Goal: Task Accomplishment & Management: Manage account settings

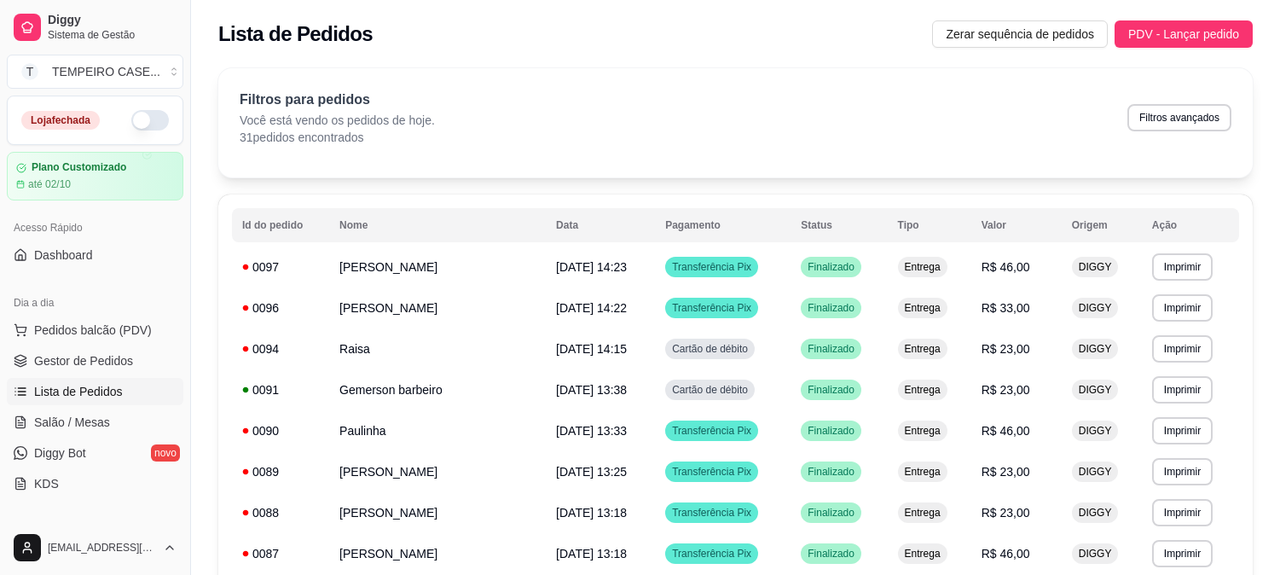
scroll to position [1022, 0]
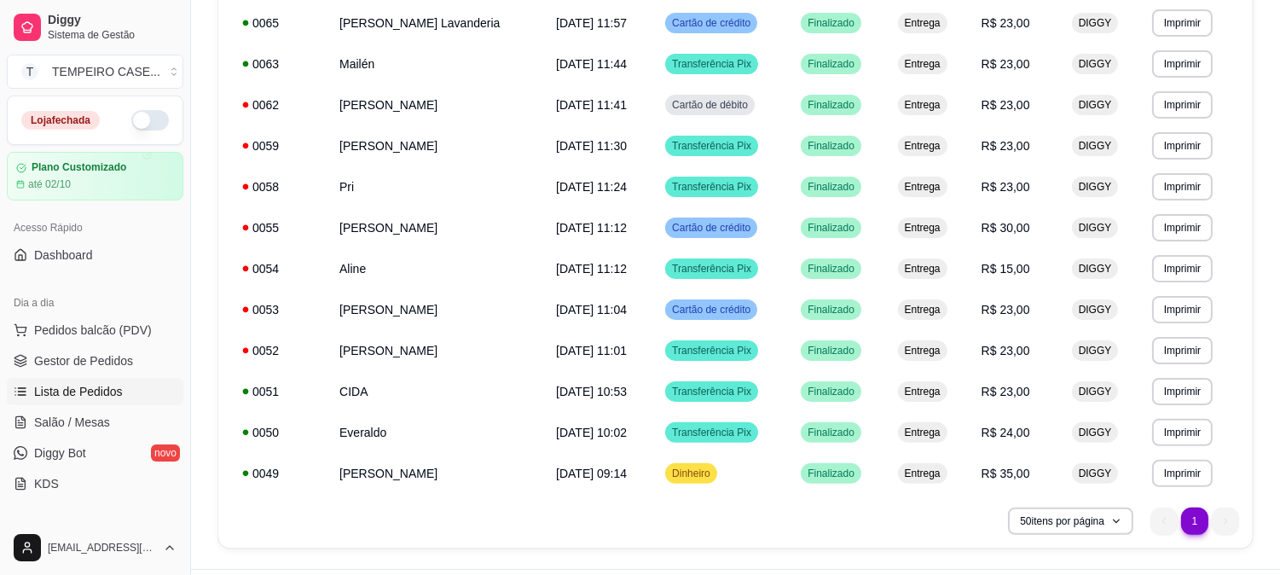
scroll to position [189, 0]
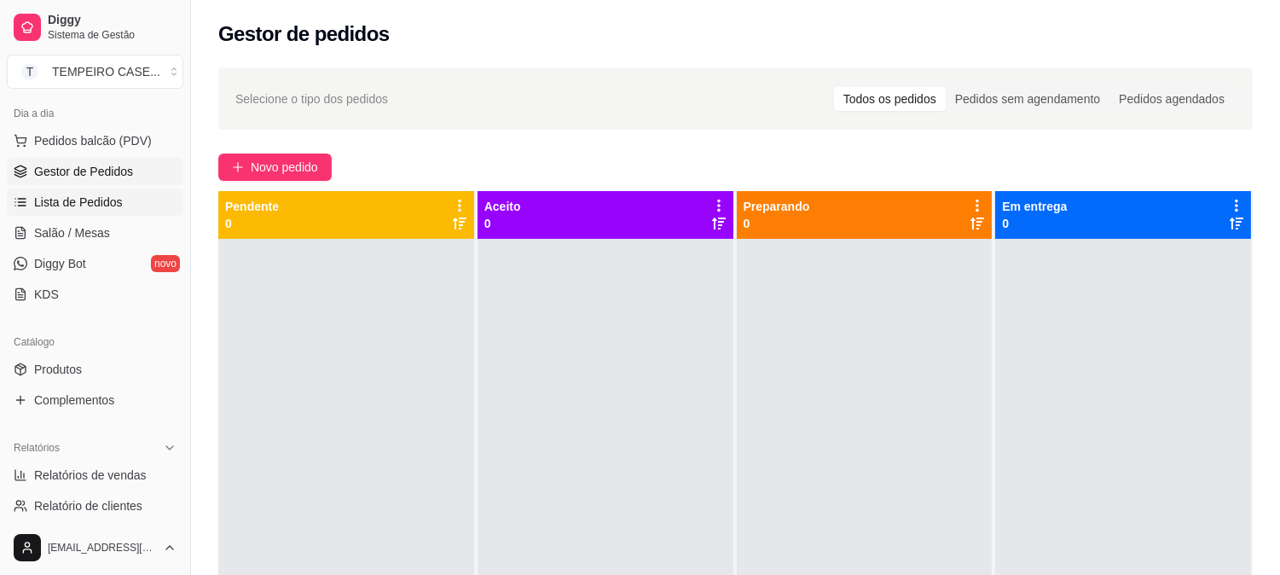
click at [109, 203] on span "Lista de Pedidos" at bounding box center [78, 202] width 89 height 17
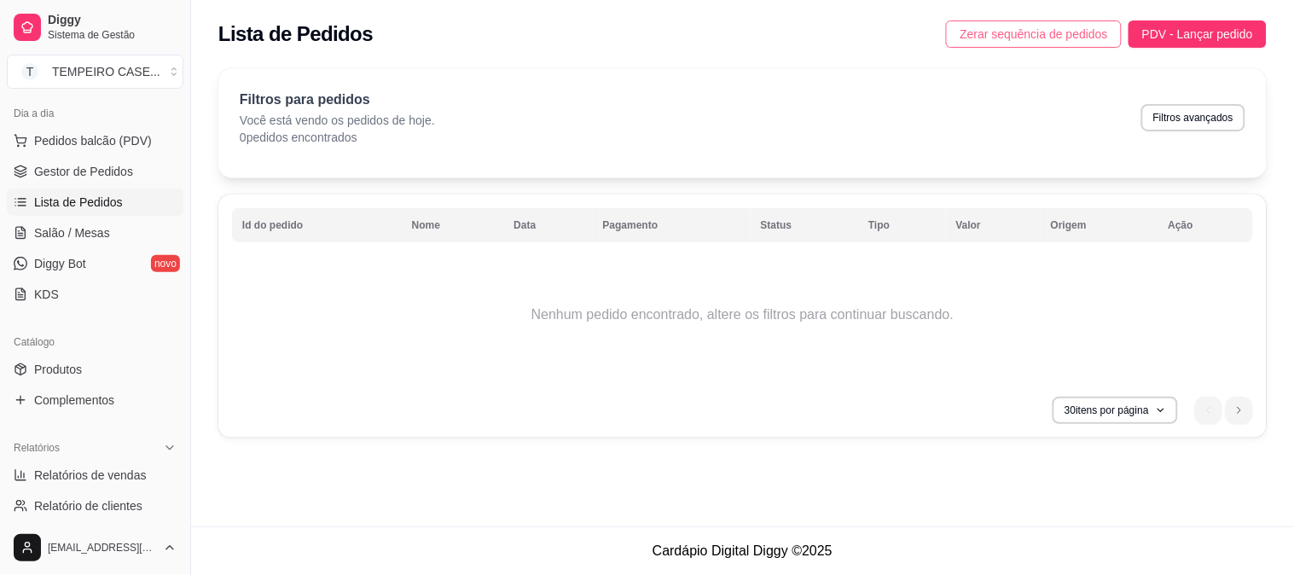
click at [1034, 23] on button "Zerar sequência de pedidos" at bounding box center [1034, 33] width 176 height 27
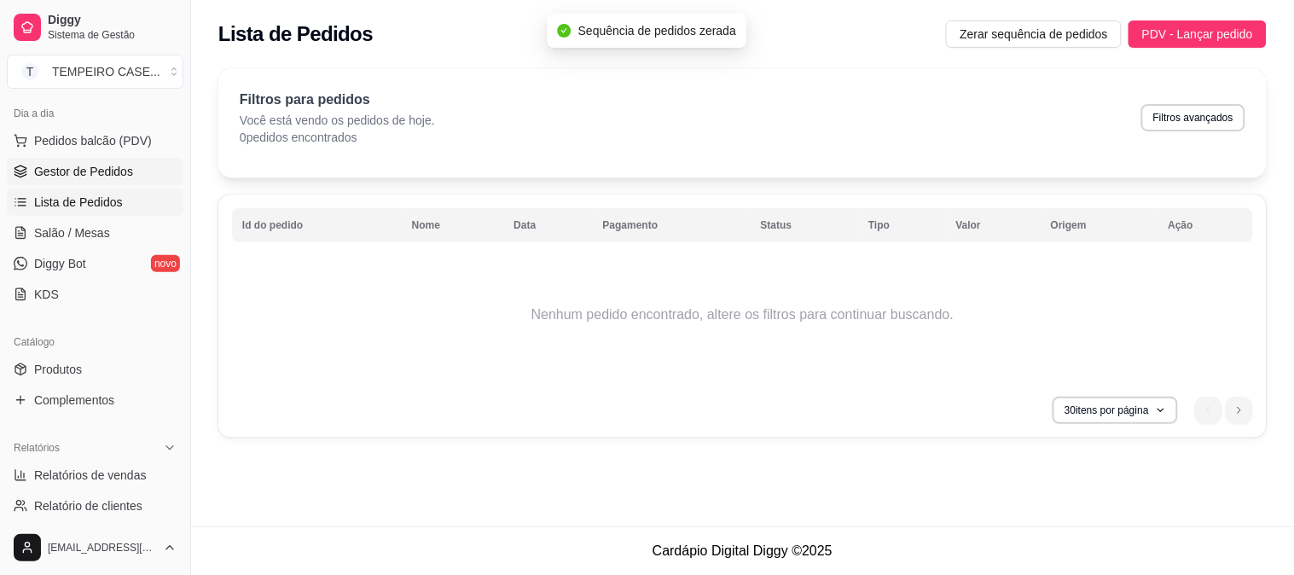
click at [57, 165] on span "Gestor de Pedidos" at bounding box center [83, 171] width 99 height 17
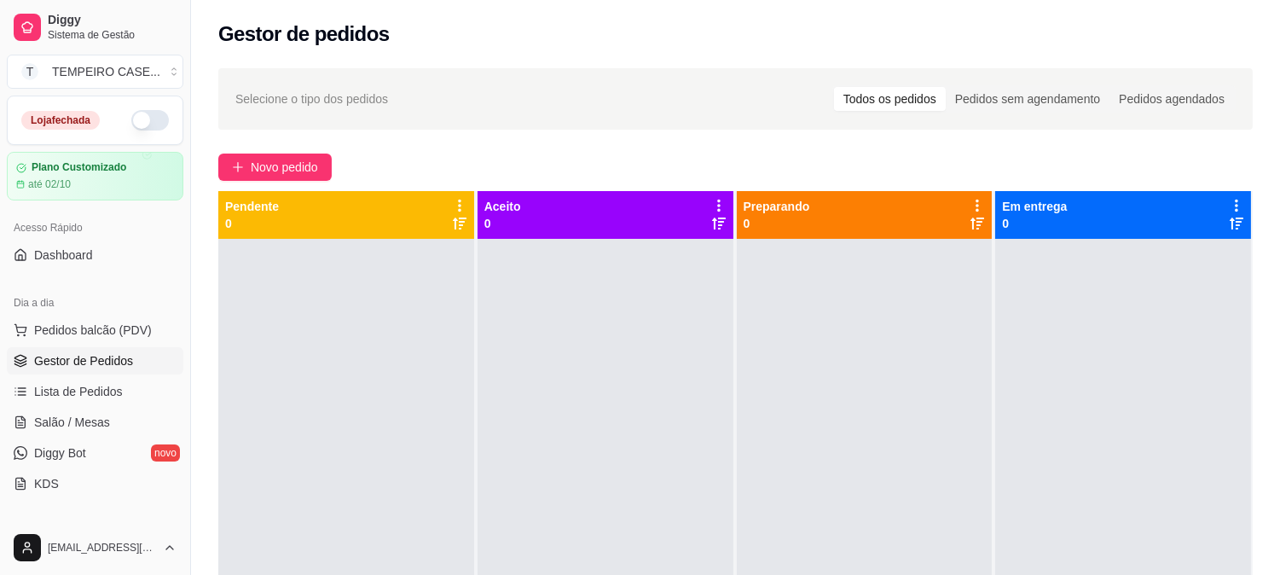
click at [131, 123] on button "button" at bounding box center [150, 120] width 38 height 20
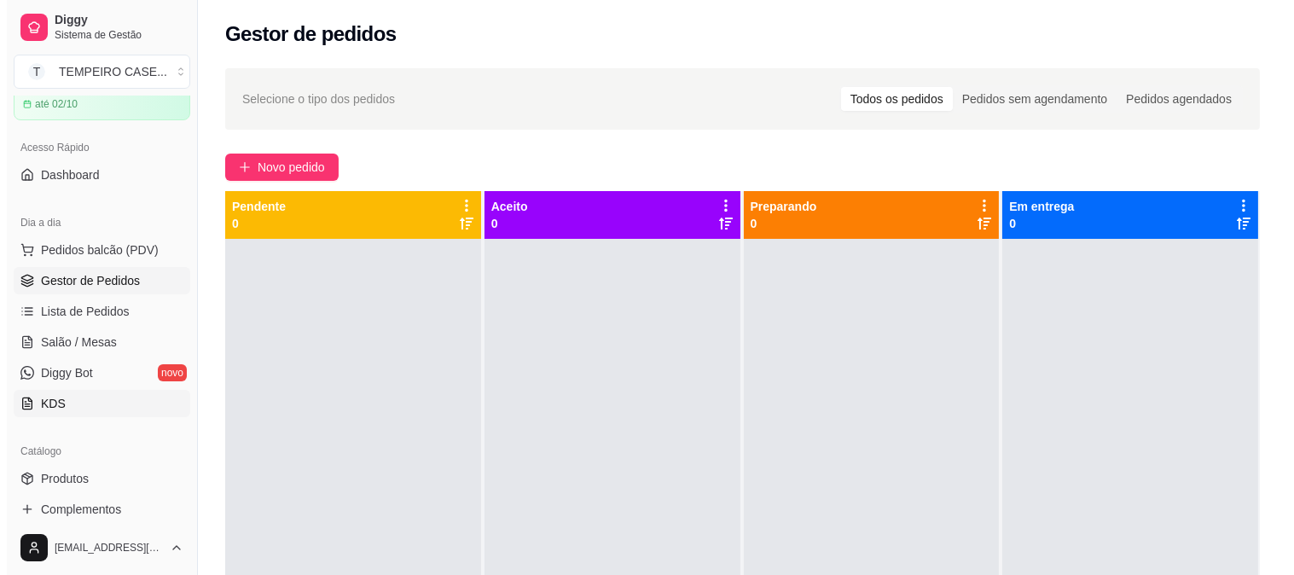
scroll to position [284, 0]
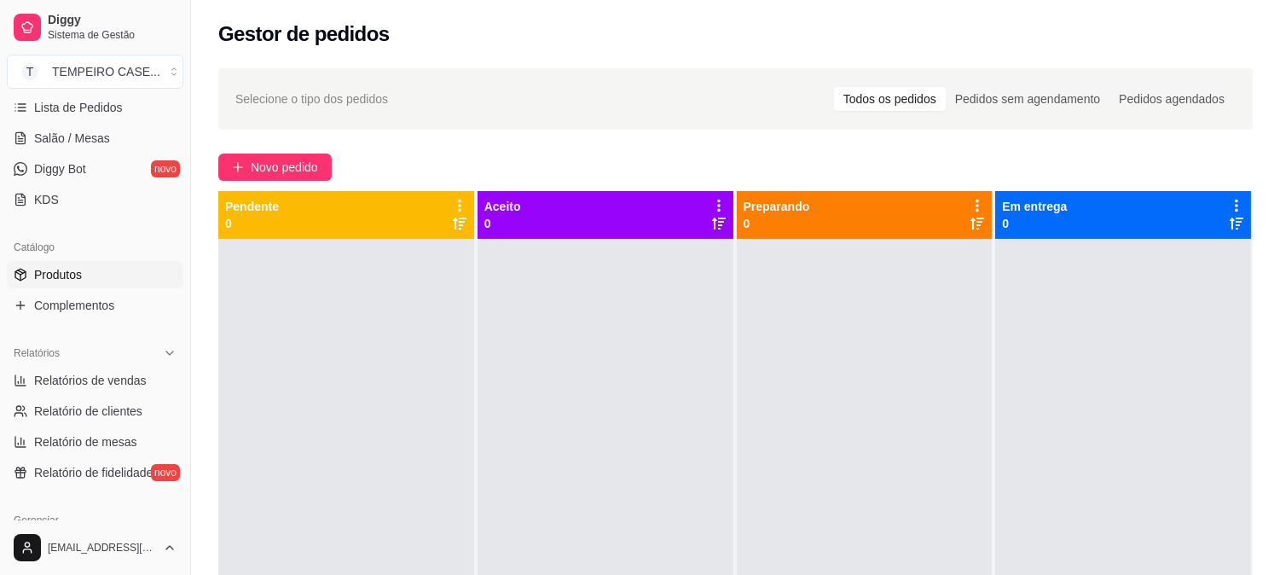
click at [87, 278] on link "Produtos" at bounding box center [95, 274] width 177 height 27
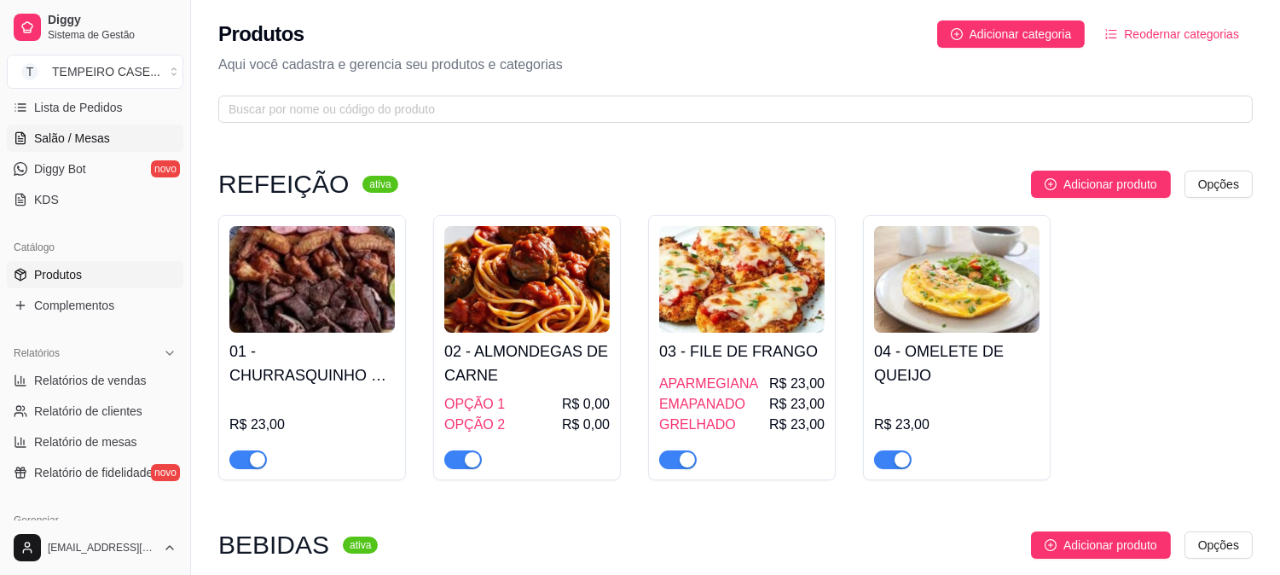
click at [91, 136] on span "Salão / Mesas" at bounding box center [72, 138] width 76 height 17
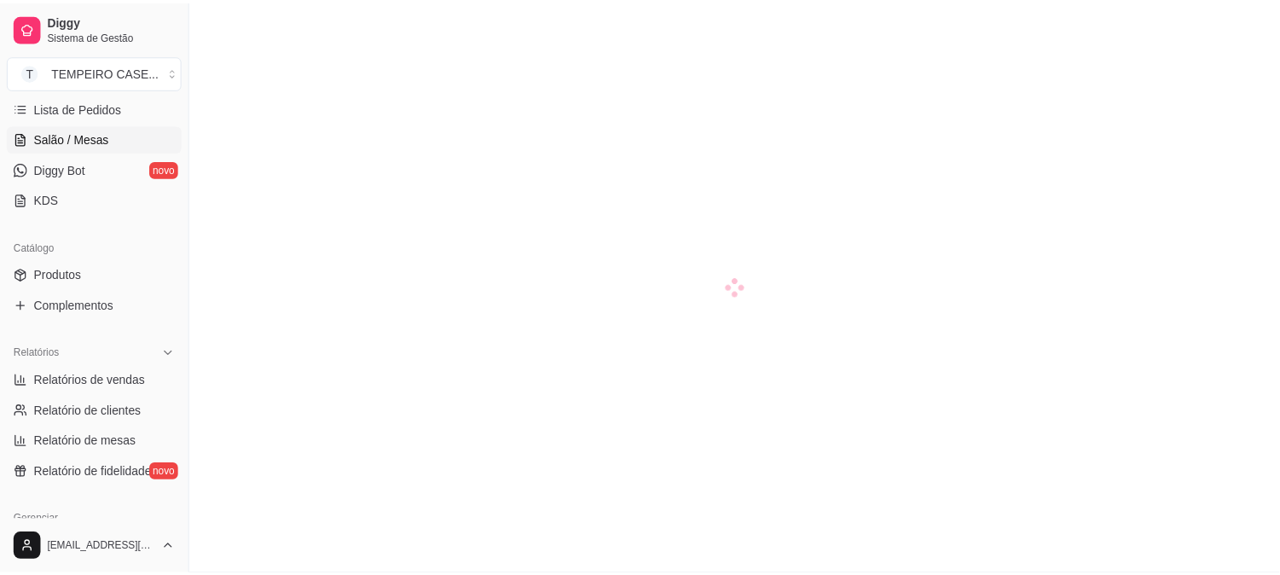
scroll to position [189, 0]
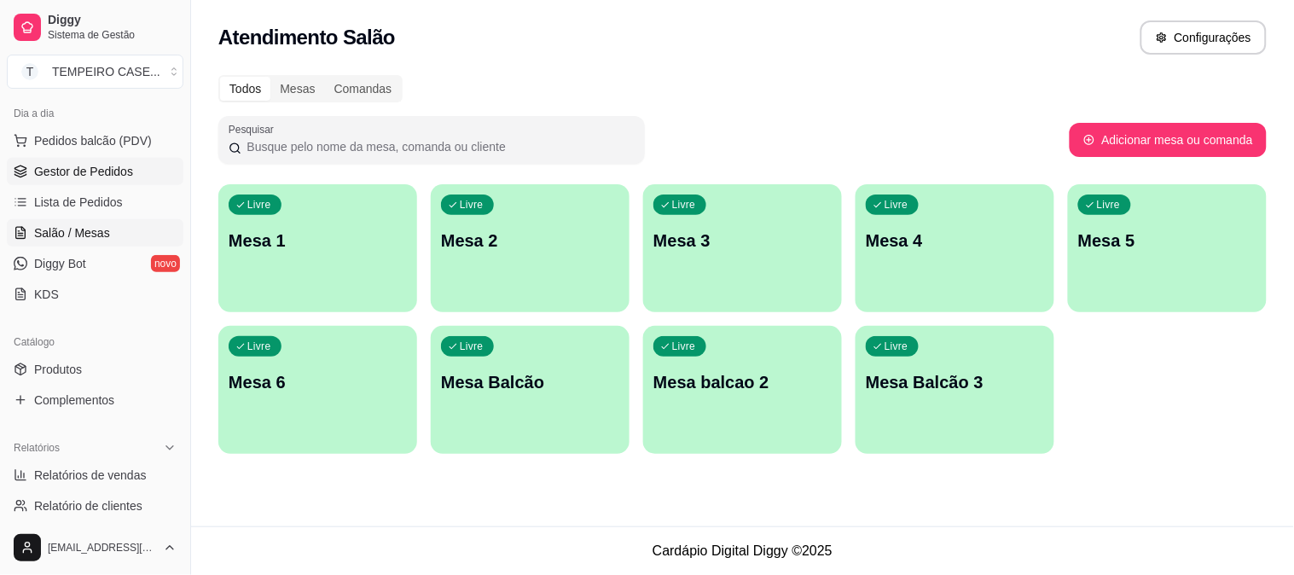
click at [88, 165] on span "Gestor de Pedidos" at bounding box center [83, 171] width 99 height 17
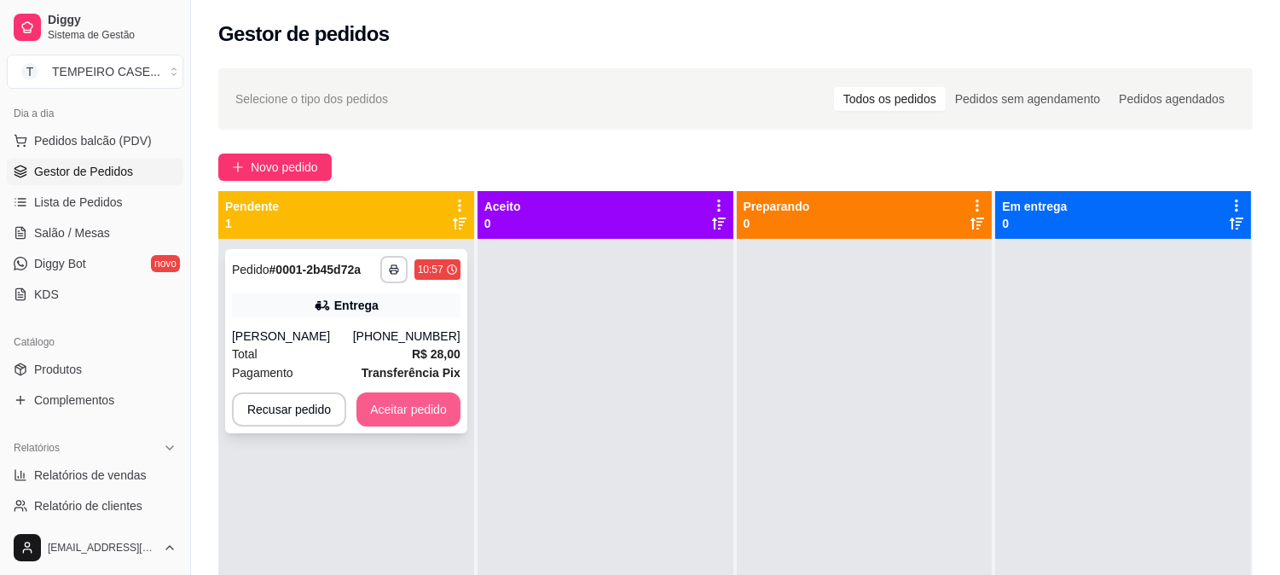
click at [412, 421] on button "Aceitar pedido" at bounding box center [408, 409] width 104 height 34
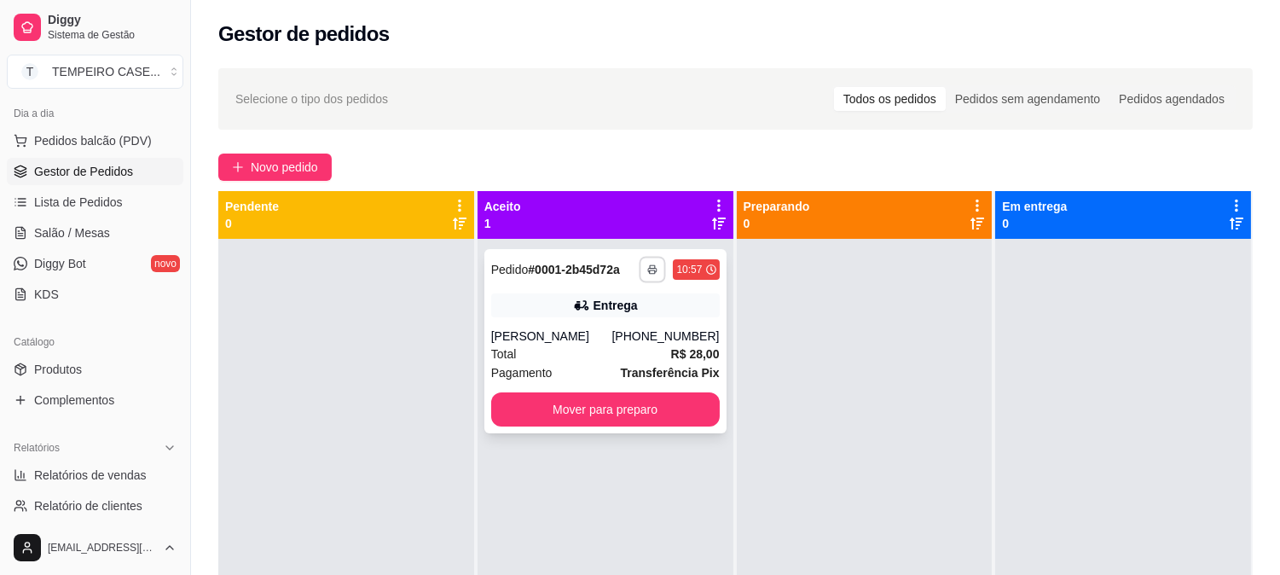
click at [652, 273] on icon "button" at bounding box center [653, 269] width 10 height 10
click at [779, 405] on div at bounding box center [865, 526] width 256 height 575
click at [626, 260] on div "**********" at bounding box center [605, 269] width 229 height 27
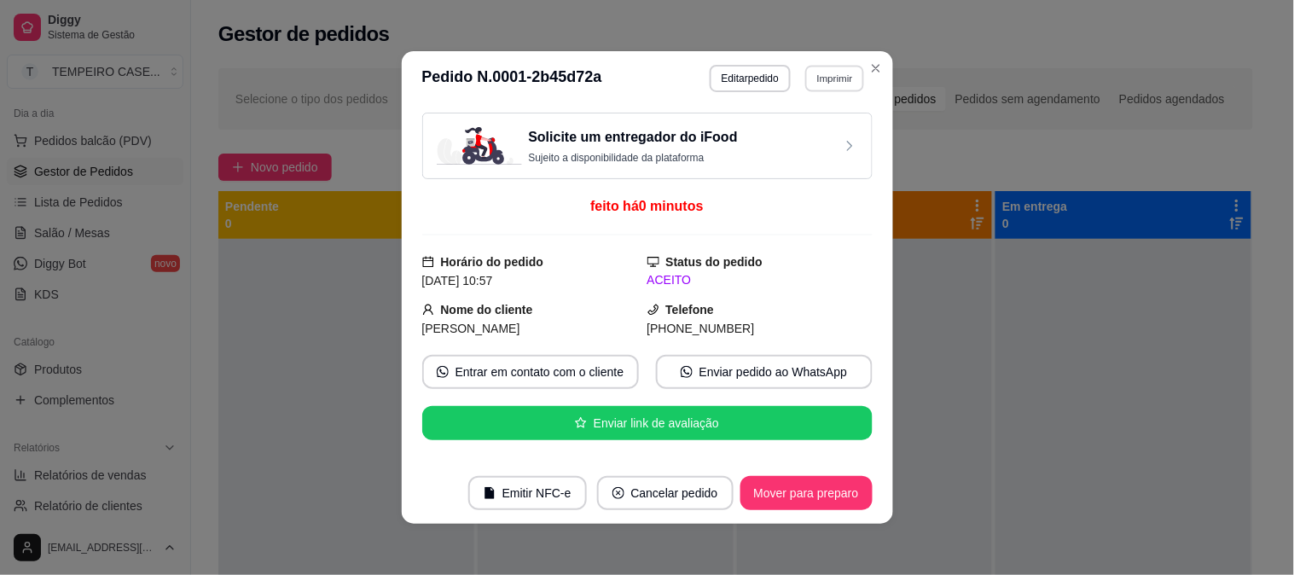
click at [829, 80] on button "Imprimir" at bounding box center [834, 78] width 59 height 26
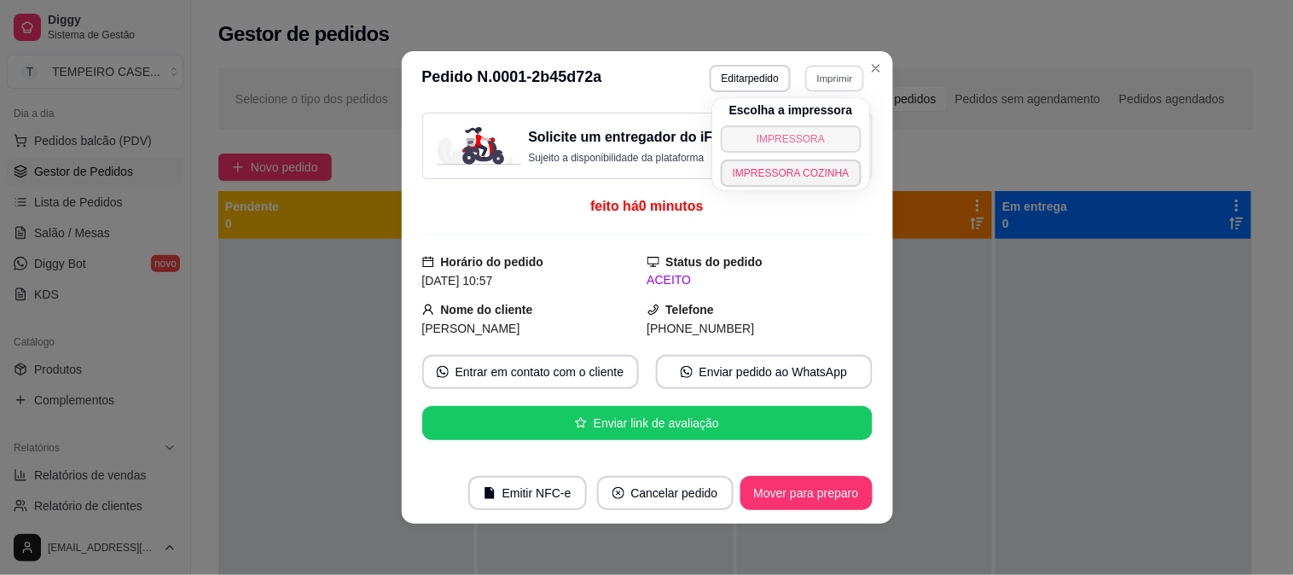
click at [805, 132] on button "IMPRESSORA" at bounding box center [791, 138] width 141 height 27
click at [816, 84] on button "Imprimir" at bounding box center [834, 78] width 61 height 27
click at [786, 167] on button "IMPRESSORA COZINHA" at bounding box center [790, 172] width 136 height 26
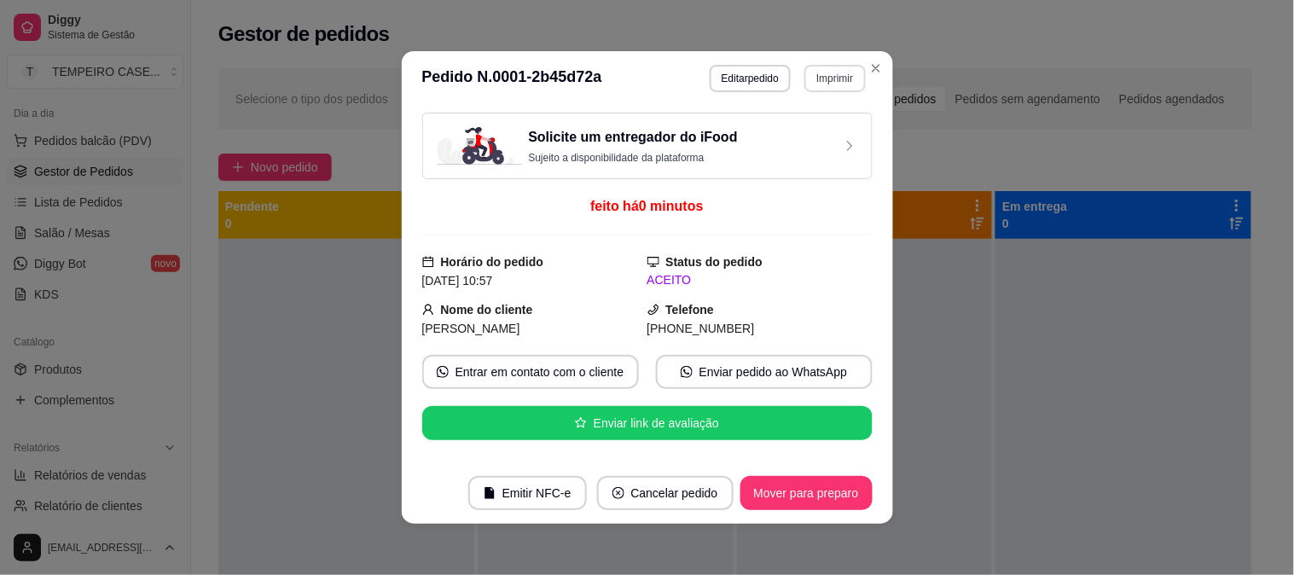
click at [841, 85] on button "Imprimir" at bounding box center [834, 78] width 61 height 27
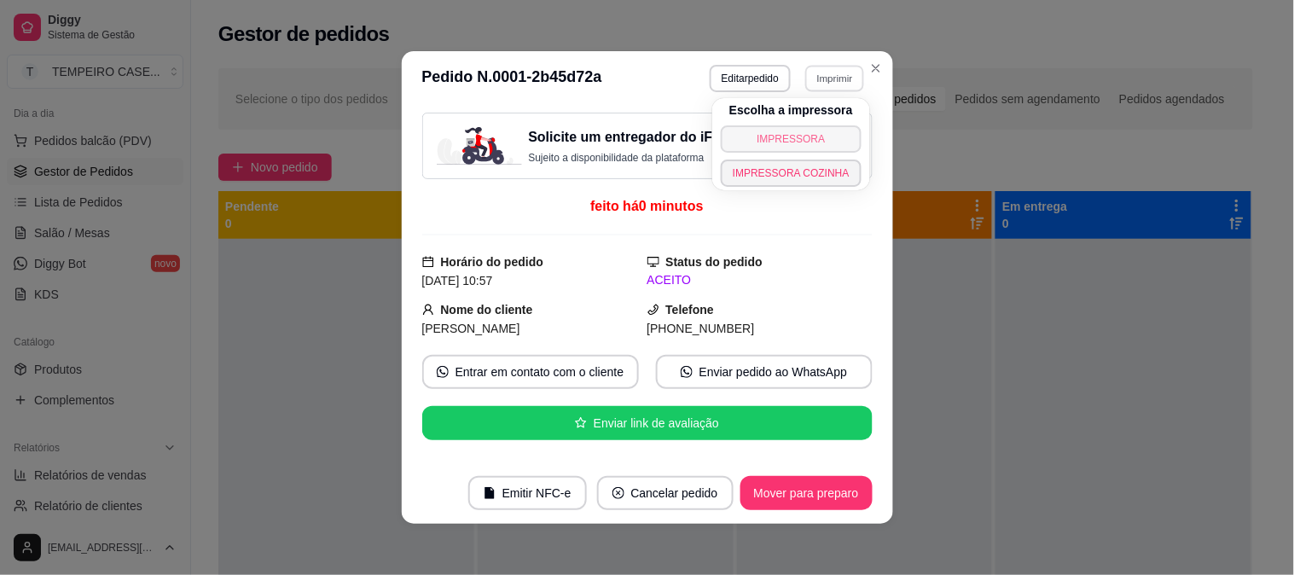
click at [791, 132] on button "IMPRESSORA" at bounding box center [791, 138] width 141 height 27
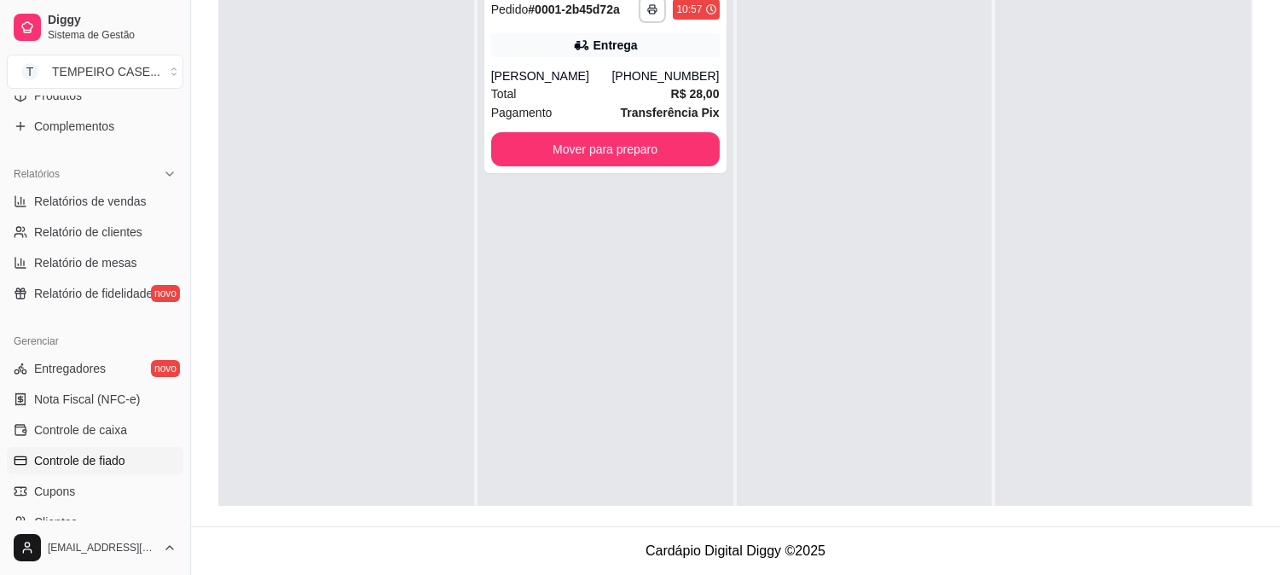
scroll to position [652, 0]
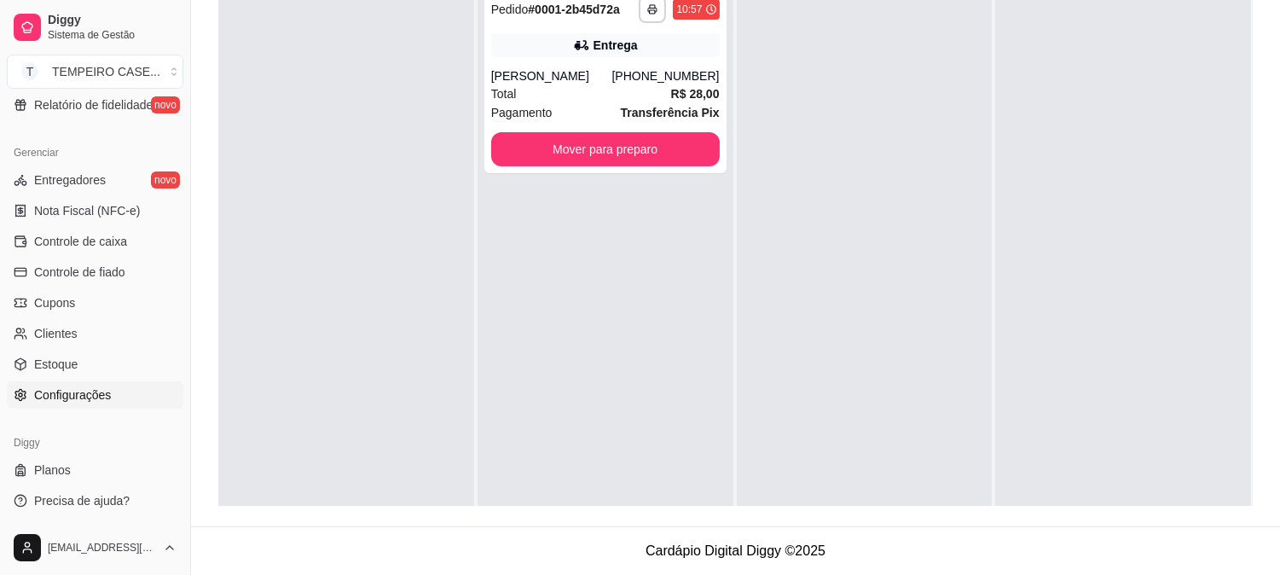
click at [96, 403] on link "Configurações" at bounding box center [95, 394] width 177 height 27
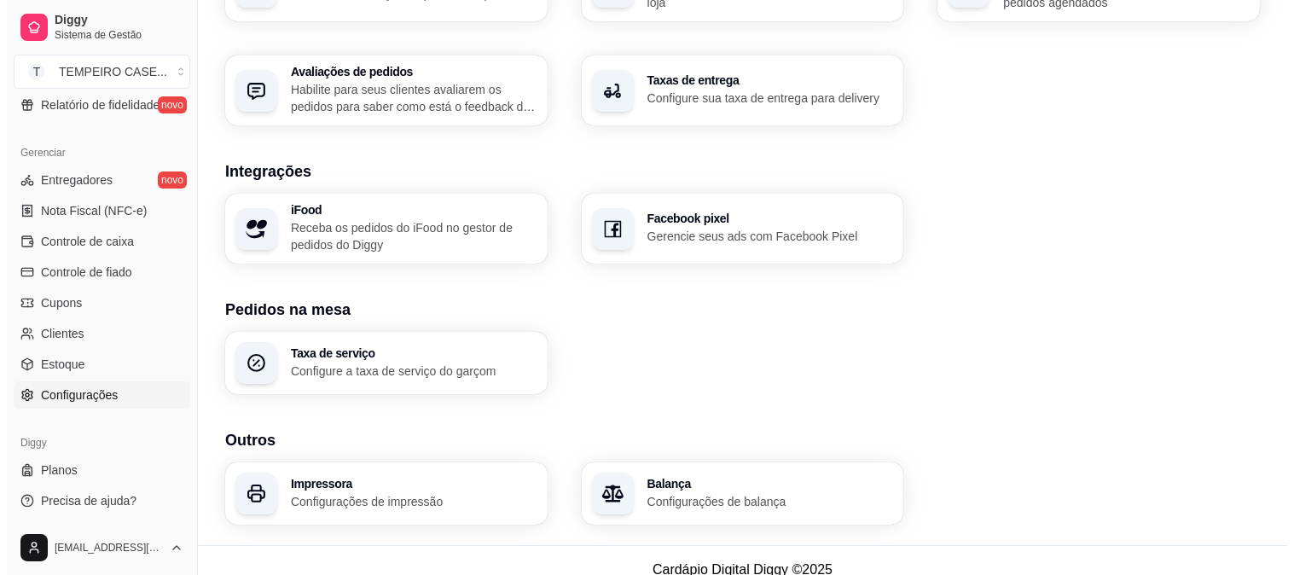
scroll to position [619, 0]
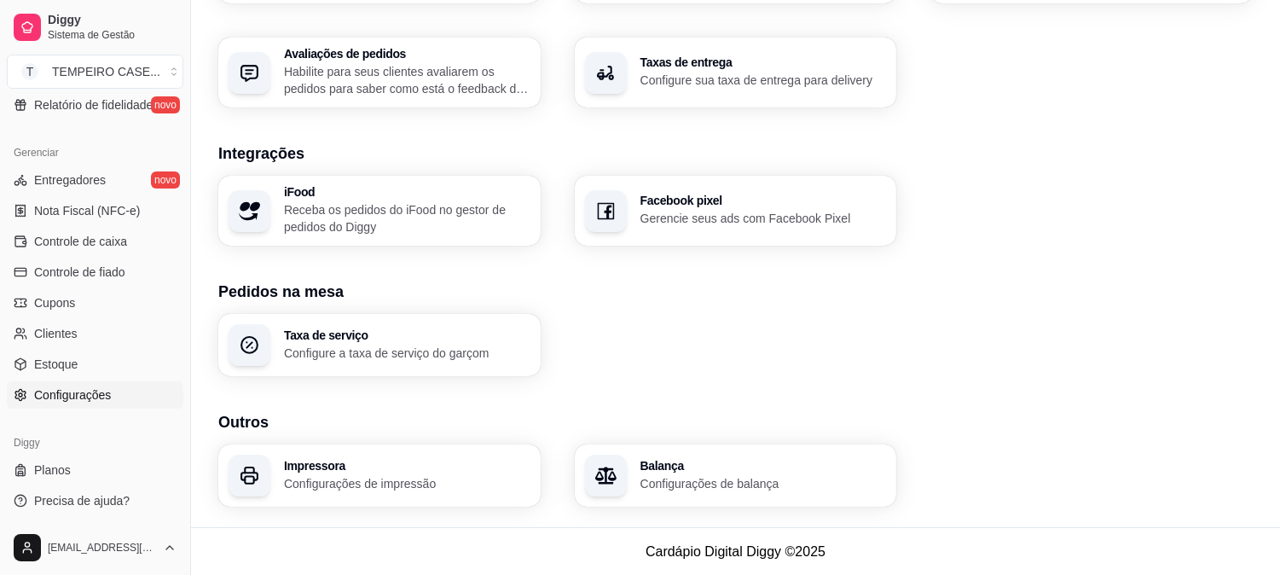
click at [385, 463] on h3 "Impressora" at bounding box center [407, 466] width 246 height 12
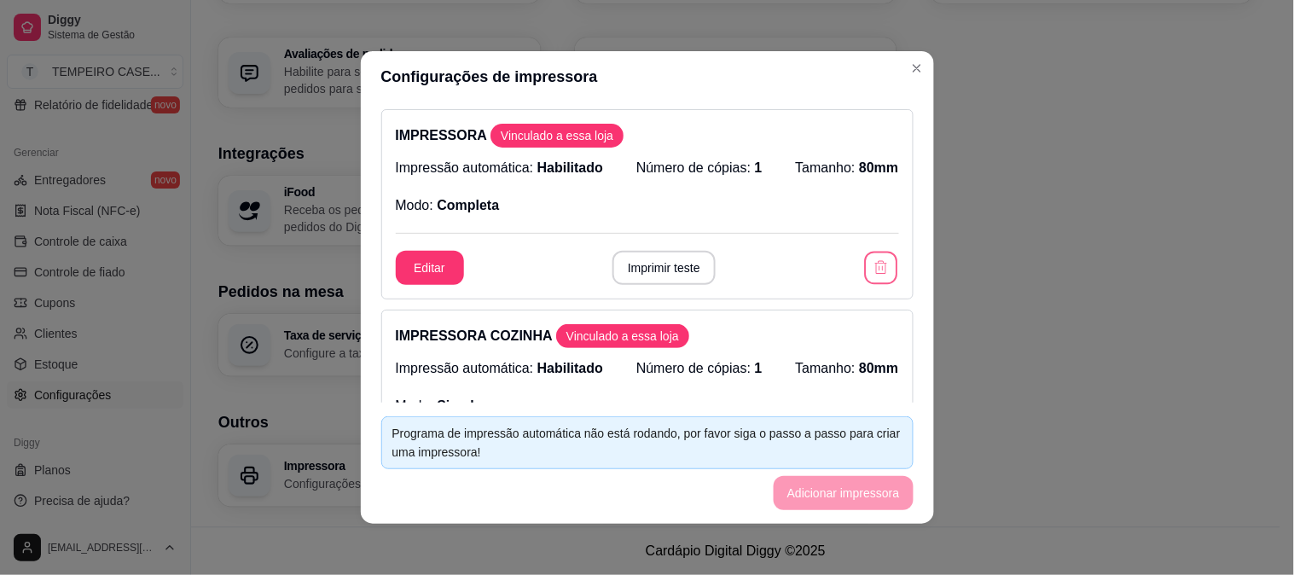
click at [873, 271] on icon "button" at bounding box center [881, 267] width 16 height 16
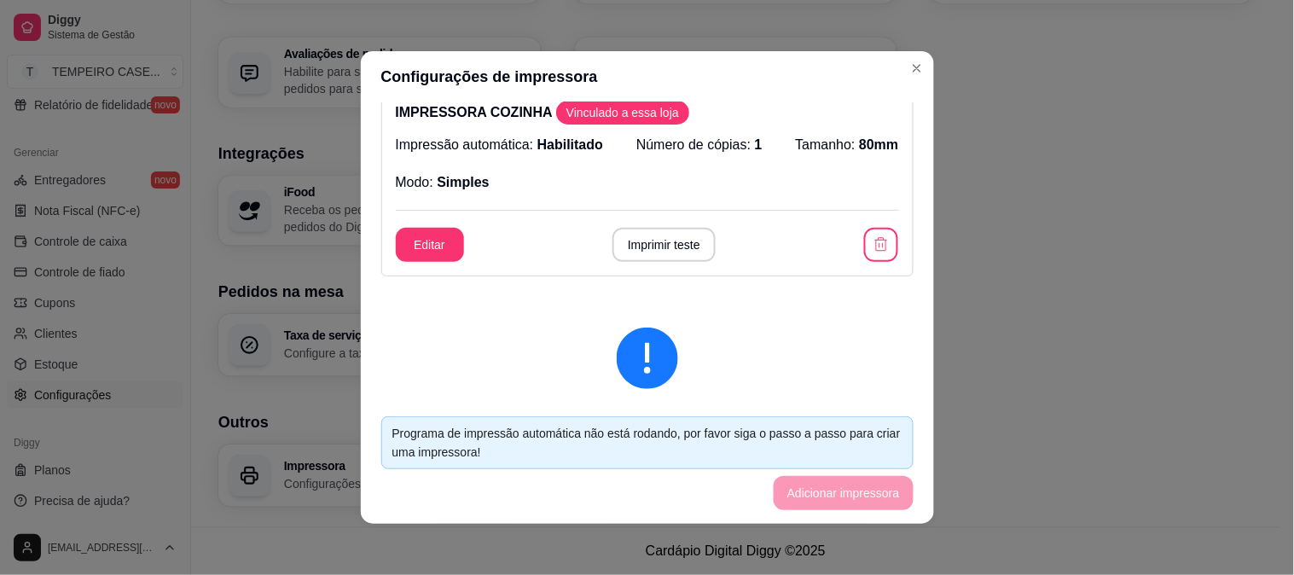
scroll to position [22, 0]
click at [872, 246] on icon "button" at bounding box center [880, 245] width 17 height 17
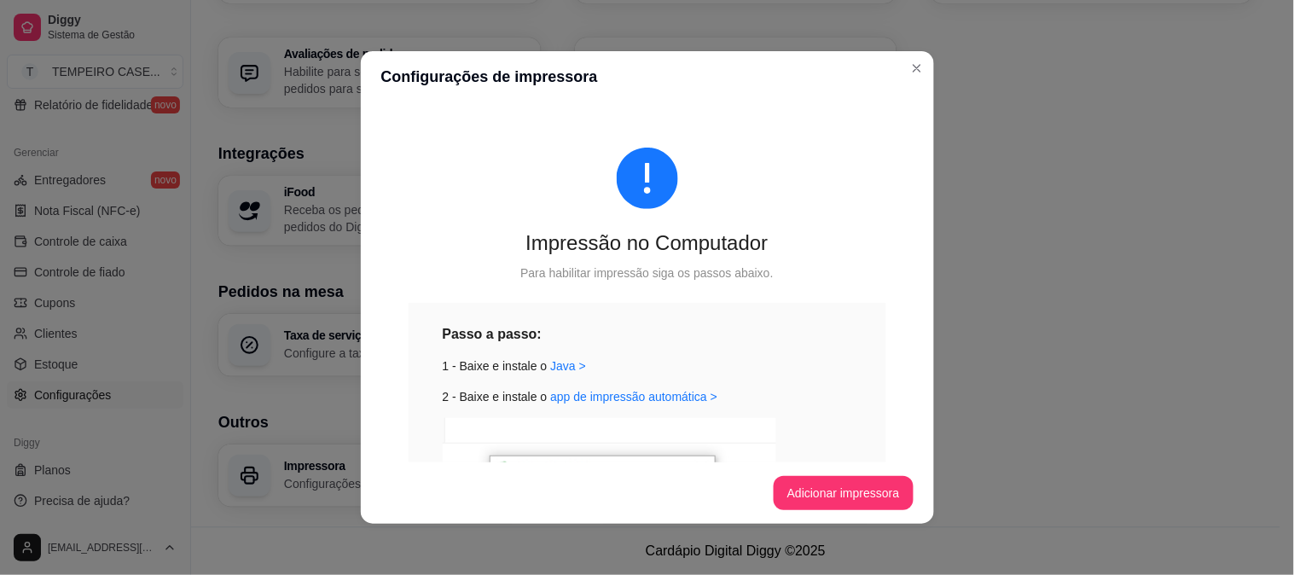
scroll to position [0, 0]
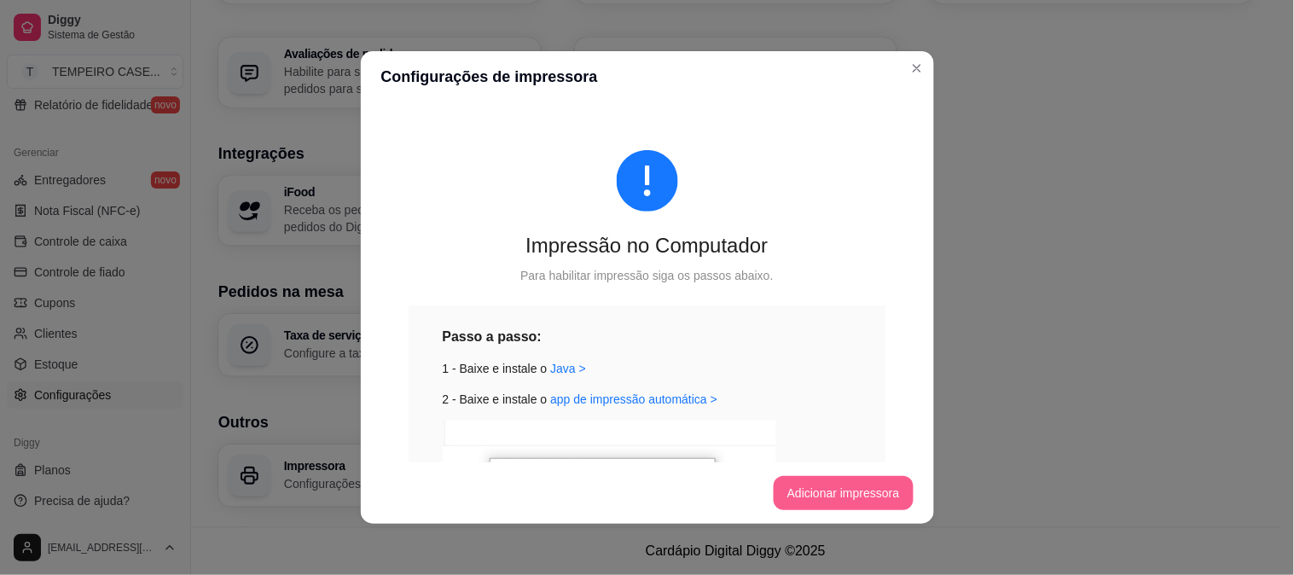
click at [791, 488] on button "Adicionar impressora" at bounding box center [843, 493] width 140 height 34
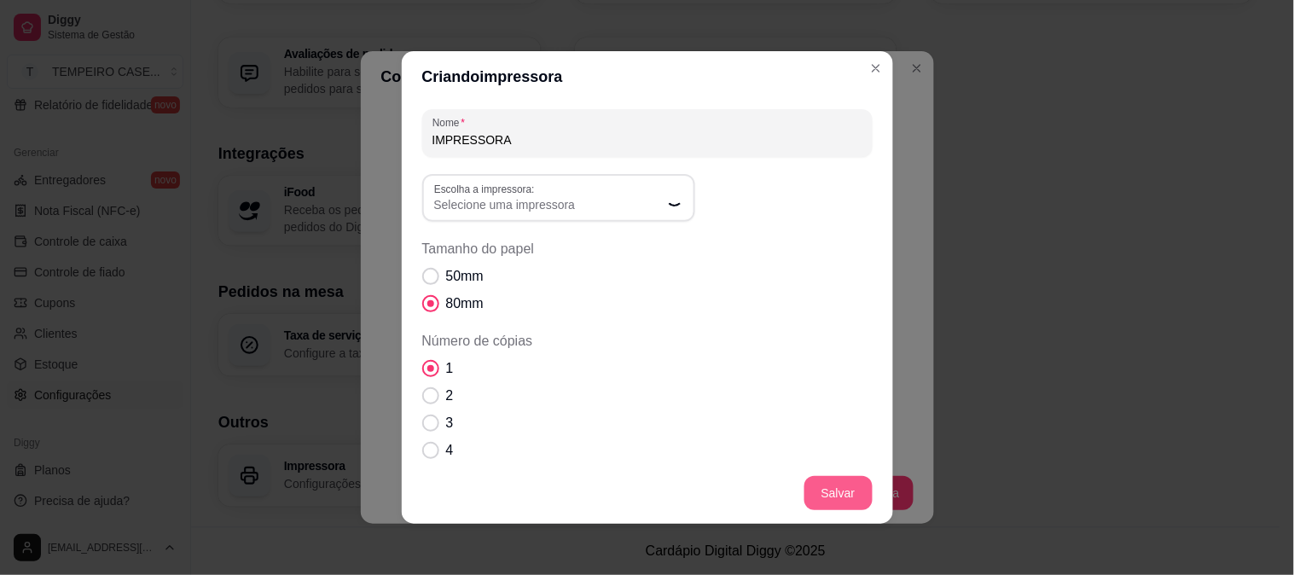
click at [828, 479] on button "Salvar" at bounding box center [838, 493] width 68 height 34
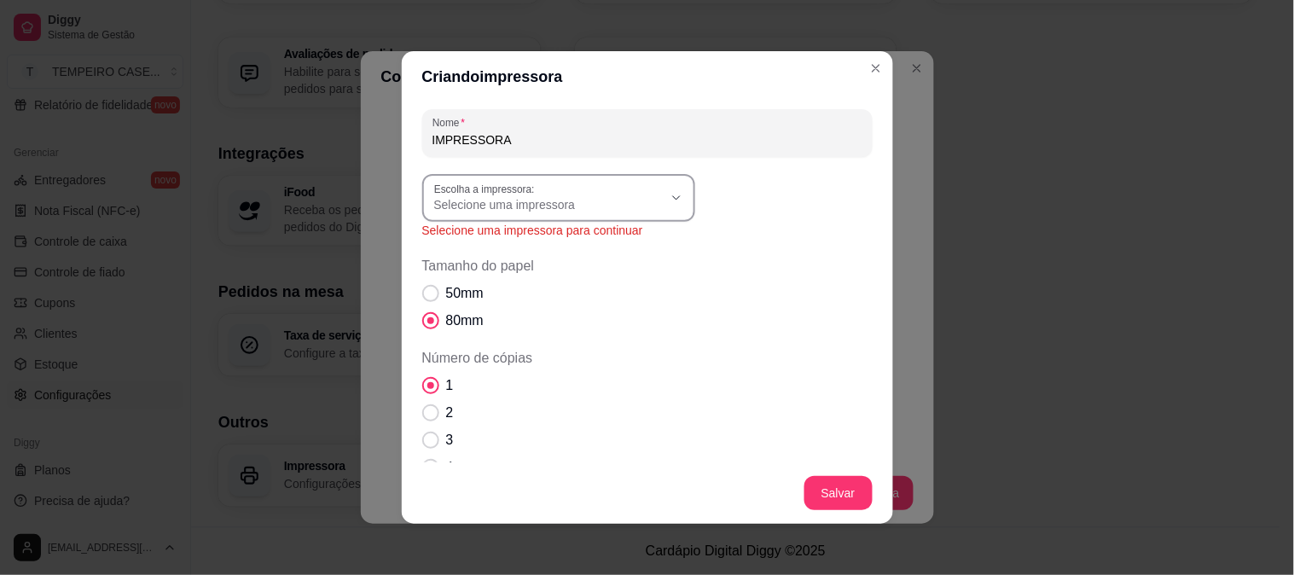
click at [609, 211] on span "Selecione uma impressora" at bounding box center [548, 204] width 229 height 17
click at [507, 365] on span "G250" at bounding box center [542, 357] width 219 height 16
type input "G250"
select select "G250"
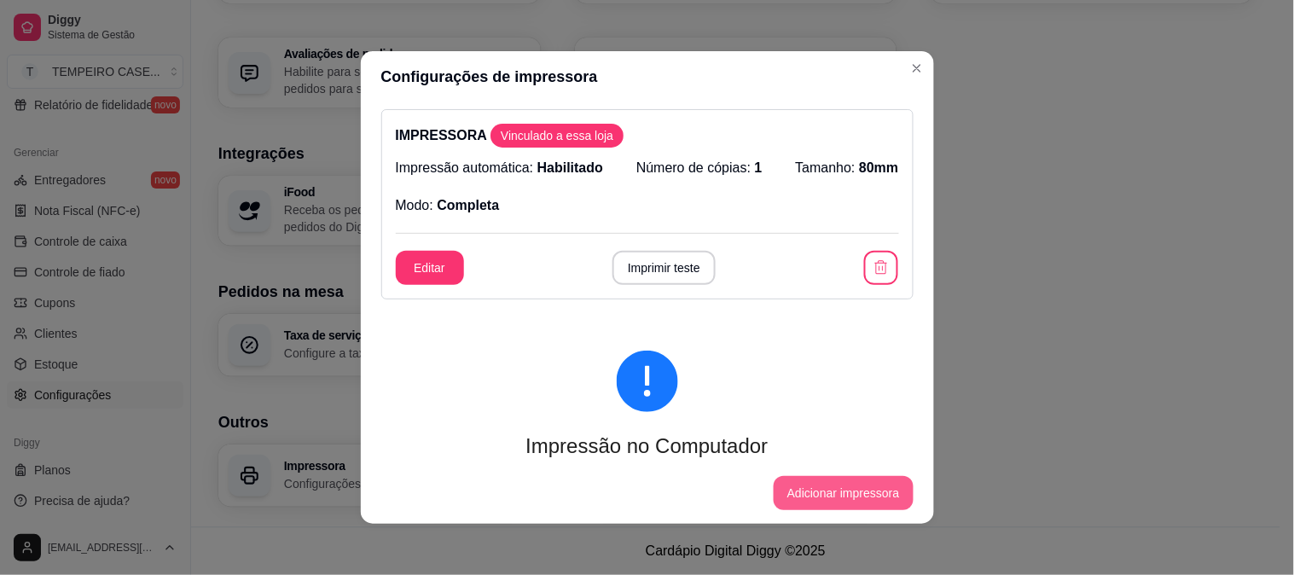
click at [814, 482] on button "Adicionar impressora" at bounding box center [843, 493] width 140 height 34
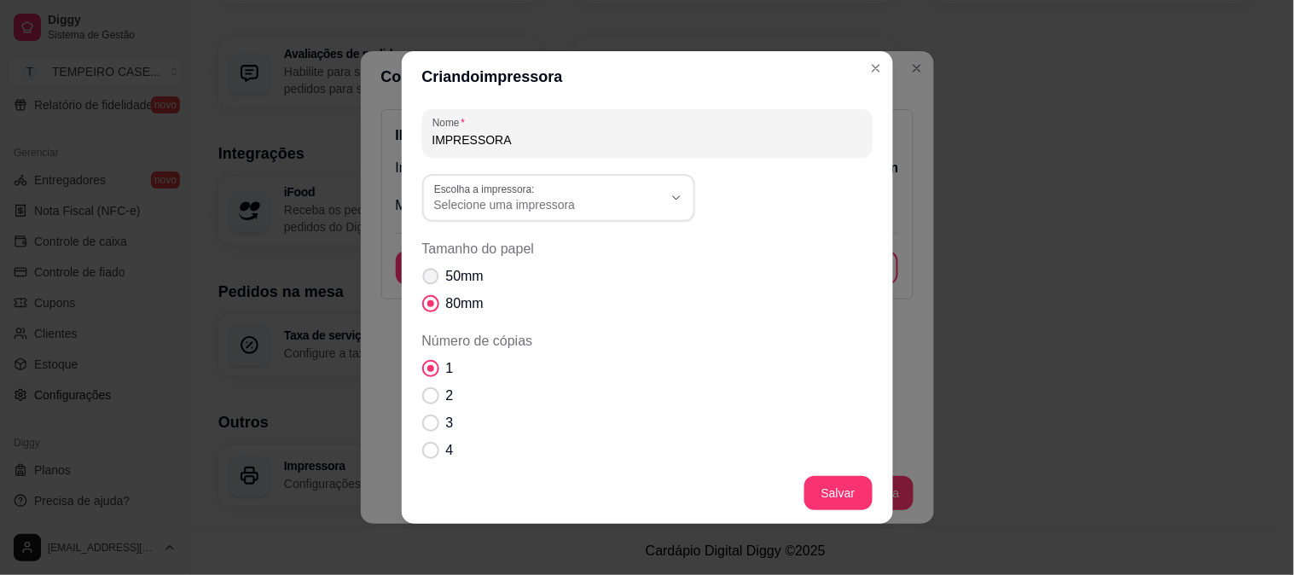
click at [435, 276] on label "50mm" at bounding box center [452, 276] width 75 height 34
click at [432, 280] on input "50mm" at bounding box center [426, 285] width 11 height 11
radio input "true"
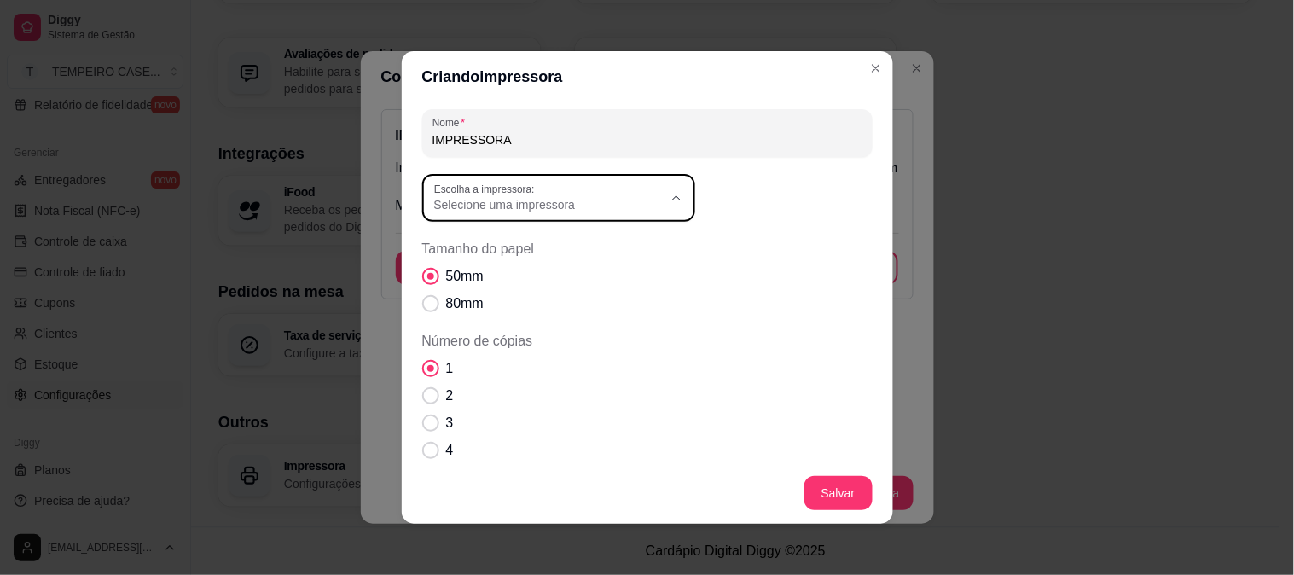
click at [525, 193] on label "Escolha a impressora:" at bounding box center [487, 189] width 107 height 14
click at [478, 370] on li "G250" at bounding box center [551, 357] width 249 height 26
type input "G250"
select select "G250"
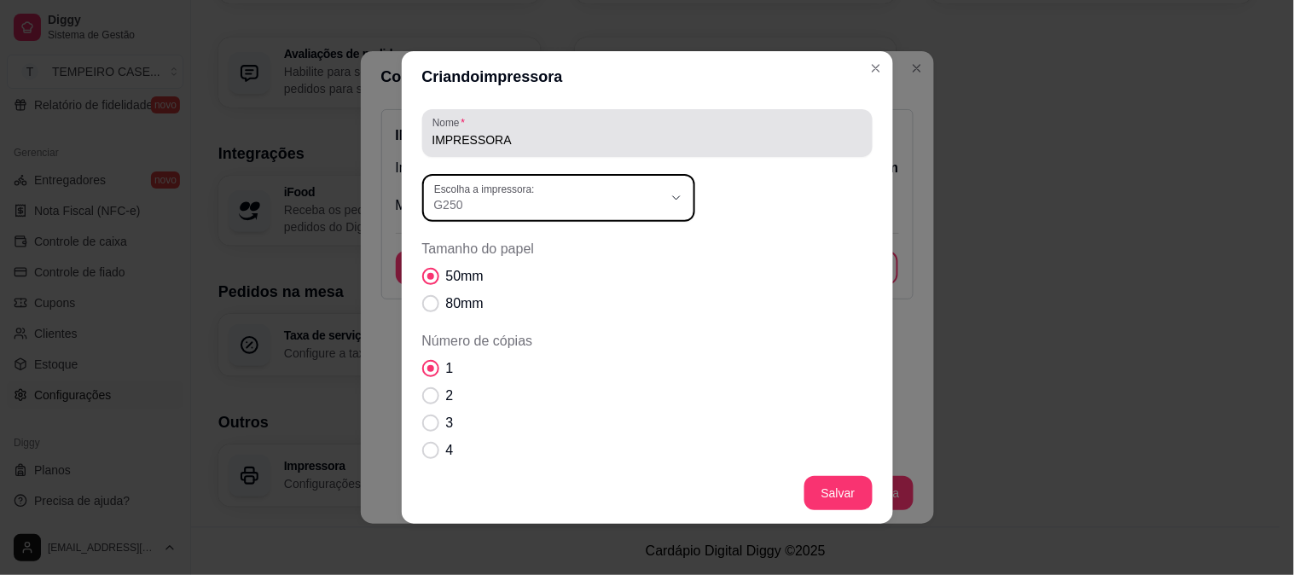
click at [530, 145] on input "IMPRESSORA" at bounding box center [647, 139] width 430 height 17
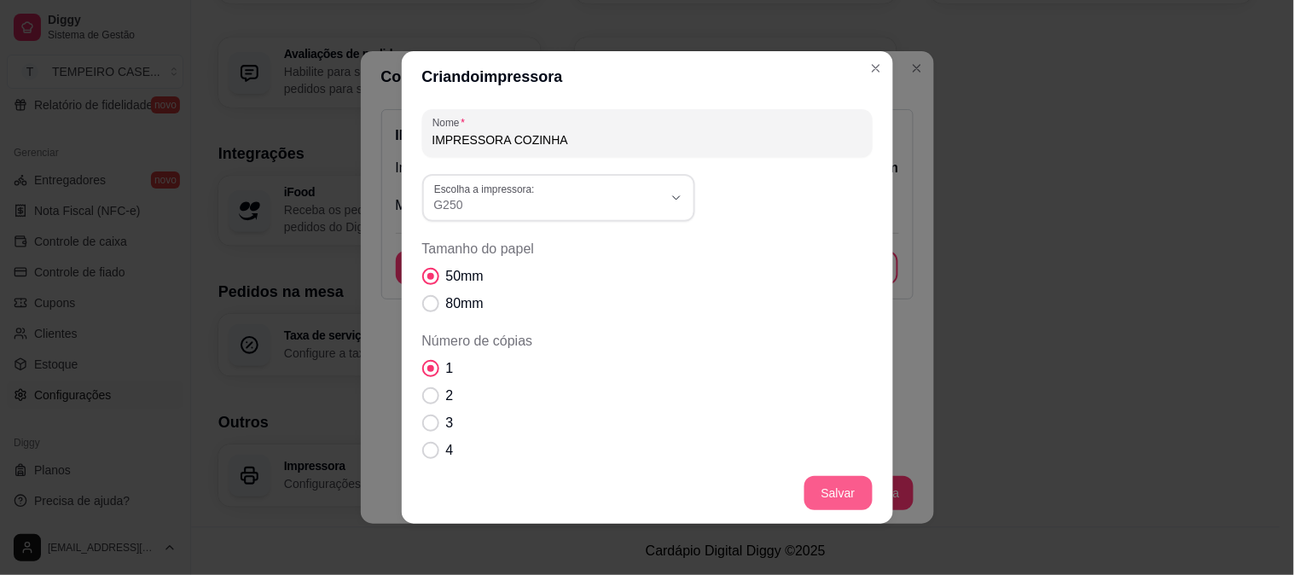
type input "IMPRESSORA COZINHA"
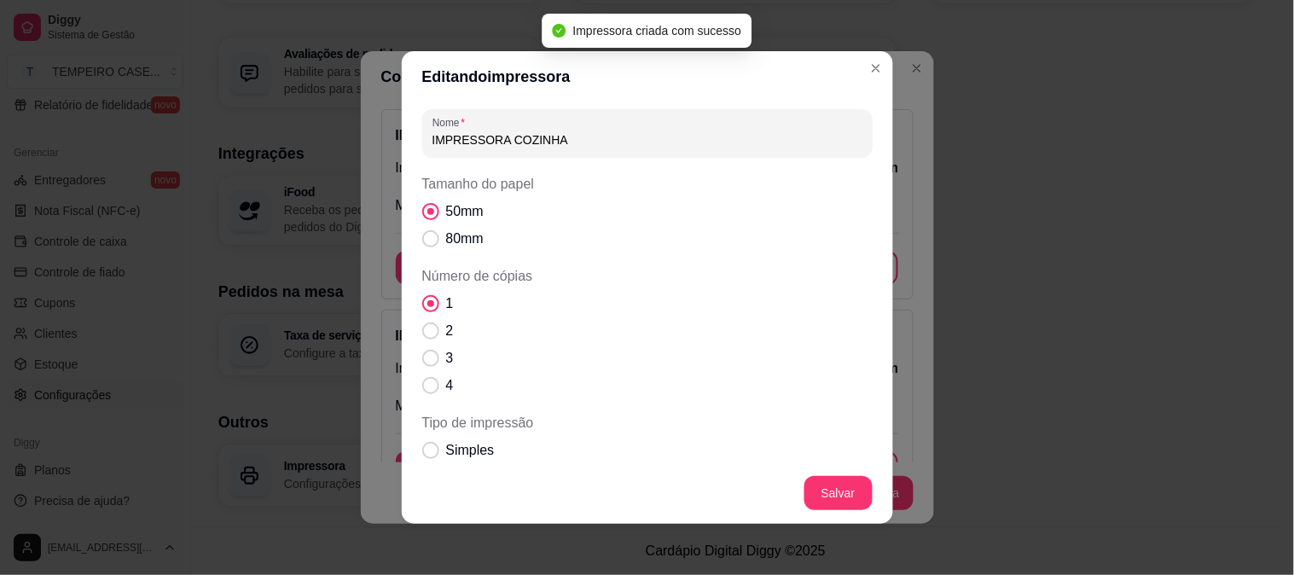
click at [883, 492] on footer "Salvar" at bounding box center [647, 492] width 491 height 61
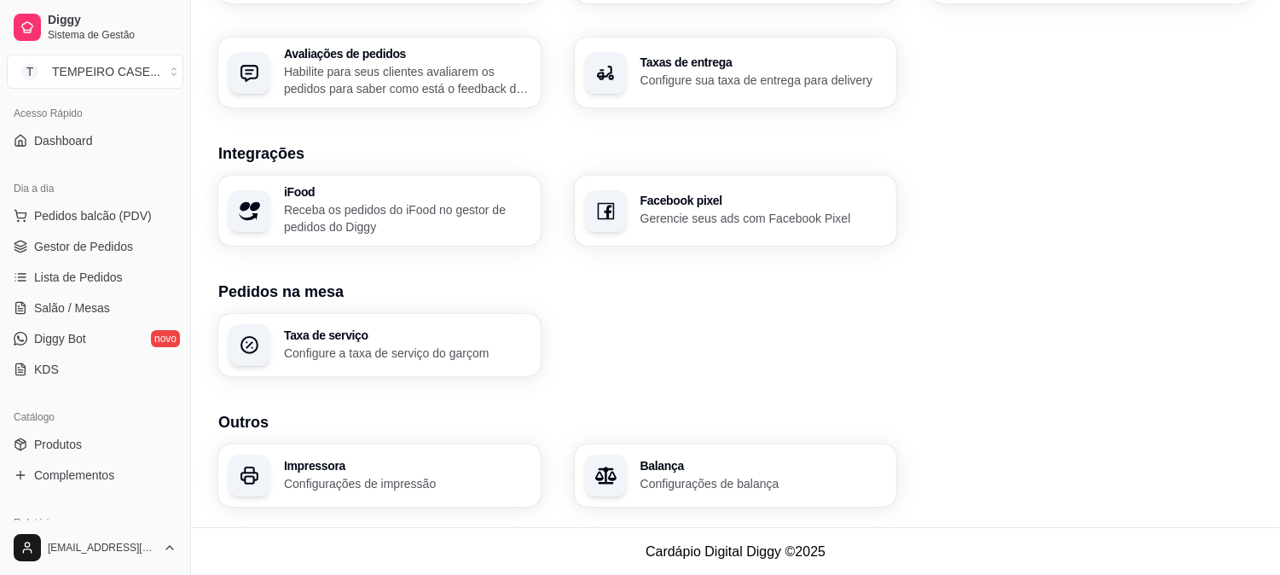
scroll to position [83, 0]
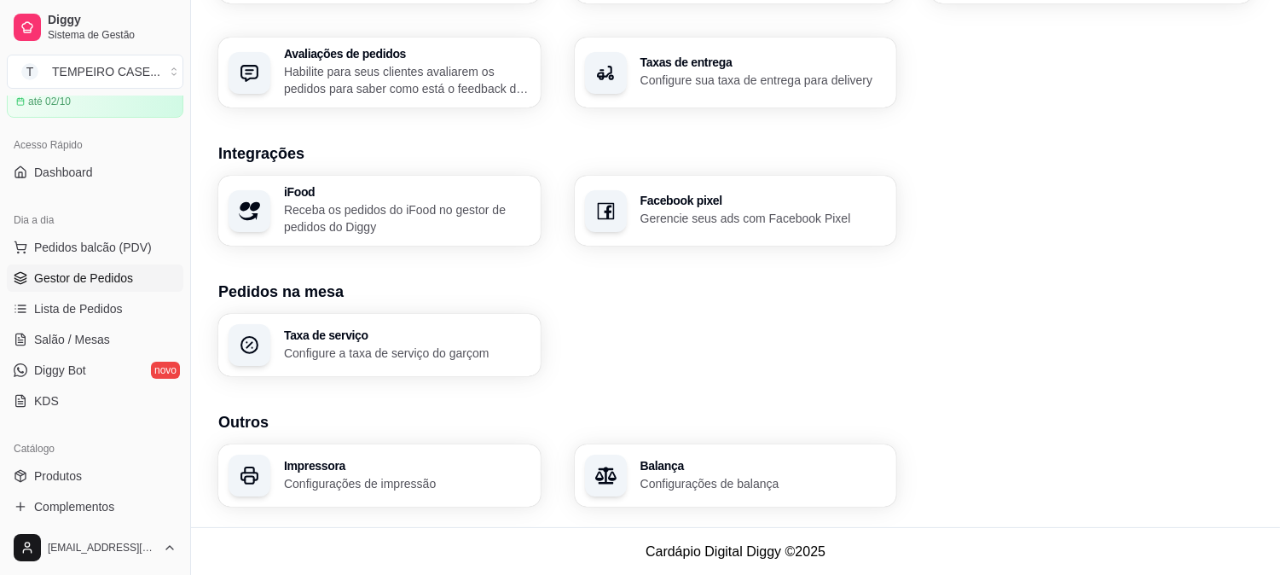
click at [84, 269] on span "Gestor de Pedidos" at bounding box center [83, 277] width 99 height 17
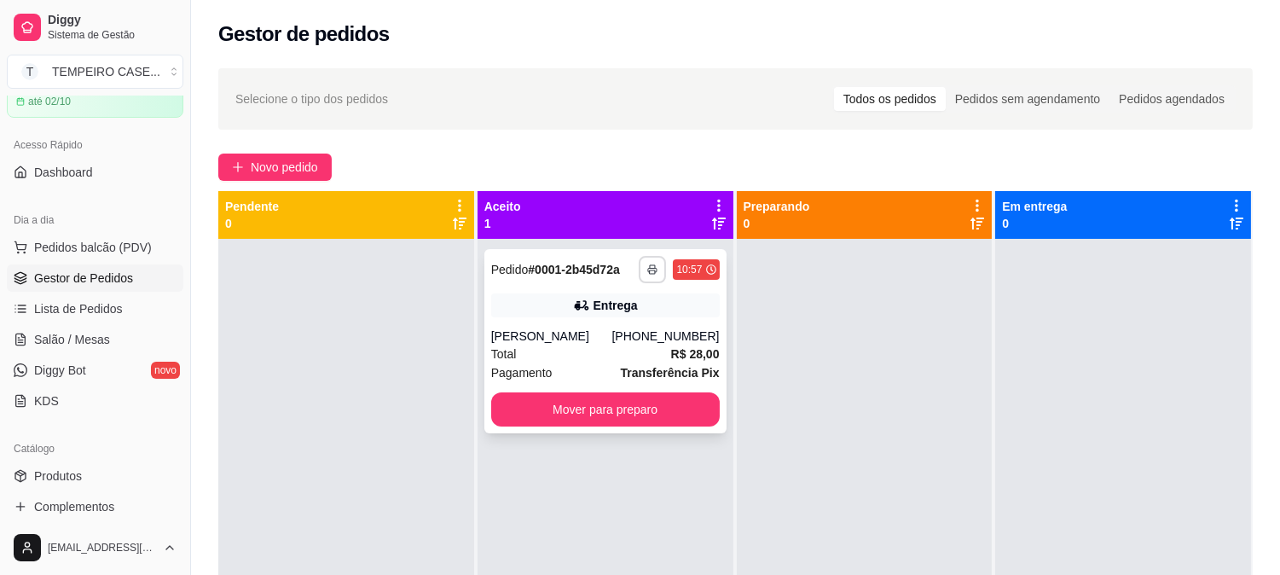
click at [648, 269] on icon "button" at bounding box center [652, 271] width 9 height 4
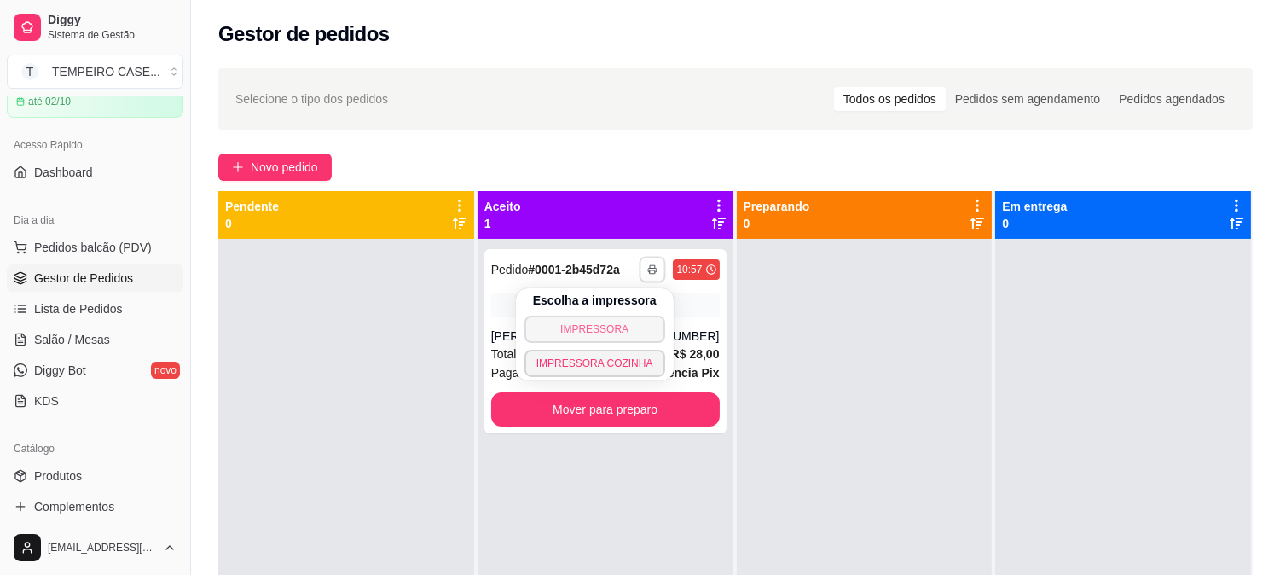
click at [619, 327] on button "IMPRESSORA" at bounding box center [594, 329] width 141 height 27
click at [647, 274] on icon "button" at bounding box center [652, 269] width 10 height 10
click at [616, 353] on button "IMPRESSORA COZINHA" at bounding box center [594, 363] width 136 height 26
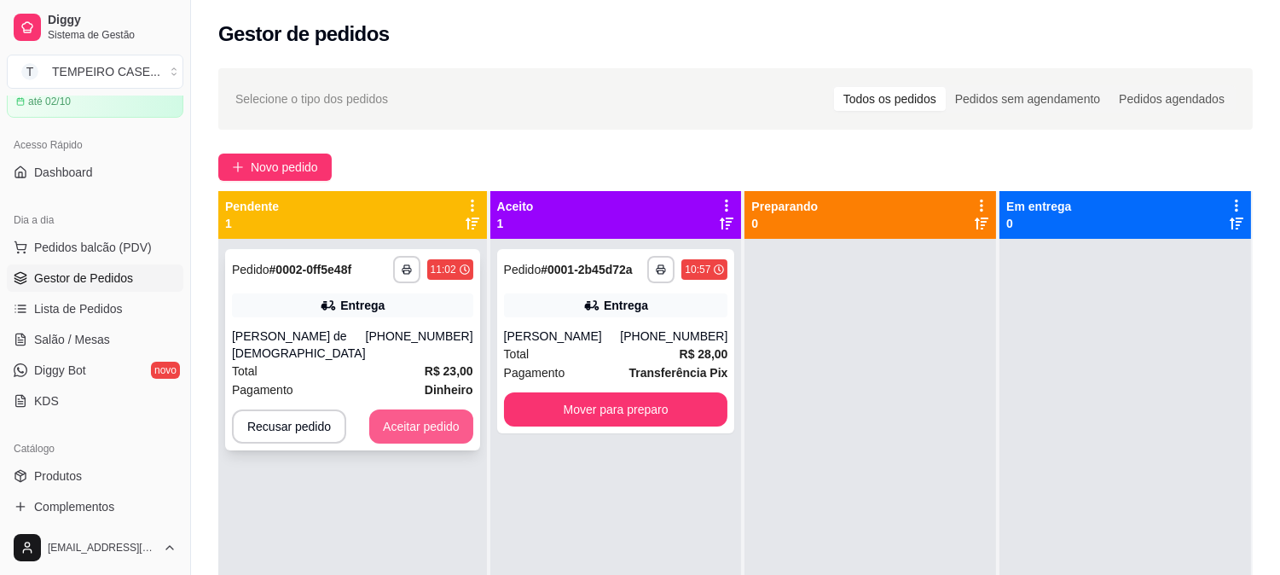
click at [398, 409] on button "Aceitar pedido" at bounding box center [421, 426] width 104 height 34
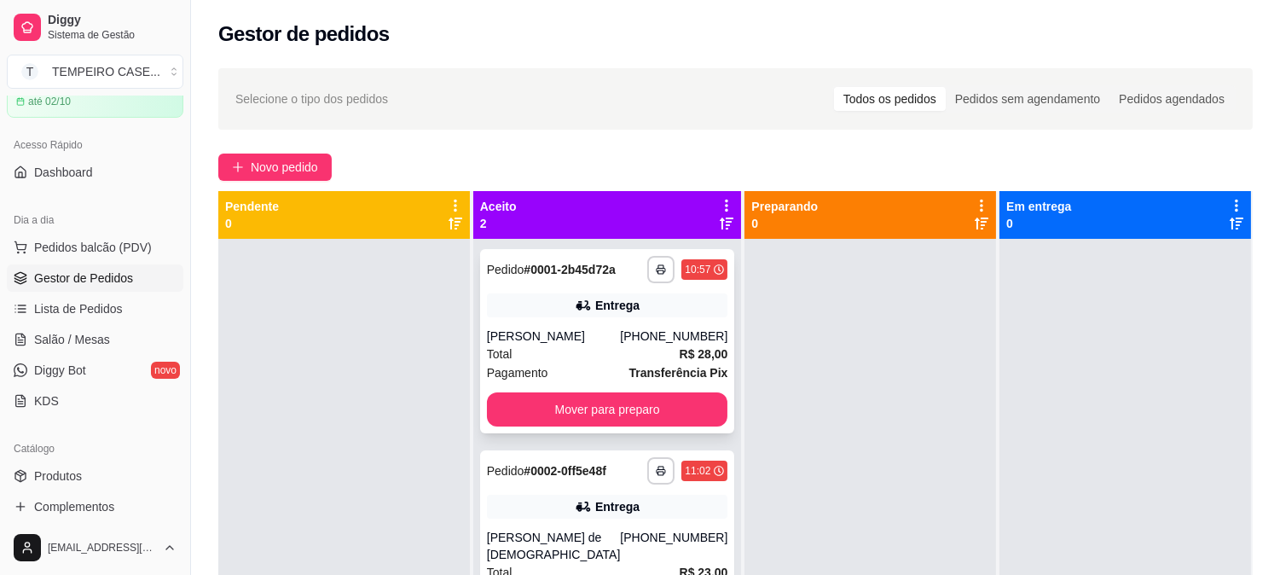
scroll to position [47, 0]
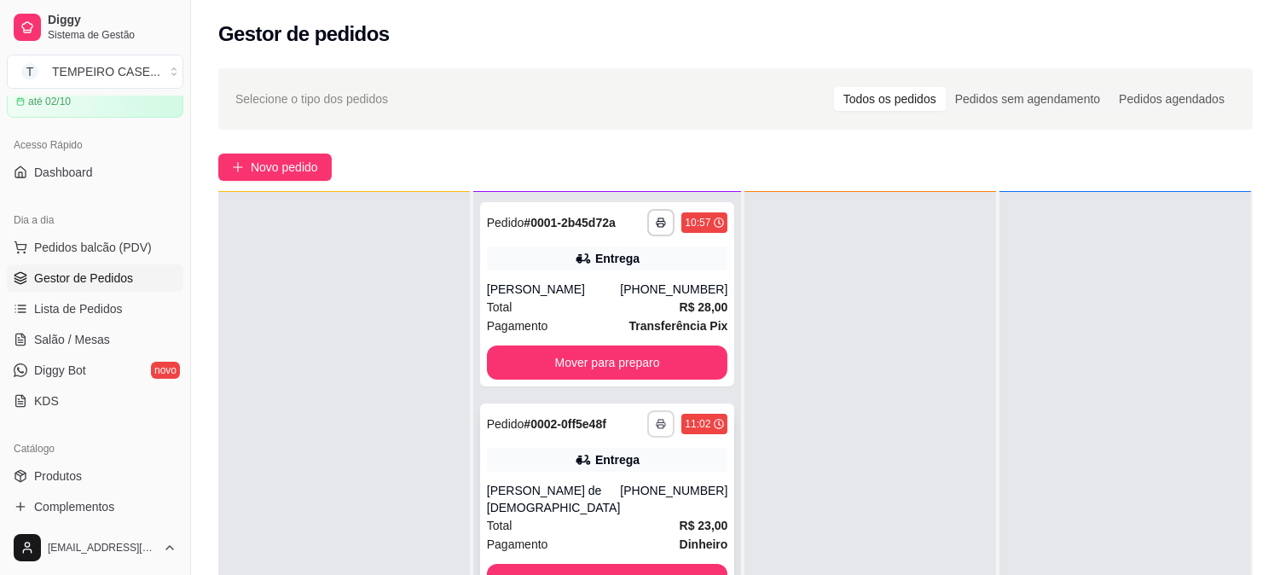
click at [656, 419] on icon "button" at bounding box center [661, 424] width 10 height 10
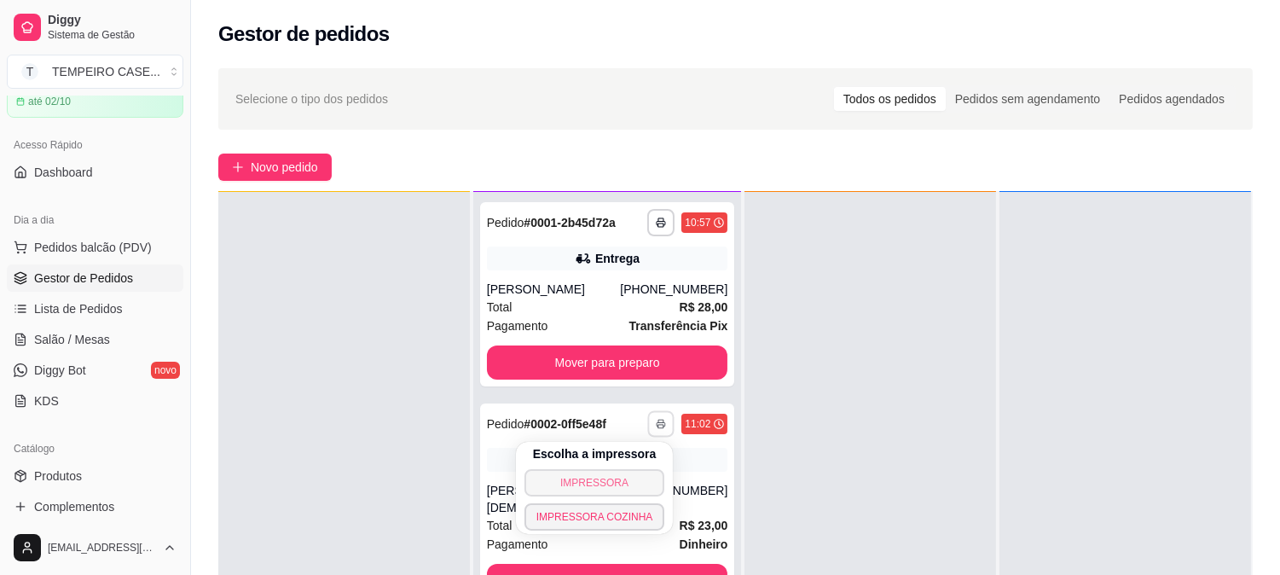
click at [583, 484] on button "IMPRESSORA" at bounding box center [594, 482] width 141 height 27
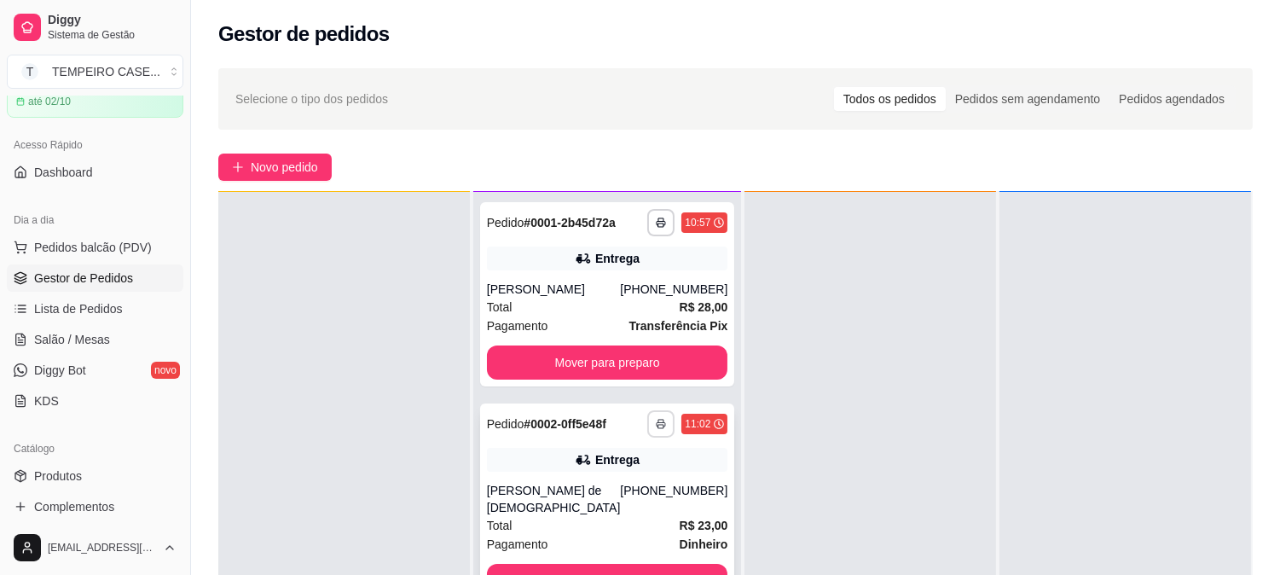
click at [657, 425] on icon "button" at bounding box center [661, 425] width 9 height 4
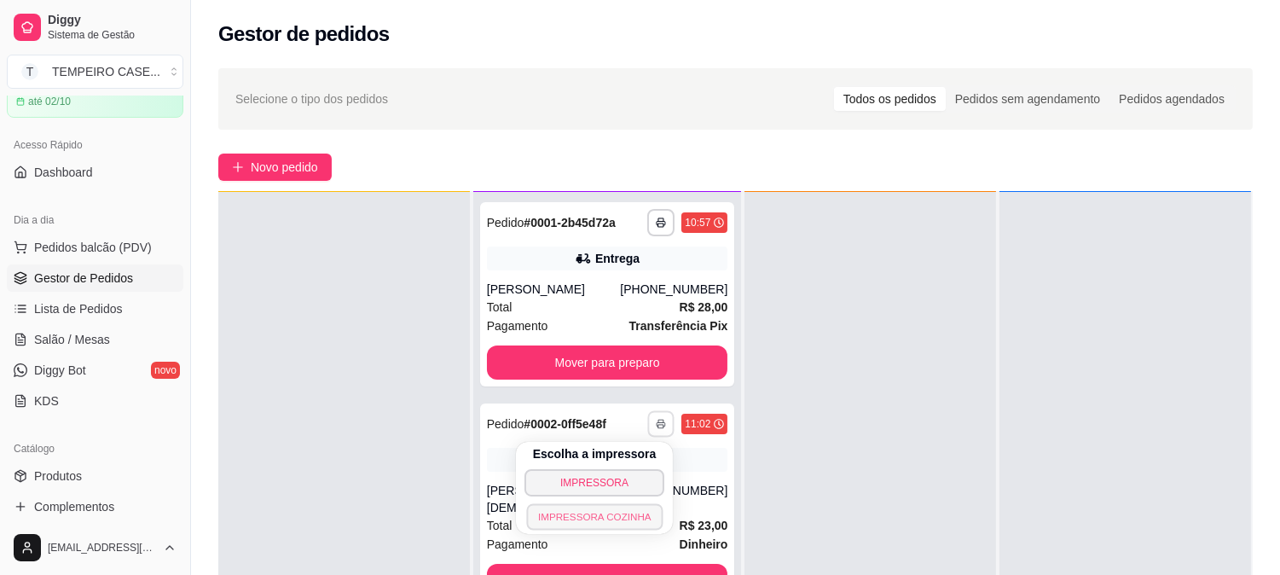
click at [608, 508] on button "IMPRESSORA COZINHA" at bounding box center [594, 516] width 136 height 26
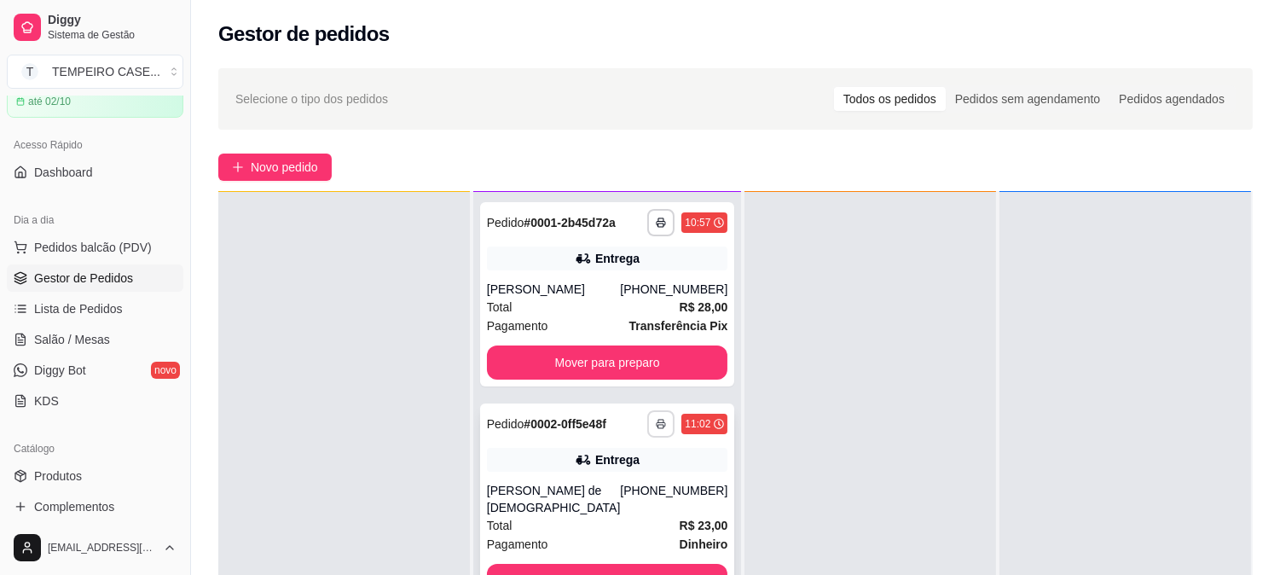
click at [656, 420] on icon "button" at bounding box center [661, 424] width 10 height 10
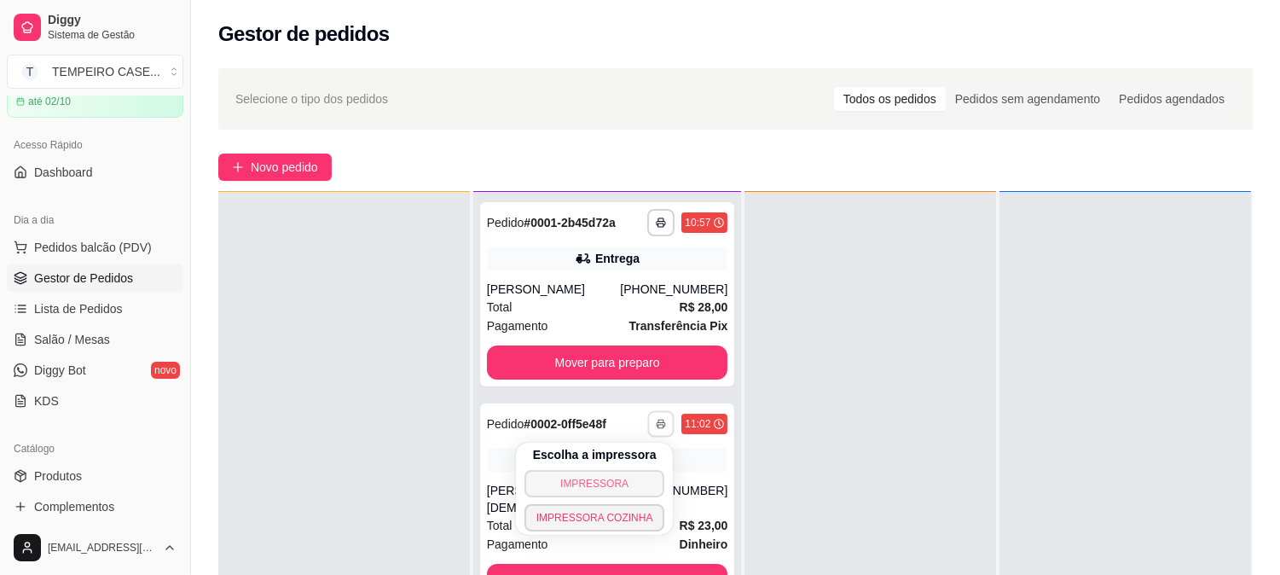
click at [587, 479] on button "IMPRESSORA" at bounding box center [594, 483] width 141 height 27
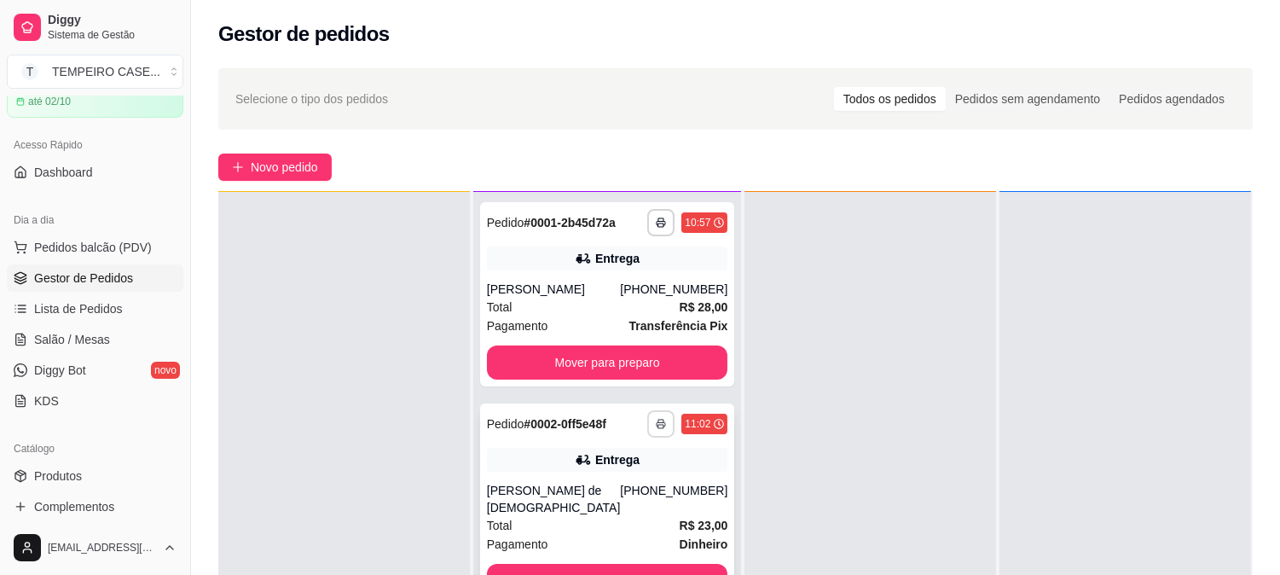
click at [656, 426] on icon "button" at bounding box center [661, 424] width 10 height 10
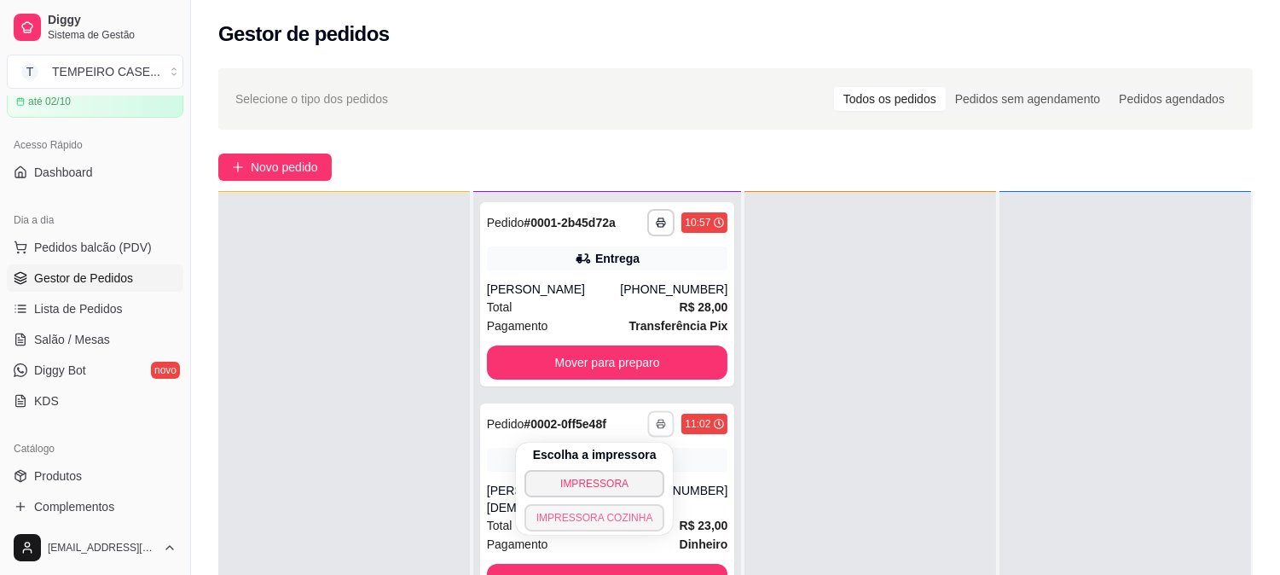
click at [590, 515] on button "IMPRESSORA COZINHA" at bounding box center [594, 517] width 141 height 27
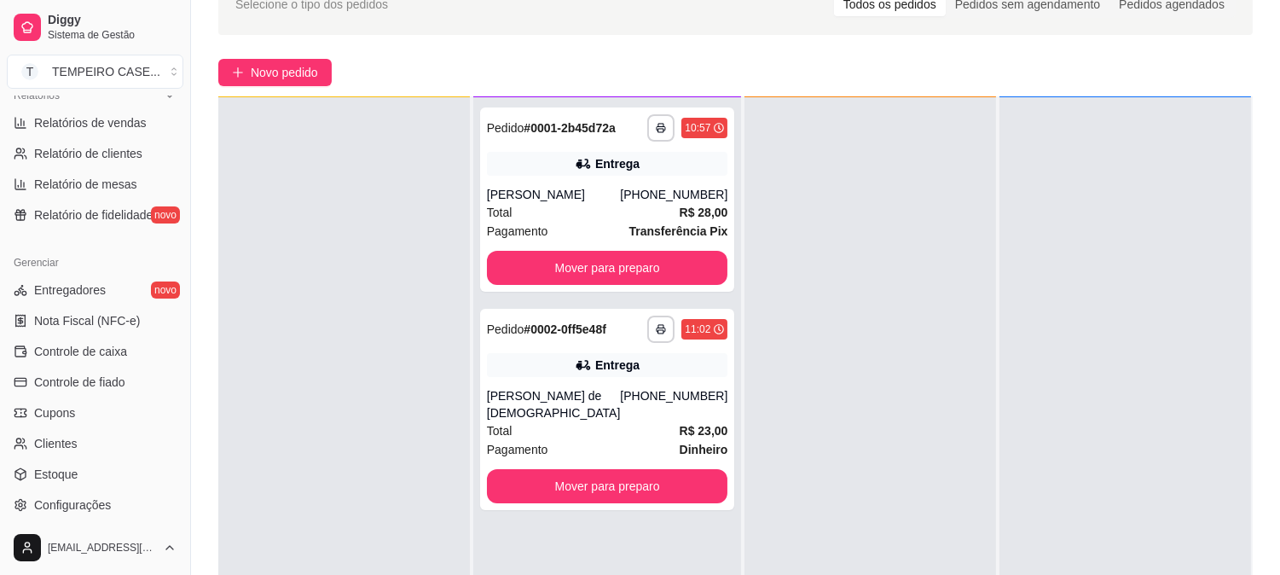
scroll to position [652, 0]
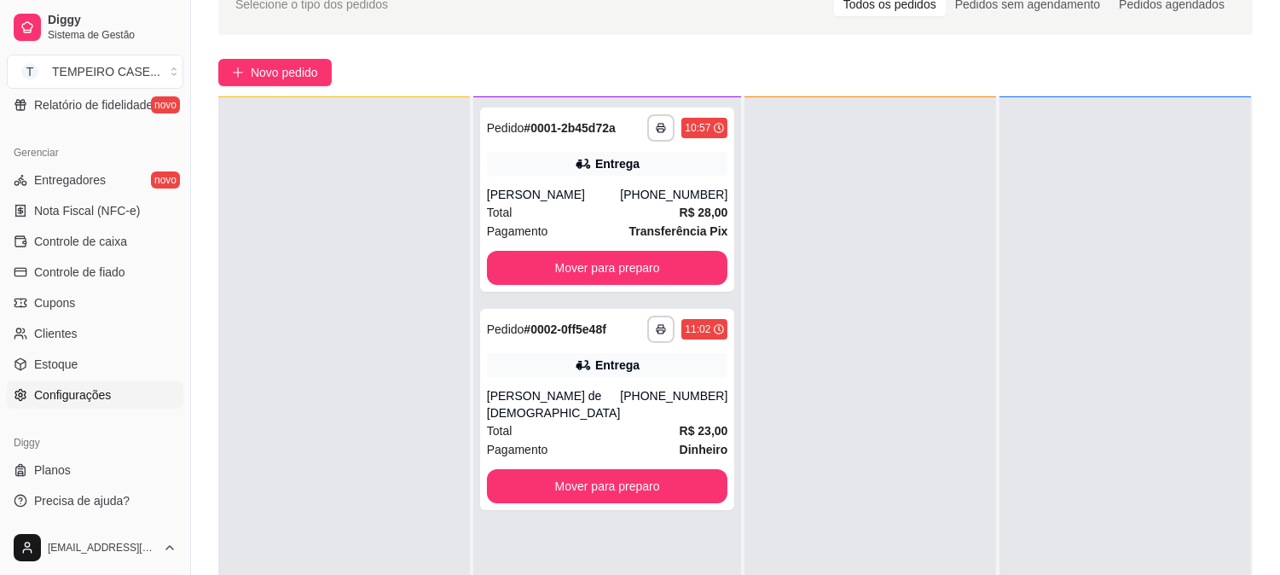
click at [89, 395] on span "Configurações" at bounding box center [72, 394] width 77 height 17
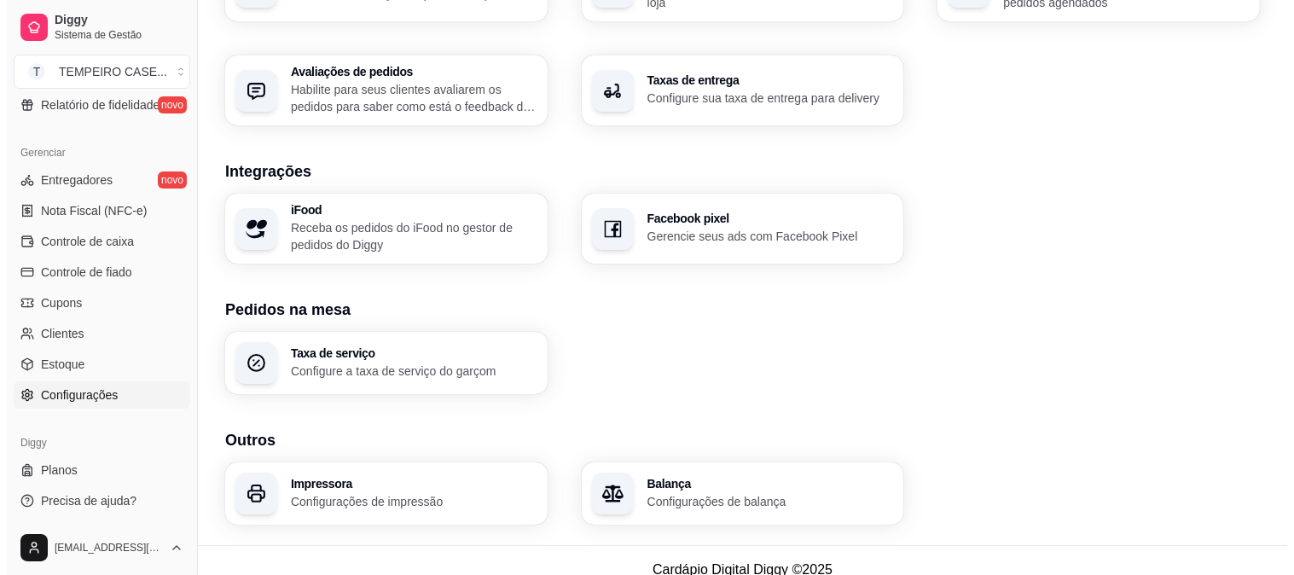
scroll to position [619, 0]
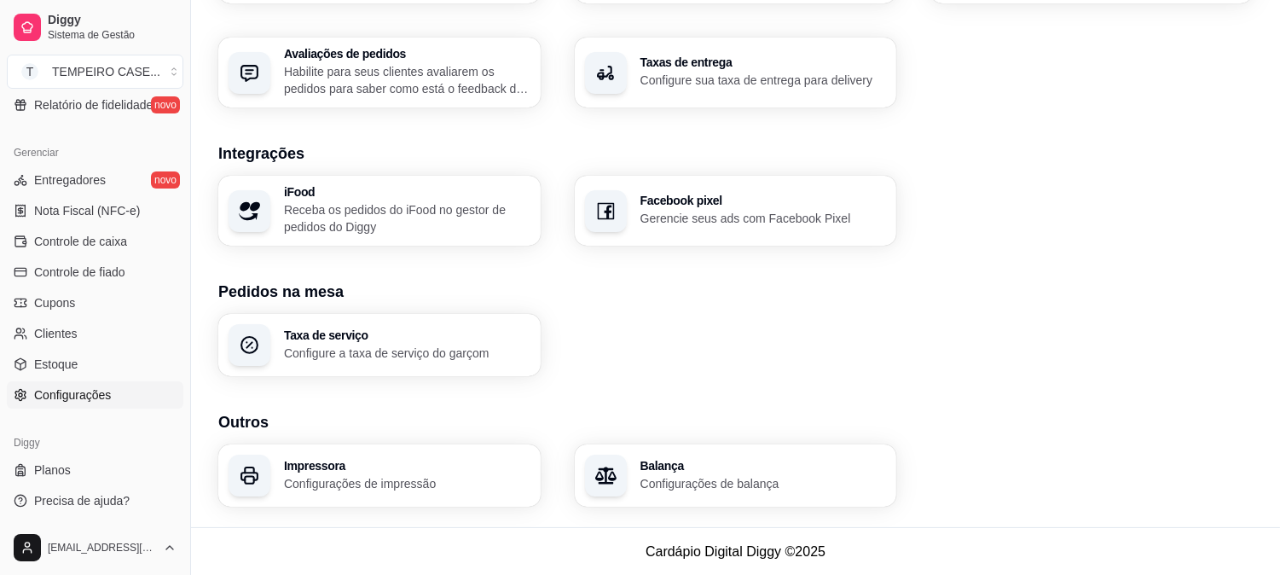
click at [350, 466] on h3 "Impressora" at bounding box center [407, 466] width 246 height 12
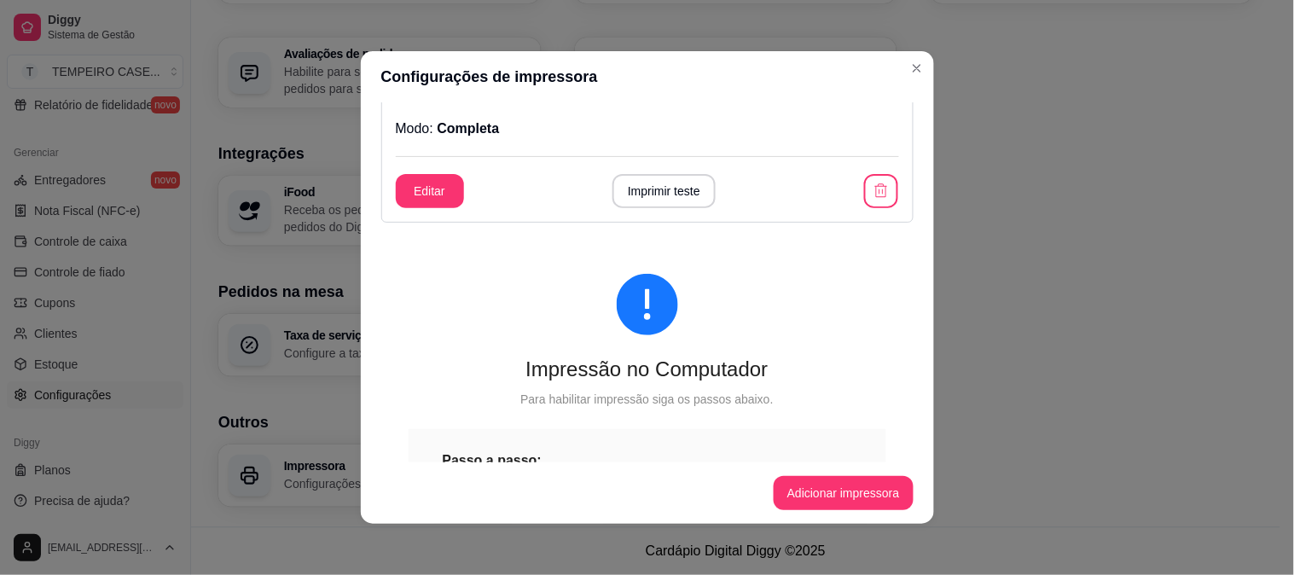
scroll to position [284, 0]
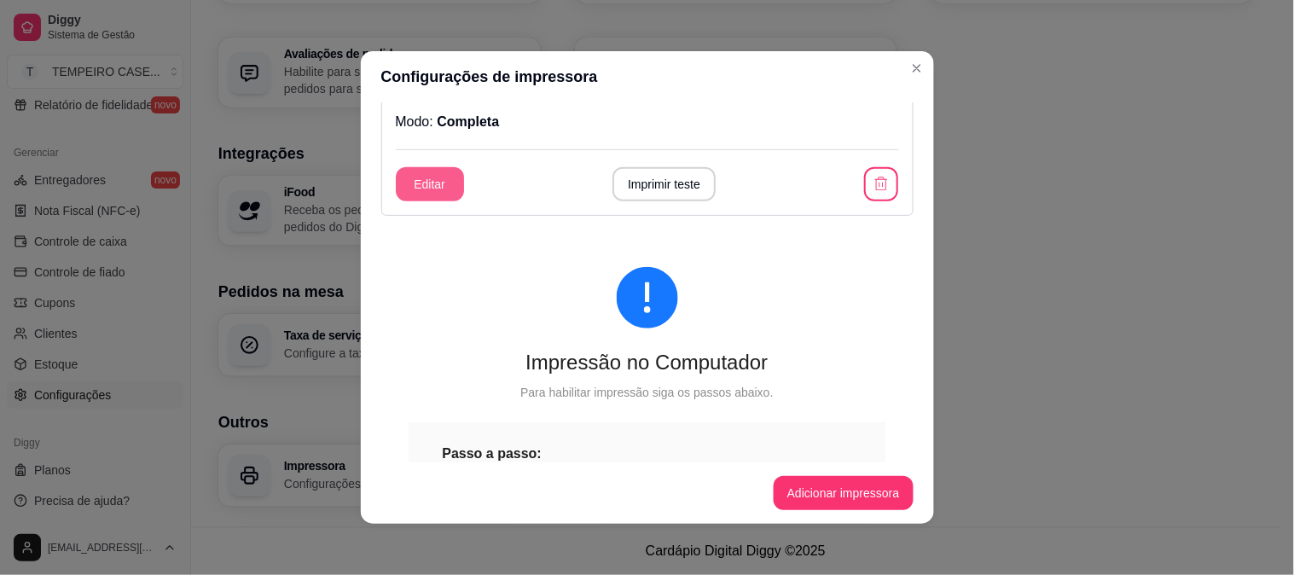
click at [421, 176] on button "Editar" at bounding box center [430, 184] width 68 height 34
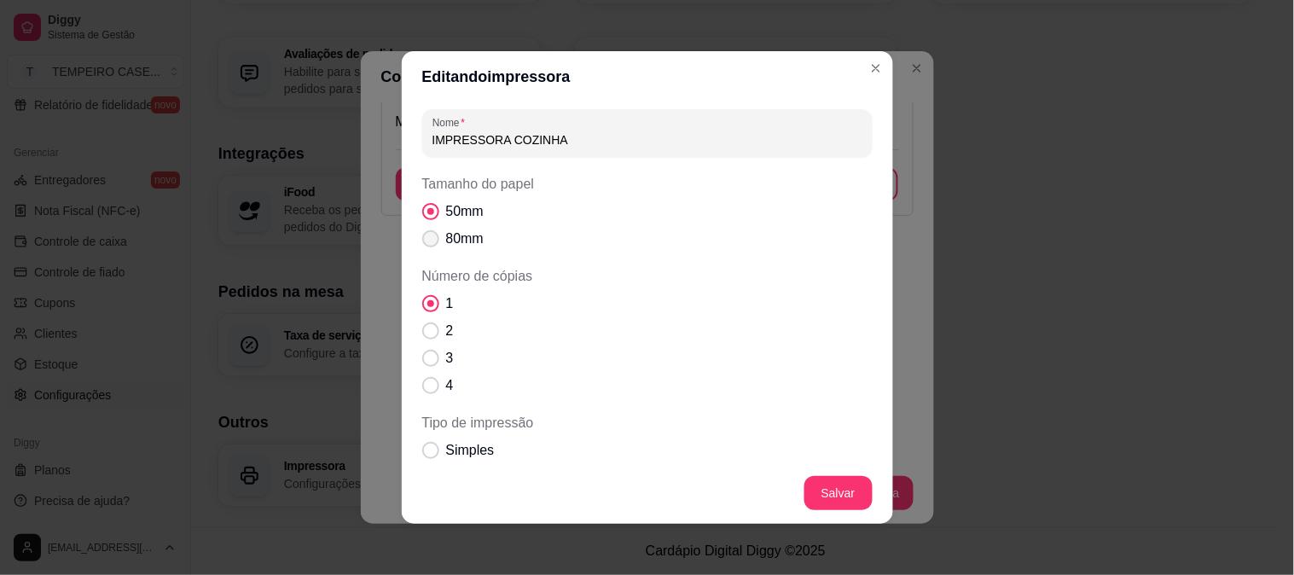
click at [430, 227] on label "80mm" at bounding box center [452, 239] width 75 height 34
click at [430, 242] on input "80mm" at bounding box center [426, 247] width 11 height 11
radio input "true"
click at [452, 449] on span "Simples" at bounding box center [470, 450] width 49 height 20
click at [432, 454] on input "Simples" at bounding box center [426, 459] width 11 height 11
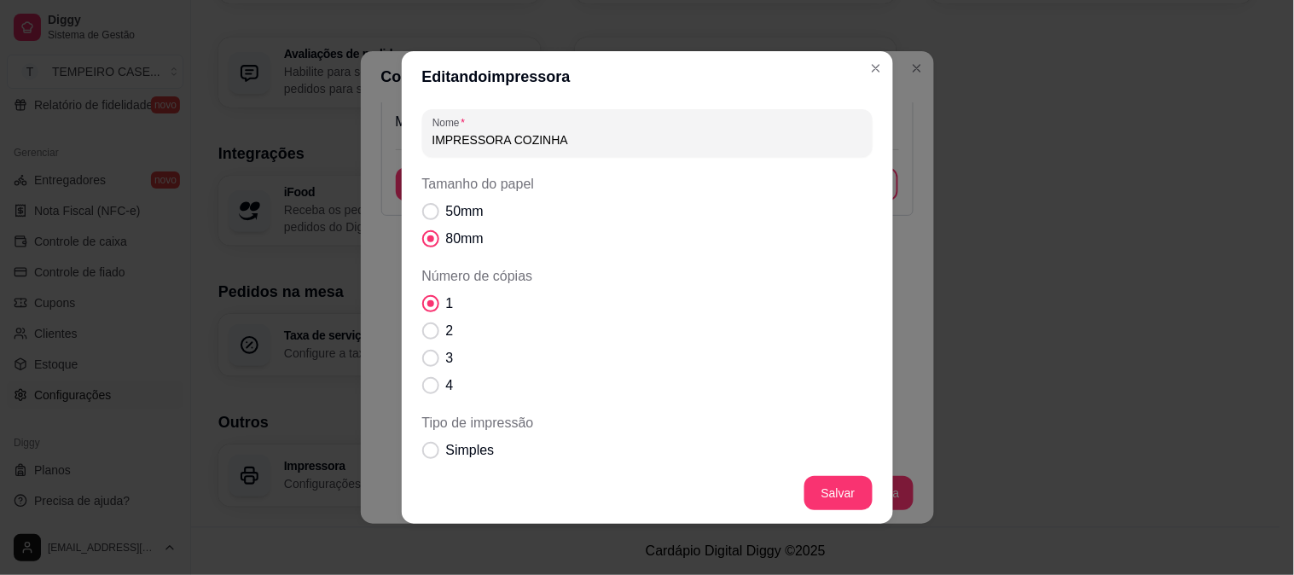
radio input "true"
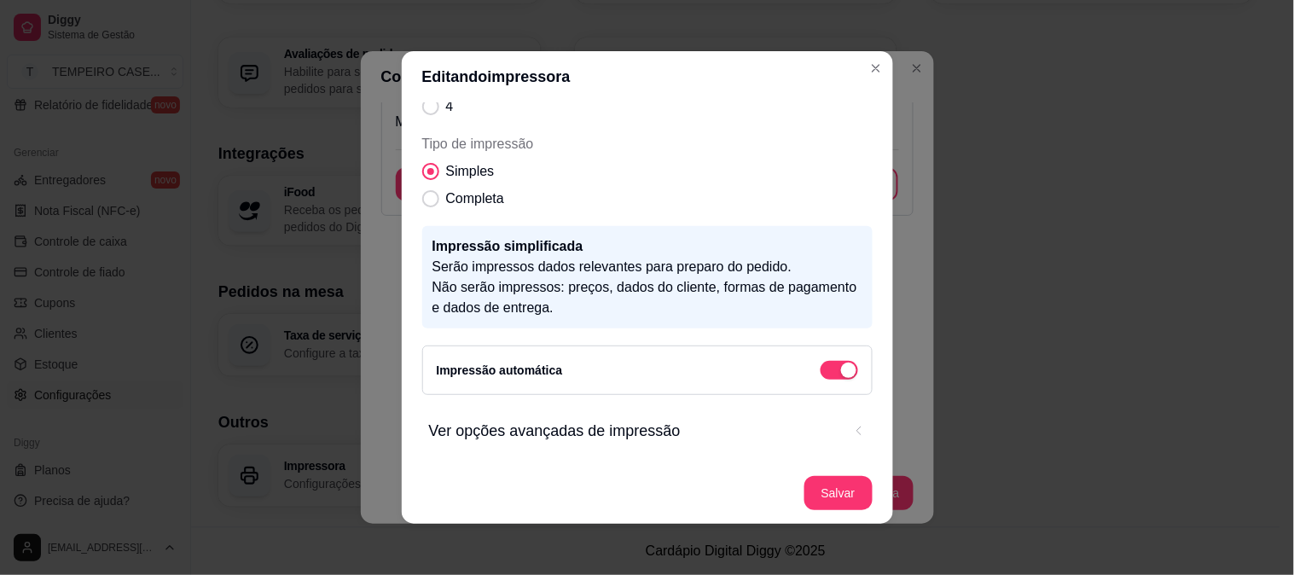
scroll to position [3, 0]
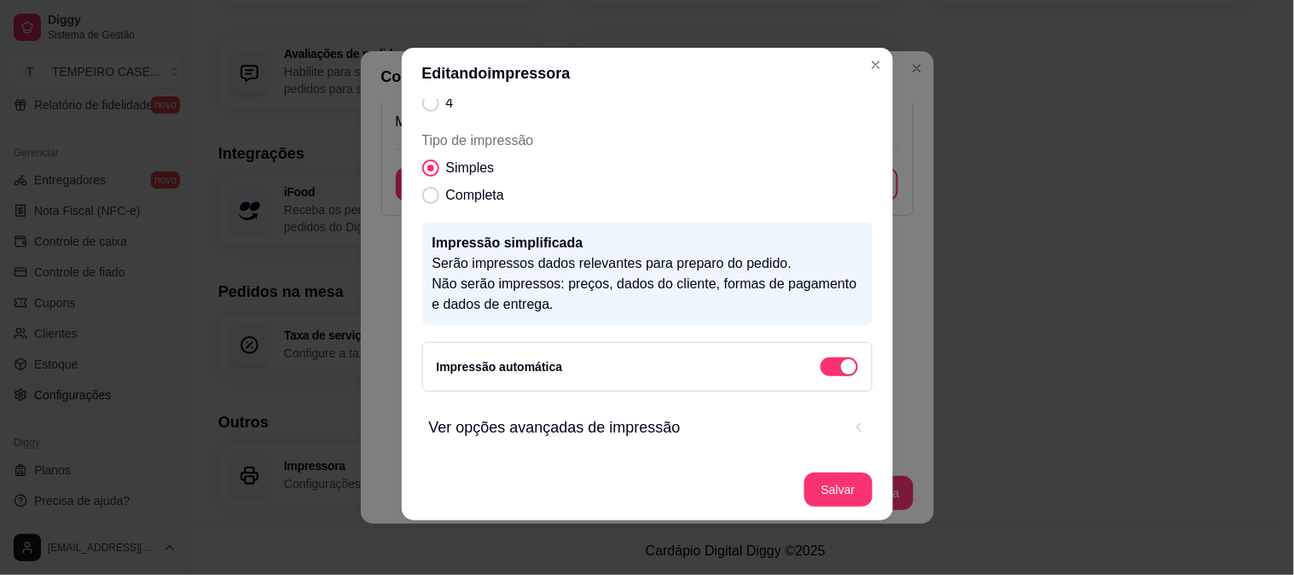
click at [598, 418] on span "Ver opções avançadas de impressão" at bounding box center [635, 427] width 413 height 24
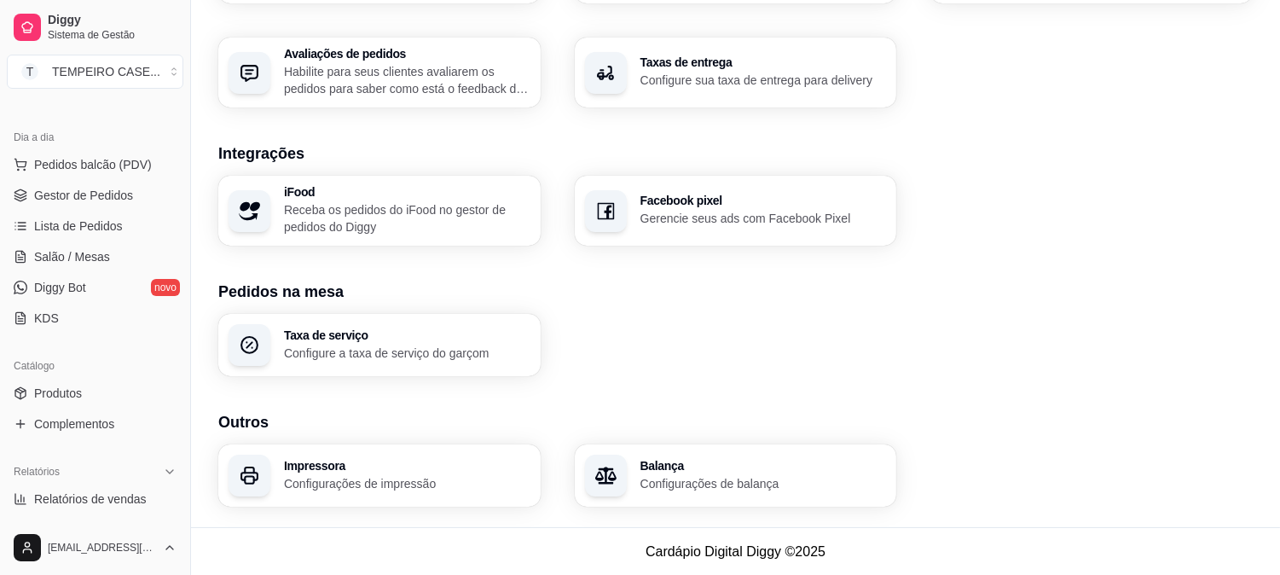
scroll to position [83, 0]
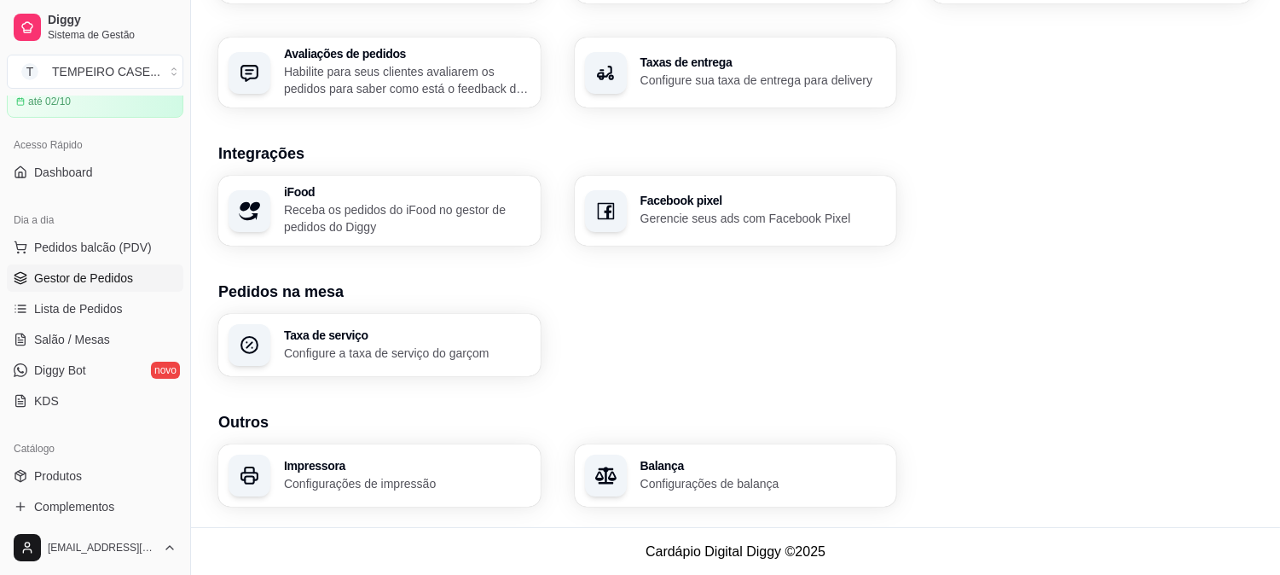
click at [84, 278] on span "Gestor de Pedidos" at bounding box center [83, 277] width 99 height 17
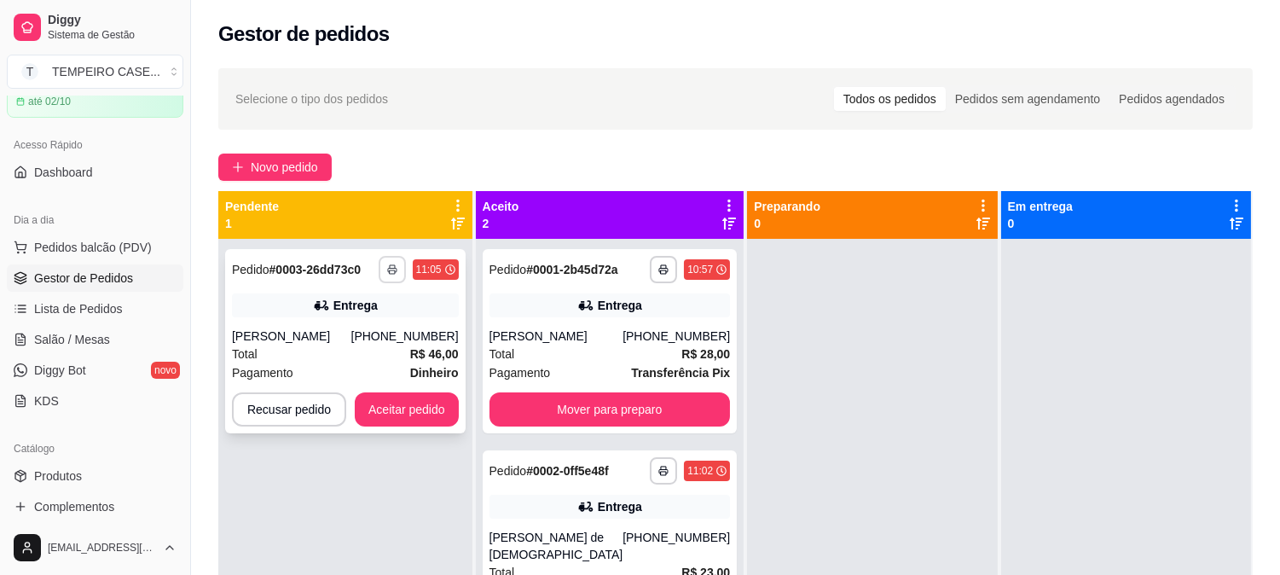
click at [389, 269] on icon "button" at bounding box center [392, 269] width 10 height 10
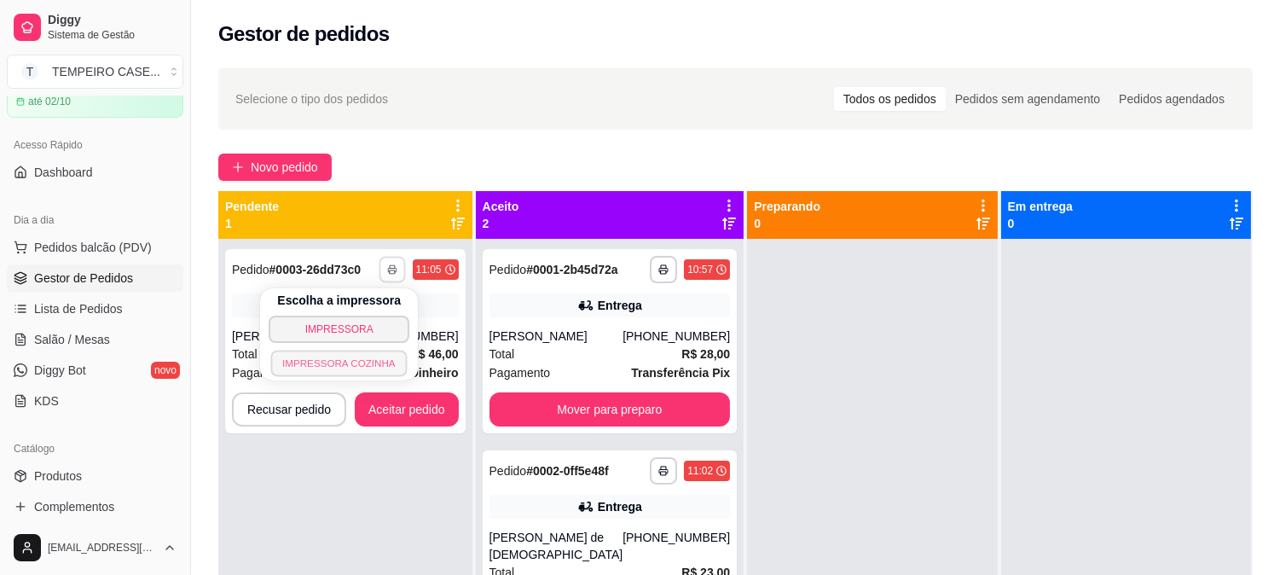
click at [364, 362] on button "IMPRESSORA COZINHA" at bounding box center [339, 363] width 136 height 26
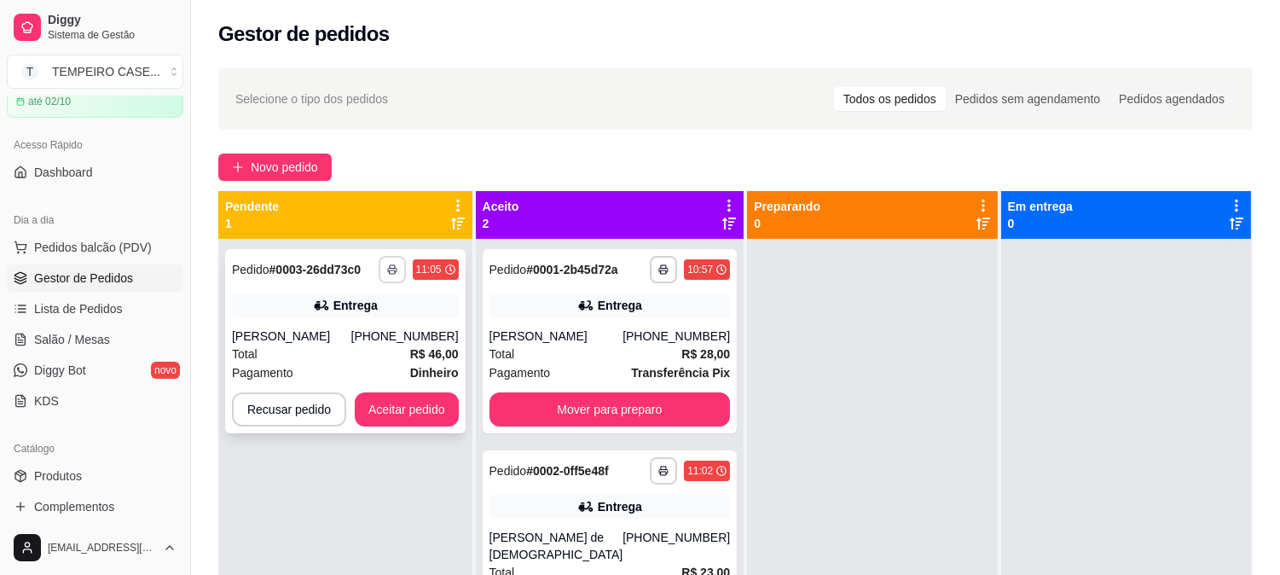
click at [397, 269] on icon "button" at bounding box center [392, 271] width 9 height 4
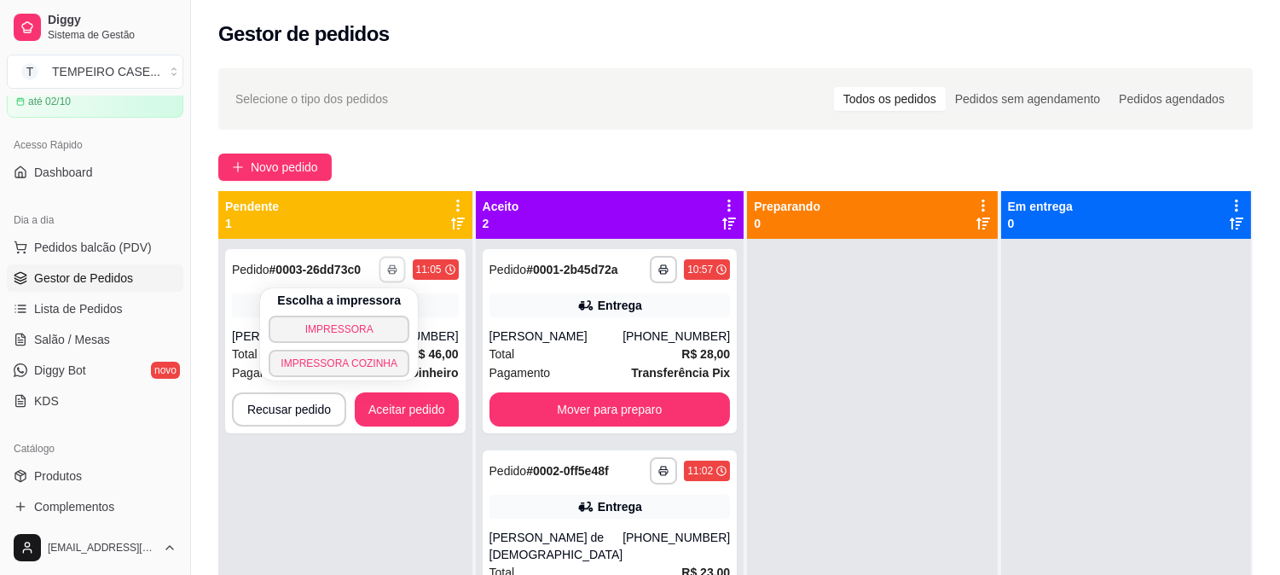
click at [369, 359] on button "IMPRESSORA COZINHA" at bounding box center [339, 363] width 141 height 27
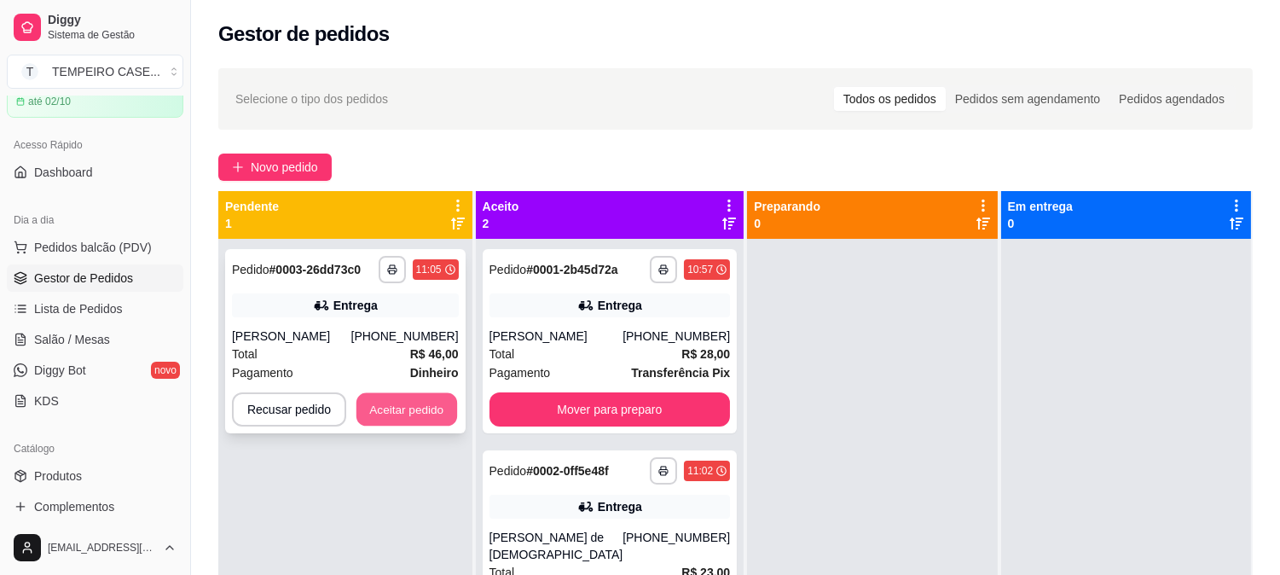
click at [404, 408] on button "Aceitar pedido" at bounding box center [406, 409] width 101 height 33
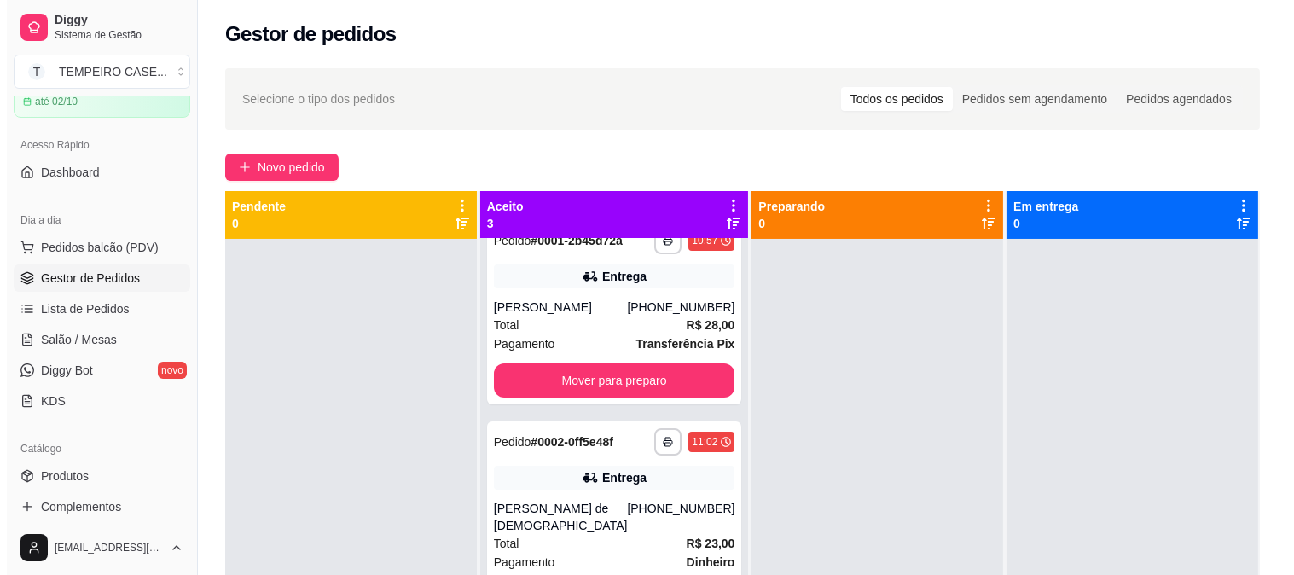
scroll to position [45, 0]
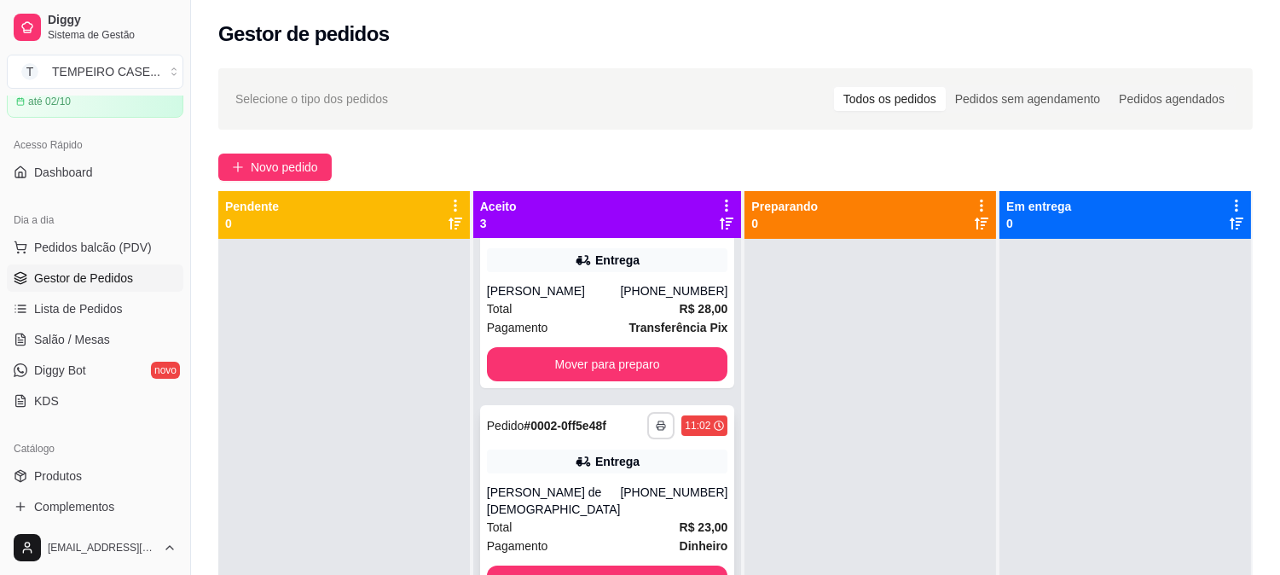
click at [656, 426] on icon "button" at bounding box center [661, 425] width 10 height 10
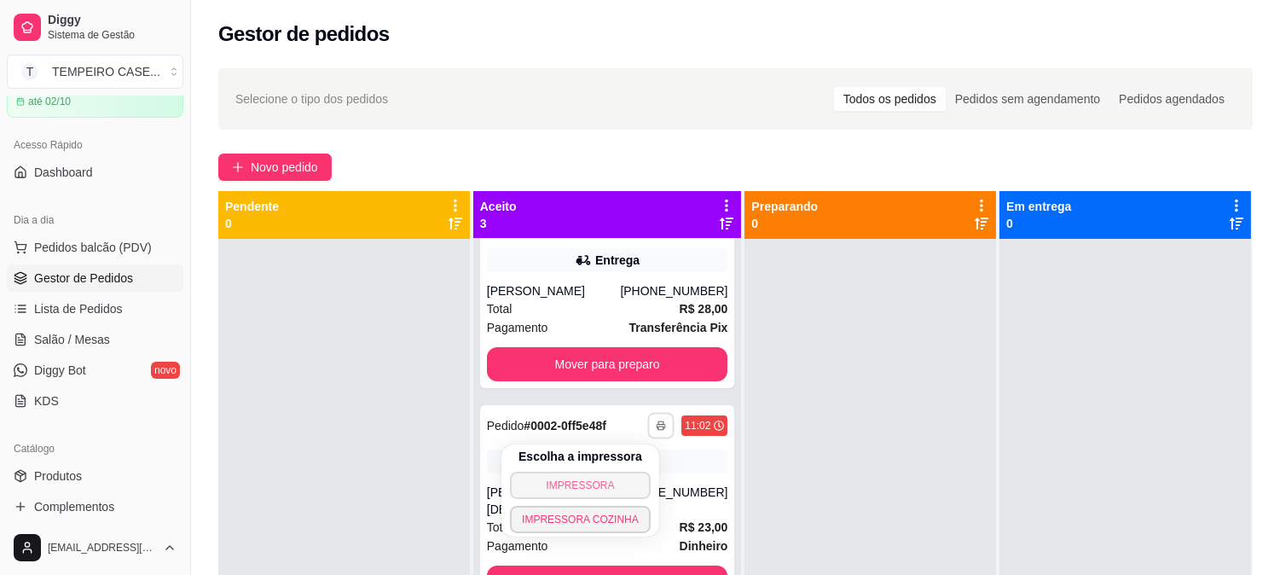
click at [574, 489] on button "IMPRESSORA" at bounding box center [580, 485] width 141 height 27
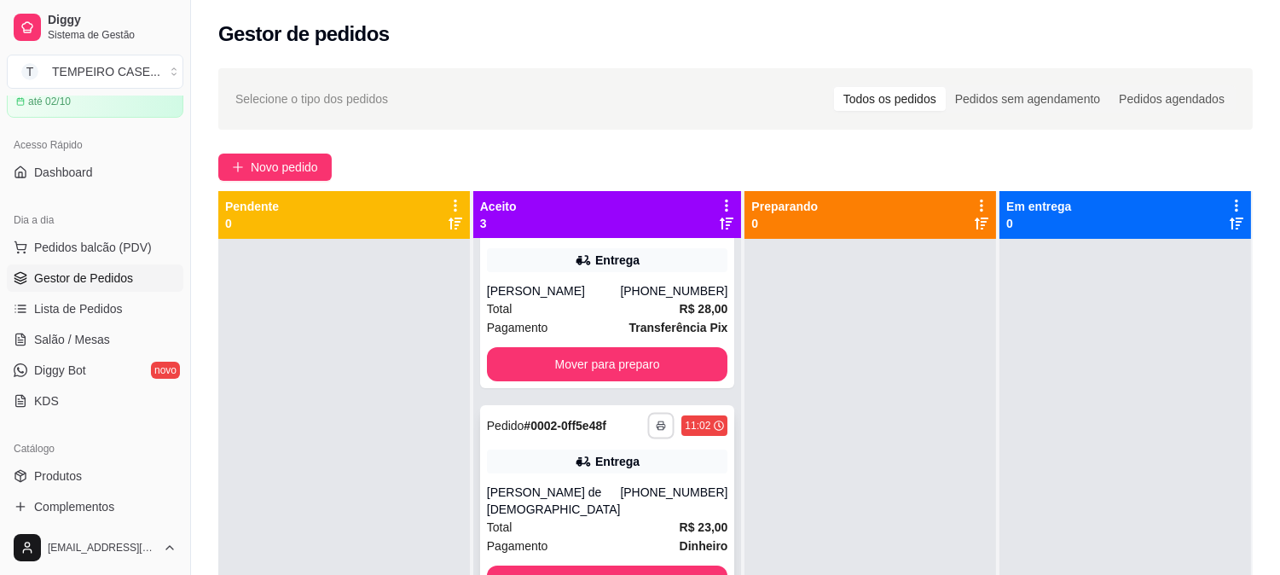
click at [657, 428] on icon "button" at bounding box center [662, 425] width 10 height 10
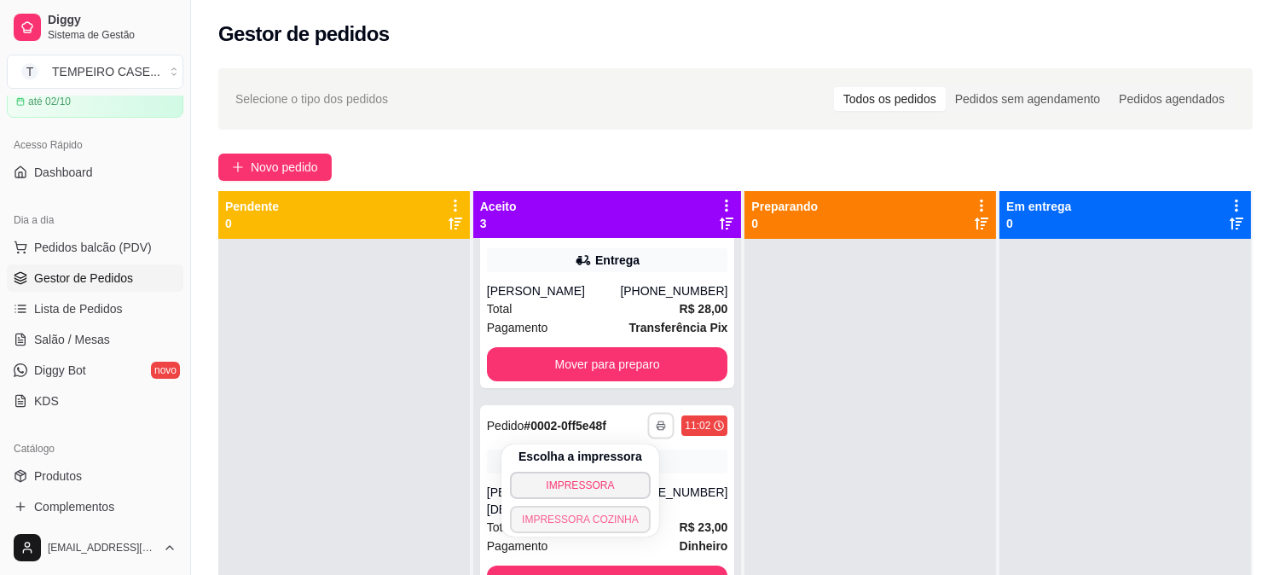
click at [597, 518] on button "IMPRESSORA COZINHA" at bounding box center [580, 519] width 141 height 27
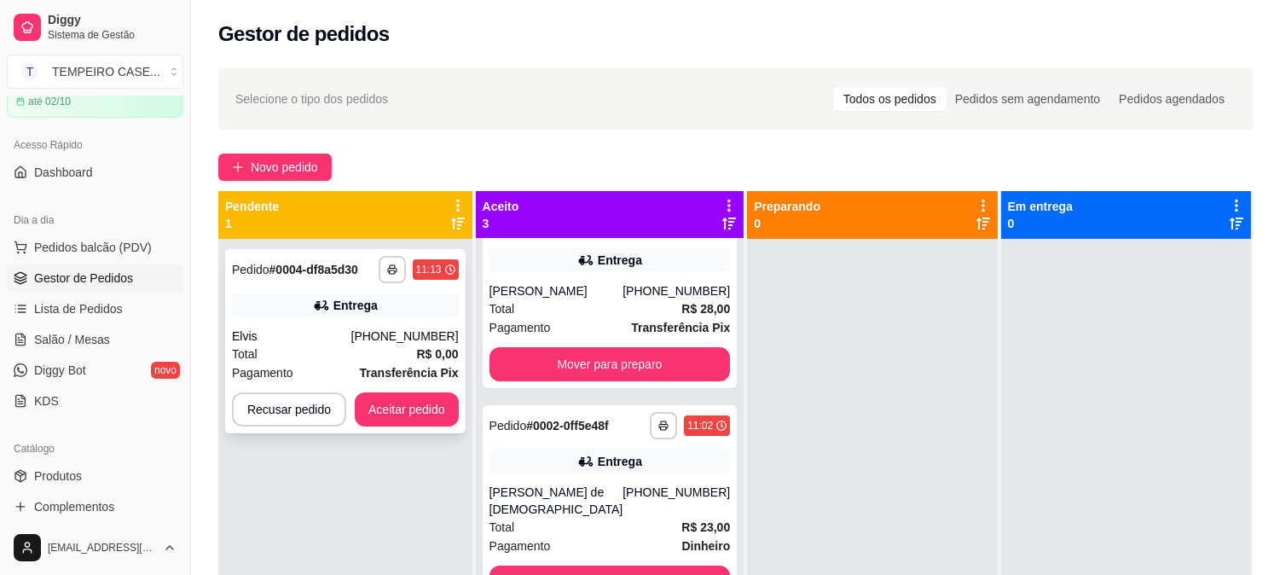
click at [414, 338] on div "[PHONE_NUMBER]" at bounding box center [404, 335] width 107 height 17
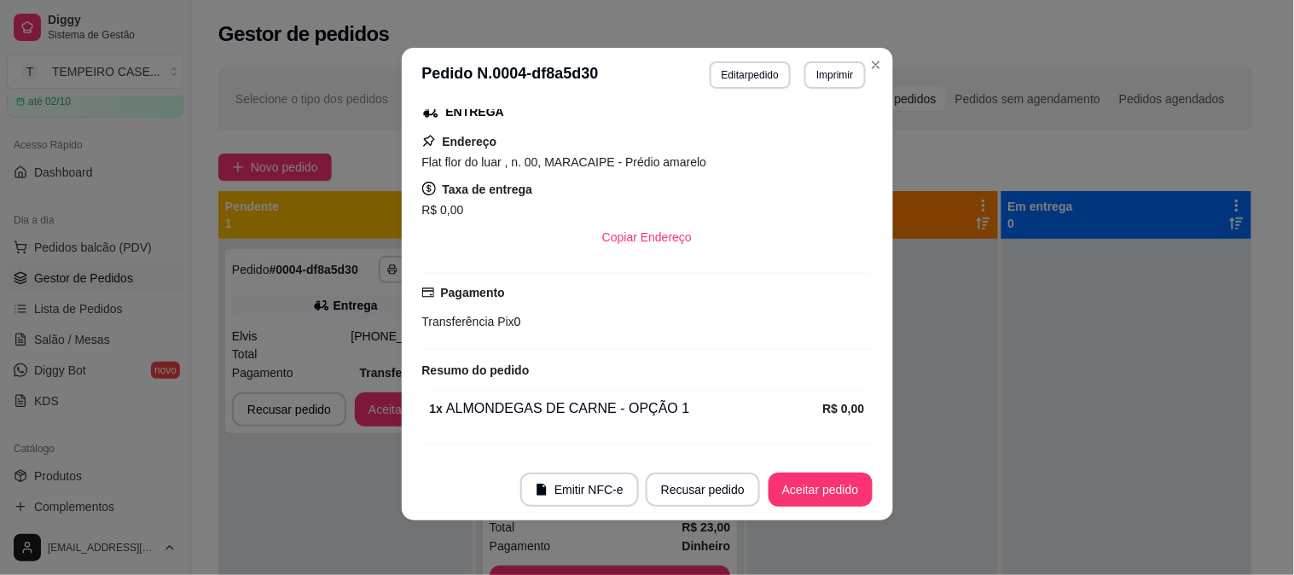
scroll to position [405, 0]
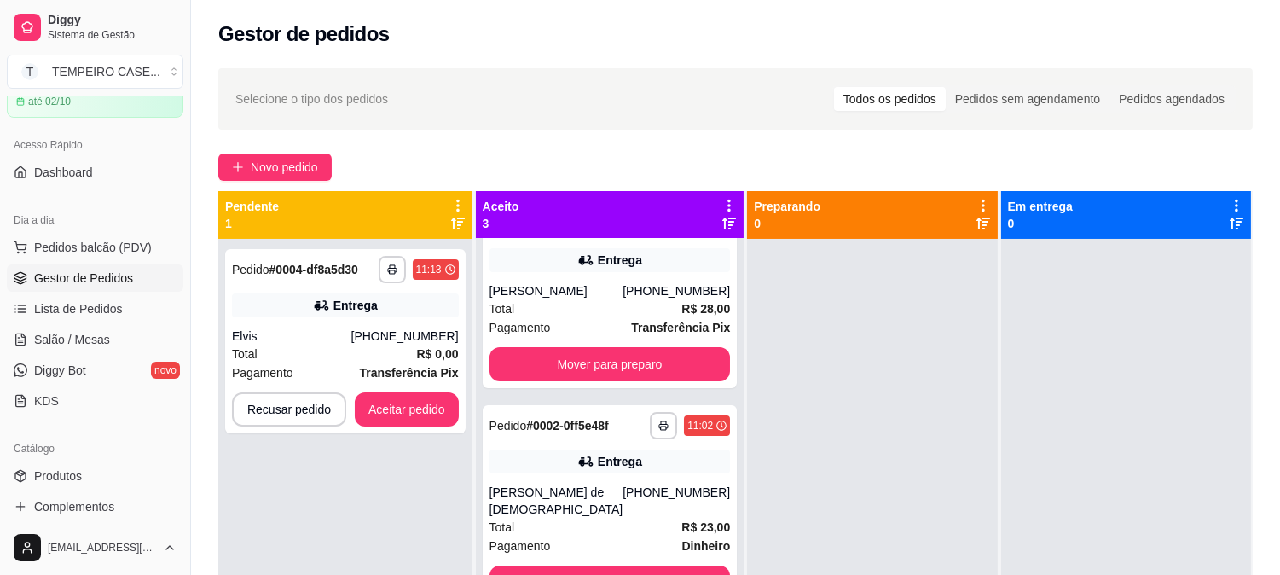
click at [94, 447] on div "Catálogo" at bounding box center [95, 448] width 177 height 27
click at [88, 464] on link "Produtos" at bounding box center [95, 475] width 177 height 27
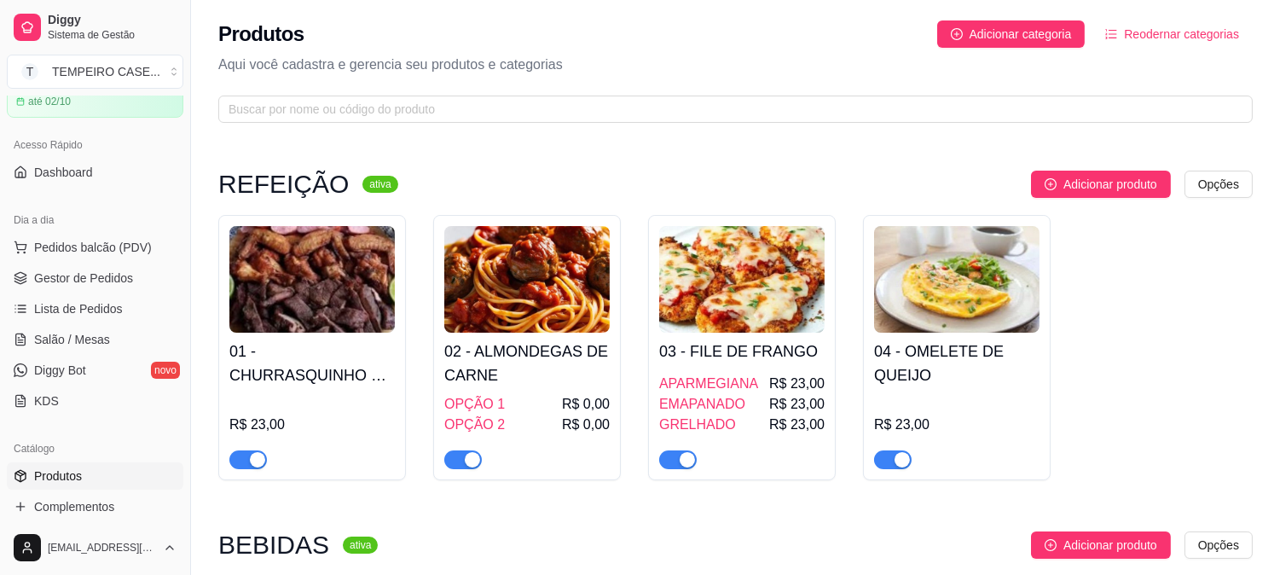
click at [521, 403] on div "OPÇÃO 1 R$ 0,00" at bounding box center [526, 404] width 165 height 20
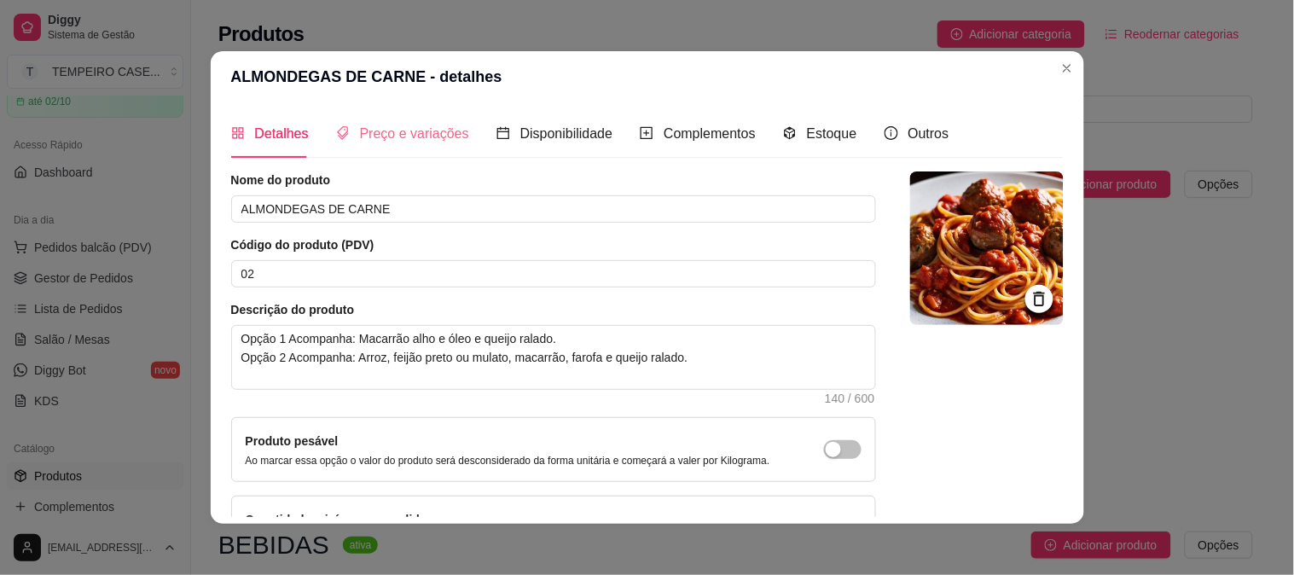
click at [407, 148] on div "Preço e variações" at bounding box center [402, 133] width 133 height 49
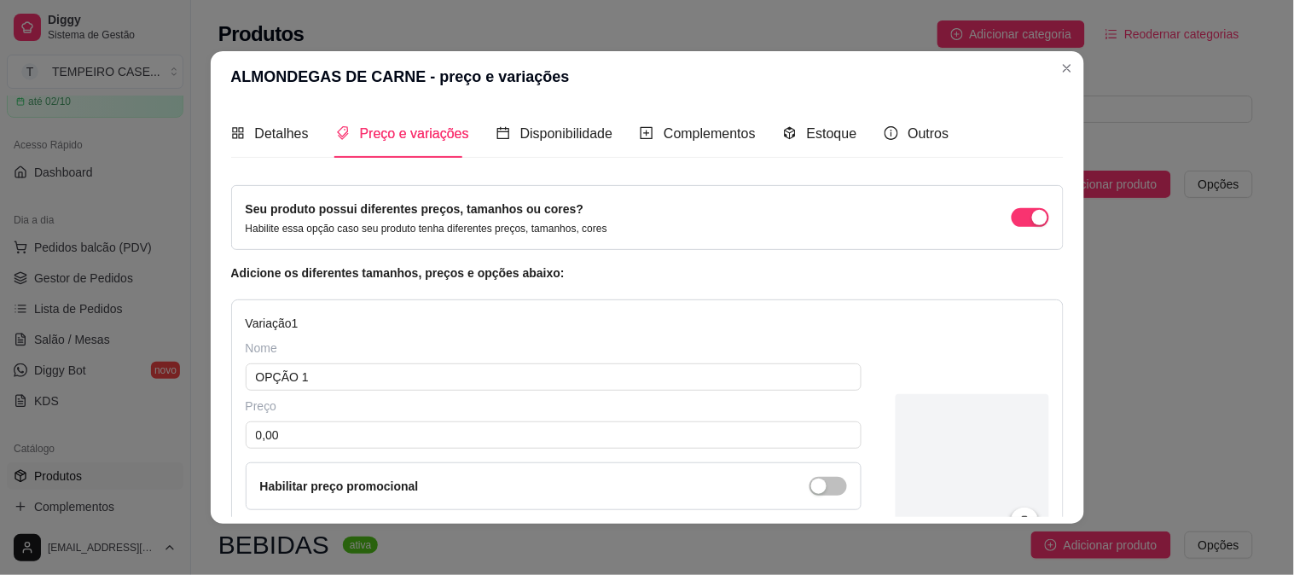
drag, startPoint x: 327, startPoint y: 406, endPoint x: 311, endPoint y: 419, distance: 20.6
click at [316, 415] on div "Preço 0,00 Habilitar preço promocional" at bounding box center [554, 453] width 616 height 113
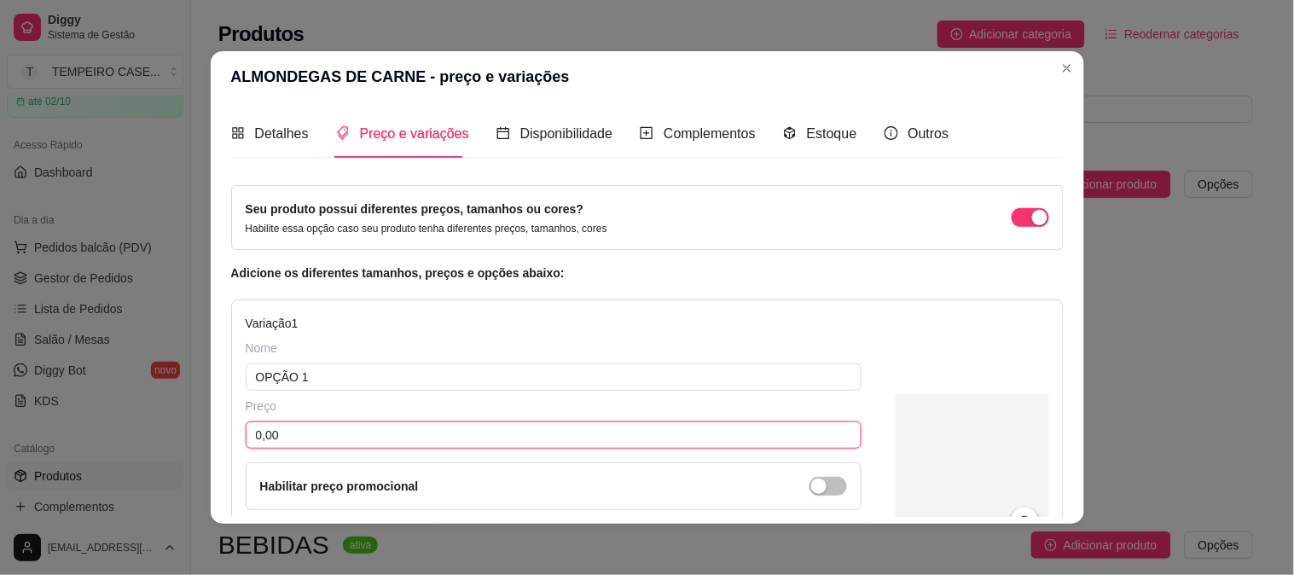
drag, startPoint x: 305, startPoint y: 426, endPoint x: 237, endPoint y: 426, distance: 68.2
click at [246, 426] on input "0,00" at bounding box center [554, 434] width 616 height 27
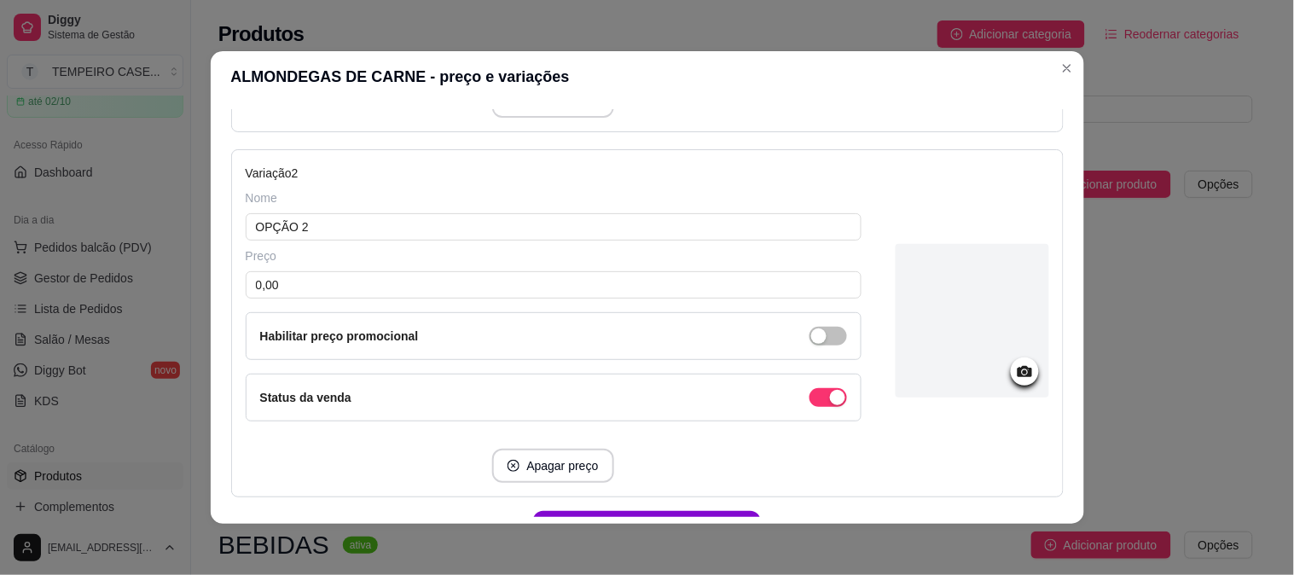
scroll to position [568, 0]
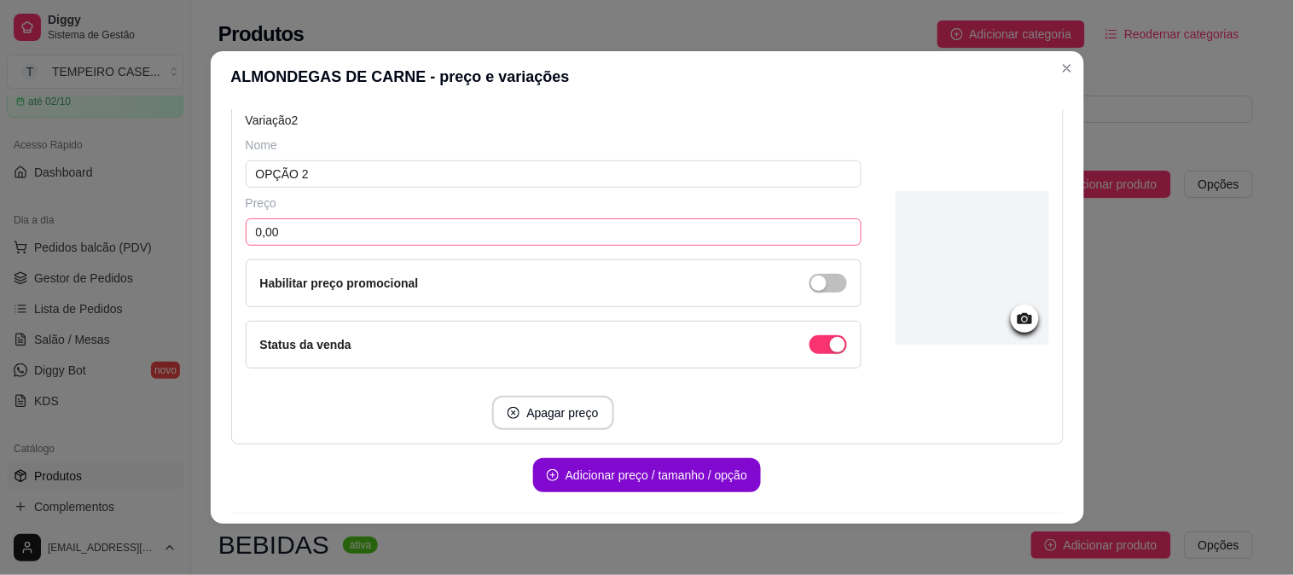
type input "23,00"
click at [292, 229] on input "0,00" at bounding box center [554, 231] width 616 height 27
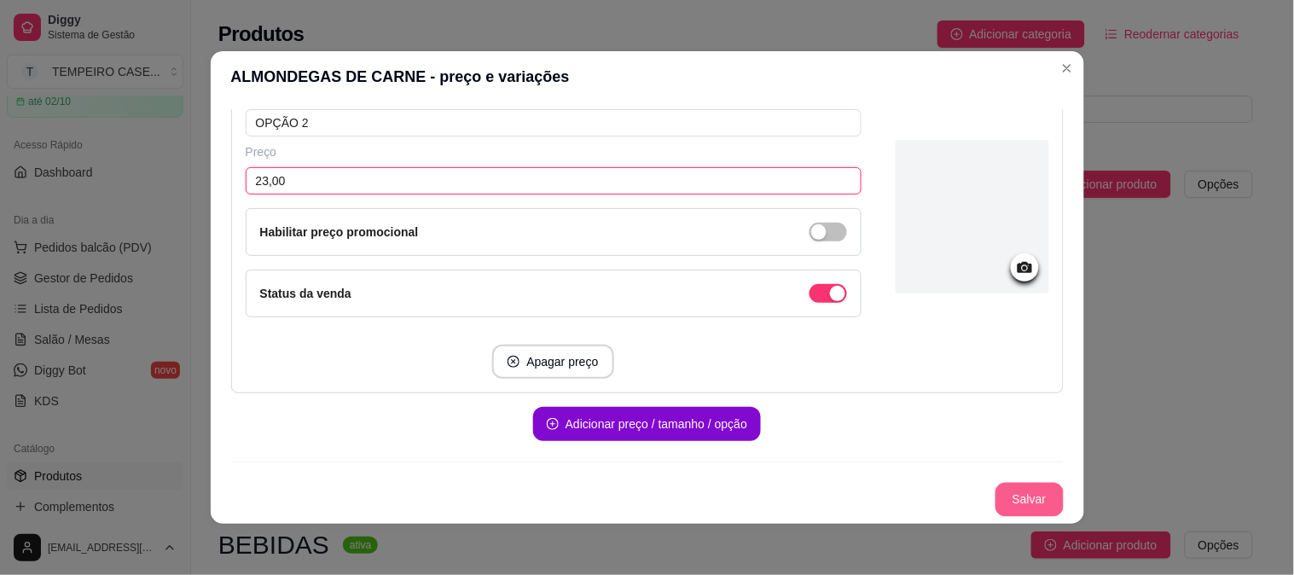
type input "23,00"
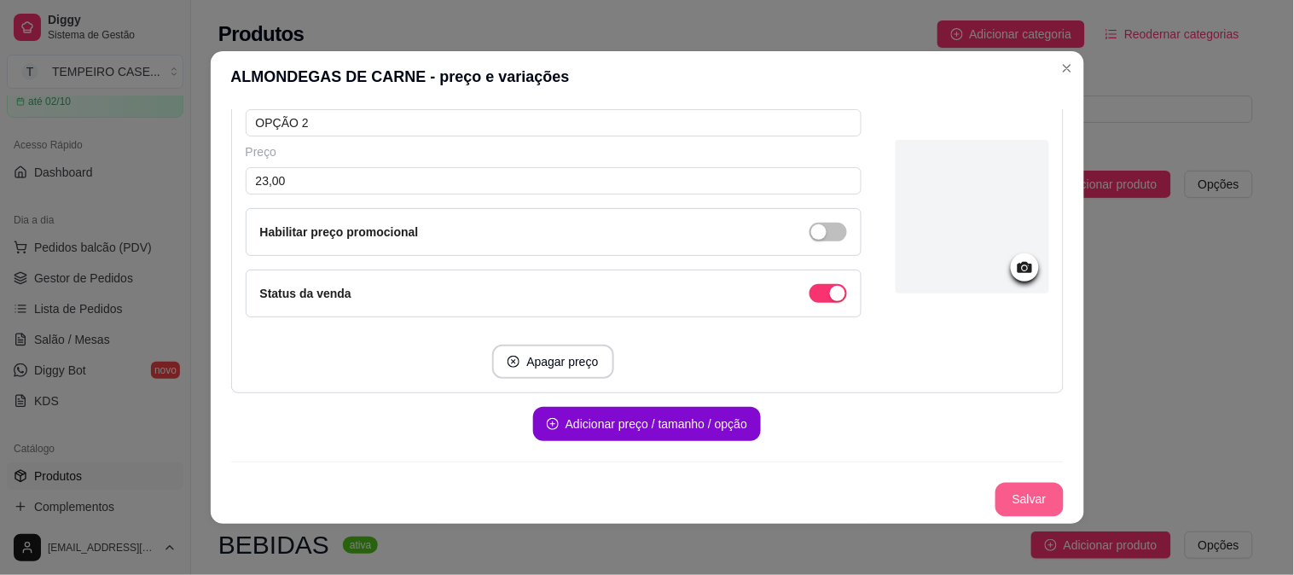
click at [995, 500] on button "Salvar" at bounding box center [1029, 500] width 68 height 34
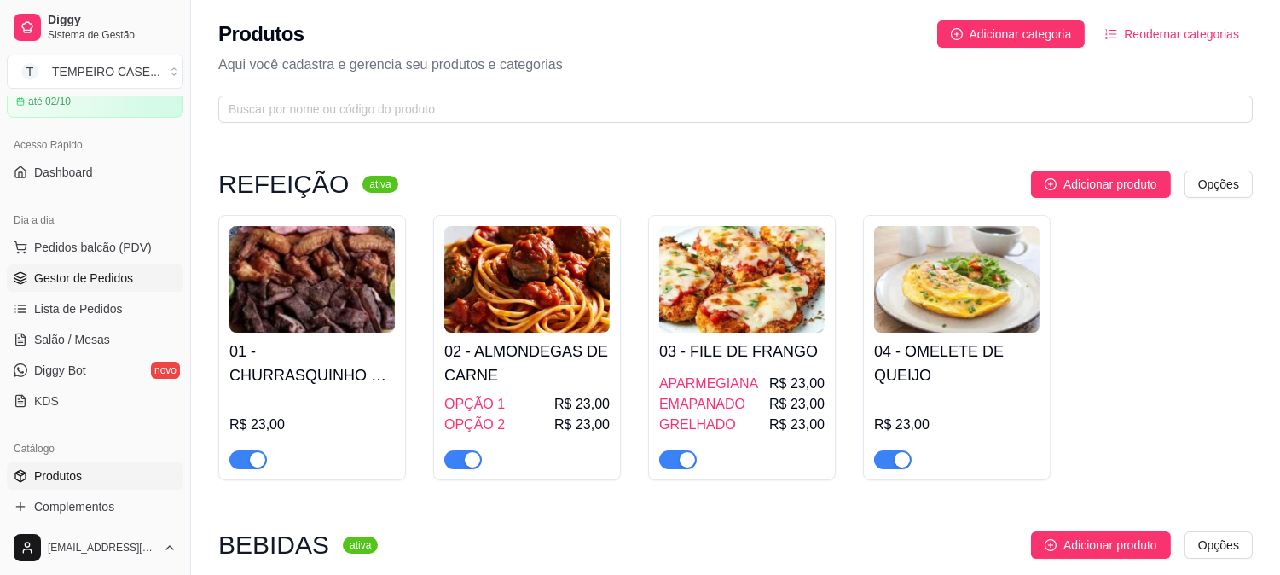
click at [77, 275] on span "Gestor de Pedidos" at bounding box center [83, 277] width 99 height 17
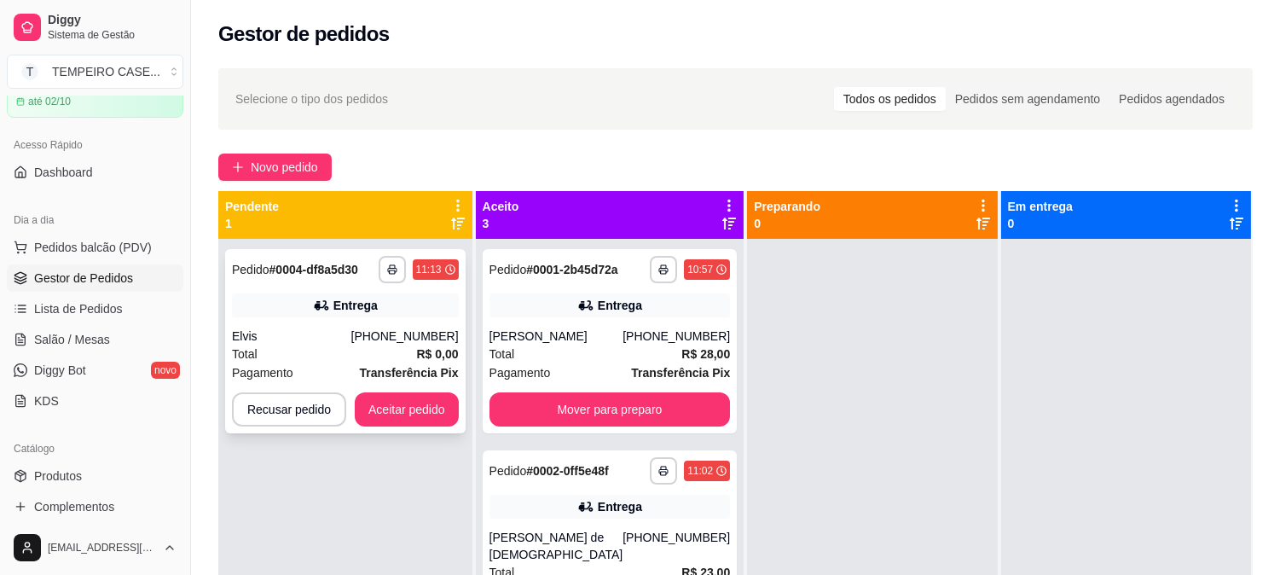
click at [399, 355] on div "Total R$ 0,00" at bounding box center [345, 354] width 227 height 19
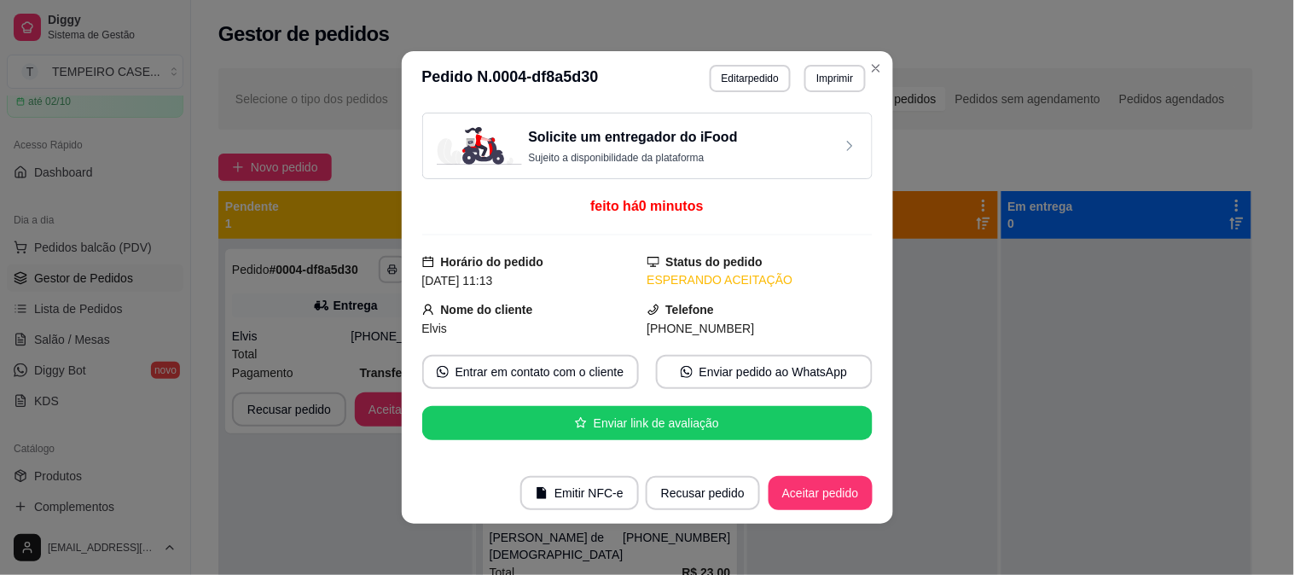
click at [746, 77] on button "Editar pedido" at bounding box center [749, 78] width 81 height 27
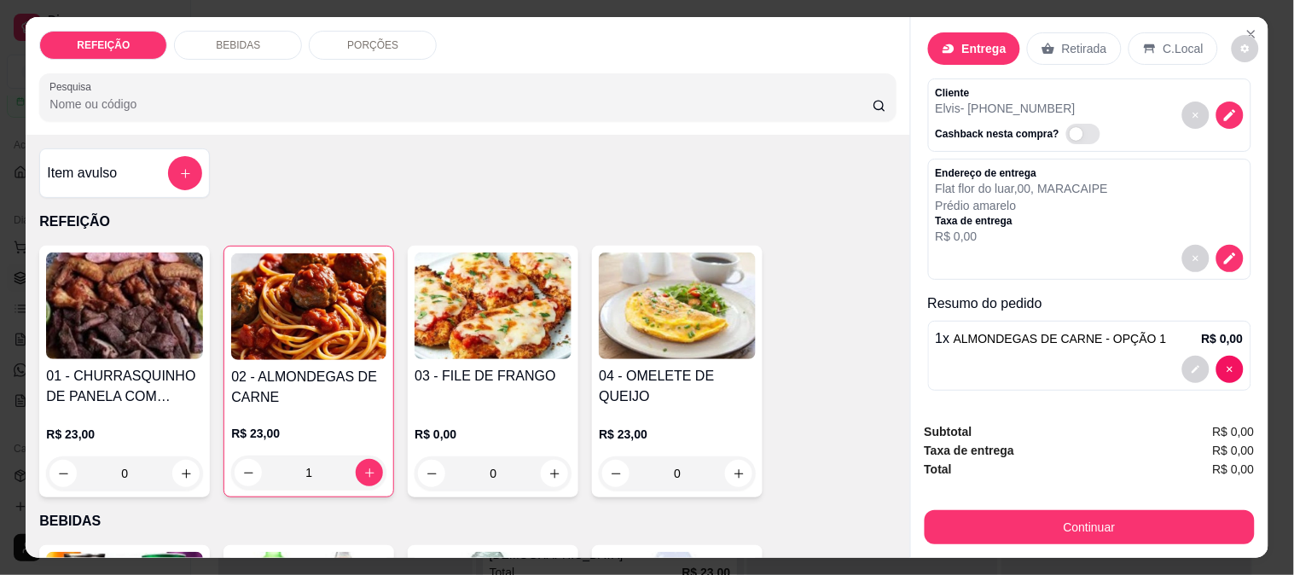
scroll to position [28, 0]
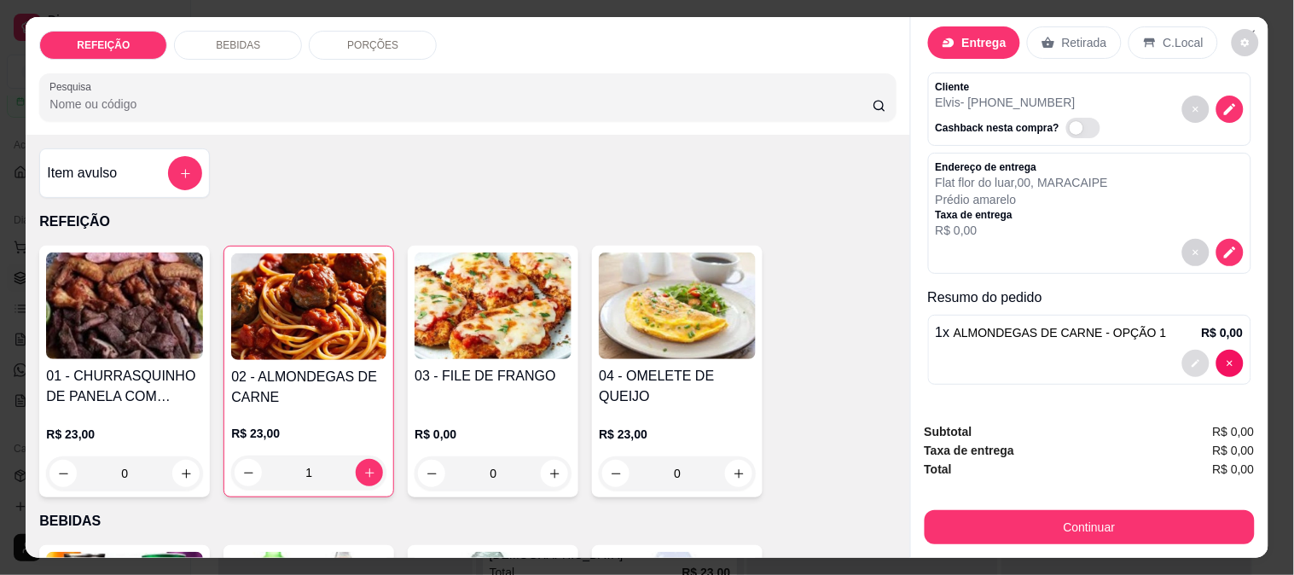
click at [1182, 350] on button "decrease-product-quantity" at bounding box center [1195, 363] width 27 height 27
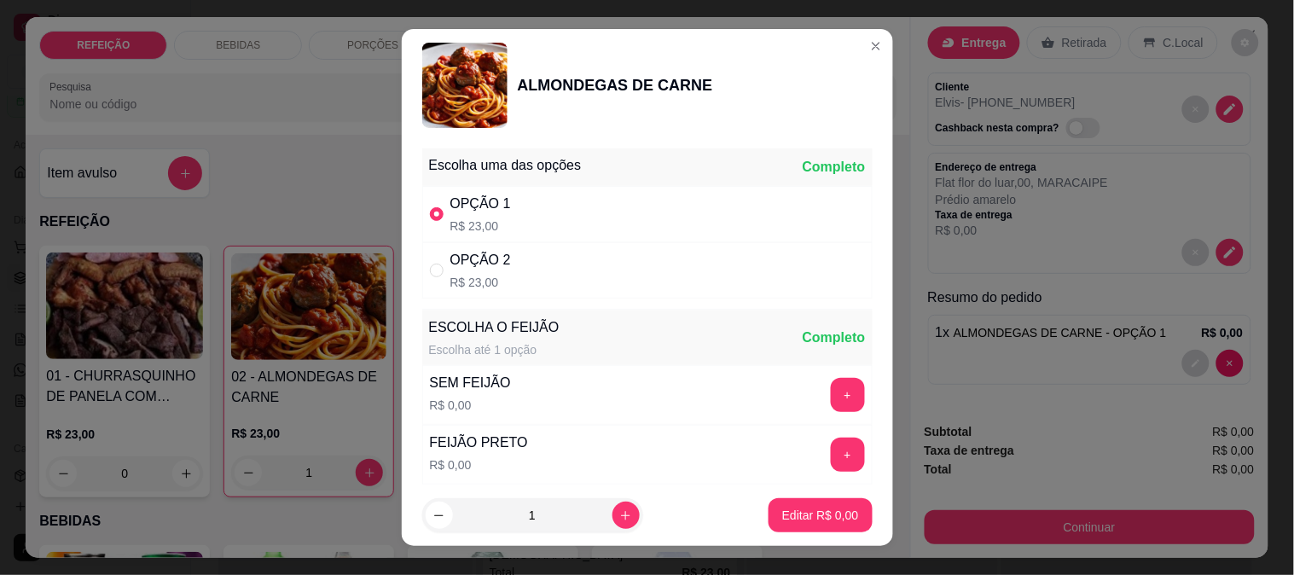
click at [525, 219] on div "OPÇÃO 1 R$ 23,00" at bounding box center [647, 214] width 450 height 56
click at [625, 207] on div "OPÇÃO 1 R$ 23,00" at bounding box center [647, 214] width 450 height 56
radio input "true"
click at [789, 518] on p "Editar R$ 23,00" at bounding box center [816, 515] width 83 height 17
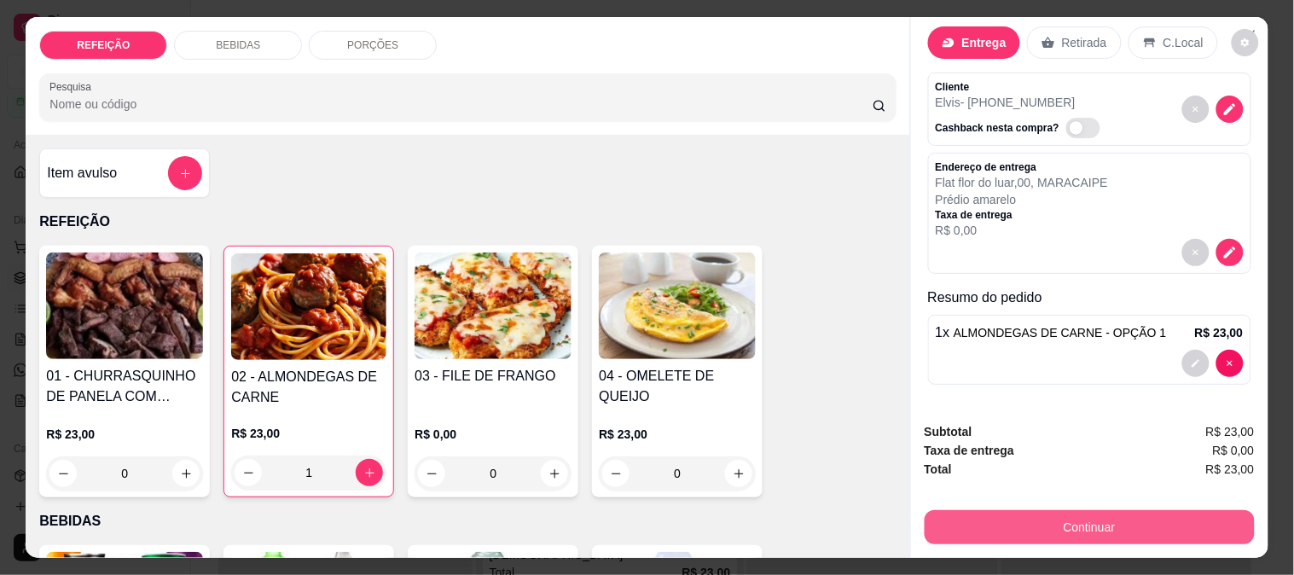
click at [1061, 530] on button "Continuar" at bounding box center [1089, 527] width 330 height 34
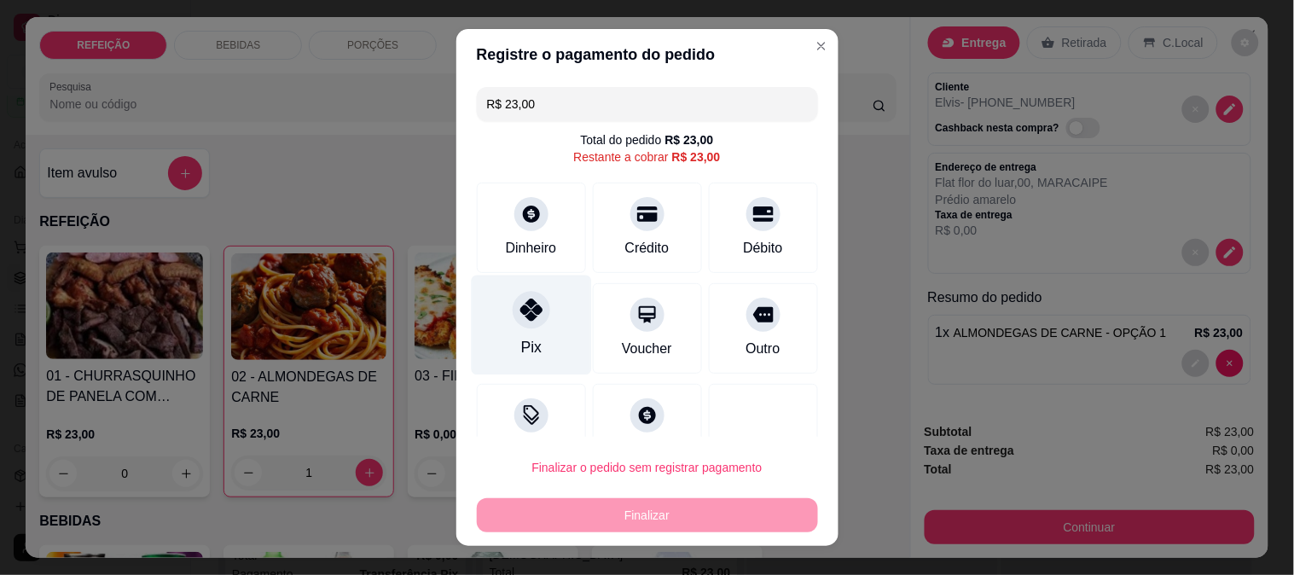
click at [518, 292] on div "Pix" at bounding box center [531, 325] width 120 height 100
type input "R$ 0,00"
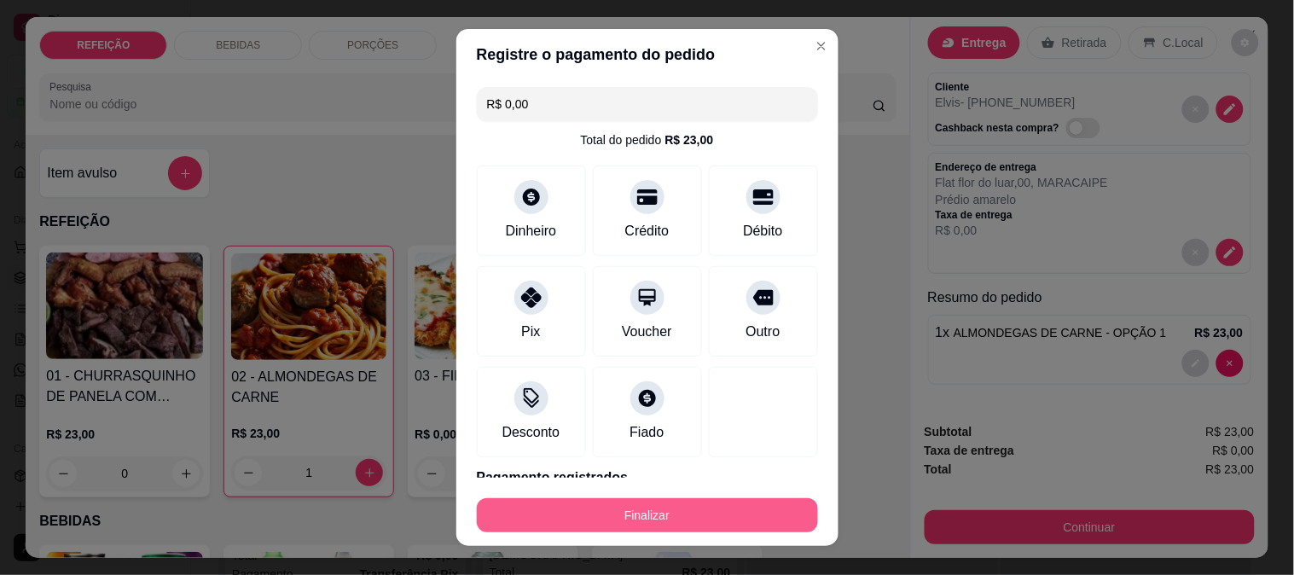
click at [689, 517] on button "Finalizar" at bounding box center [647, 515] width 341 height 34
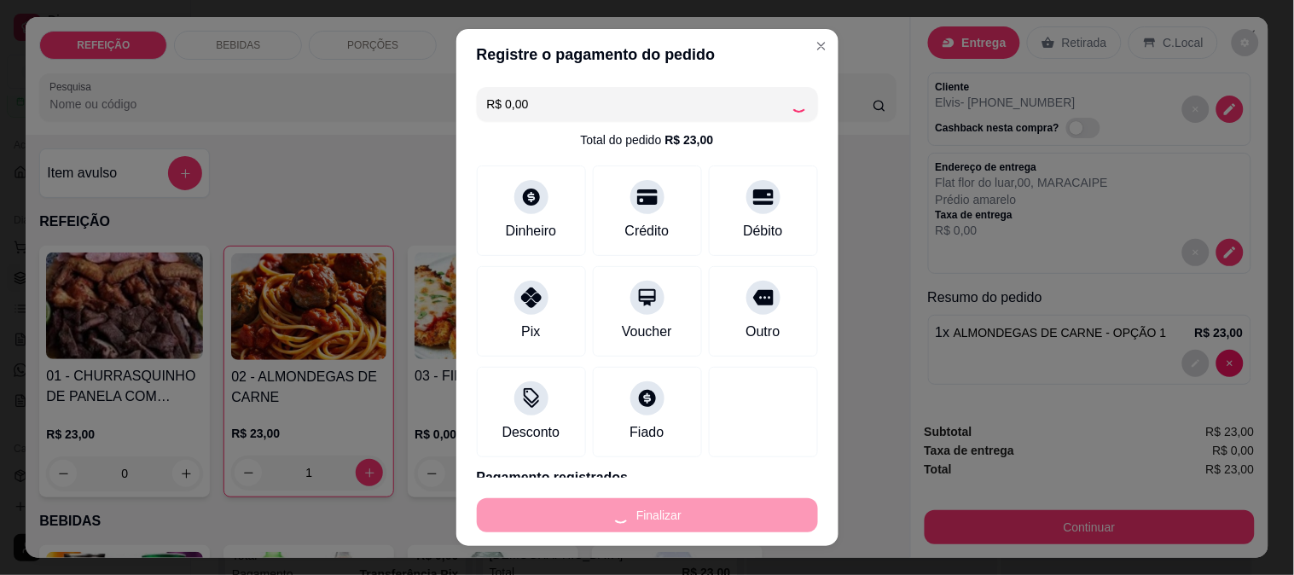
type input "0"
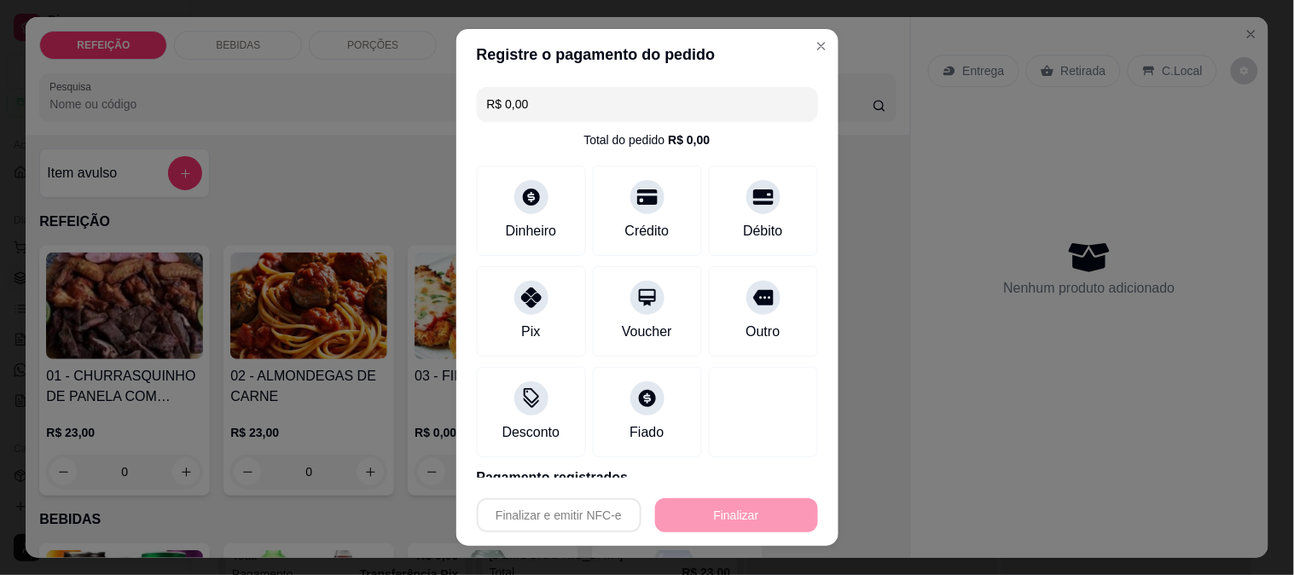
type input "-R$ 23,00"
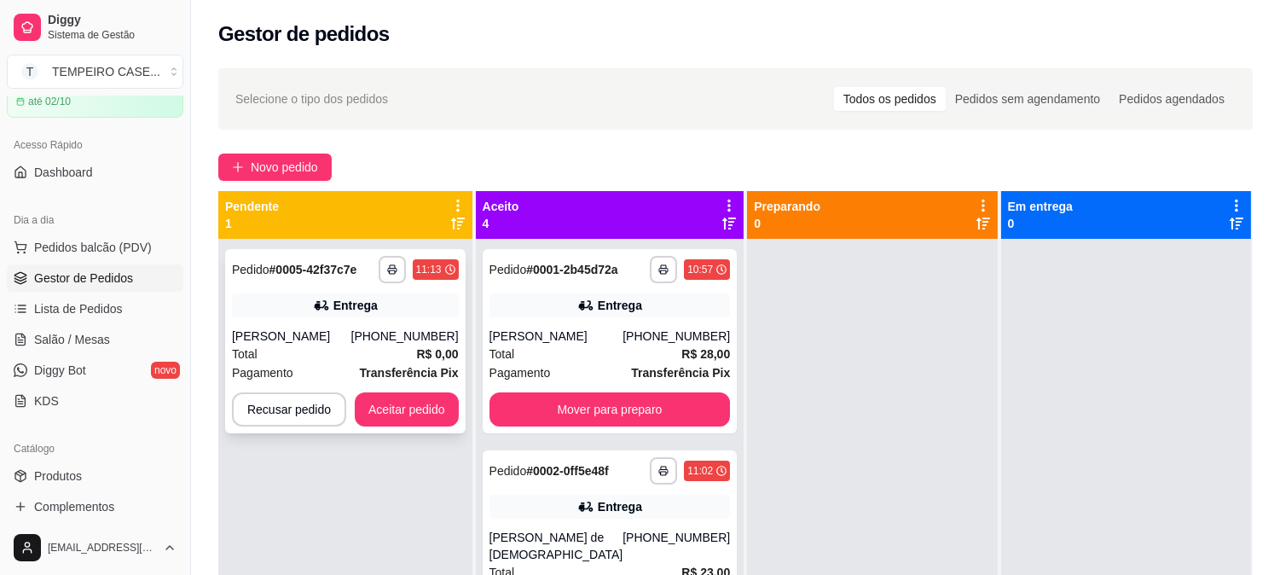
click at [369, 348] on div "Total R$ 0,00" at bounding box center [345, 354] width 227 height 19
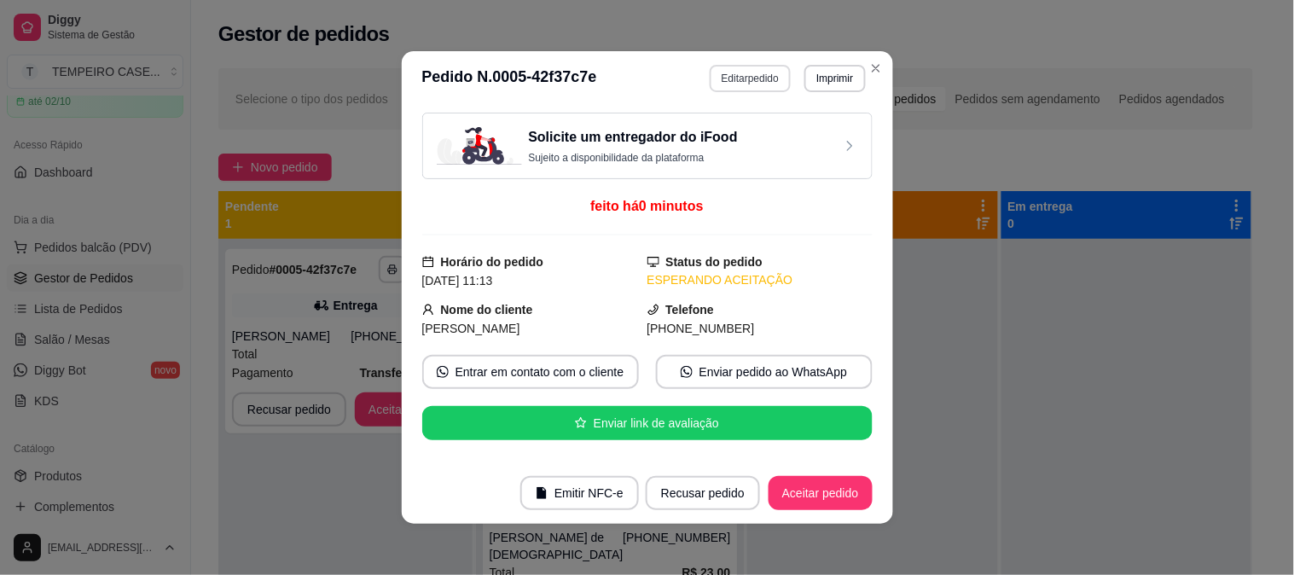
click at [733, 80] on button "Editar pedido" at bounding box center [749, 78] width 81 height 27
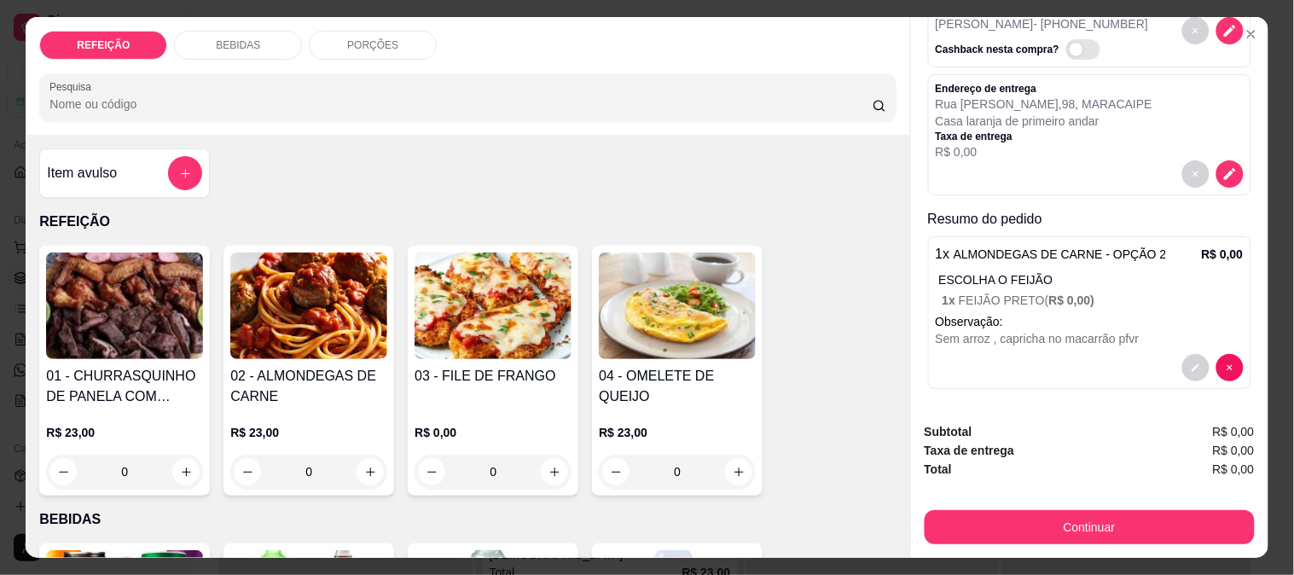
scroll to position [111, 0]
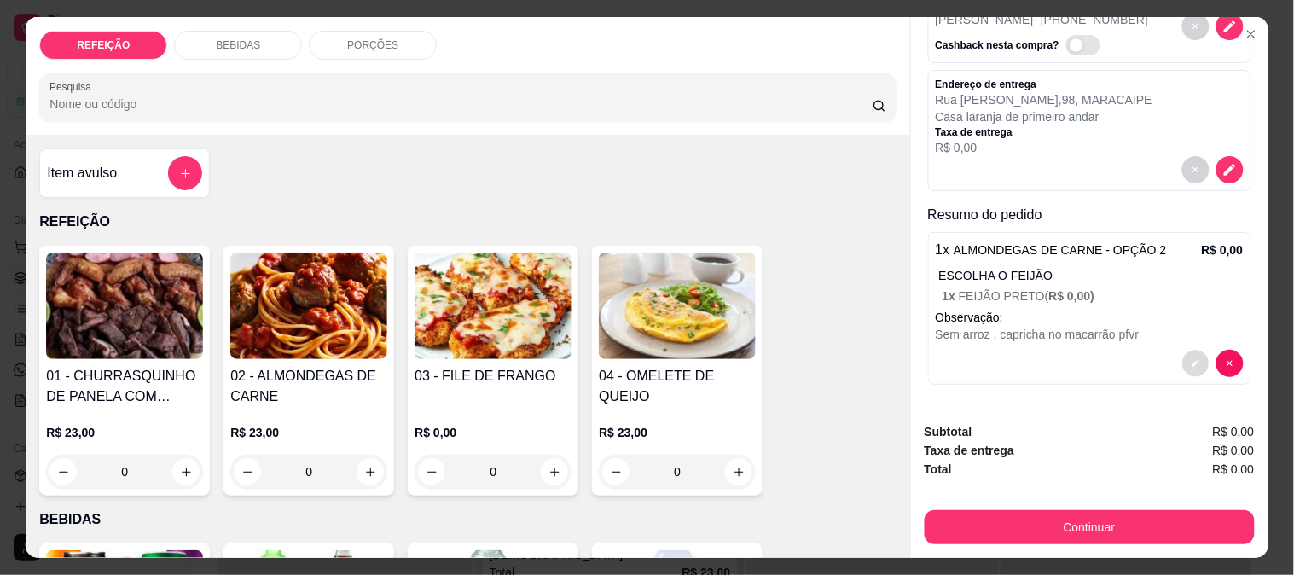
click at [1190, 358] on icon "decrease-product-quantity" at bounding box center [1195, 363] width 10 height 10
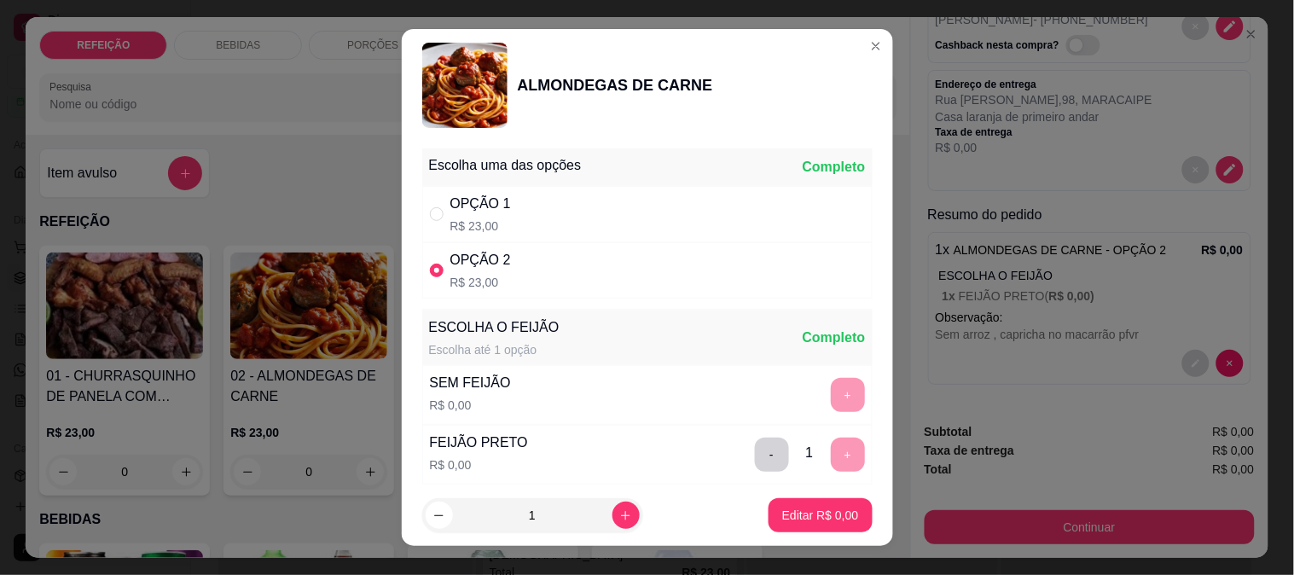
click at [542, 275] on div "OPÇÃO 2 R$ 23,00" at bounding box center [647, 270] width 450 height 56
click at [459, 274] on p "R$ 23,00" at bounding box center [480, 282] width 61 height 17
radio input "true"
click at [802, 503] on button "Editar R$ 23,00" at bounding box center [817, 515] width 110 height 34
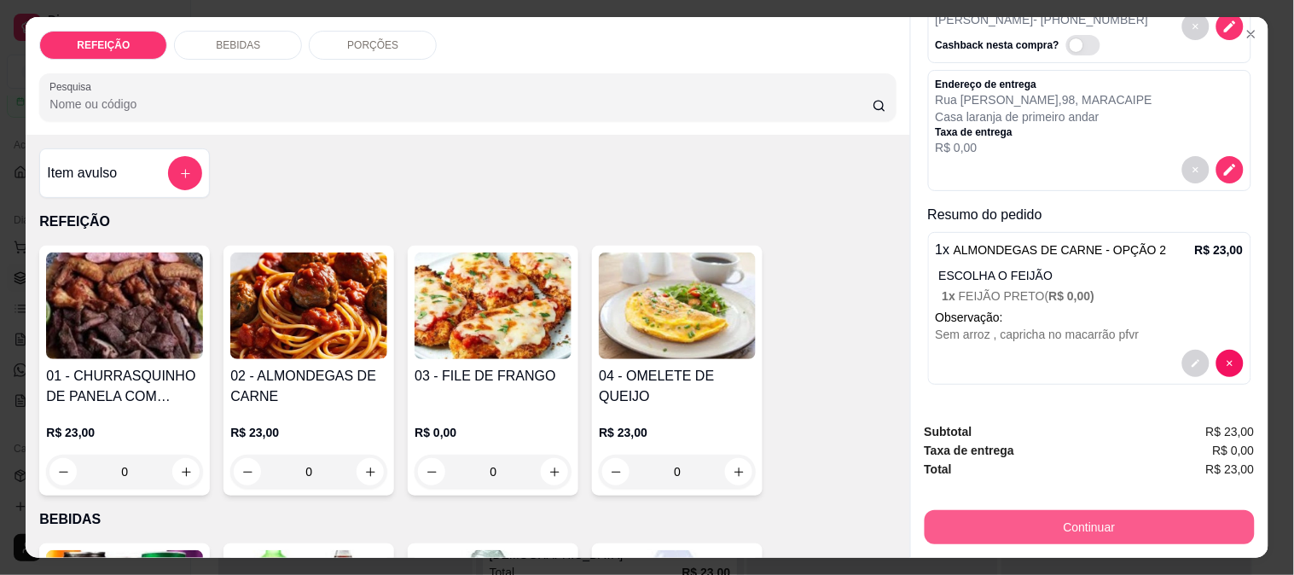
click at [1078, 512] on button "Continuar" at bounding box center [1089, 527] width 330 height 34
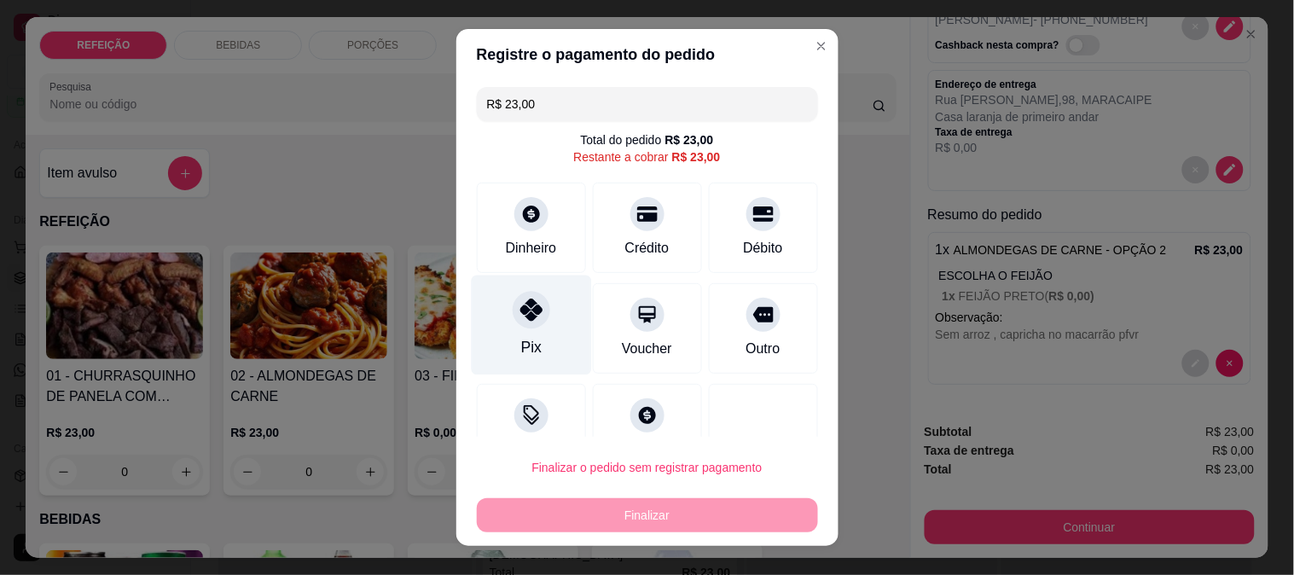
click at [537, 312] on div at bounding box center [532, 310] width 38 height 38
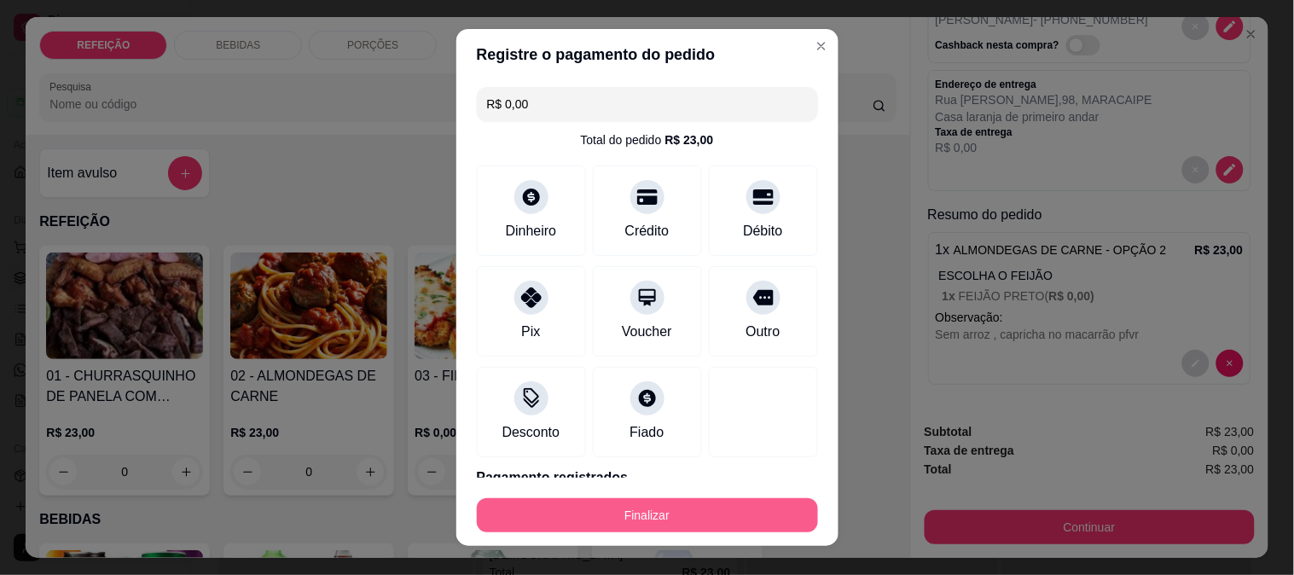
click at [686, 524] on button "Finalizar" at bounding box center [647, 515] width 341 height 34
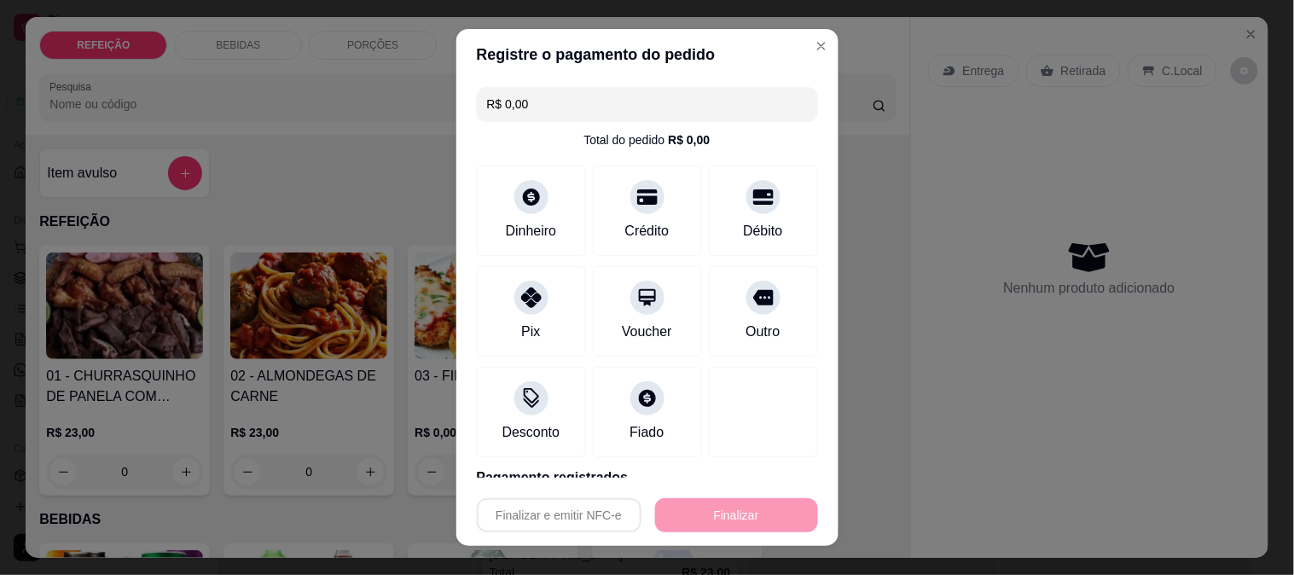
type input "-R$ 23,00"
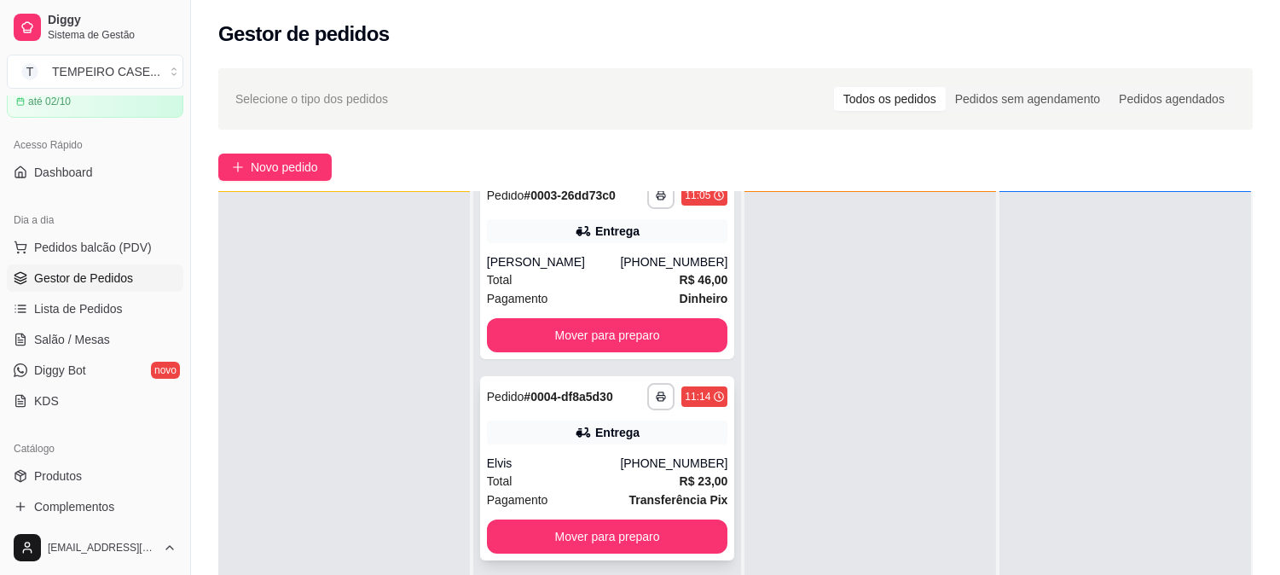
scroll to position [260, 0]
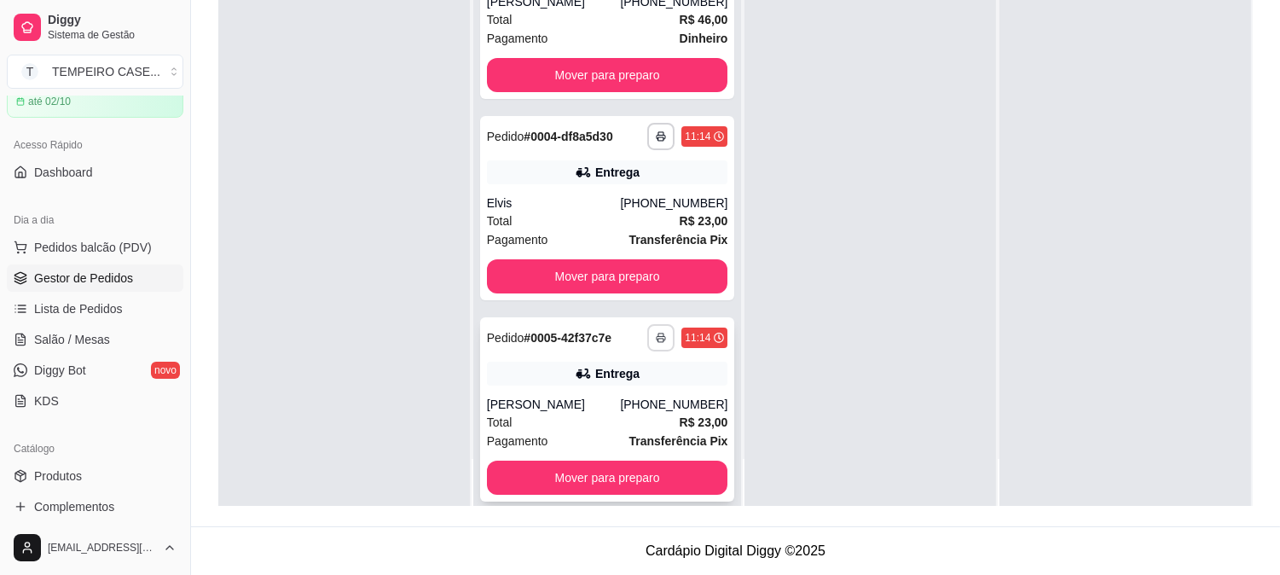
click at [656, 333] on icon "button" at bounding box center [661, 338] width 10 height 10
click at [558, 379] on button "IMPRESSORA" at bounding box center [580, 379] width 141 height 27
click at [648, 327] on button "button" at bounding box center [661, 337] width 26 height 26
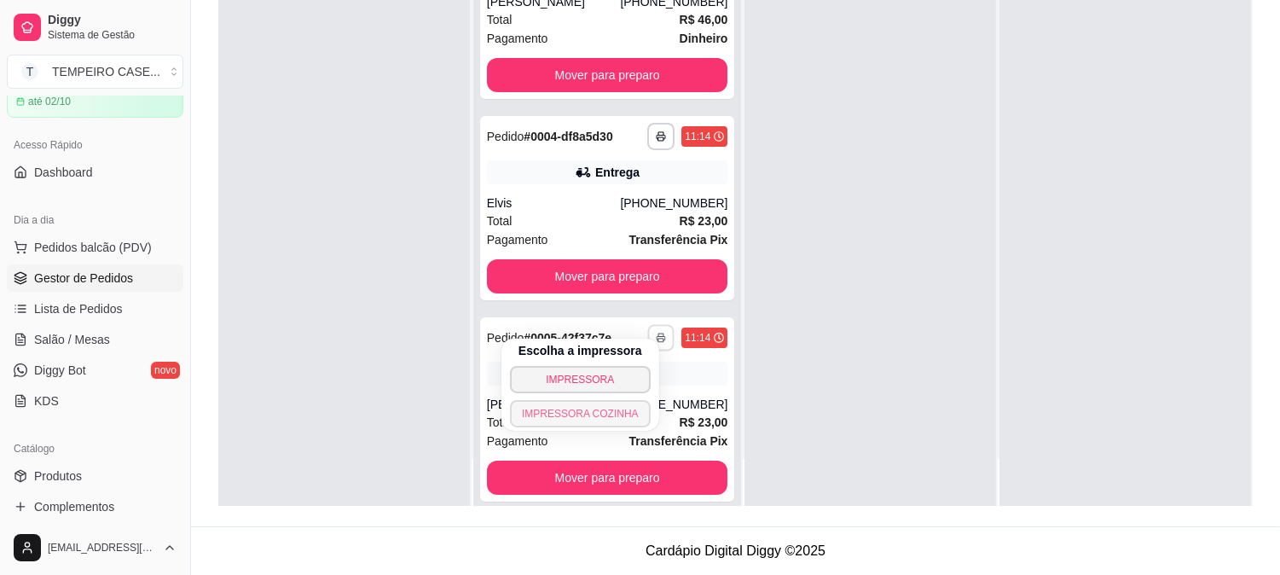
click at [586, 414] on button "IMPRESSORA COZINHA" at bounding box center [580, 413] width 141 height 27
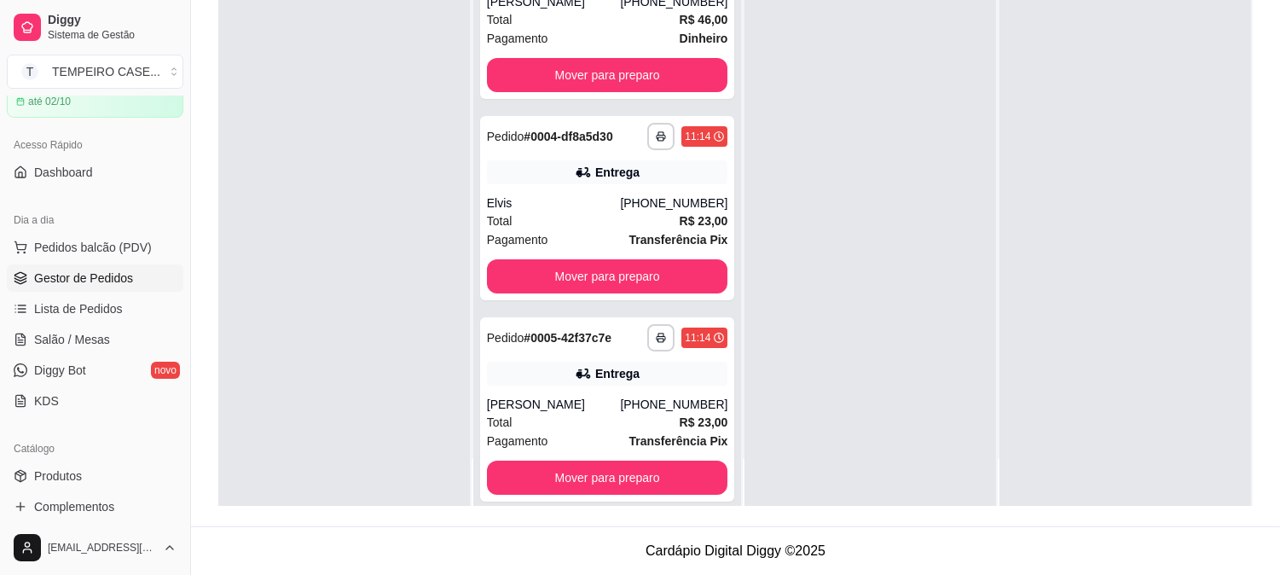
click at [95, 284] on span "Gestor de Pedidos" at bounding box center [83, 277] width 99 height 17
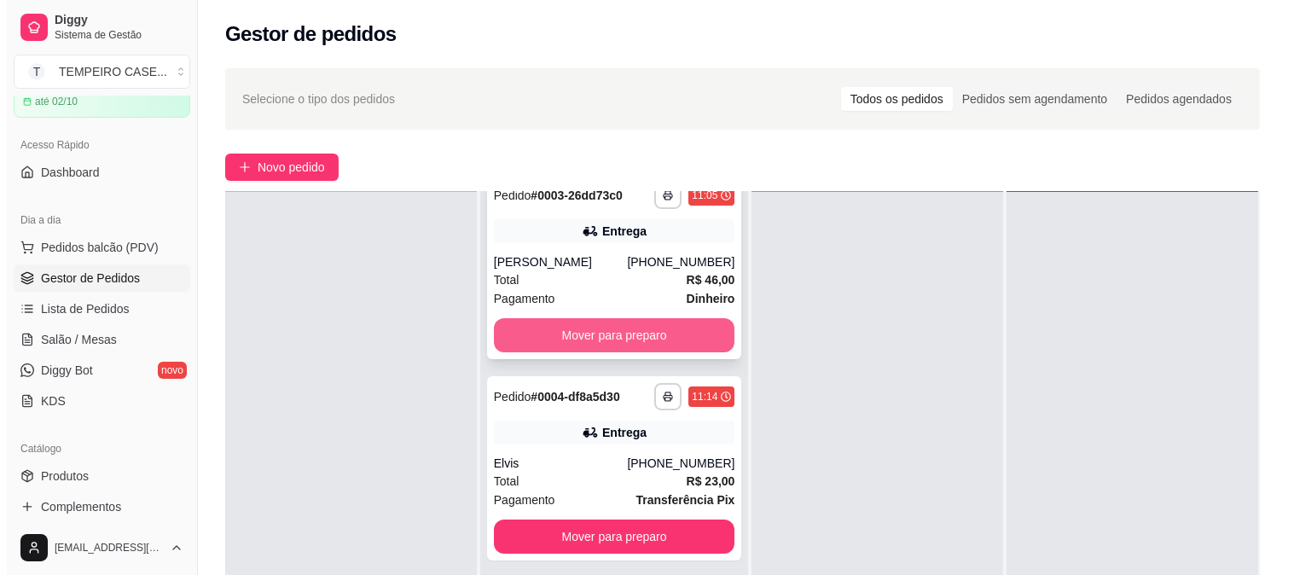
scroll to position [0, 0]
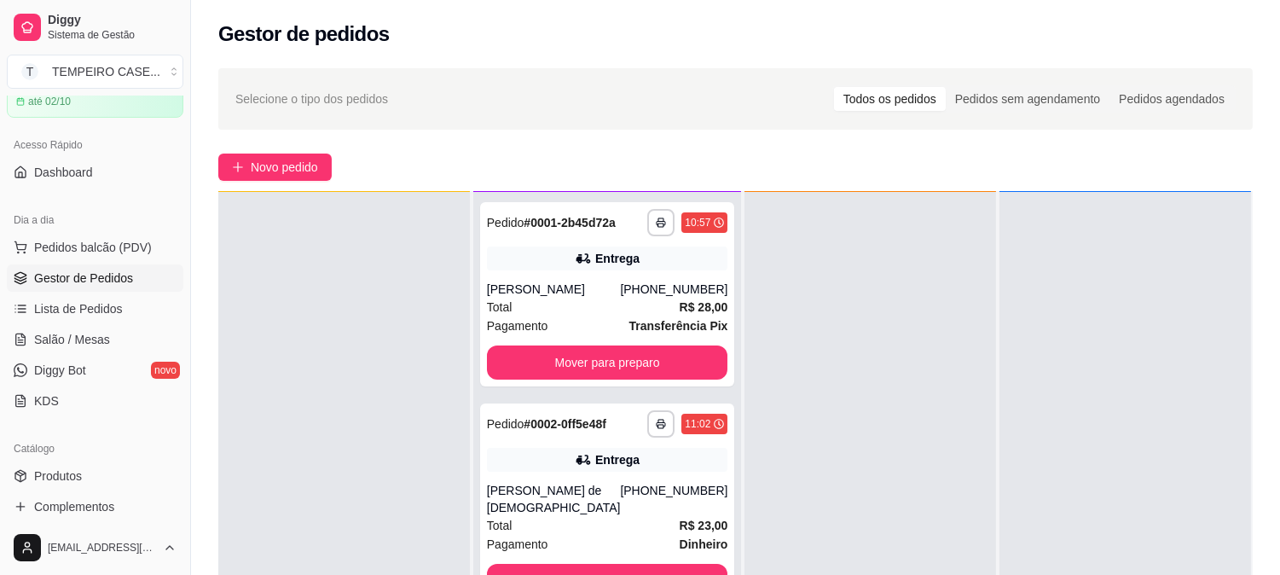
click at [527, 314] on div "Total R$ 28,00" at bounding box center [607, 307] width 241 height 19
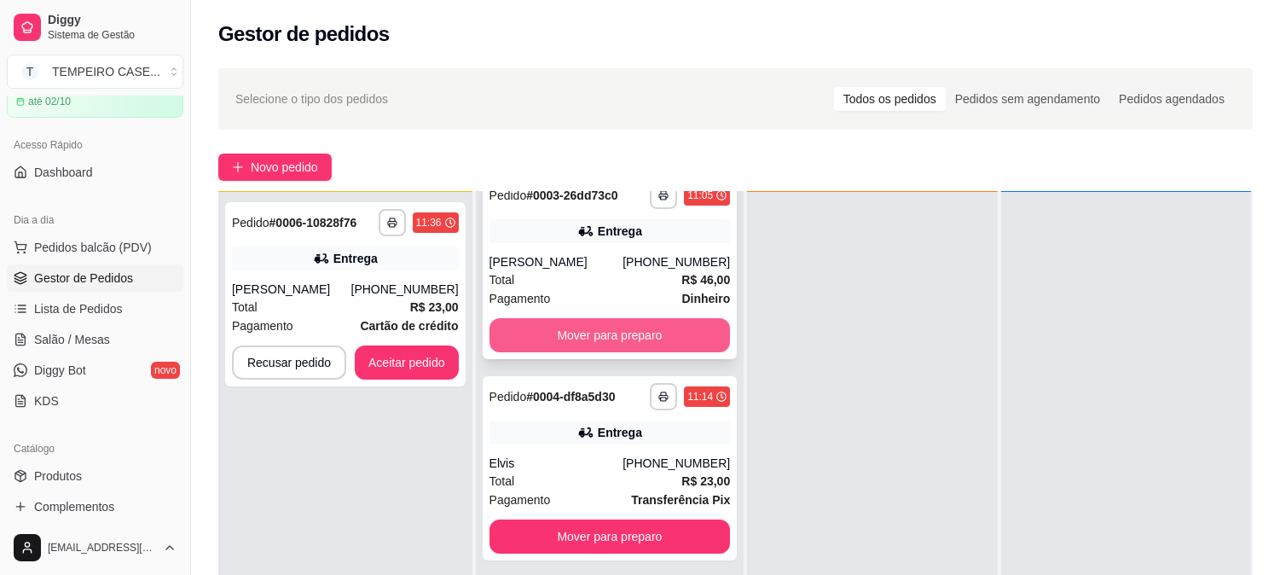
click at [530, 318] on button "Mover para preparo" at bounding box center [609, 335] width 241 height 34
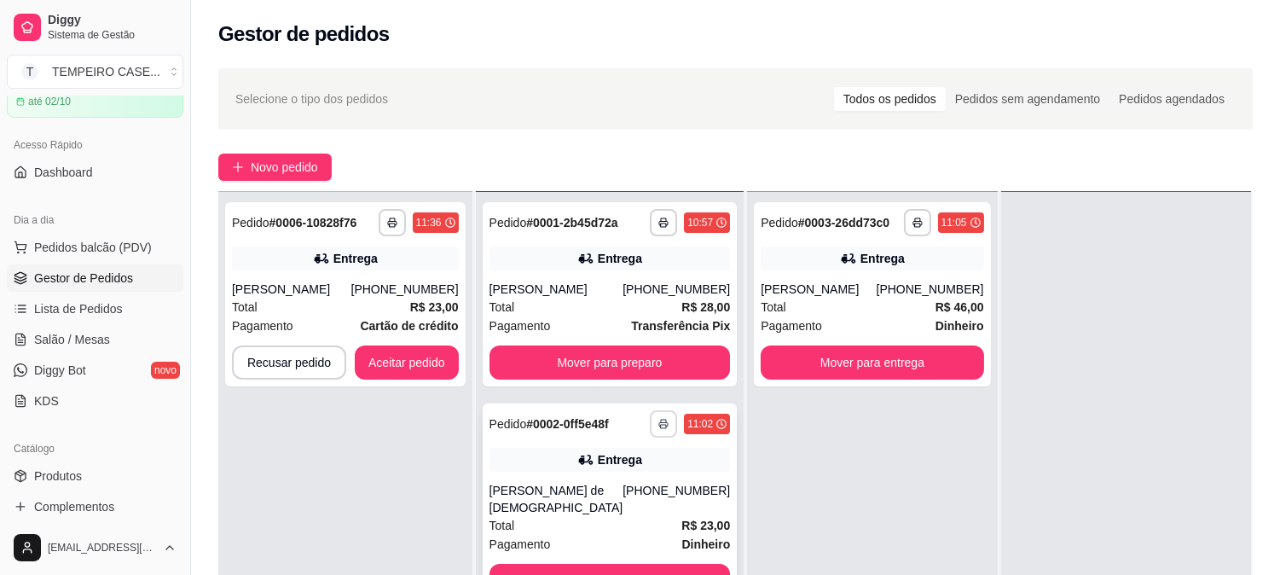
scroll to position [0, 0]
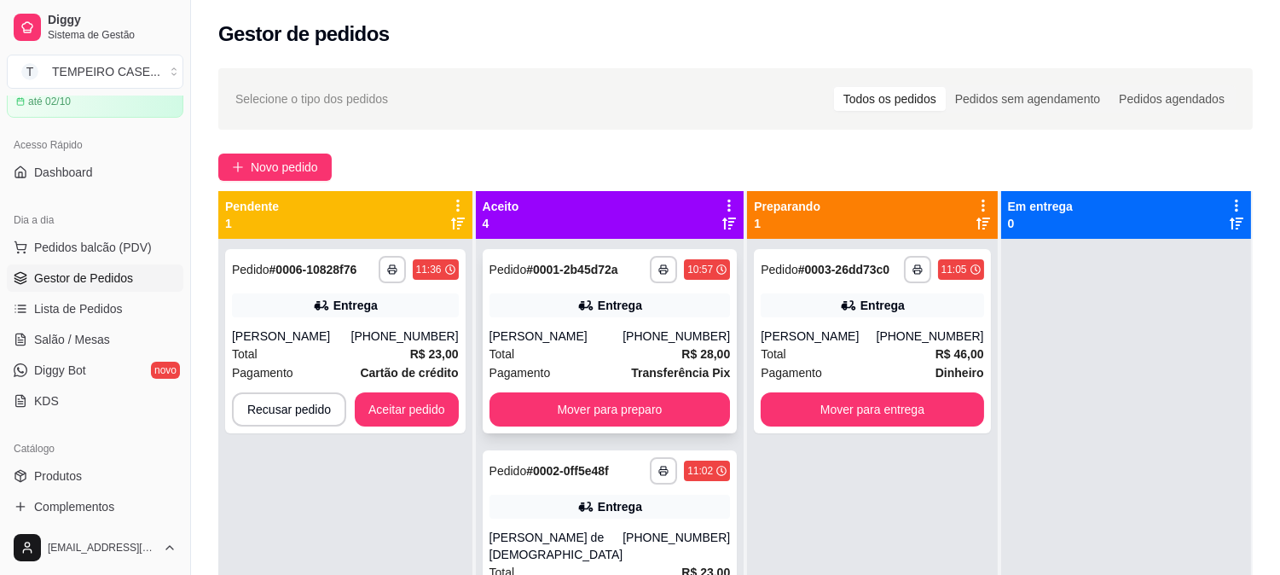
click at [605, 388] on div "**********" at bounding box center [610, 341] width 255 height 184
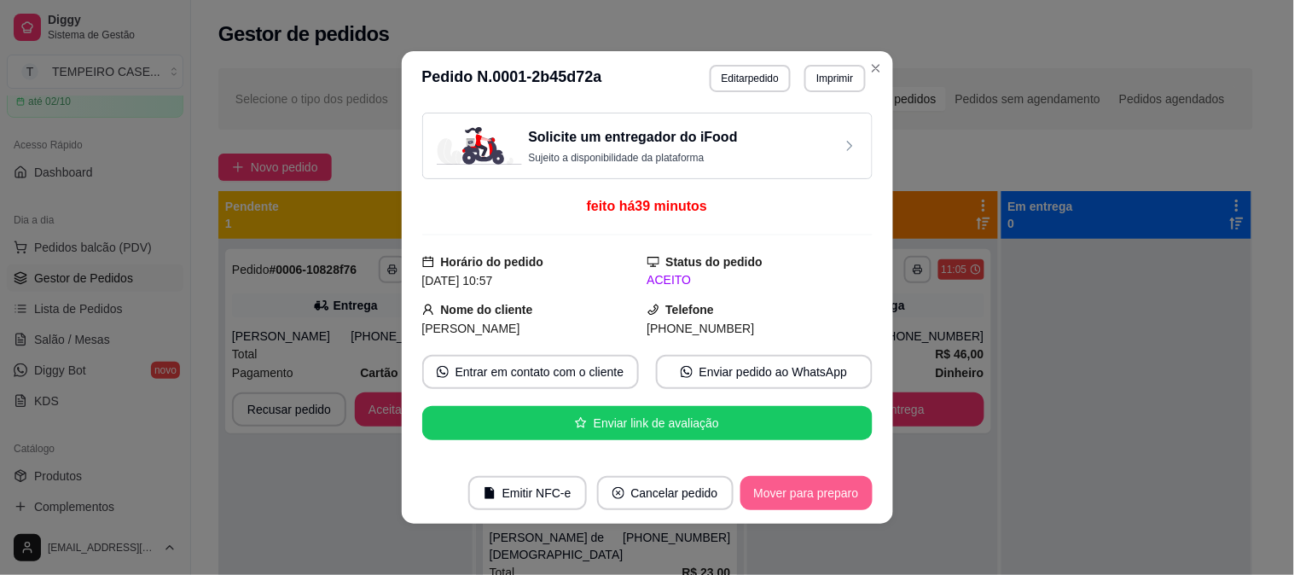
click at [824, 500] on button "Mover para preparo" at bounding box center [806, 493] width 132 height 34
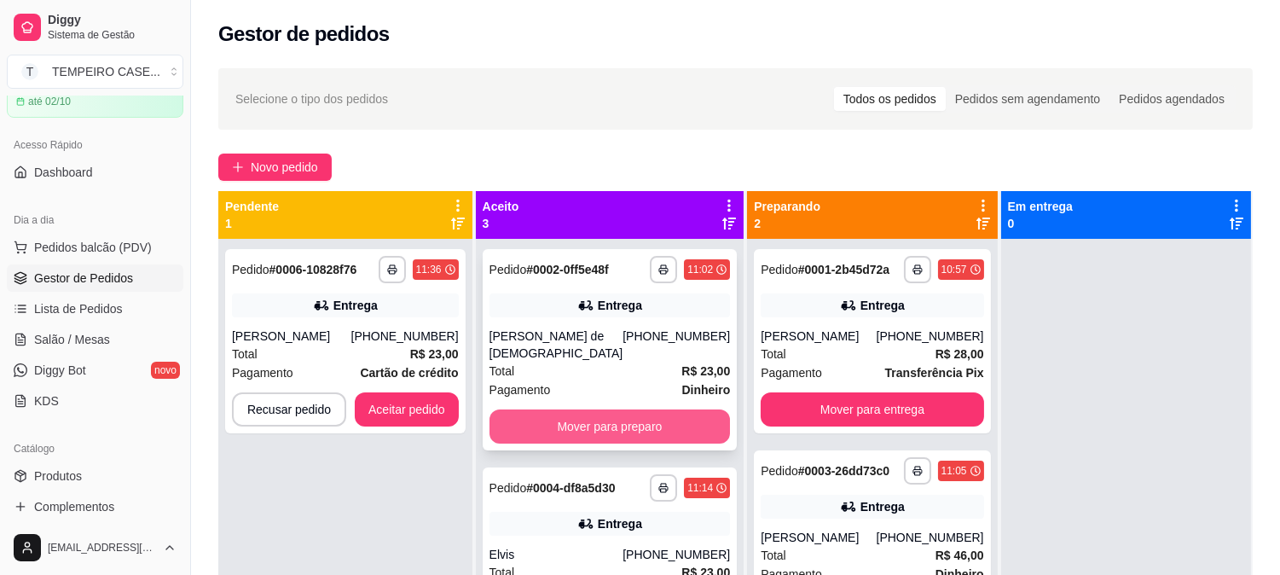
click at [584, 413] on button "Mover para preparo" at bounding box center [609, 426] width 241 height 34
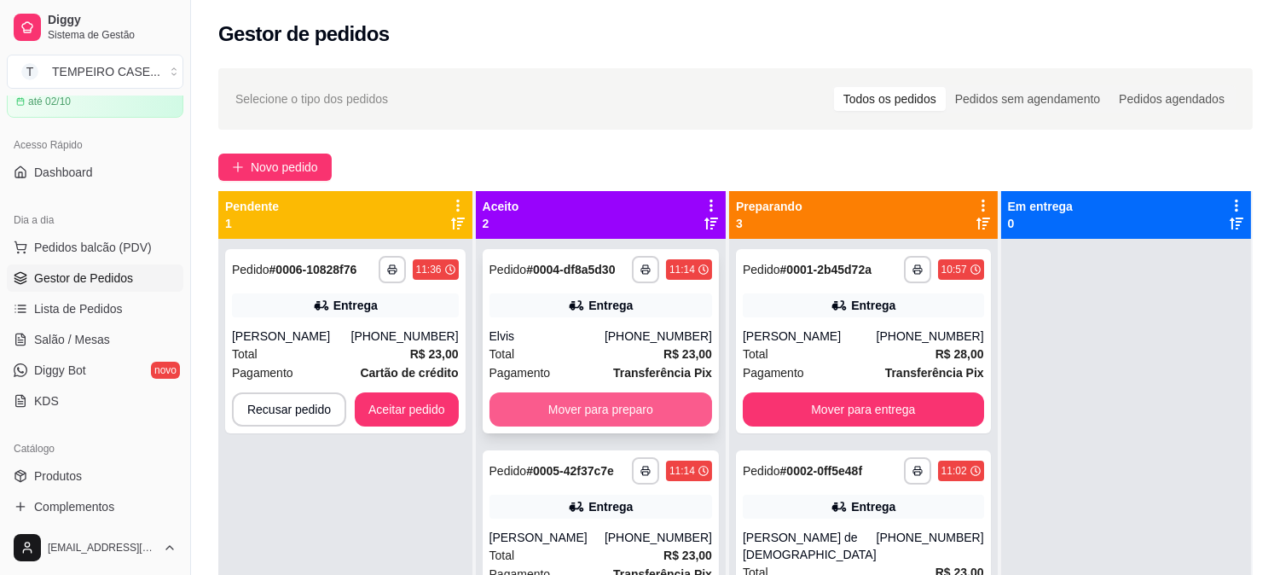
click at [614, 418] on button "Mover para preparo" at bounding box center [600, 409] width 223 height 34
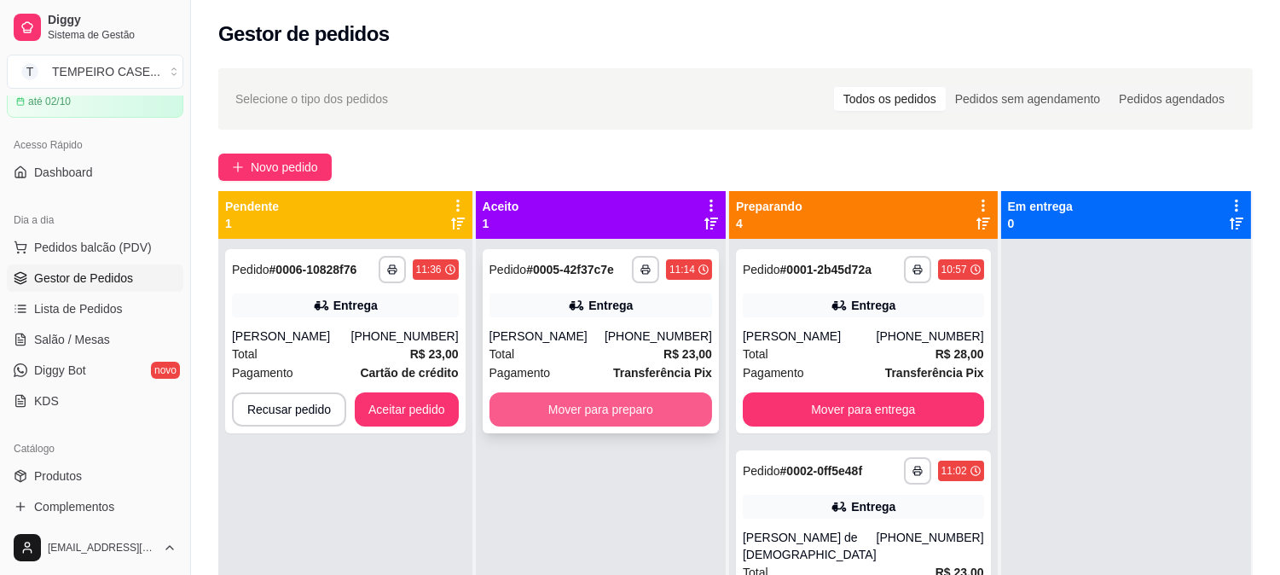
click at [624, 412] on button "Mover para preparo" at bounding box center [600, 409] width 223 height 34
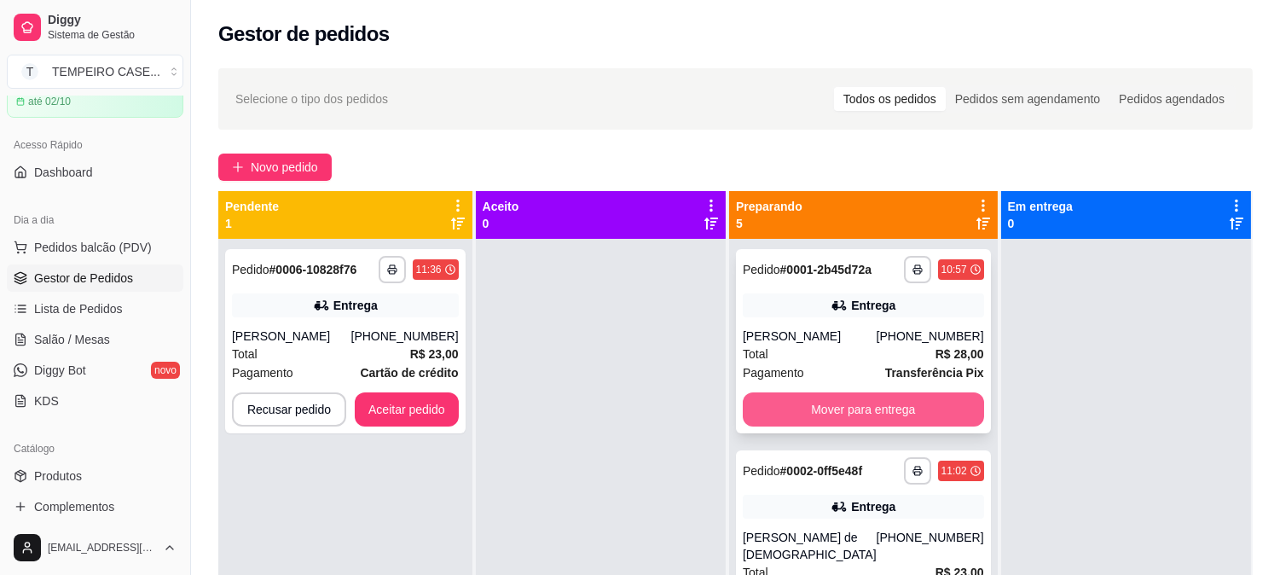
click at [789, 413] on button "Mover para entrega" at bounding box center [863, 409] width 241 height 34
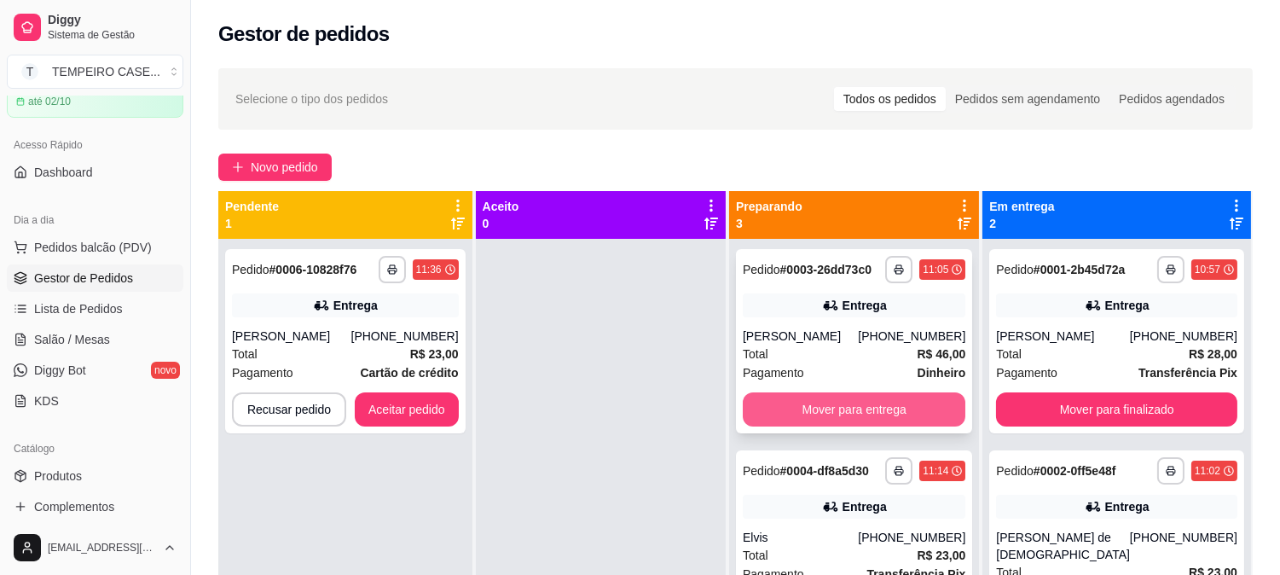
click at [856, 412] on button "Mover para entrega" at bounding box center [854, 409] width 223 height 34
click at [857, 411] on div "Mover para entrega" at bounding box center [854, 409] width 223 height 34
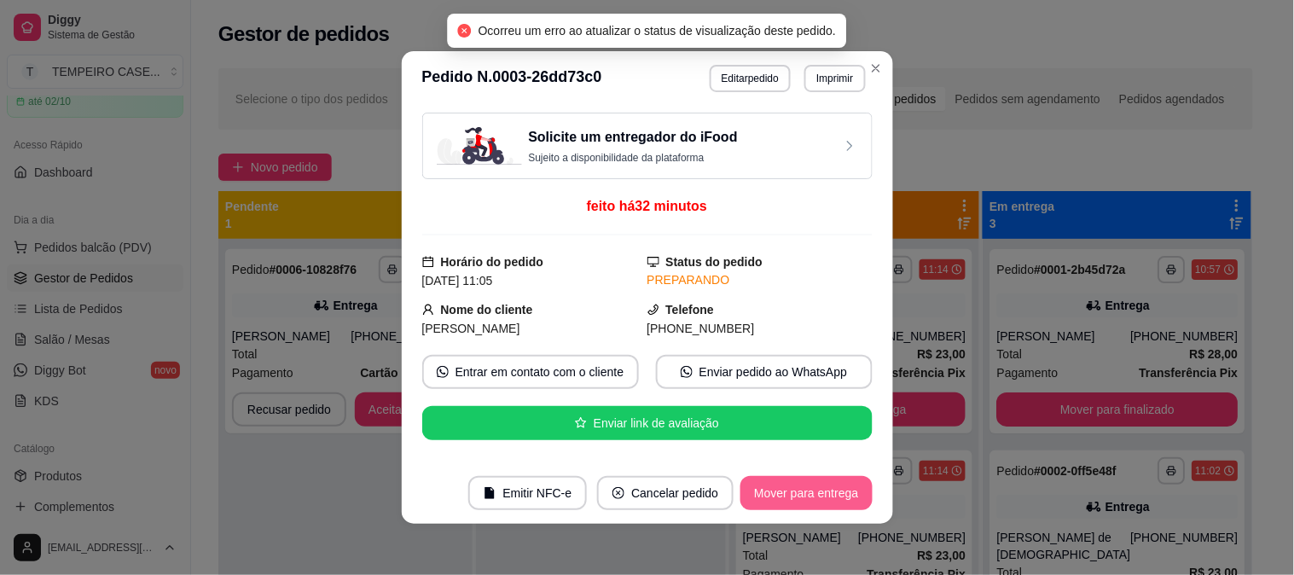
click at [862, 487] on button "Mover para entrega" at bounding box center [805, 493] width 131 height 34
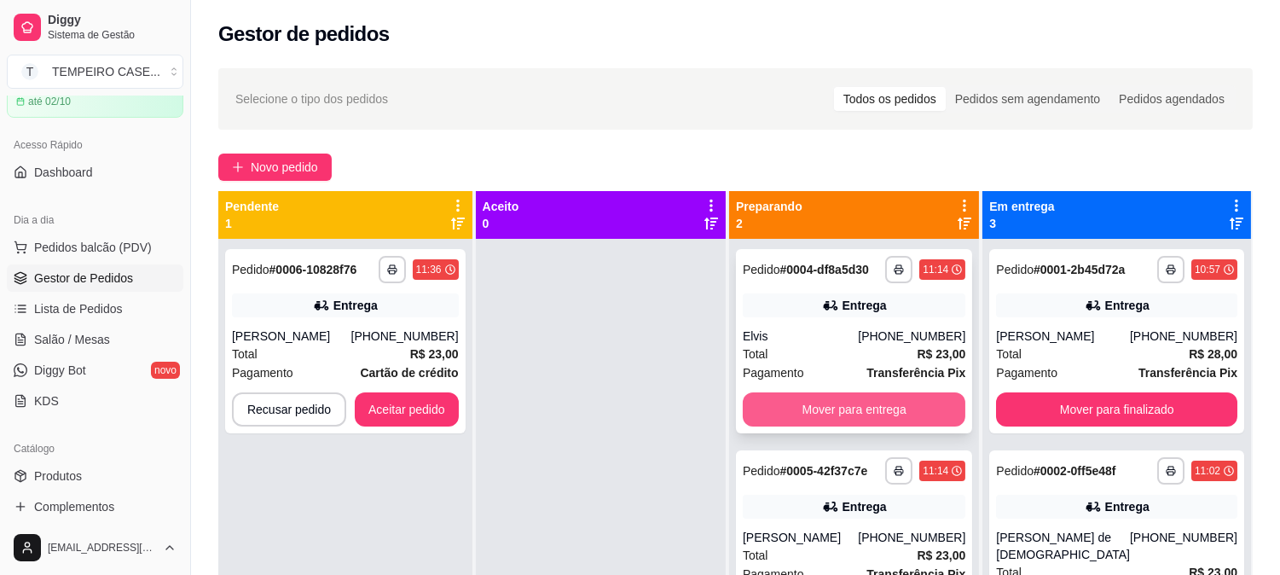
click at [902, 407] on button "Mover para entrega" at bounding box center [854, 409] width 223 height 34
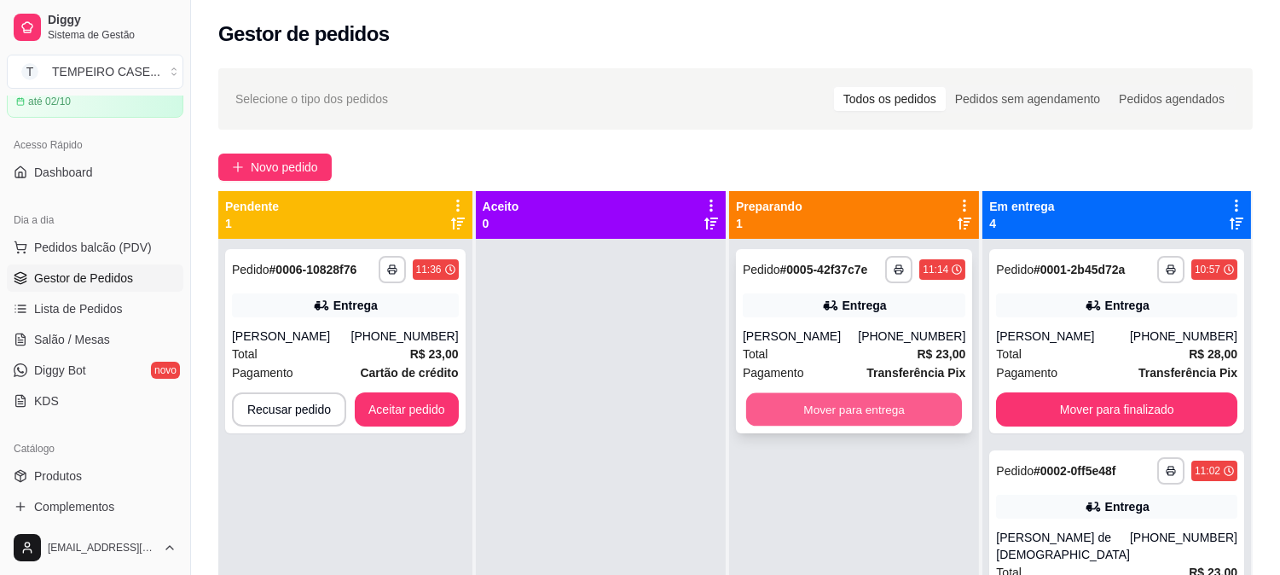
click at [884, 419] on button "Mover para entrega" at bounding box center [854, 409] width 217 height 33
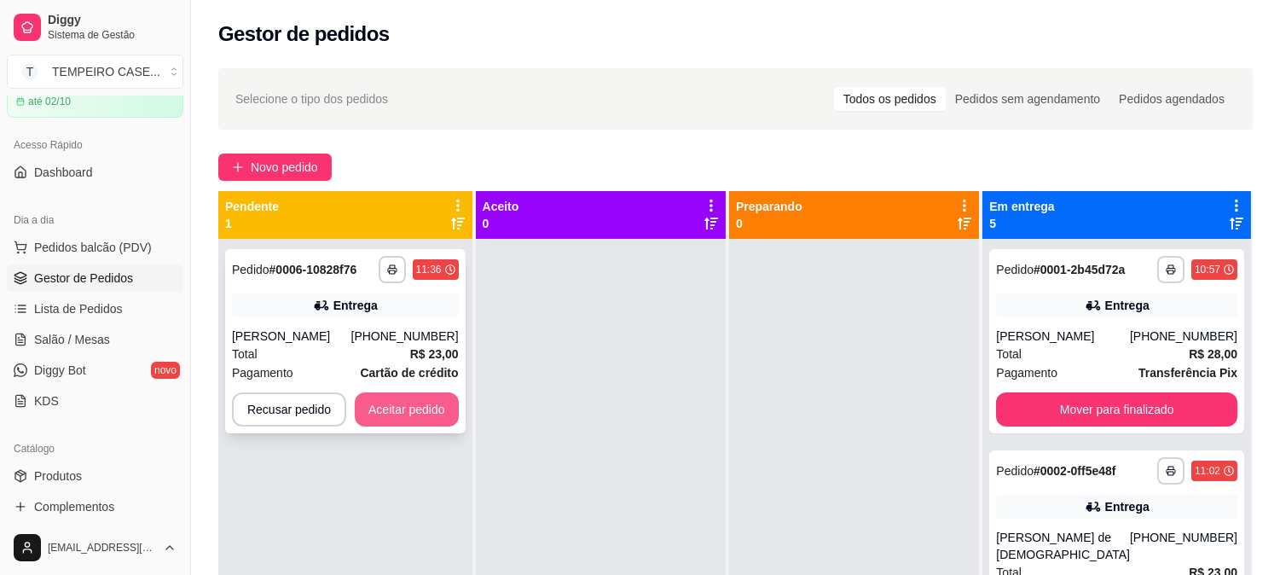
click at [407, 414] on button "Aceitar pedido" at bounding box center [407, 409] width 104 height 34
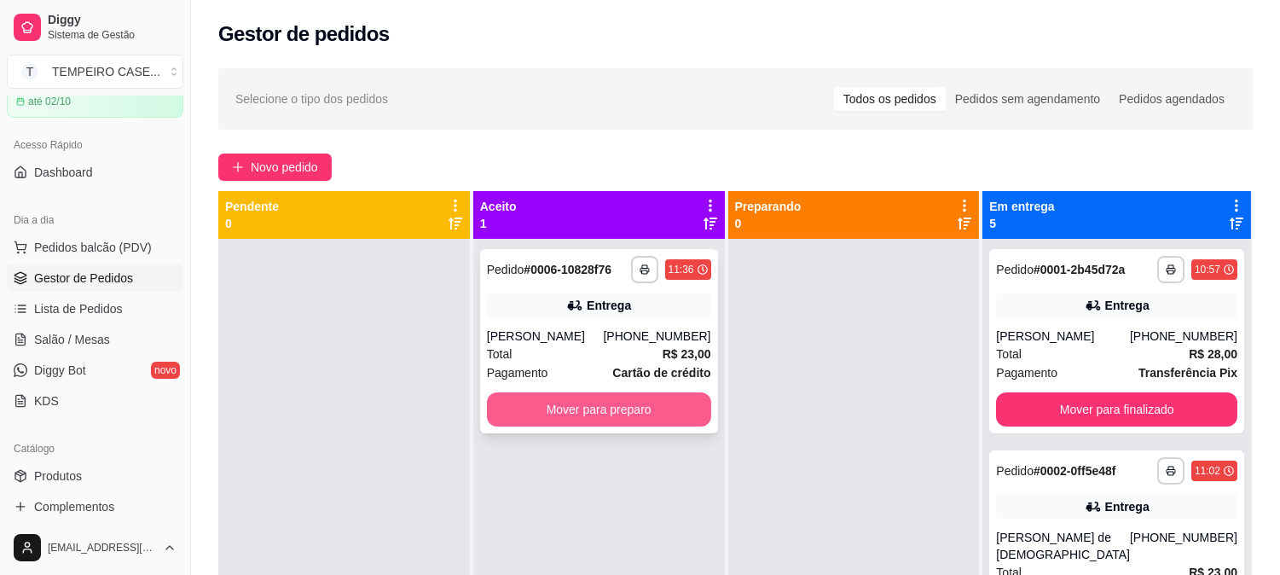
click at [680, 418] on button "Mover para preparo" at bounding box center [599, 409] width 224 height 34
click at [680, 418] on button "Mover para preparo" at bounding box center [598, 409] width 217 height 33
click at [600, 398] on button "Mover para preparo" at bounding box center [599, 409] width 224 height 34
click at [739, 448] on div at bounding box center [854, 526] width 252 height 575
click at [583, 418] on button "Mover para preparo" at bounding box center [599, 409] width 224 height 34
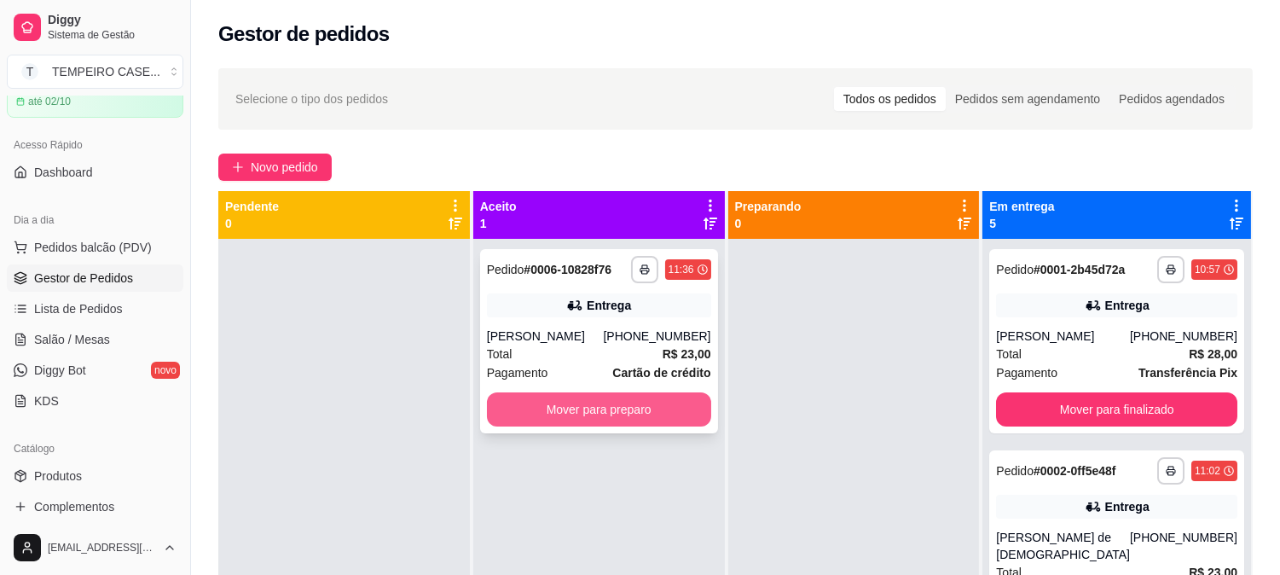
click at [594, 408] on button "Mover para preparo" at bounding box center [599, 409] width 224 height 34
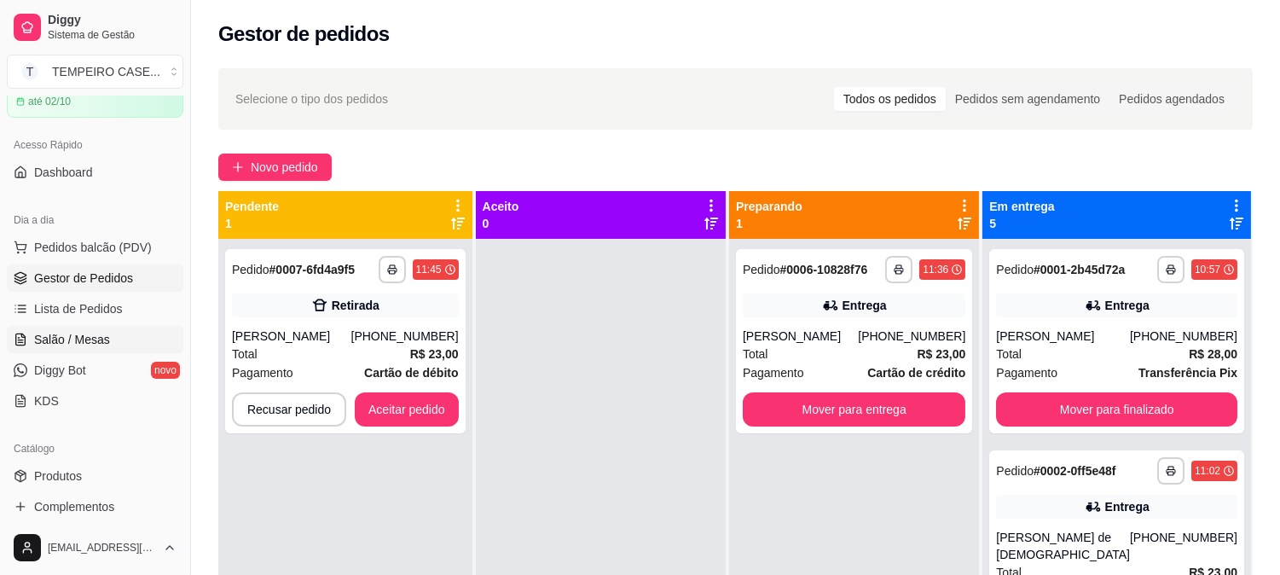
click at [85, 339] on span "Salão / Mesas" at bounding box center [72, 339] width 76 height 17
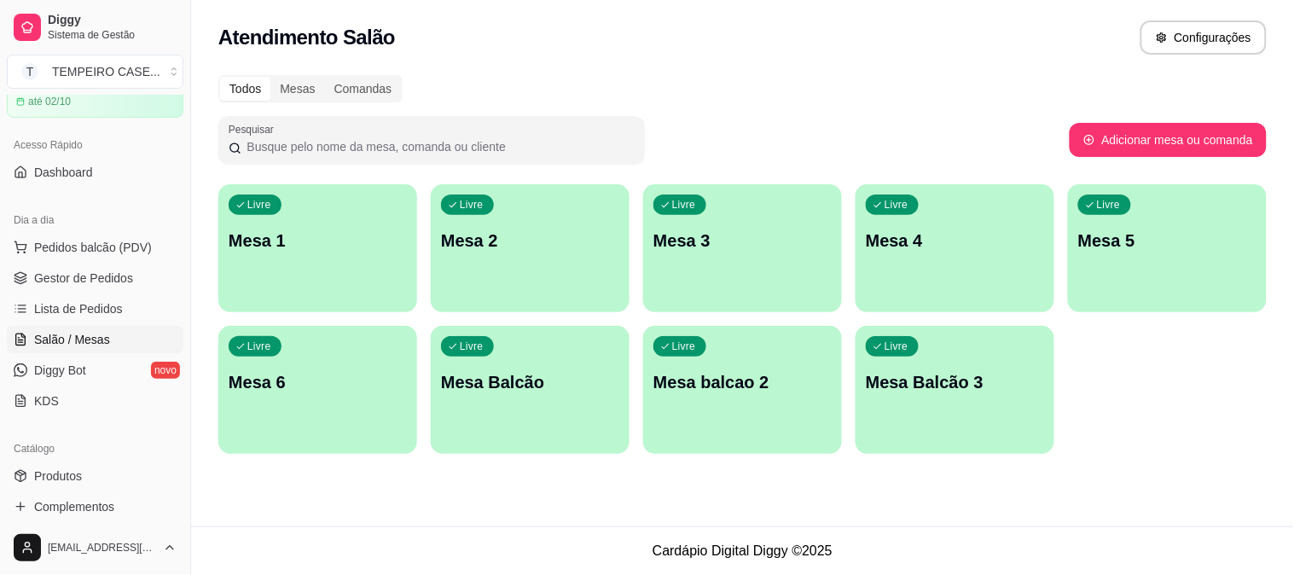
click at [324, 232] on p "Mesa 1" at bounding box center [318, 241] width 178 height 24
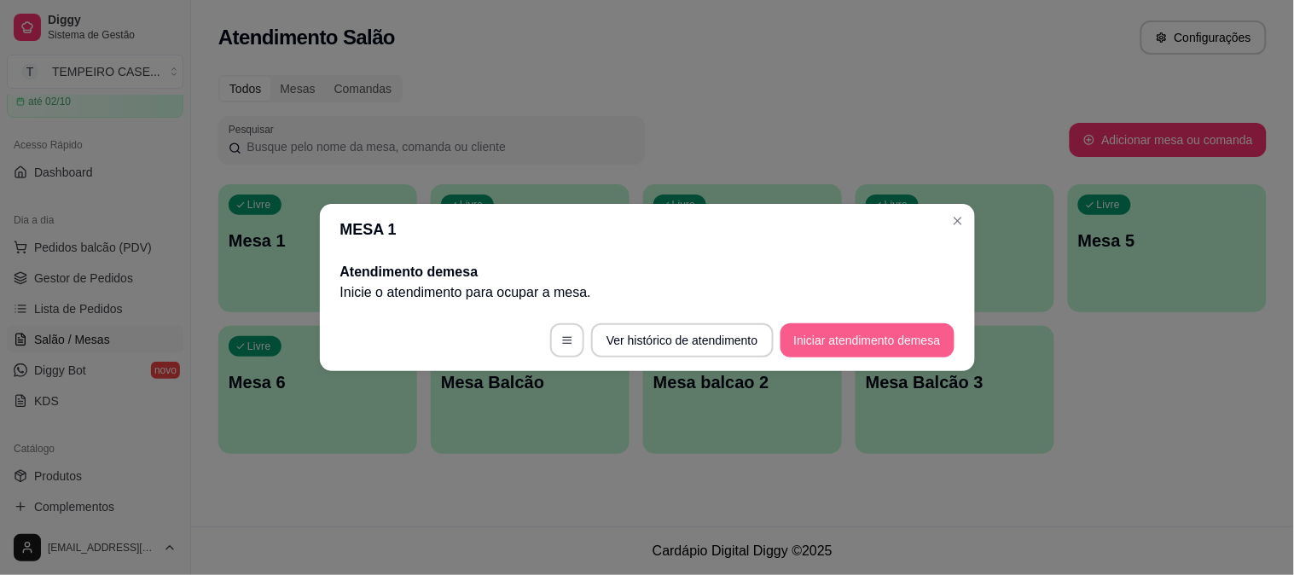
click at [813, 339] on button "Iniciar atendimento de mesa" at bounding box center [867, 340] width 174 height 34
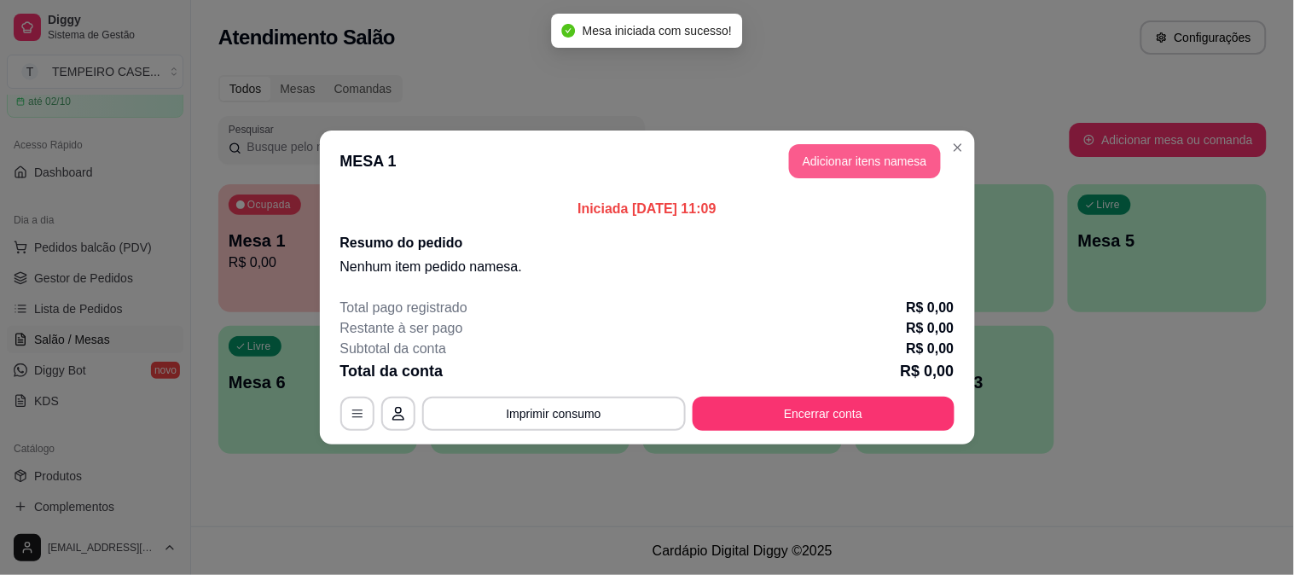
click at [799, 160] on button "Adicionar itens na mesa" at bounding box center [865, 161] width 152 height 34
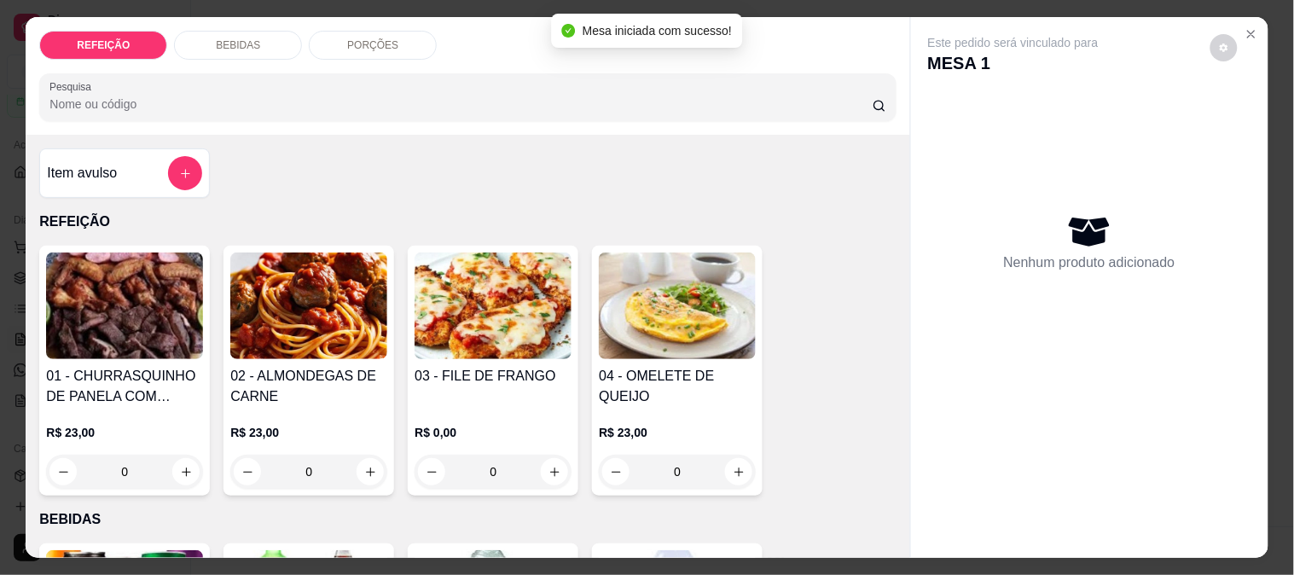
click at [634, 321] on img at bounding box center [677, 305] width 157 height 107
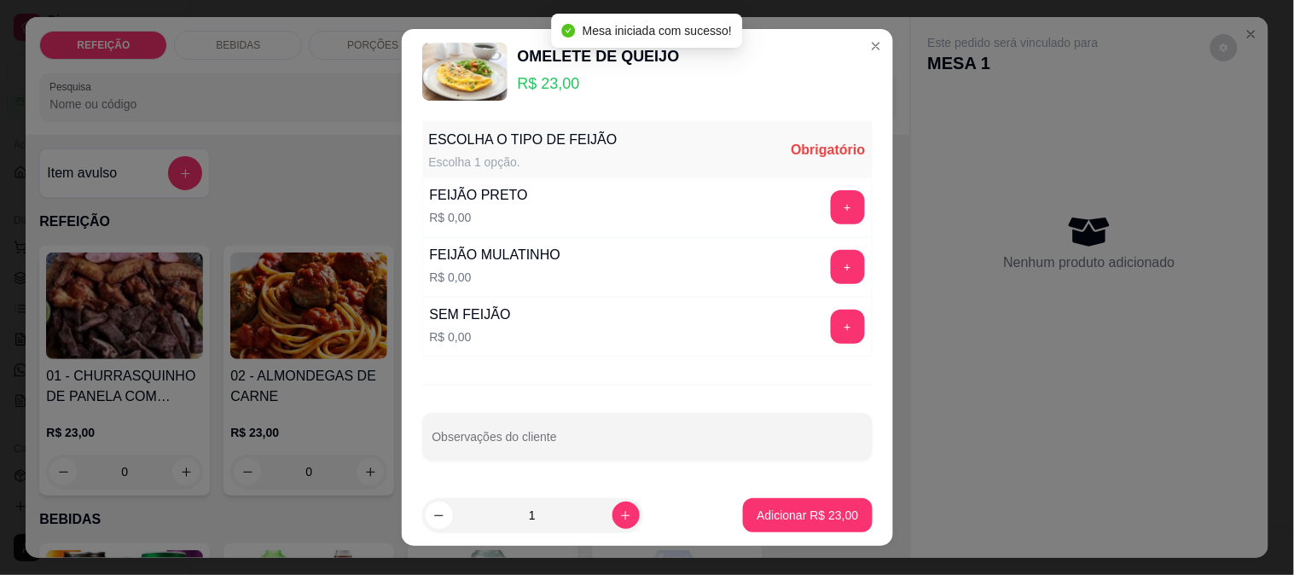
click at [831, 208] on button "+" at bounding box center [848, 207] width 34 height 34
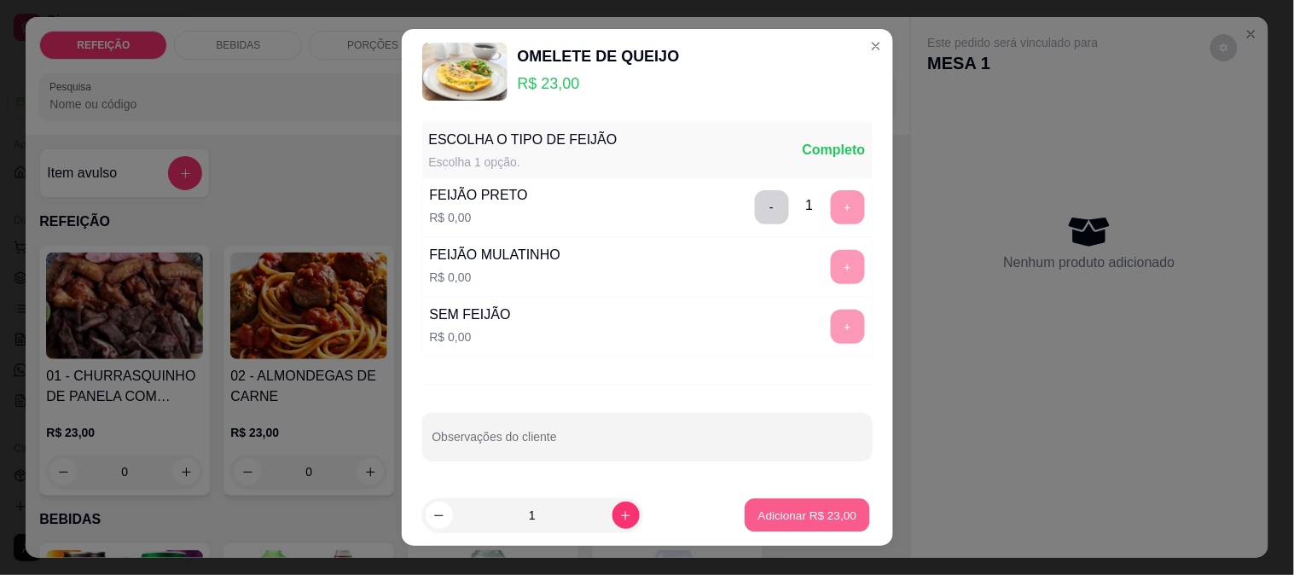
click at [822, 518] on p "Adicionar R$ 23,00" at bounding box center [807, 515] width 99 height 16
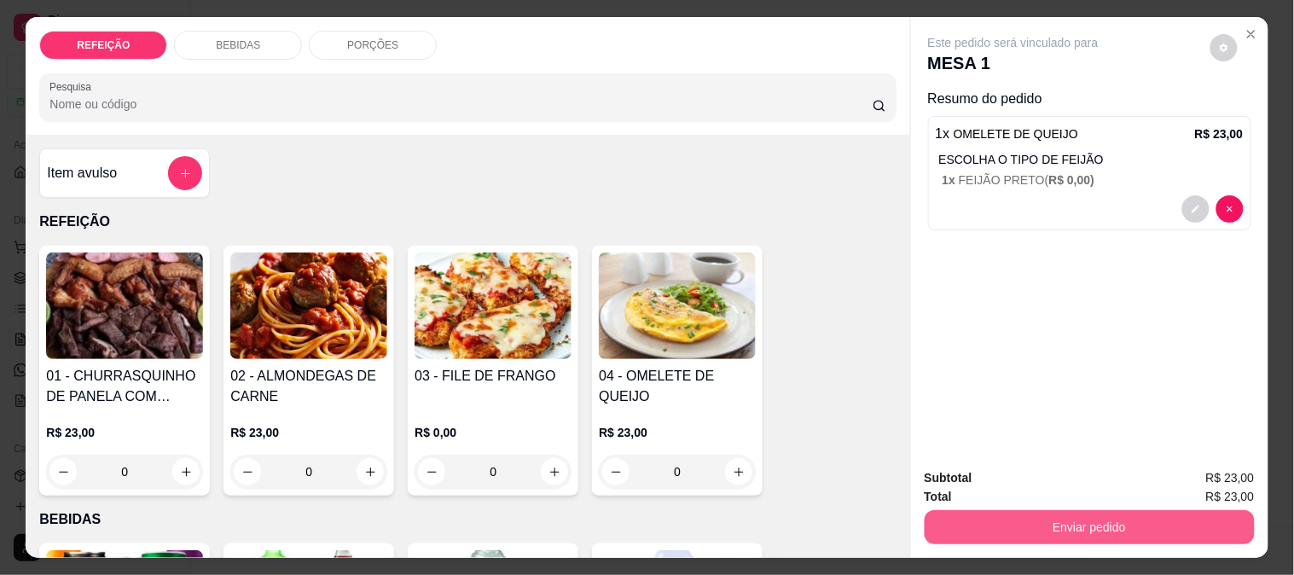
click at [999, 497] on div "Total R$ 23,00" at bounding box center [1089, 496] width 330 height 19
click at [1001, 514] on button "Enviar pedido" at bounding box center [1089, 526] width 320 height 33
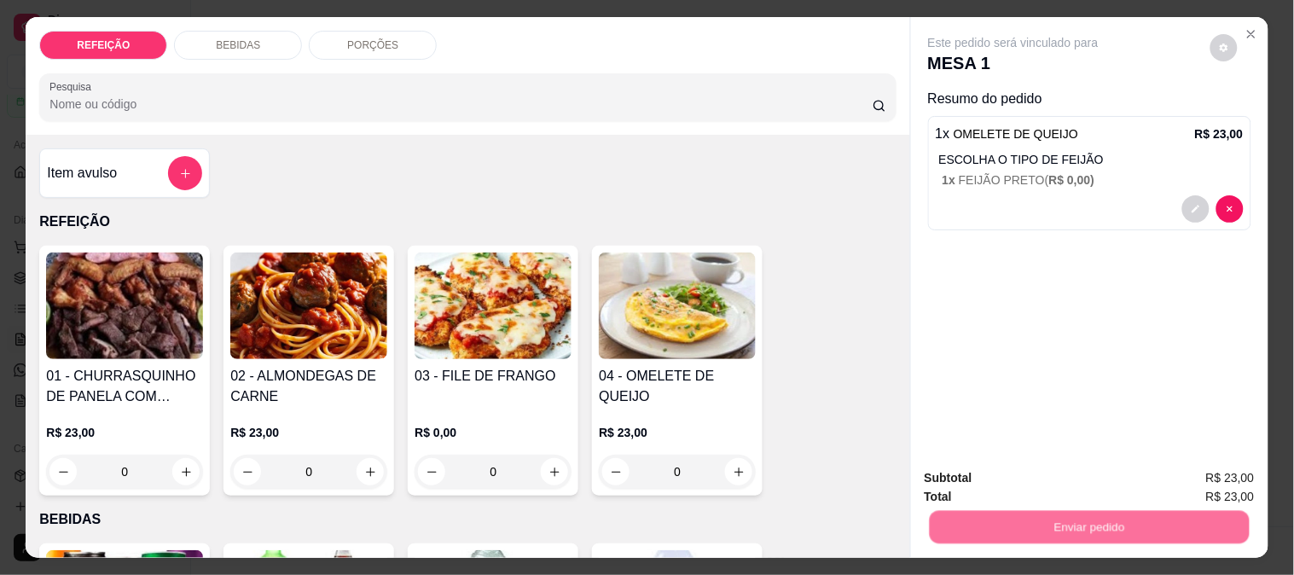
click at [999, 479] on button "Não registrar e enviar pedido" at bounding box center [1033, 478] width 172 height 32
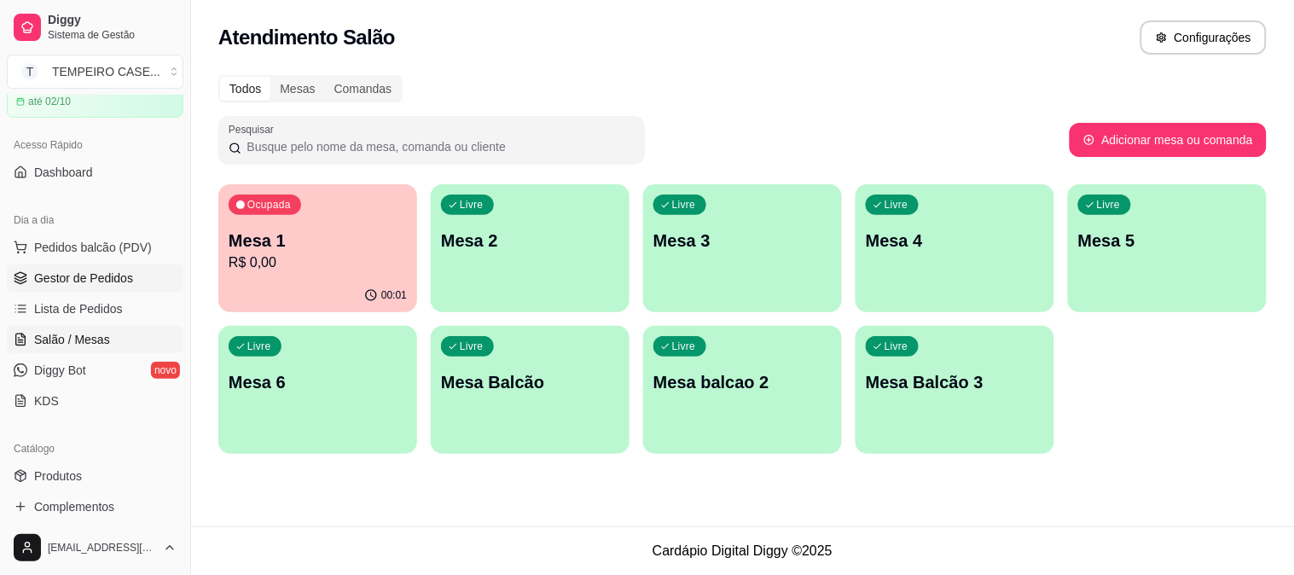
click at [72, 274] on span "Gestor de Pedidos" at bounding box center [83, 277] width 99 height 17
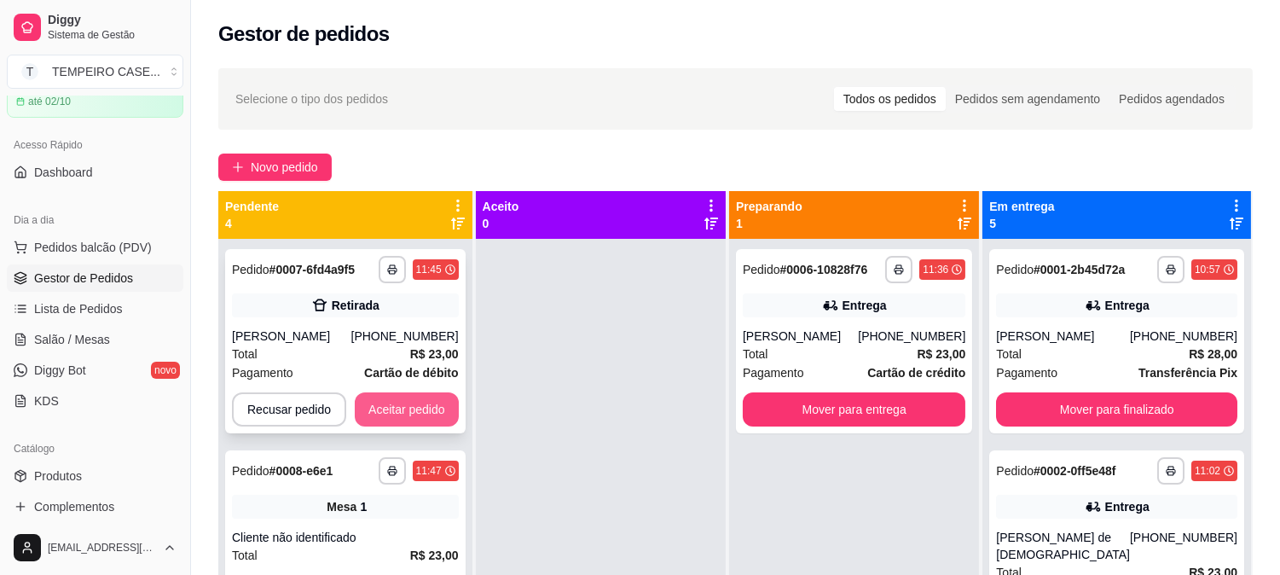
click at [432, 420] on button "Aceitar pedido" at bounding box center [407, 409] width 104 height 34
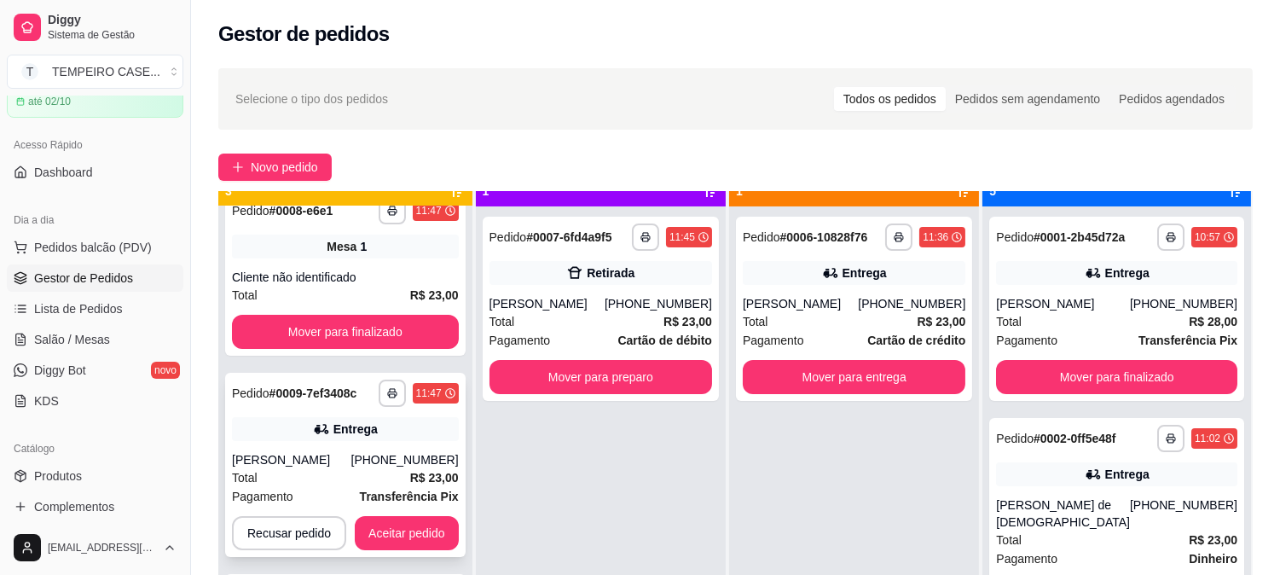
scroll to position [47, 0]
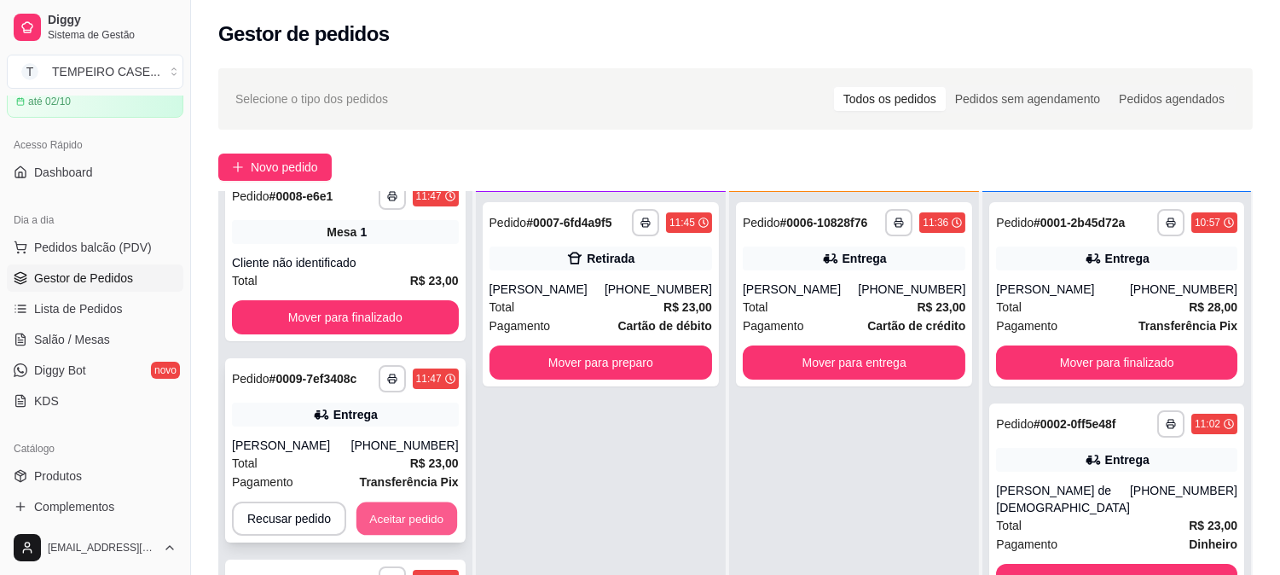
click at [405, 526] on button "Aceitar pedido" at bounding box center [406, 518] width 101 height 33
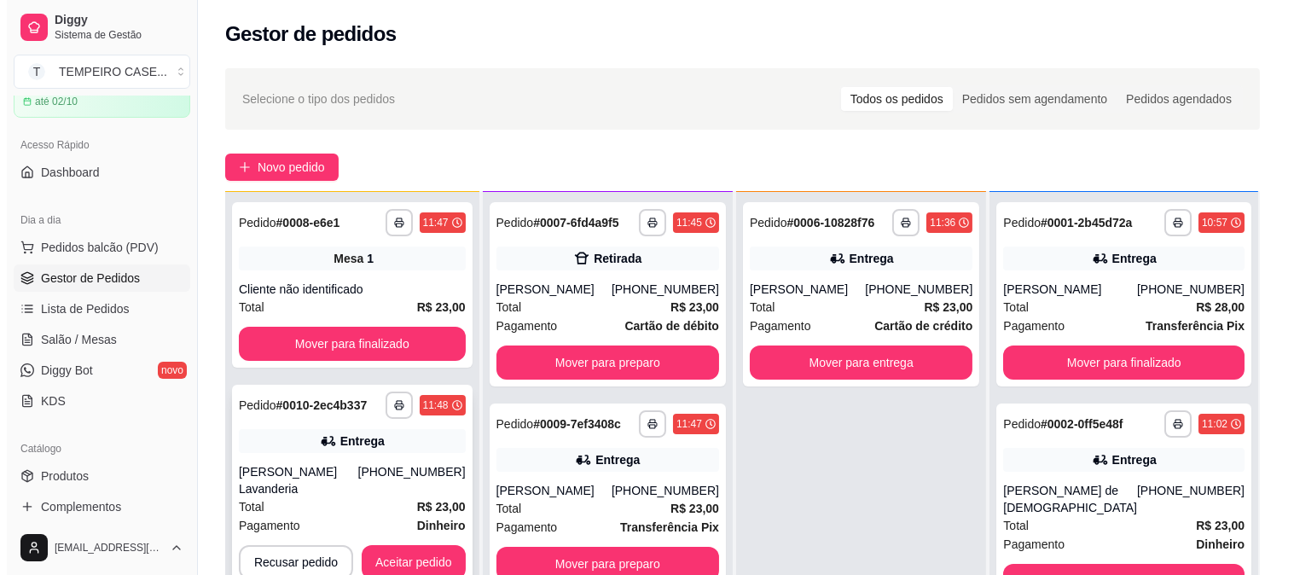
scroll to position [0, 0]
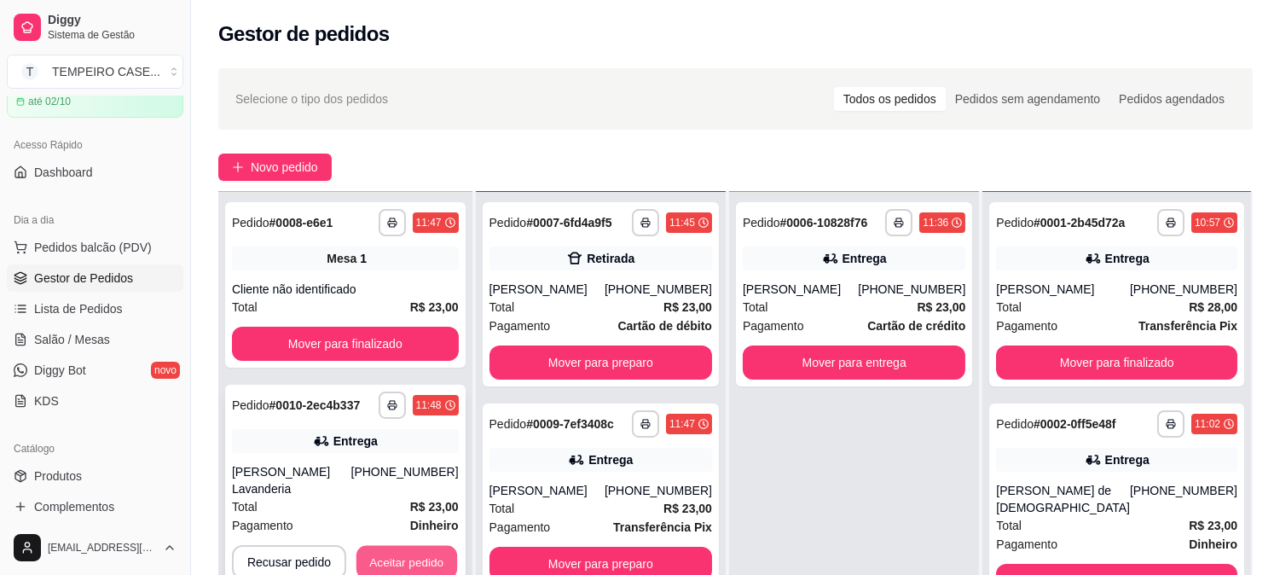
click at [423, 546] on button "Aceitar pedido" at bounding box center [406, 562] width 101 height 33
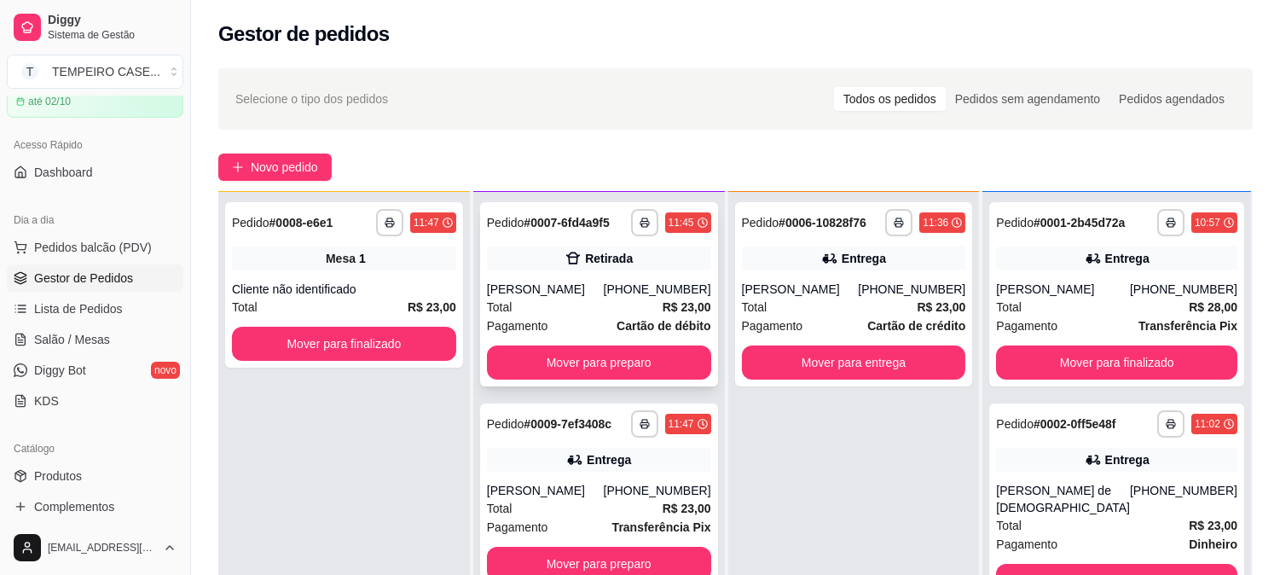
click at [632, 369] on button "Mover para preparo" at bounding box center [599, 362] width 224 height 34
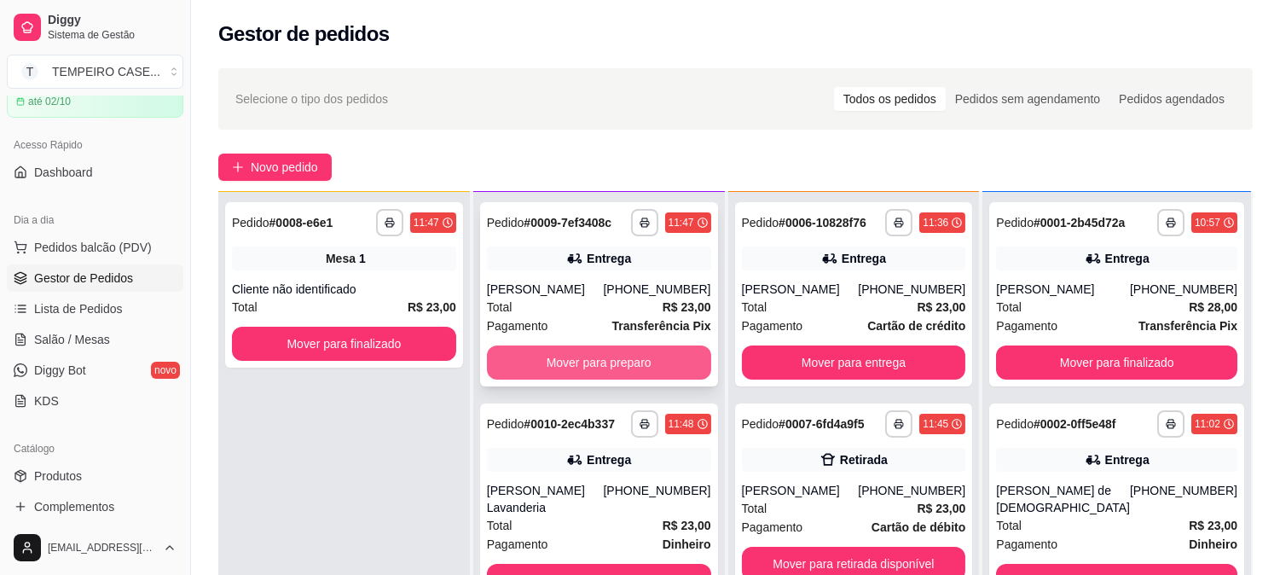
click at [628, 368] on button "Mover para preparo" at bounding box center [599, 362] width 224 height 34
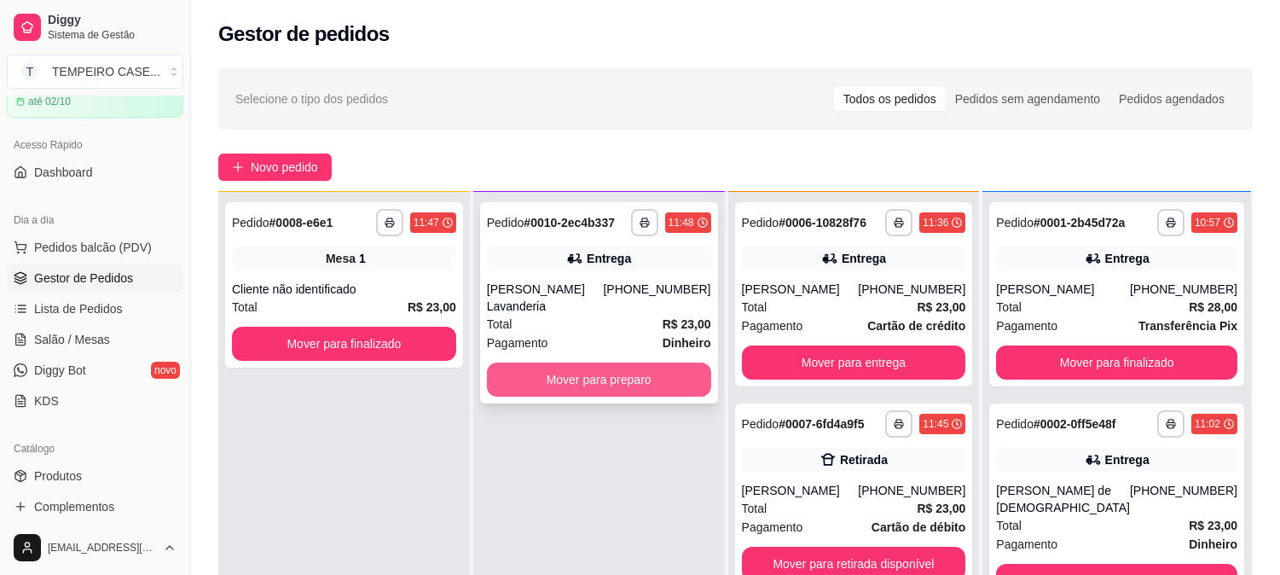
click at [635, 374] on button "Mover para preparo" at bounding box center [599, 379] width 224 height 34
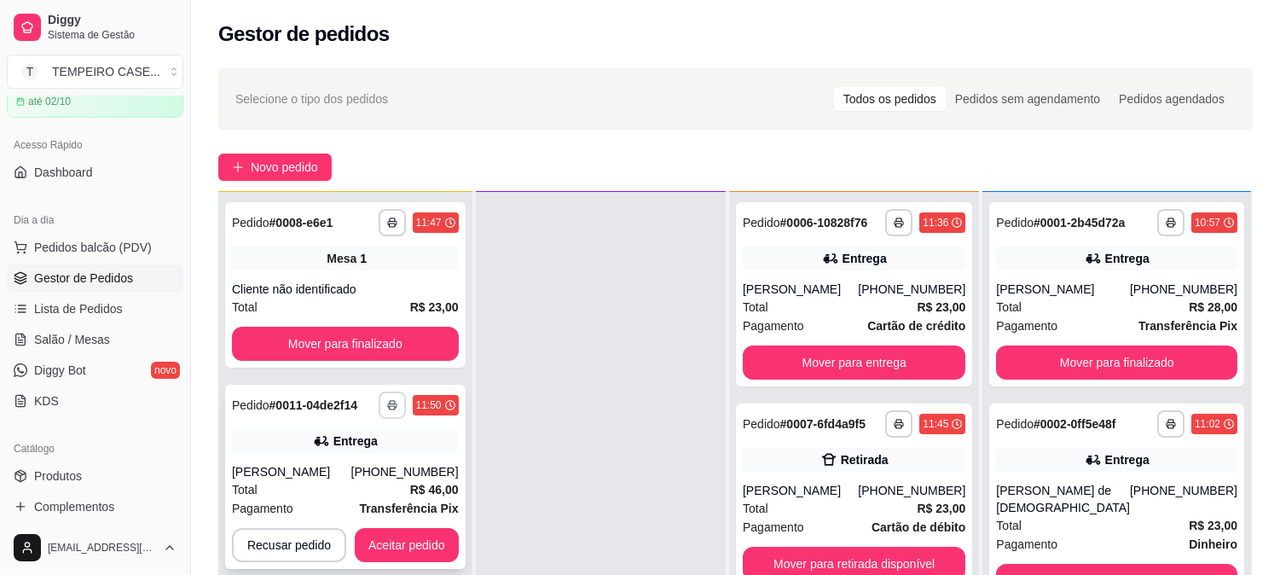
click at [401, 398] on button "button" at bounding box center [392, 404] width 27 height 27
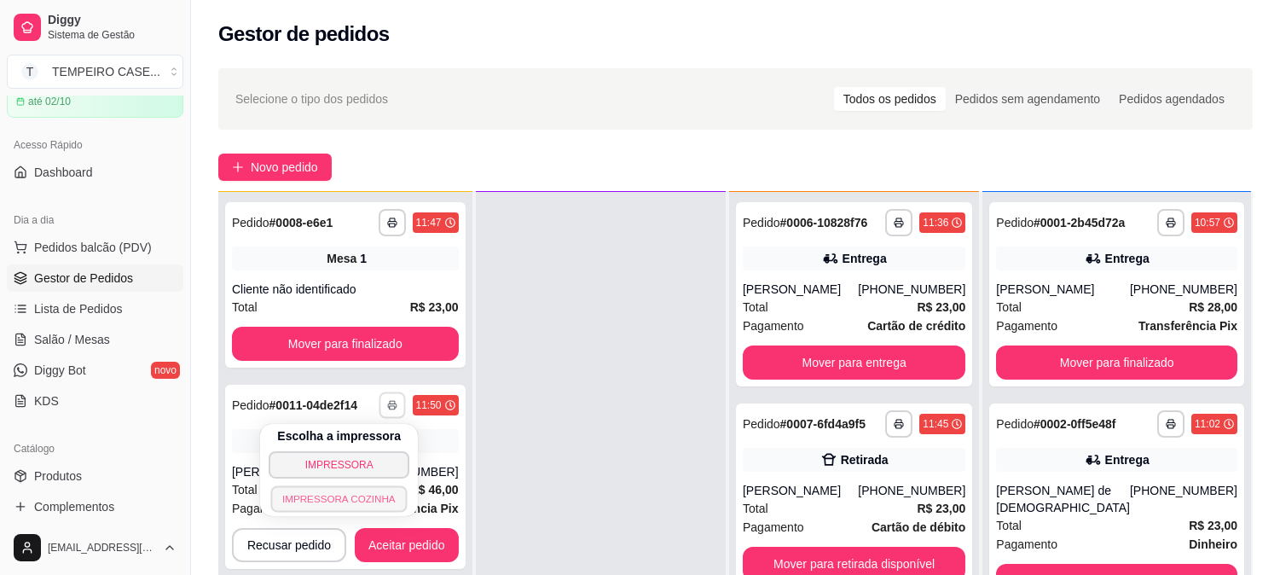
click at [368, 498] on button "IMPRESSORA COZINHA" at bounding box center [339, 498] width 136 height 26
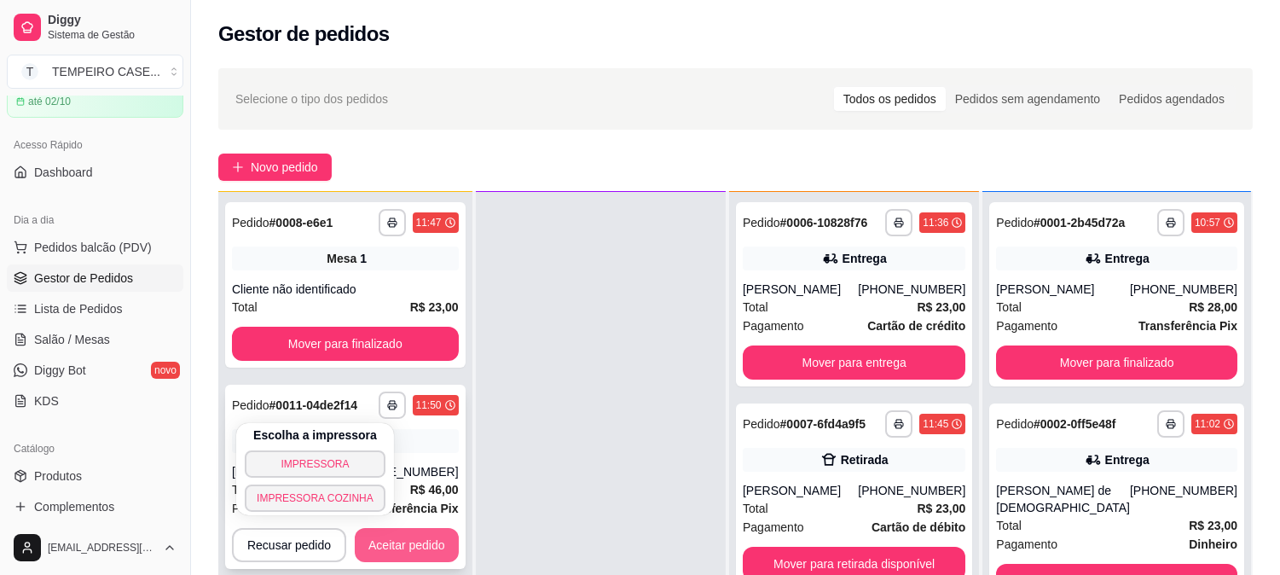
click at [429, 537] on button "Aceitar pedido" at bounding box center [407, 545] width 104 height 34
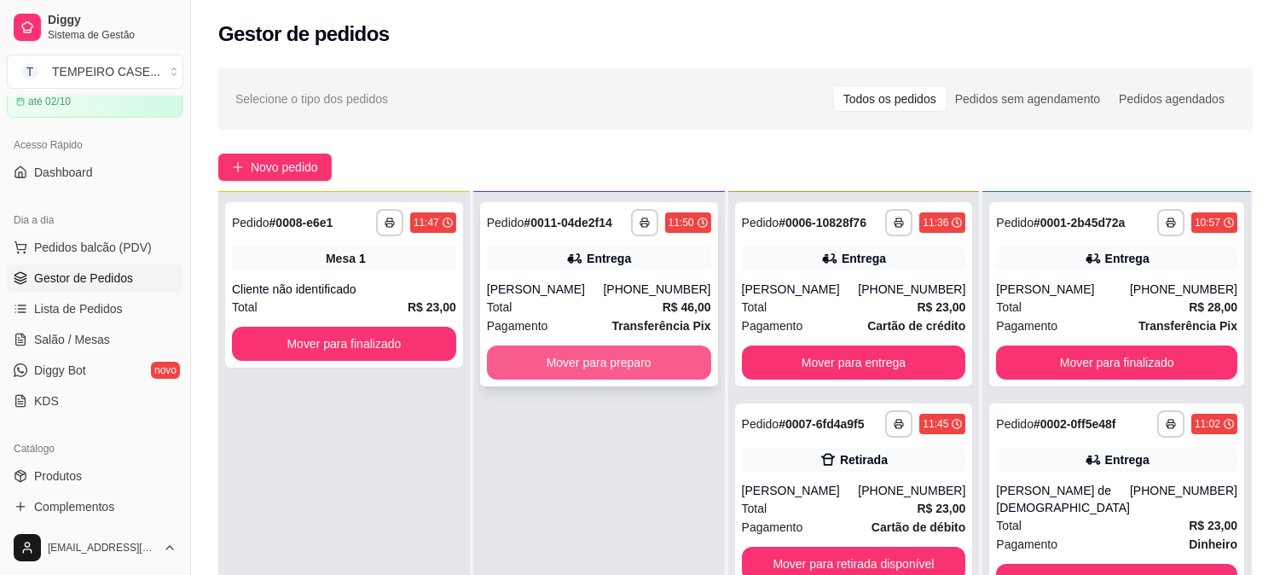
click at [559, 350] on button "Mover para preparo" at bounding box center [599, 362] width 224 height 34
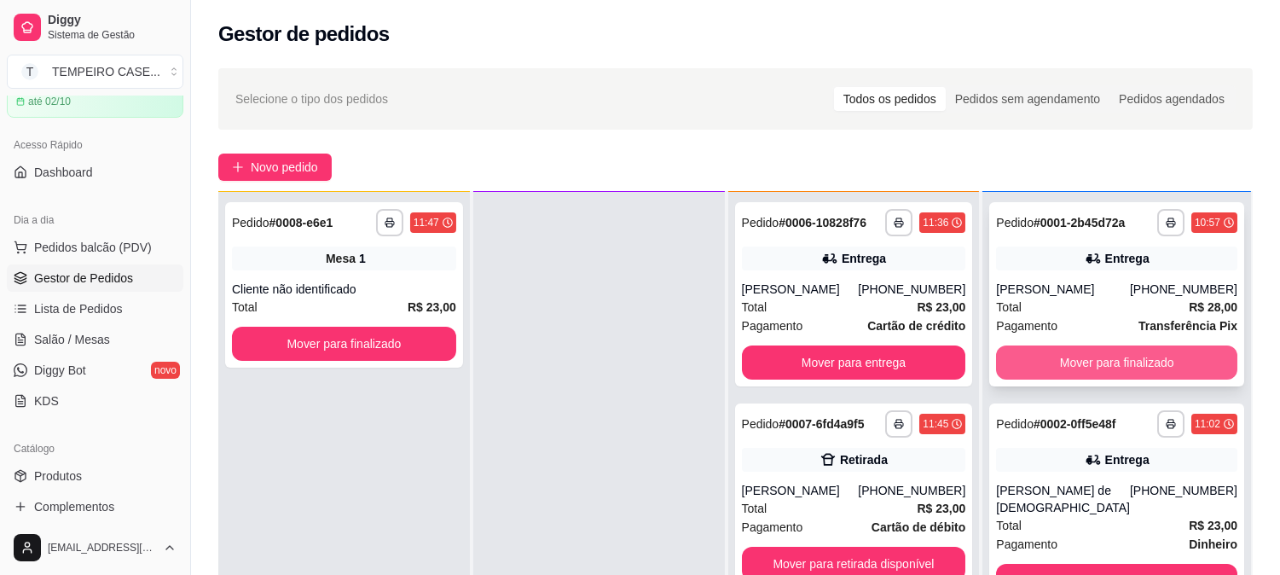
click at [1093, 351] on button "Mover para finalizado" at bounding box center [1116, 362] width 241 height 34
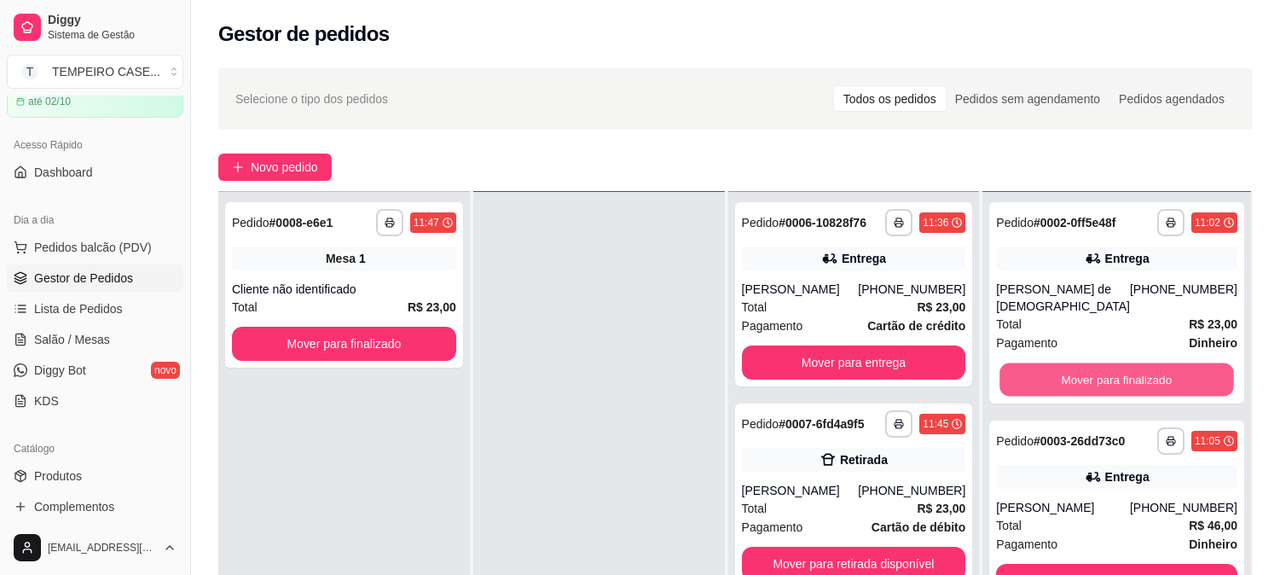
click at [1093, 363] on button "Mover para finalizado" at bounding box center [1117, 379] width 234 height 33
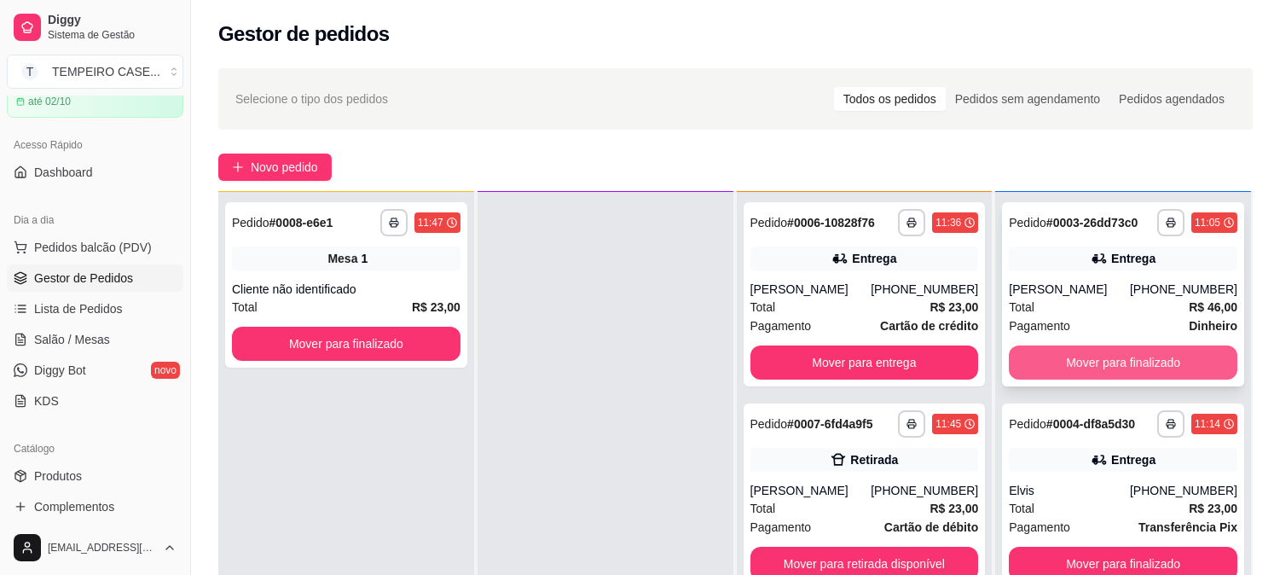
click at [1104, 362] on button "Mover para finalizado" at bounding box center [1123, 362] width 229 height 34
click at [1115, 360] on button "Mover para finalizado" at bounding box center [1123, 362] width 222 height 33
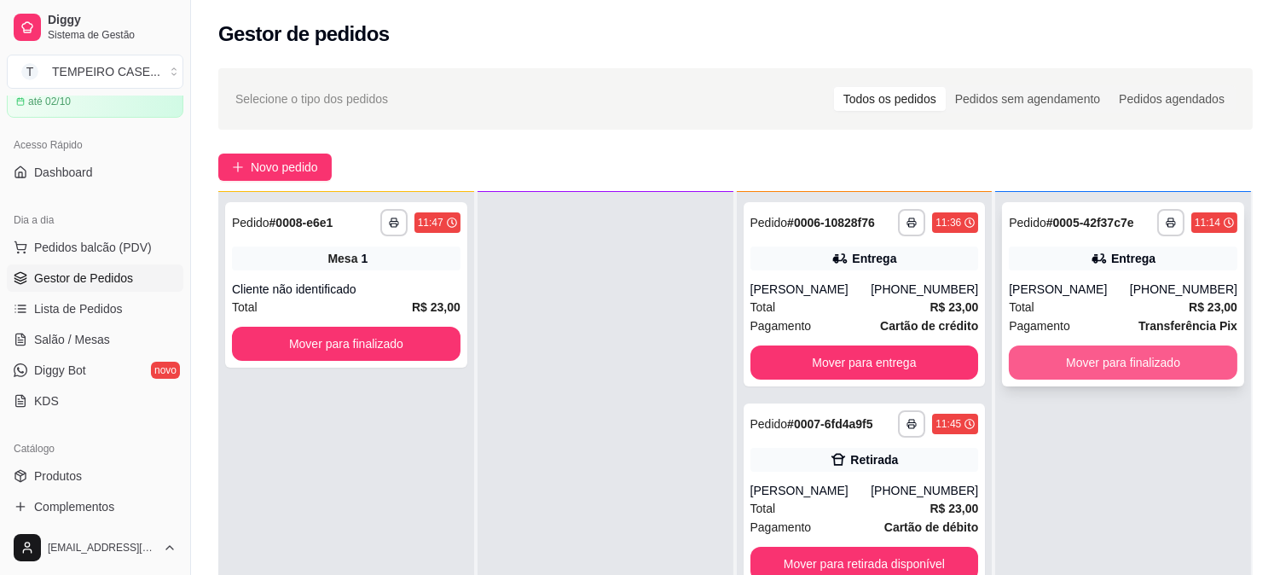
click at [1165, 356] on button "Mover para finalizado" at bounding box center [1123, 362] width 229 height 34
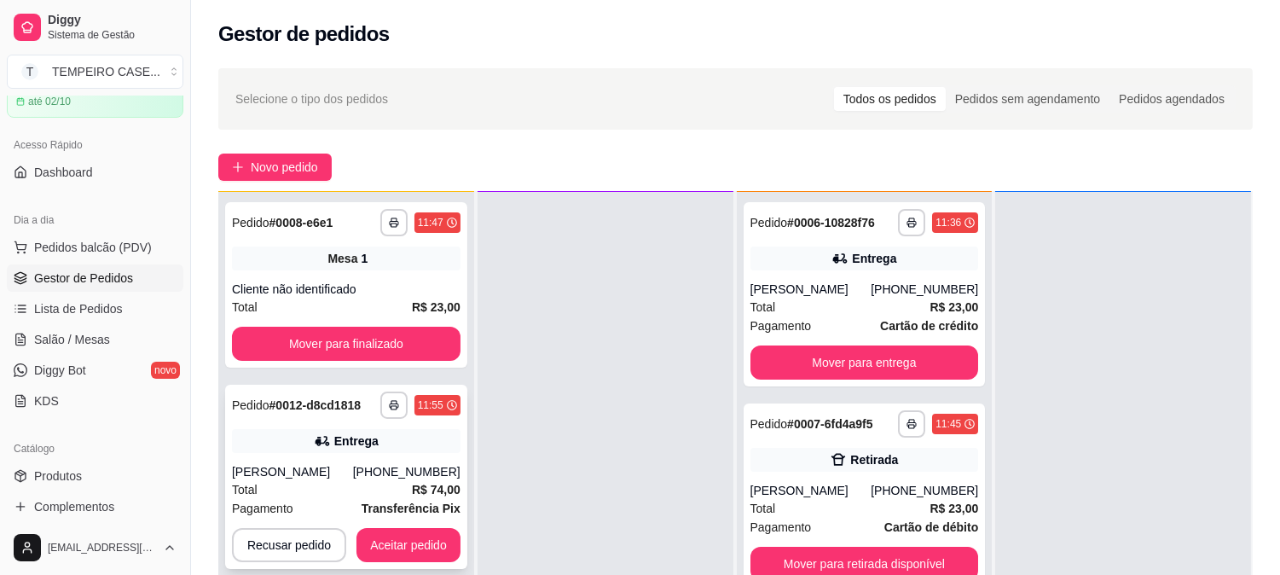
click at [337, 460] on div "**********" at bounding box center [346, 477] width 242 height 184
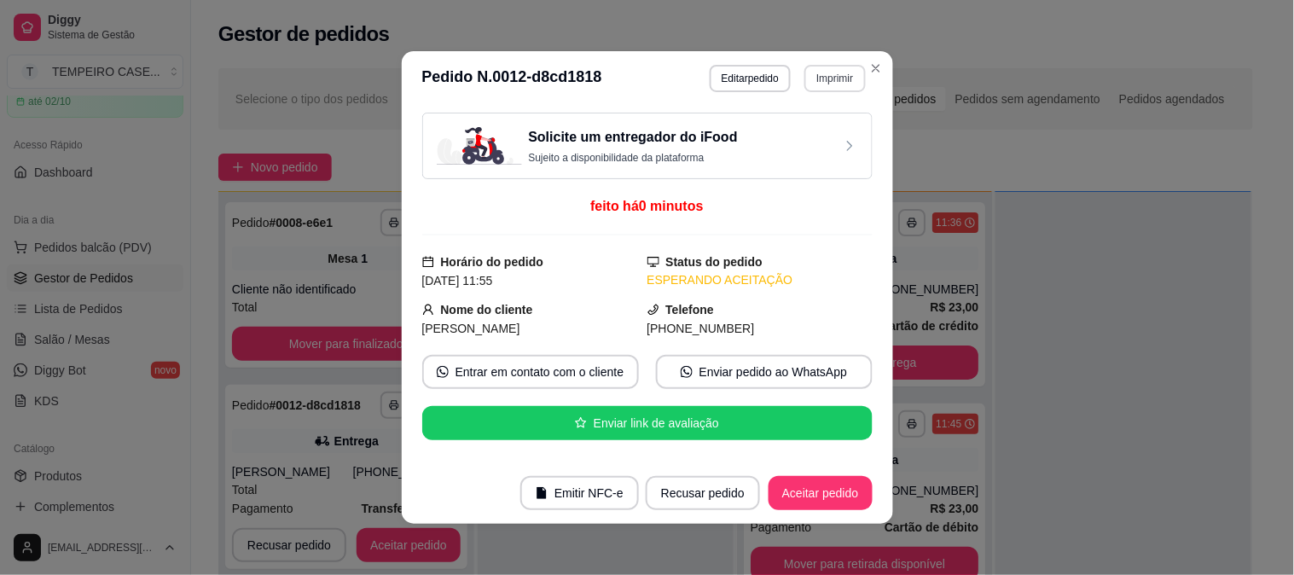
click at [838, 83] on button "Imprimir" at bounding box center [834, 78] width 61 height 27
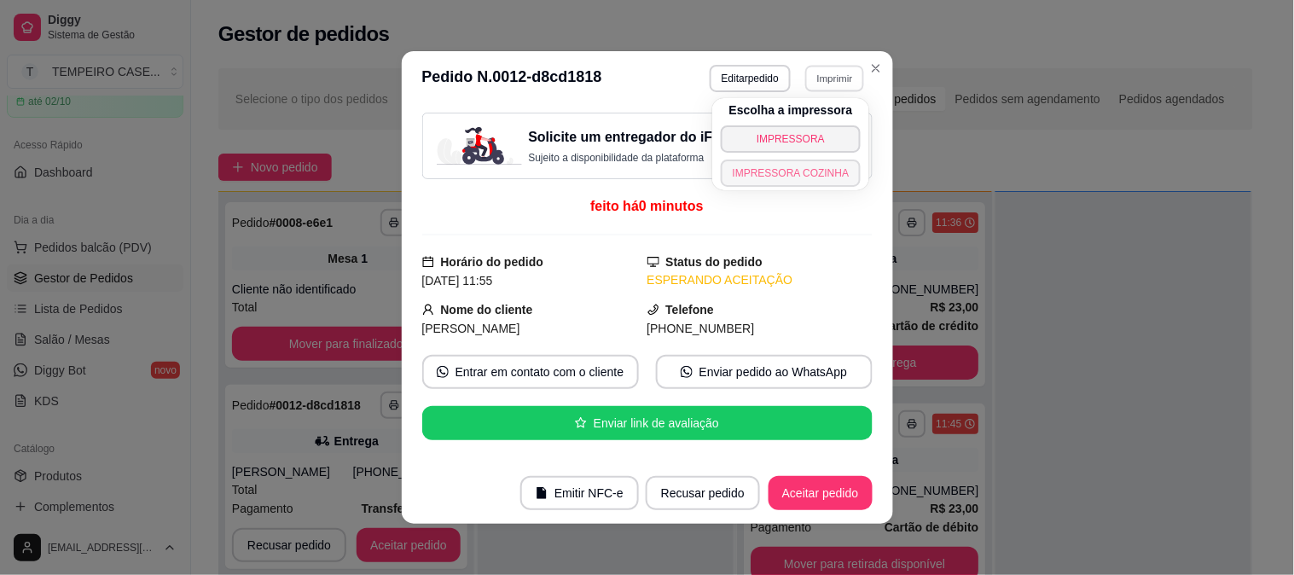
click at [760, 176] on button "IMPRESSORA COZINHA" at bounding box center [791, 172] width 141 height 27
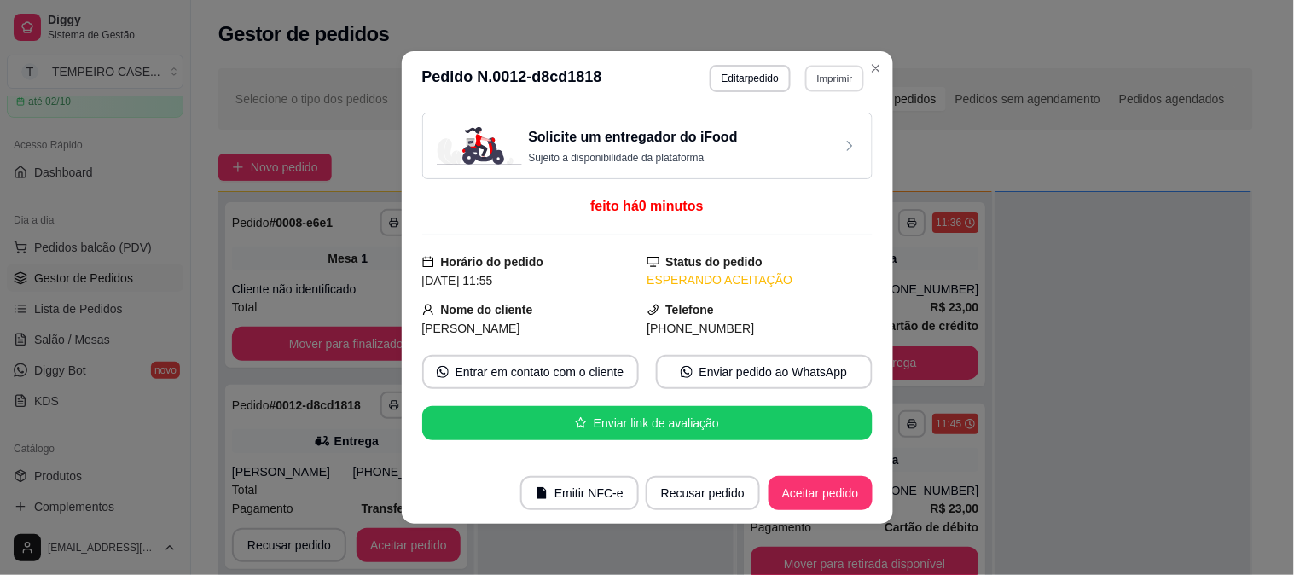
click at [832, 80] on button "Imprimir" at bounding box center [834, 78] width 59 height 26
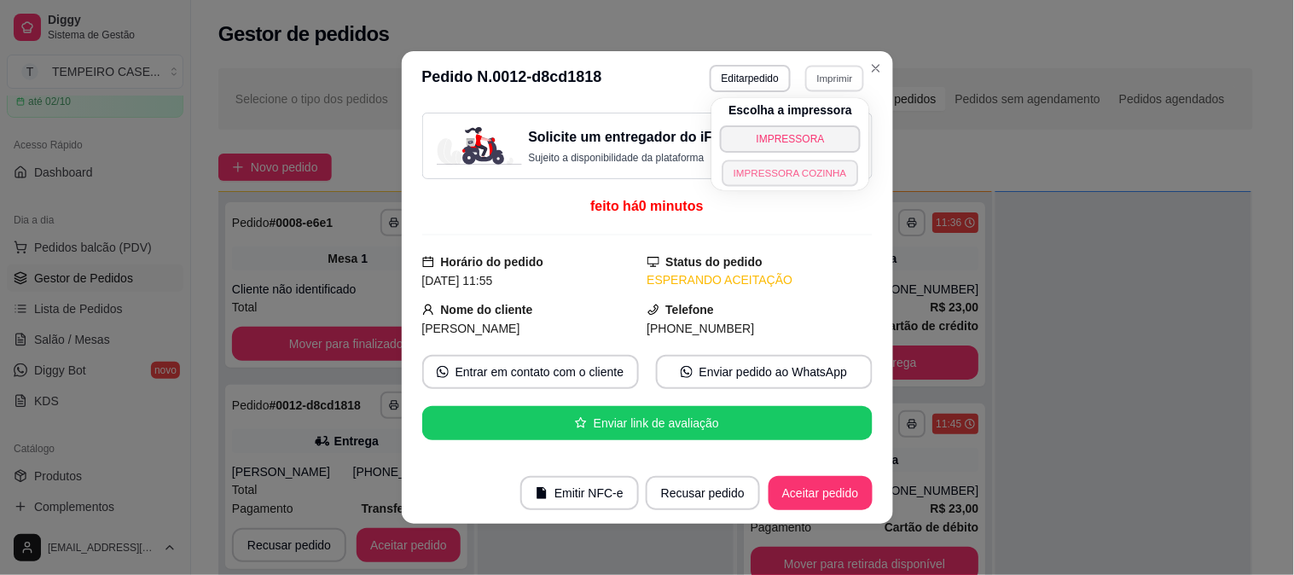
click at [805, 163] on button "IMPRESSORA COZINHA" at bounding box center [790, 172] width 136 height 26
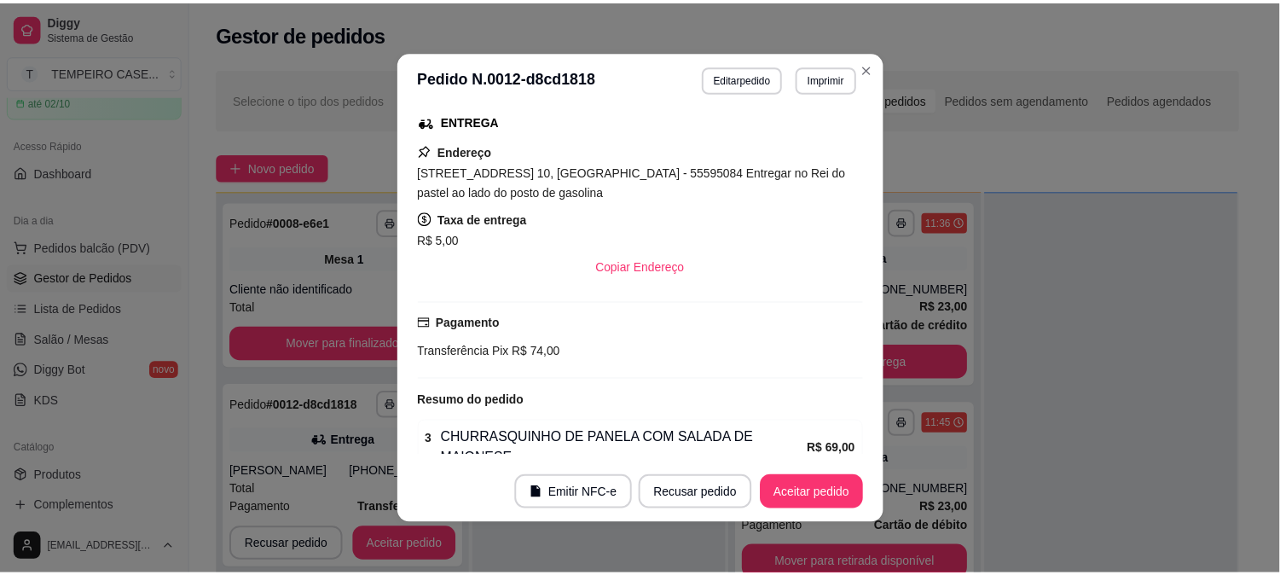
scroll to position [350, 0]
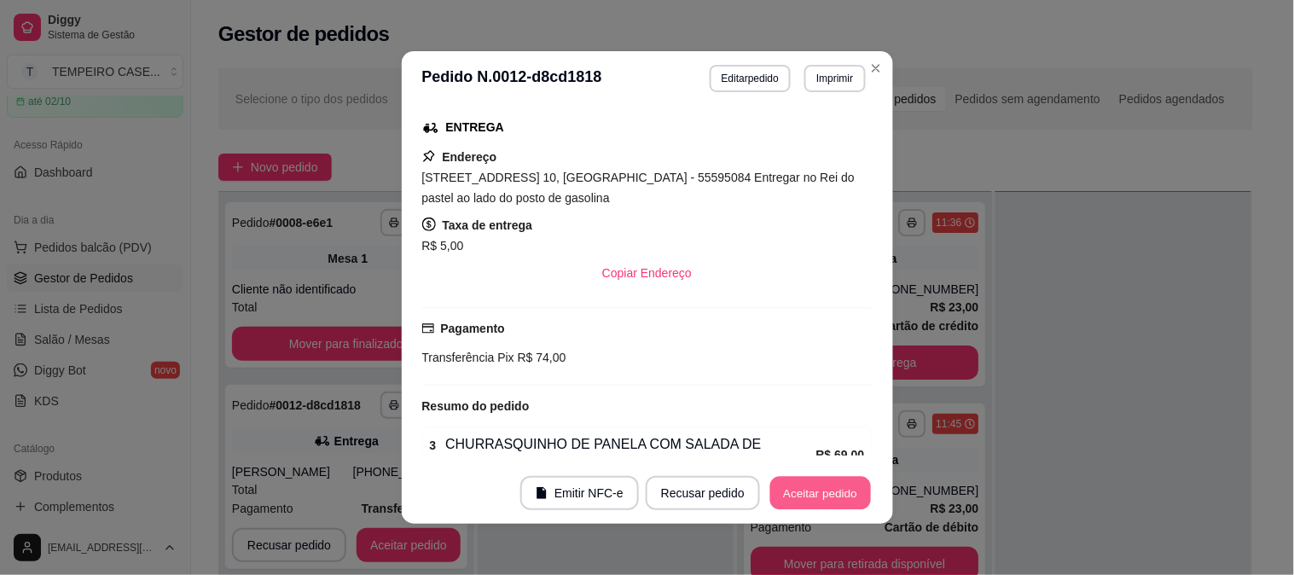
click at [814, 481] on button "Aceitar pedido" at bounding box center [820, 493] width 101 height 33
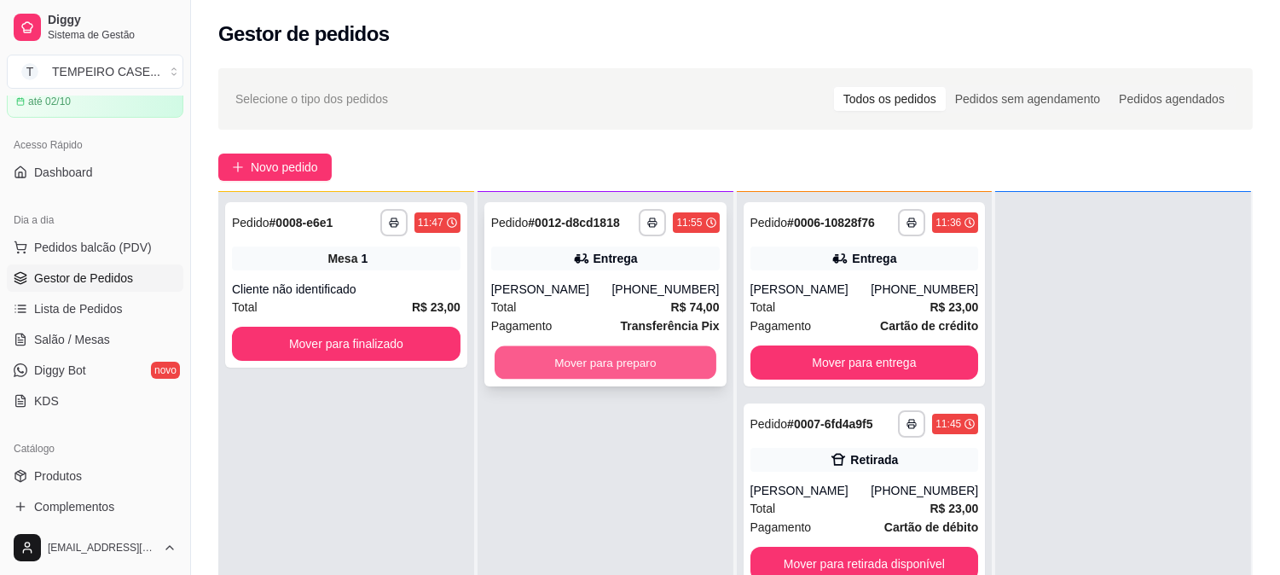
click at [634, 355] on button "Mover para preparo" at bounding box center [606, 362] width 222 height 33
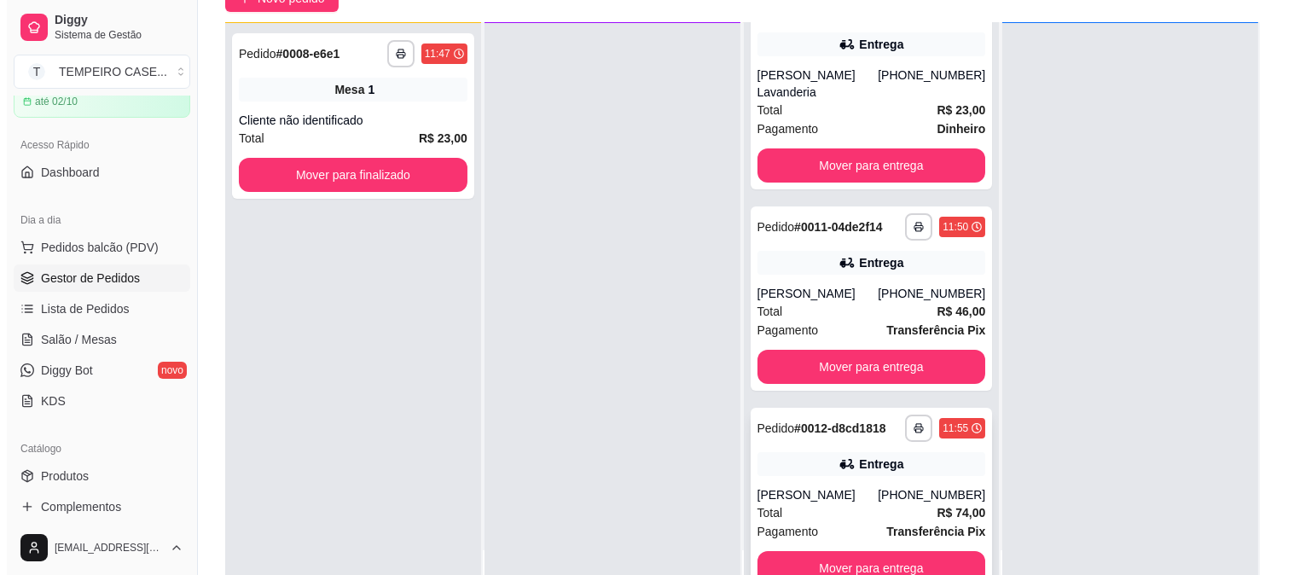
scroll to position [260, 0]
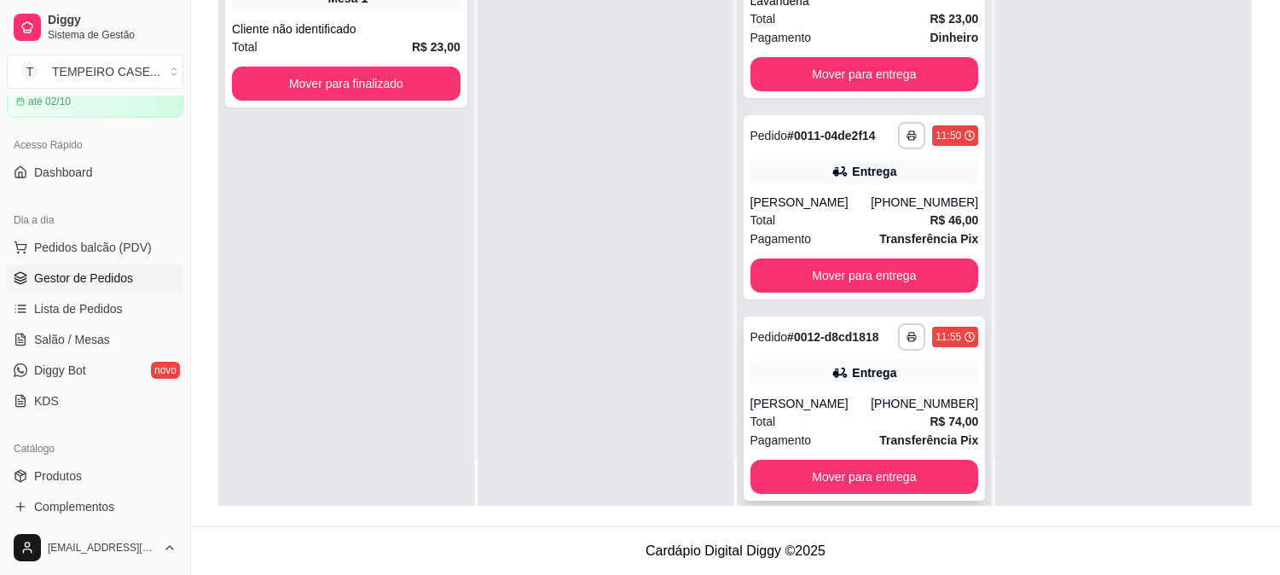
click at [857, 367] on div "**********" at bounding box center [865, 408] width 242 height 184
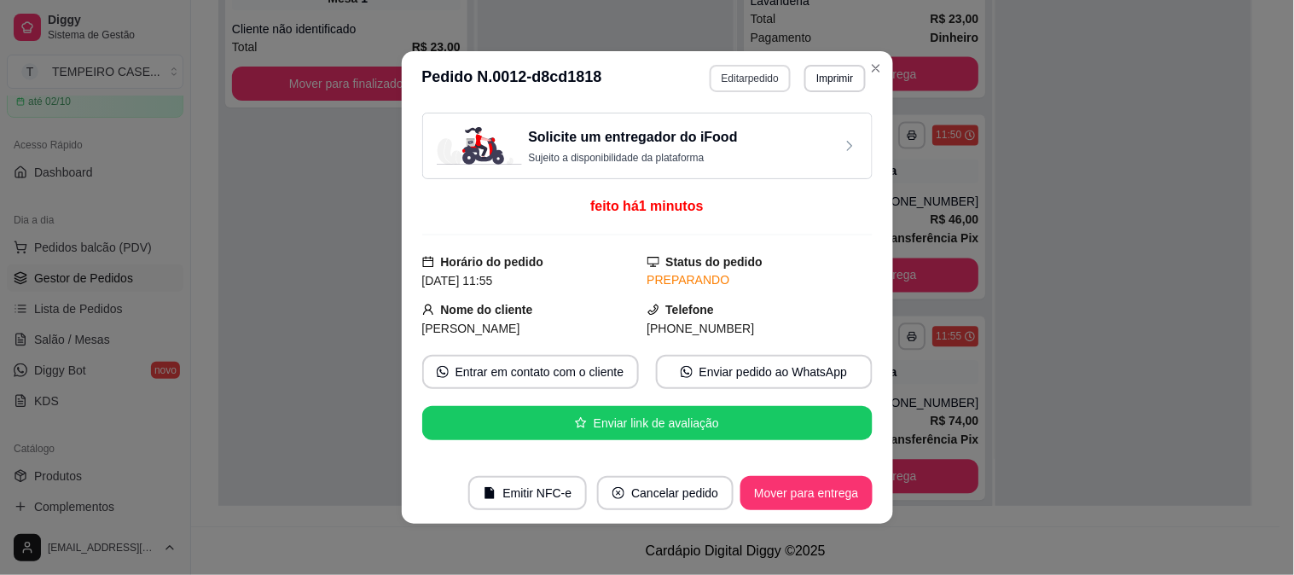
click at [748, 83] on button "Editar pedido" at bounding box center [749, 78] width 81 height 27
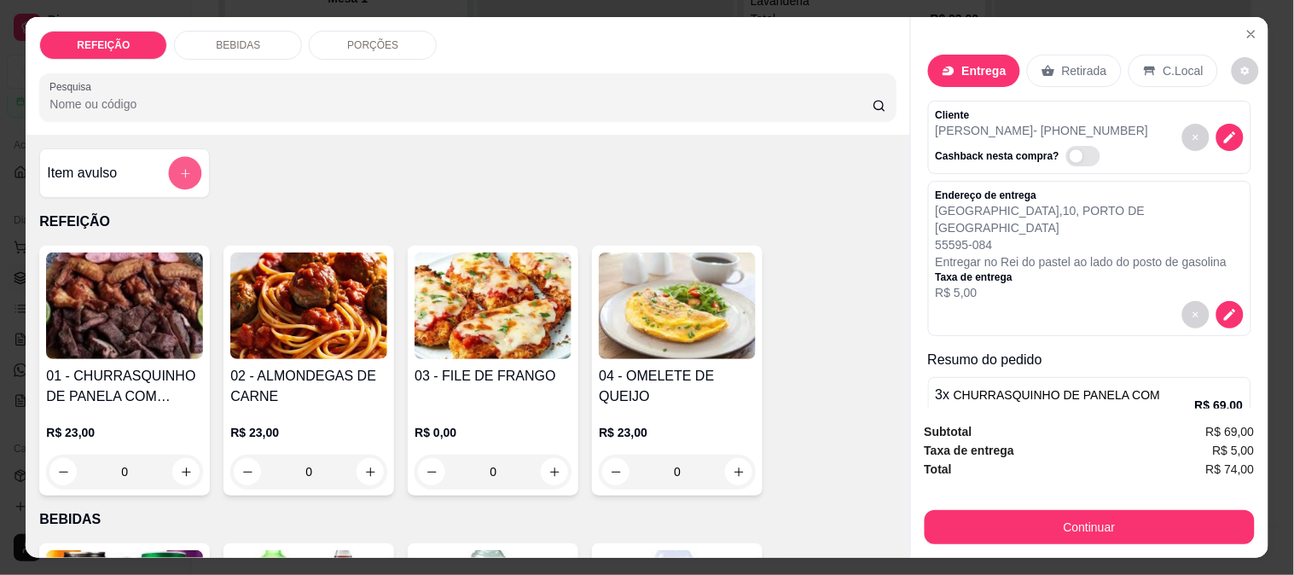
click at [169, 177] on button "add-separate-item" at bounding box center [185, 173] width 33 height 33
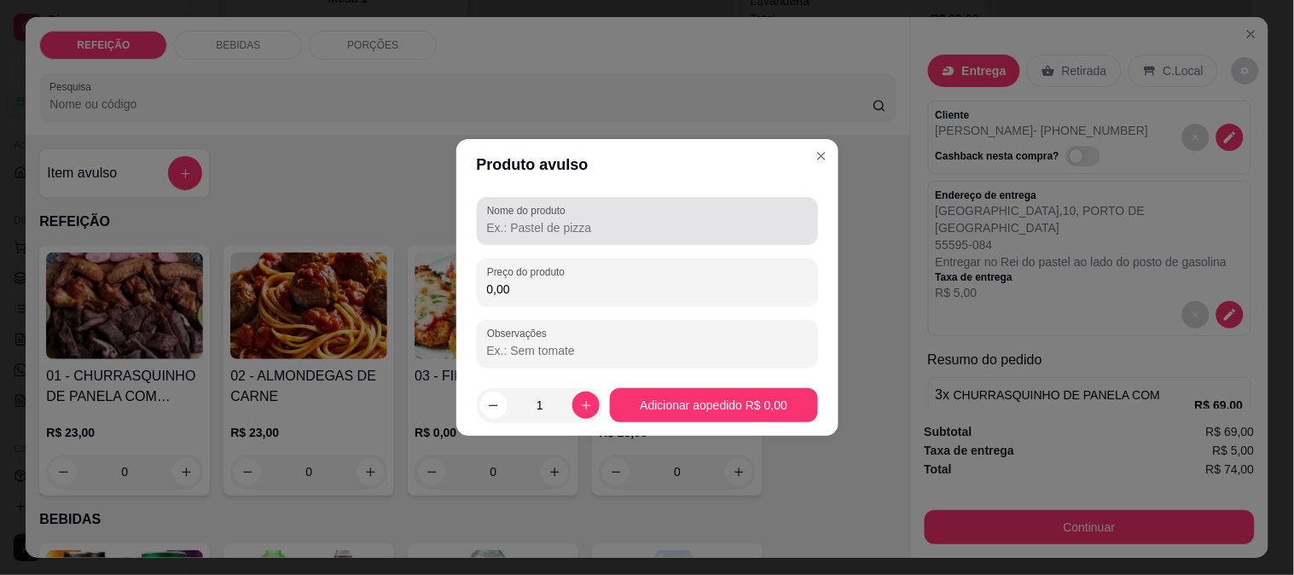
click at [574, 240] on div "Nome do produto" at bounding box center [647, 221] width 341 height 48
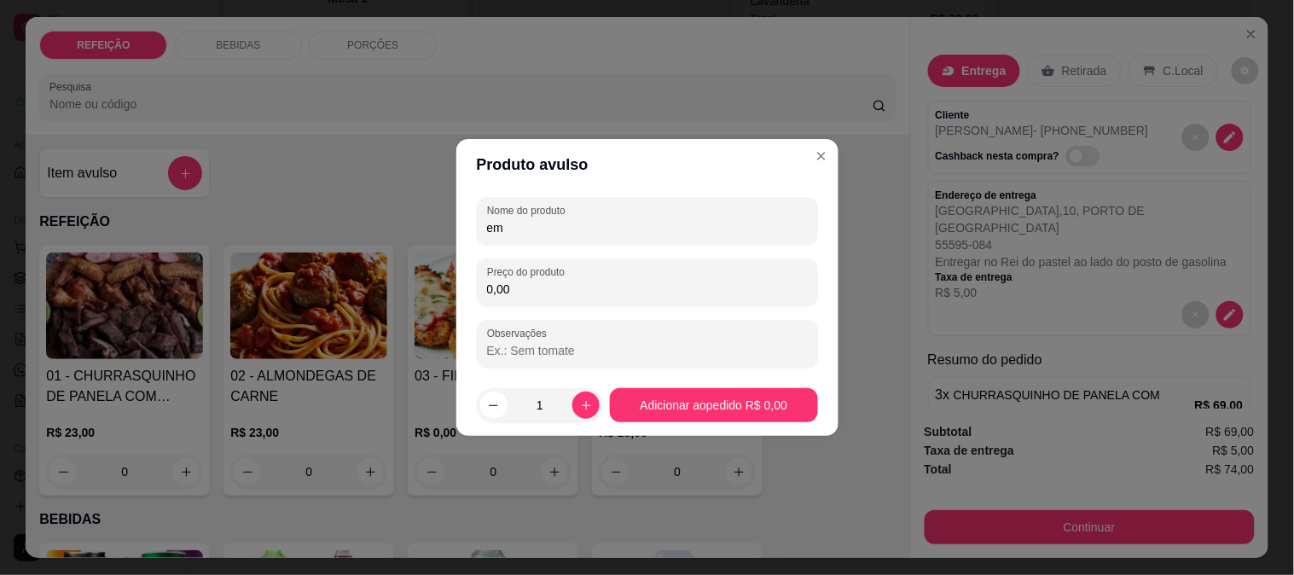
type input "e"
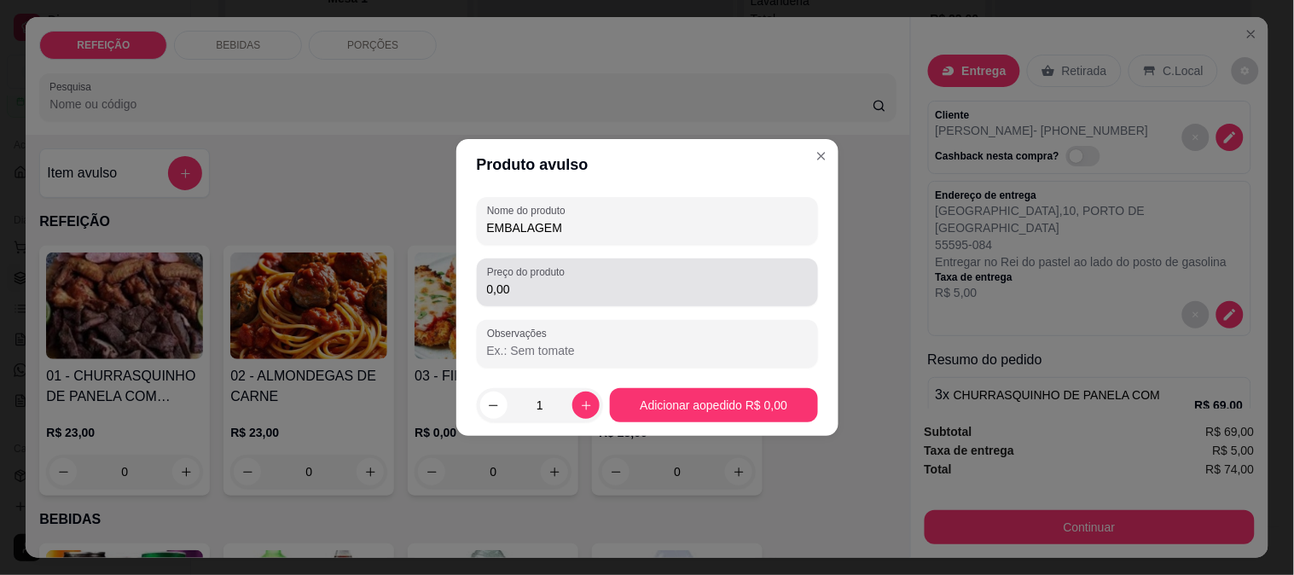
type input "EMBALAGEM"
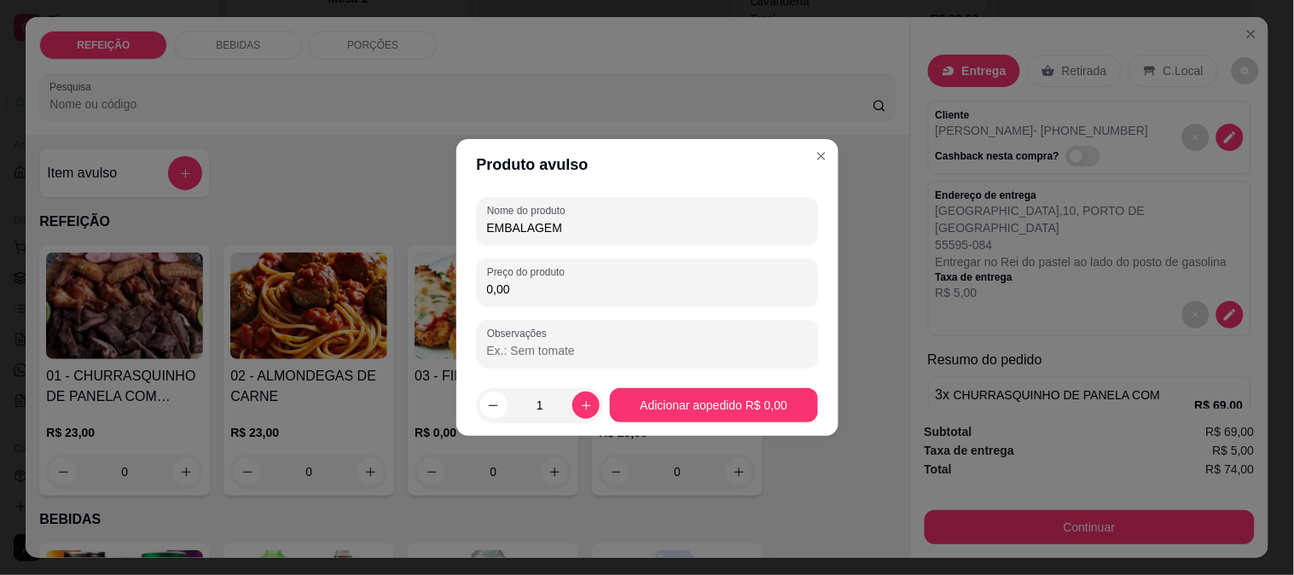
click at [551, 297] on input "0,00" at bounding box center [647, 289] width 321 height 17
type input "1,00"
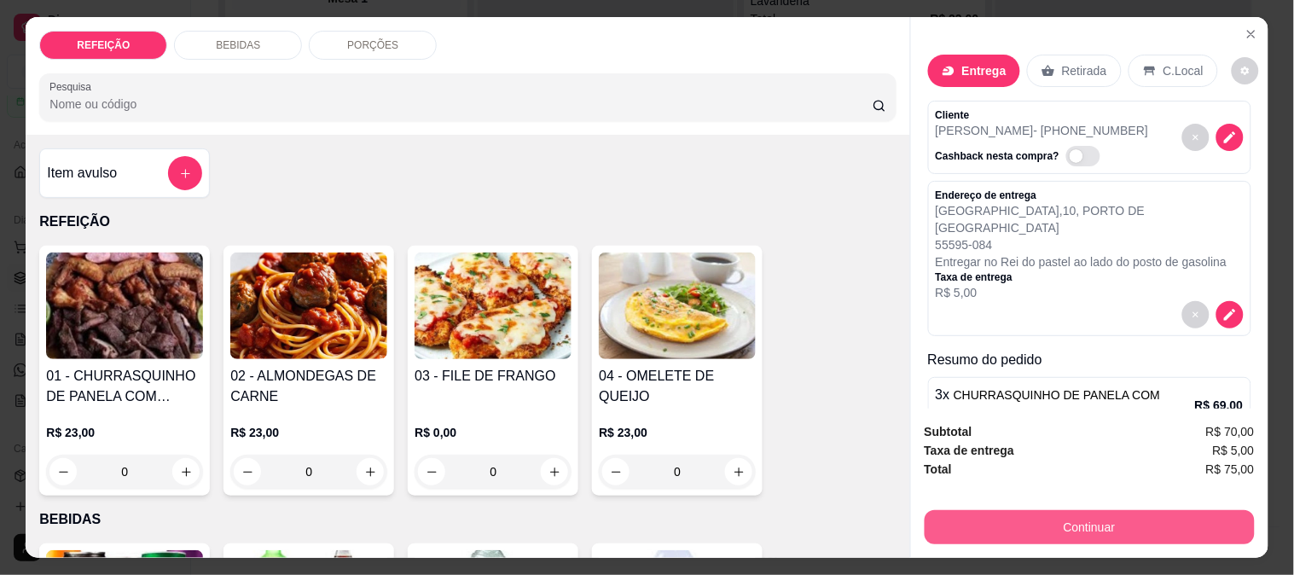
click at [1077, 524] on button "Continuar" at bounding box center [1089, 527] width 330 height 34
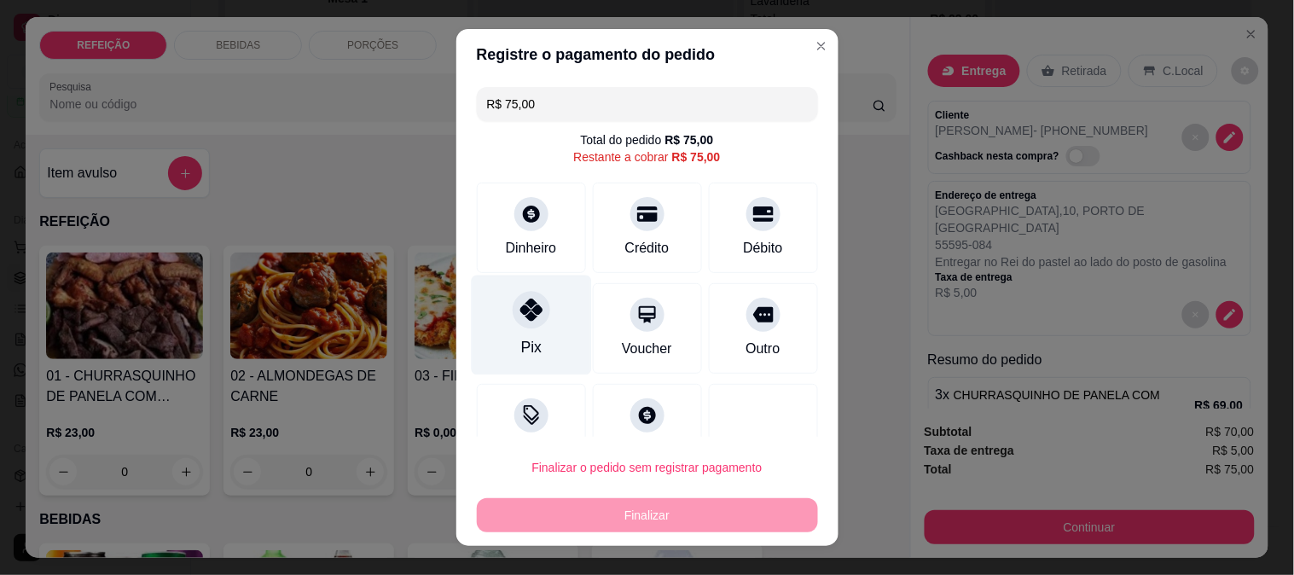
click at [501, 327] on div "Pix" at bounding box center [531, 325] width 120 height 100
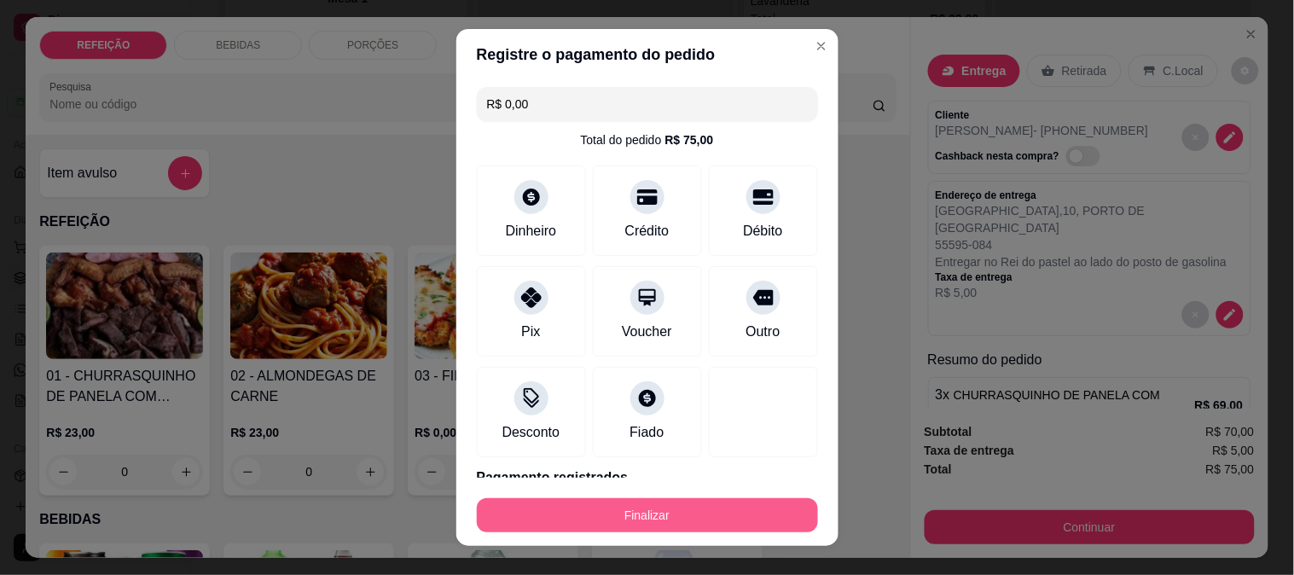
click at [671, 515] on button "Finalizar" at bounding box center [647, 515] width 341 height 34
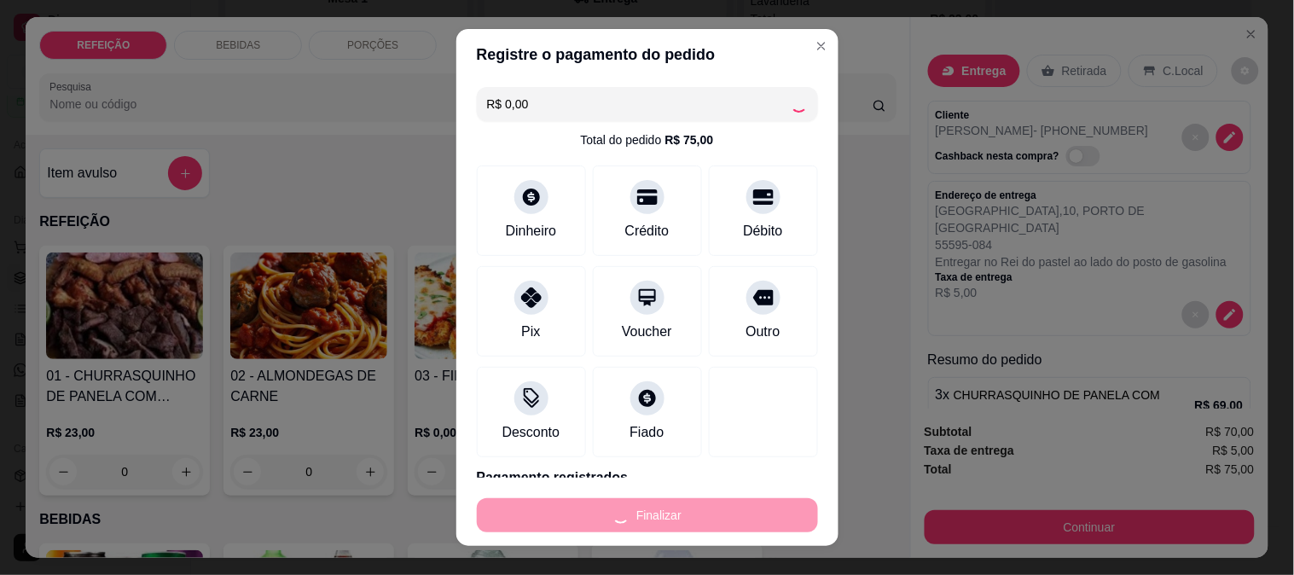
type input "-R$ 75,00"
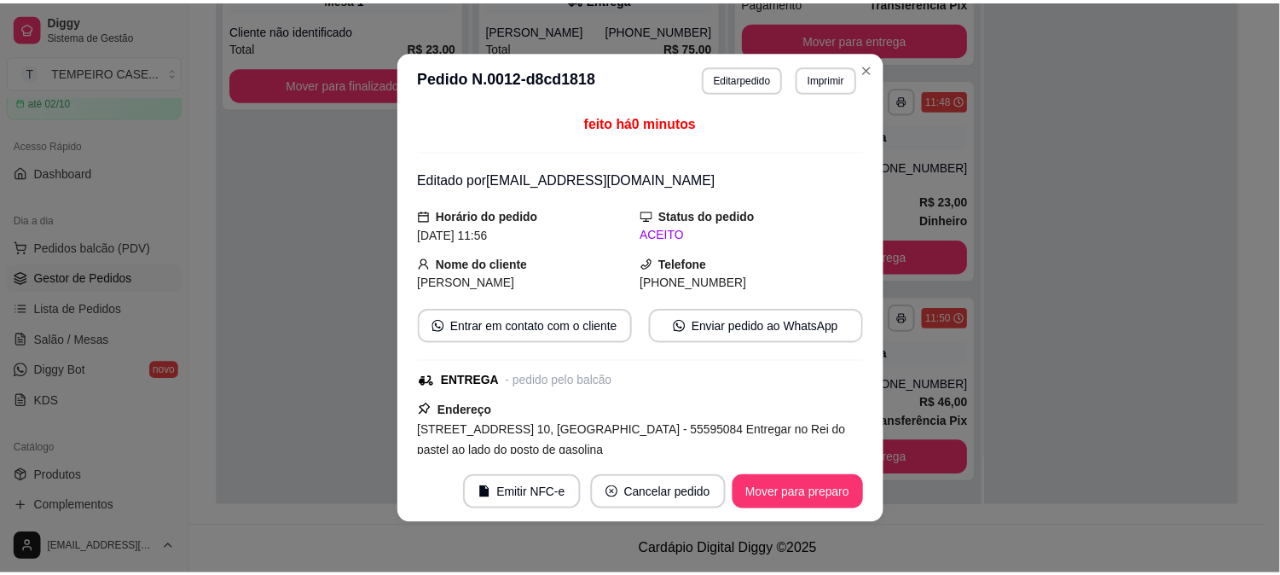
scroll to position [448, 0]
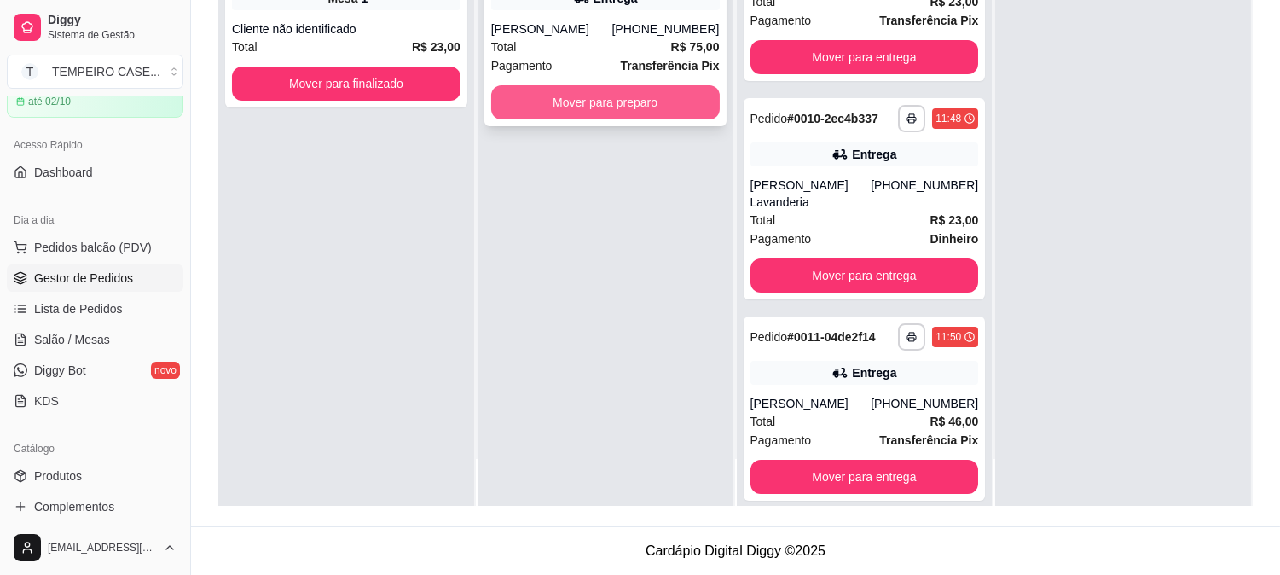
click at [646, 106] on button "Mover para preparo" at bounding box center [605, 102] width 229 height 34
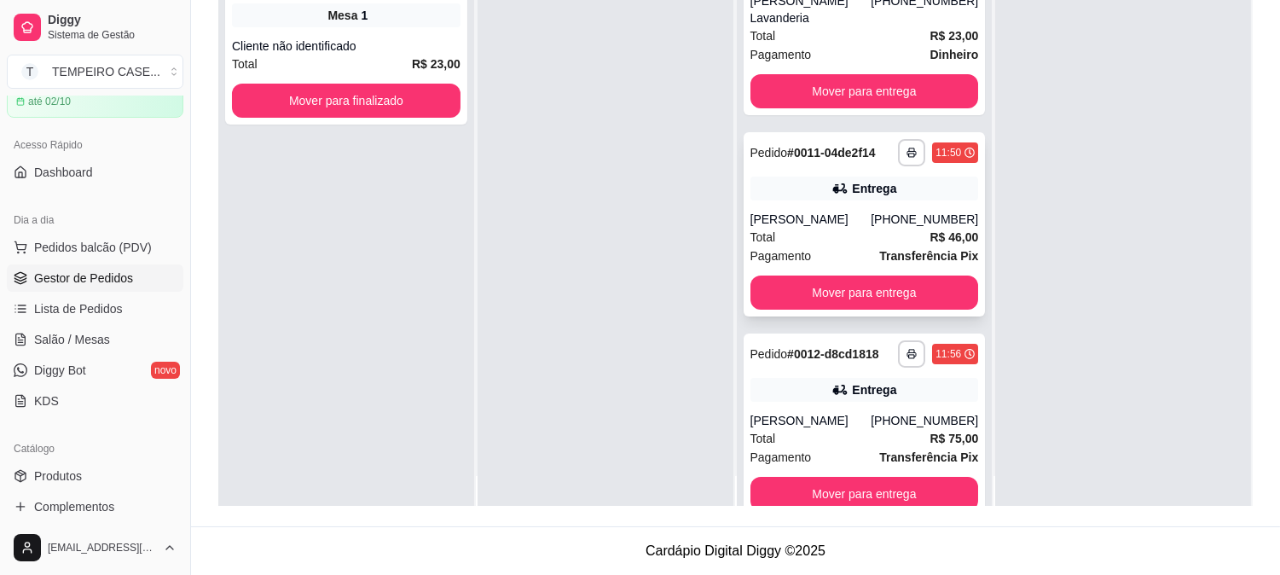
scroll to position [47, 0]
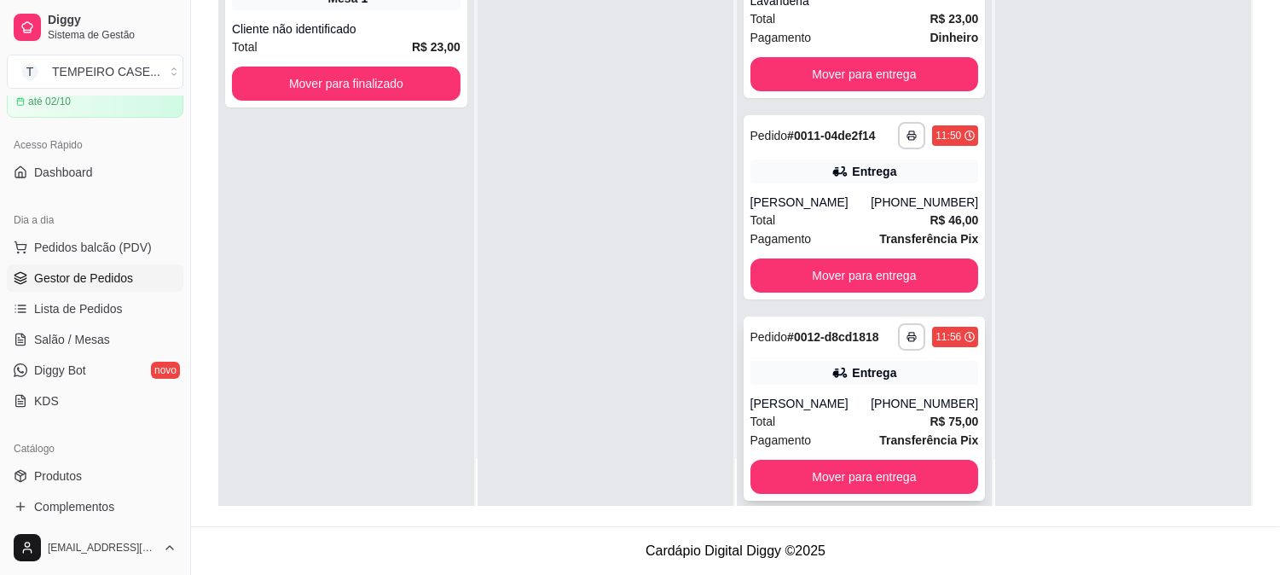
click at [888, 361] on div "Entrega" at bounding box center [864, 373] width 229 height 24
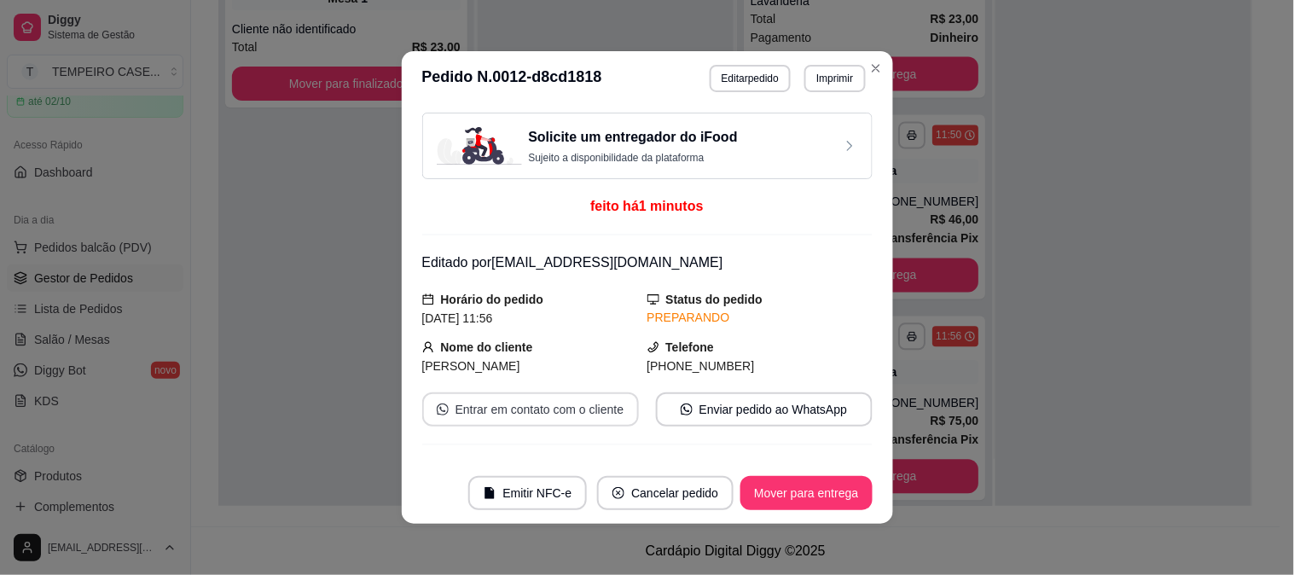
click at [566, 410] on button "Entrar em contato com o cliente" at bounding box center [530, 409] width 217 height 34
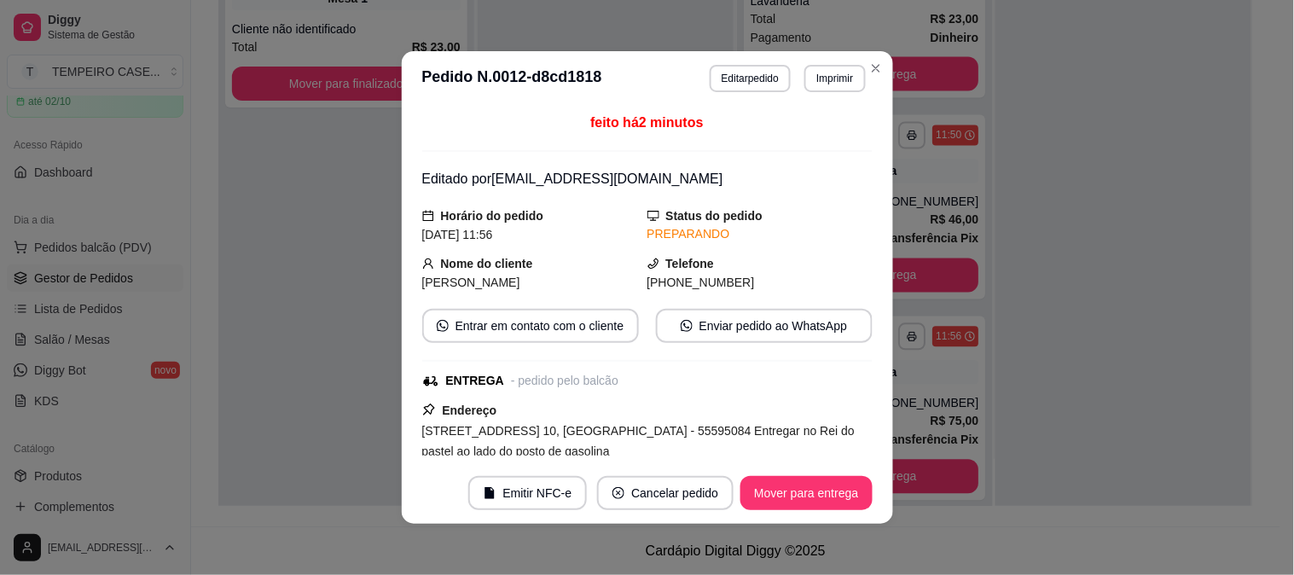
click at [723, 307] on div "feito há 2 minutos Editado por [EMAIL_ADDRESS][DOMAIN_NAME] Horário do pedido […" at bounding box center [647, 284] width 450 height 343
click at [725, 328] on button "Enviar pedido ao WhatsApp" at bounding box center [764, 326] width 217 height 34
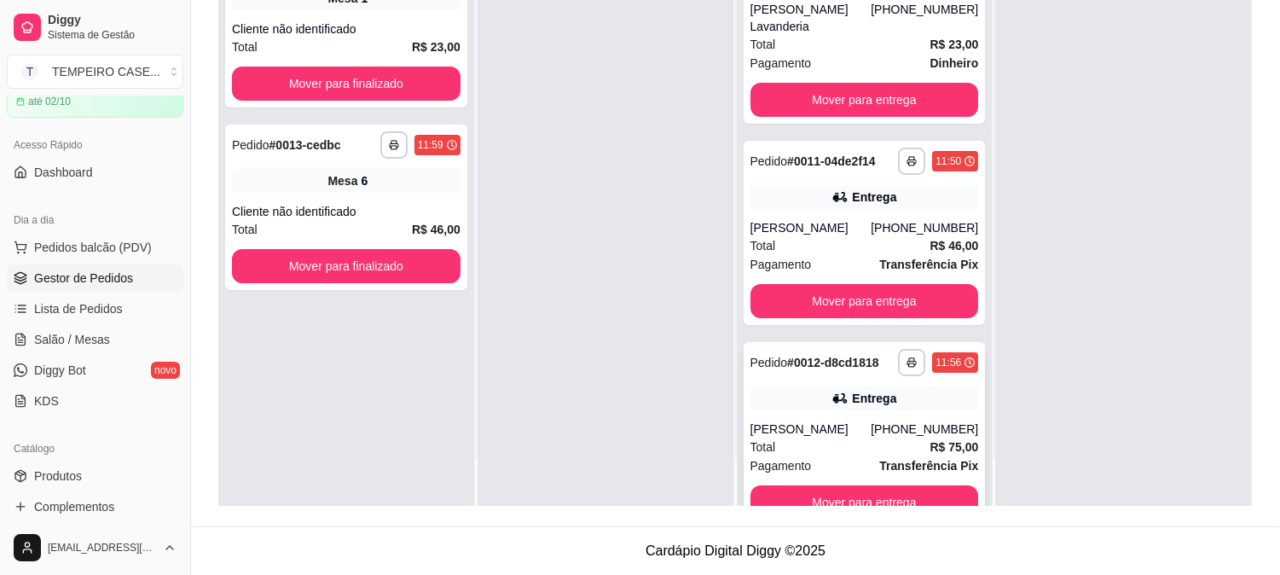
scroll to position [649, 0]
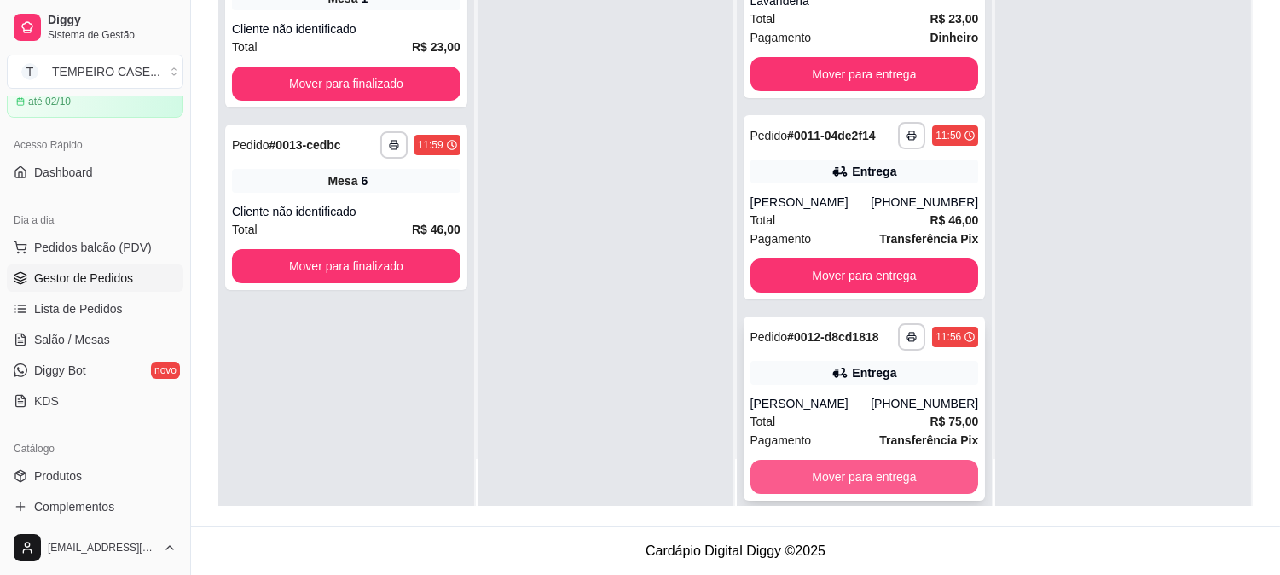
click at [814, 460] on button "Mover para entrega" at bounding box center [864, 477] width 229 height 34
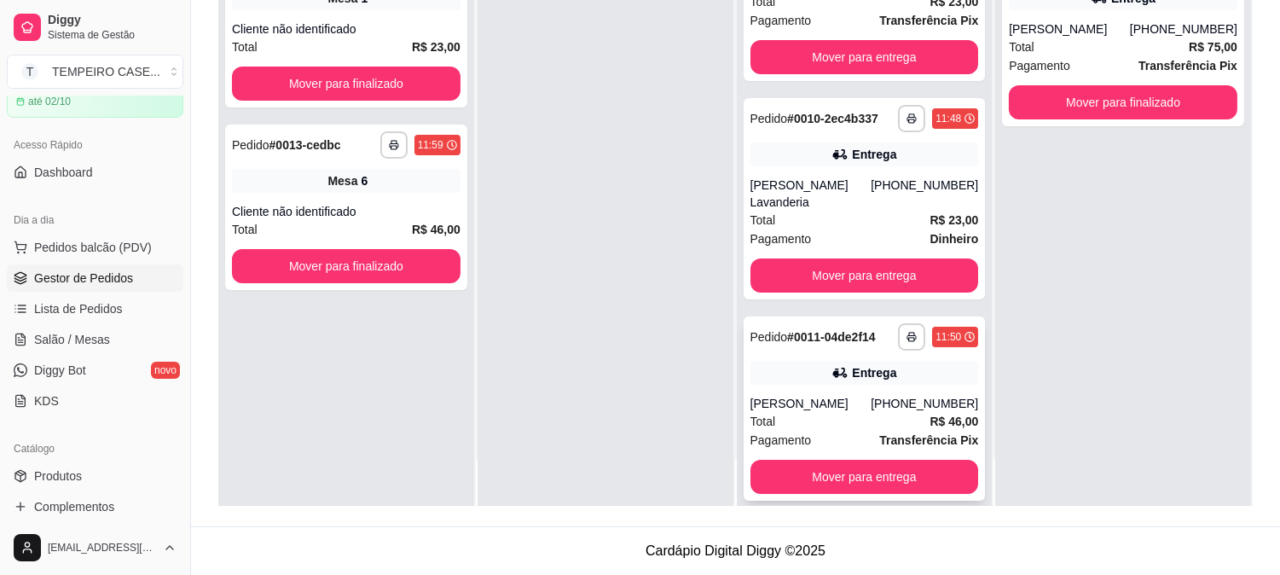
scroll to position [0, 0]
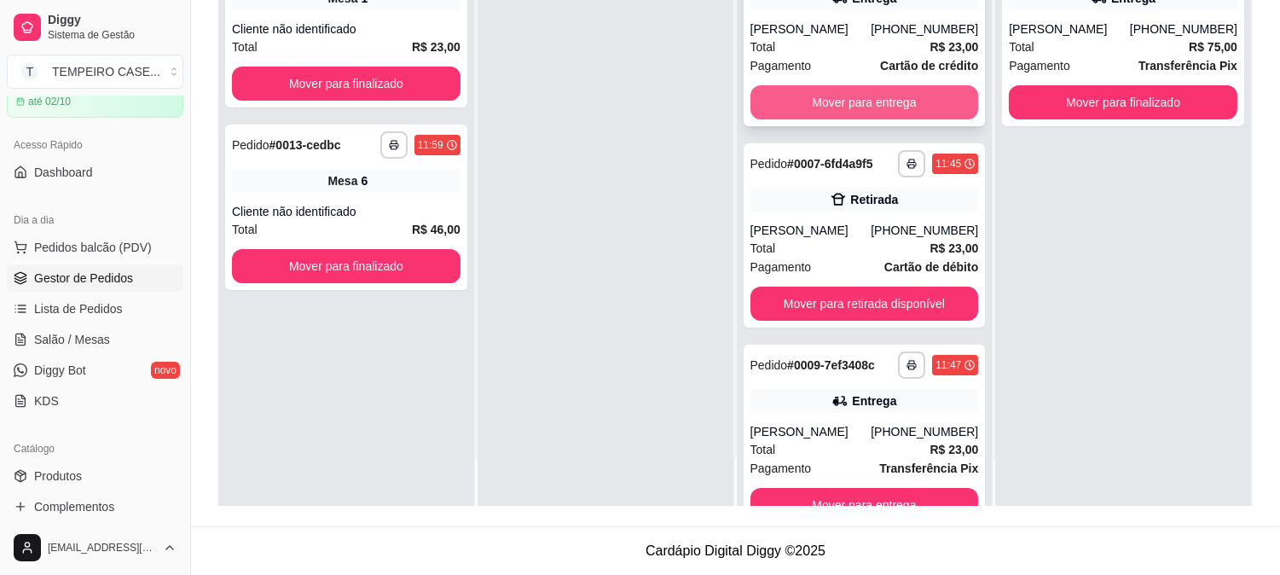
click at [850, 106] on button "Mover para entrega" at bounding box center [864, 102] width 229 height 34
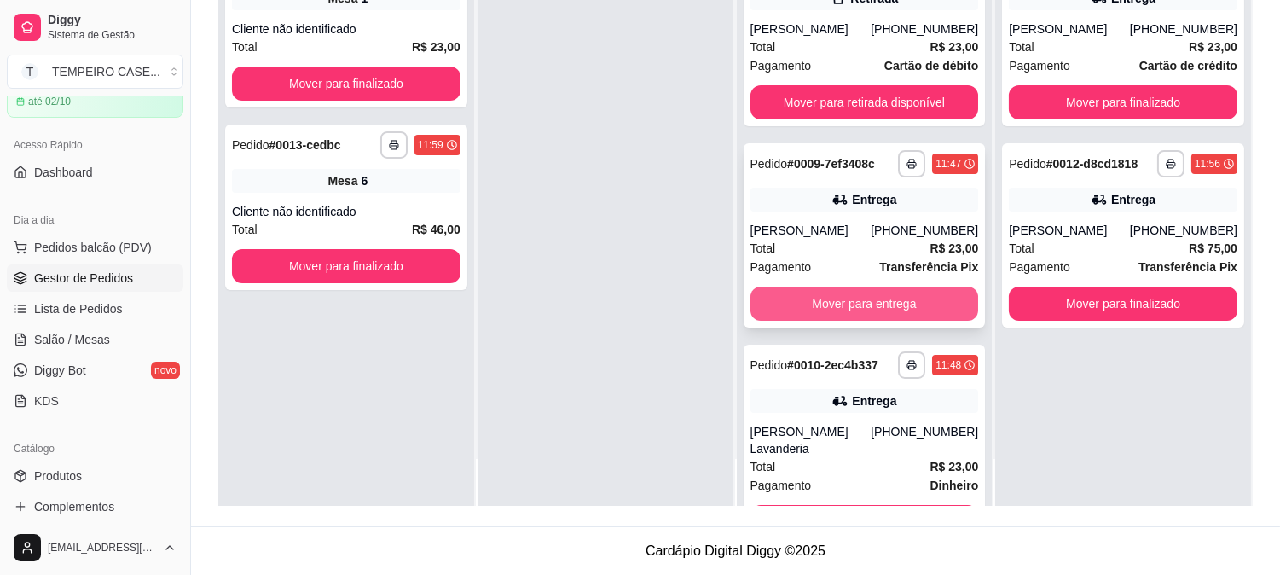
click at [870, 314] on button "Mover para entrega" at bounding box center [864, 304] width 229 height 34
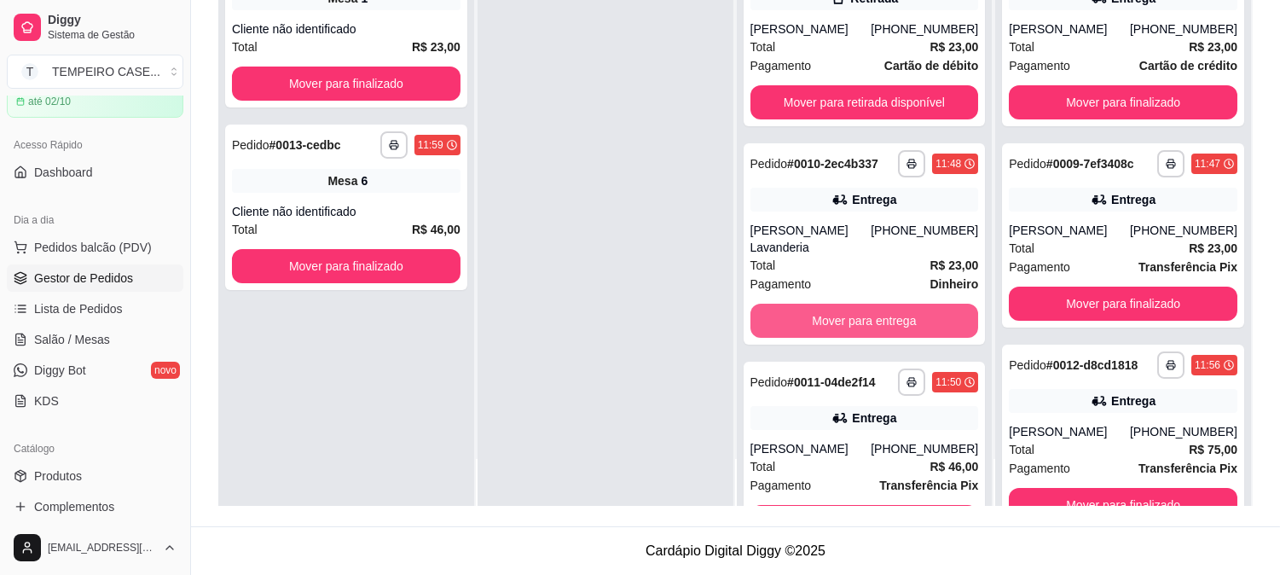
click at [872, 314] on button "Mover para entrega" at bounding box center [864, 321] width 229 height 34
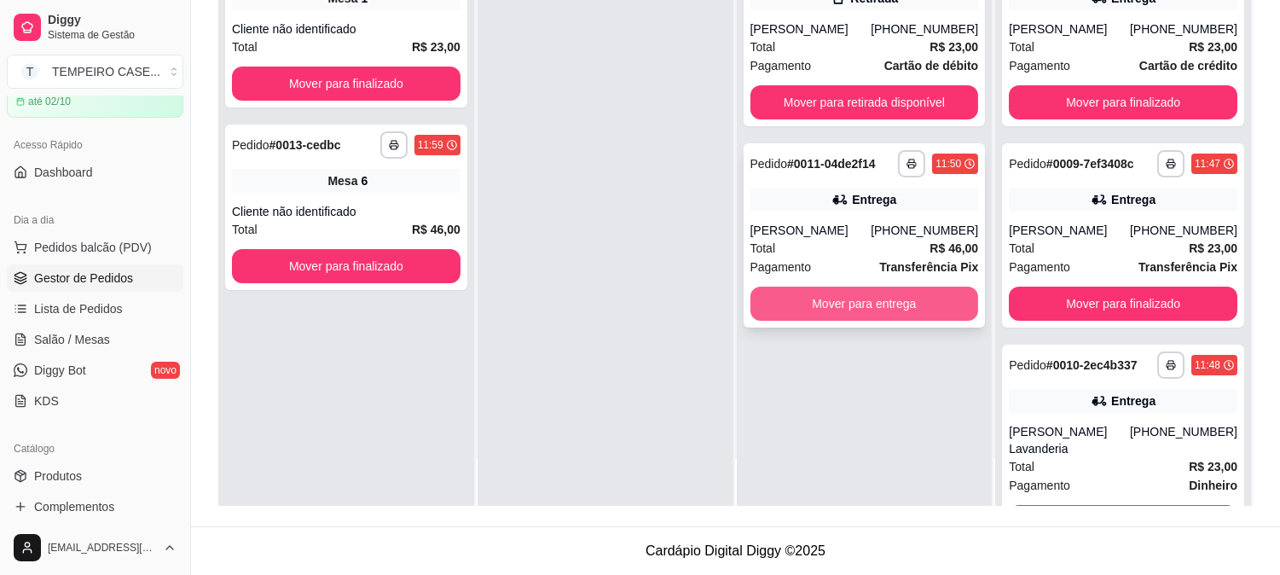
click at [872, 316] on button "Mover para entrega" at bounding box center [864, 304] width 229 height 34
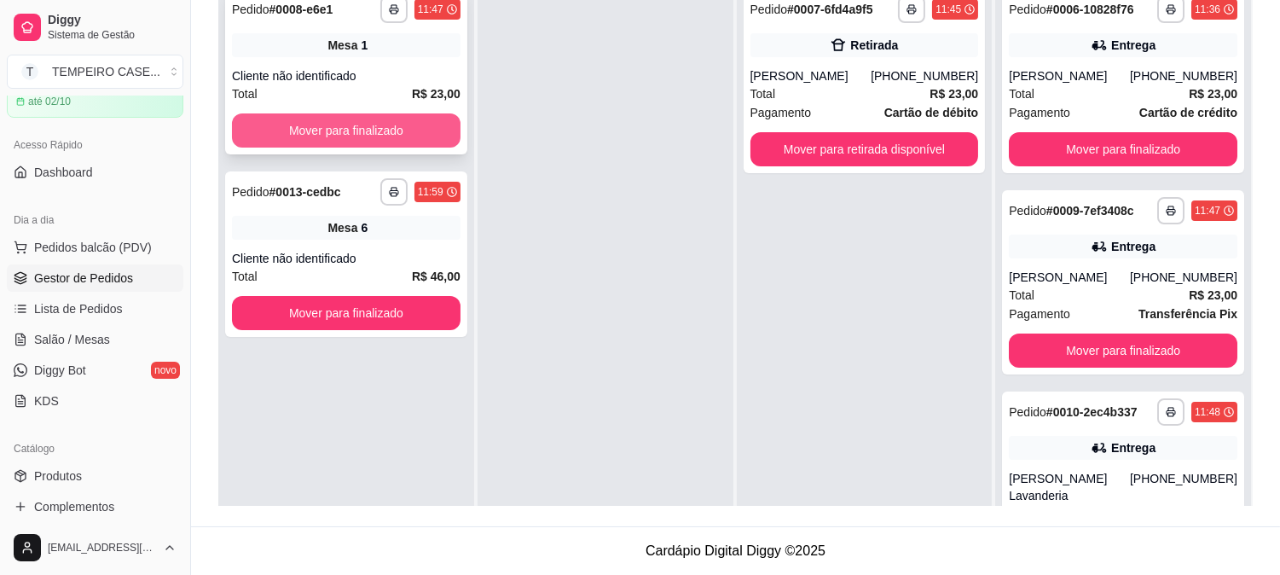
click at [372, 131] on button "Mover para finalizado" at bounding box center [346, 130] width 229 height 34
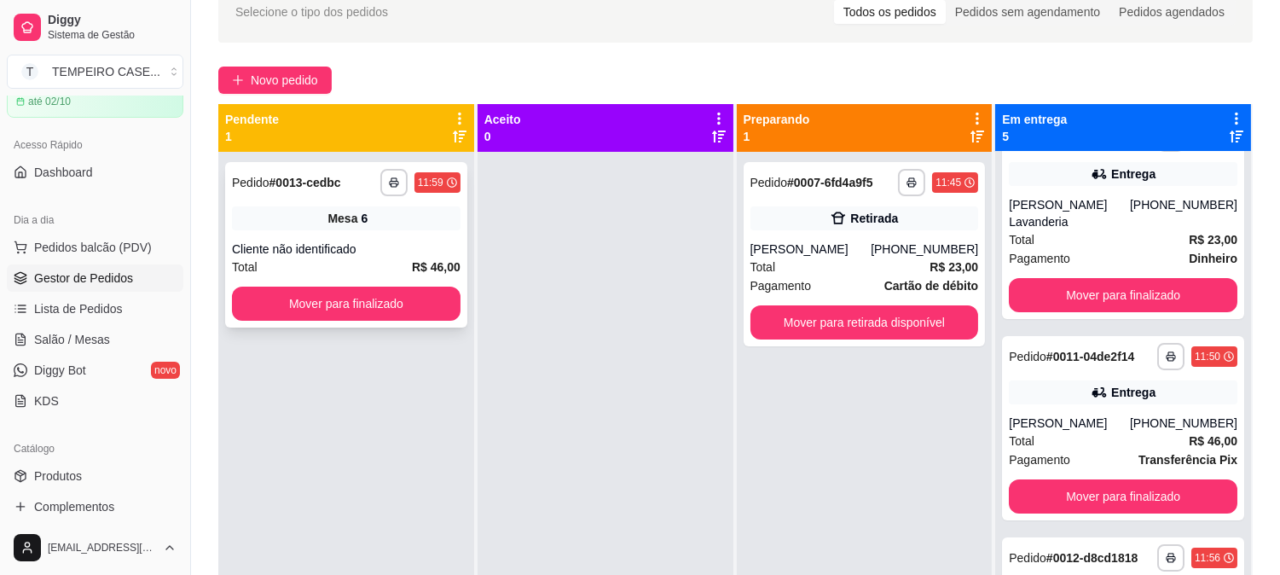
scroll to position [71, 0]
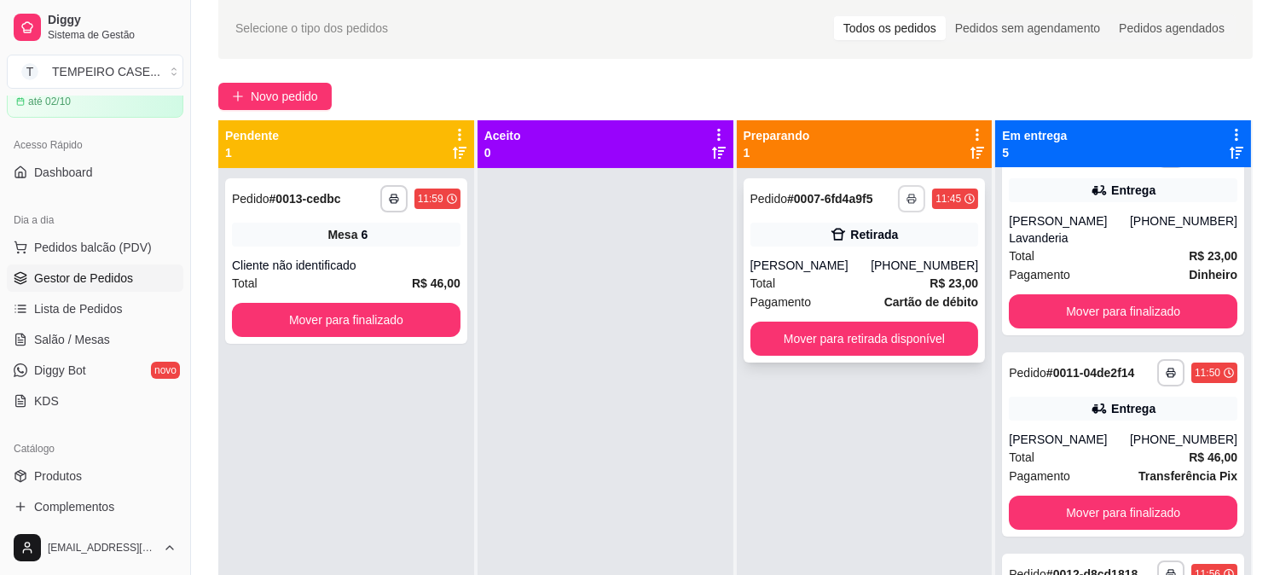
click at [908, 200] on button "button" at bounding box center [911, 198] width 27 height 27
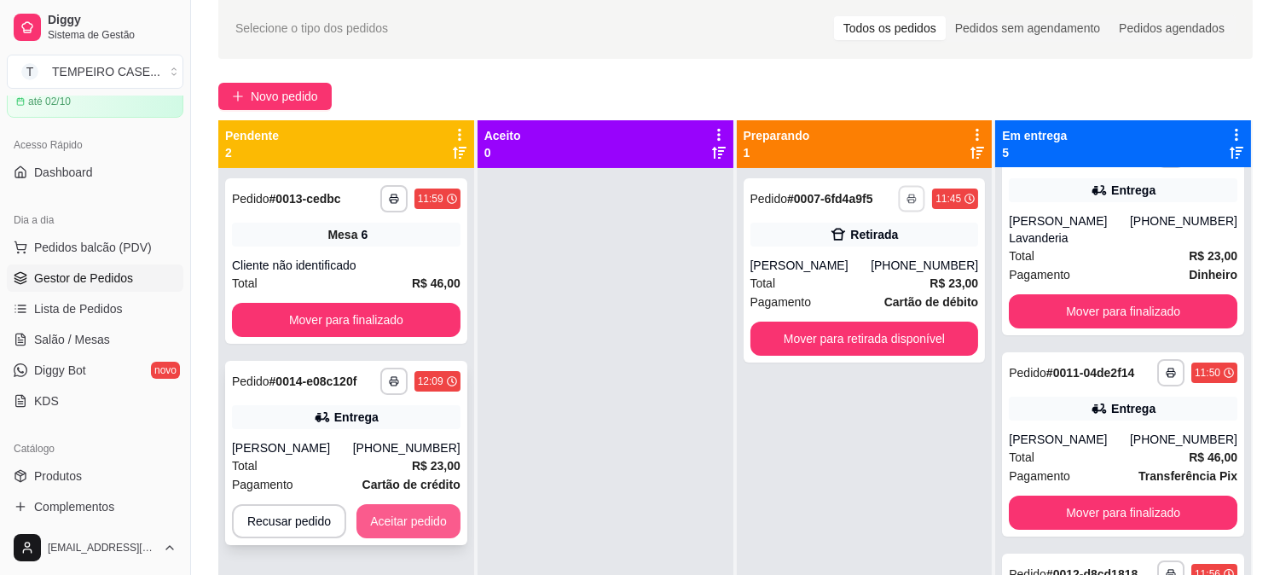
click at [425, 517] on button "Aceitar pedido" at bounding box center [408, 521] width 104 height 34
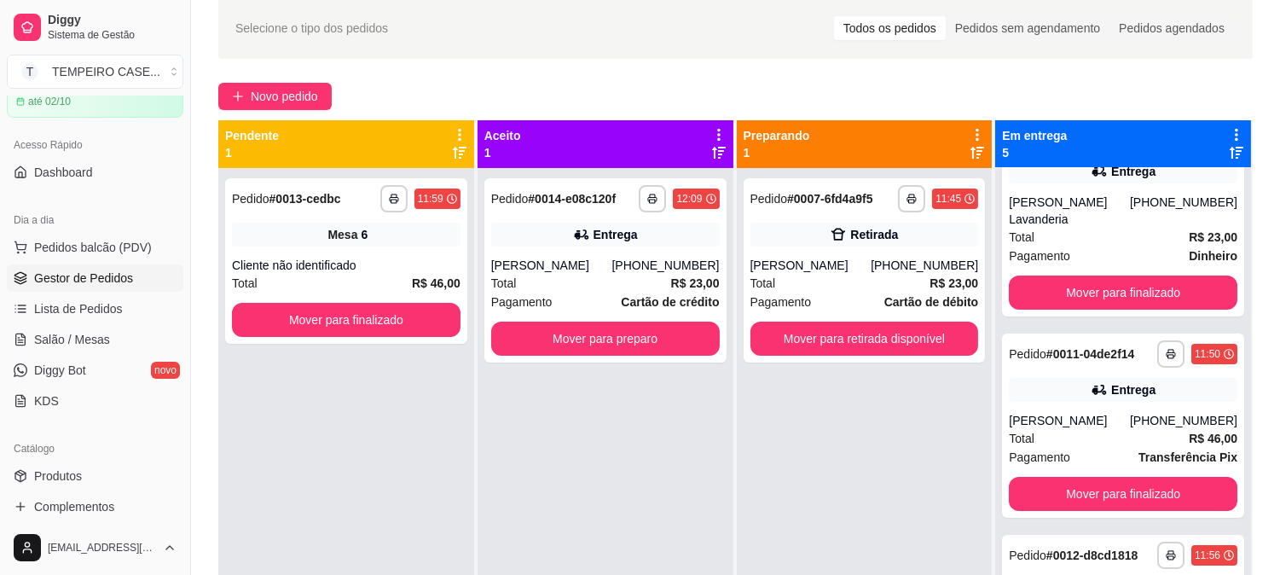
scroll to position [447, 0]
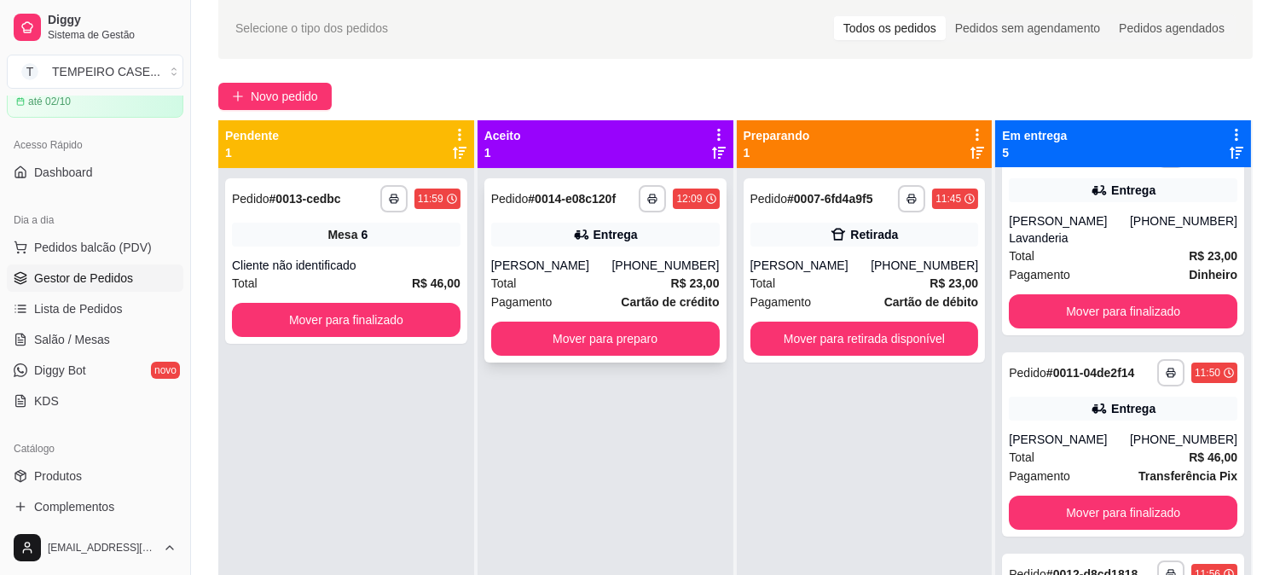
click at [540, 318] on div "**********" at bounding box center [605, 270] width 242 height 184
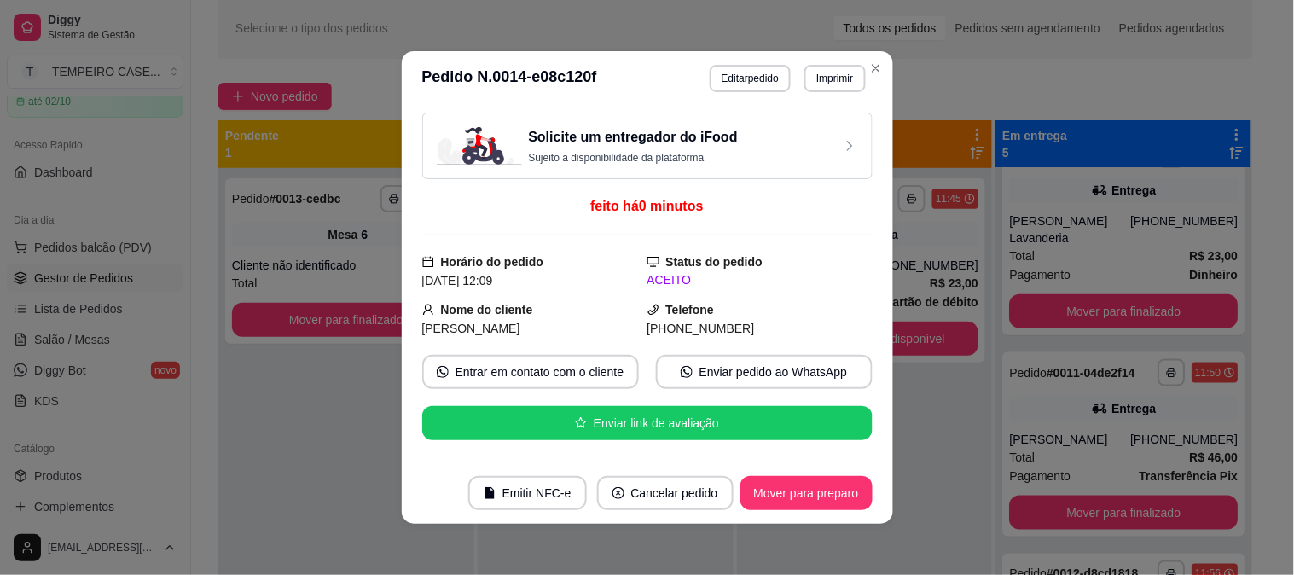
click at [814, 501] on button "Mover para preparo" at bounding box center [806, 493] width 132 height 34
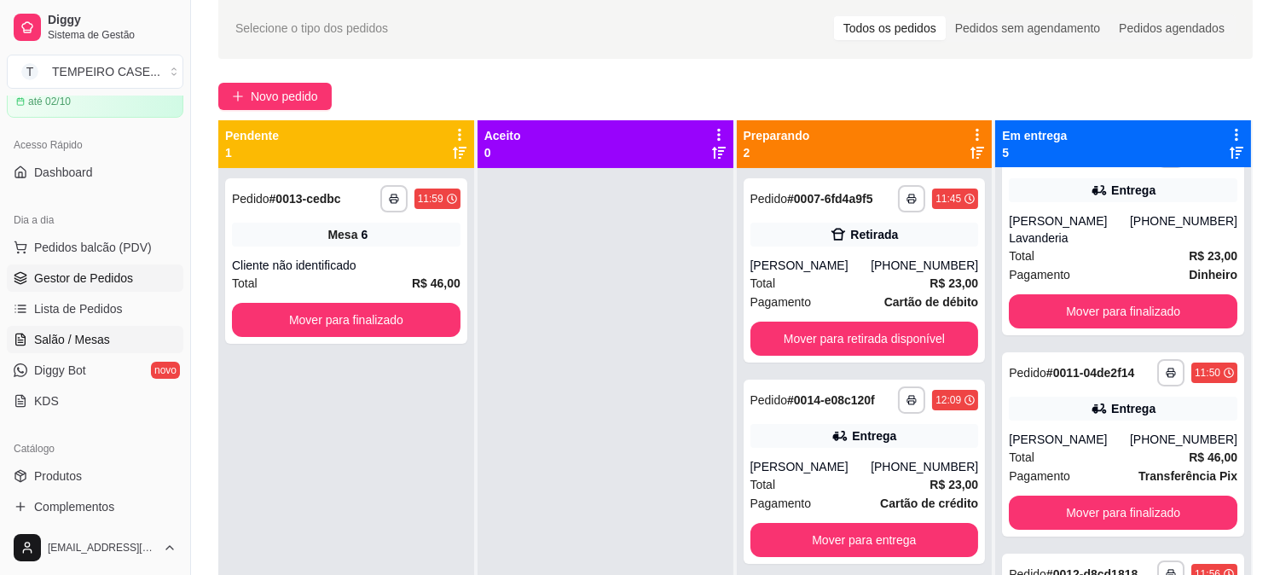
click at [30, 345] on link "Salão / Mesas" at bounding box center [95, 339] width 177 height 27
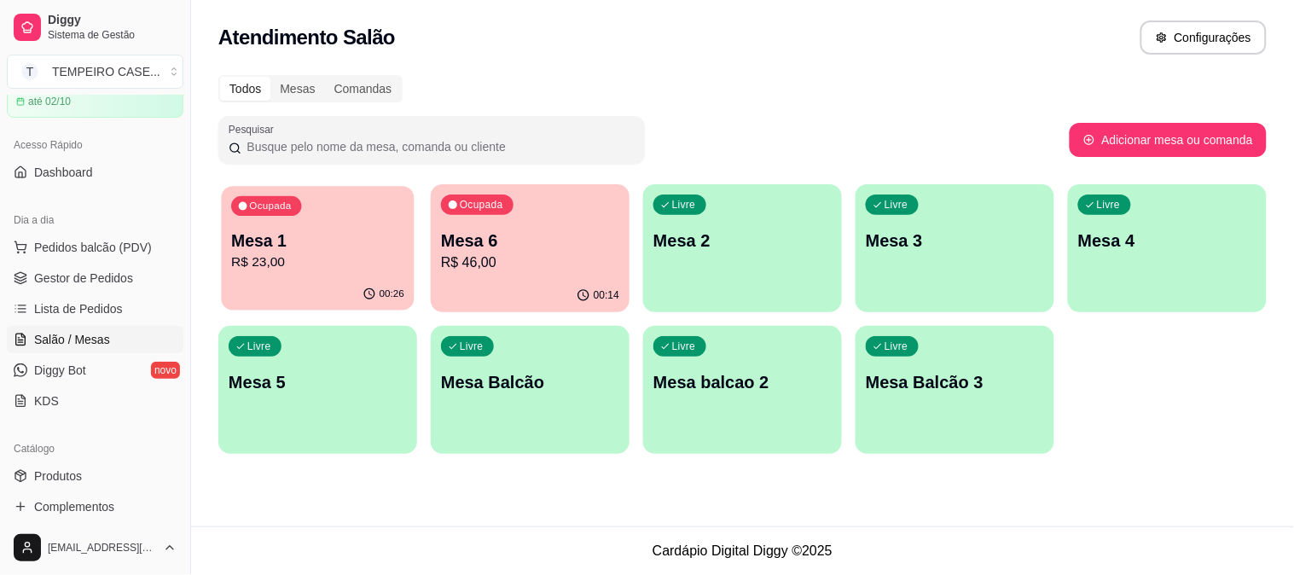
click at [314, 235] on p "Mesa 1" at bounding box center [317, 240] width 173 height 23
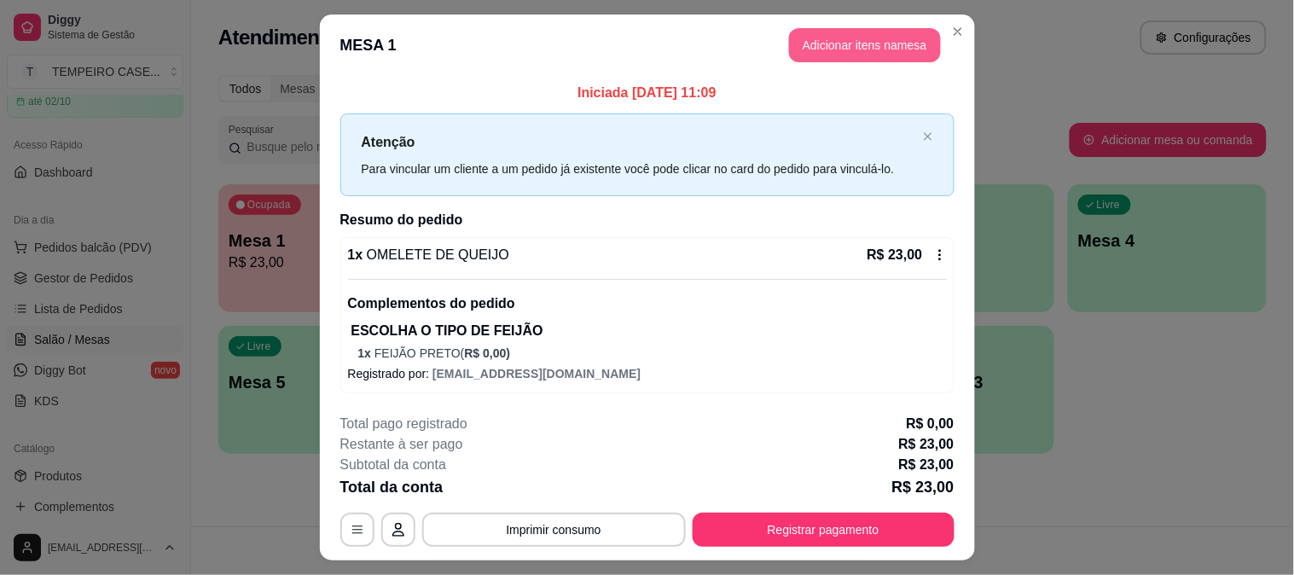
click at [888, 45] on button "Adicionar itens na mesa" at bounding box center [865, 45] width 152 height 34
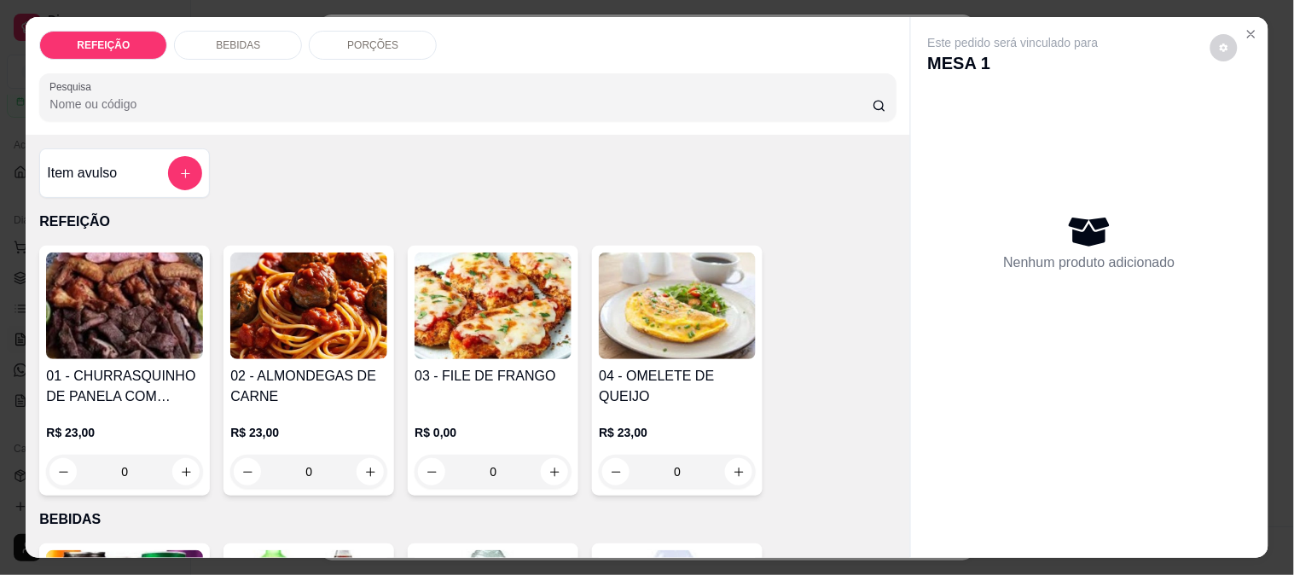
click at [224, 48] on div "BEBIDAS" at bounding box center [238, 45] width 128 height 29
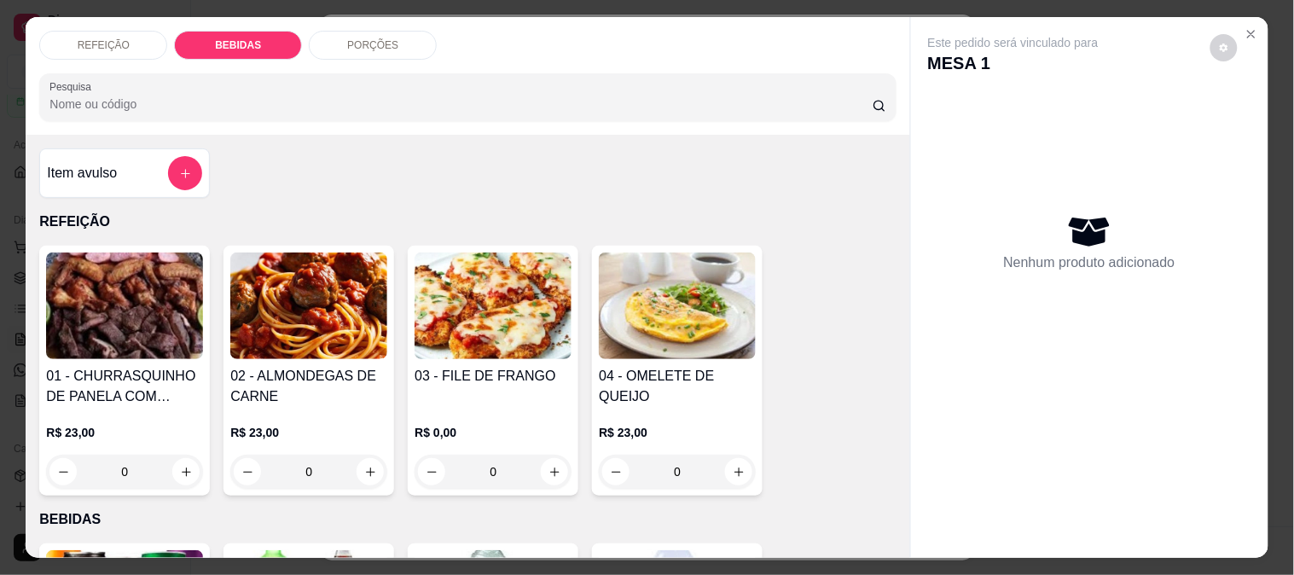
scroll to position [44, 0]
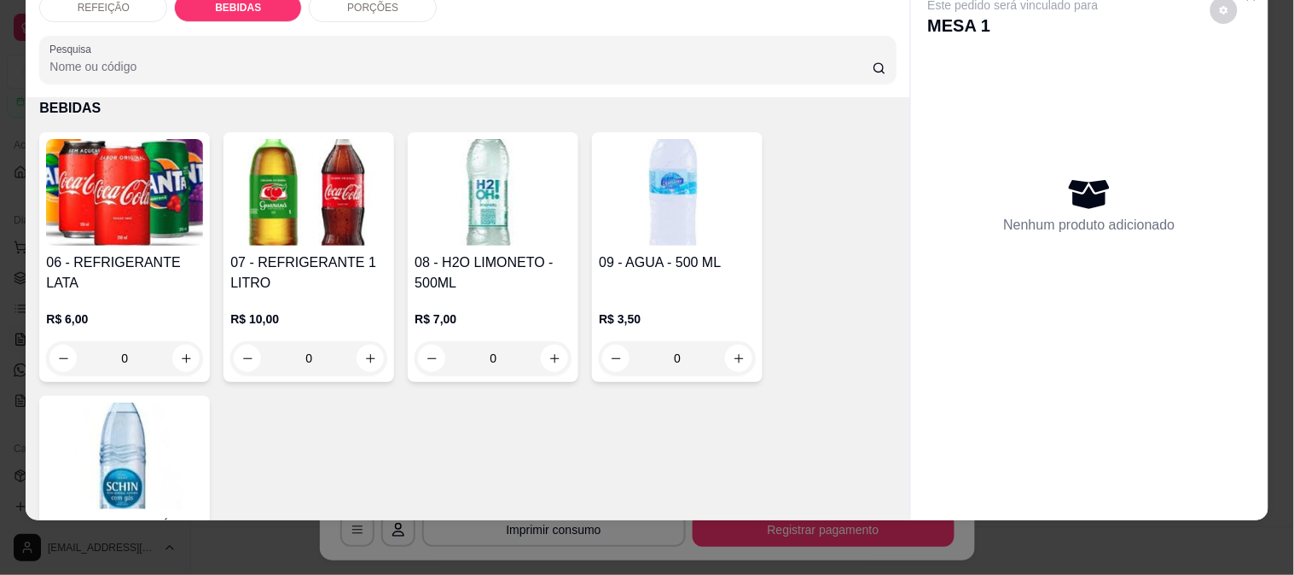
click at [123, 252] on h4 "06 - REFRIGERANTE LATA" at bounding box center [124, 272] width 157 height 41
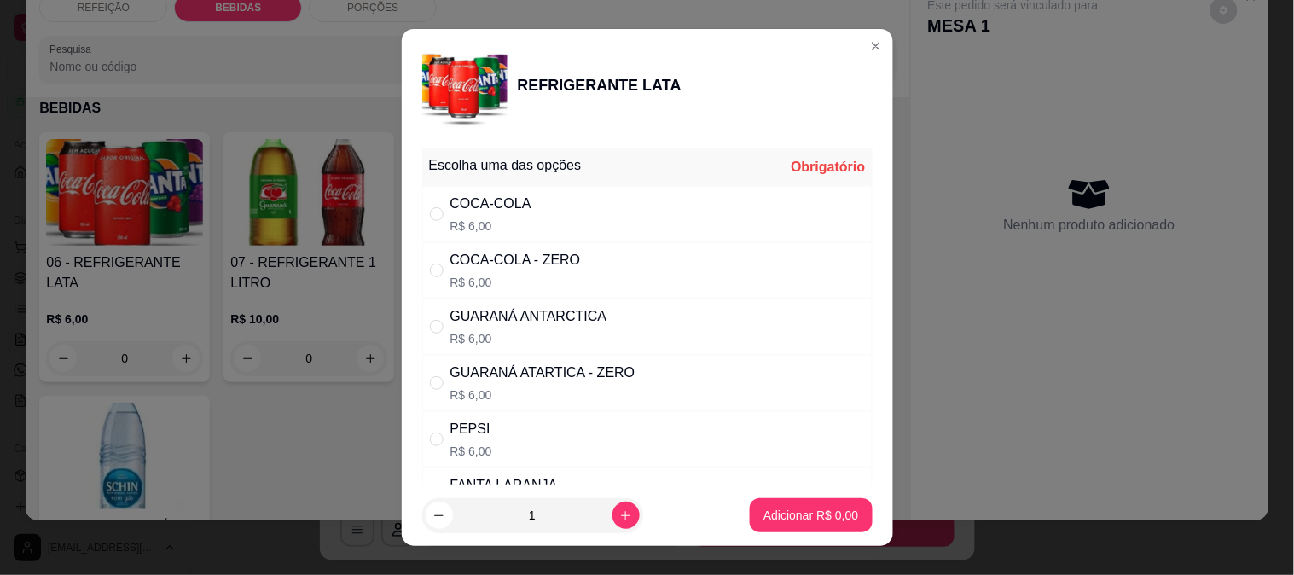
drag, startPoint x: 577, startPoint y: 193, endPoint x: 705, endPoint y: 392, distance: 237.0
click at [577, 194] on div "COCA-COLA R$ 6,00" at bounding box center [647, 214] width 450 height 56
radio input "true"
click at [799, 517] on p "Adicionar R$ 6,00" at bounding box center [810, 515] width 95 height 17
type input "1"
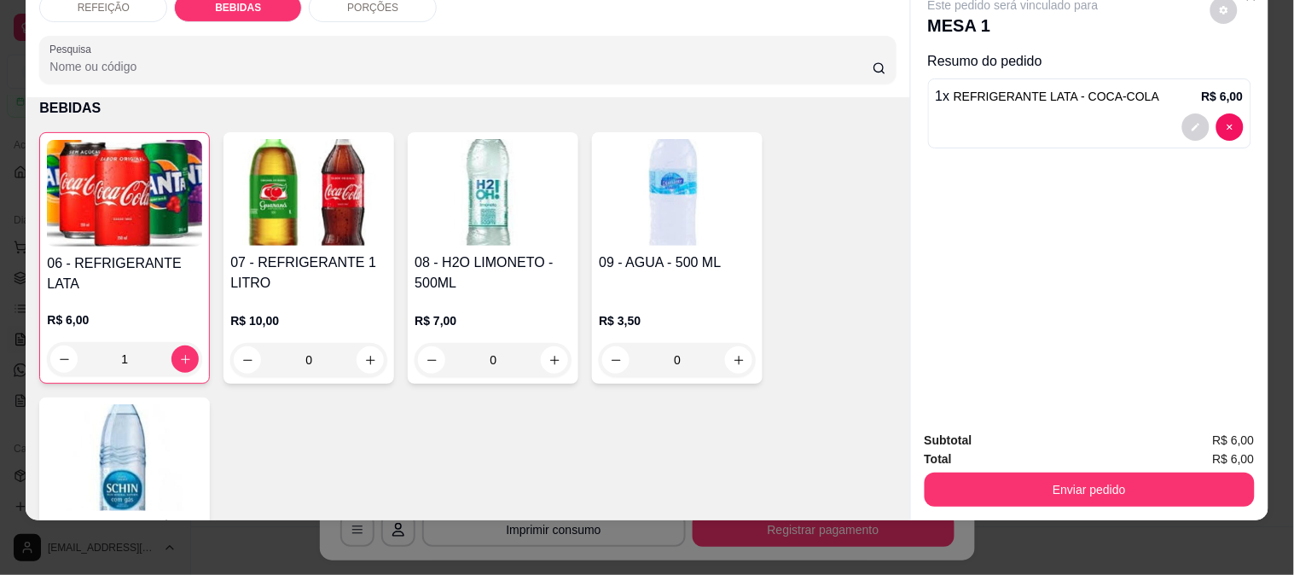
click at [1034, 475] on button "Enviar pedido" at bounding box center [1089, 489] width 330 height 34
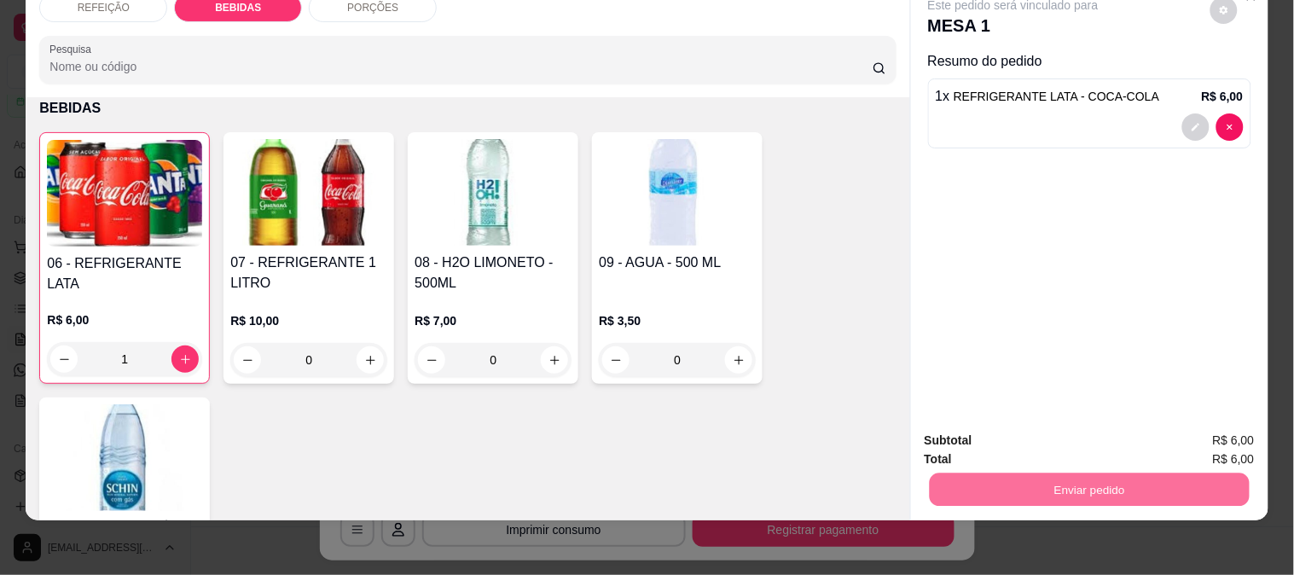
click at [1029, 432] on button "Não registrar e enviar pedido" at bounding box center [1032, 433] width 177 height 32
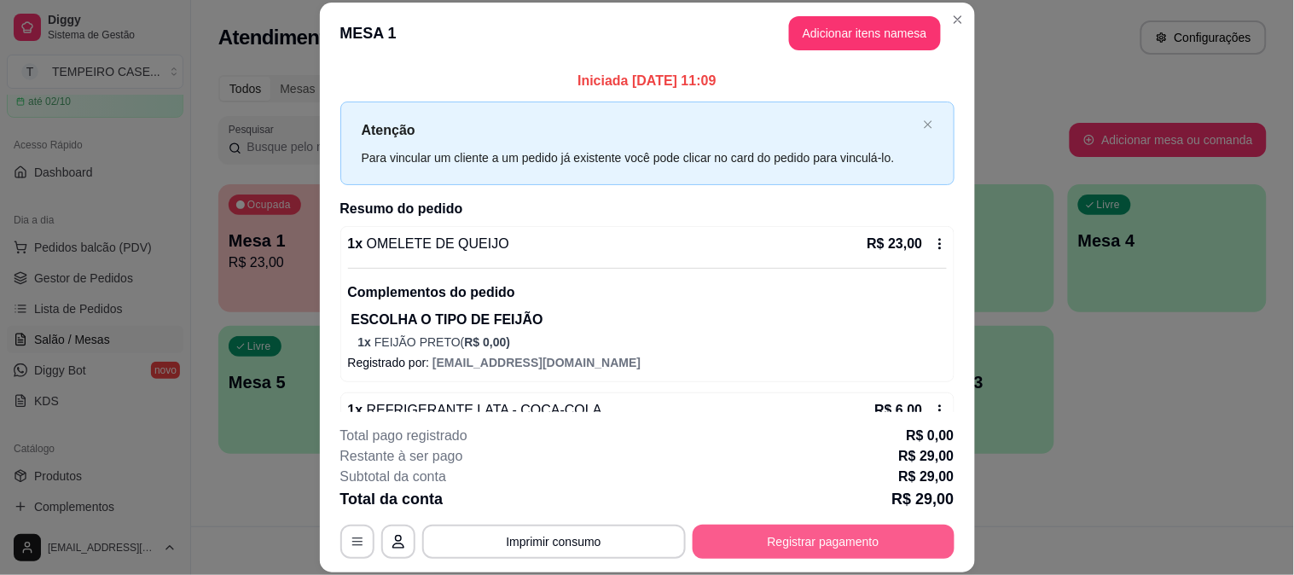
click at [783, 547] on button "Registrar pagamento" at bounding box center [823, 541] width 262 height 34
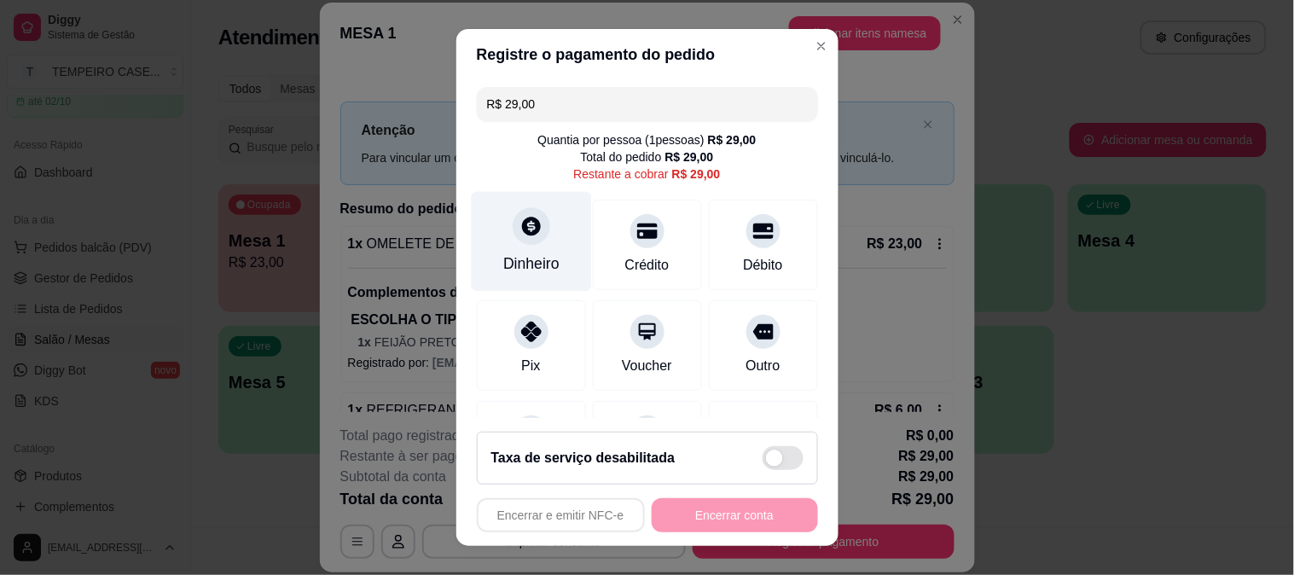
click at [492, 232] on div "Dinheiro" at bounding box center [531, 241] width 120 height 100
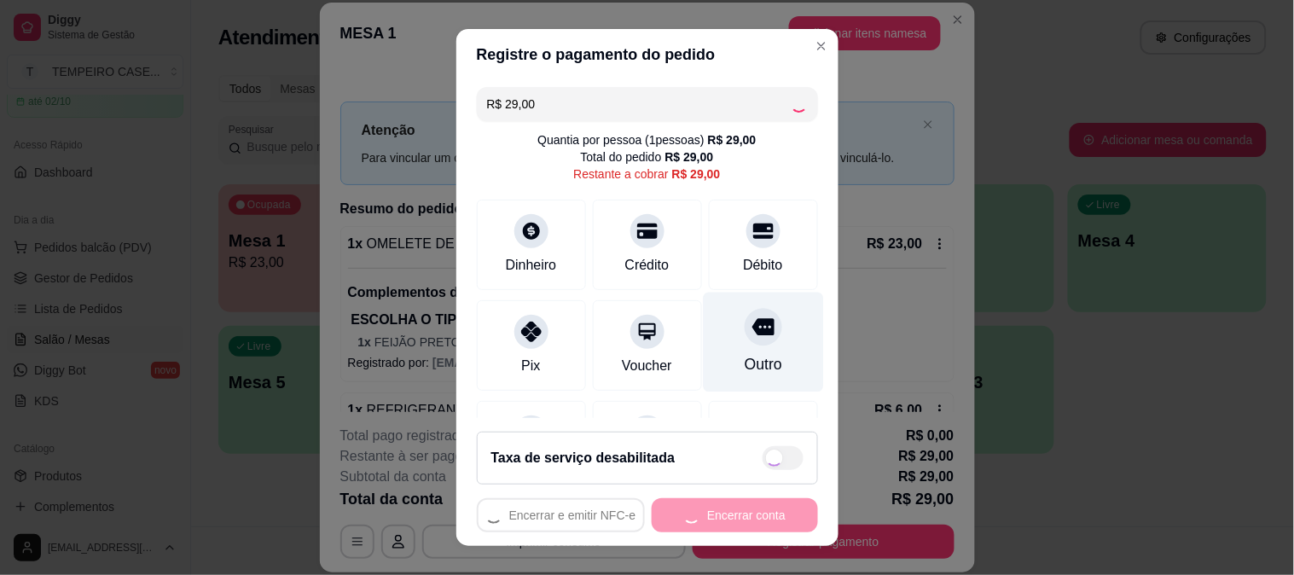
type input "R$ 0,00"
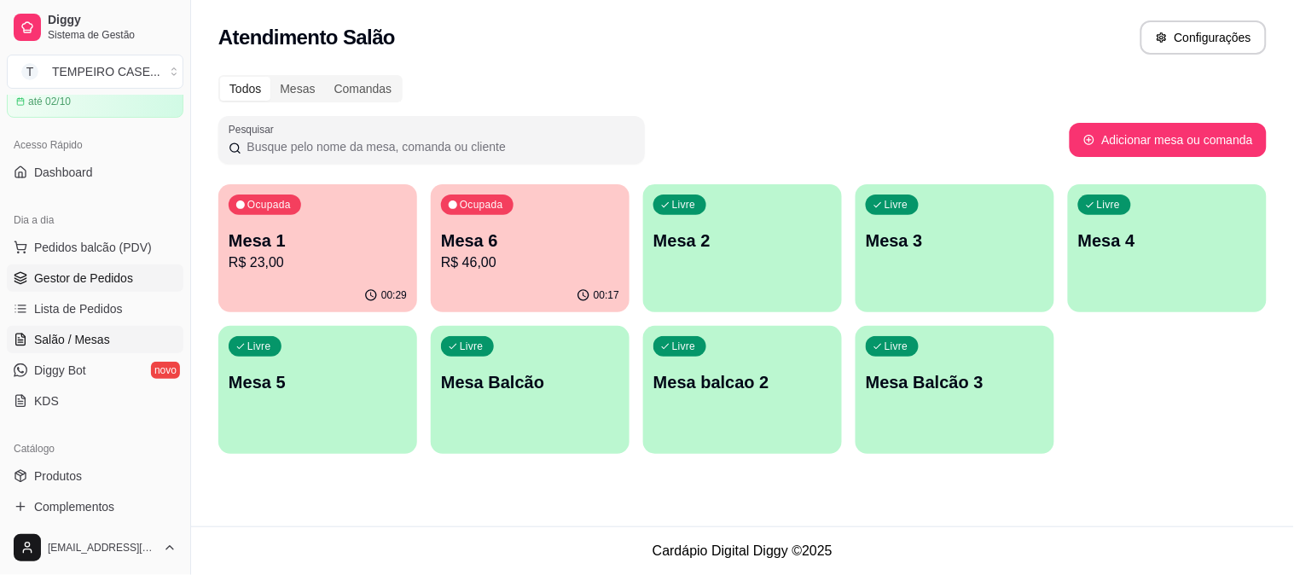
click at [65, 275] on span "Gestor de Pedidos" at bounding box center [83, 277] width 99 height 17
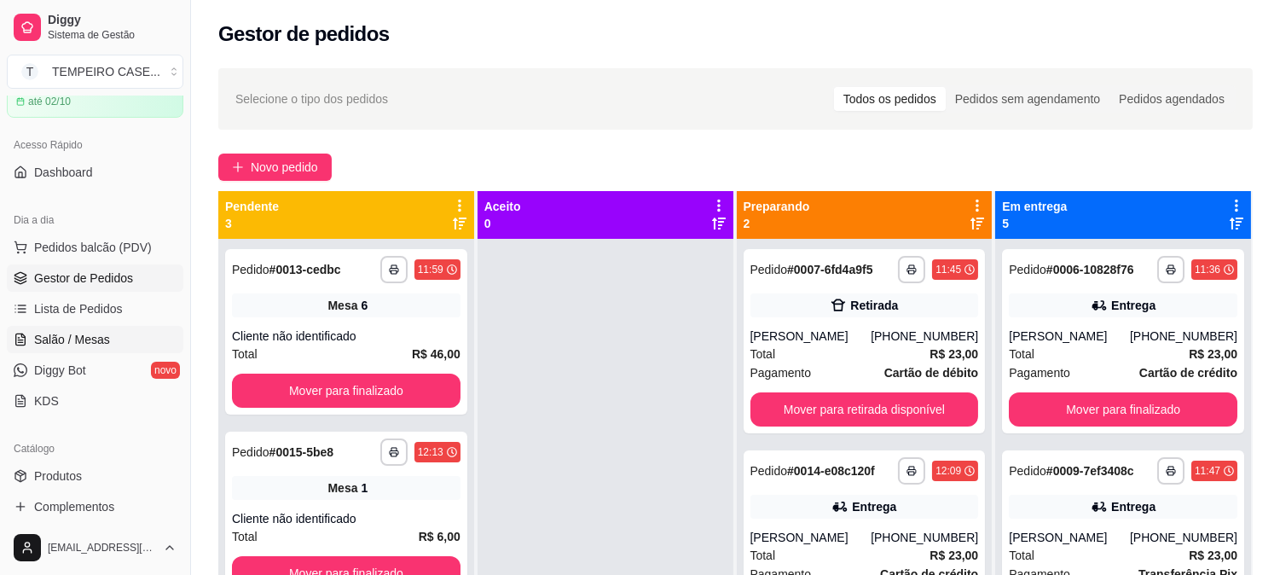
click at [34, 341] on span "Salão / Mesas" at bounding box center [72, 339] width 76 height 17
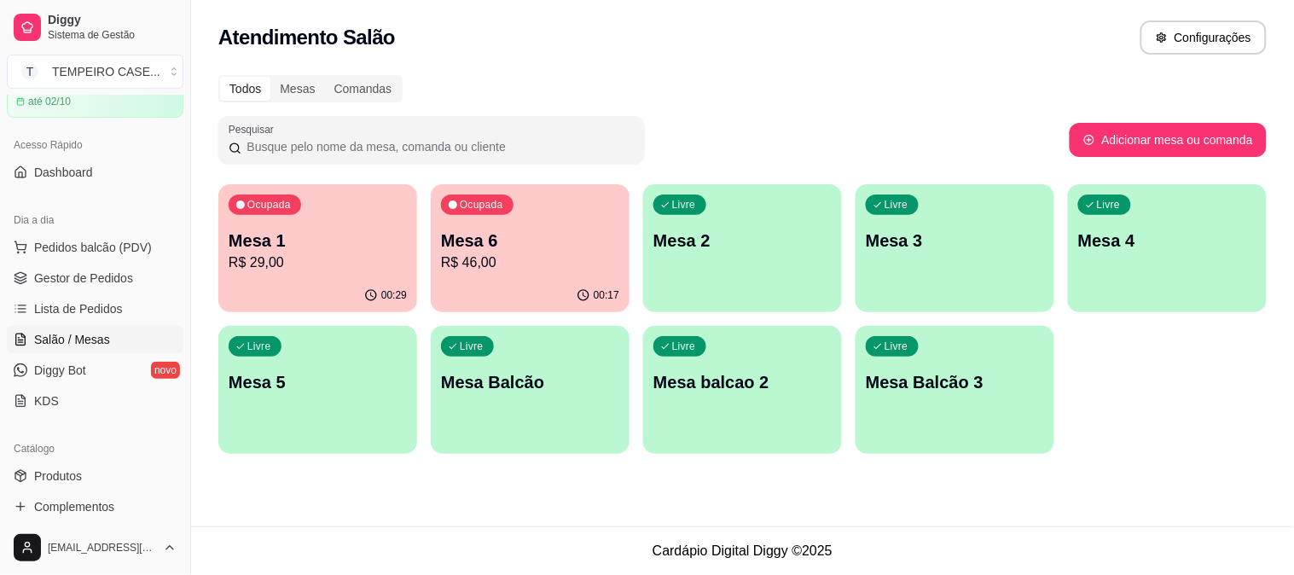
click at [287, 275] on div "Ocupada Mesa 1 R$ 29,00" at bounding box center [317, 231] width 199 height 95
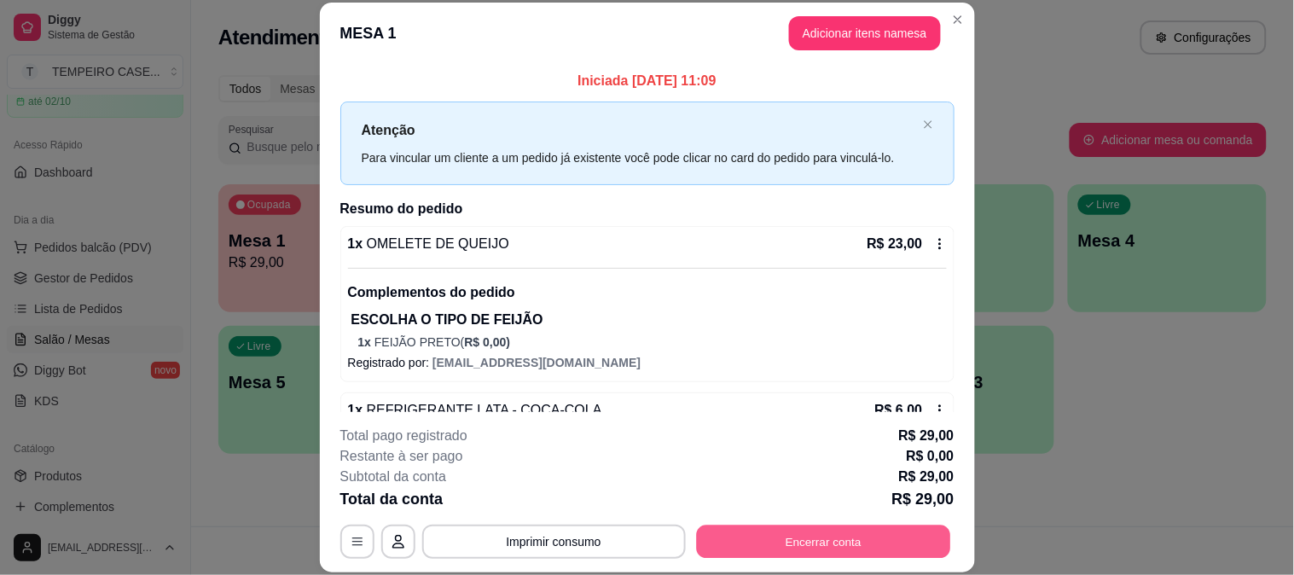
click at [806, 554] on button "Encerrar conta" at bounding box center [823, 540] width 254 height 33
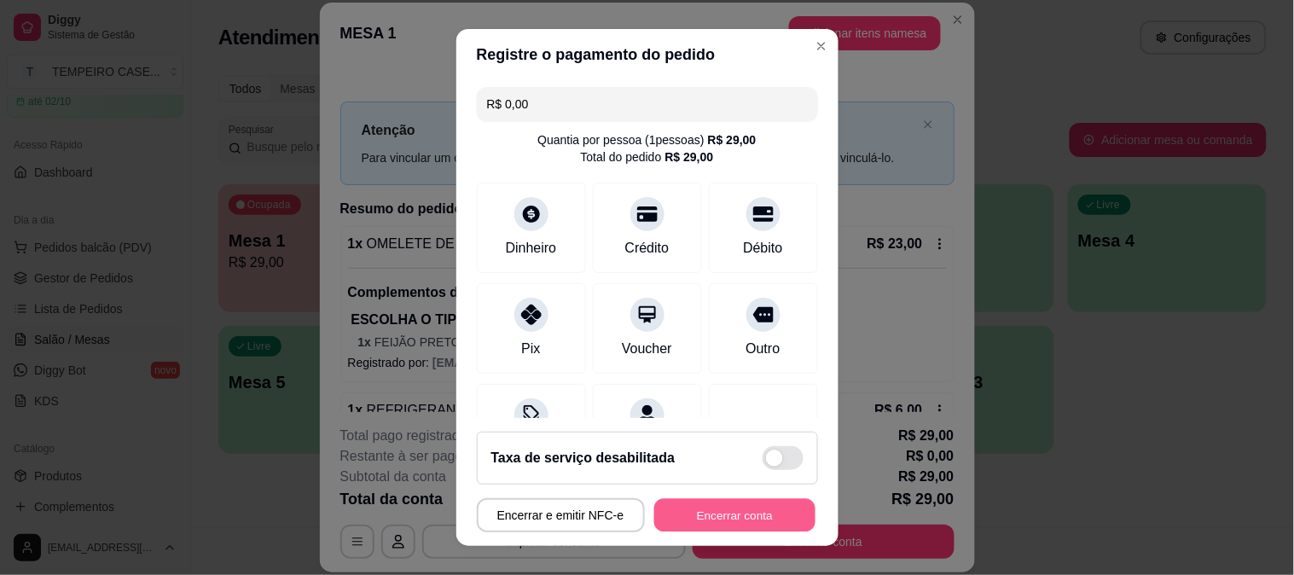
click at [675, 513] on button "Encerrar conta" at bounding box center [734, 515] width 161 height 33
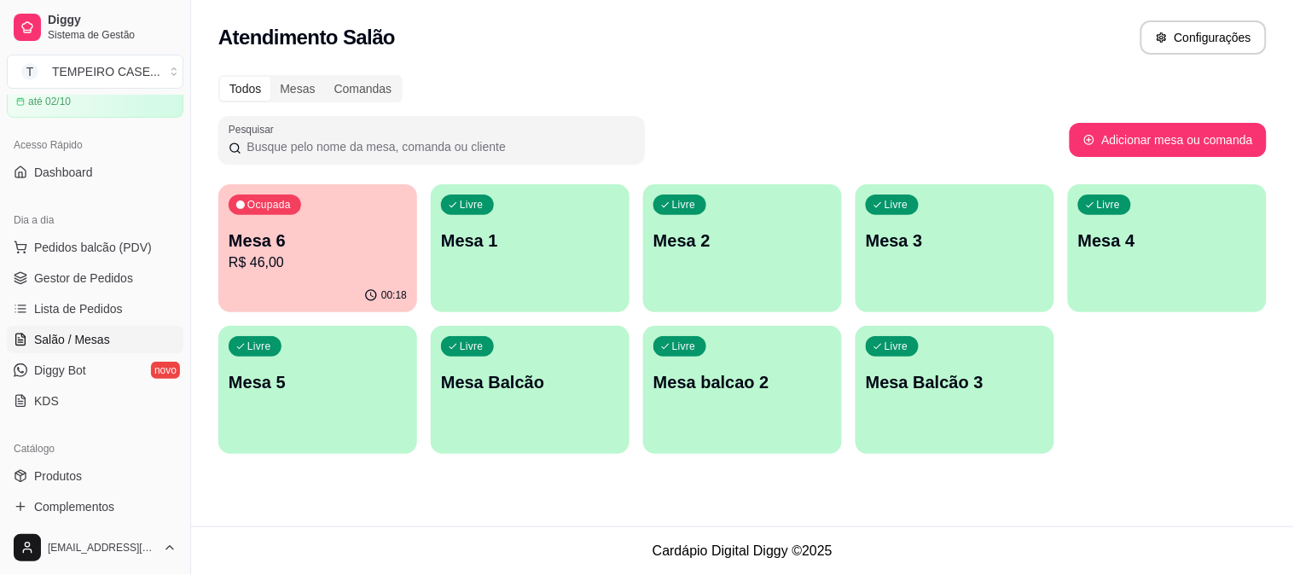
click at [1157, 222] on div "Livre Mesa 4" at bounding box center [1167, 237] width 199 height 107
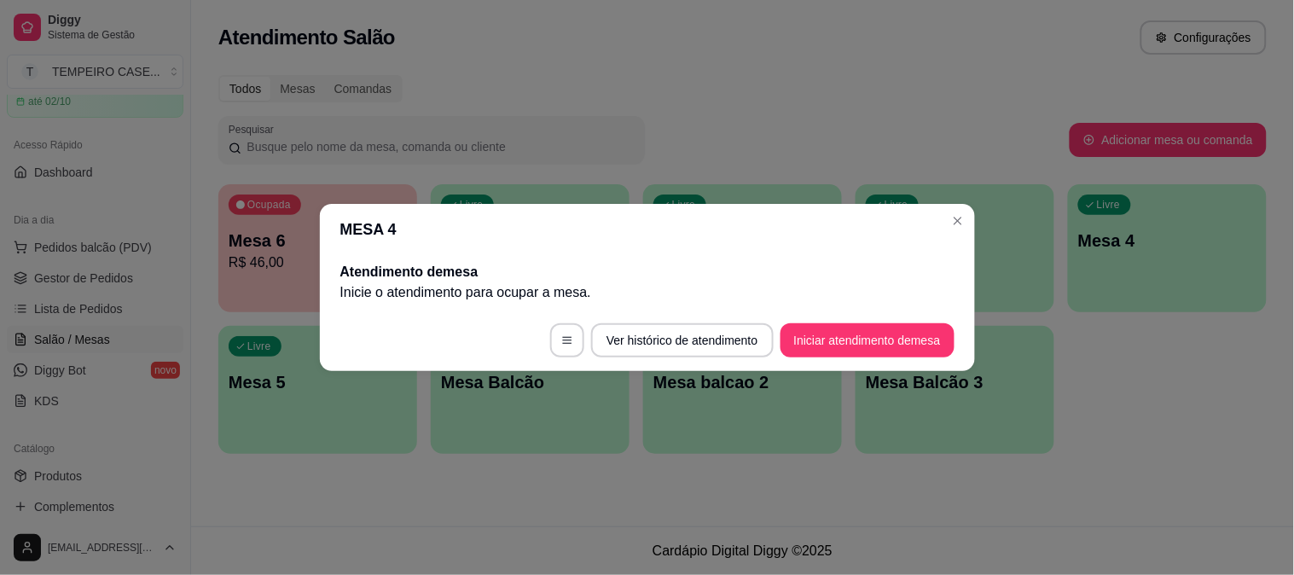
click at [866, 343] on button "Iniciar atendimento de mesa" at bounding box center [867, 340] width 174 height 34
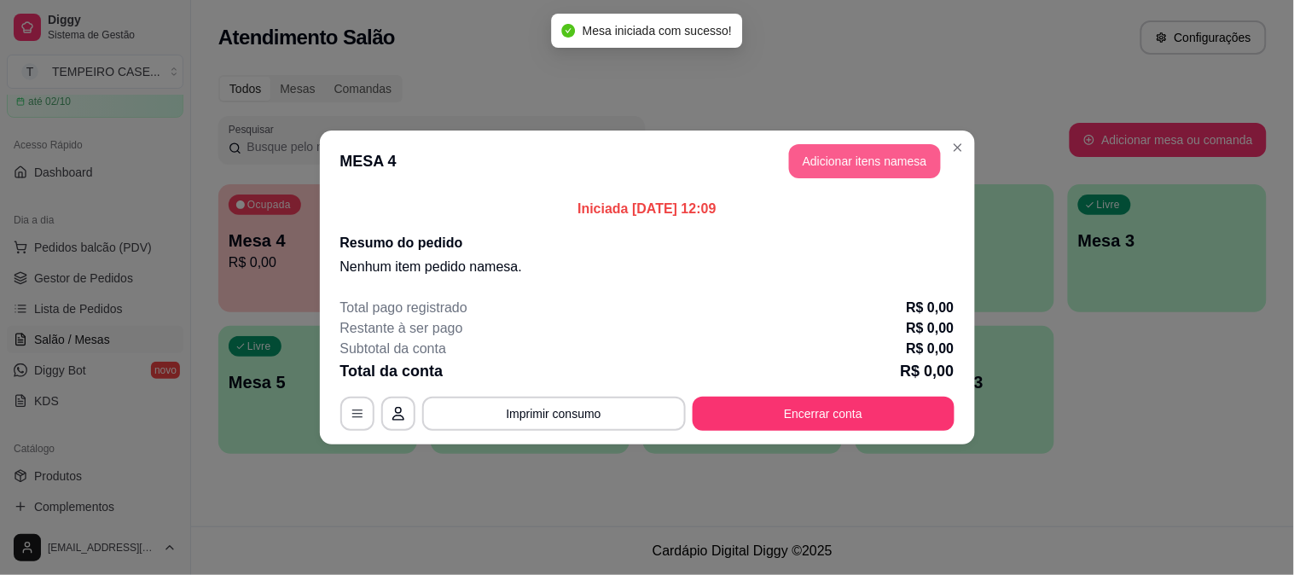
click at [857, 166] on button "Adicionar itens na mesa" at bounding box center [865, 161] width 152 height 34
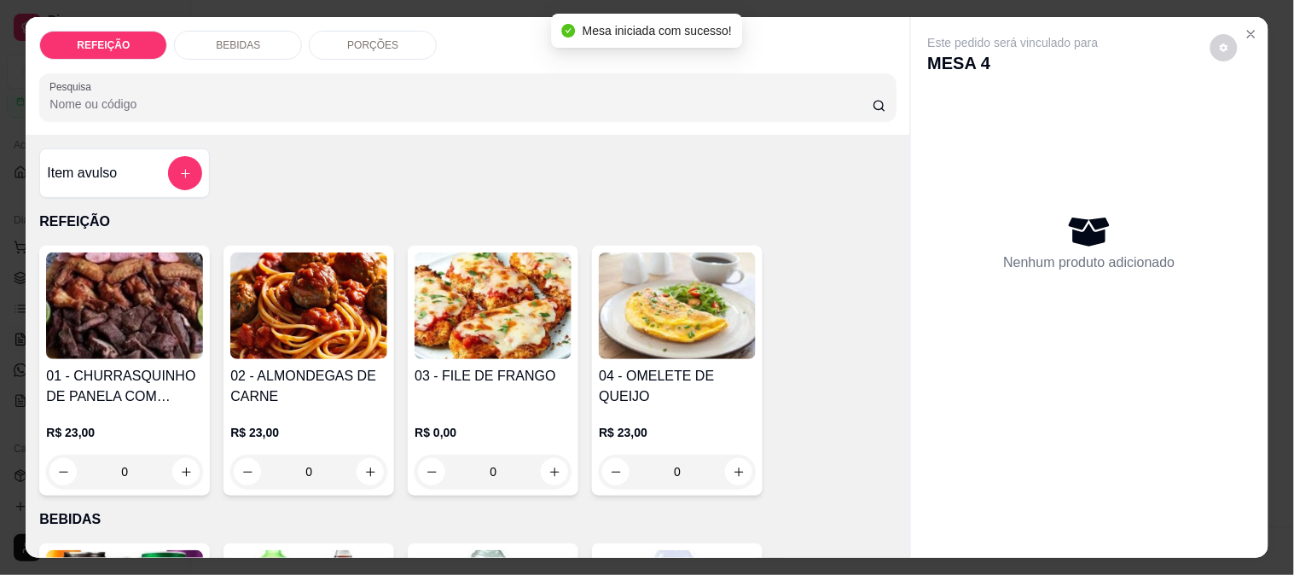
click at [459, 314] on img at bounding box center [492, 305] width 157 height 107
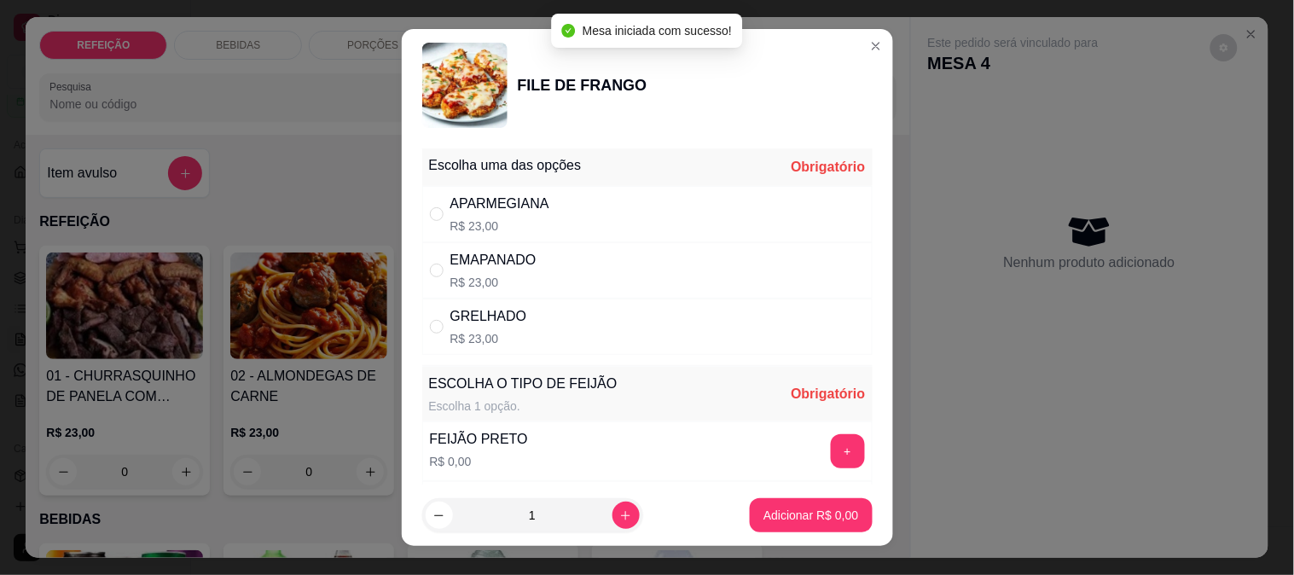
click at [565, 217] on div "APARMEGIANA R$ 23,00" at bounding box center [647, 214] width 450 height 56
radio input "true"
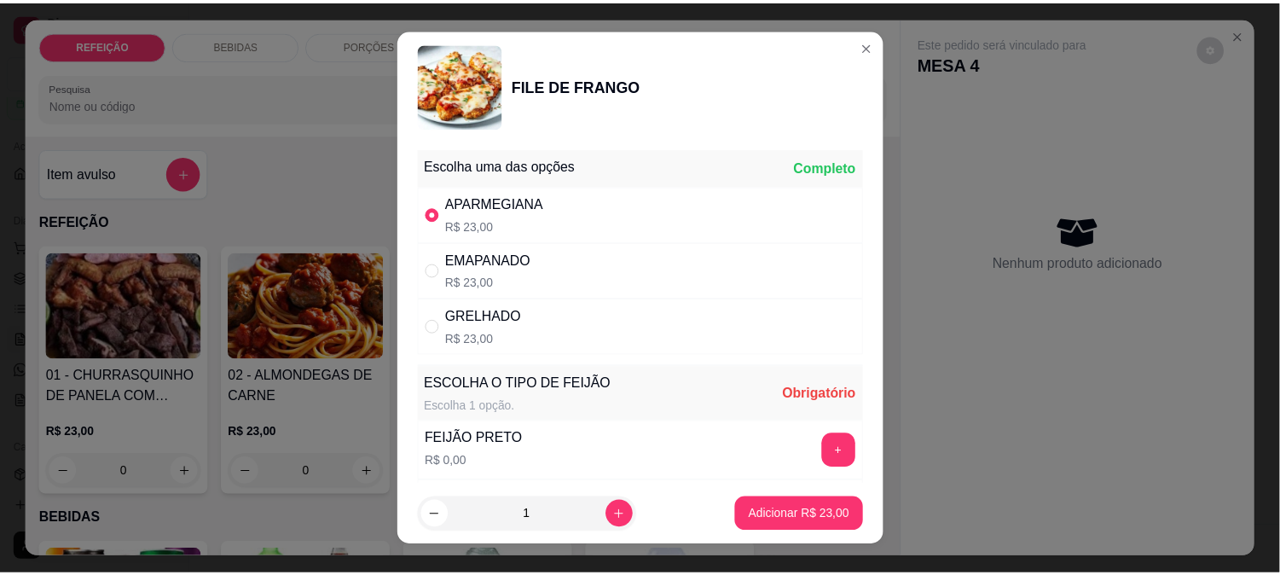
scroll to position [95, 0]
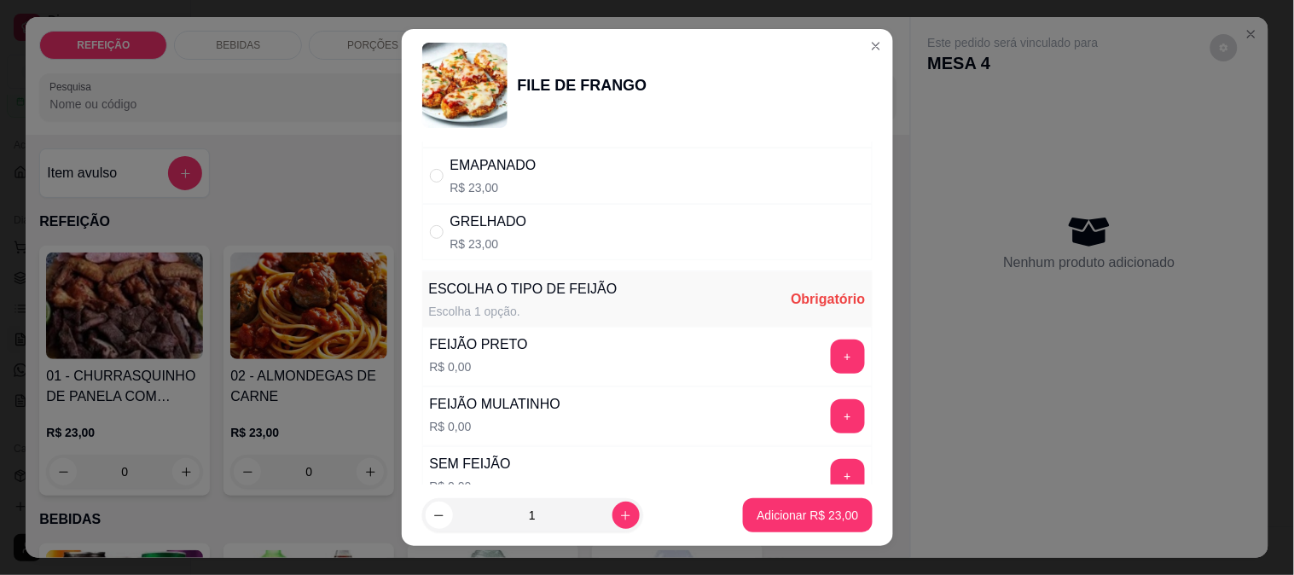
click at [831, 407] on button "+" at bounding box center [848, 416] width 34 height 34
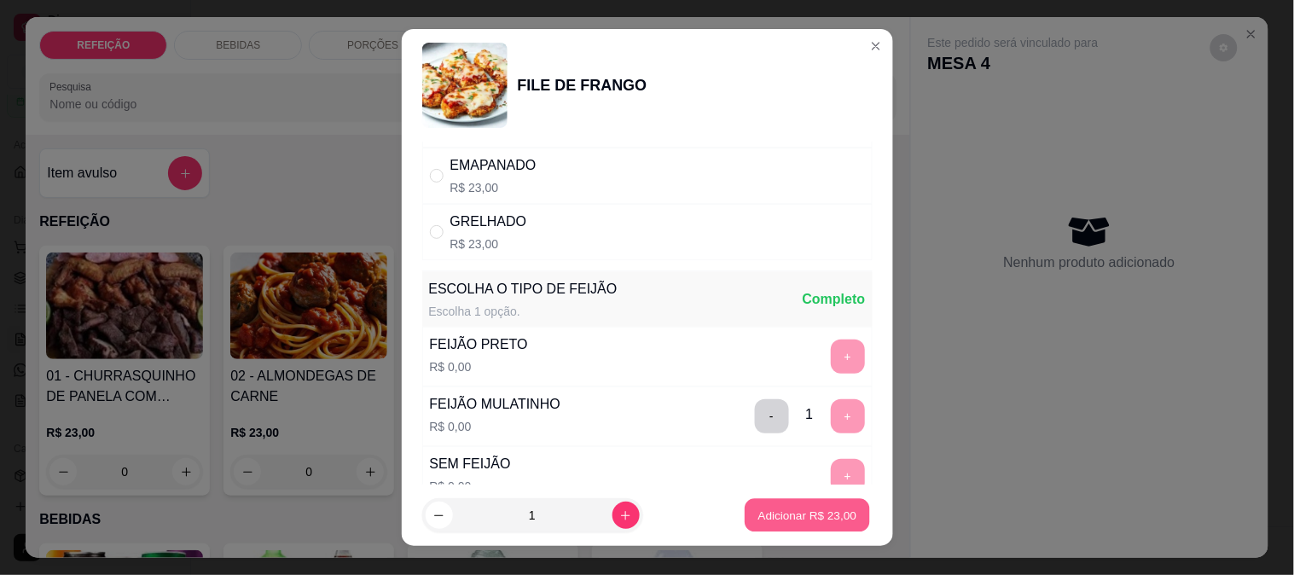
click at [795, 517] on p "Adicionar R$ 23,00" at bounding box center [807, 515] width 99 height 16
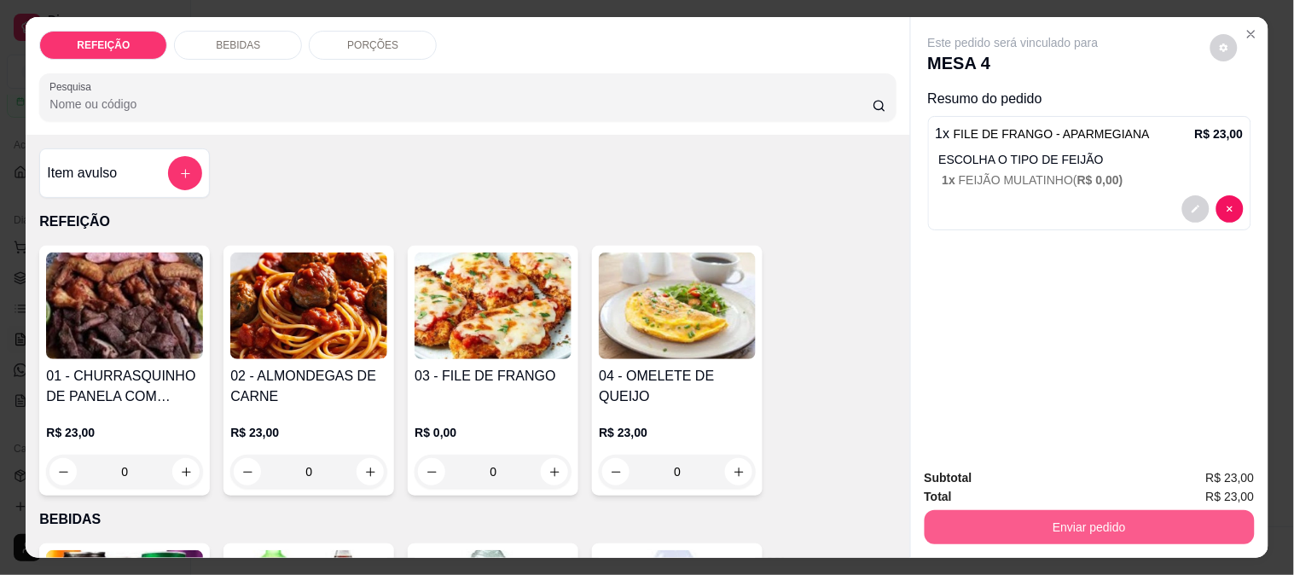
click at [1055, 513] on button "Enviar pedido" at bounding box center [1089, 527] width 330 height 34
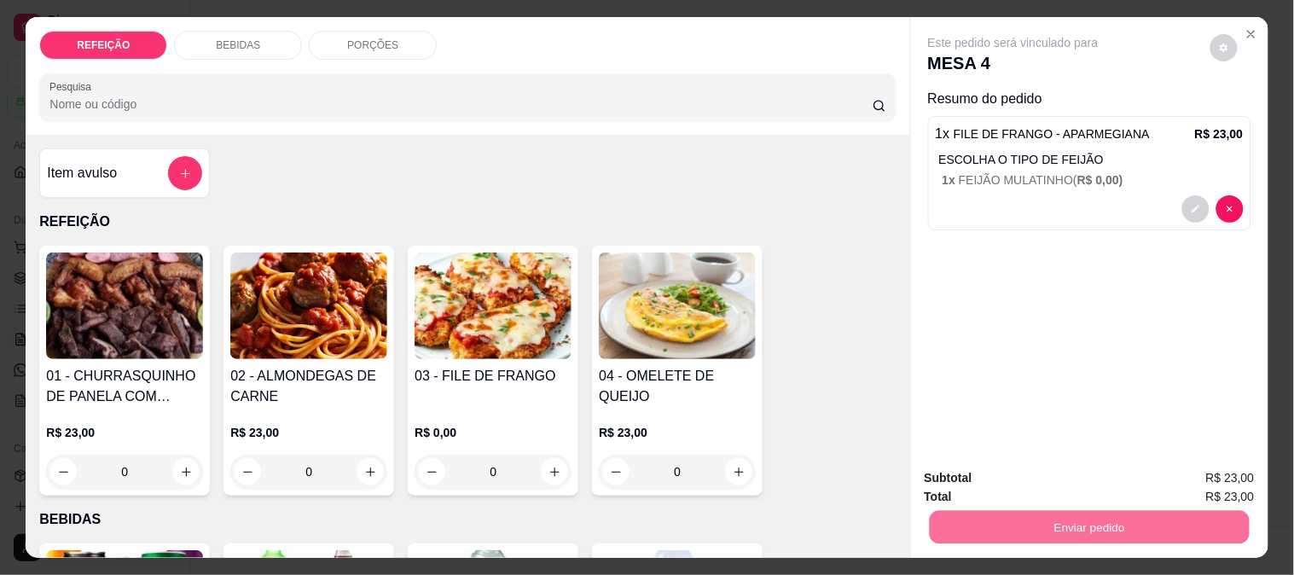
click at [1013, 481] on button "Não registrar e enviar pedido" at bounding box center [1032, 478] width 177 height 32
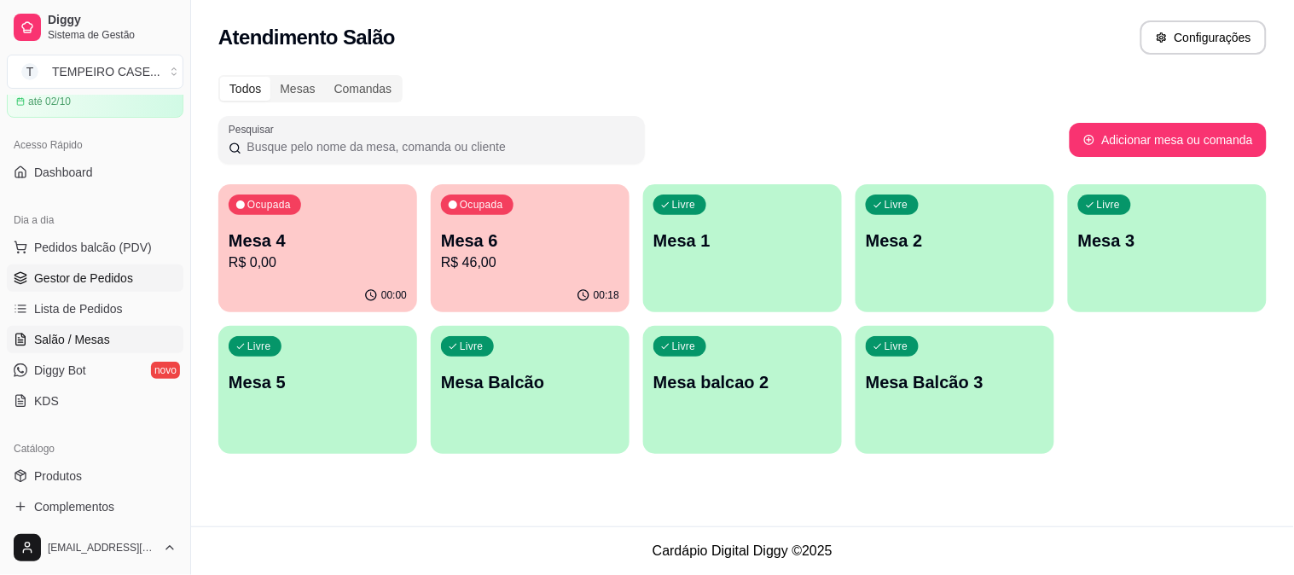
click at [62, 281] on span "Gestor de Pedidos" at bounding box center [83, 277] width 99 height 17
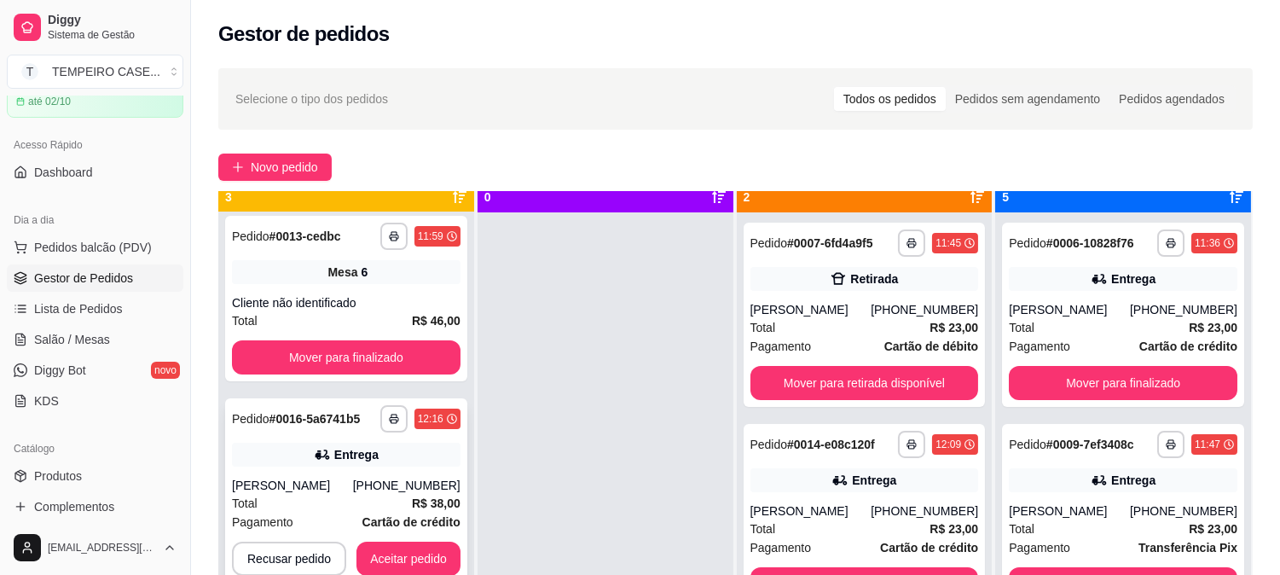
scroll to position [47, 0]
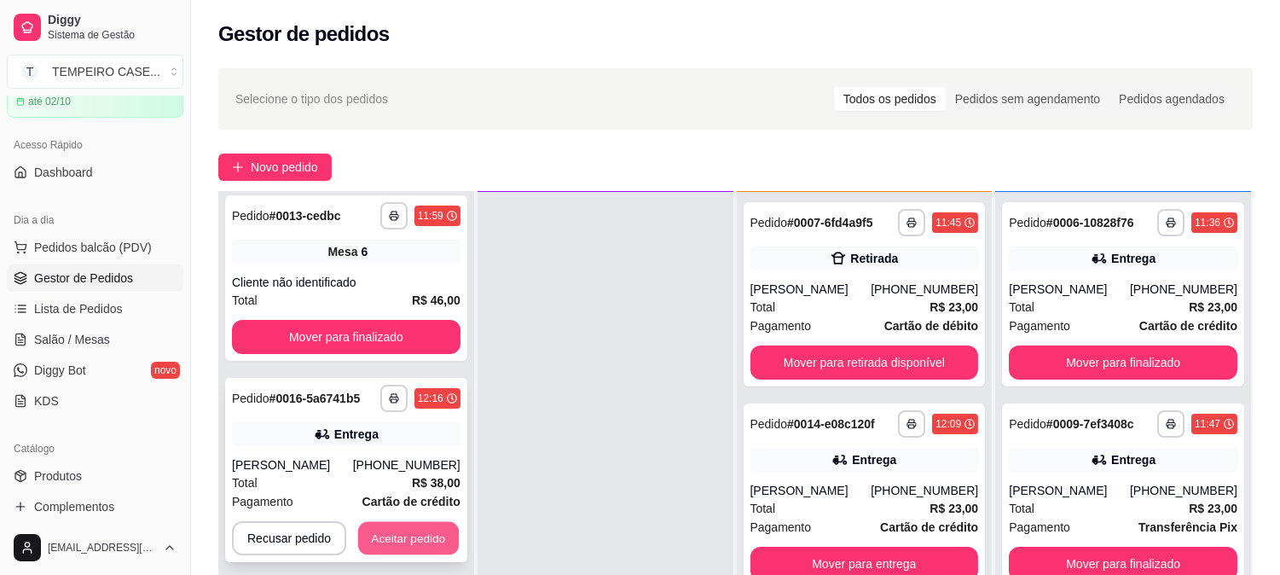
click at [401, 530] on button "Aceitar pedido" at bounding box center [408, 538] width 101 height 33
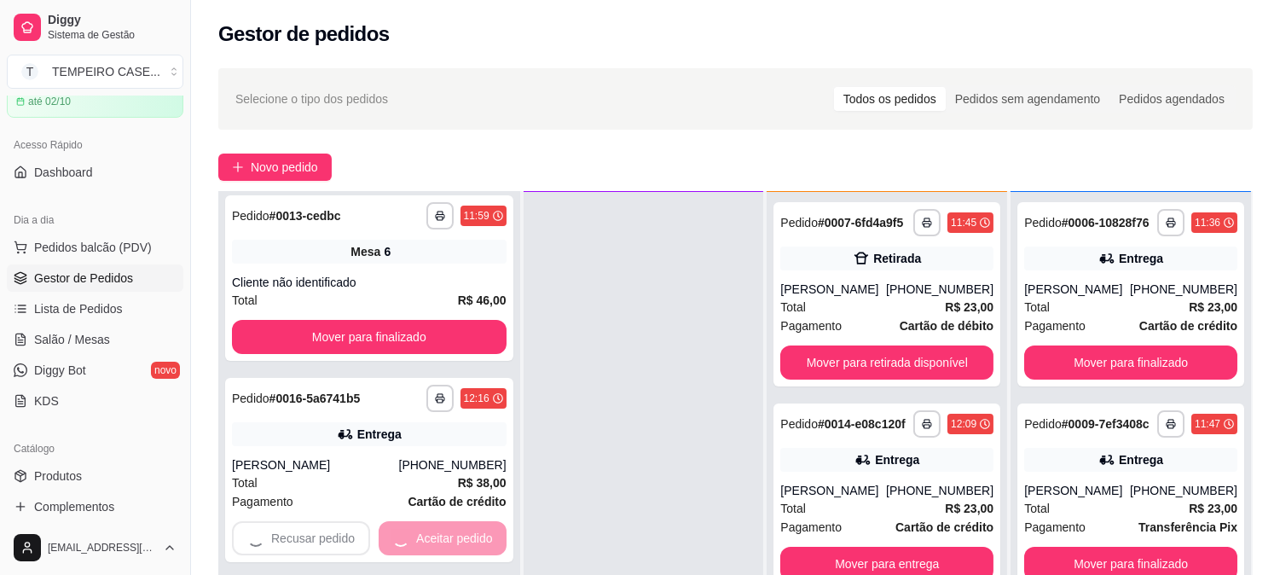
scroll to position [0, 0]
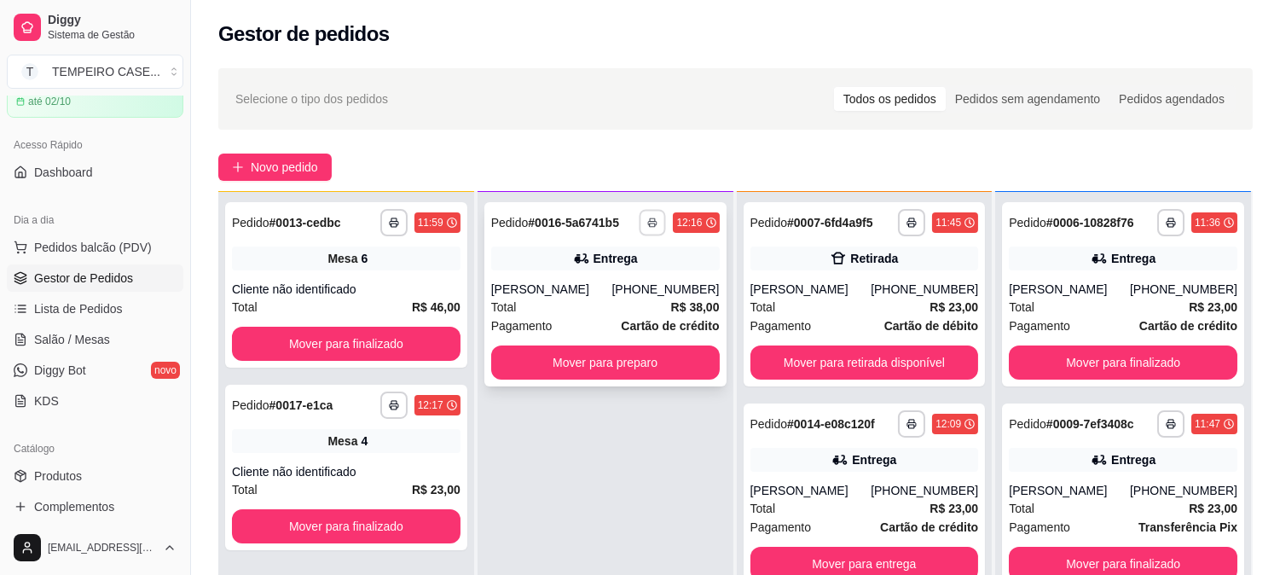
click at [652, 223] on icon "button" at bounding box center [653, 223] width 9 height 3
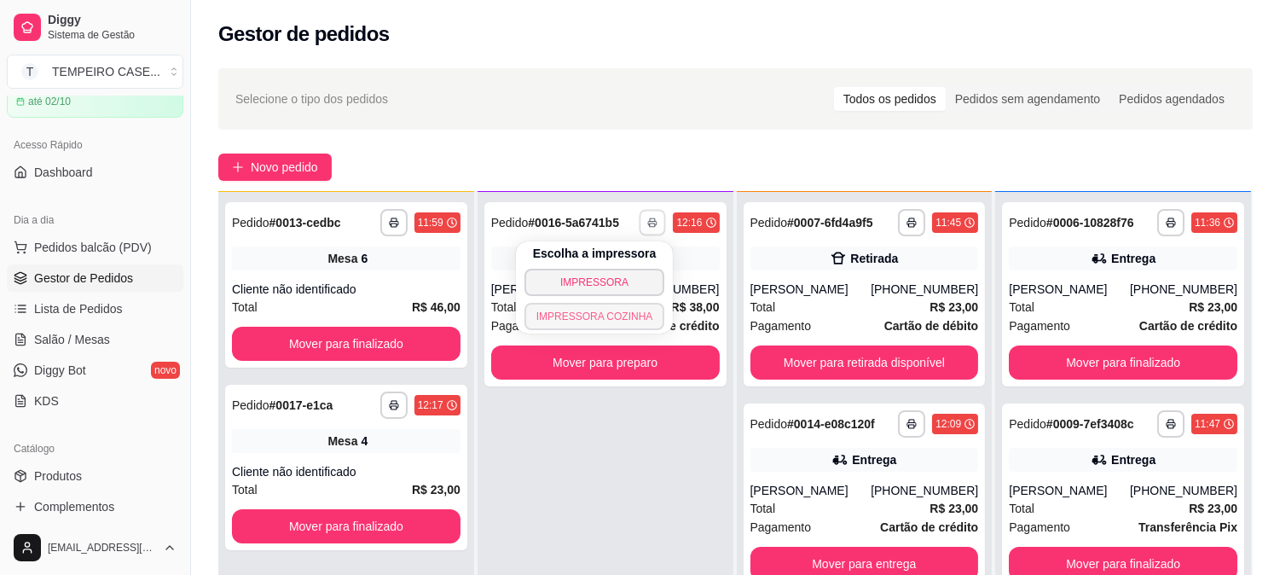
click at [610, 316] on button "IMPRESSORA COZINHA" at bounding box center [594, 316] width 141 height 27
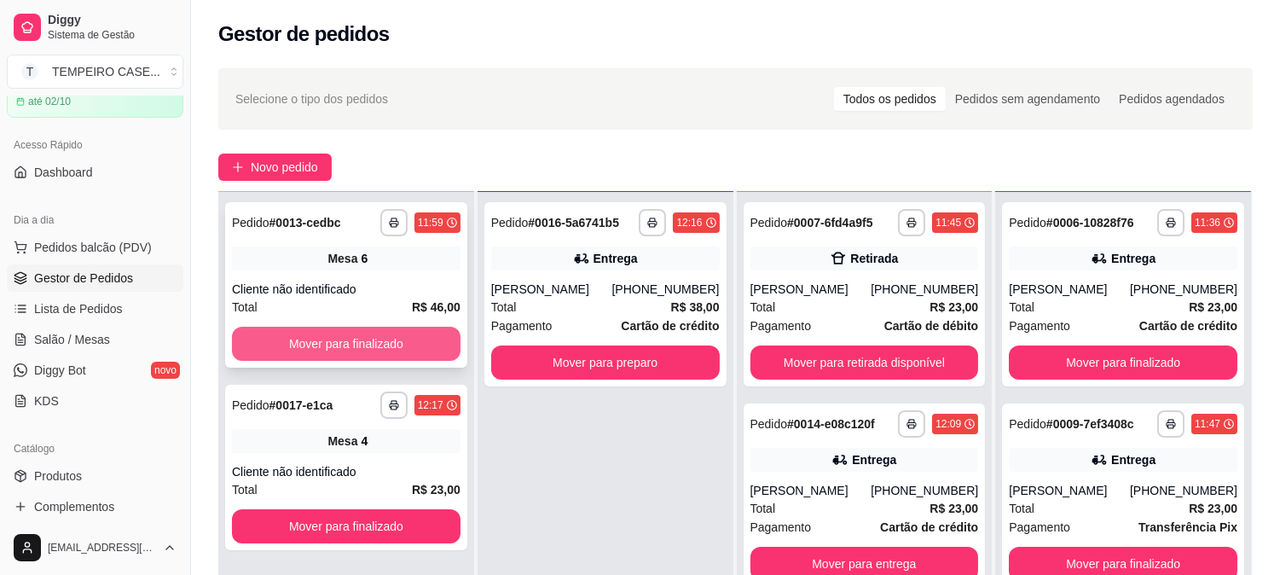
click at [392, 333] on button "Mover para finalizado" at bounding box center [346, 344] width 229 height 34
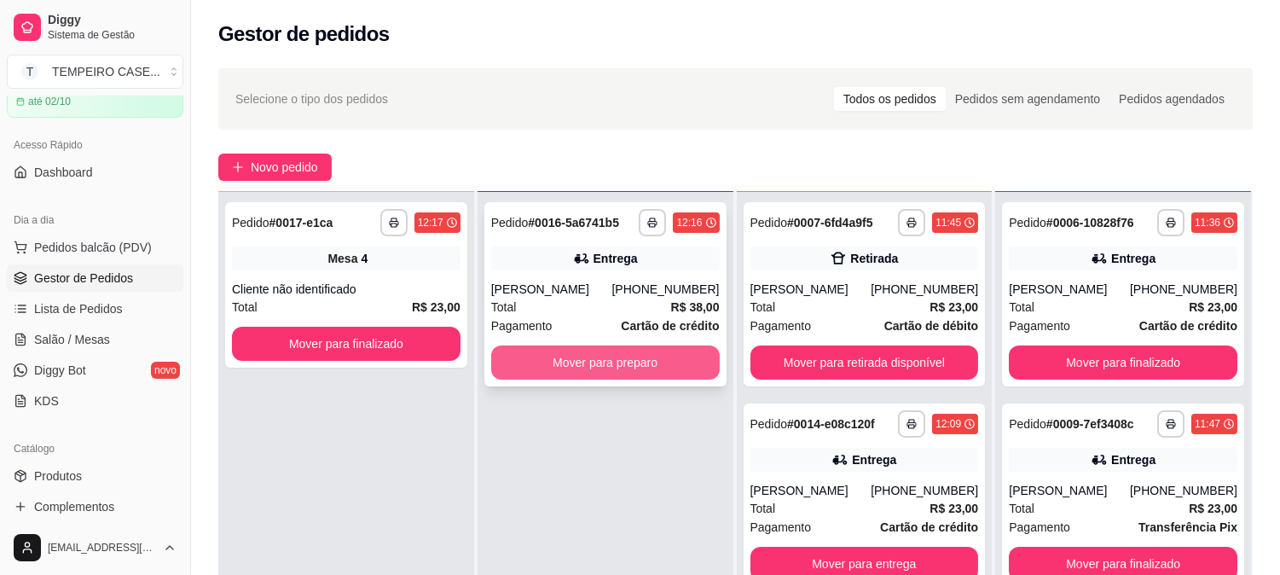
click at [585, 353] on button "Mover para preparo" at bounding box center [605, 362] width 229 height 34
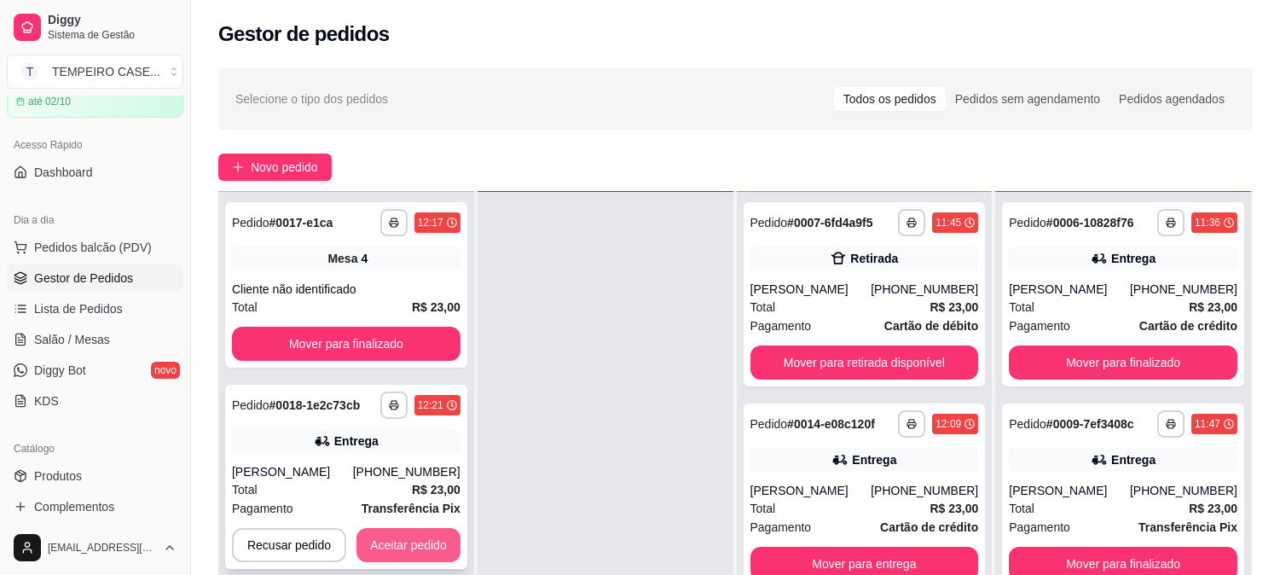
click at [437, 532] on button "Aceitar pedido" at bounding box center [408, 545] width 104 height 34
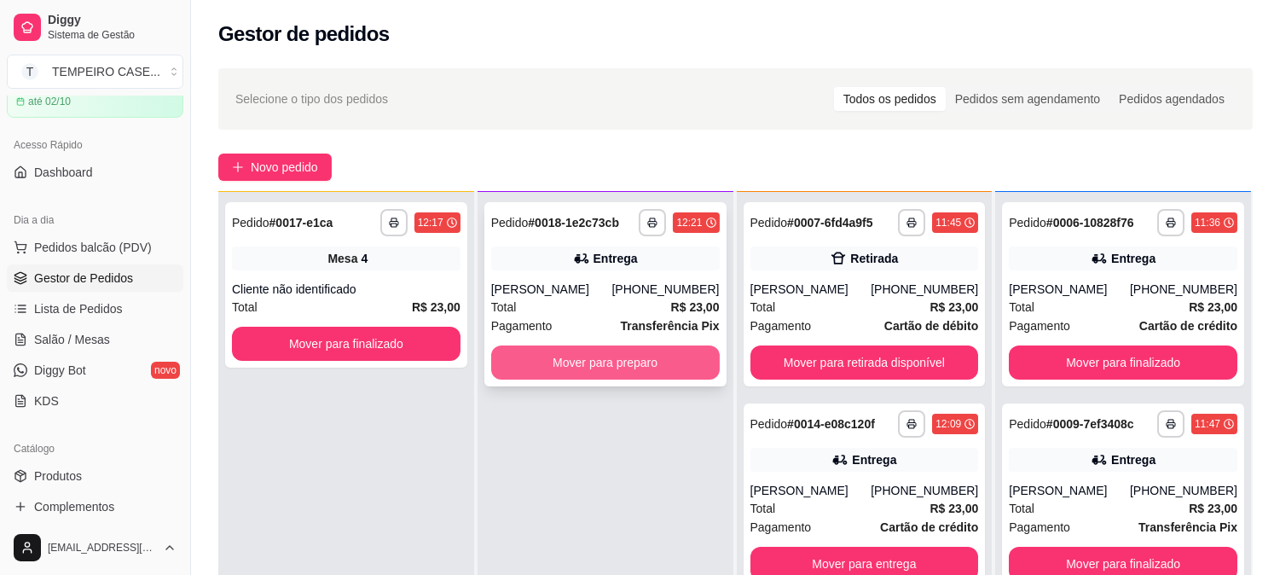
click at [626, 370] on button "Mover para preparo" at bounding box center [605, 362] width 229 height 34
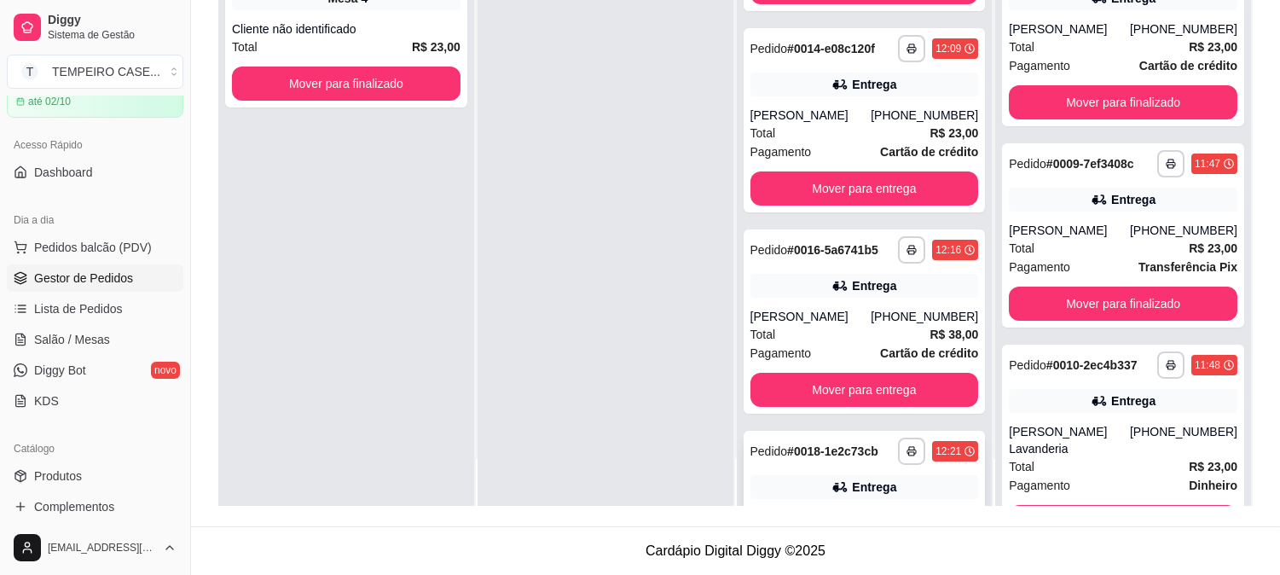
scroll to position [246, 0]
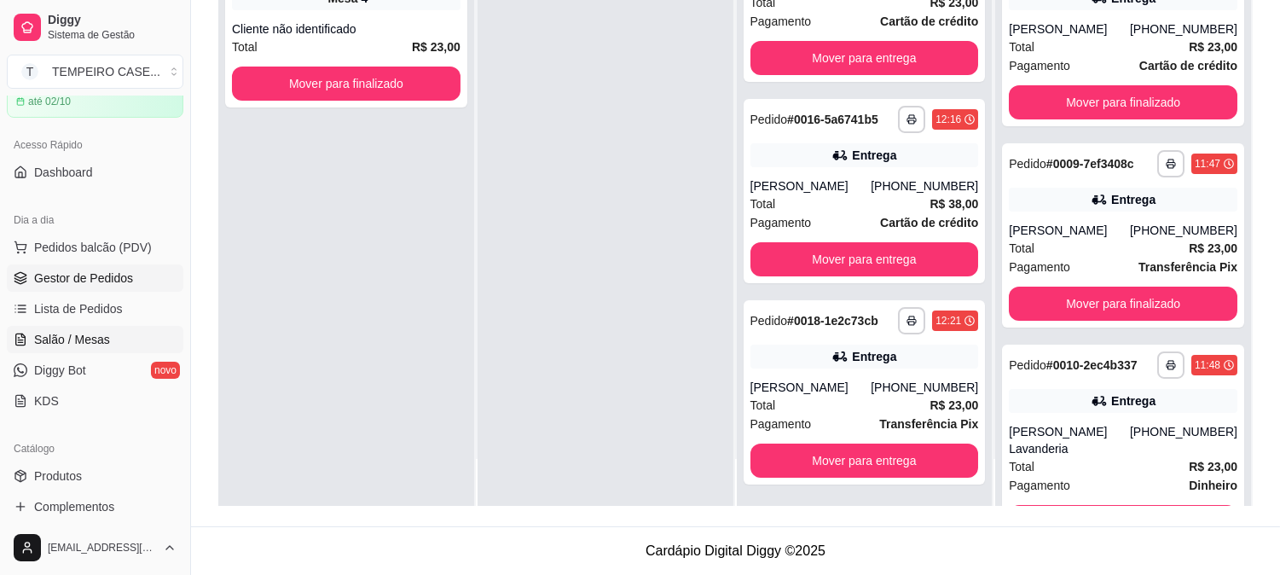
click at [63, 348] on link "Salão / Mesas" at bounding box center [95, 339] width 177 height 27
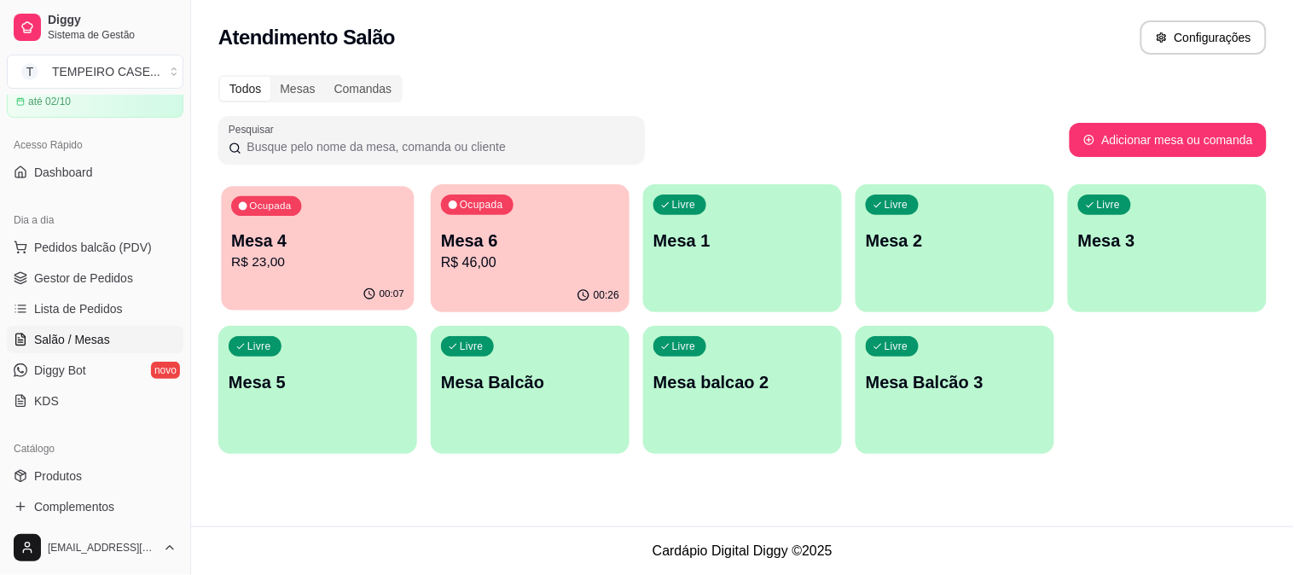
click at [308, 269] on p "R$ 23,00" at bounding box center [317, 262] width 173 height 20
click at [515, 225] on div "Ocupada Mesa 6 R$ 46,00" at bounding box center [530, 231] width 199 height 95
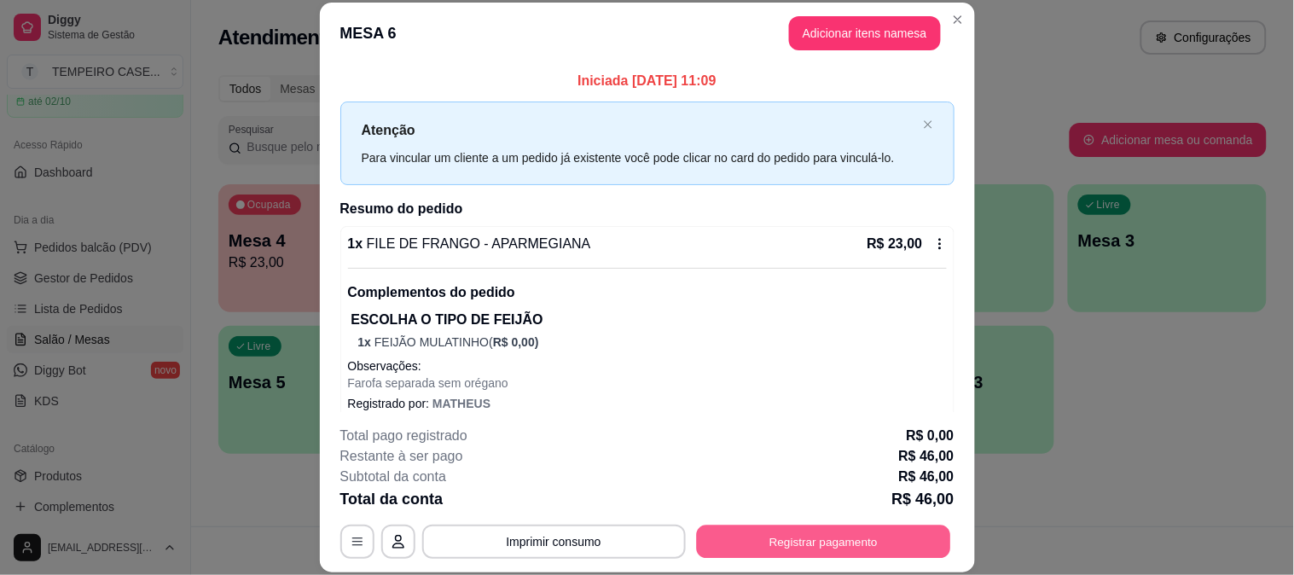
click at [846, 537] on button "Registrar pagamento" at bounding box center [823, 540] width 254 height 33
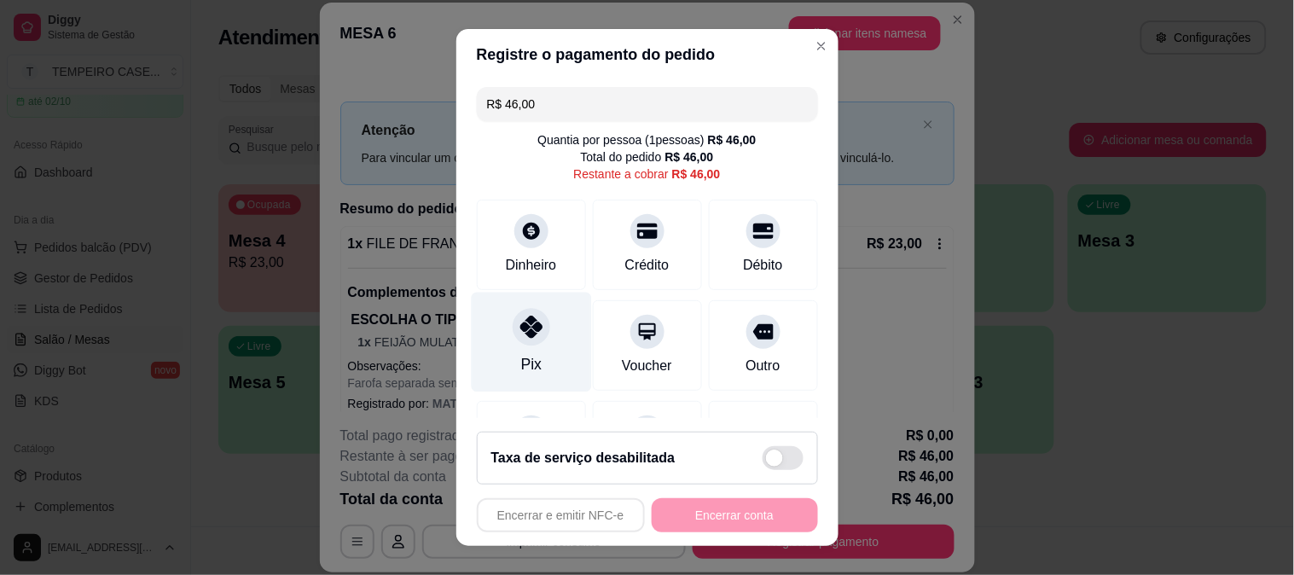
click at [519, 326] on icon at bounding box center [530, 327] width 22 height 22
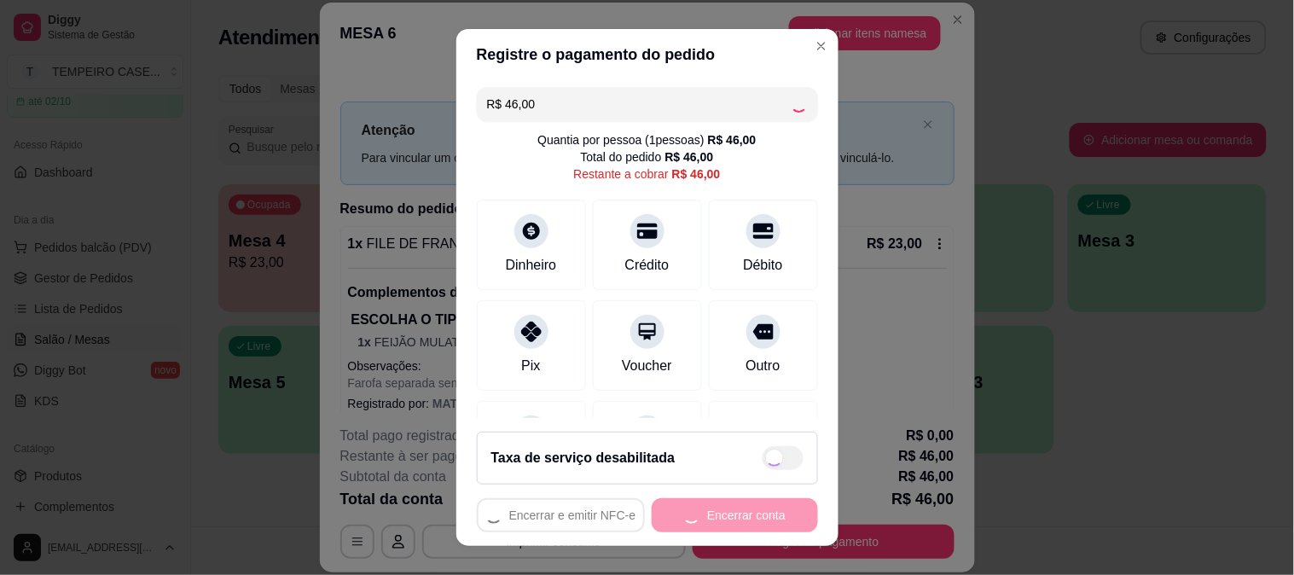
type input "R$ 0,00"
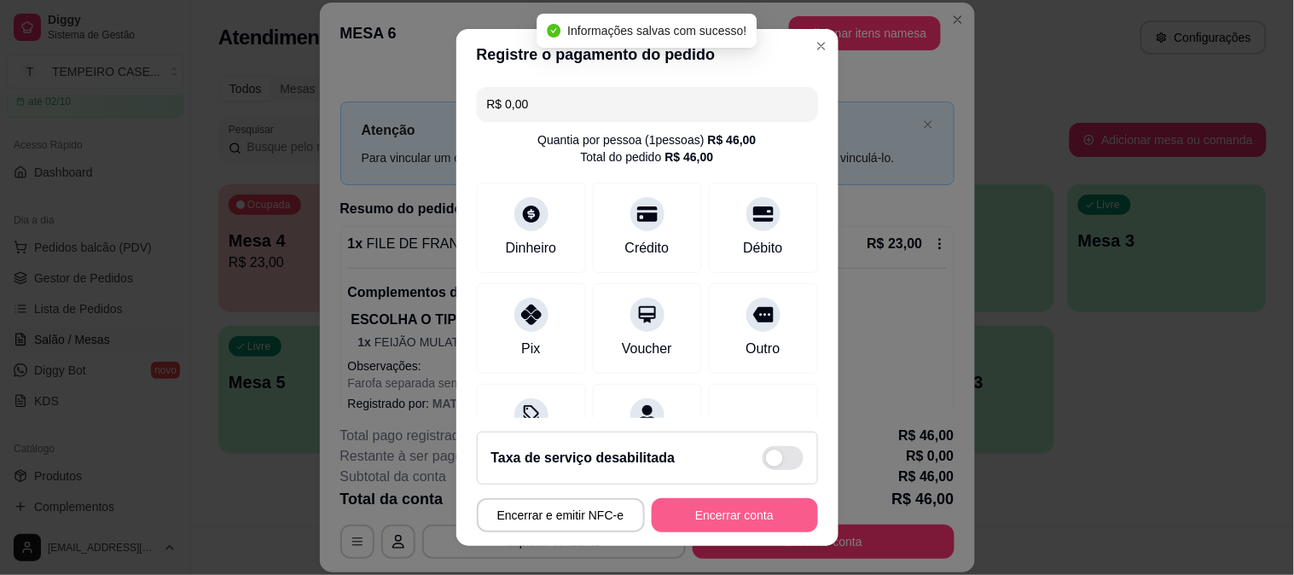
click at [708, 510] on button "Encerrar conta" at bounding box center [735, 515] width 166 height 34
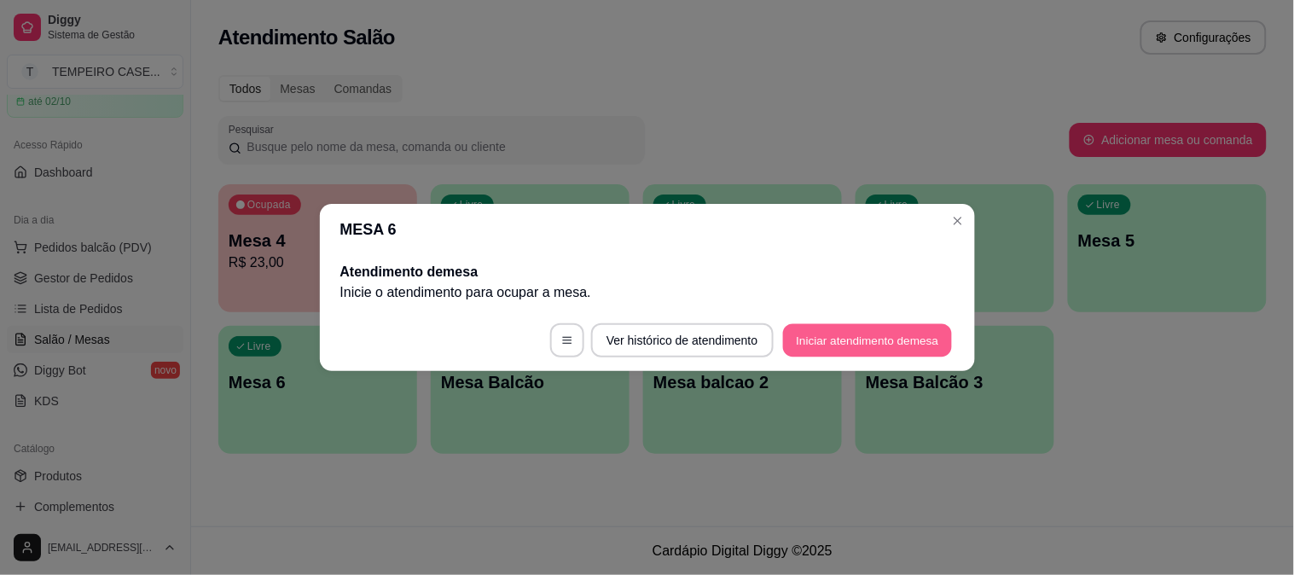
click at [855, 342] on button "Iniciar atendimento de mesa" at bounding box center [867, 340] width 169 height 33
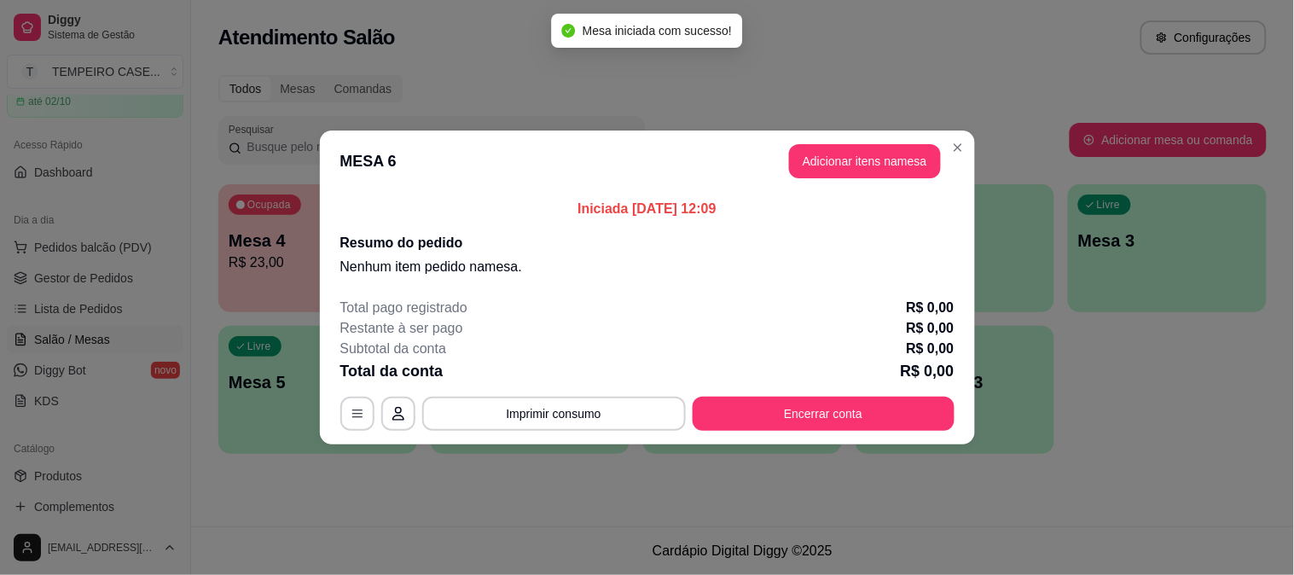
click at [846, 160] on button "Adicionar itens na mesa" at bounding box center [865, 161] width 152 height 34
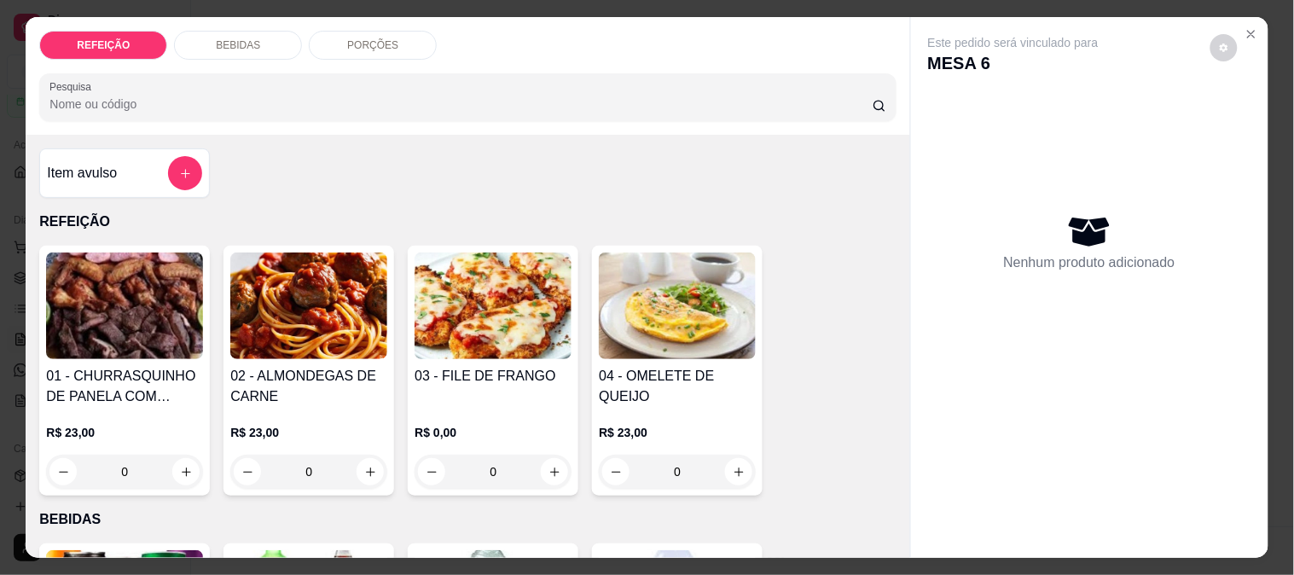
click at [513, 316] on img at bounding box center [492, 305] width 157 height 107
click at [659, 194] on div "APARMEGIANA R$ 23,00" at bounding box center [646, 214] width 450 height 56
radio input "true"
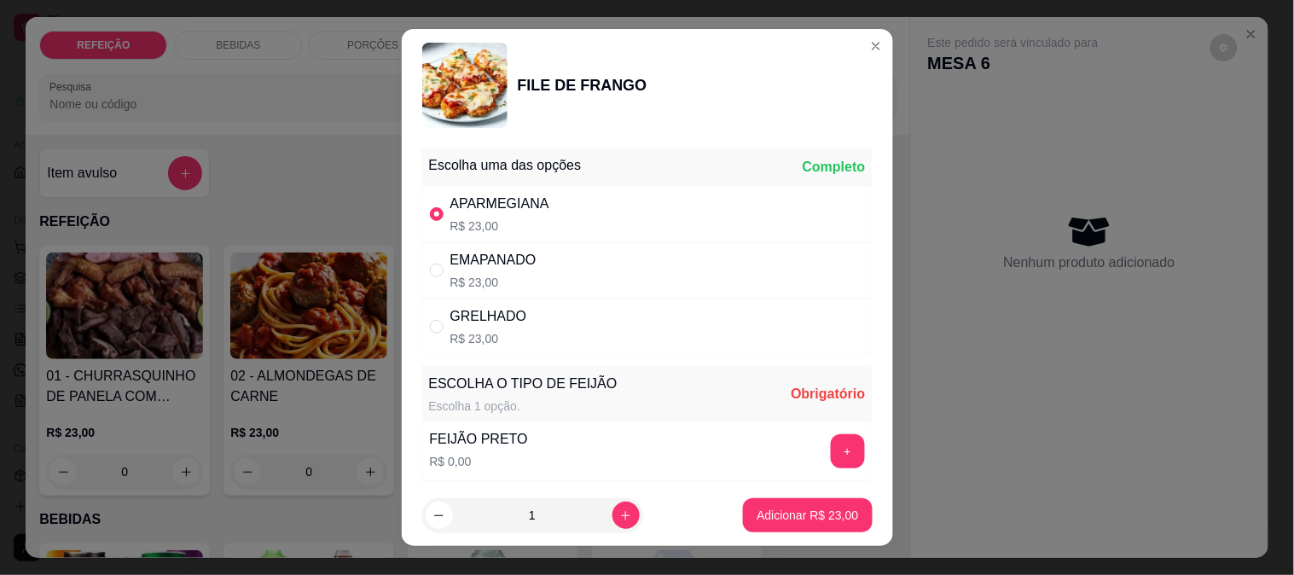
click at [831, 460] on button "+" at bounding box center [848, 451] width 34 height 34
click at [802, 510] on p "Adicionar R$ 23,00" at bounding box center [806, 515] width 101 height 17
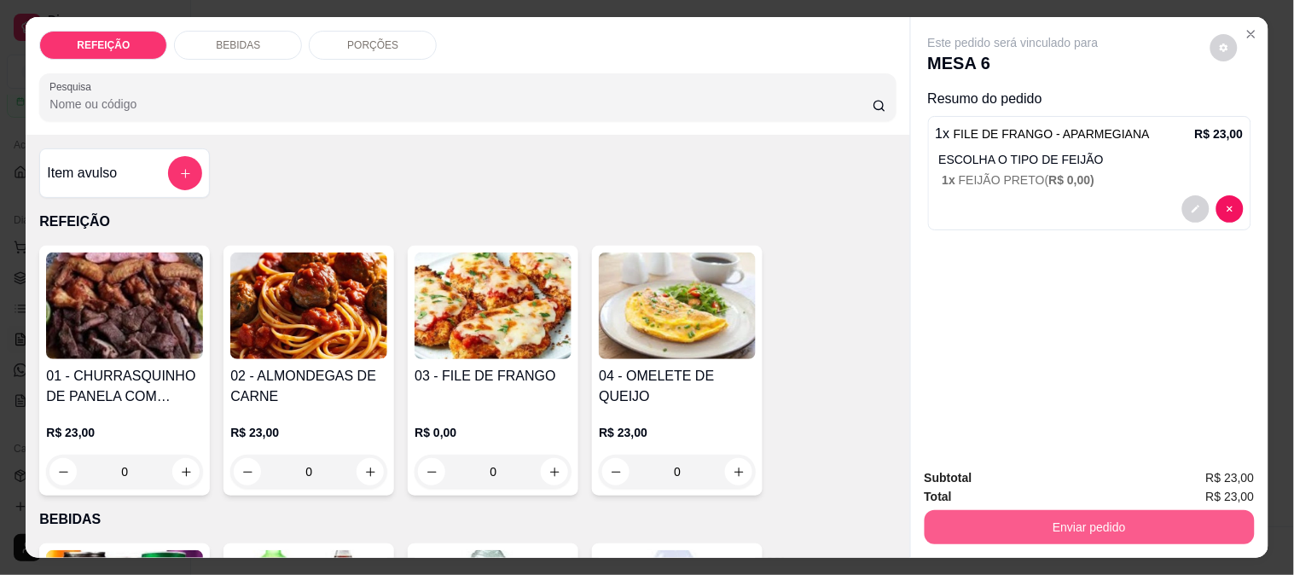
click at [1042, 512] on button "Enviar pedido" at bounding box center [1089, 527] width 330 height 34
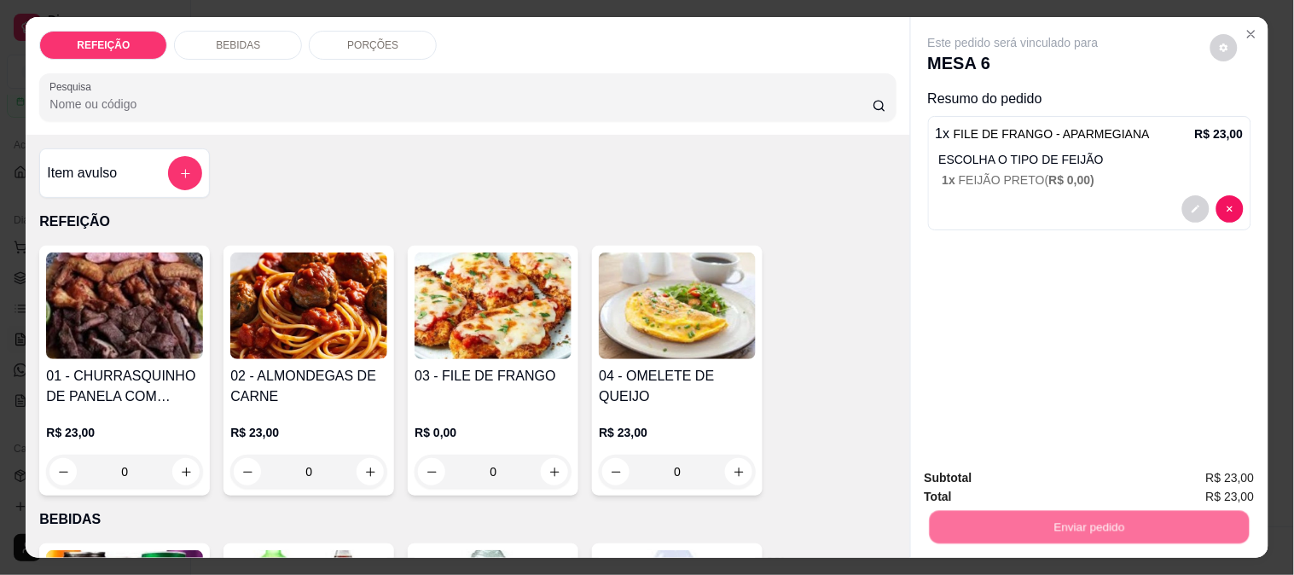
click at [1043, 475] on button "Não registrar e enviar pedido" at bounding box center [1032, 478] width 177 height 32
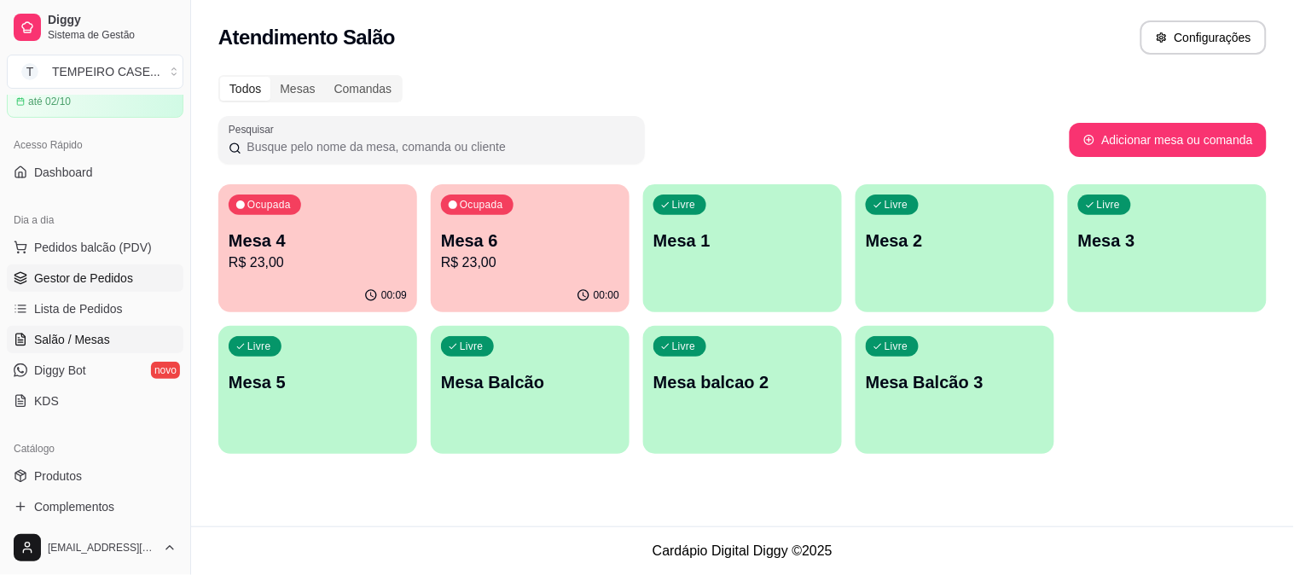
click at [64, 269] on span "Gestor de Pedidos" at bounding box center [83, 277] width 99 height 17
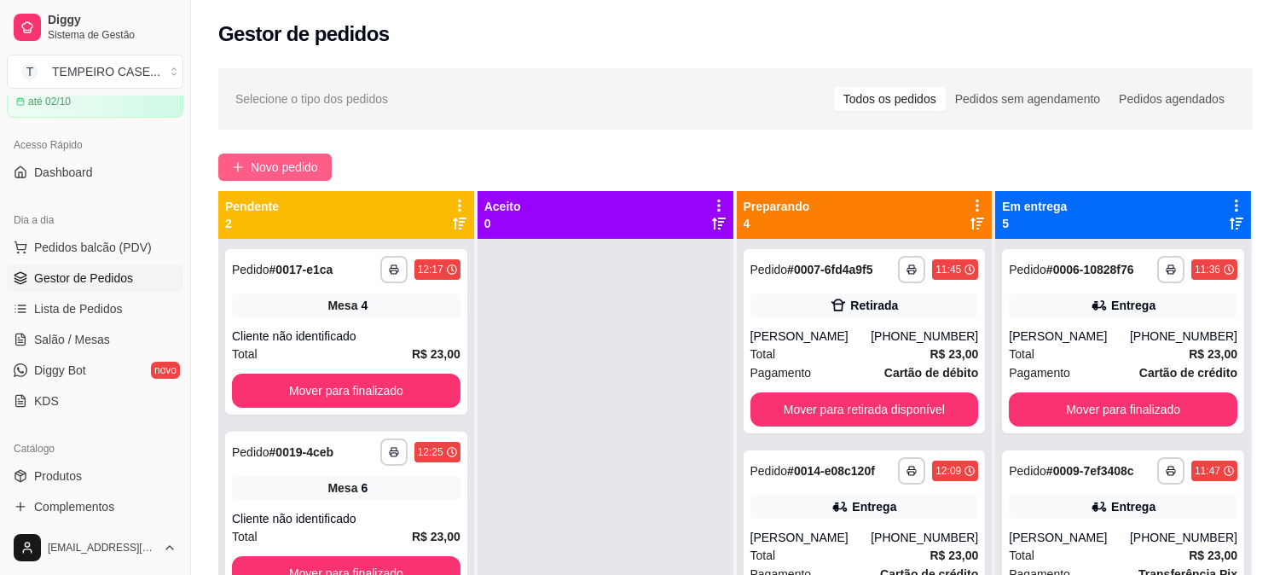
click at [278, 171] on span "Novo pedido" at bounding box center [284, 167] width 67 height 19
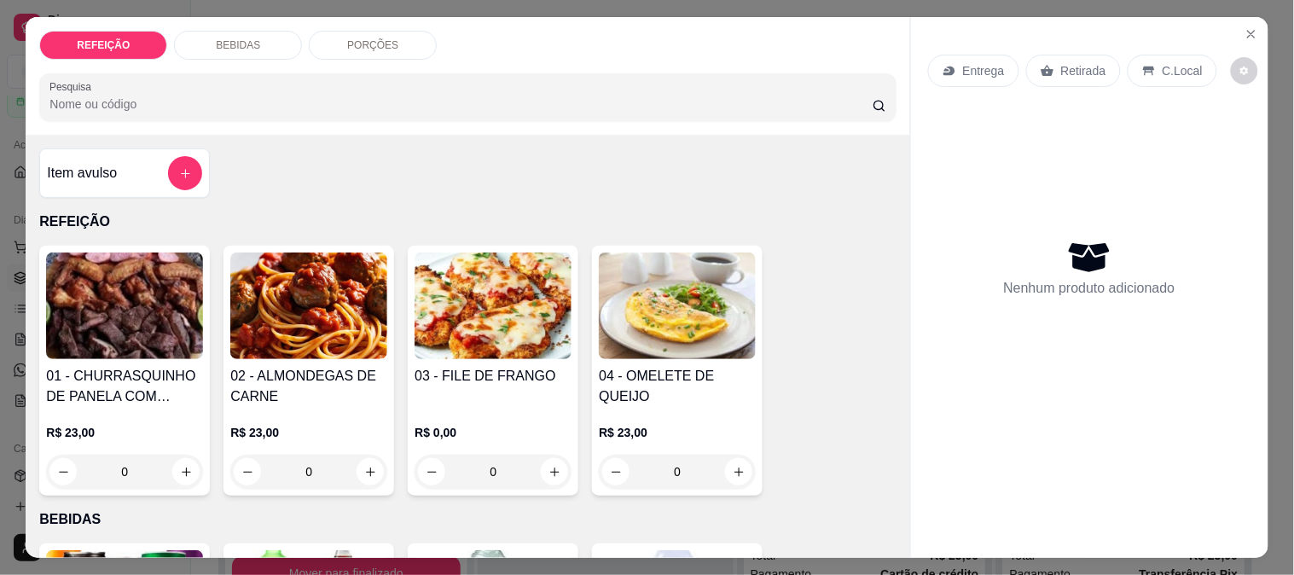
click at [80, 335] on img at bounding box center [124, 305] width 157 height 107
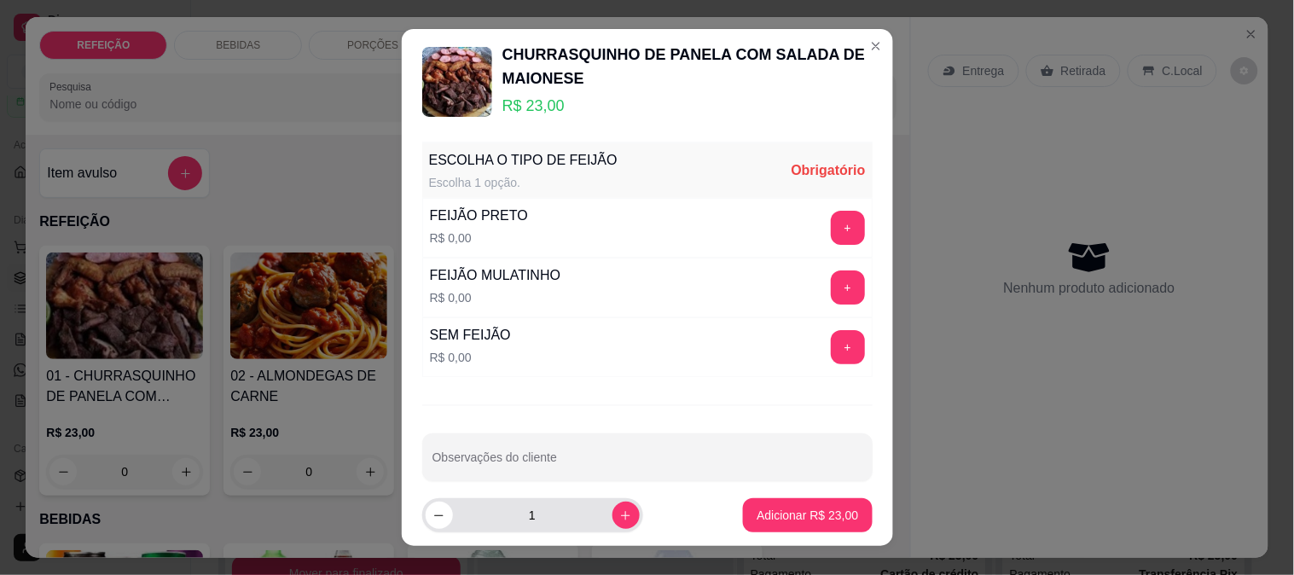
click at [612, 525] on button "increase-product-quantity" at bounding box center [625, 514] width 27 height 27
type input "2"
click at [831, 226] on button "+" at bounding box center [848, 228] width 34 height 34
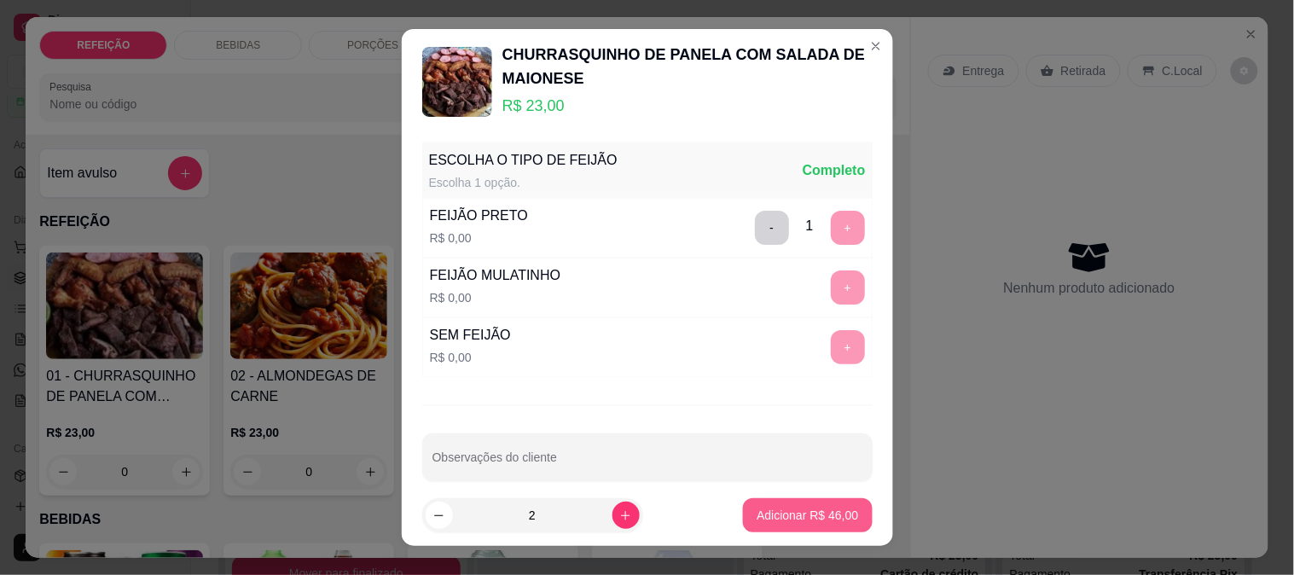
click at [756, 509] on p "Adicionar R$ 46,00" at bounding box center [806, 515] width 101 height 17
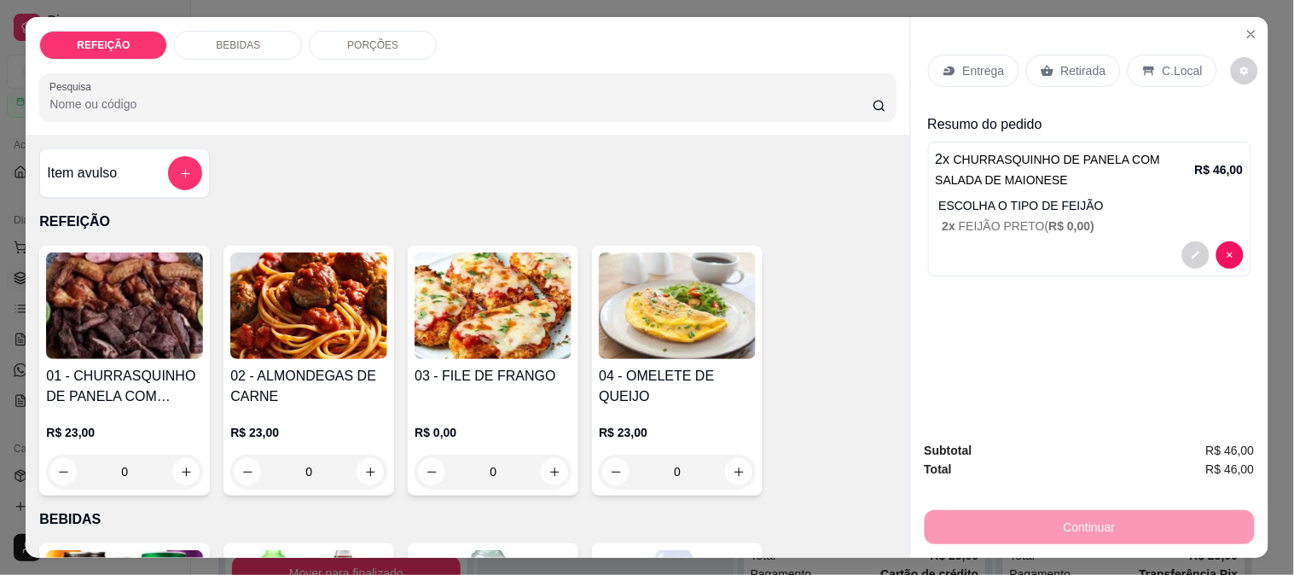
click at [952, 61] on div "Entrega" at bounding box center [973, 71] width 91 height 32
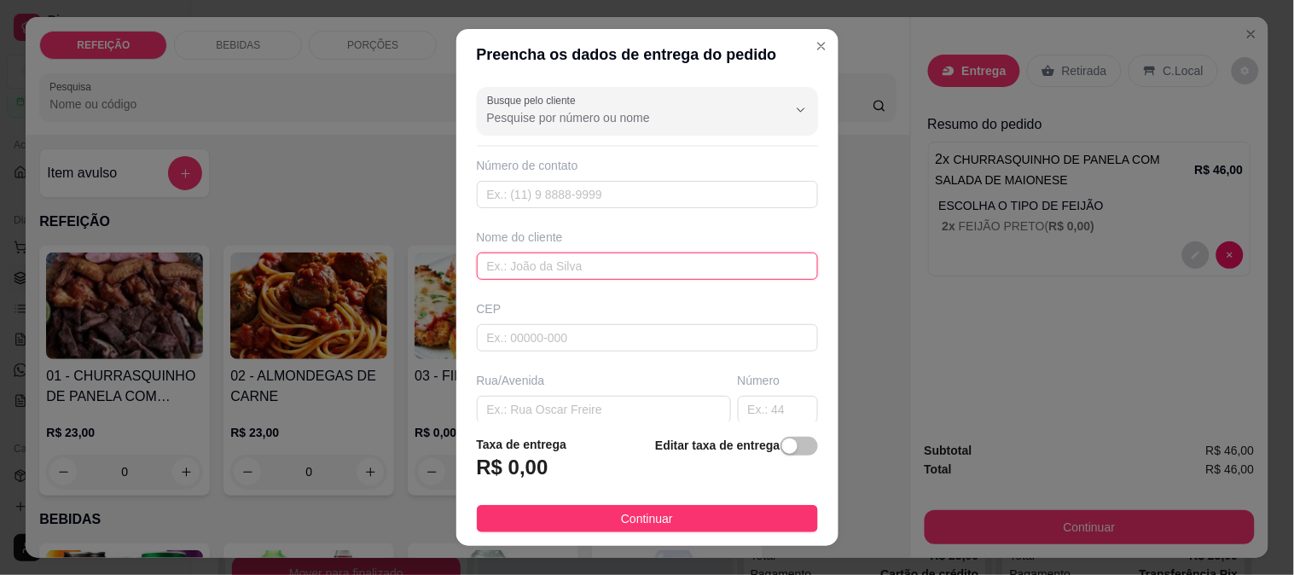
click at [512, 267] on input "text" at bounding box center [647, 265] width 341 height 27
paste input "pousada makai"
type input "pousada makai"
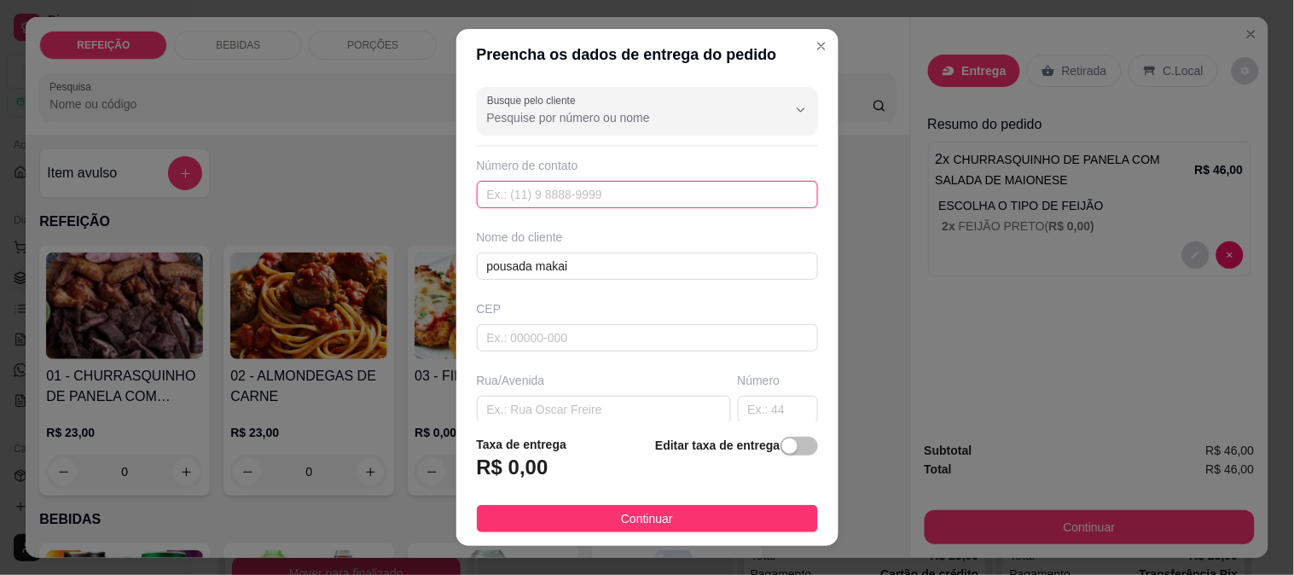
click at [536, 198] on input "text" at bounding box center [647, 194] width 341 height 27
paste input "[PHONE_NUMBER]"
type input "[PHONE_NUMBER]"
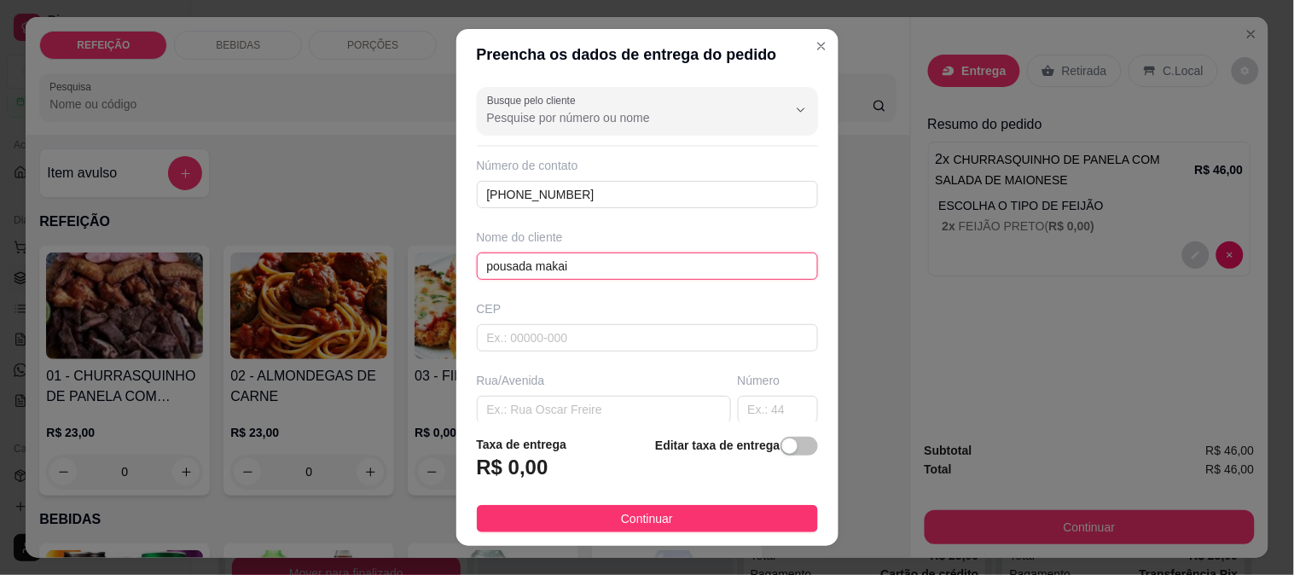
drag, startPoint x: 573, startPoint y: 261, endPoint x: 476, endPoint y: 284, distance: 99.9
click div "Busque pelo cliente Número de contato [PHONE_NUMBER] Nome do cliente pousada ma…"
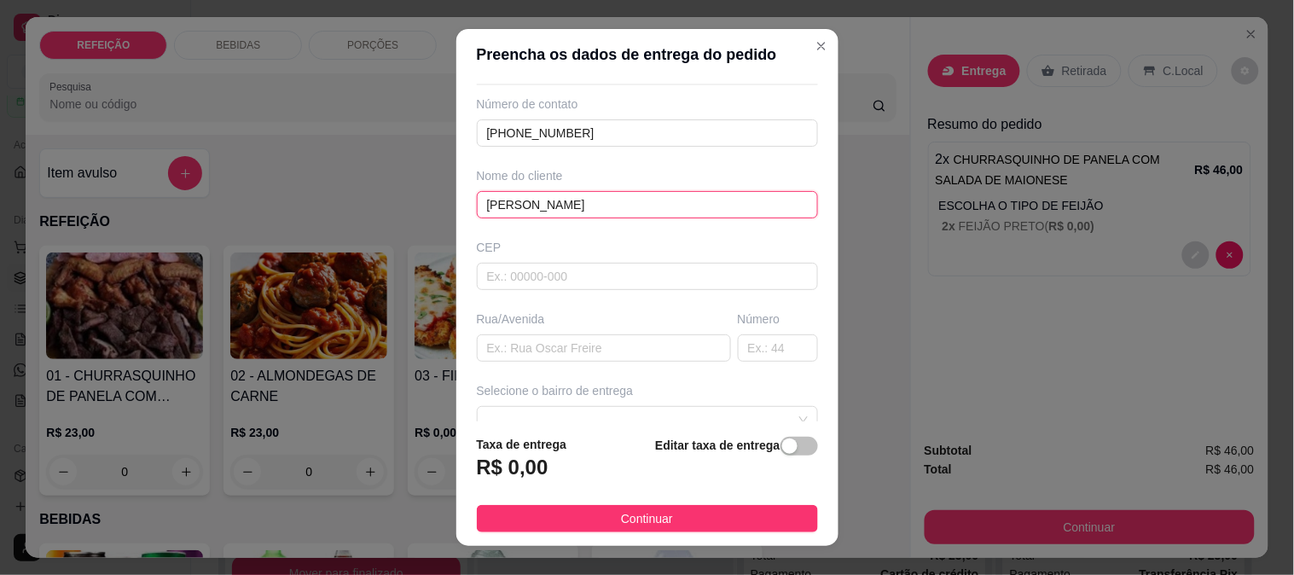
scroll to position [95, 0]
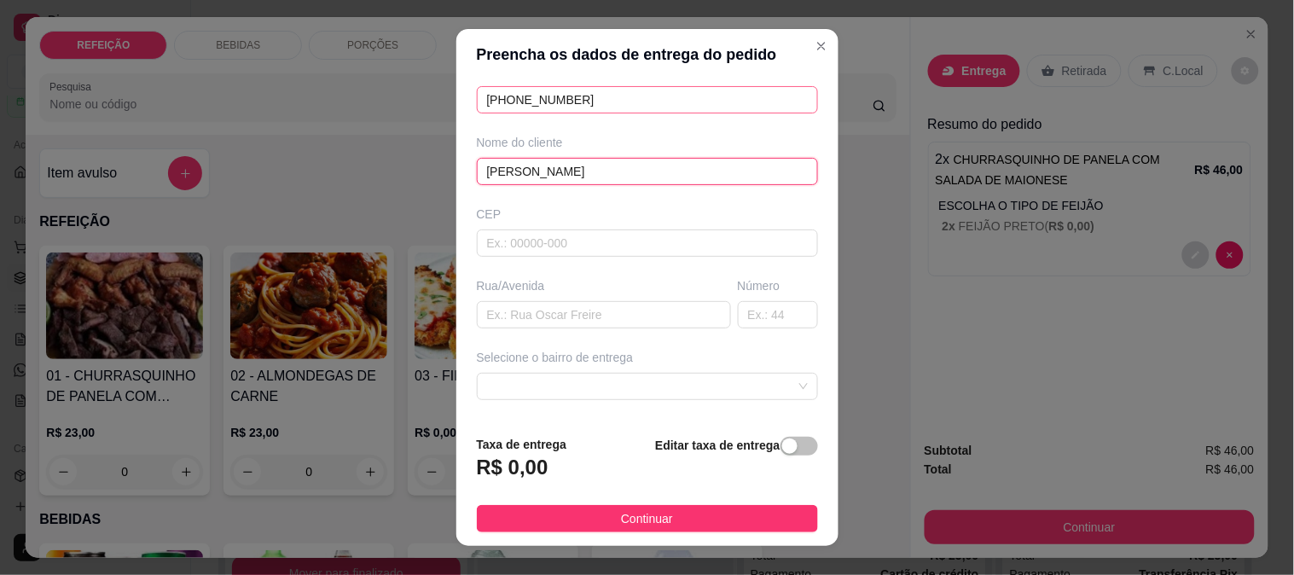
type input "[PERSON_NAME]"
click input "[PHONE_NUMBER]"
click span
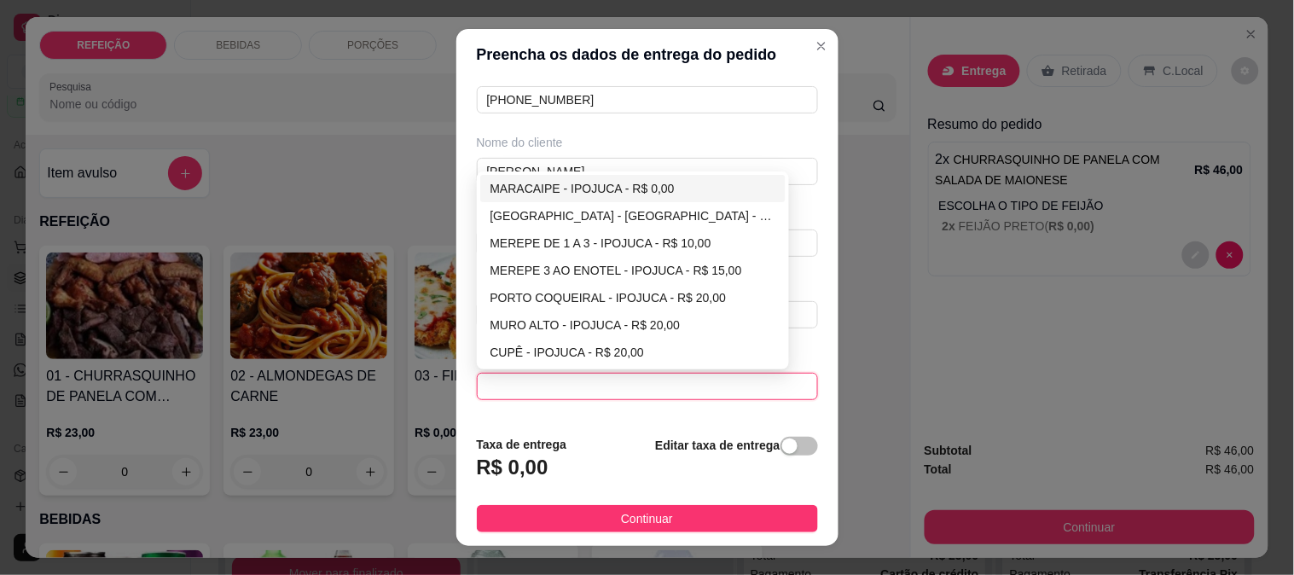
click div "MARACAIPE - [GEOGRAPHIC_DATA] - R$ 0,00 [GEOGRAPHIC_DATA] - [GEOGRAPHIC_DATA] -…"
click div "MARACAIPE - IPOJUCA - R$ 0,00"
type input "IPOJUCA"
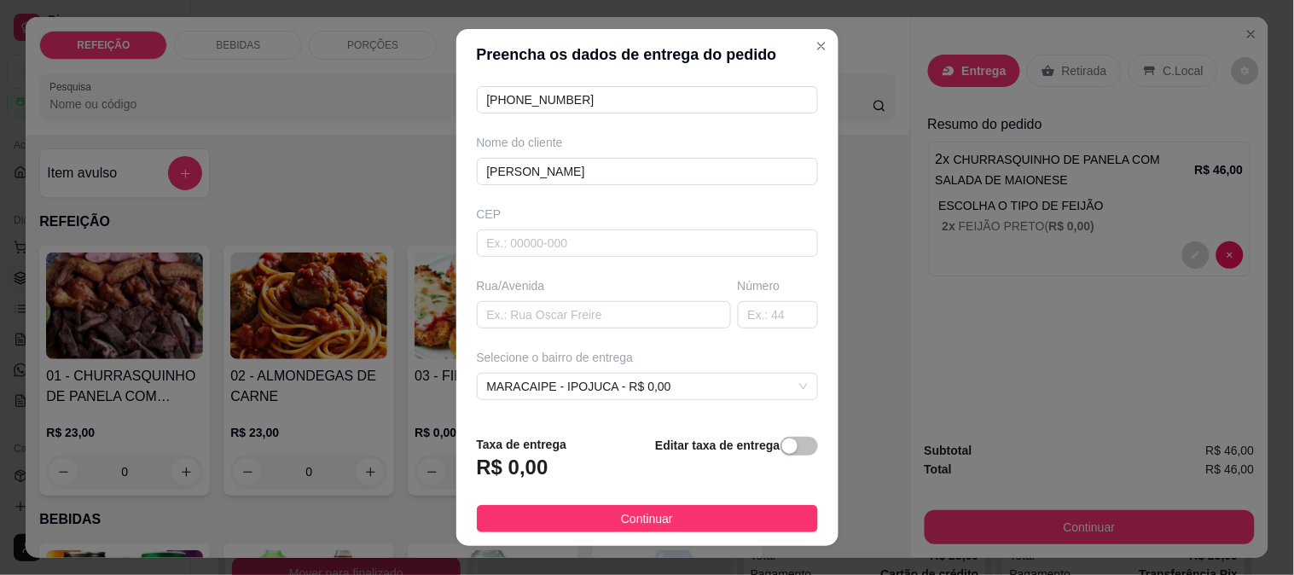
click div "Rua/Avenida"
click input "text"
type input "POUSADA MAKAI"
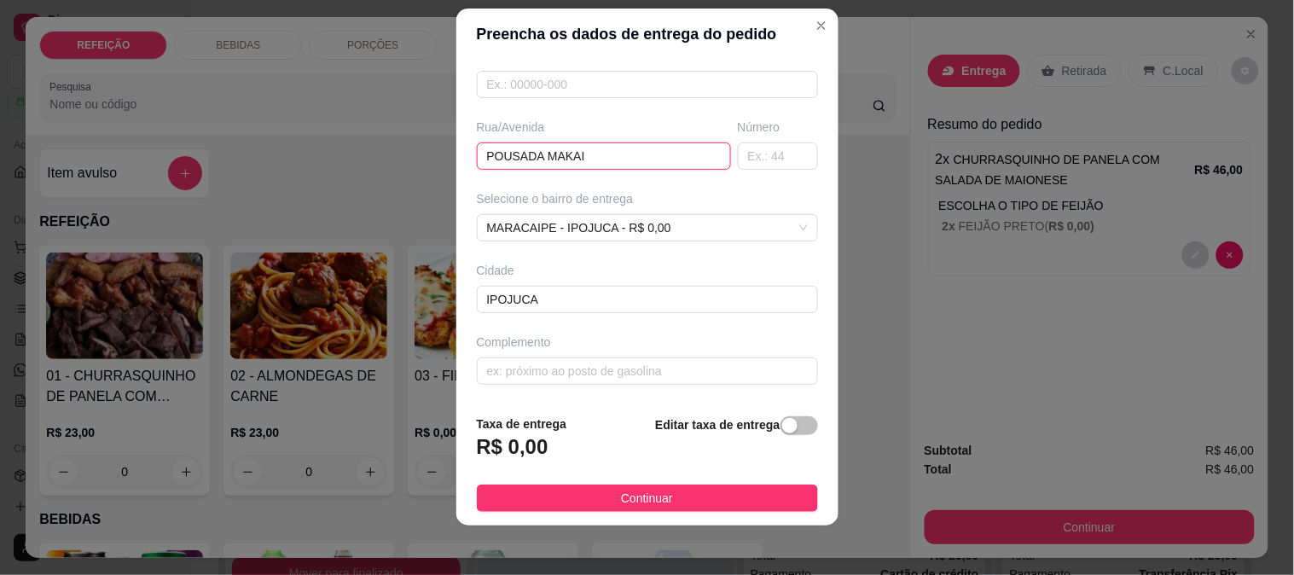
scroll to position [26, 0]
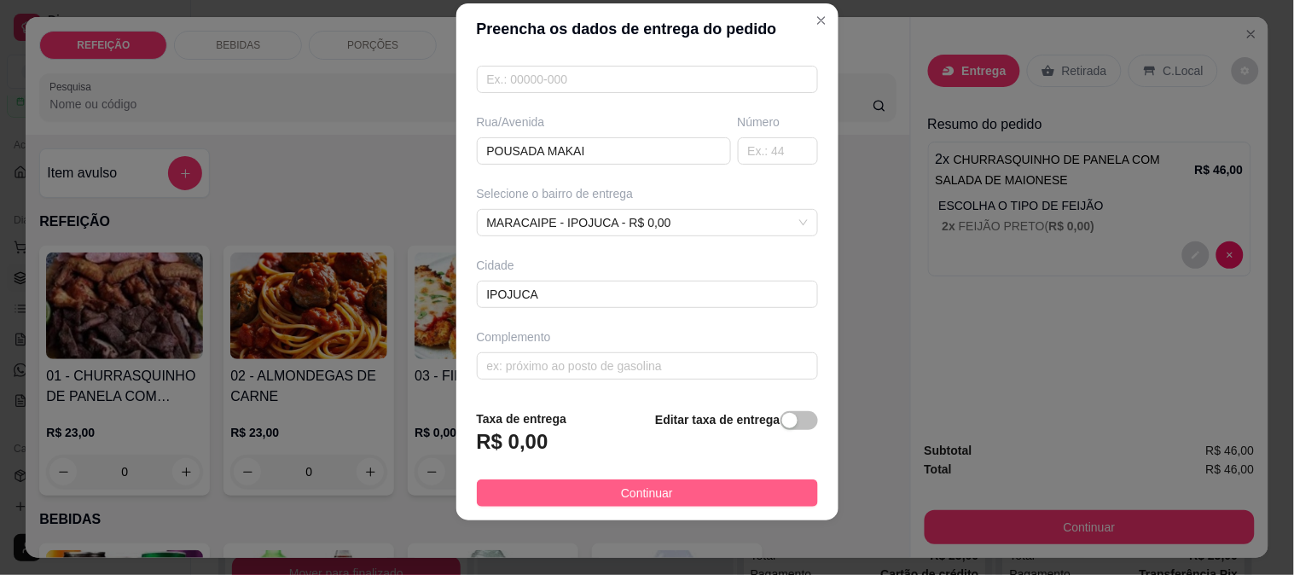
click button "Continuar"
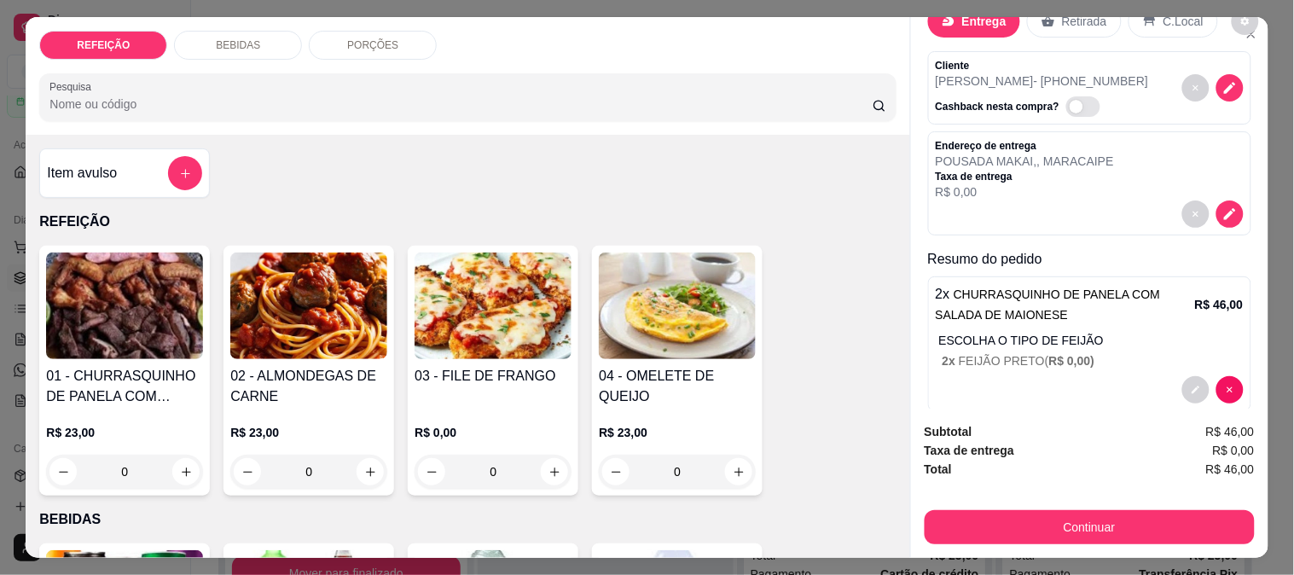
scroll to position [77, 0]
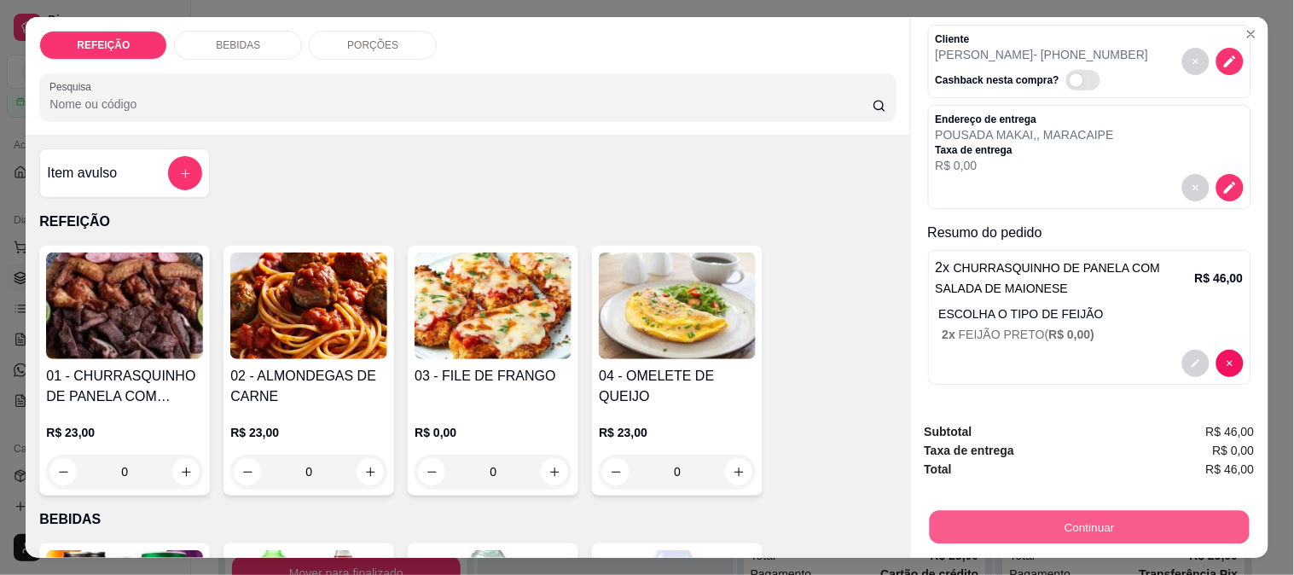
click button "Continuar"
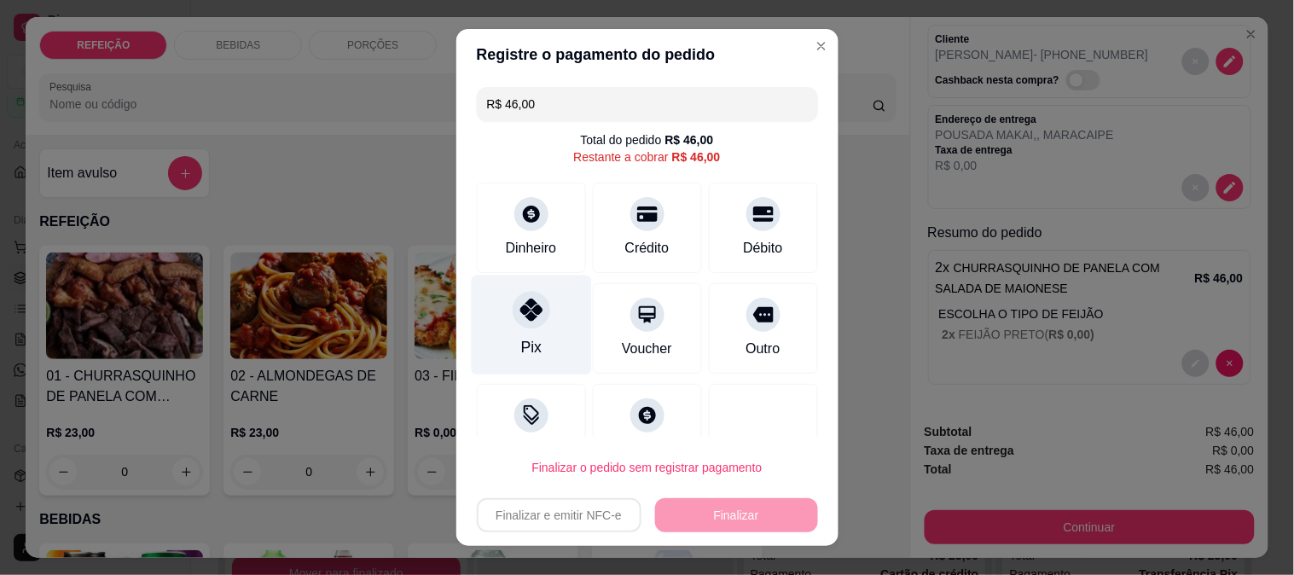
click div "Pix"
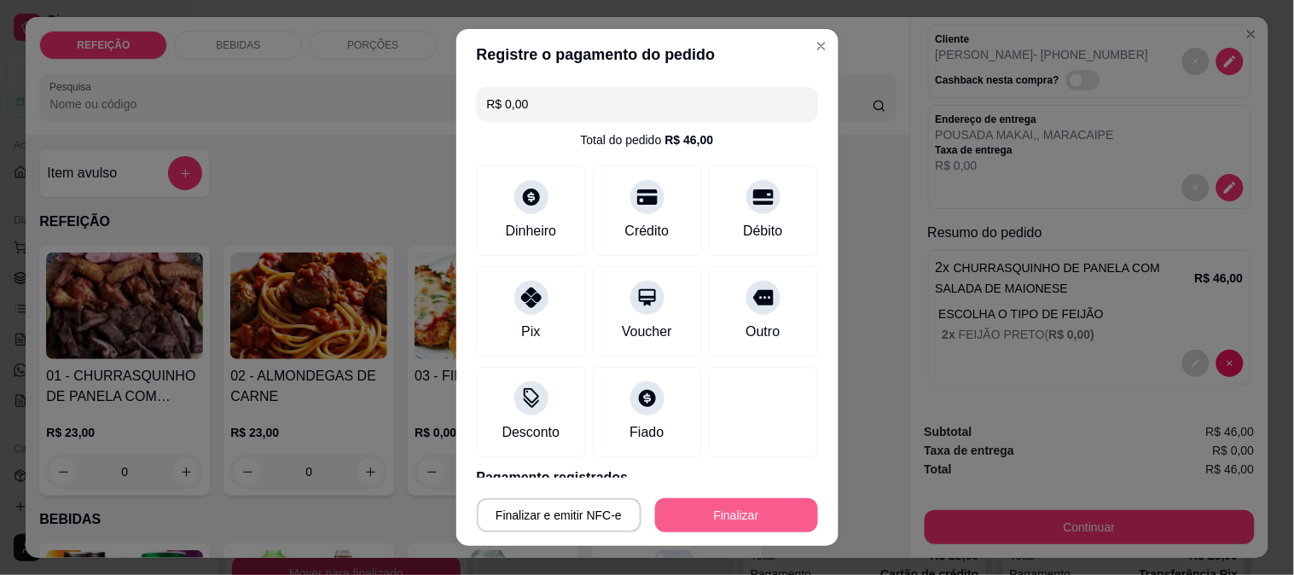
click button "Finalizar"
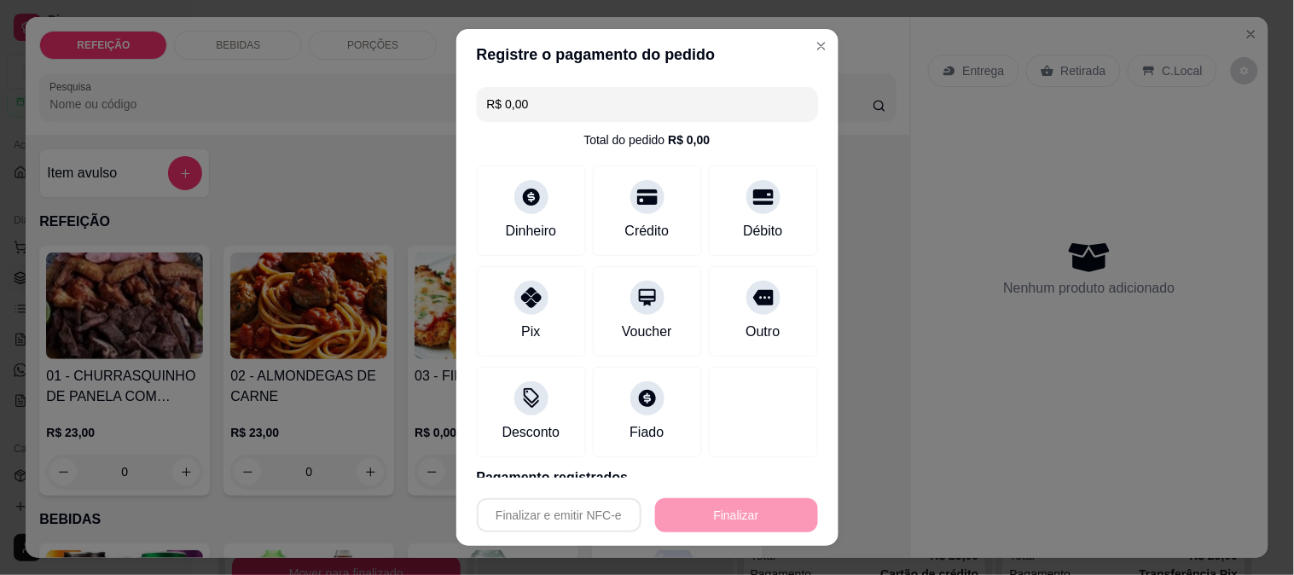
type input "-R$ 46,00"
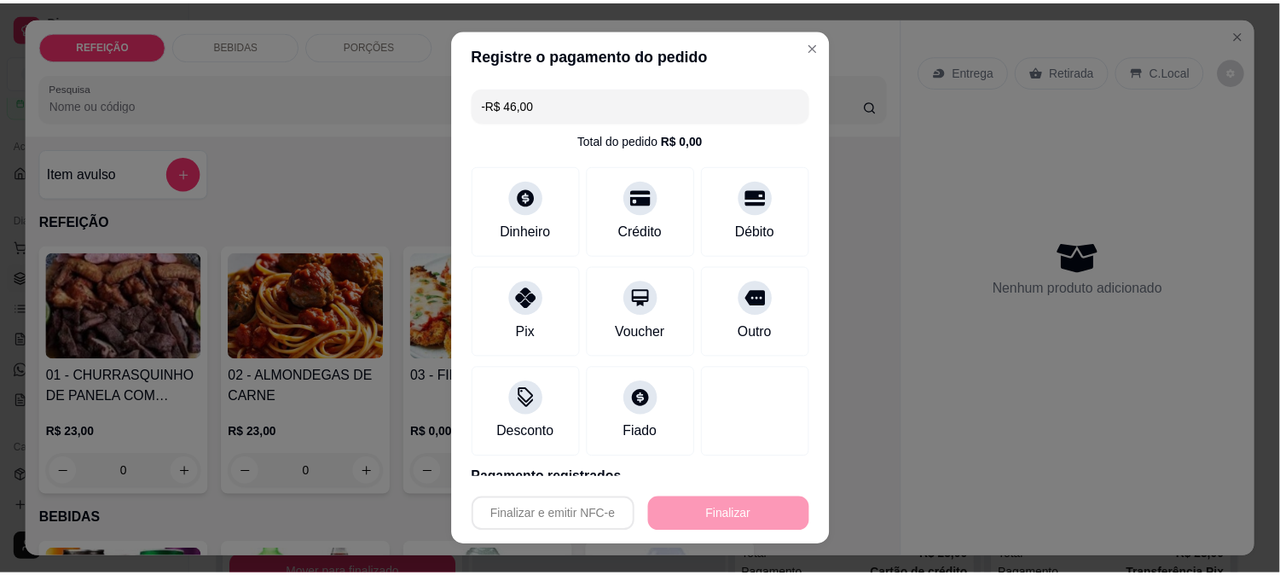
scroll to position [0, 0]
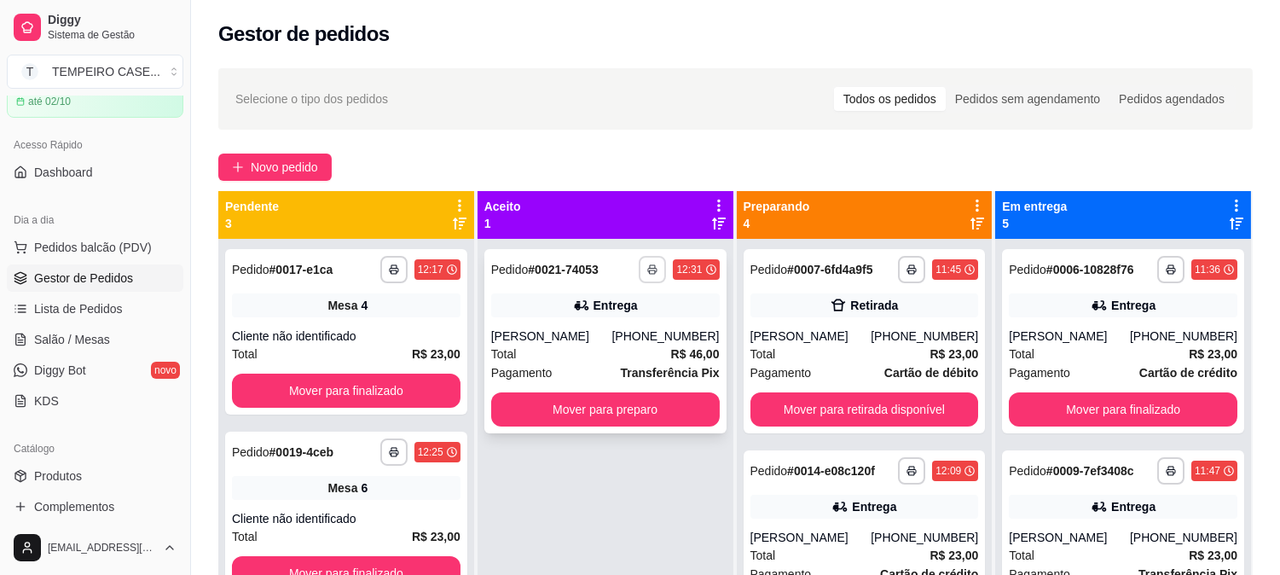
click icon "button"
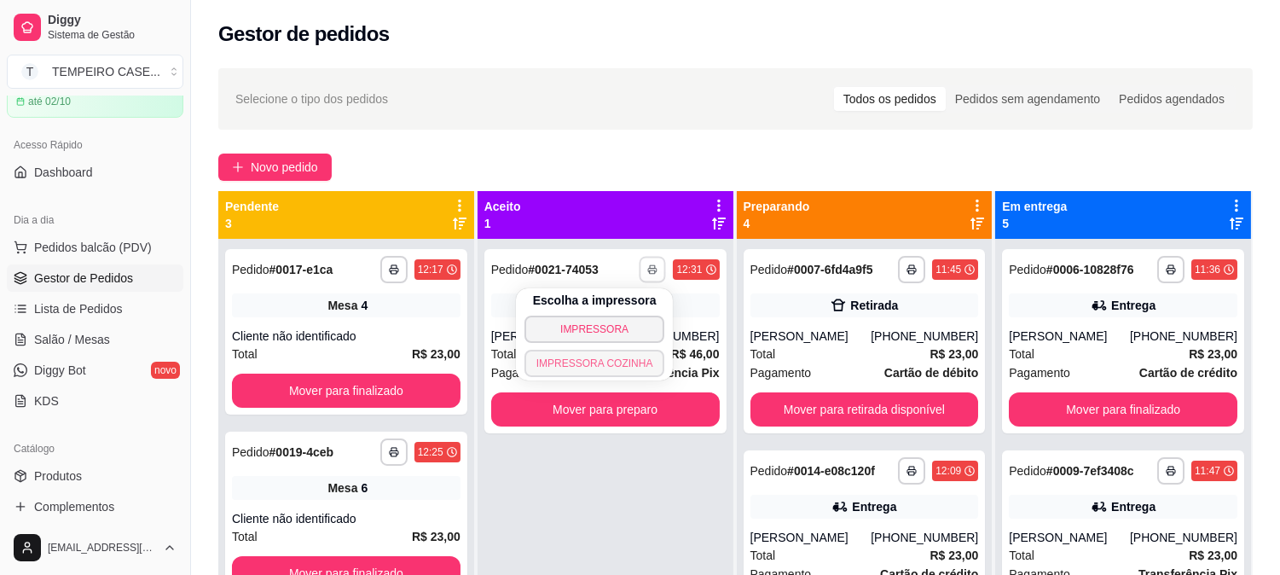
click button "IMPRESSORA COZINHA"
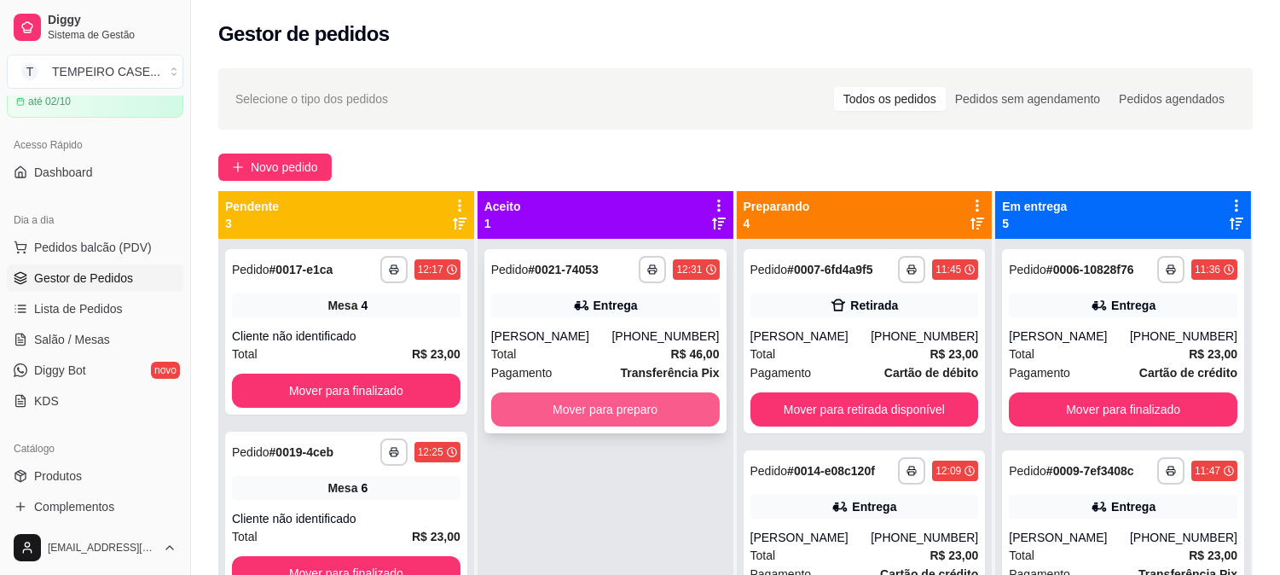
click button "Mover para preparo"
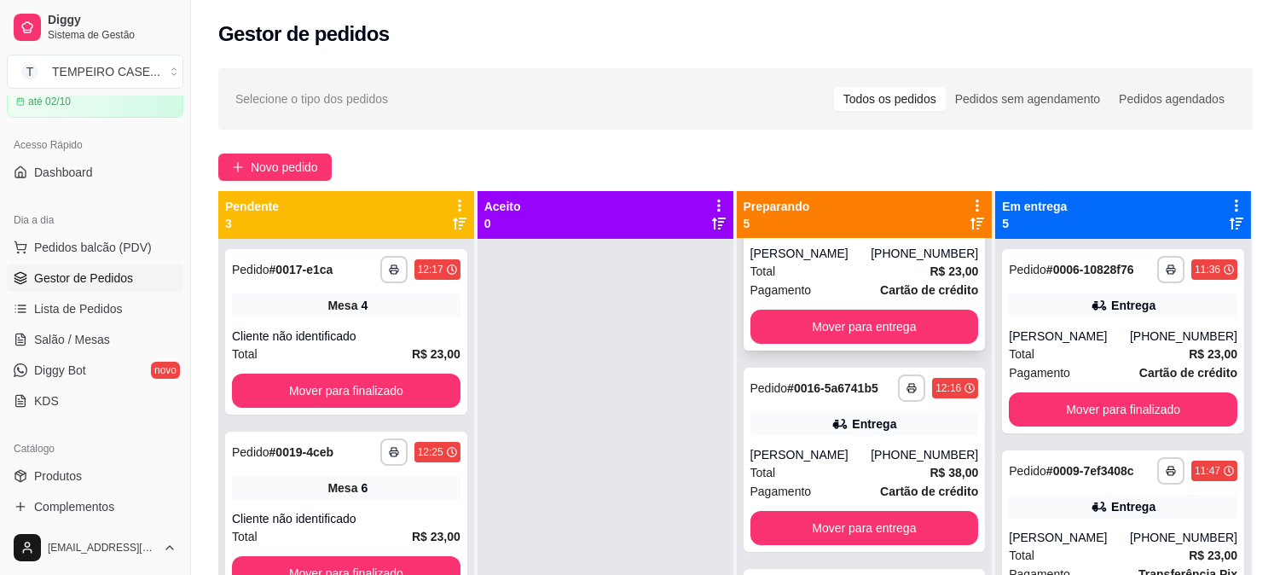
click button "Mover para entrega"
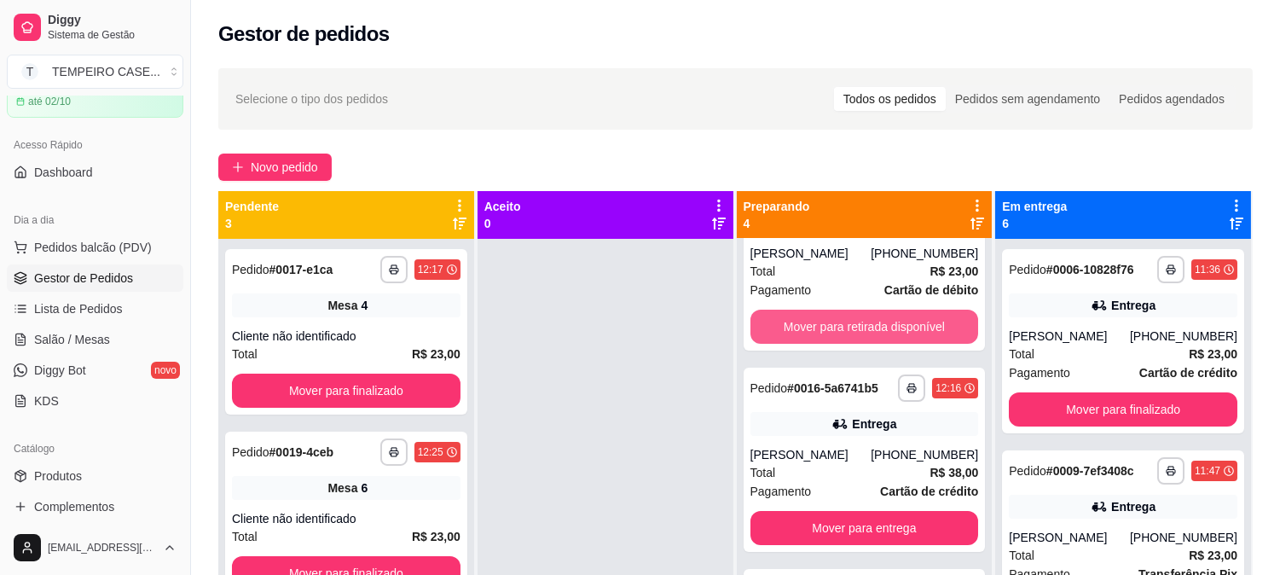
click button "Mover para retirada disponível"
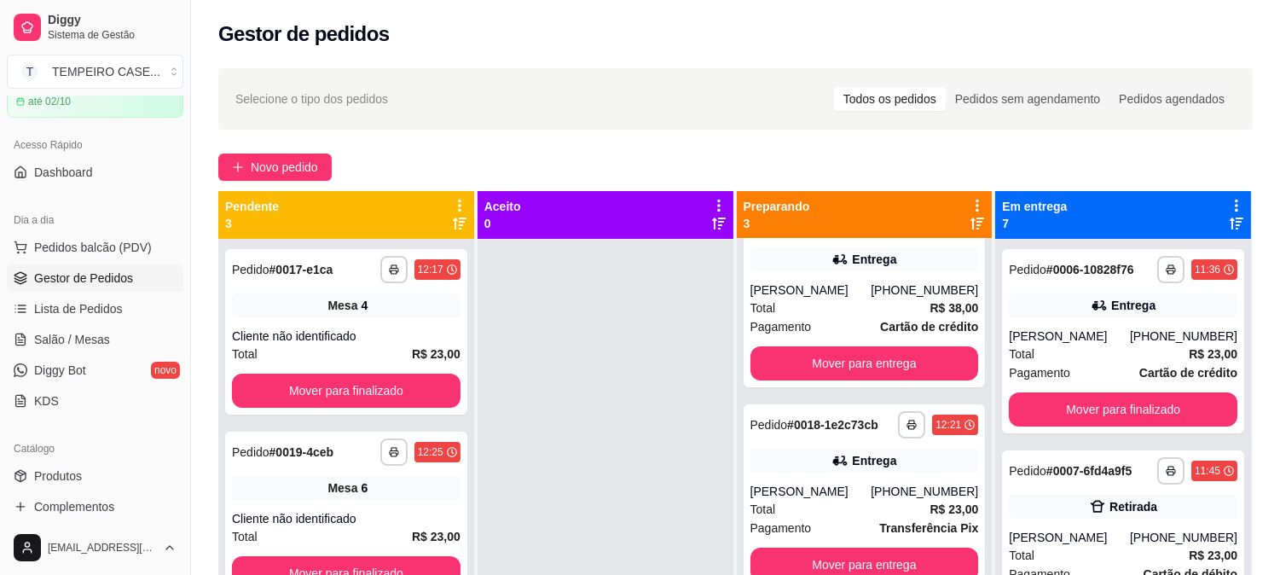
scroll to position [0, 0]
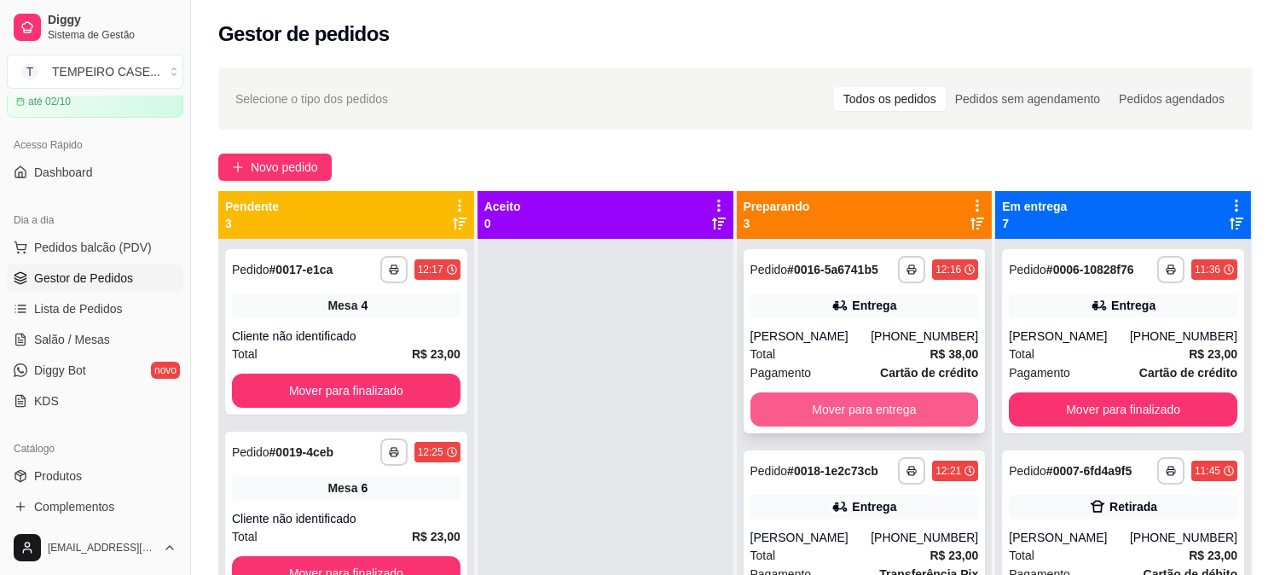
click button "Mover para entrega"
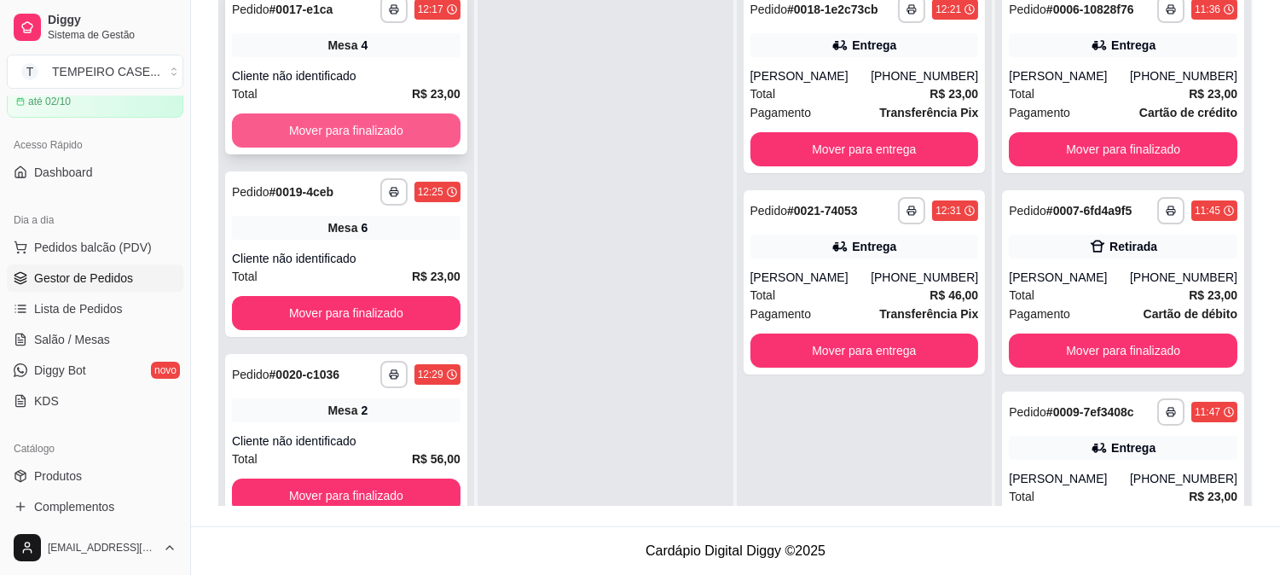
click button "Mover para finalizado"
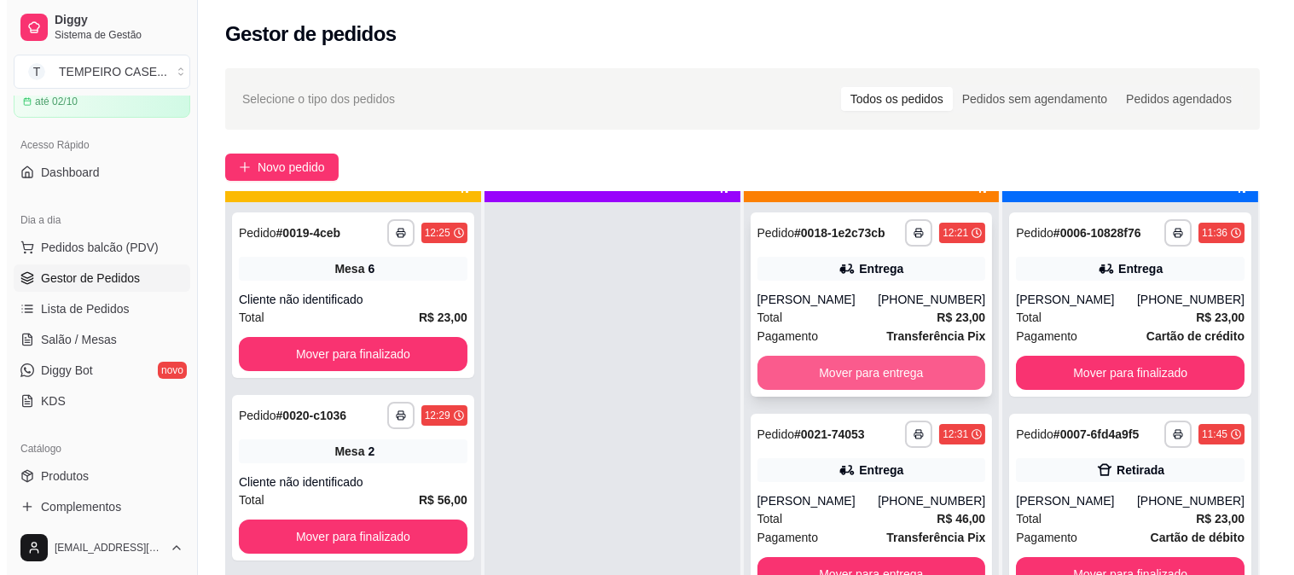
scroll to position [47, 0]
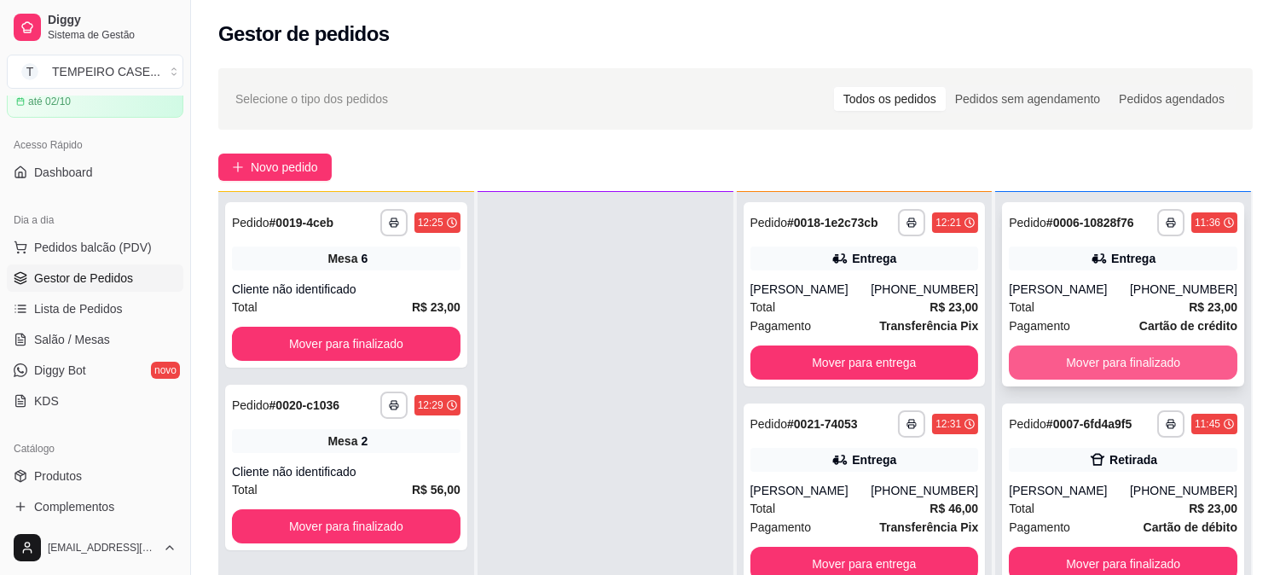
click button "Mover para finalizado"
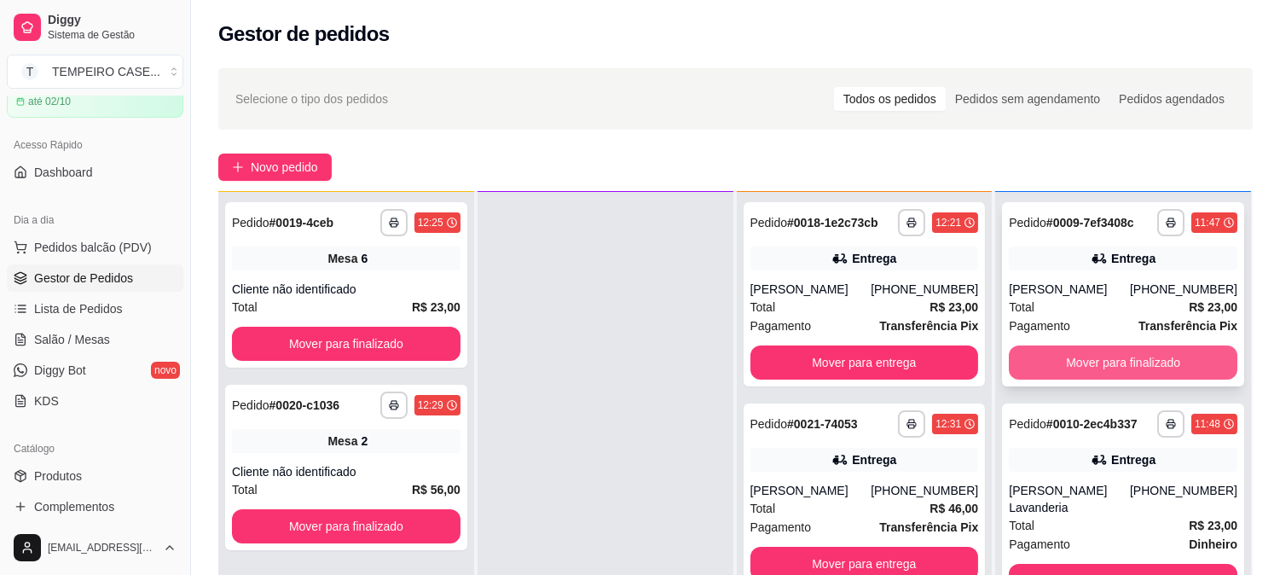
click button "Mover para finalizado"
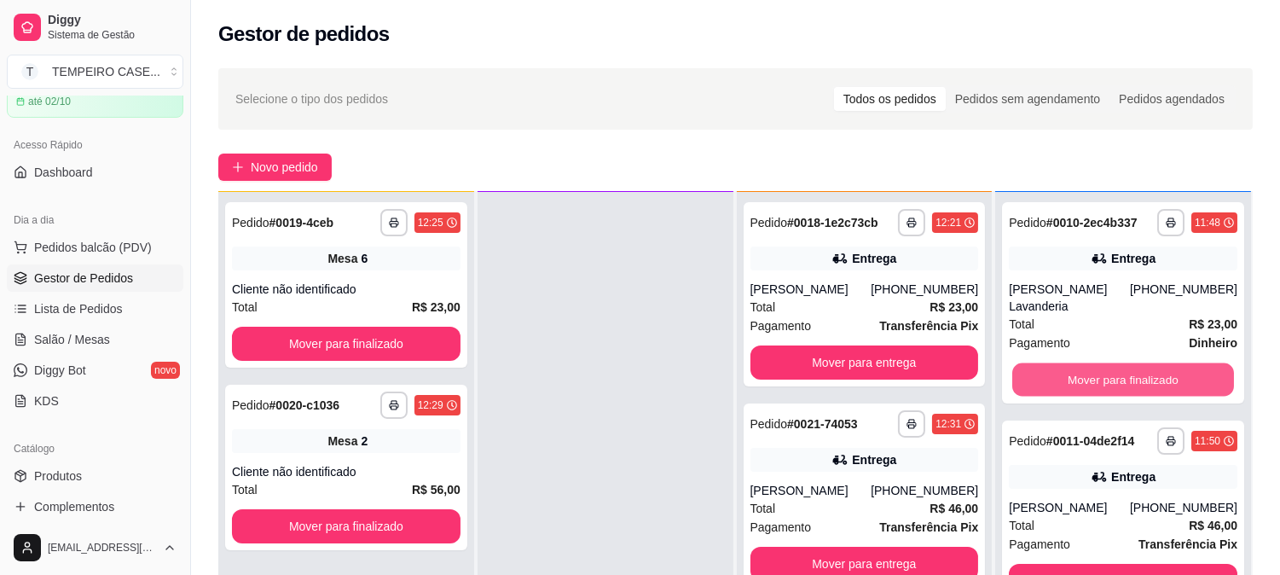
click button "Mover para finalizado"
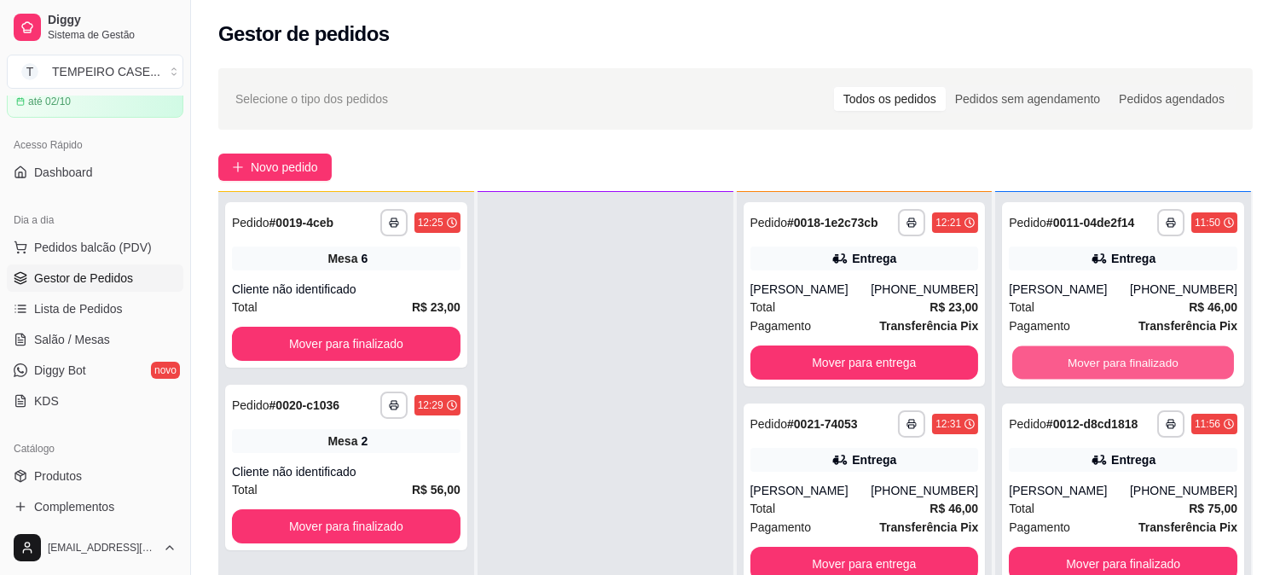
click button "Mover para finalizado"
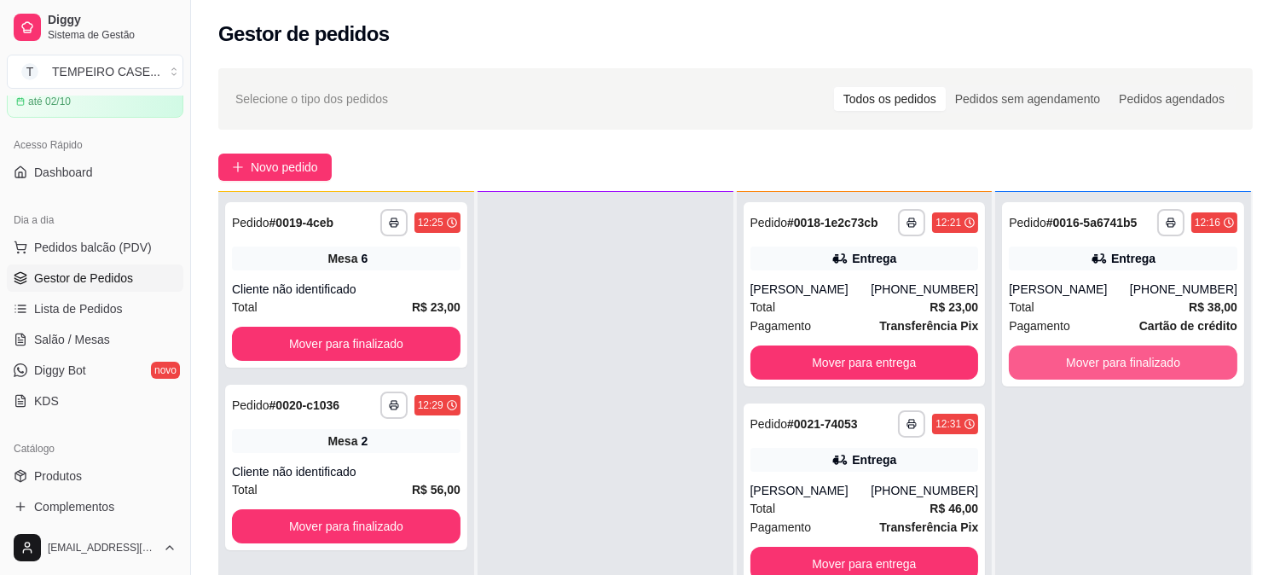
click button "Mover para finalizado"
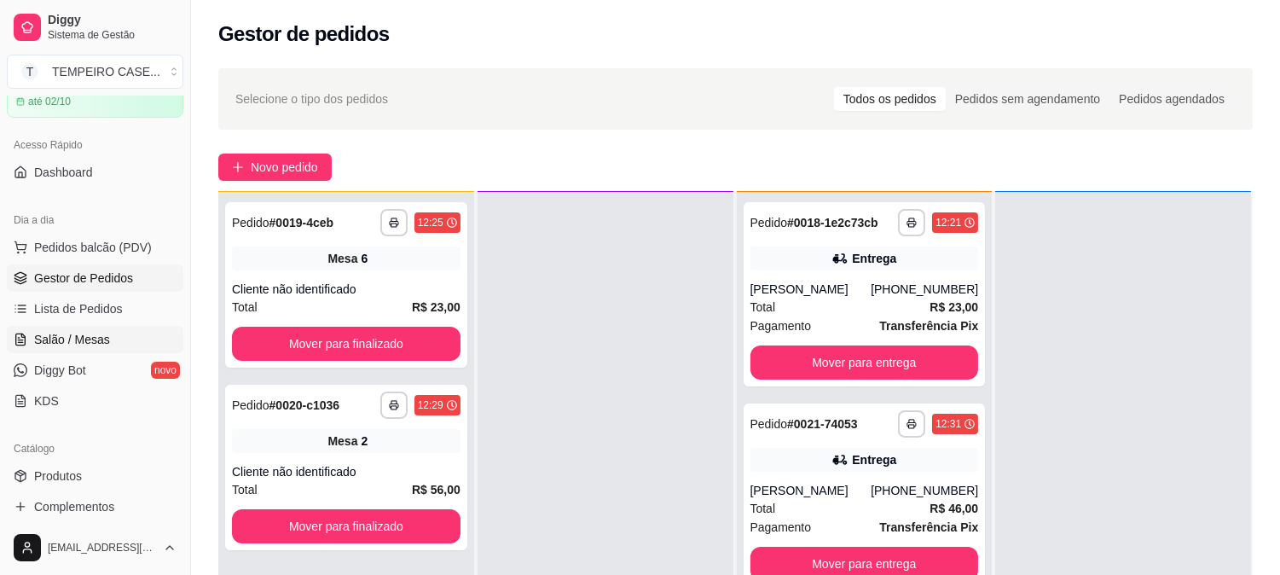
click span "Salão / Mesas"
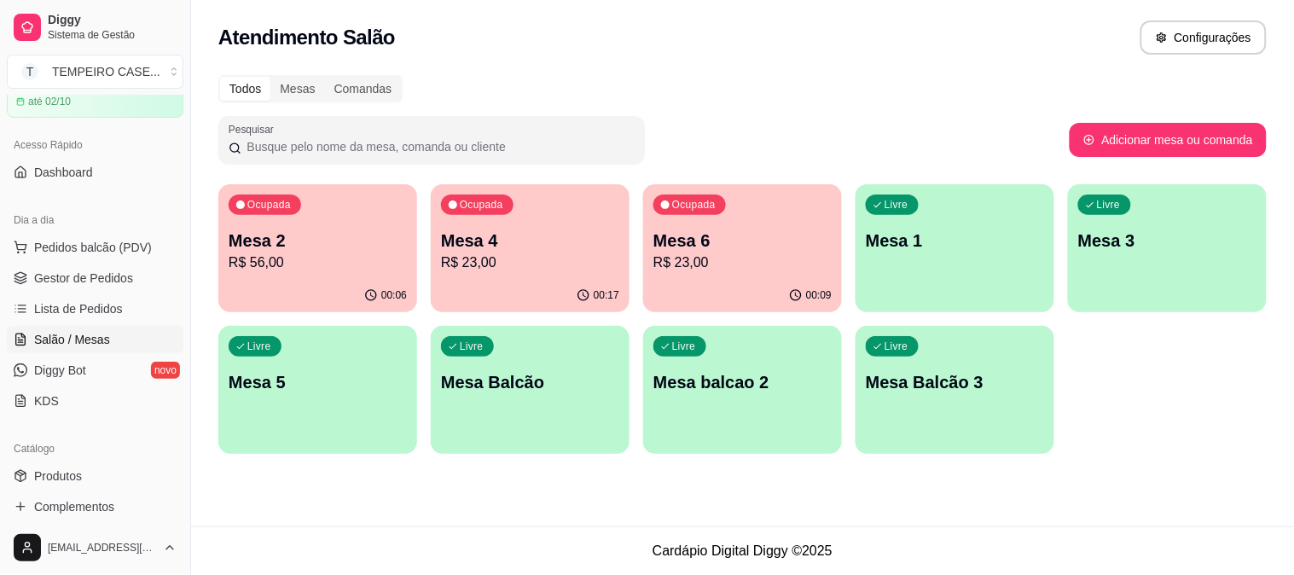
click p "R$ 23,00"
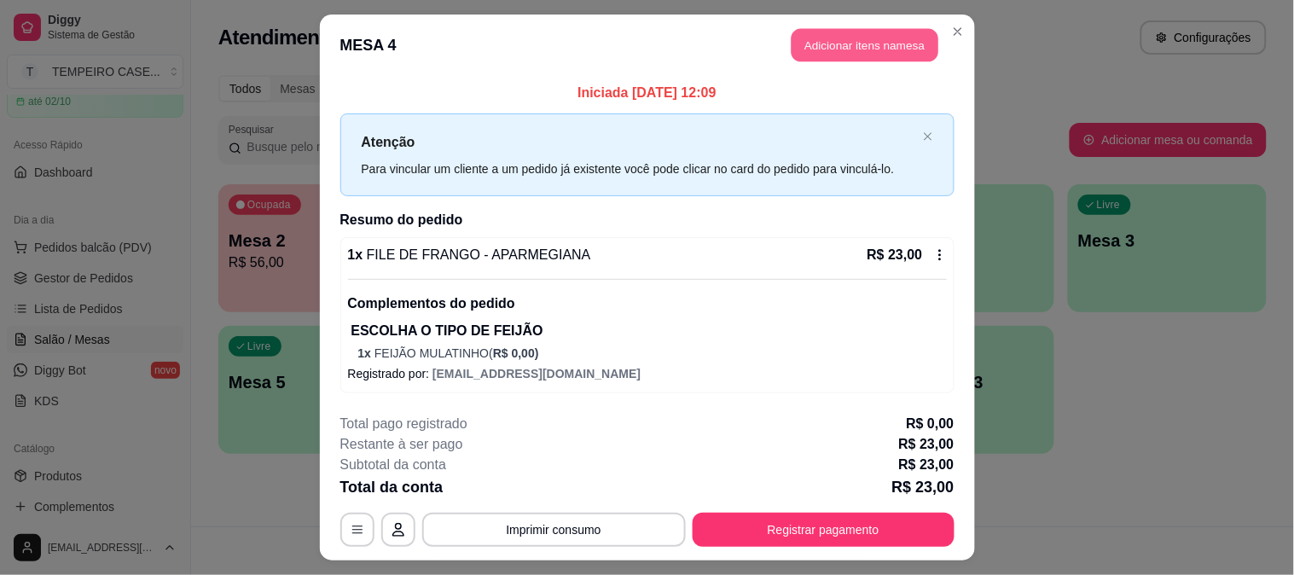
click button "Adicionar itens na mesa"
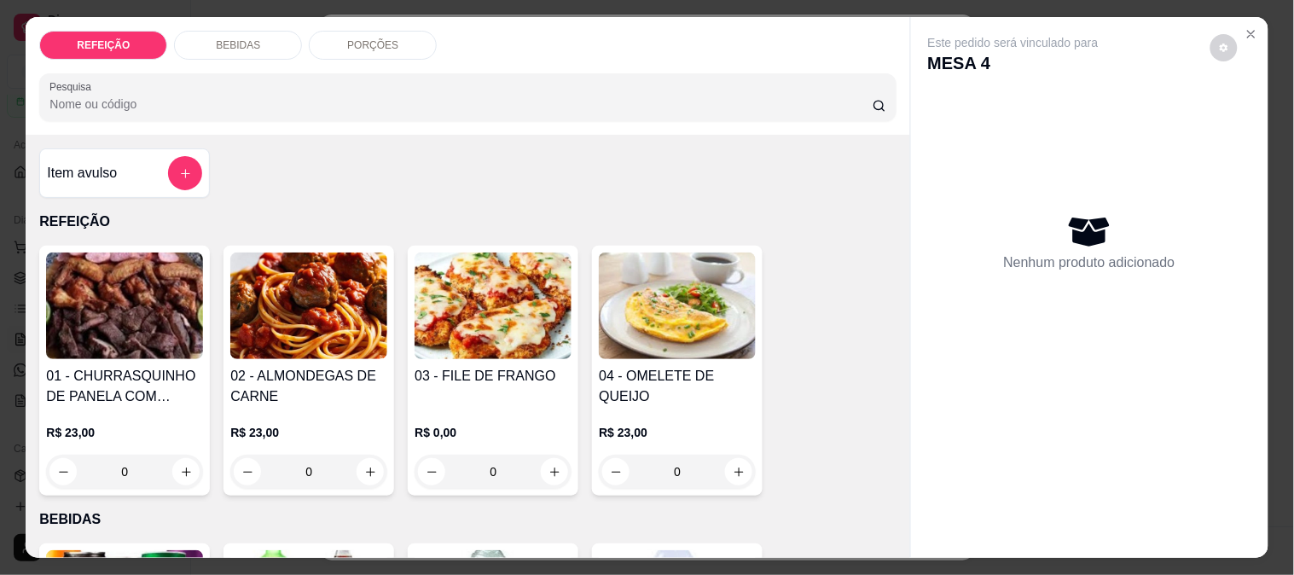
click div "BEBIDAS"
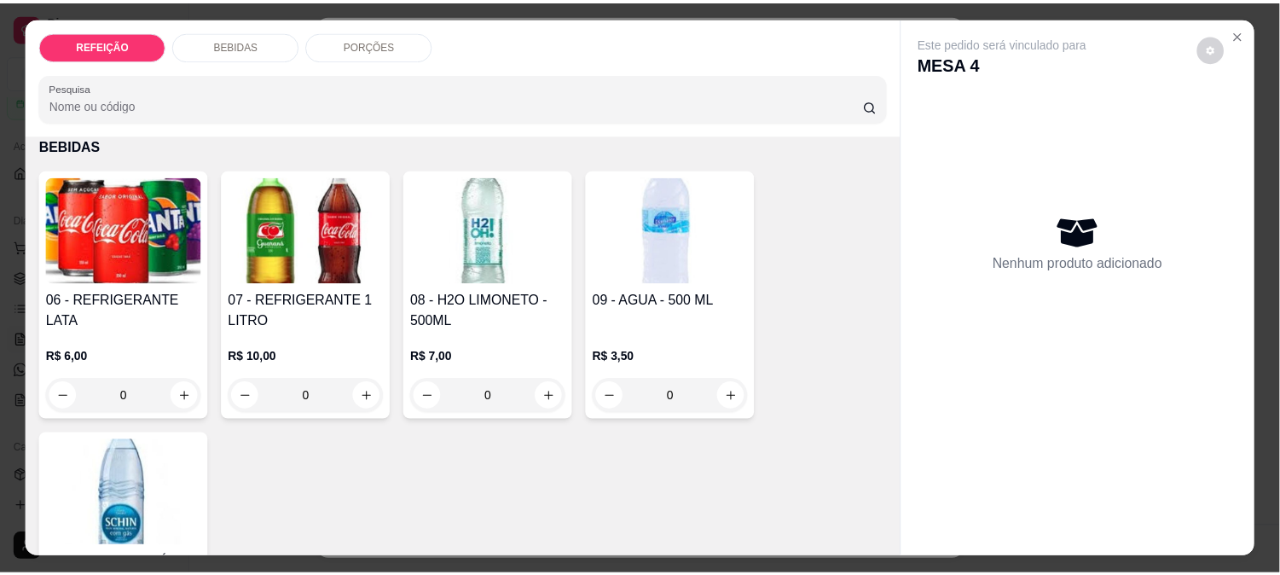
scroll to position [44, 0]
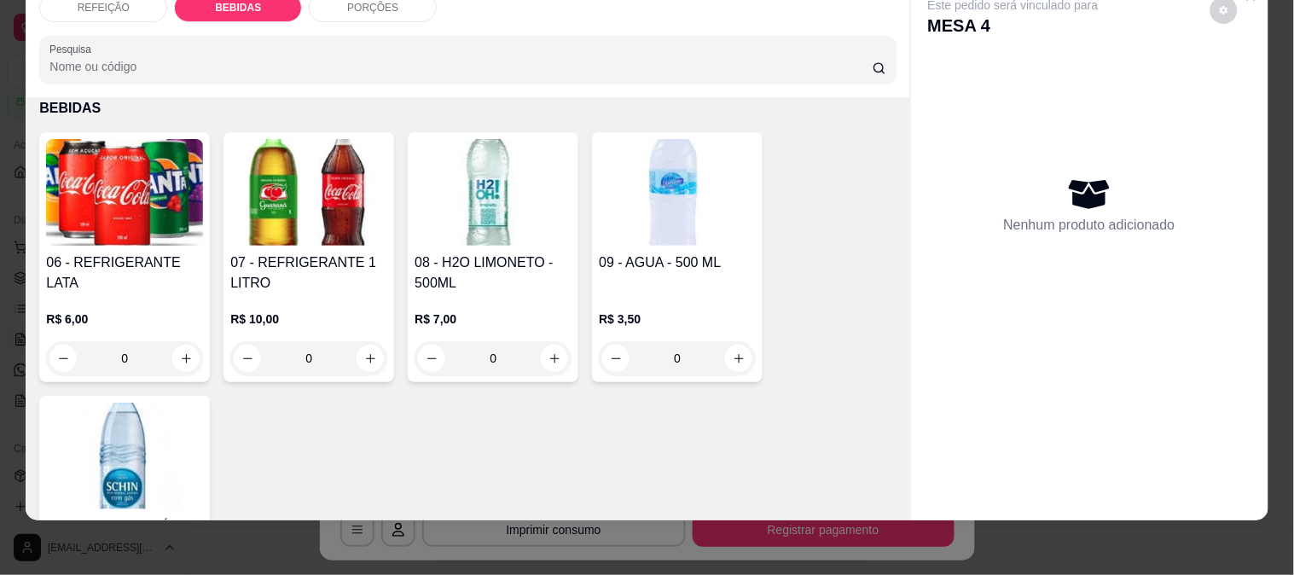
click img
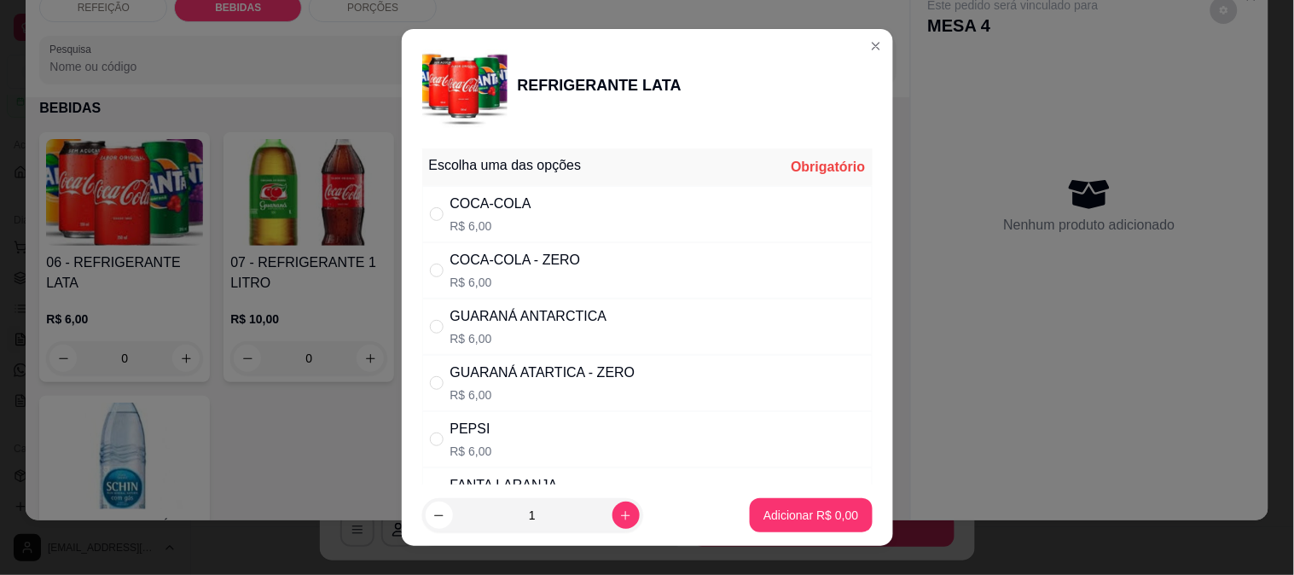
drag, startPoint x: 462, startPoint y: 291, endPoint x: 487, endPoint y: 287, distance: 25.1
click div "COCA-COLA - ZERO R$ 6,00"
radio input "true"
click p "Adicionar R$ 6,00"
type input "1"
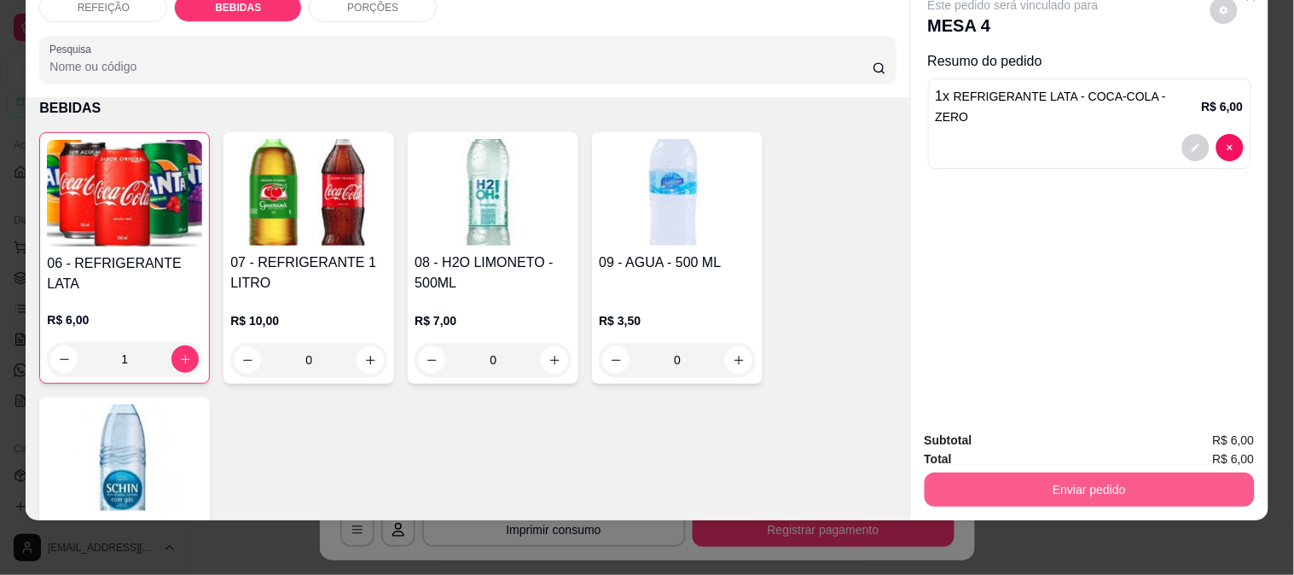
click button "Enviar pedido"
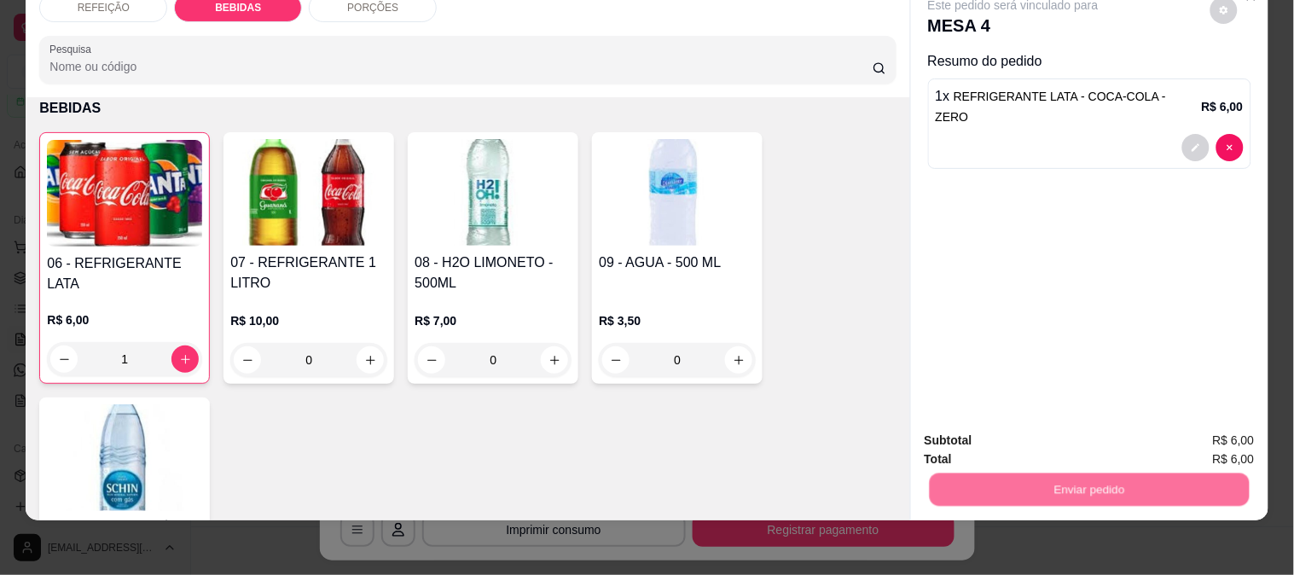
click button "Não registrar e enviar pedido"
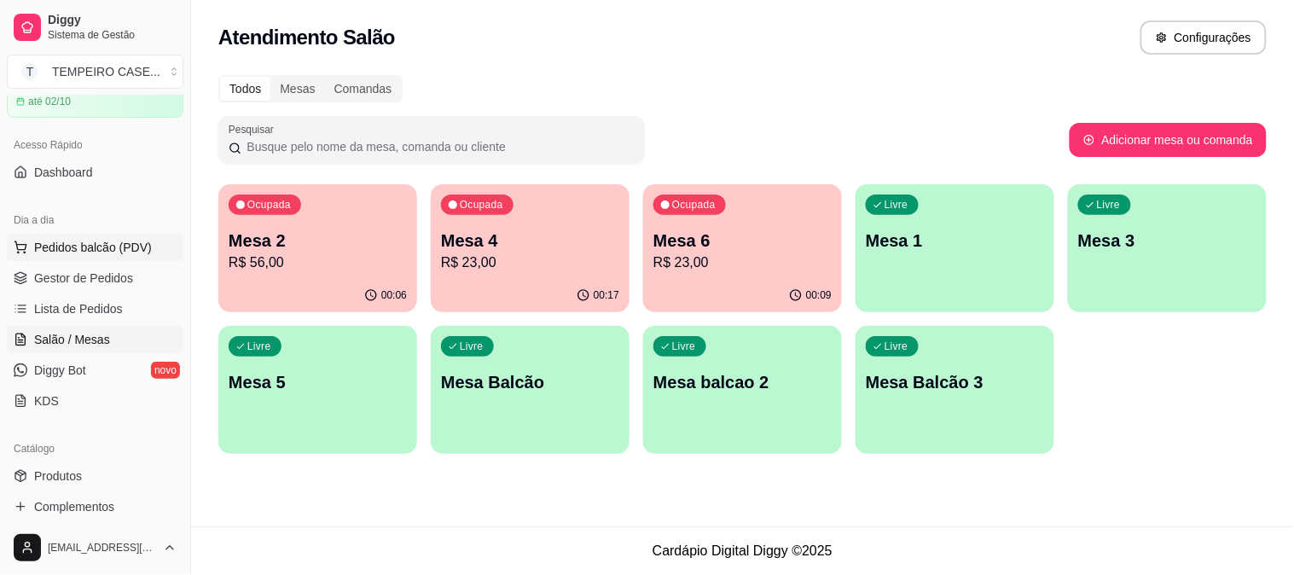
click span "Pedidos balcão (PDV)"
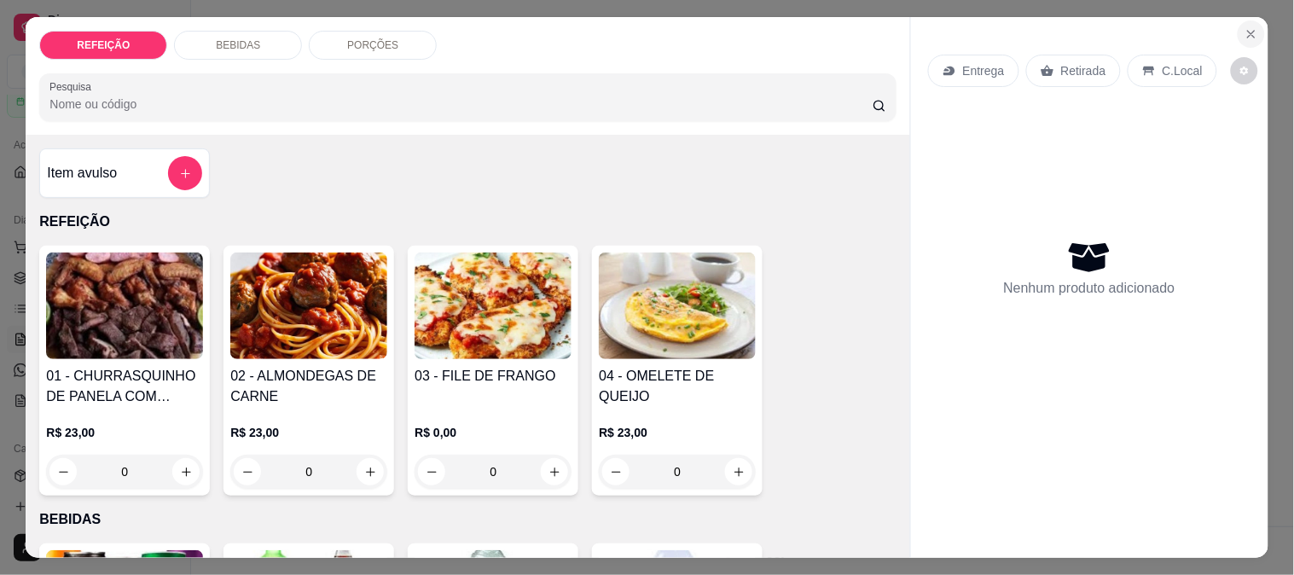
click icon "Close"
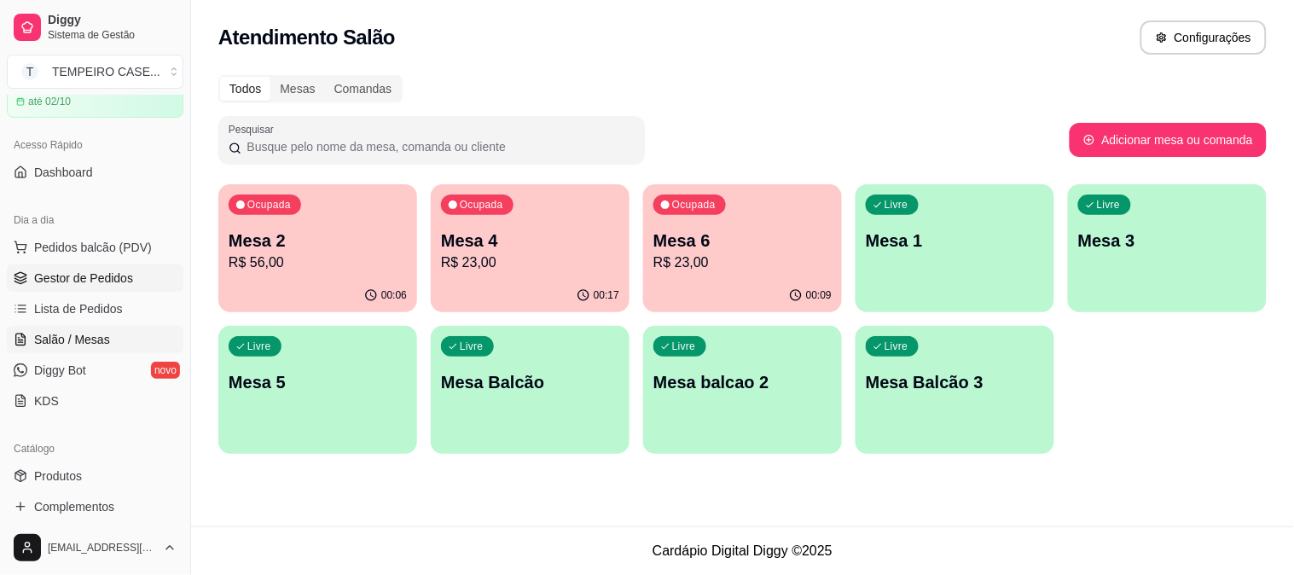
click span "Gestor de Pedidos"
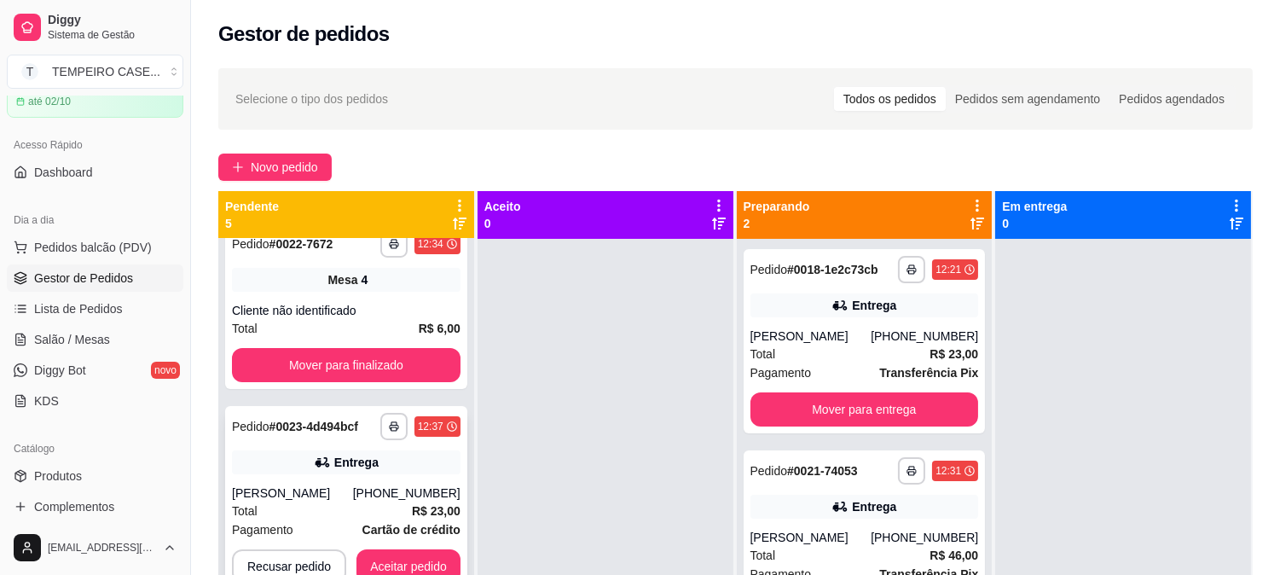
scroll to position [47, 0]
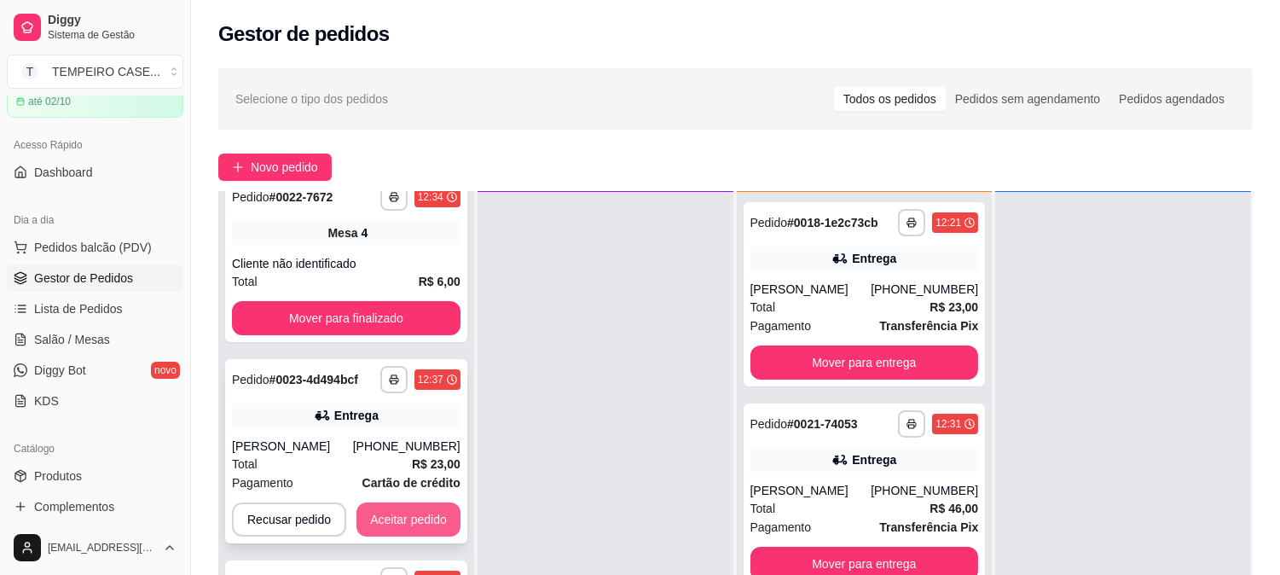
click button "Aceitar pedido"
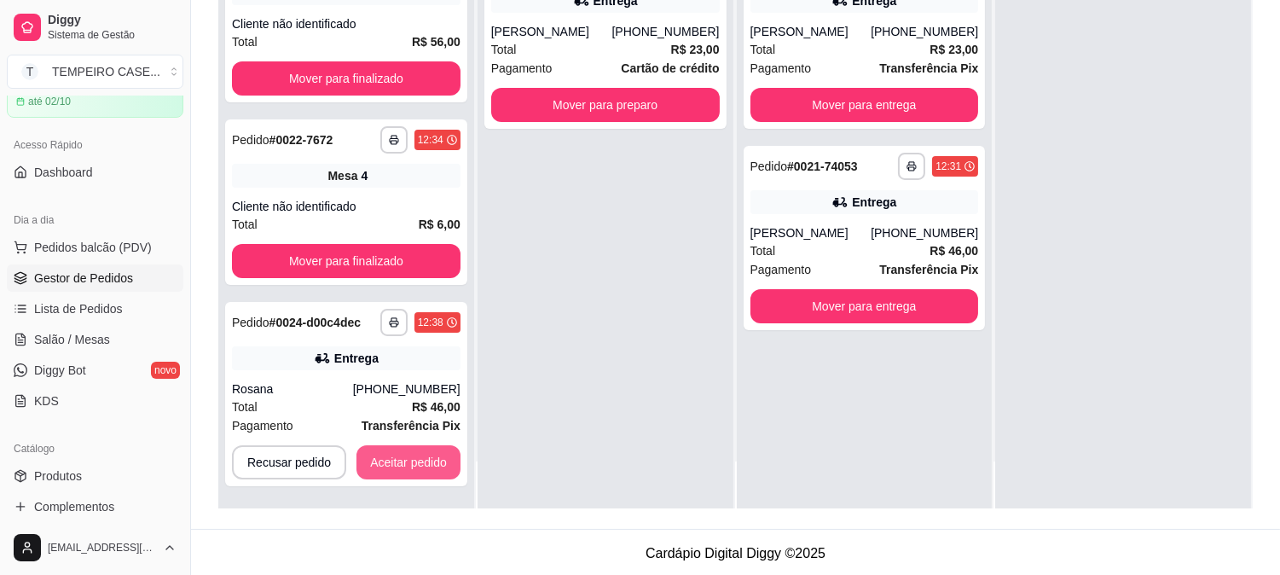
scroll to position [260, 0]
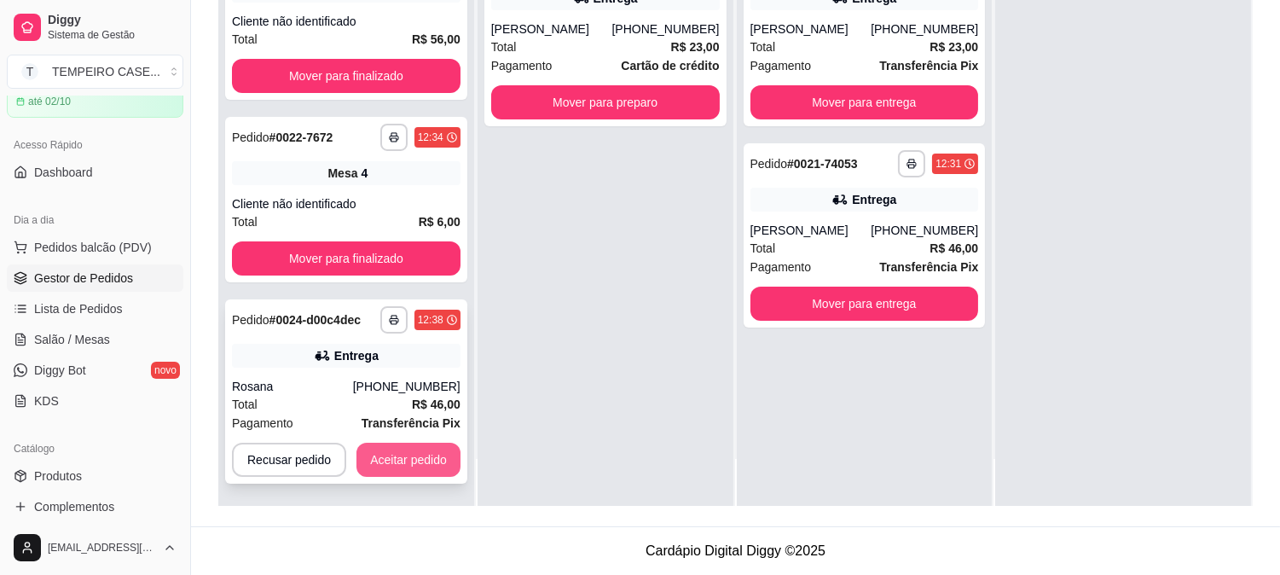
click button "Aceitar pedido"
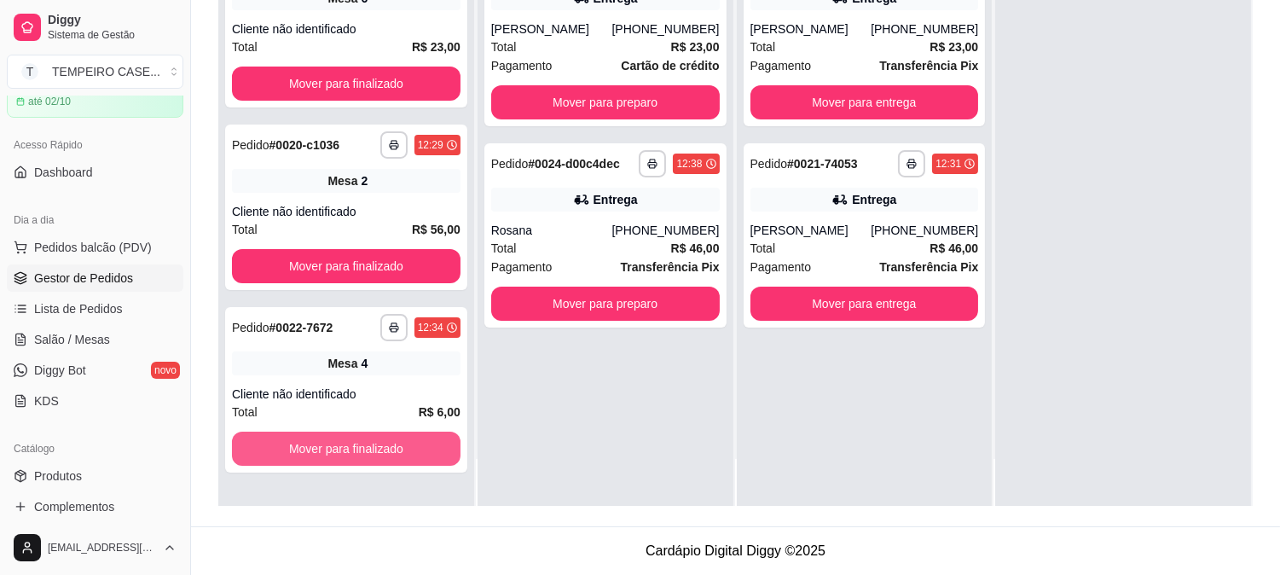
scroll to position [0, 0]
click button "button"
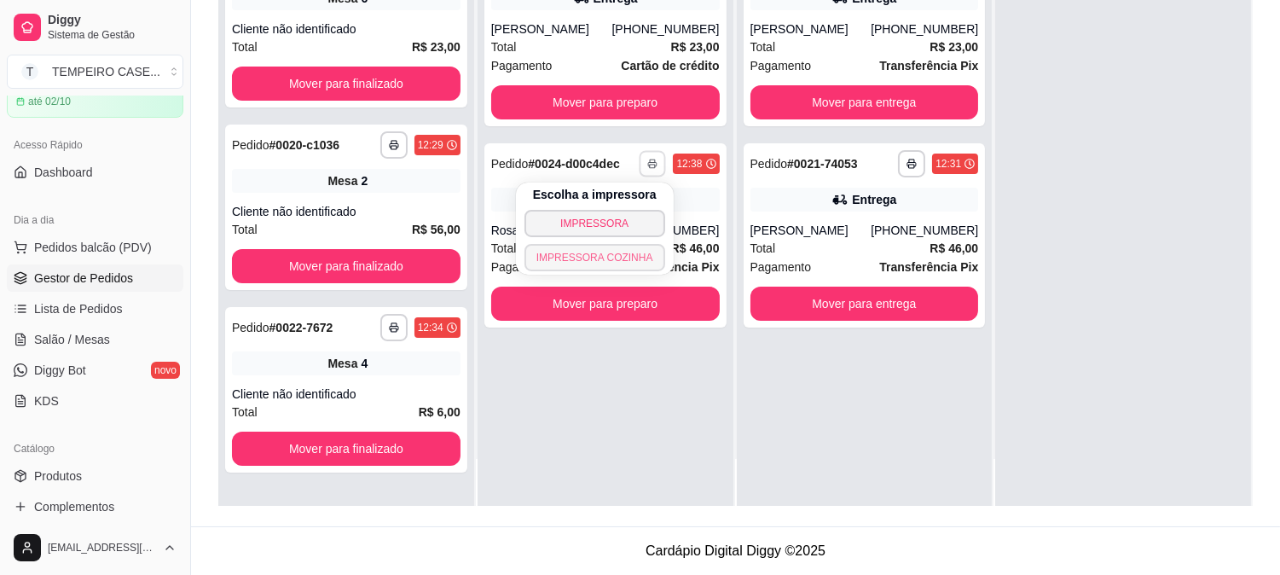
click button "IMPRESSORA COZINHA"
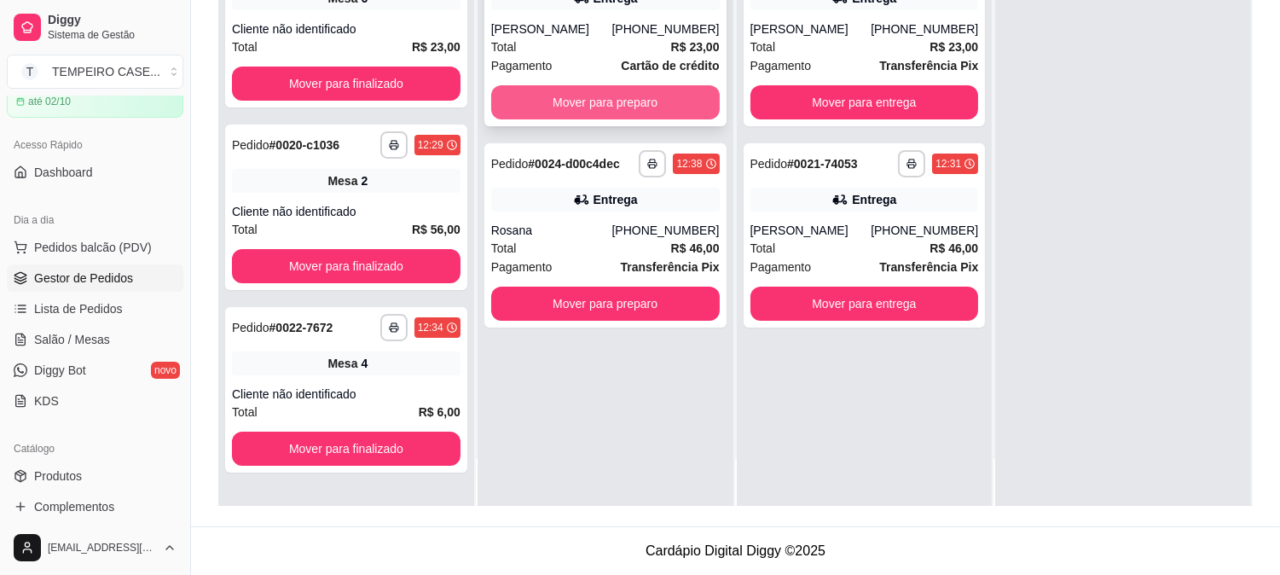
click button "Mover para preparo"
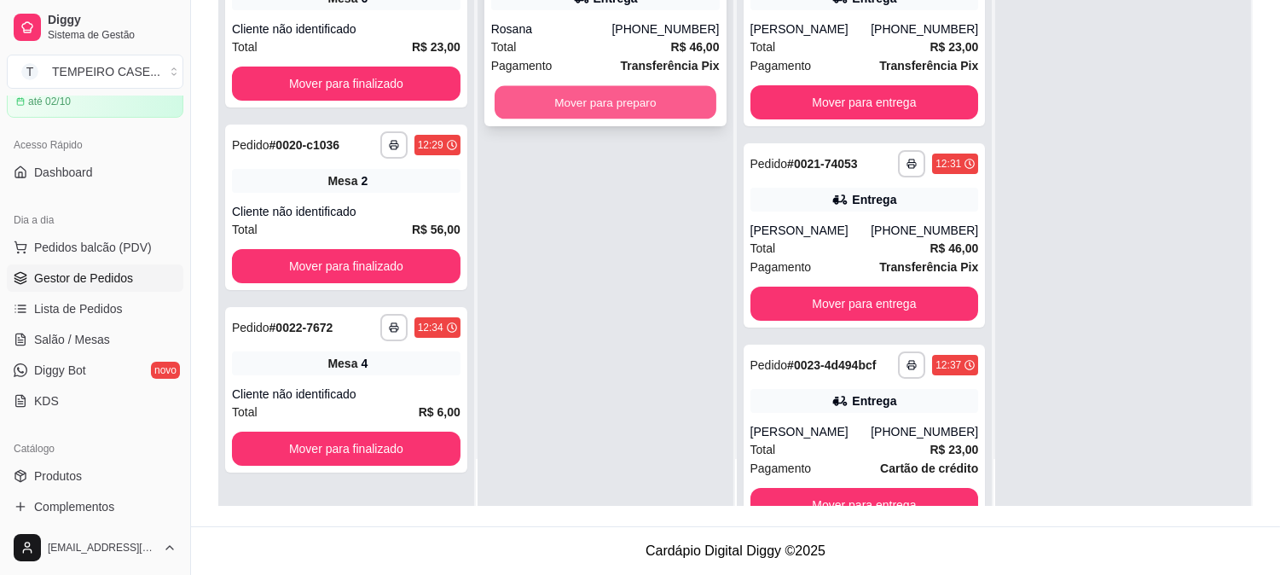
click button "Mover para preparo"
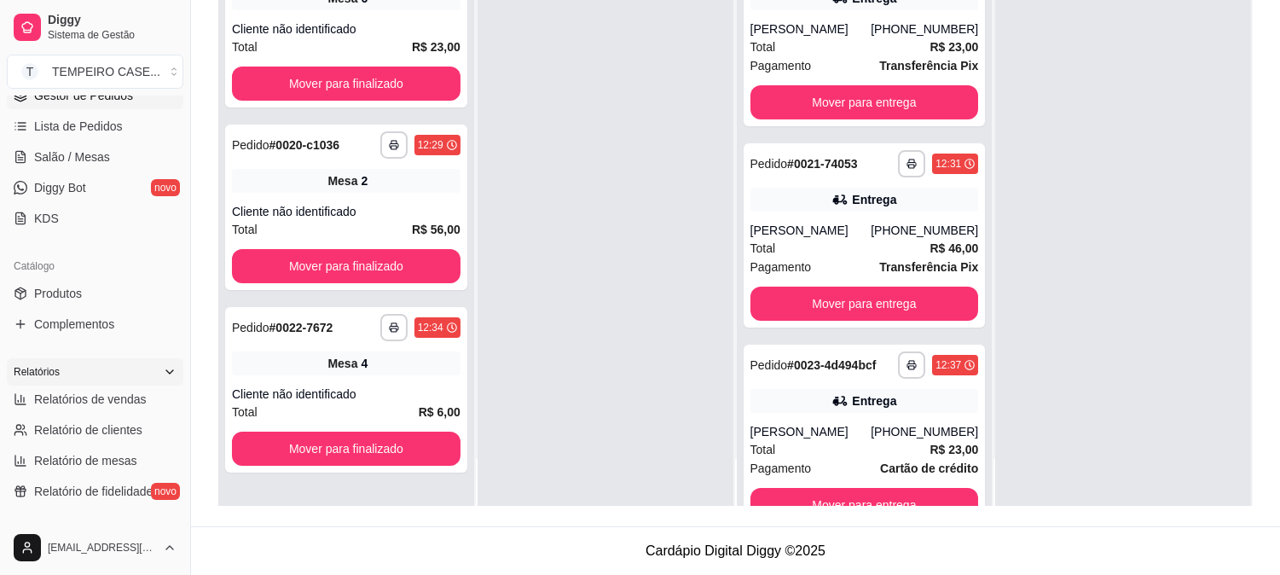
scroll to position [273, 0]
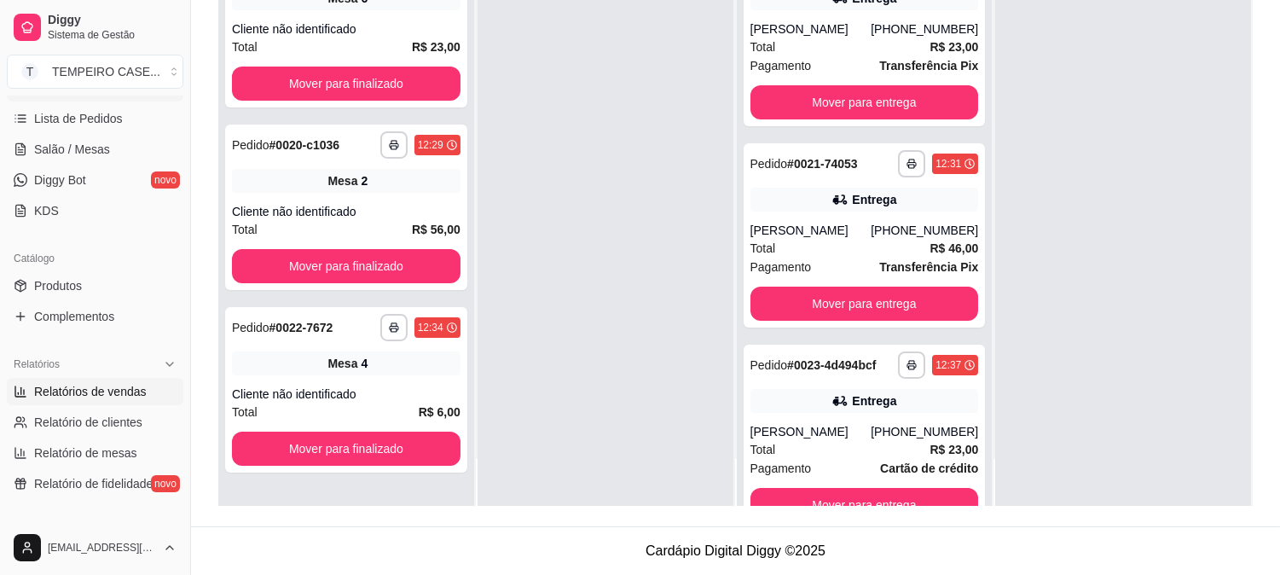
click span "Relatórios de vendas"
select select "ALL"
select select "0"
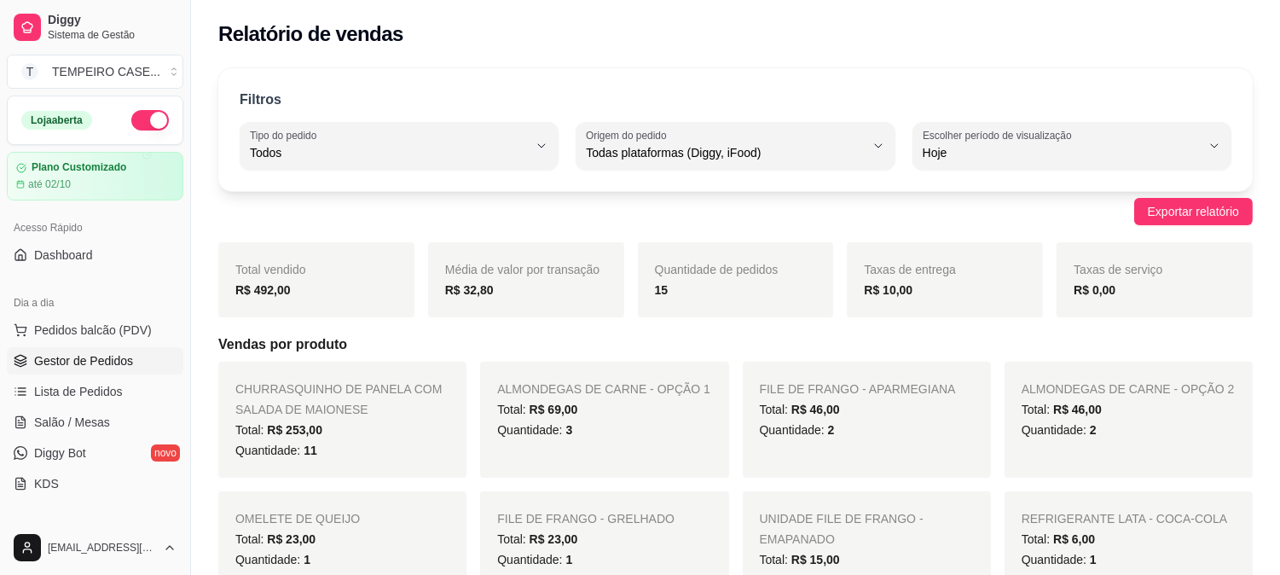
click span "Gestor de Pedidos"
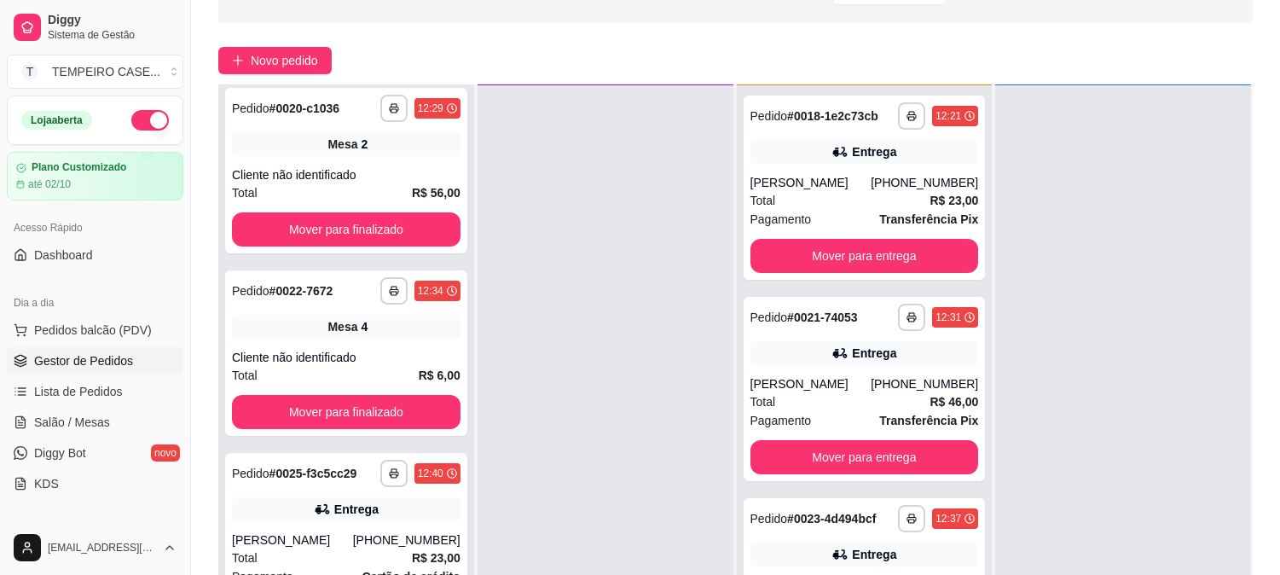
scroll to position [260, 0]
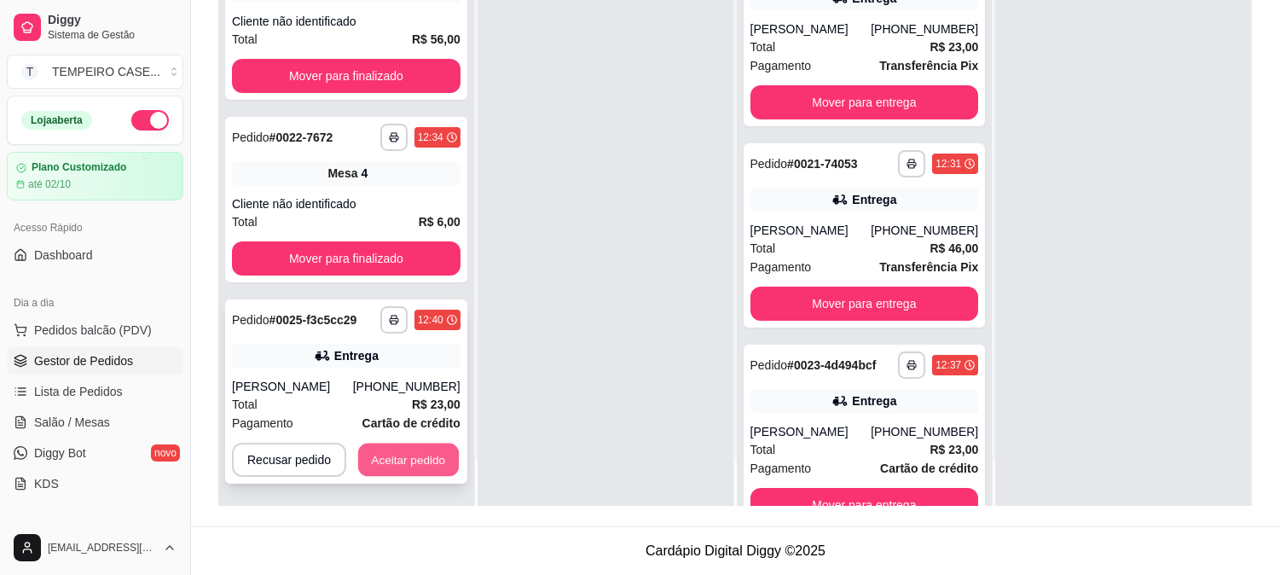
click button "Aceitar pedido"
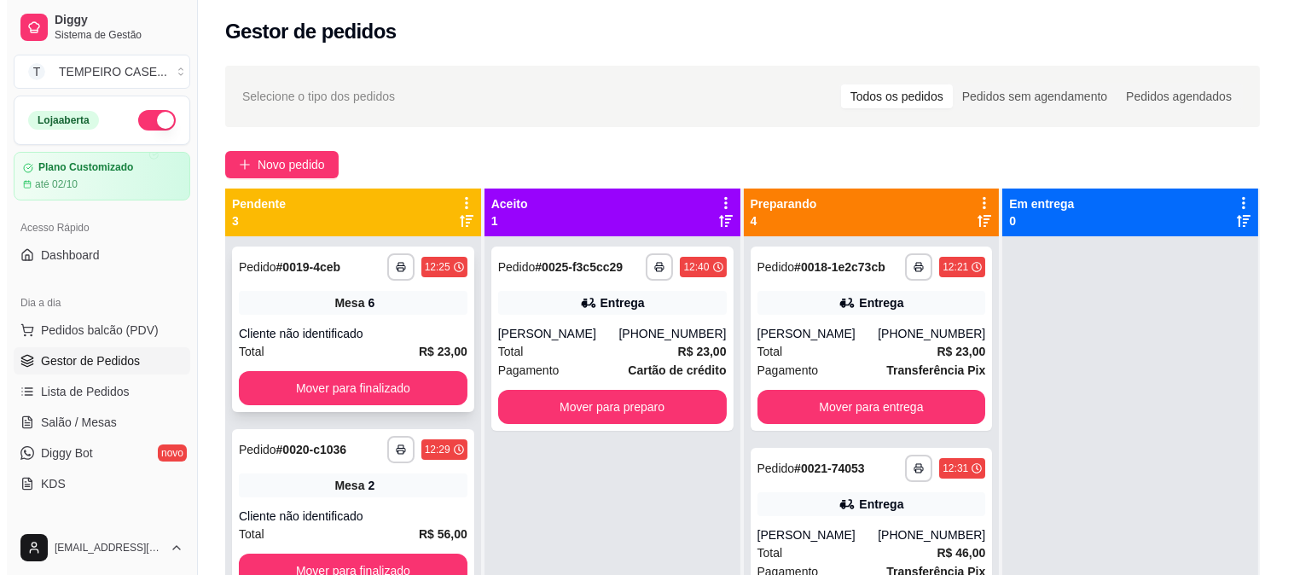
scroll to position [0, 0]
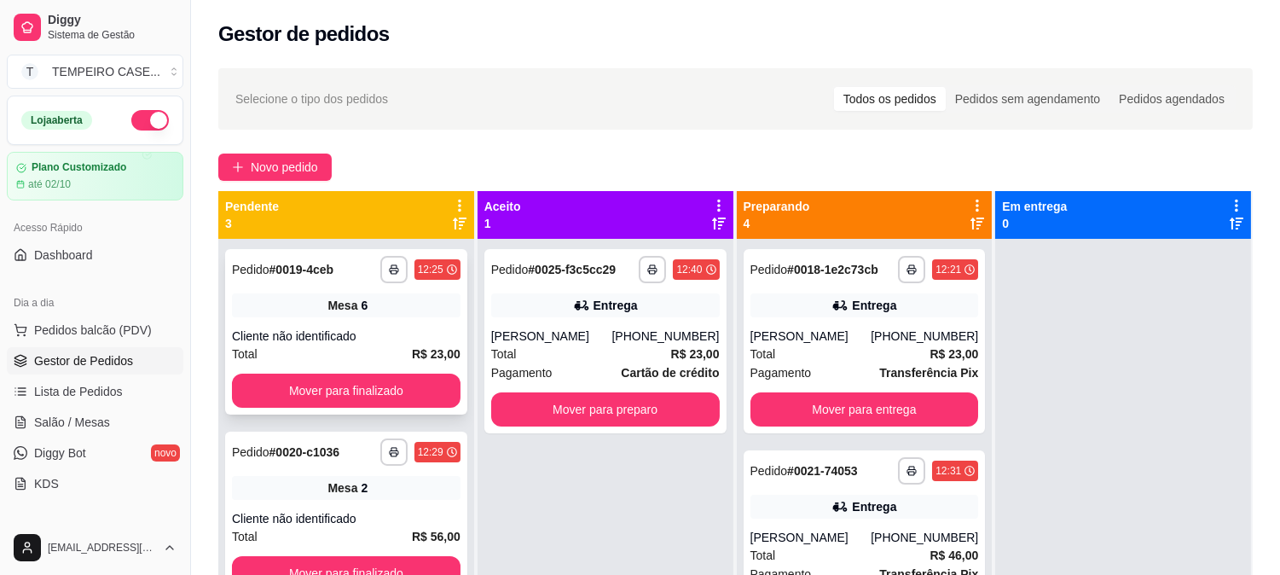
click div "**********"
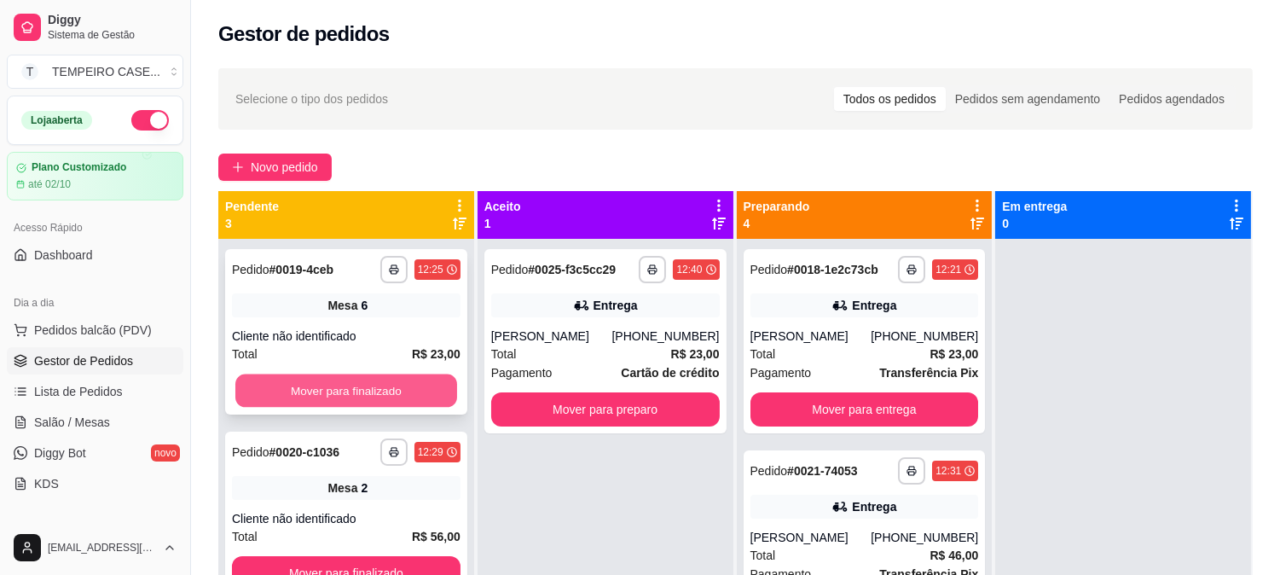
click button "Mover para finalizado"
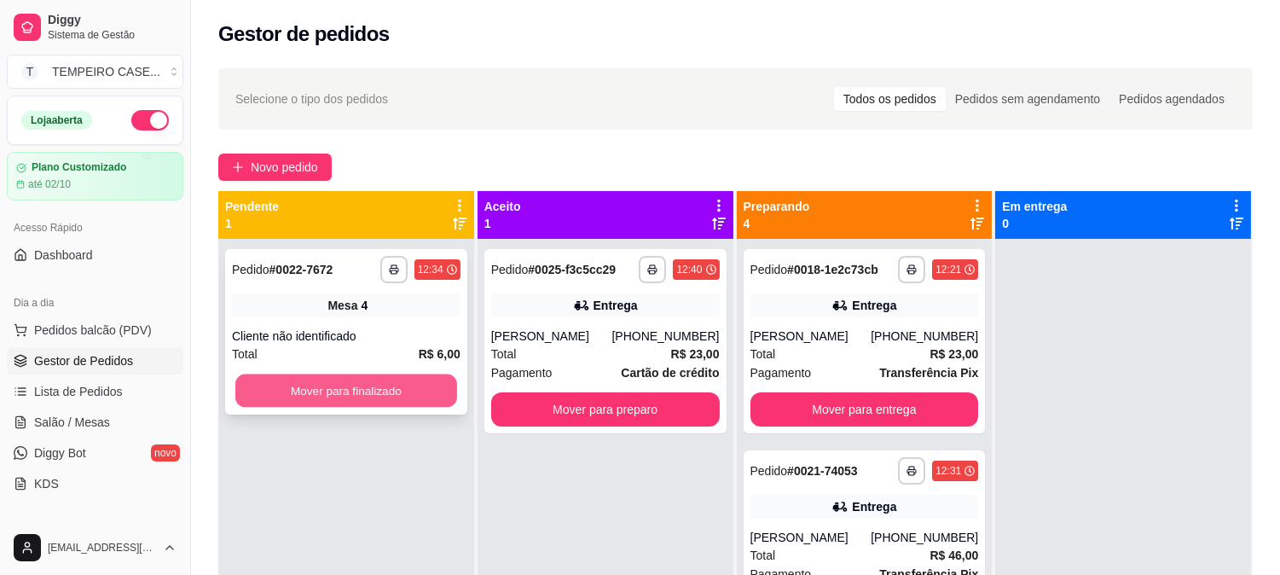
click button "Mover para finalizado"
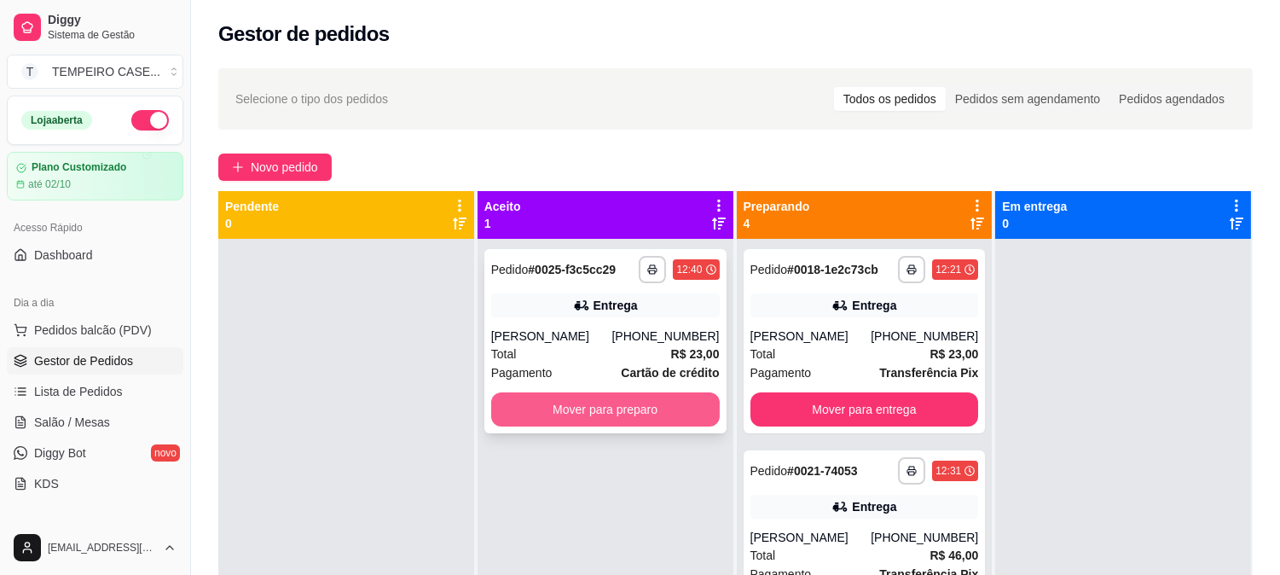
click button "Mover para preparo"
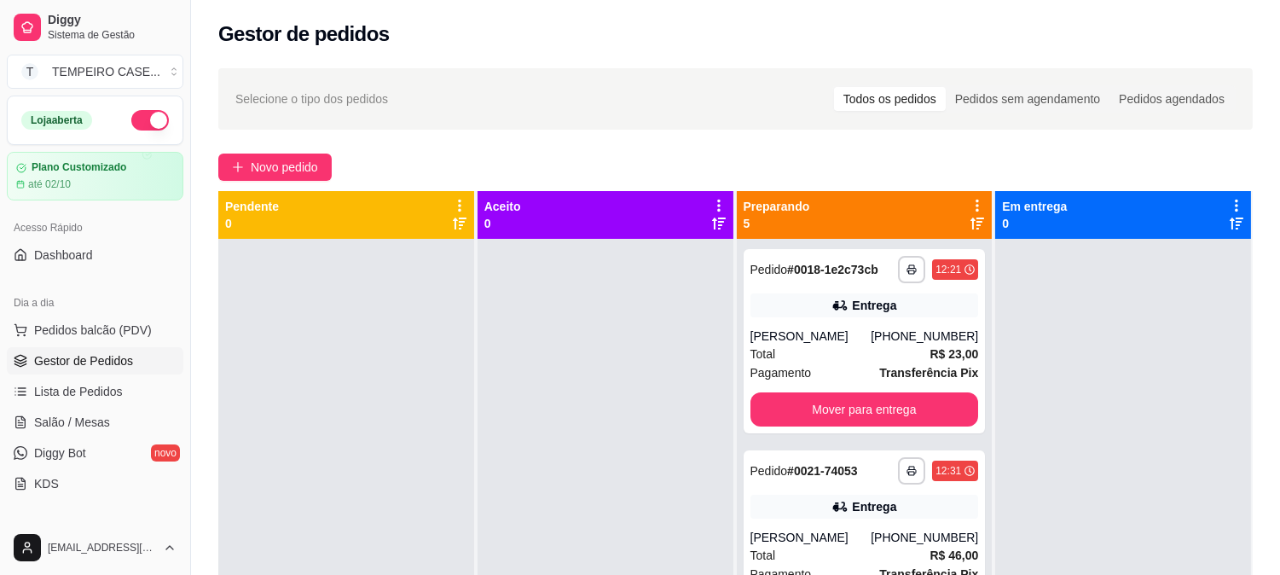
click div
click span "Salão / Mesas"
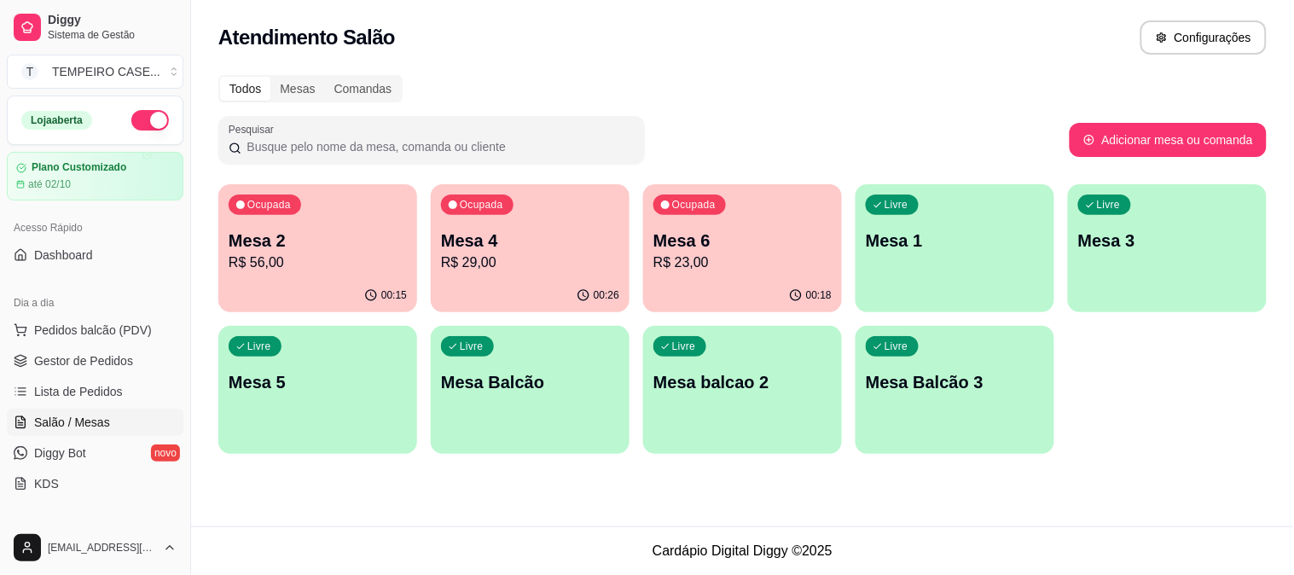
click p "Mesa 5"
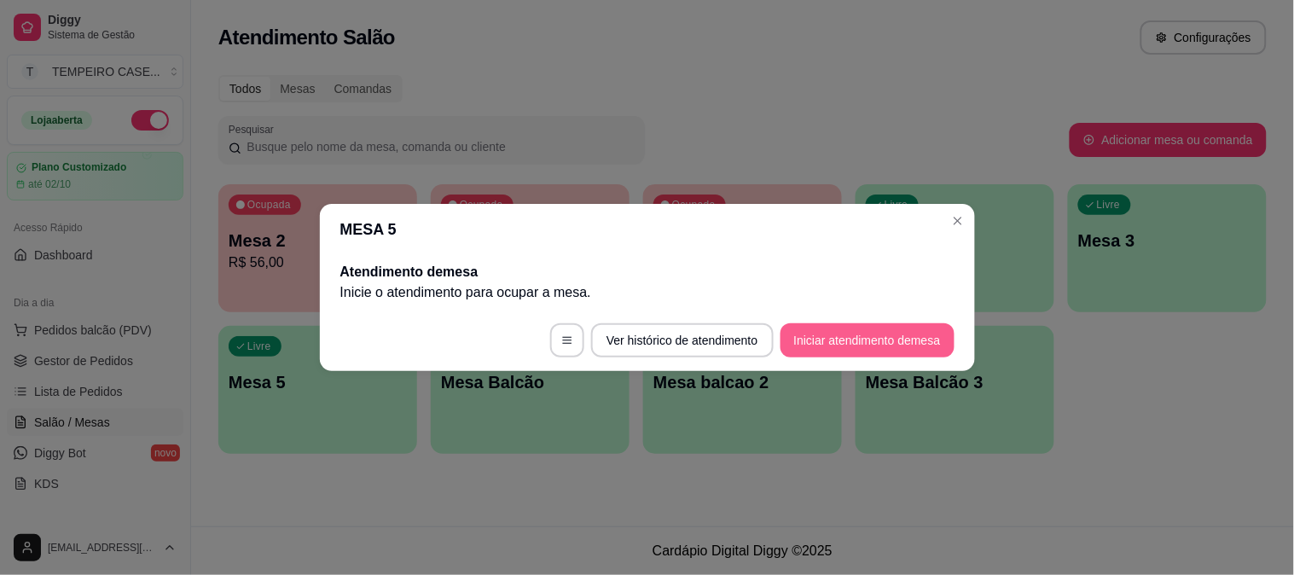
click button "Iniciar atendimento de mesa"
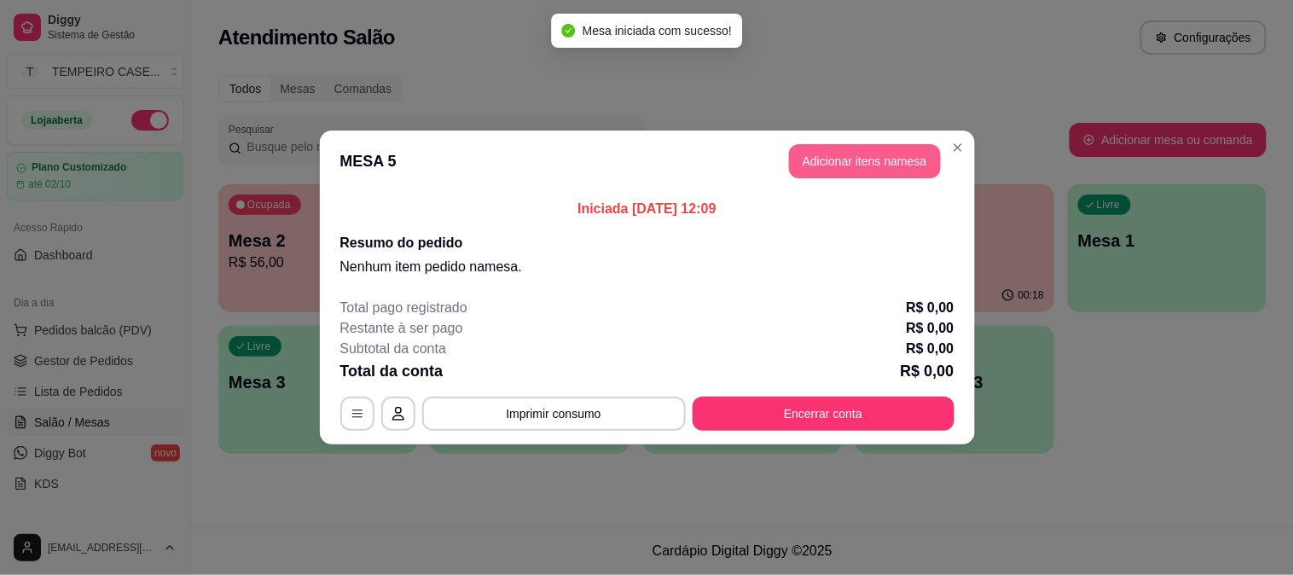
click button "Adicionar itens na mesa"
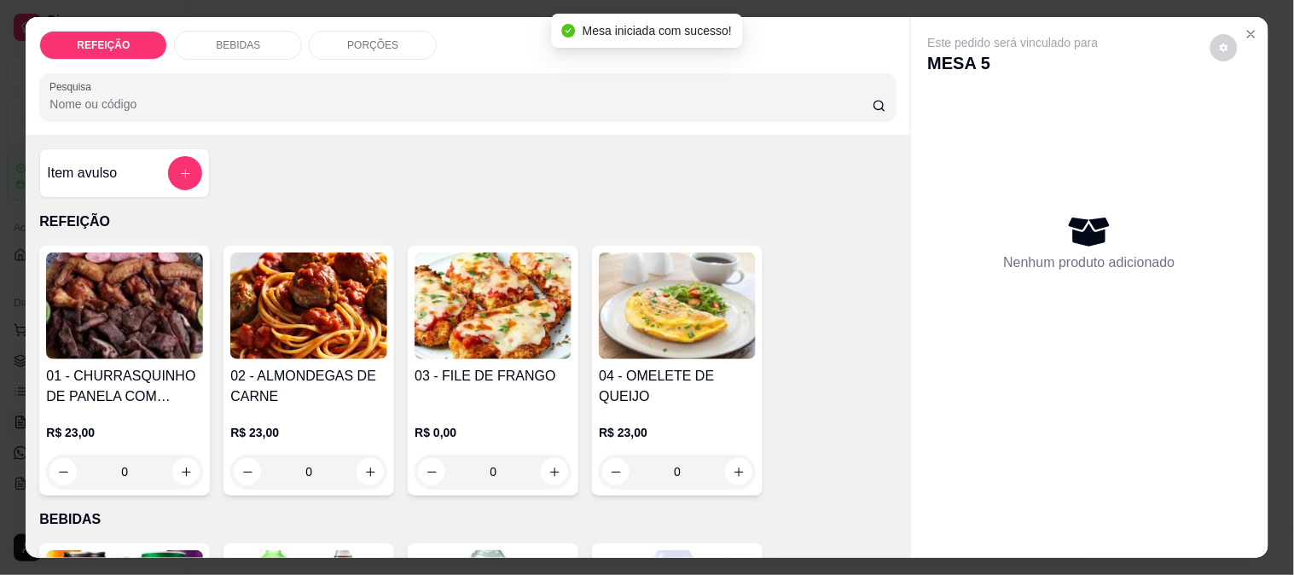
click img
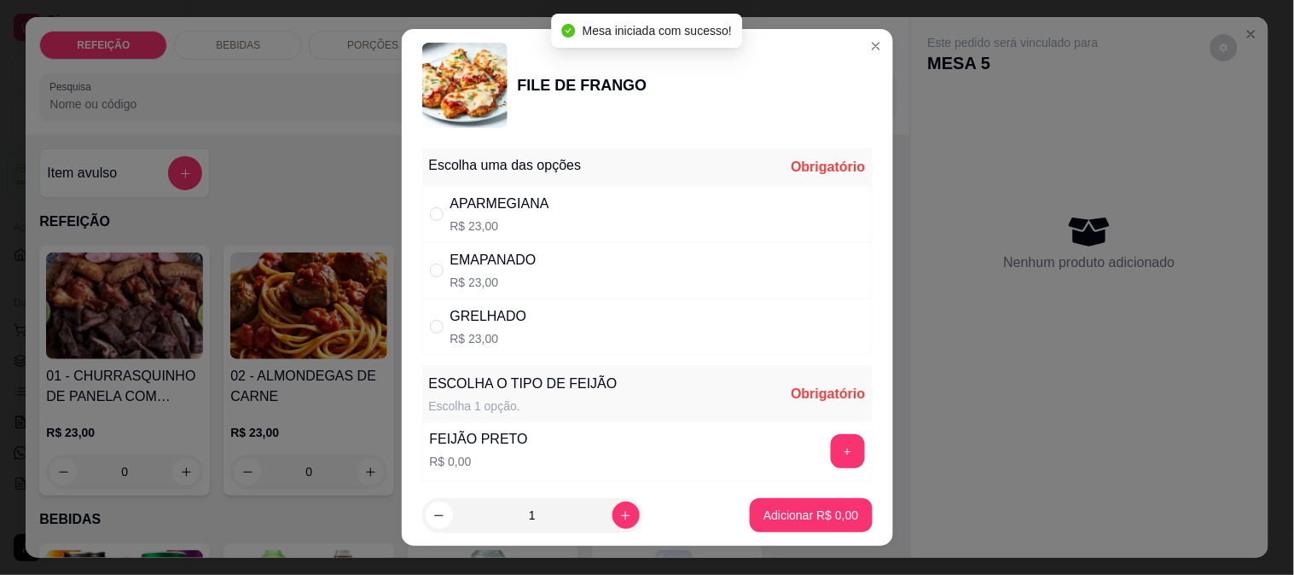
click div "APARMEGIANA"
radio input "true"
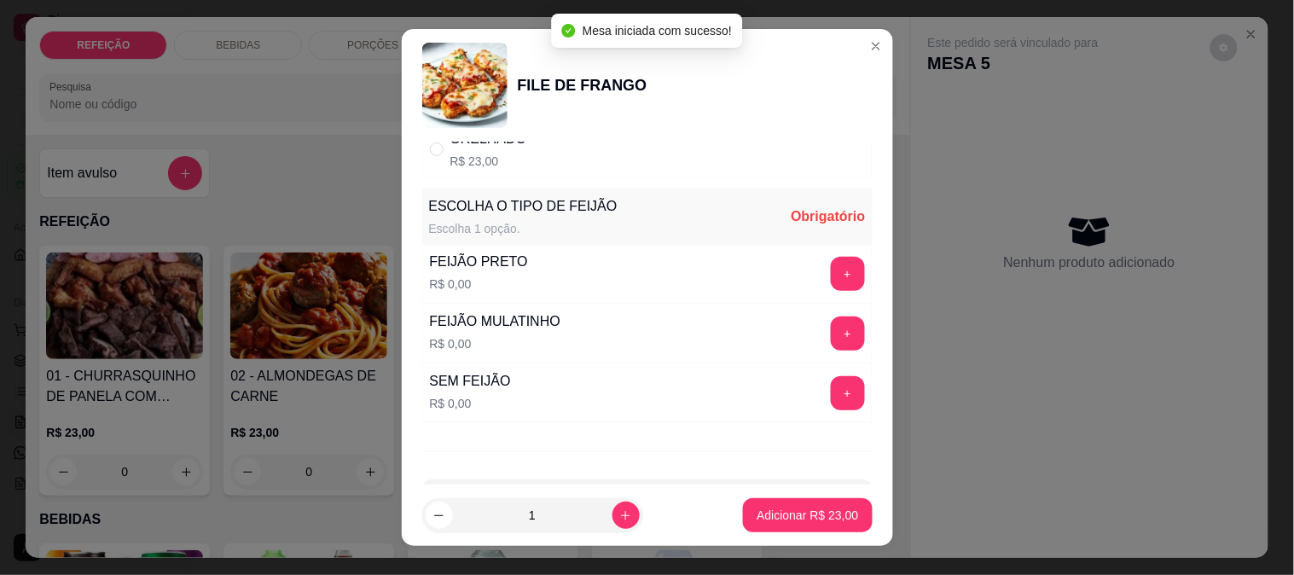
scroll to position [189, 0]
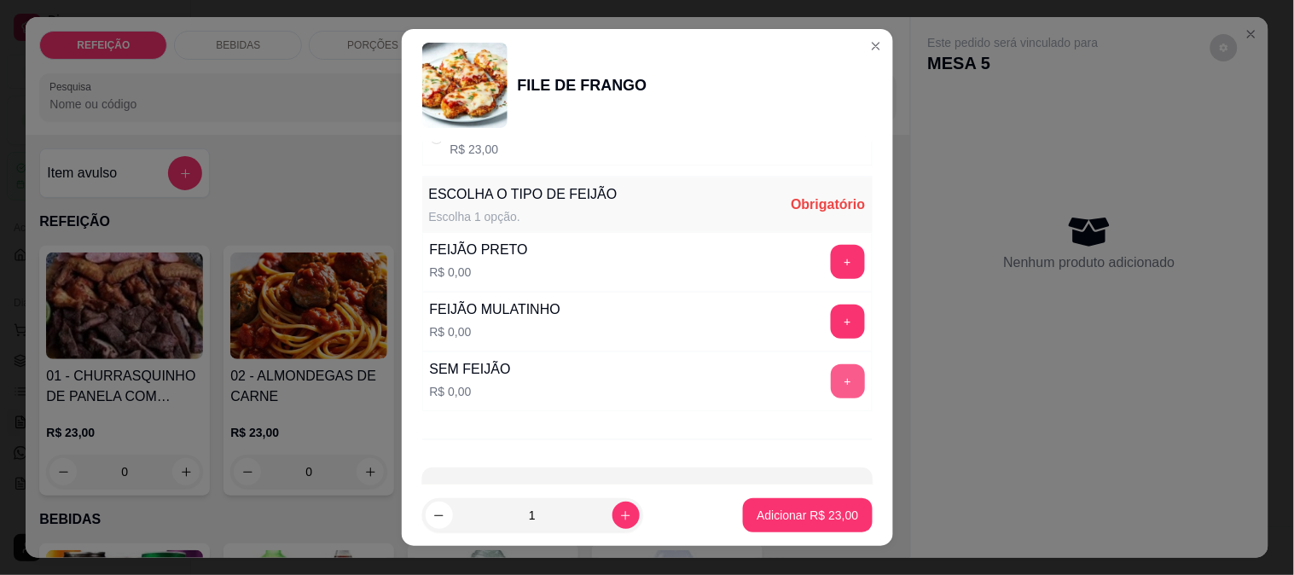
click button "+"
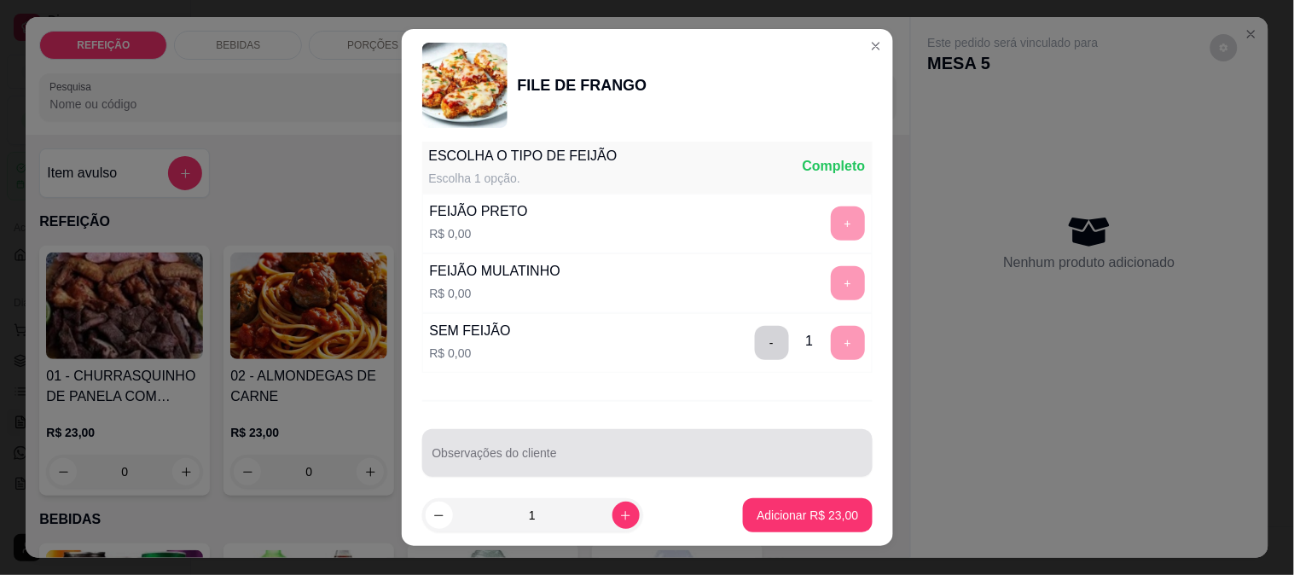
scroll to position [244, 0]
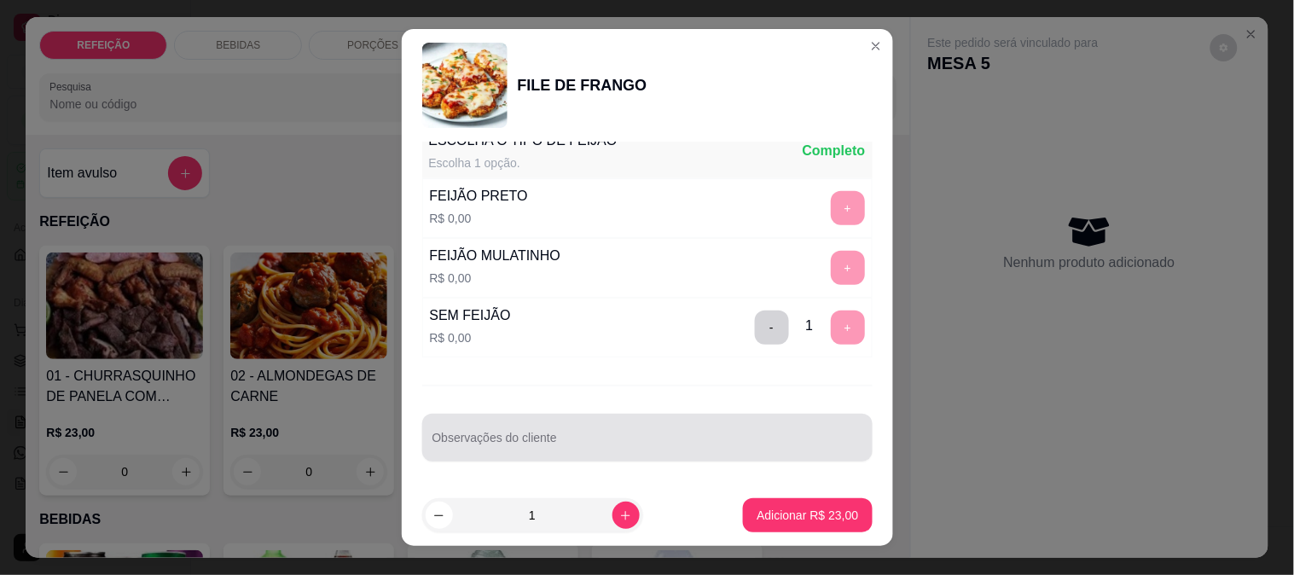
click input "Observações do cliente"
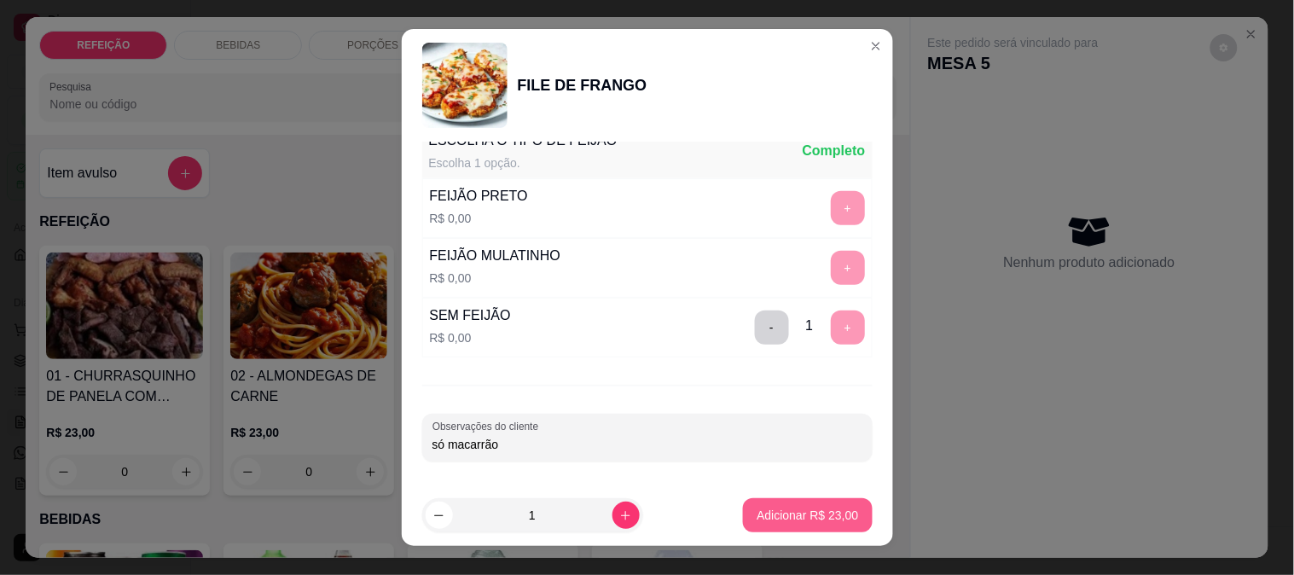
type input "só macarrão"
click button "Adicionar R$ 23,00"
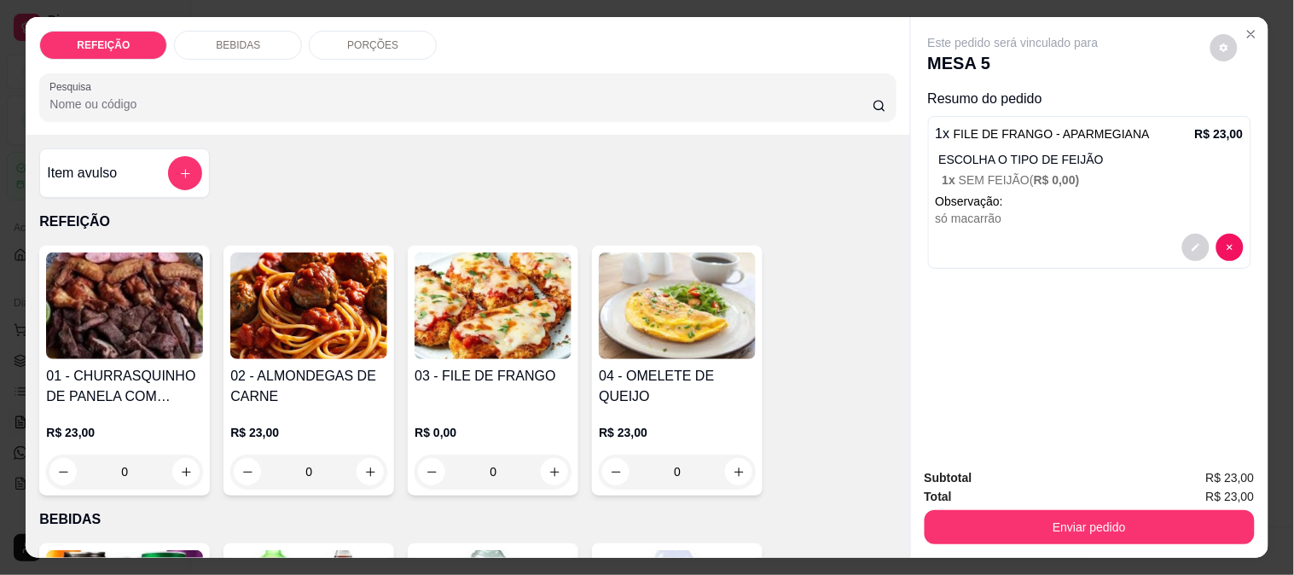
click p "BEBIDAS"
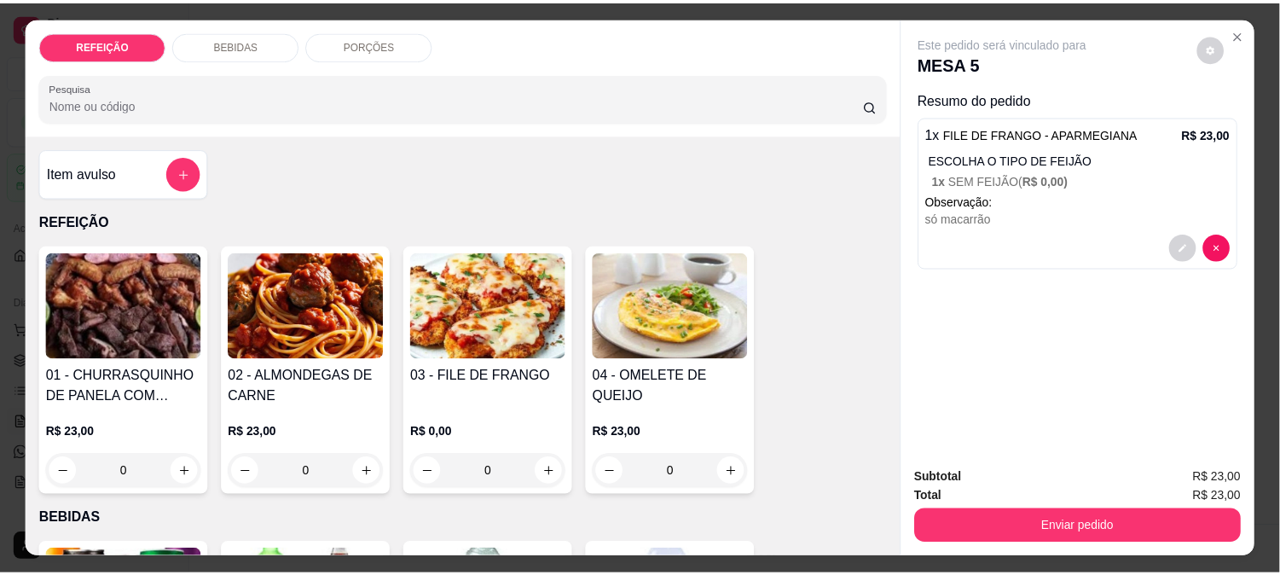
scroll to position [44, 0]
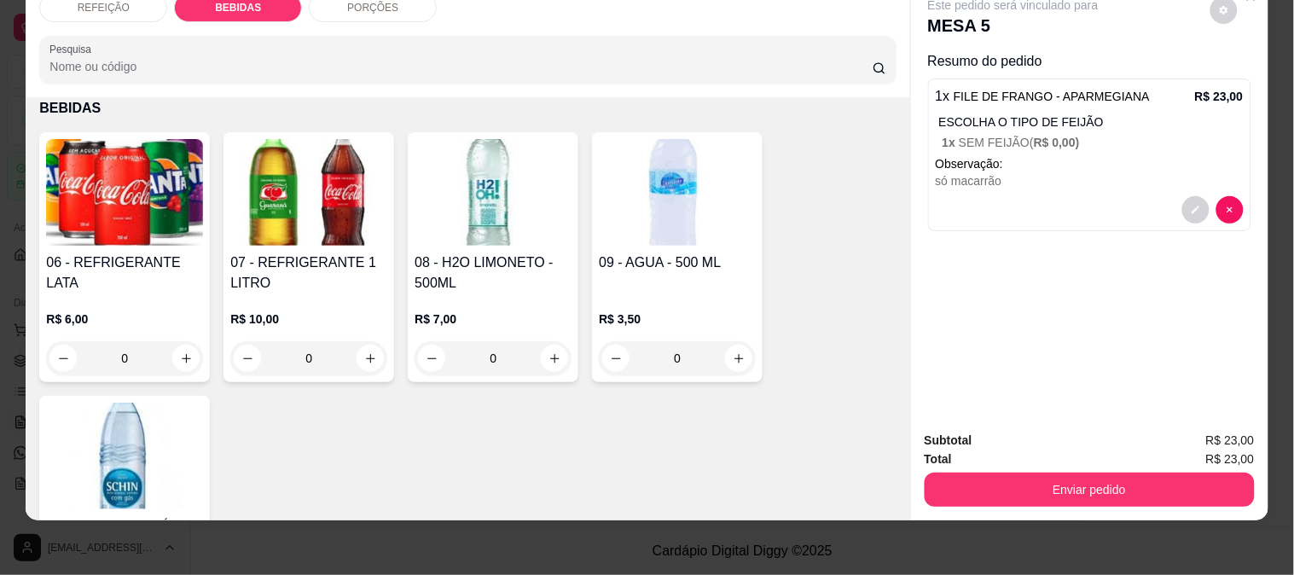
click div "06 - REFRIGERANTE LATA R$ 6,00 0"
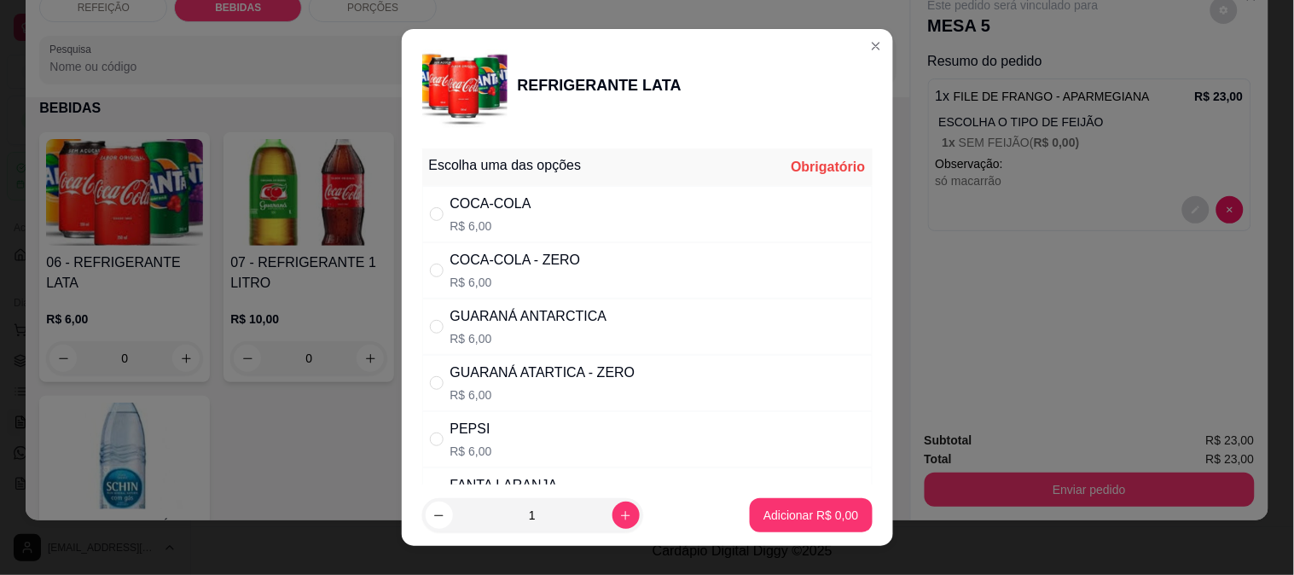
click div "GUARANÁ ATARTICA - ZERO"
radio input "true"
click p "Adicionar R$ 6,00"
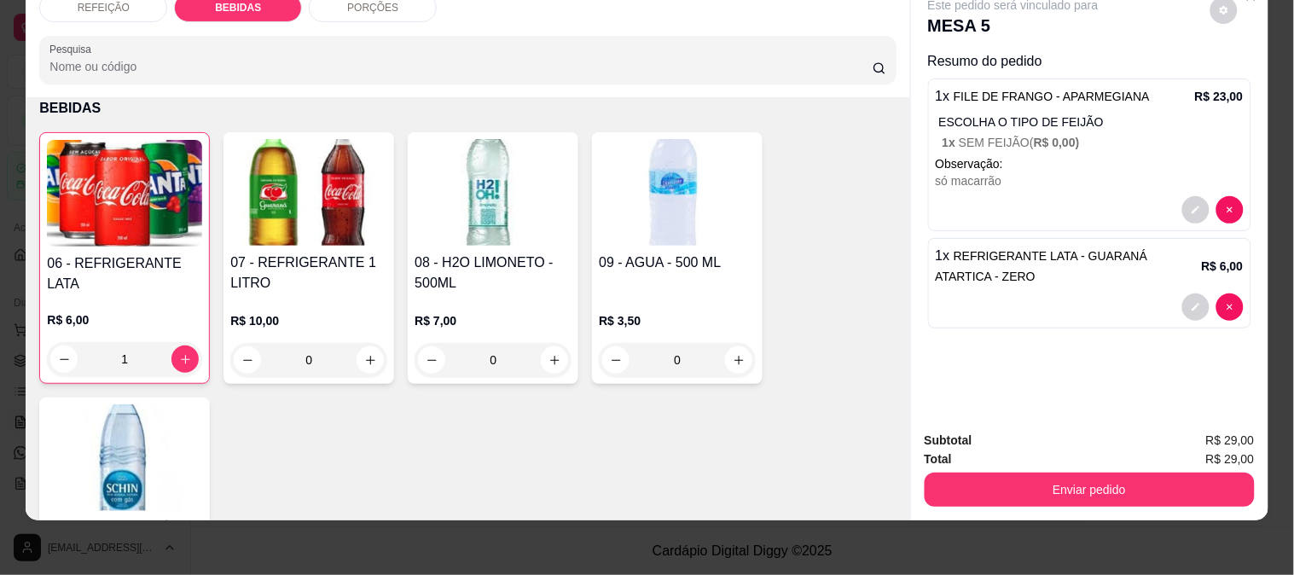
type input "1"
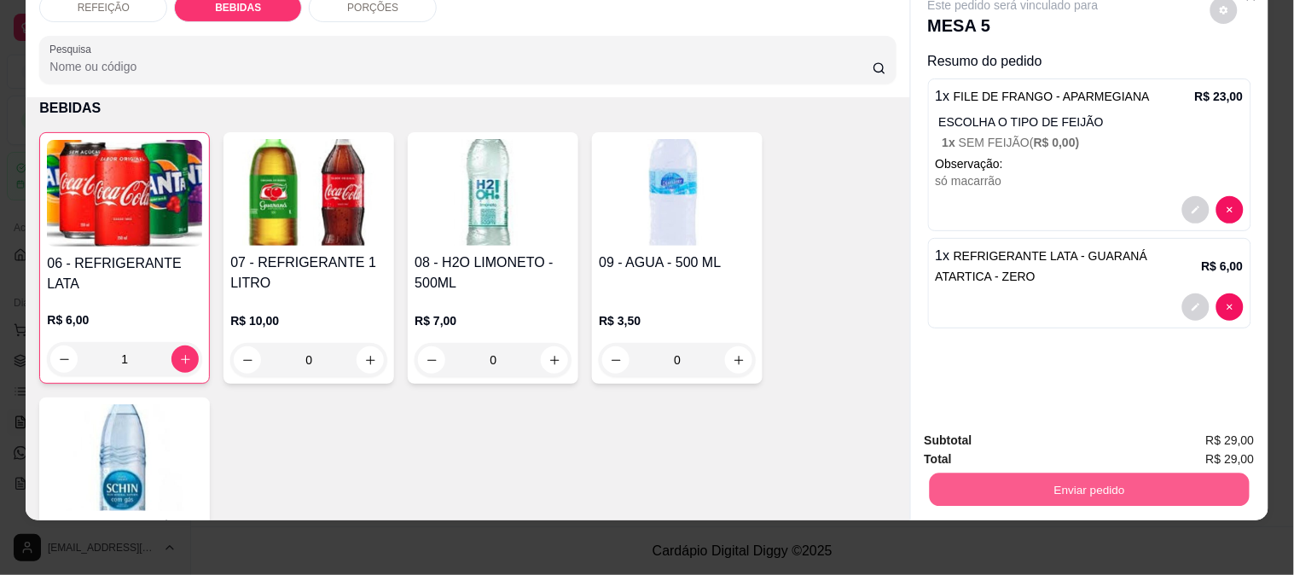
click button "Enviar pedido"
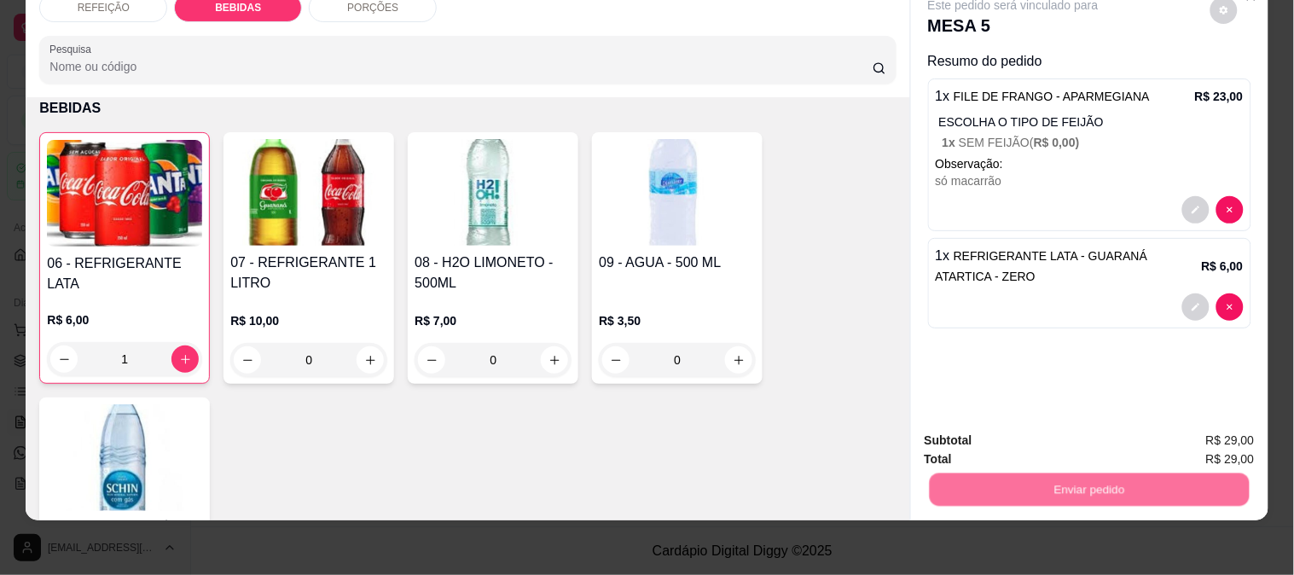
click button "Não registrar e enviar pedido"
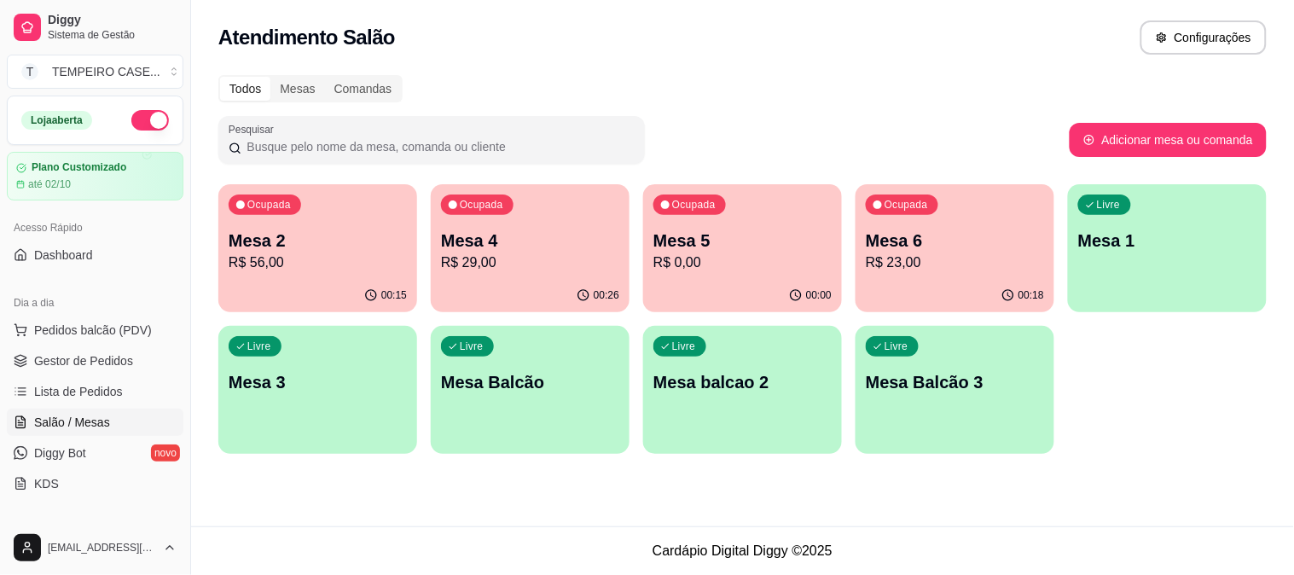
click p "R$ 23,00"
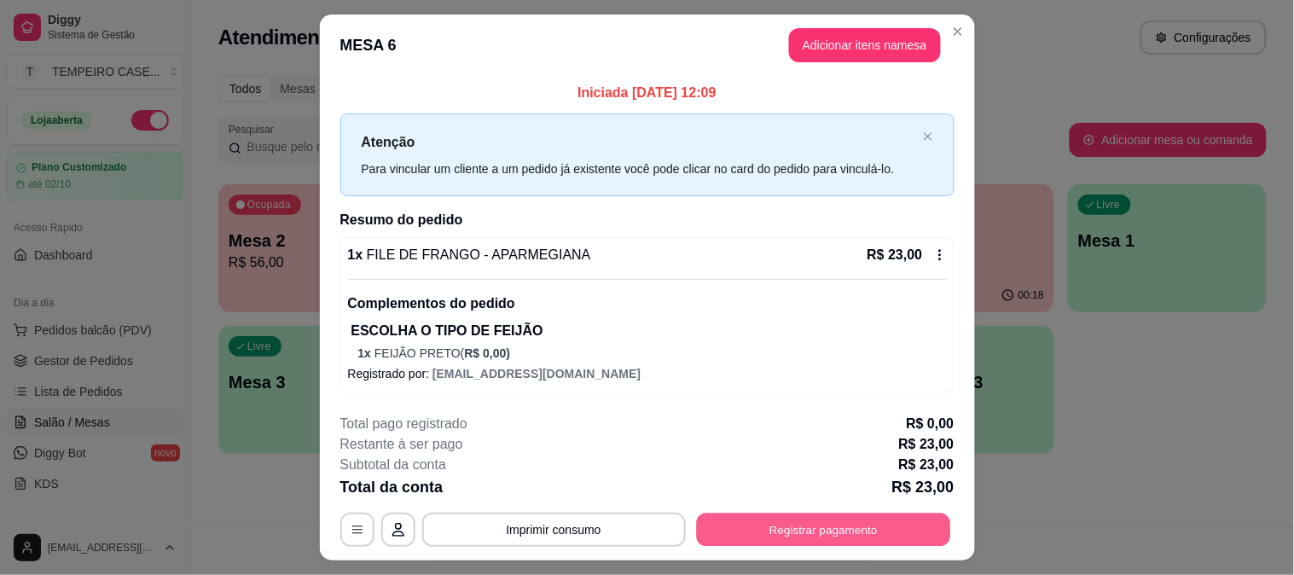
click button "Registrar pagamento"
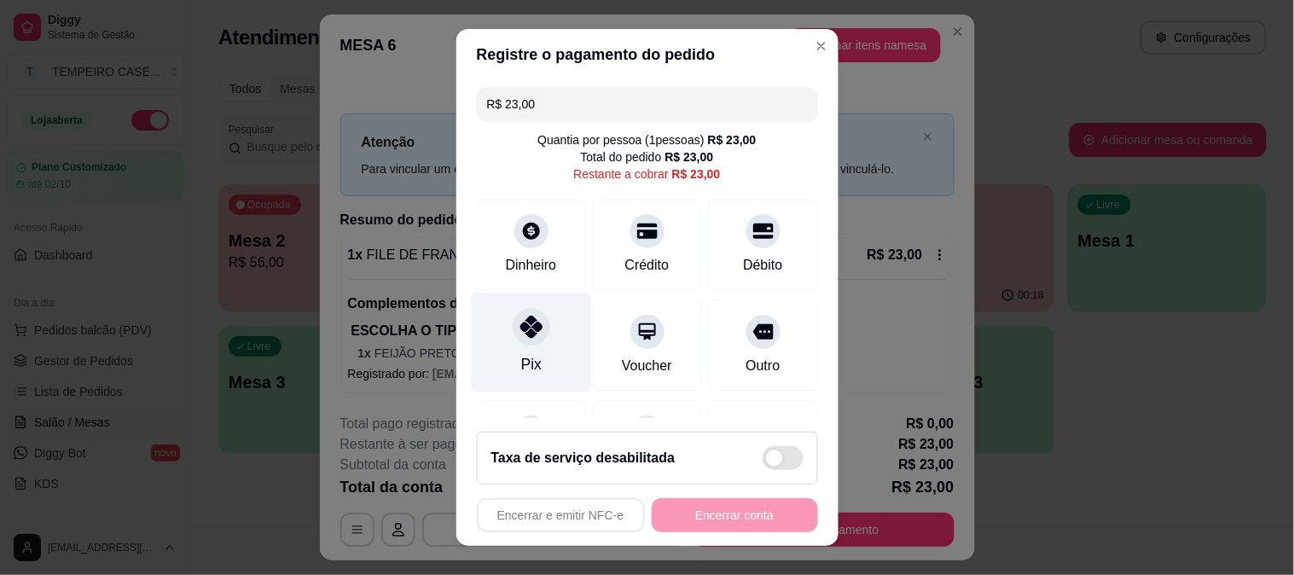
click div "Pix"
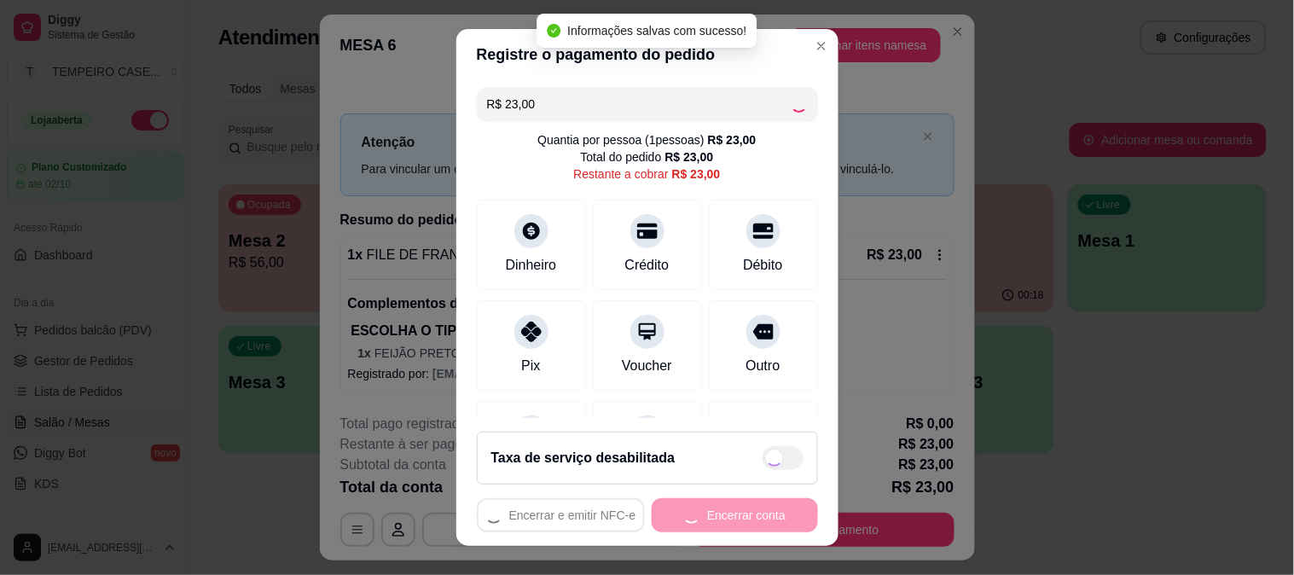
click div "Encerrar e emitir NFC-e Encerrar conta"
type input "R$ 0,00"
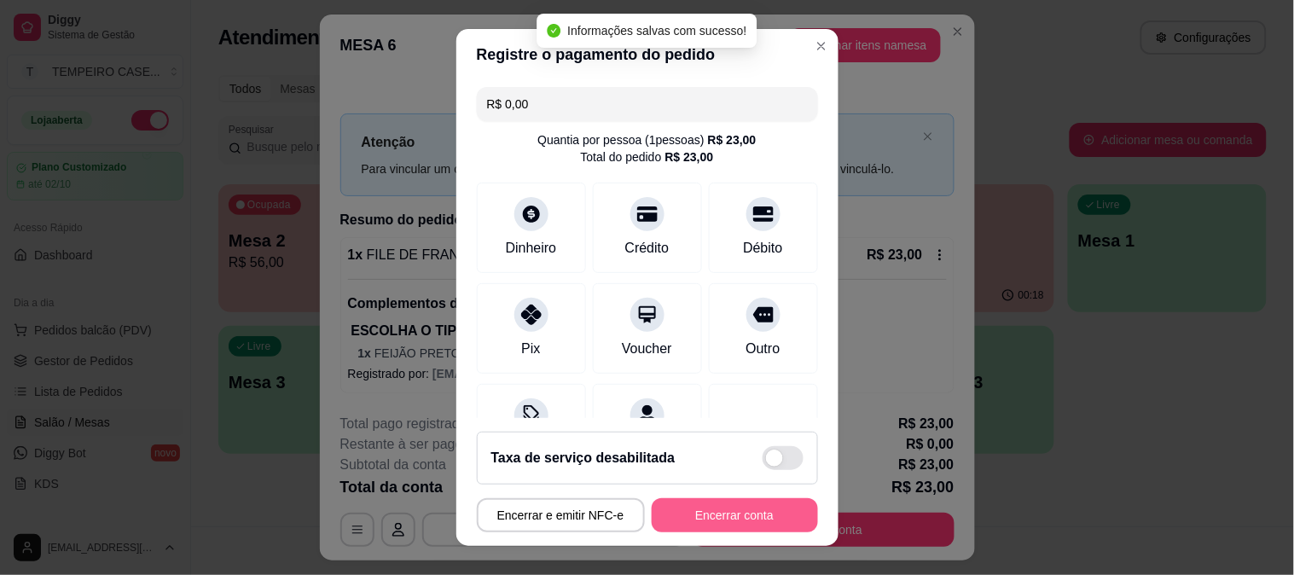
click button "Encerrar conta"
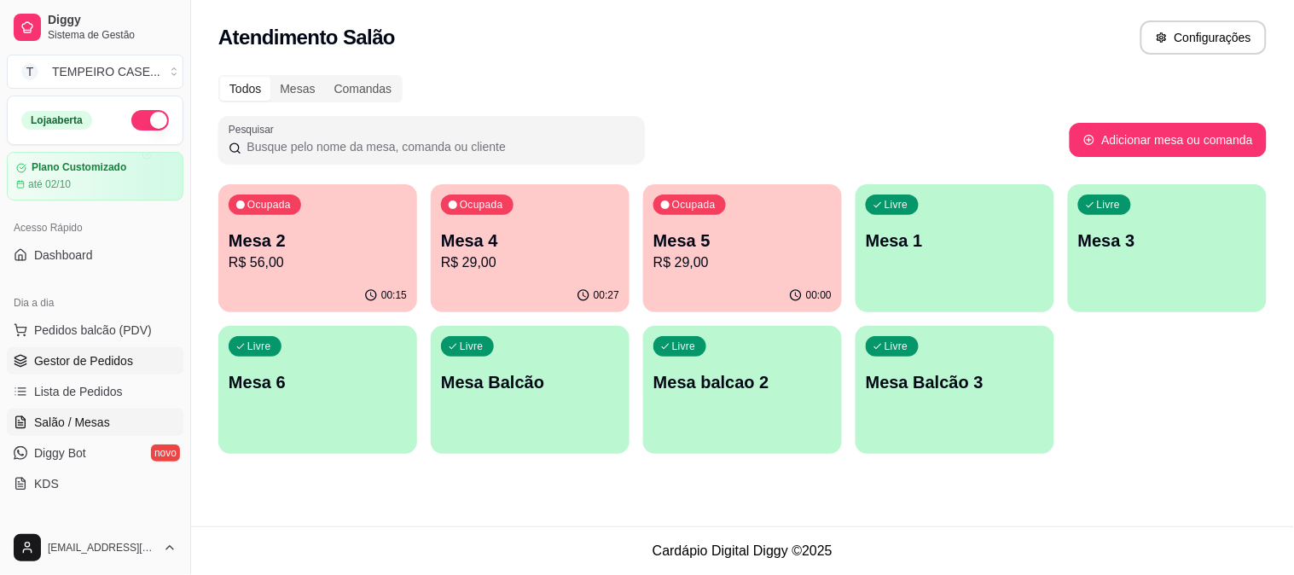
click span "Gestor de Pedidos"
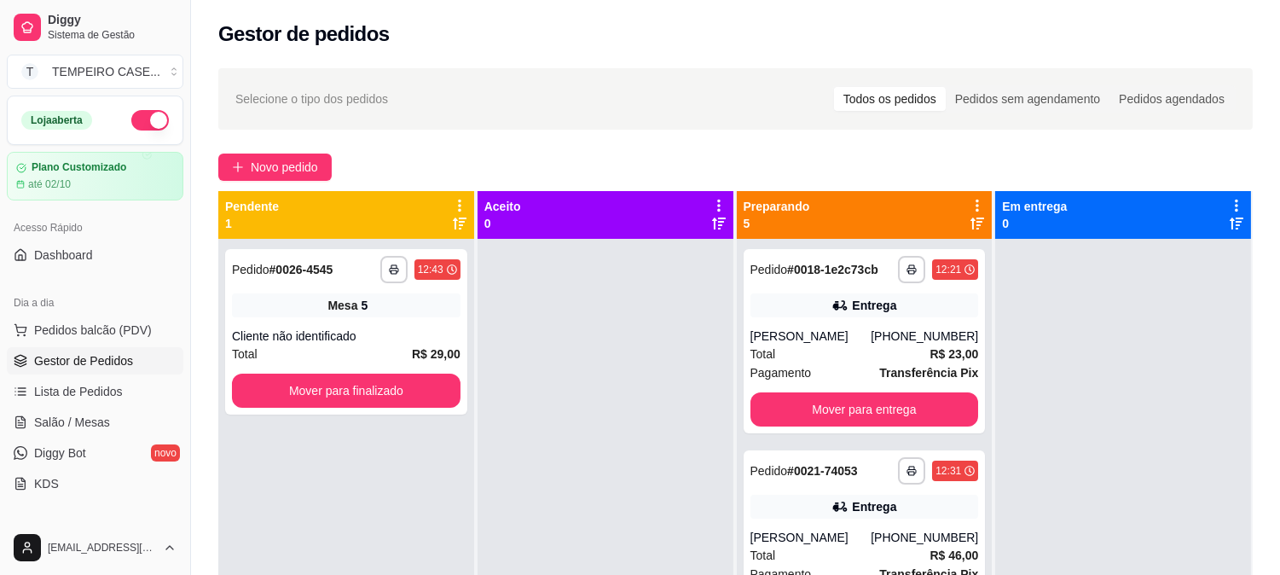
click div "**********"
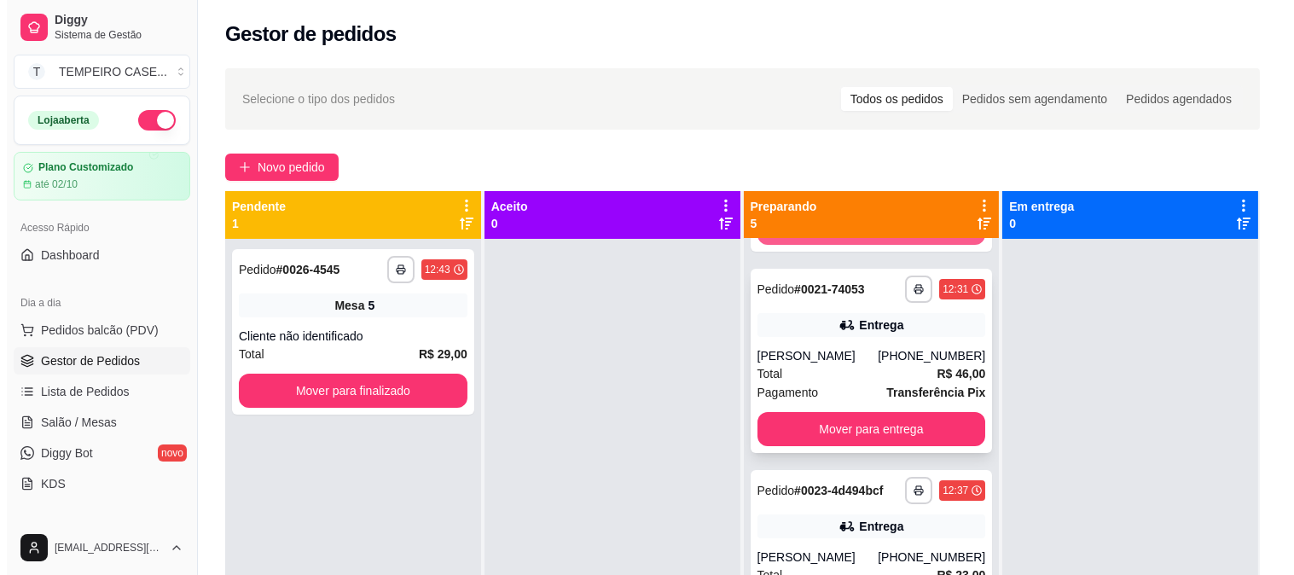
scroll to position [189, 0]
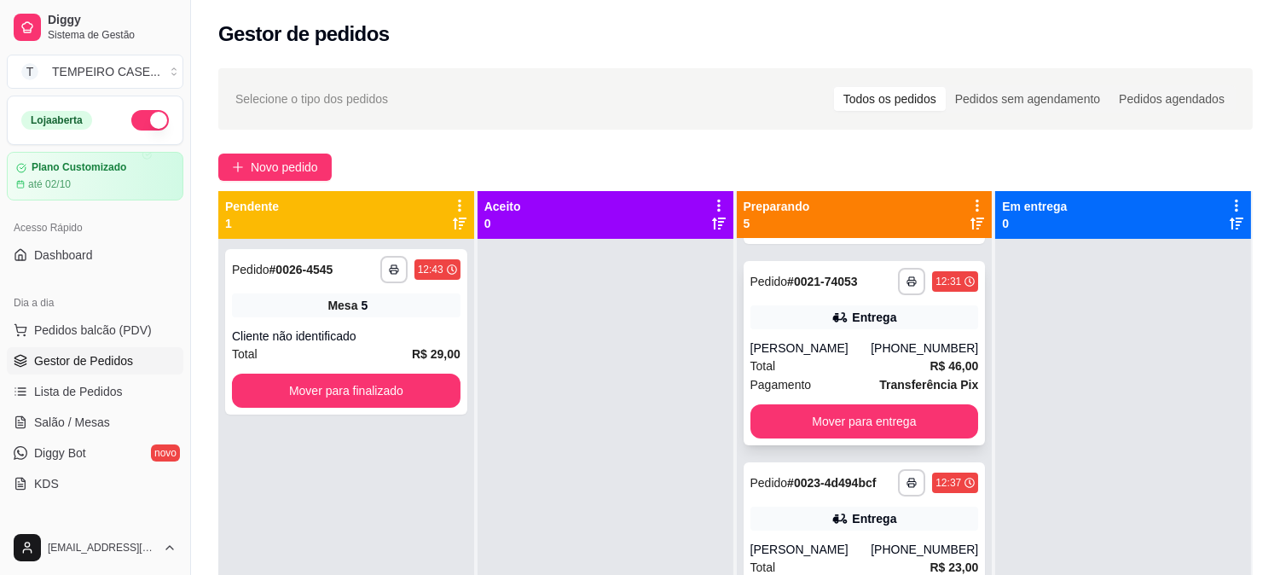
click div "[PERSON_NAME]"
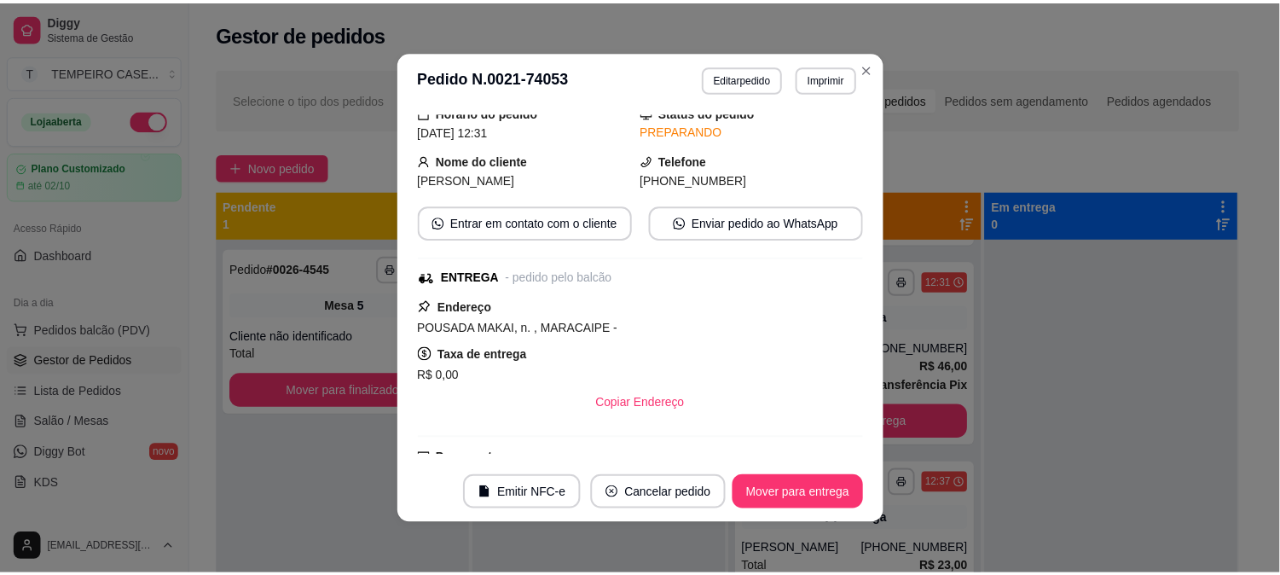
scroll to position [140, 0]
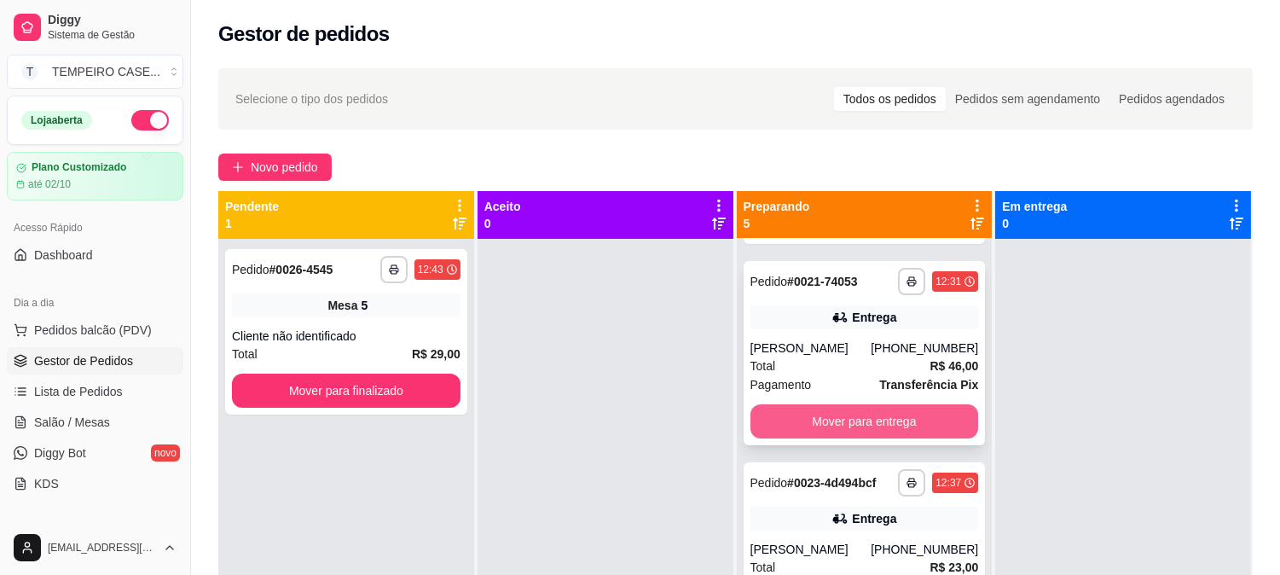
click button "Mover para entrega"
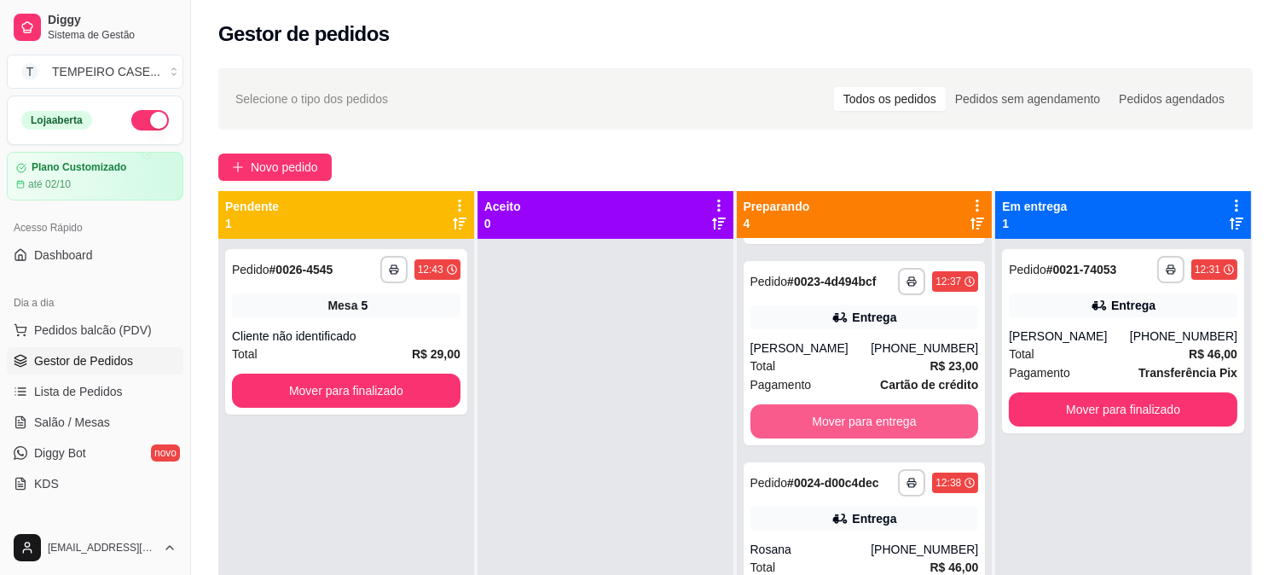
click button "Mover para entrega"
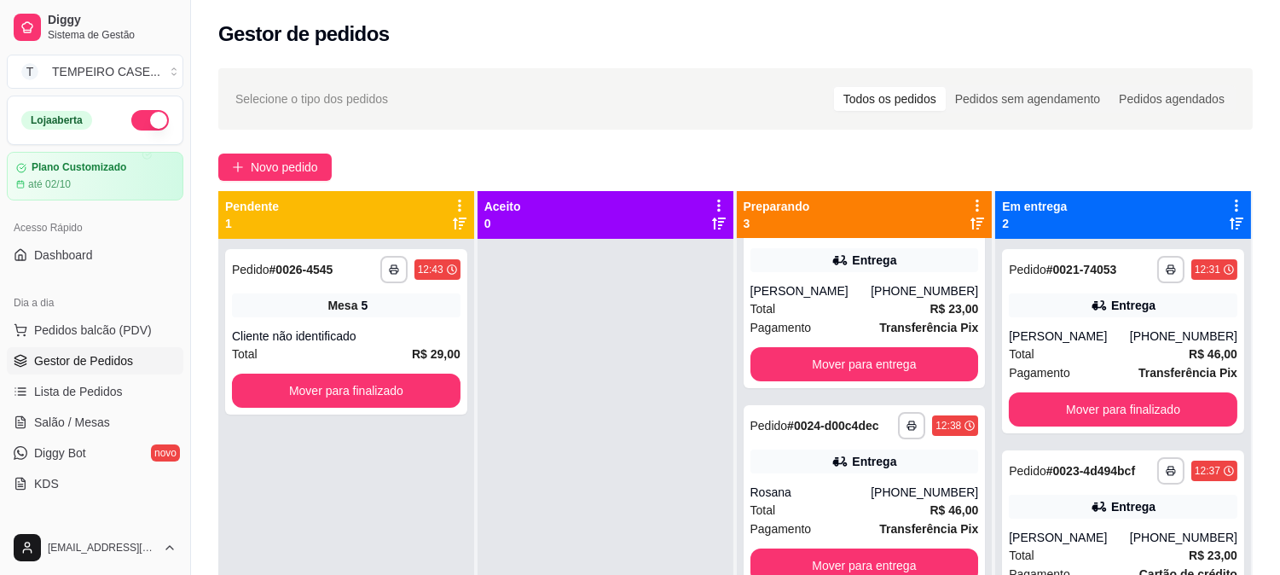
click strong "# 0024-d00c4dec"
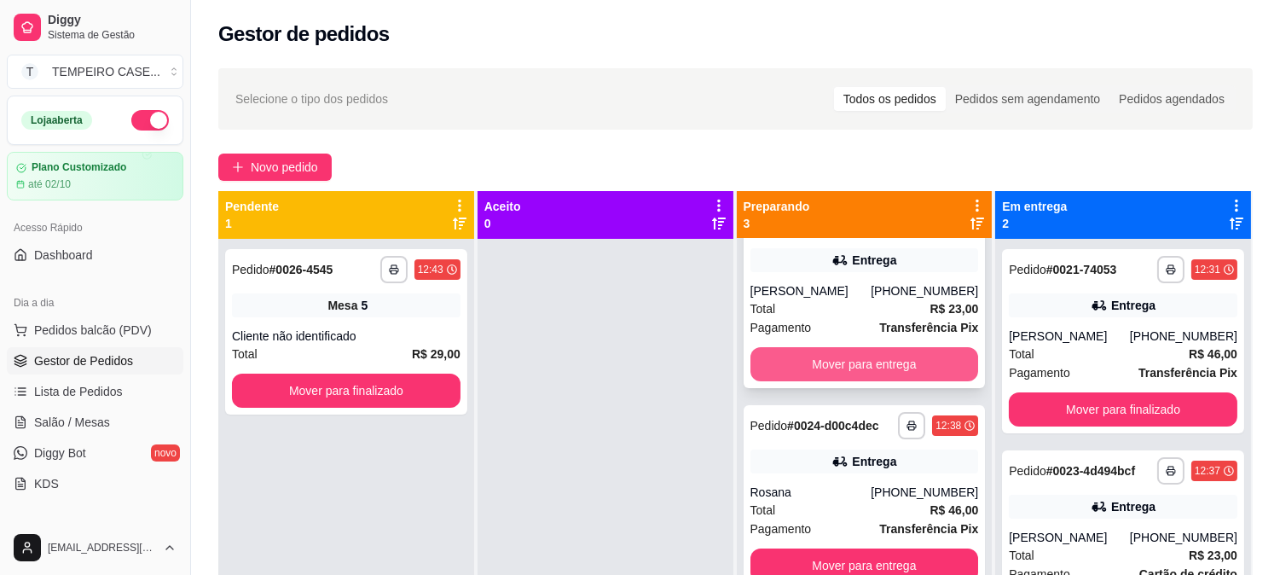
click button "Mover para entrega"
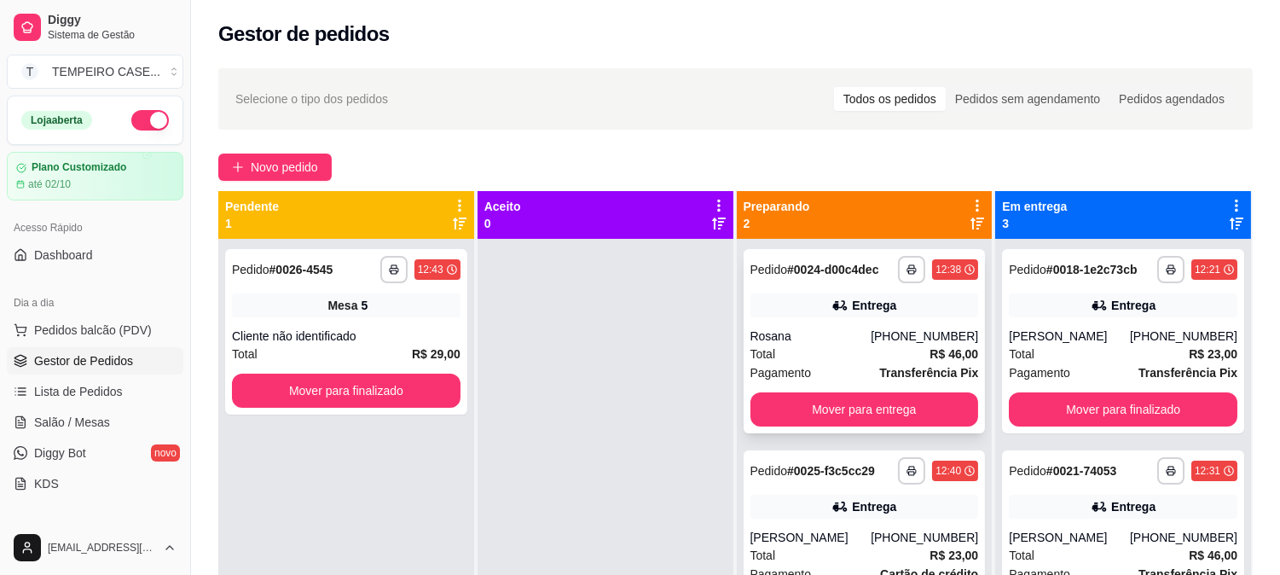
scroll to position [0, 0]
click button "Mover para entrega"
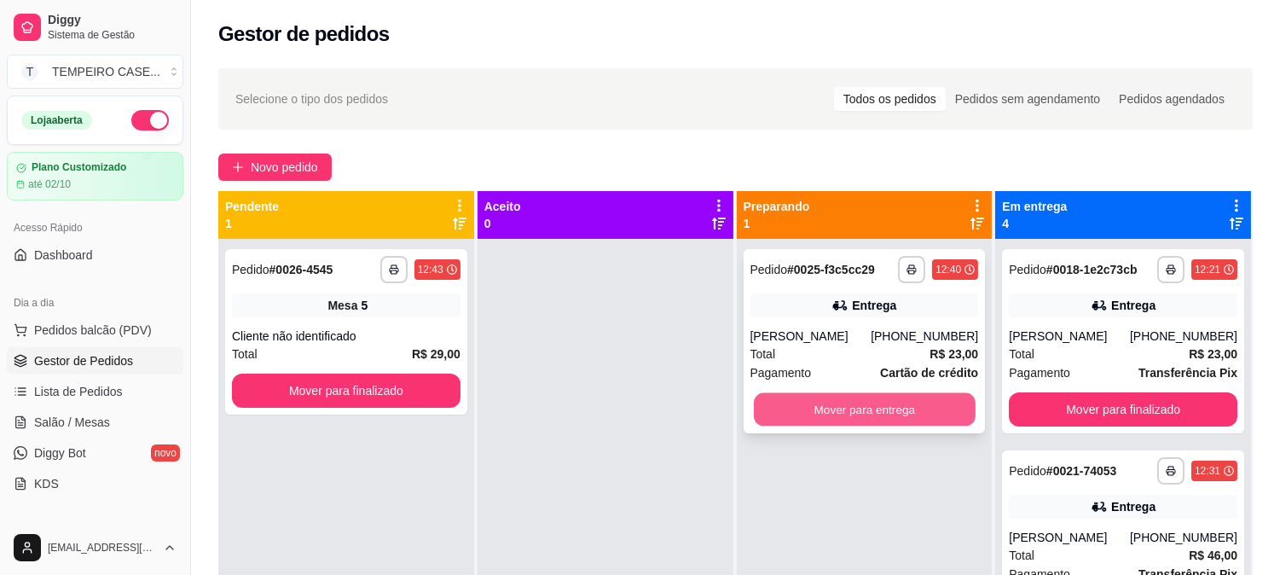
click button "Mover para entrega"
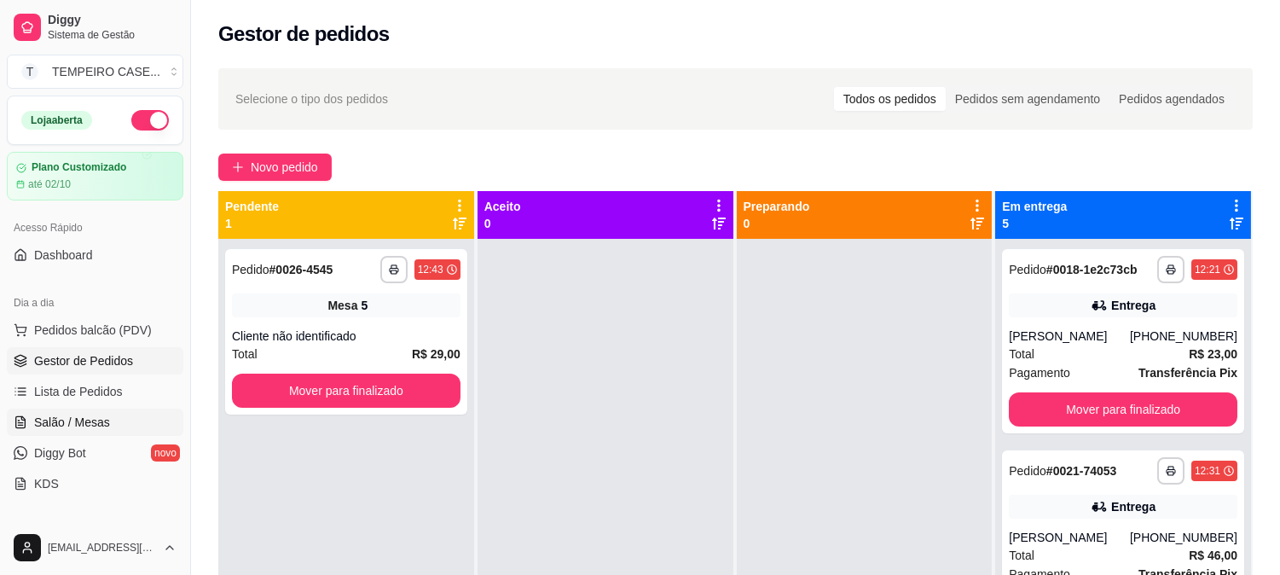
click span "Salão / Mesas"
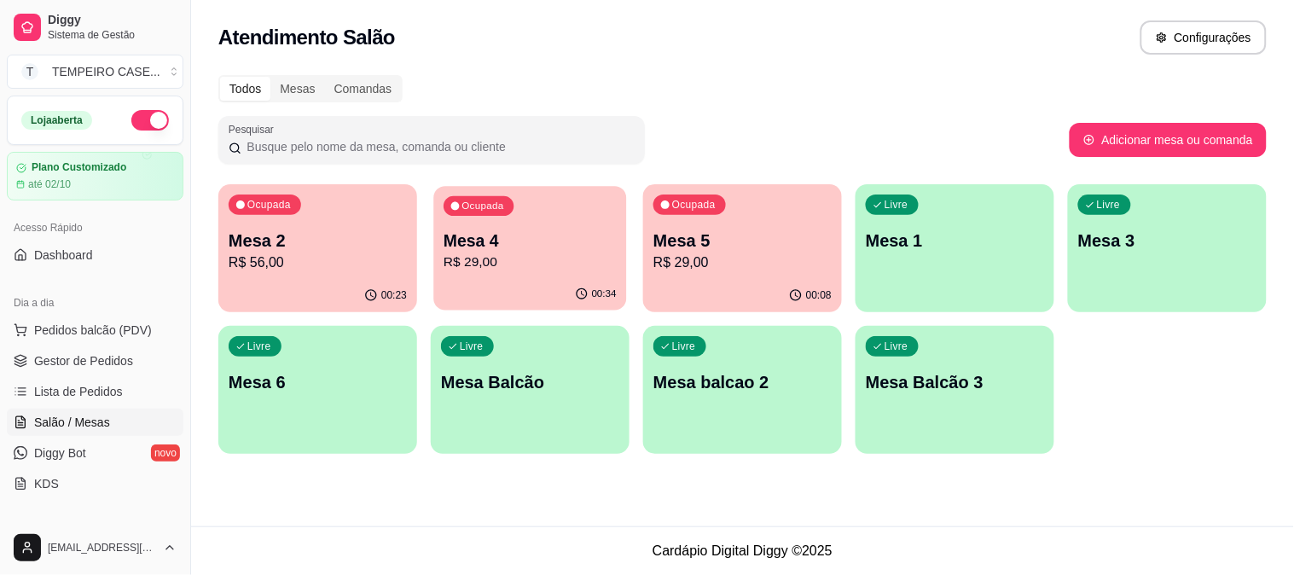
click p "R$ 29,00"
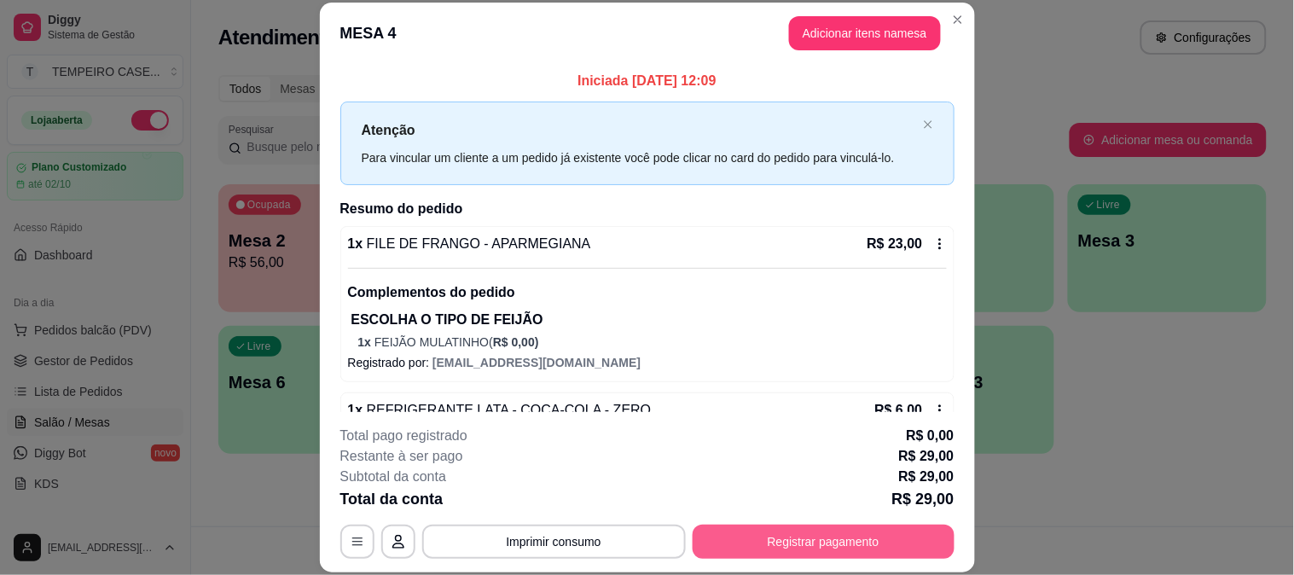
click button "Registrar pagamento"
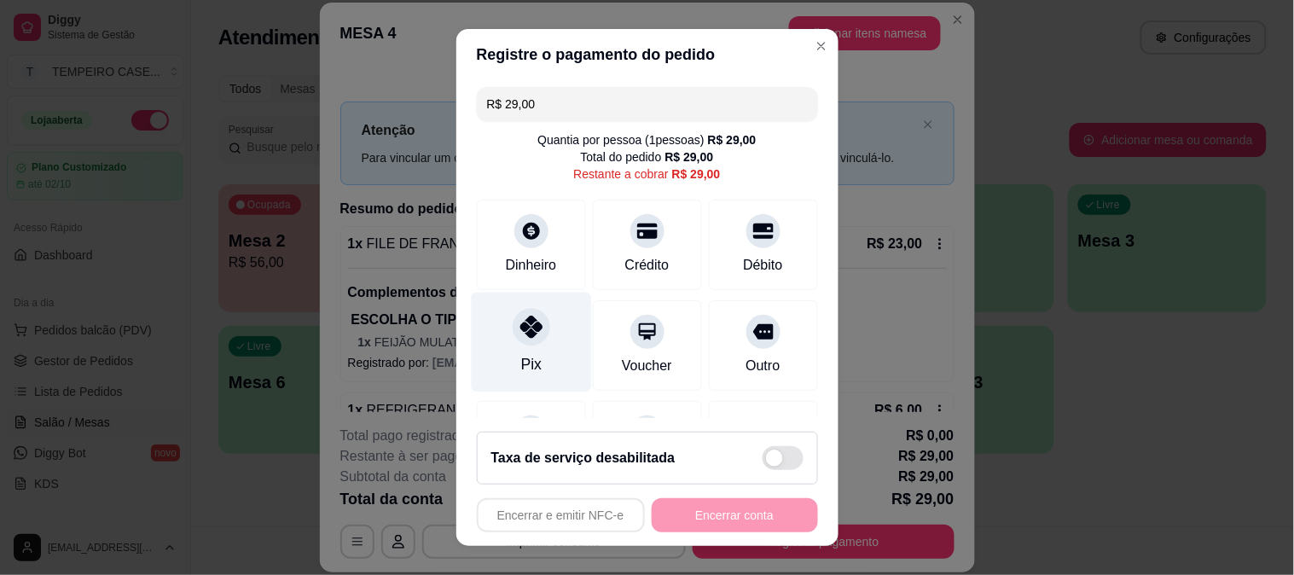
click icon
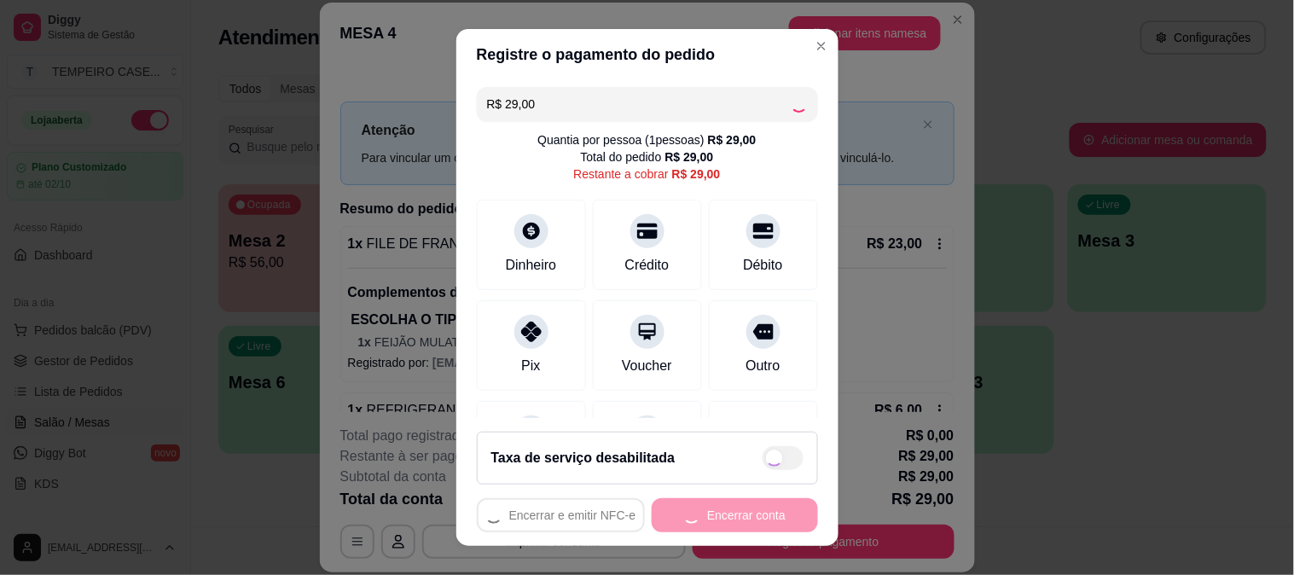
type input "R$ 0,00"
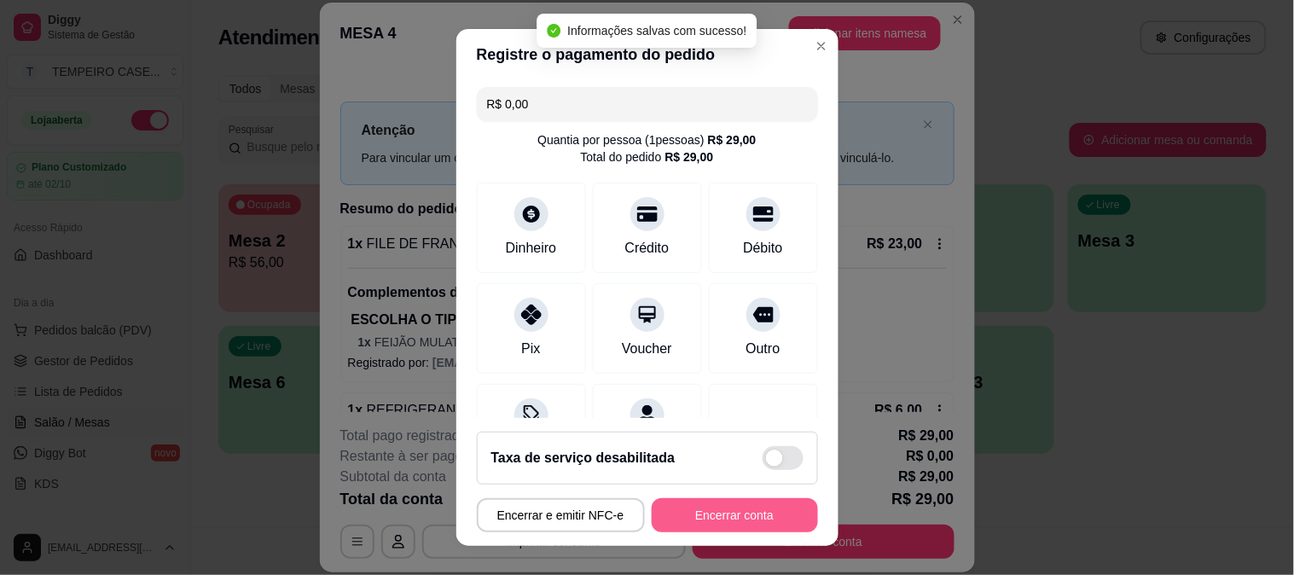
click button "Encerrar conta"
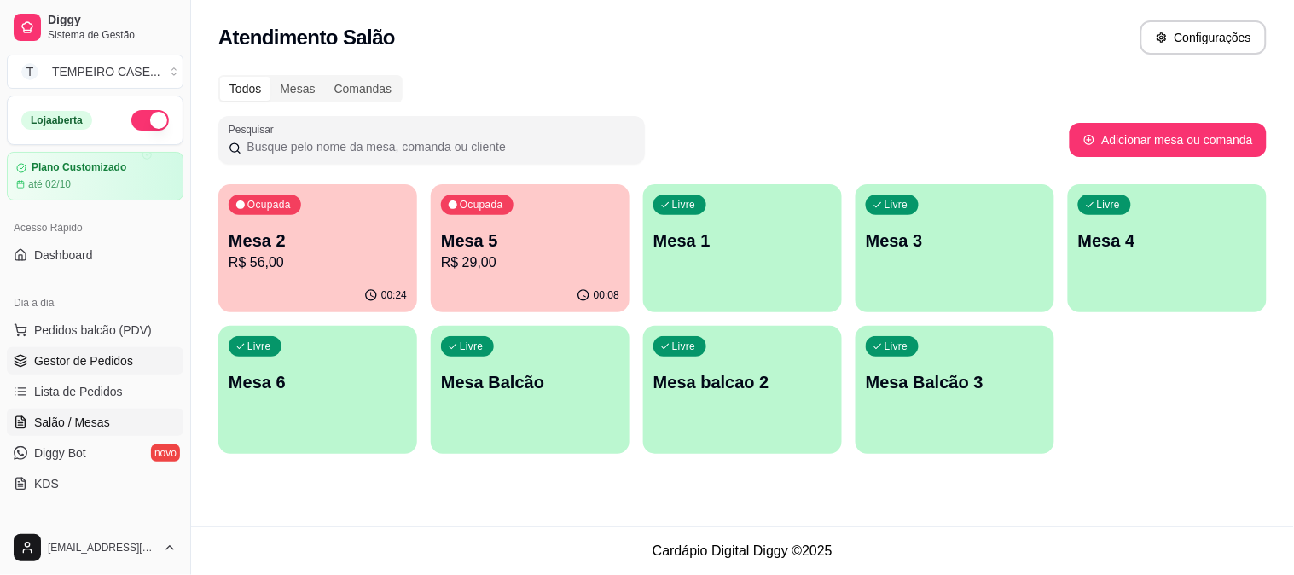
click span "Gestor de Pedidos"
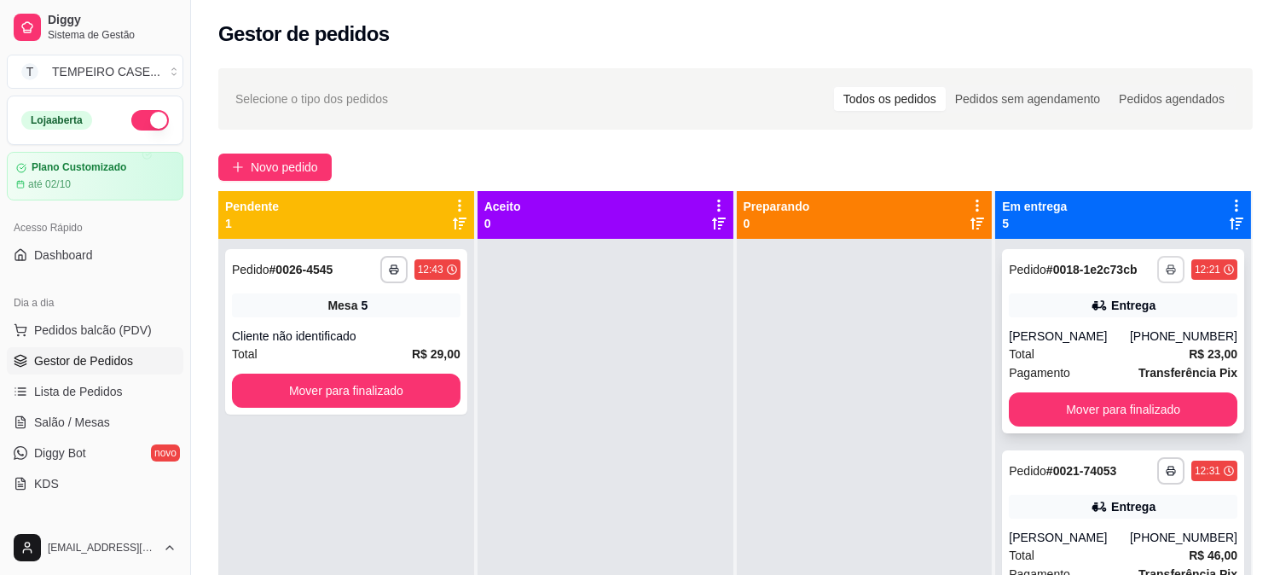
click icon "button"
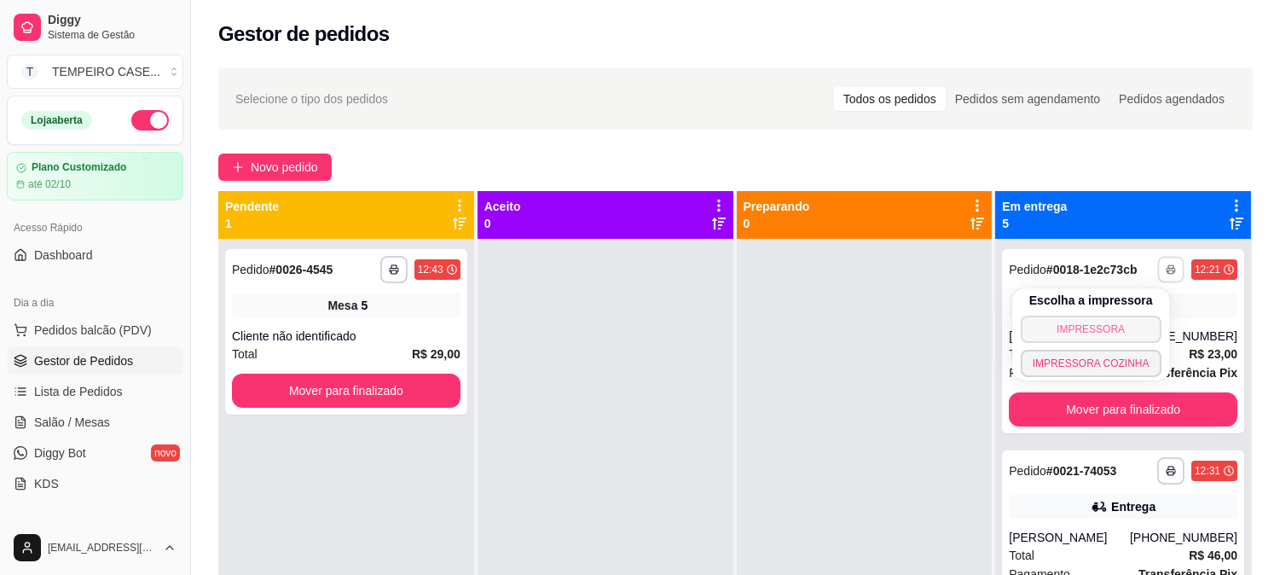
click button "IMPRESSORA"
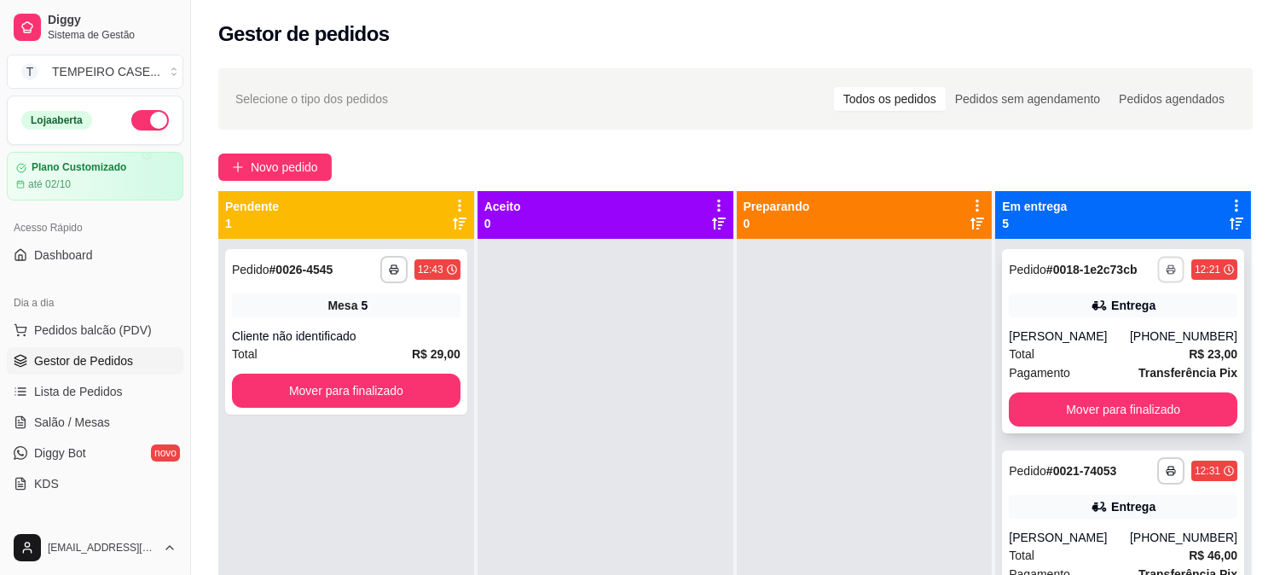
click button "button"
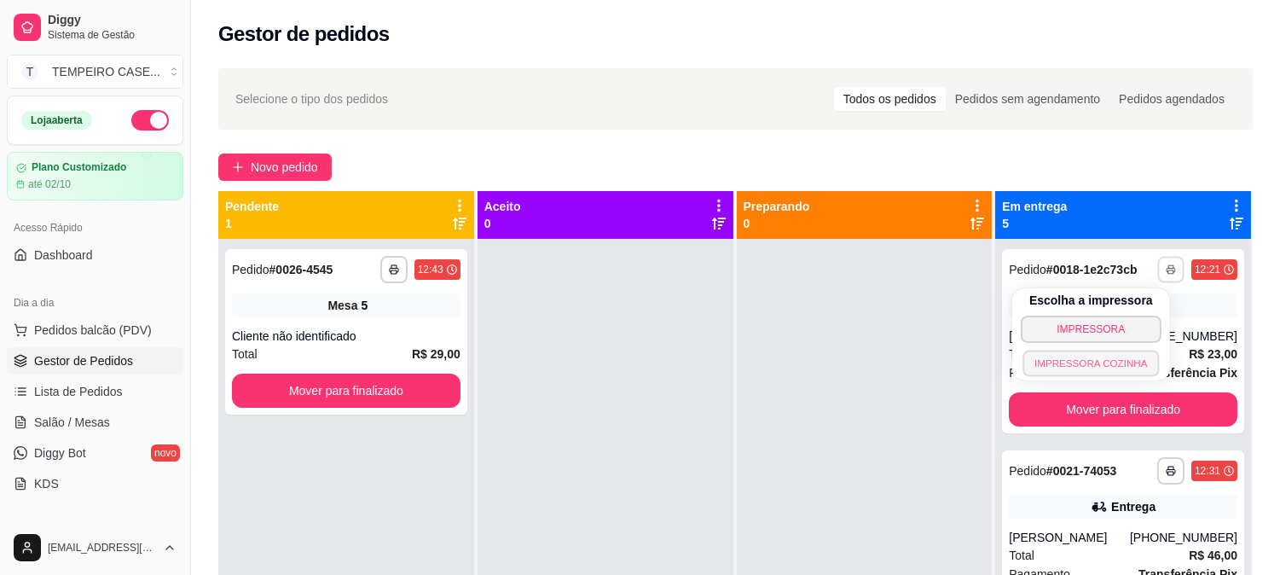
click button "IMPRESSORA COZINHA"
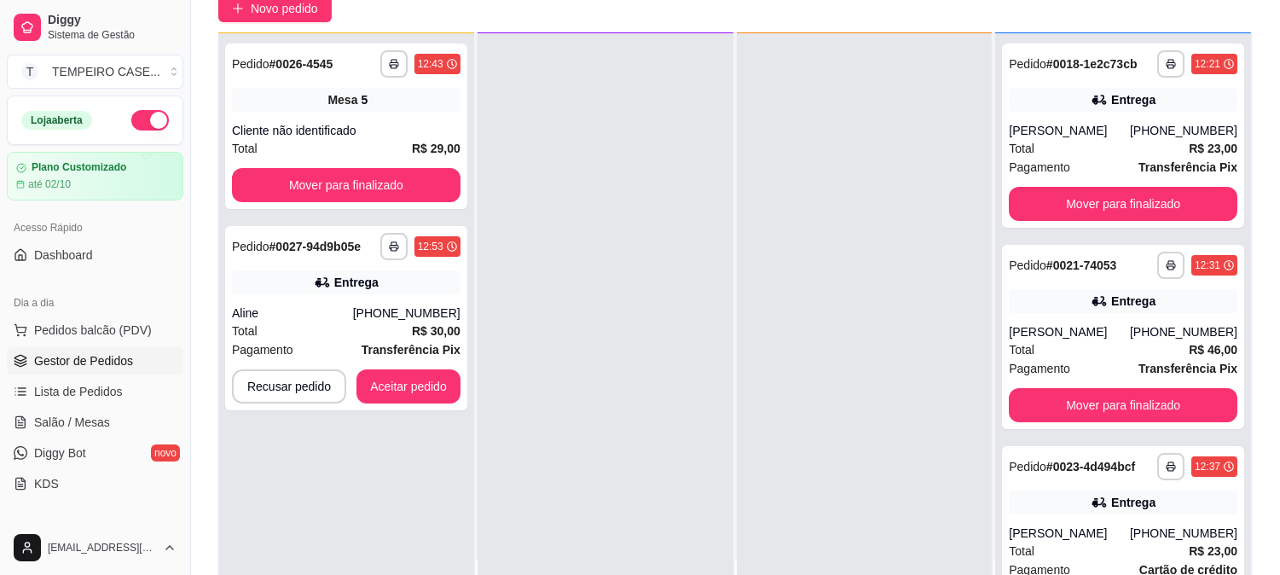
scroll to position [260, 0]
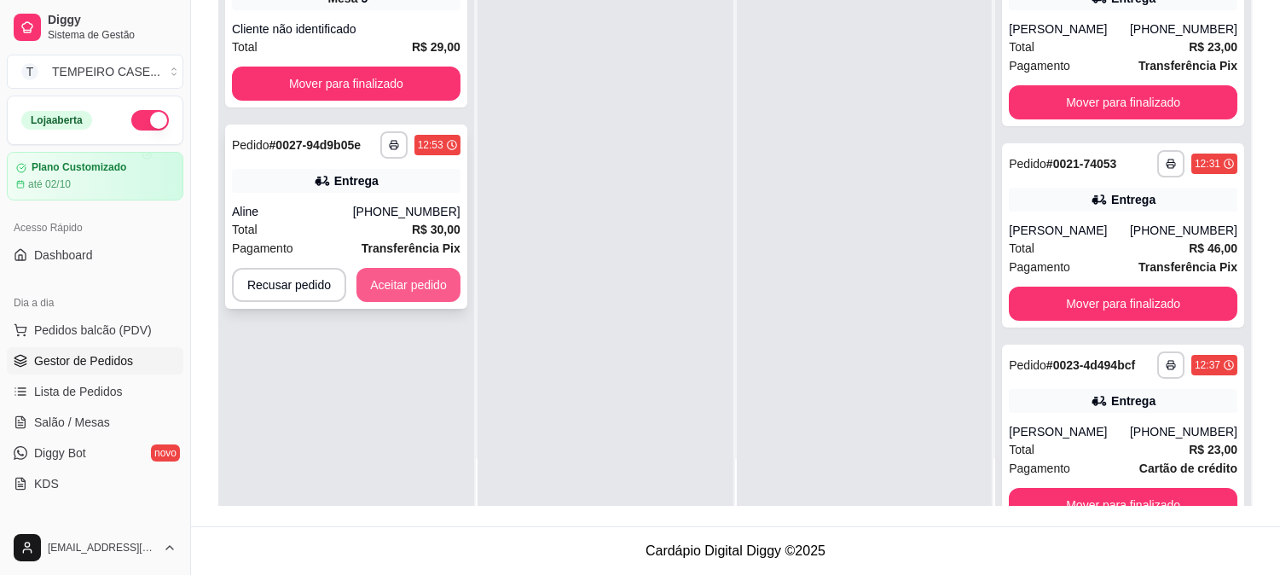
click button "Aceitar pedido"
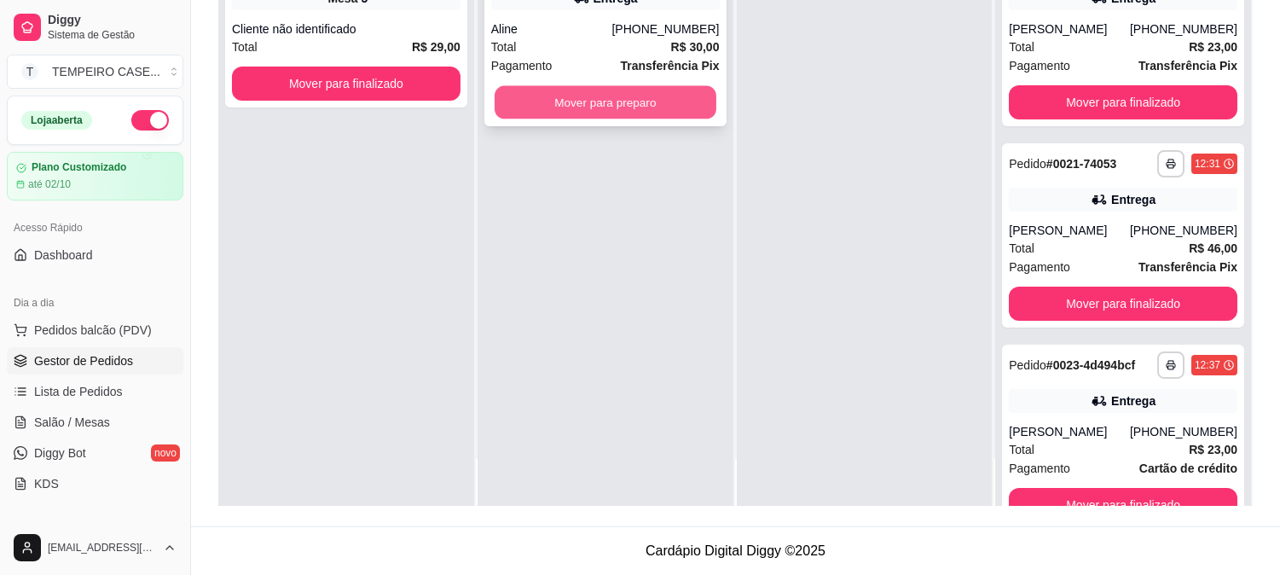
click button "Mover para preparo"
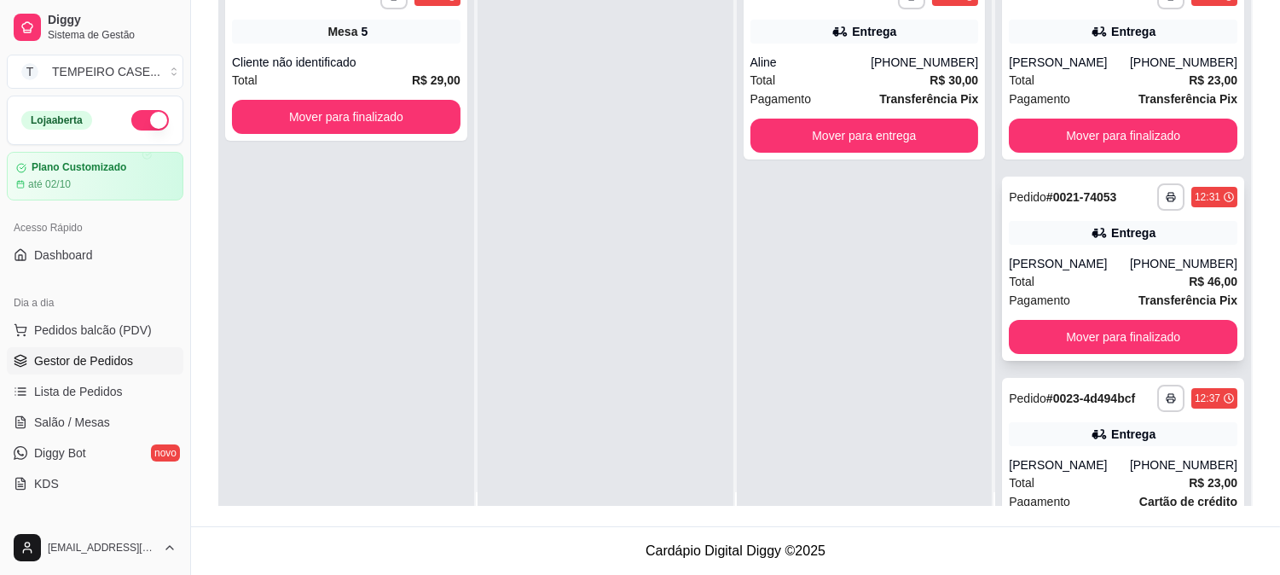
scroll to position [0, 0]
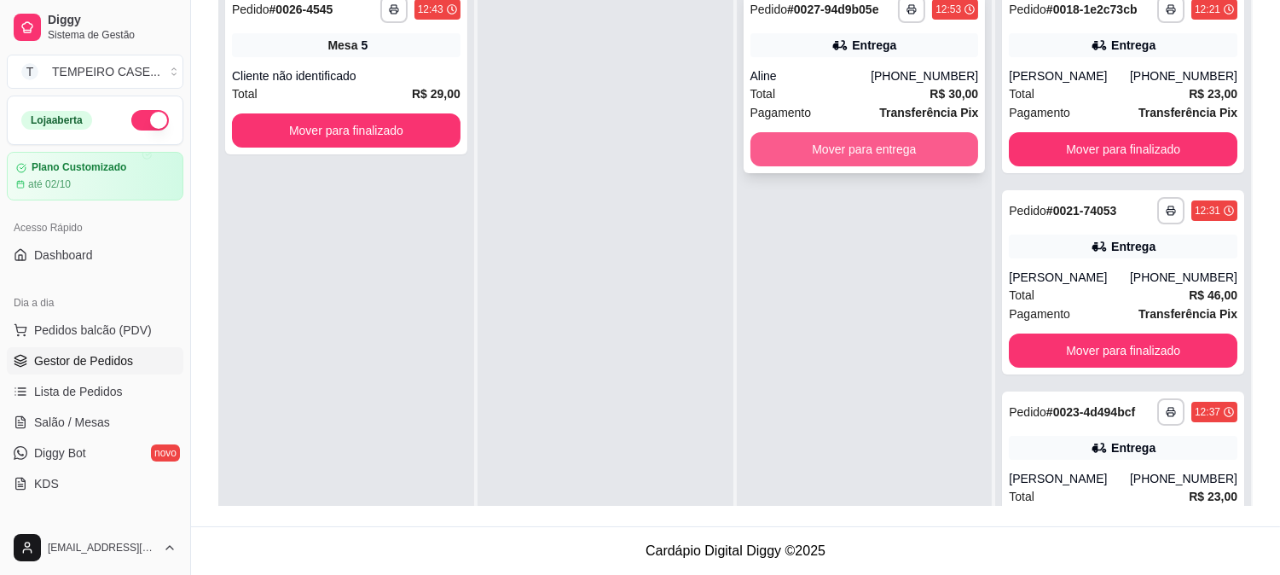
click button "Mover para entrega"
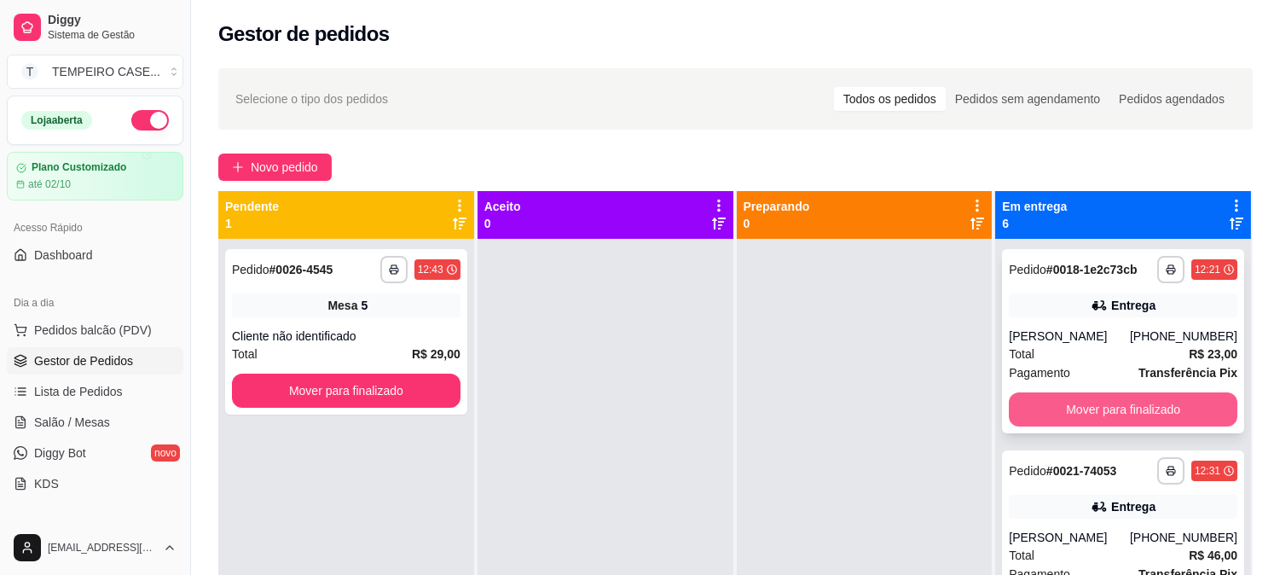
click button "Mover para finalizado"
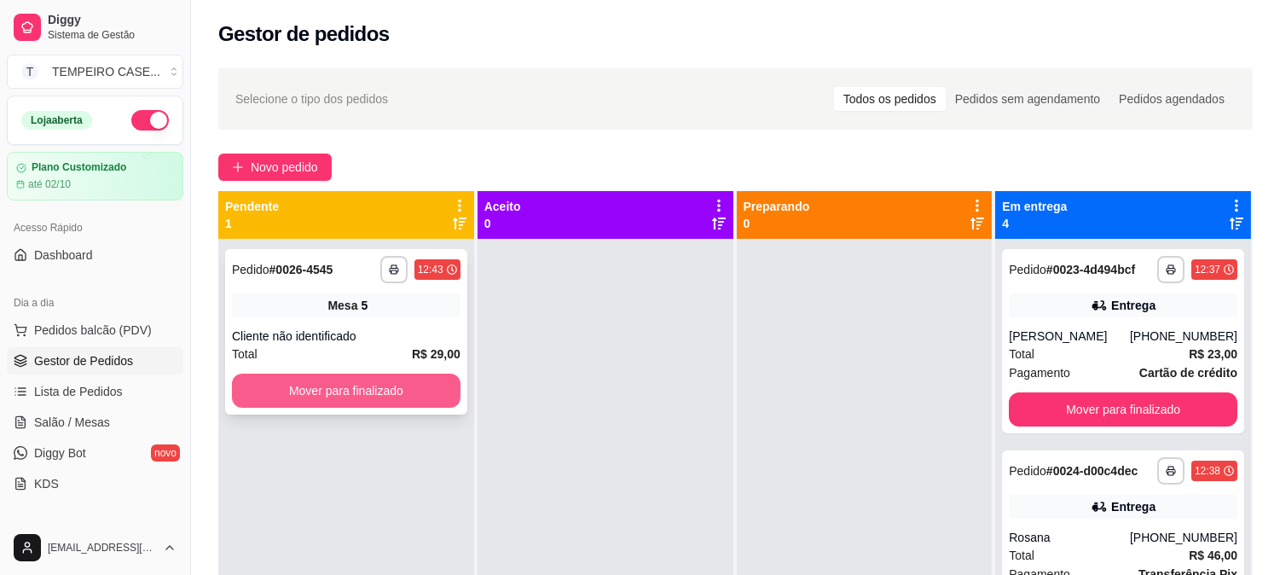
click button "Mover para finalizado"
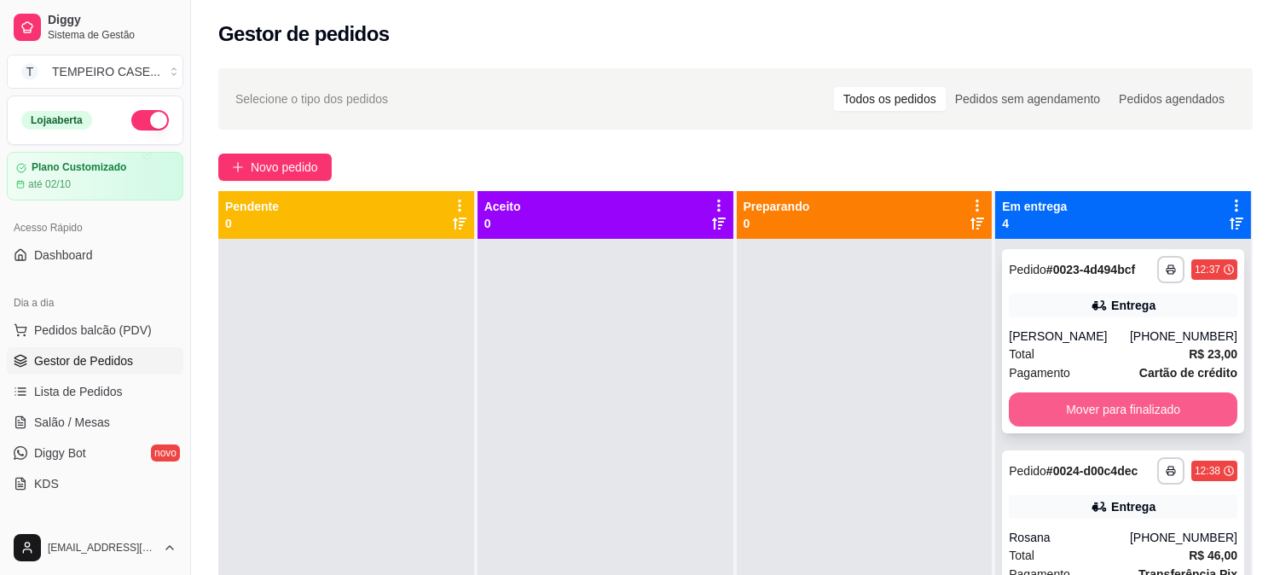
click button "Mover para finalizado"
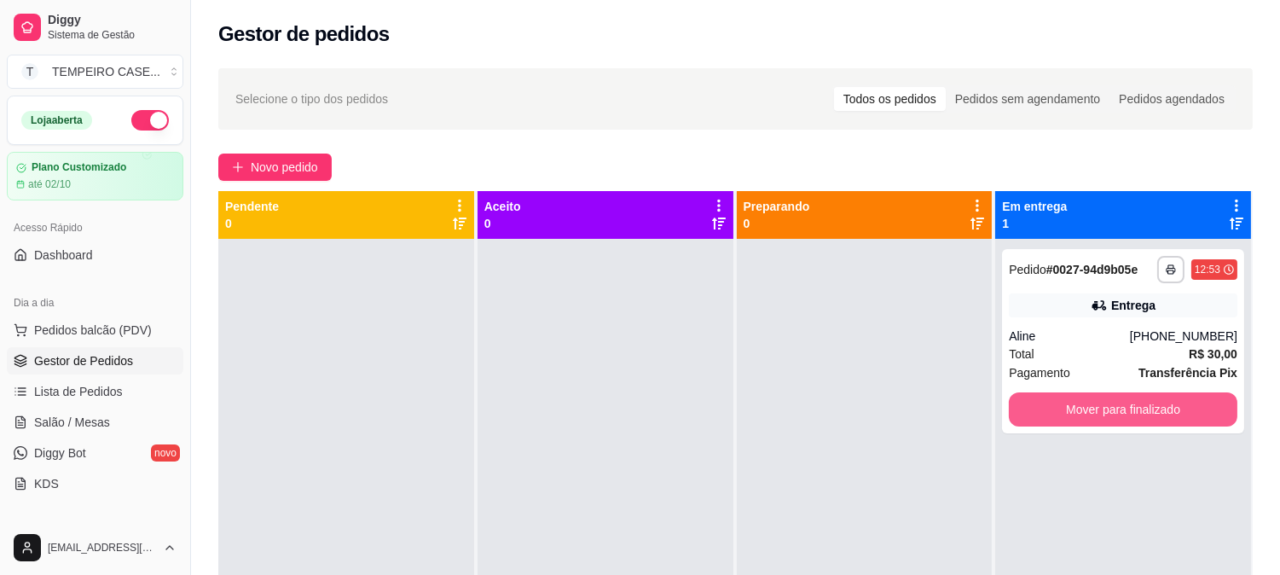
click button "Mover para finalizado"
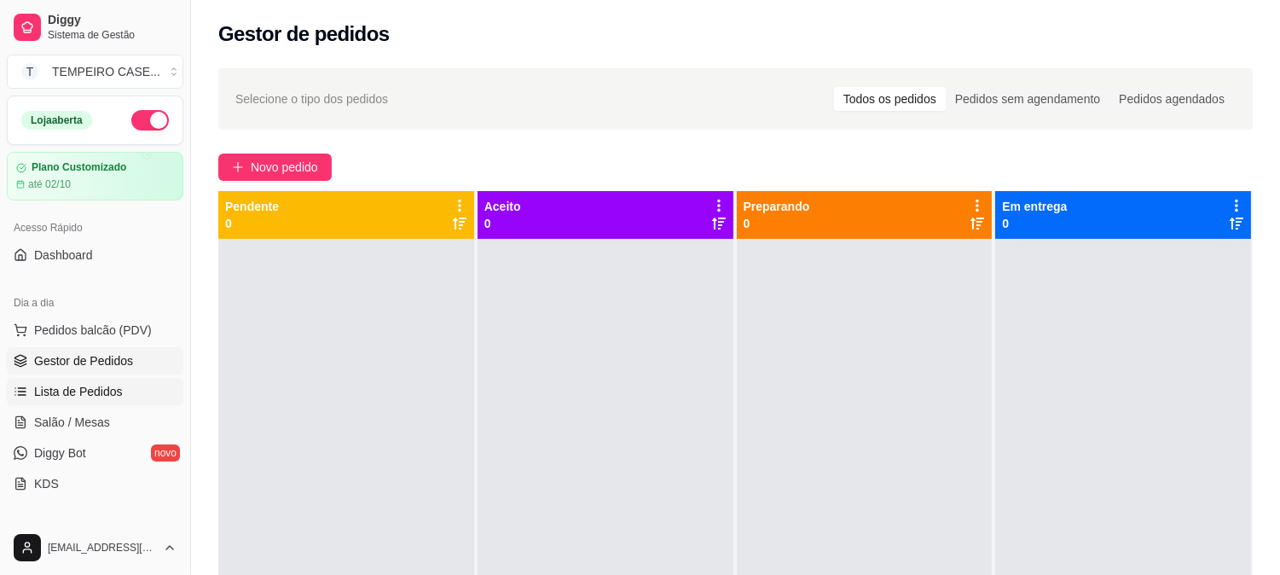
click span "Lista de Pedidos"
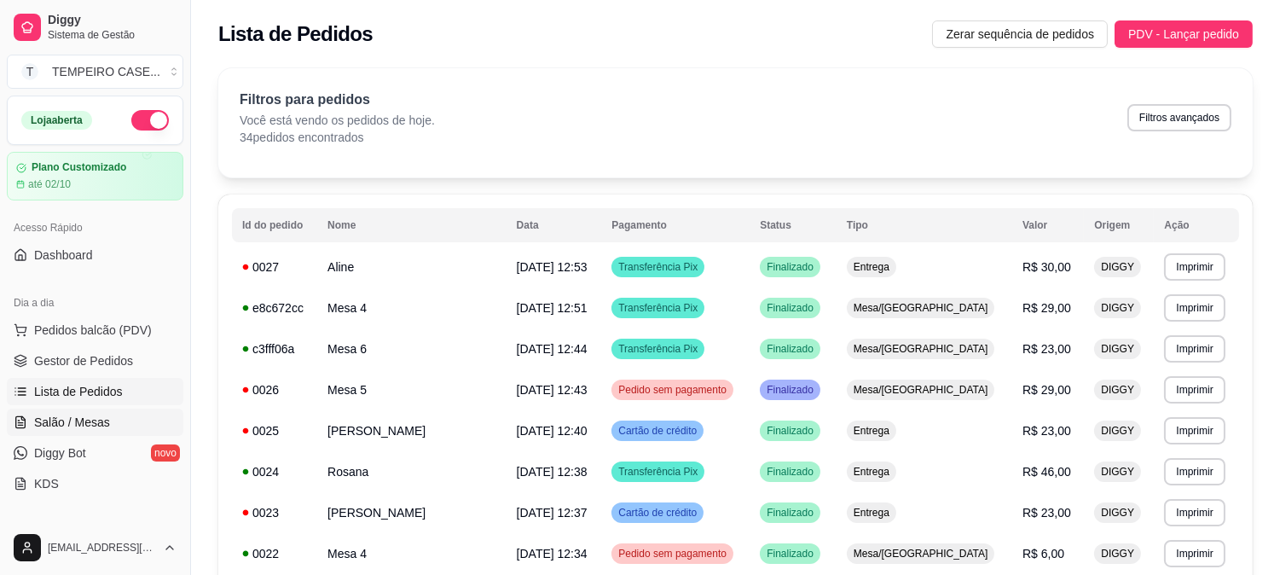
click link "Salão / Mesas"
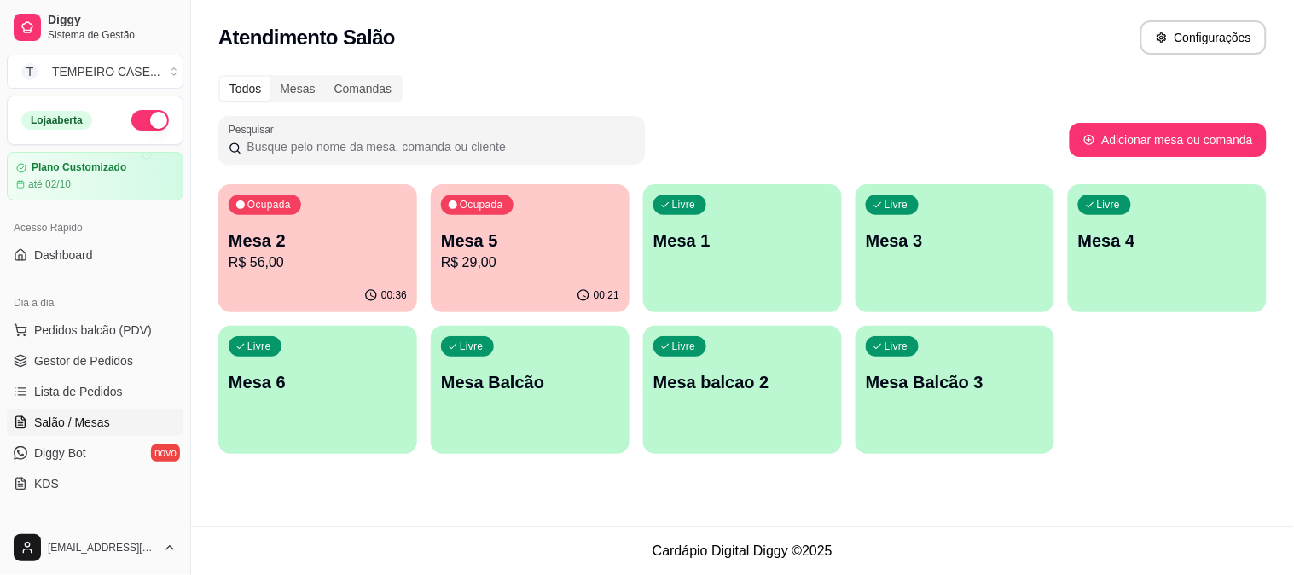
click div "00:36"
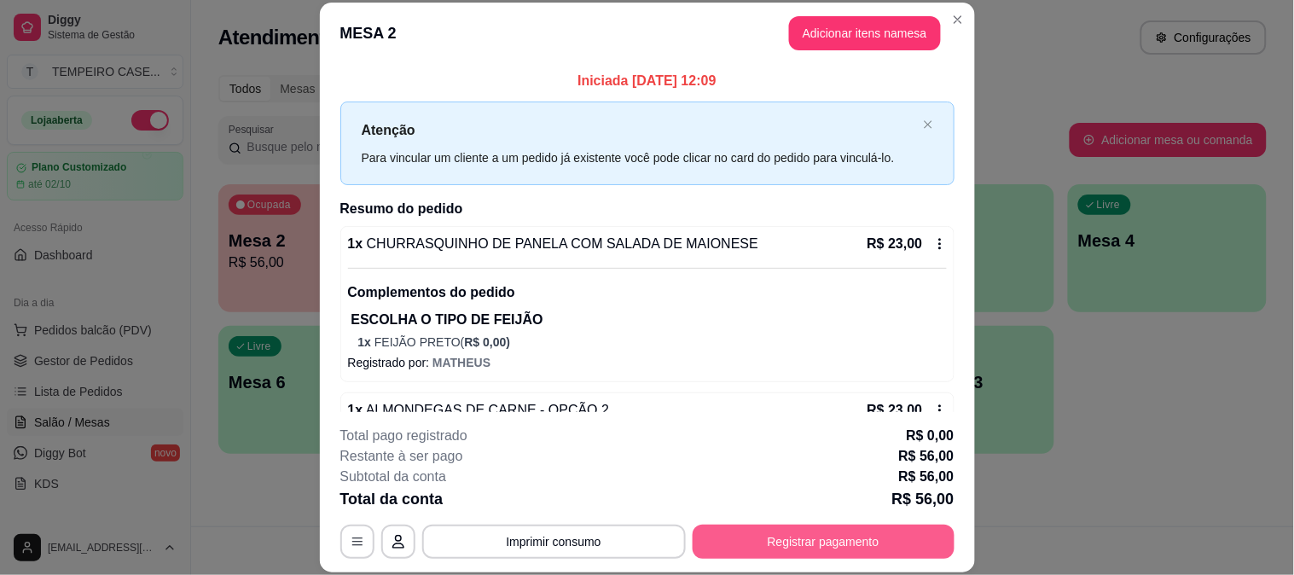
click button "Registrar pagamento"
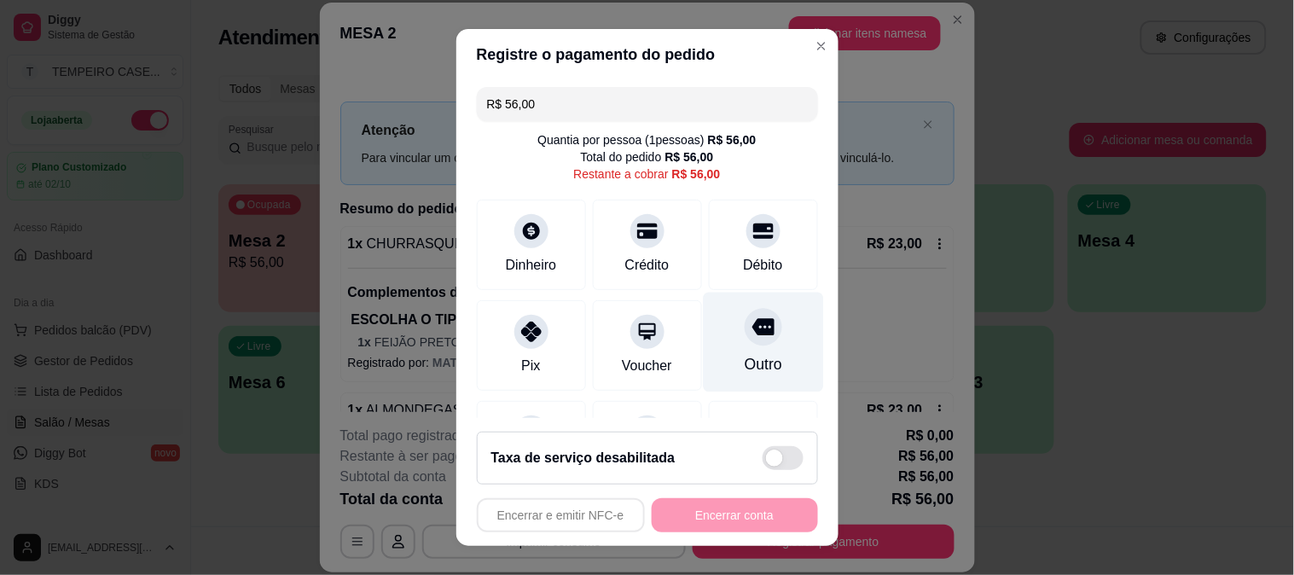
drag, startPoint x: 718, startPoint y: 251, endPoint x: 712, endPoint y: 316, distance: 65.1
click div "Débito"
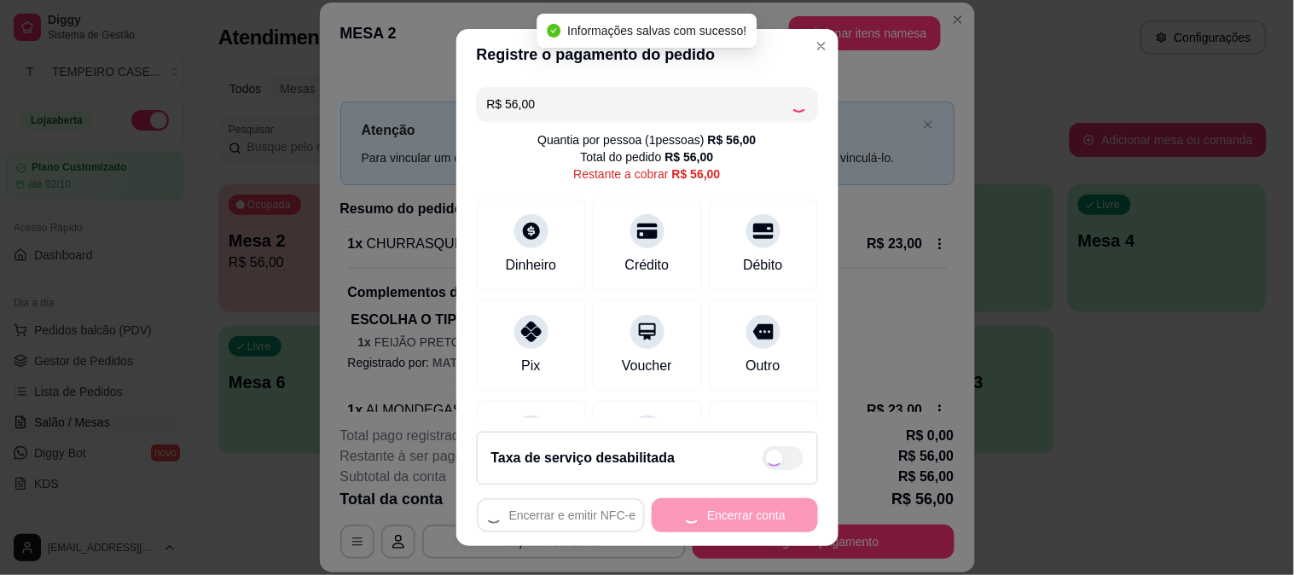
type input "R$ 0,00"
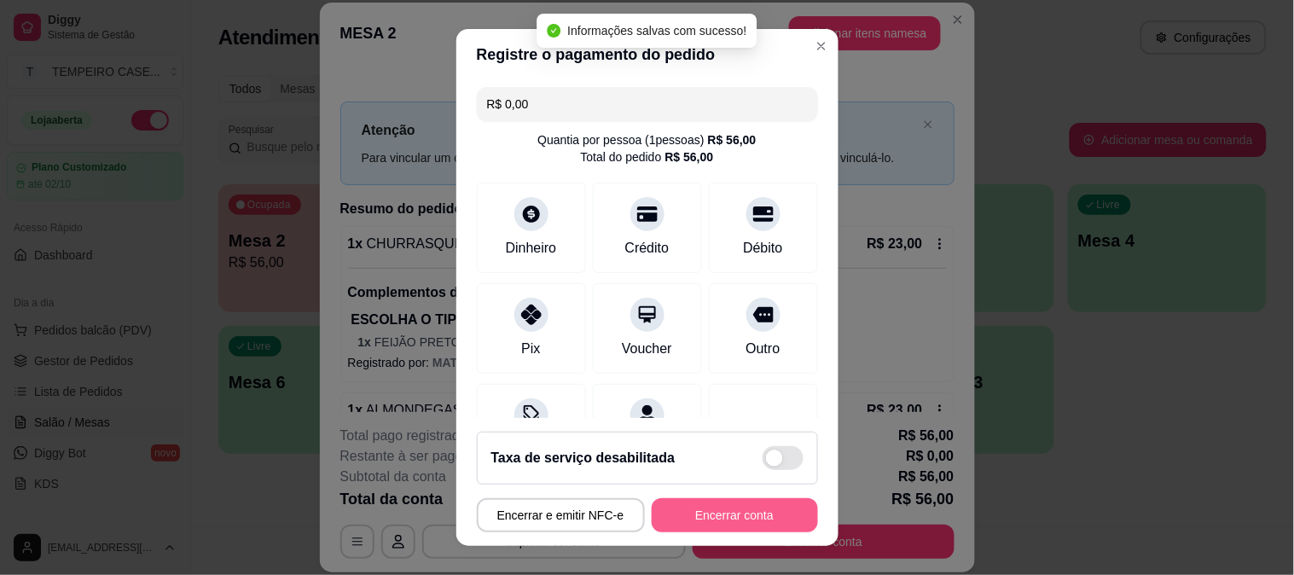
click button "Encerrar conta"
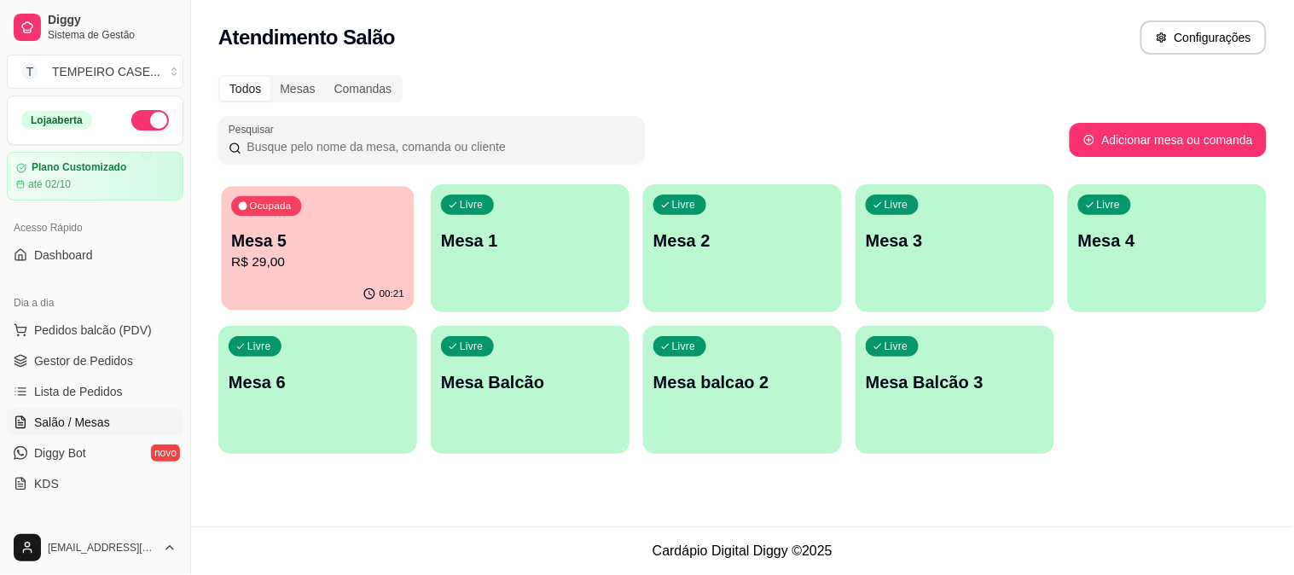
click p "R$ 29,00"
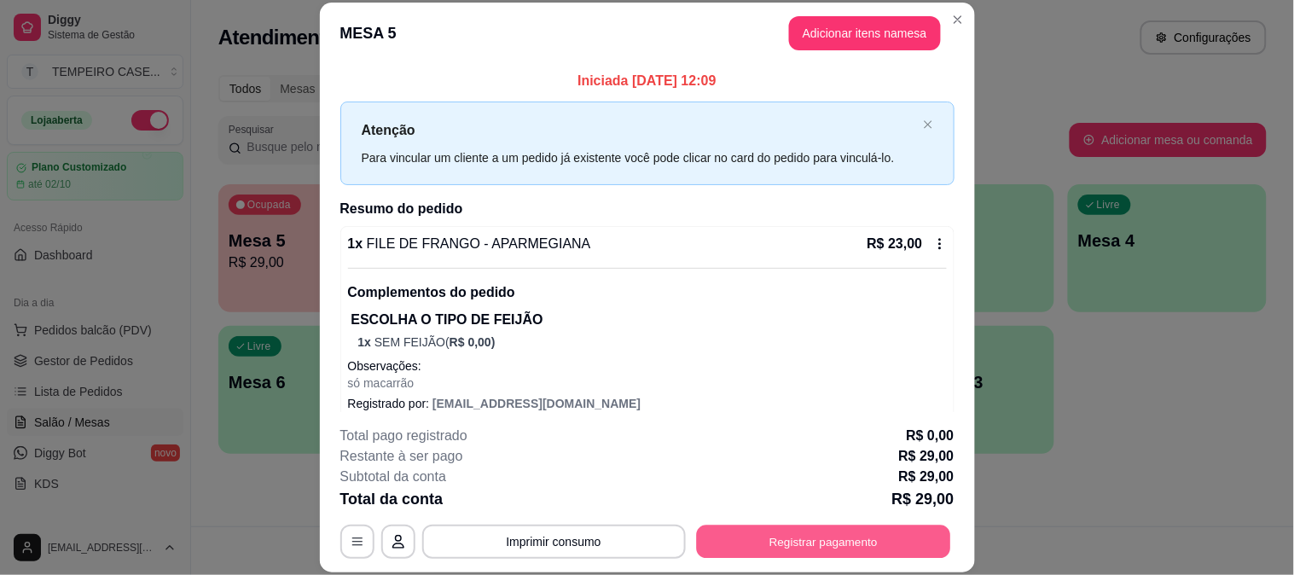
click button "Registrar pagamento"
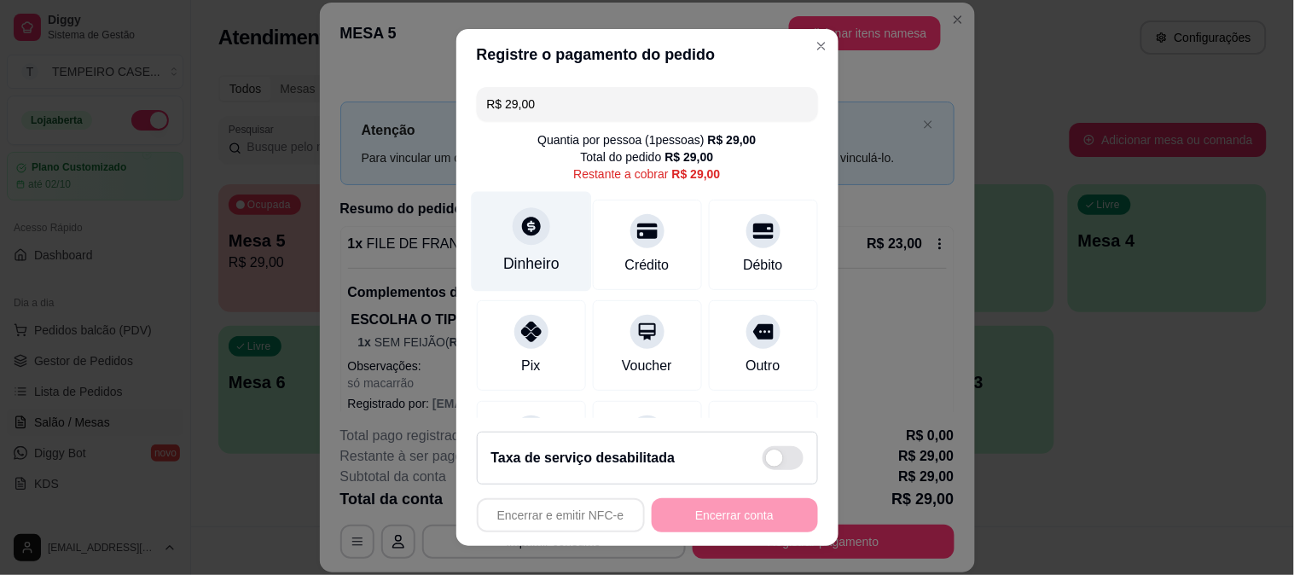
click icon
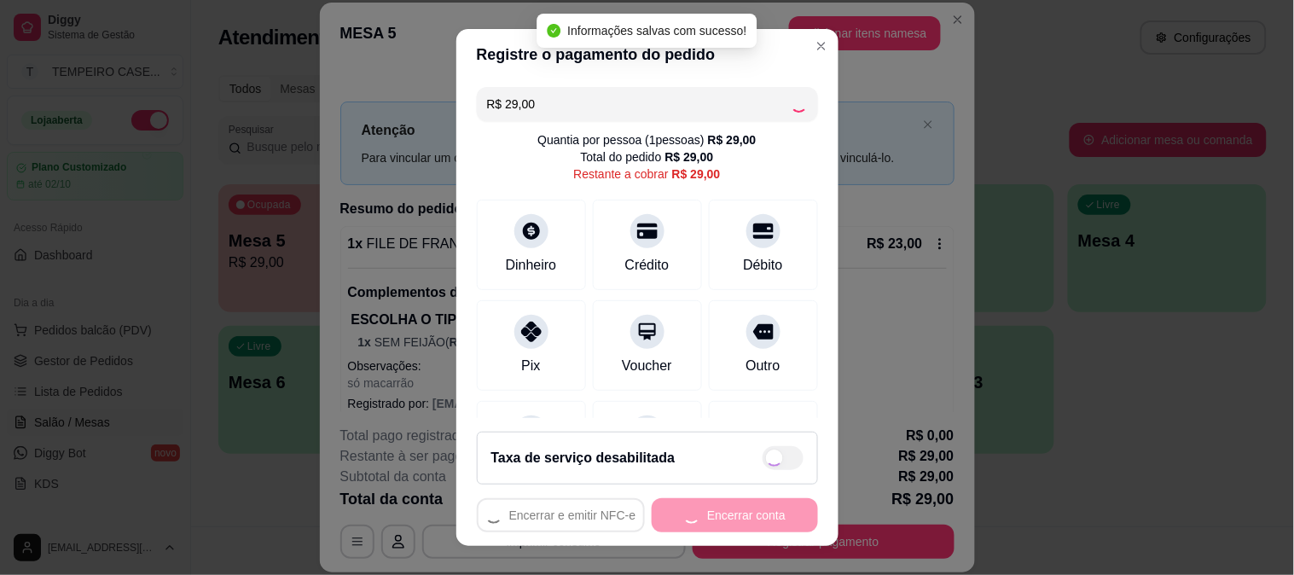
type input "R$ 0,00"
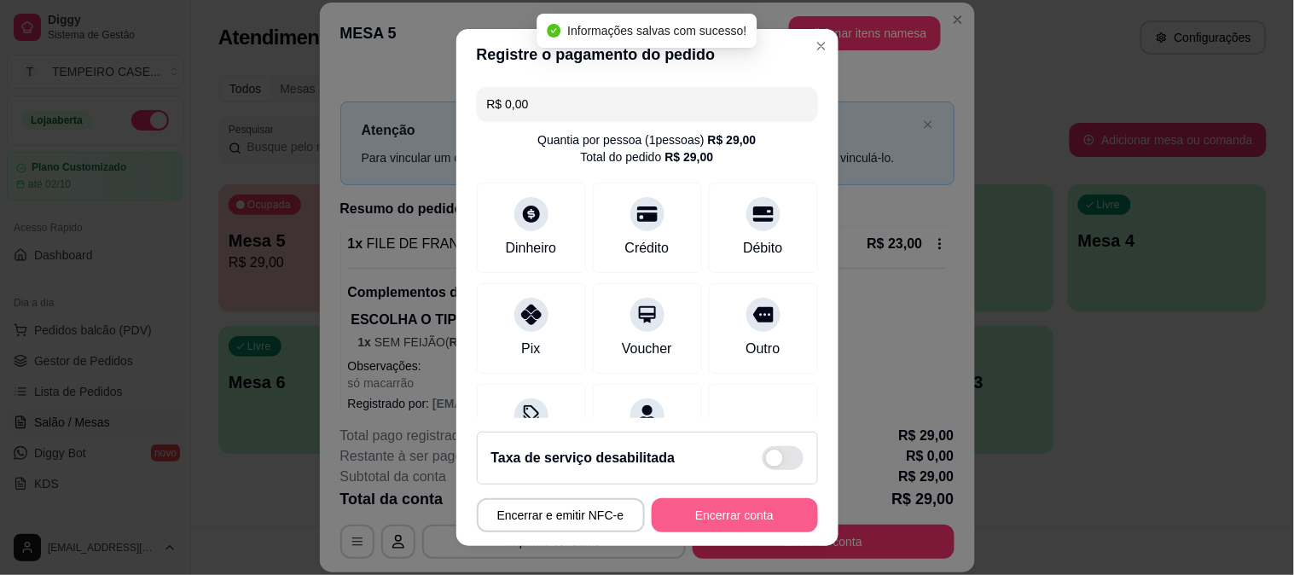
click button "Encerrar conta"
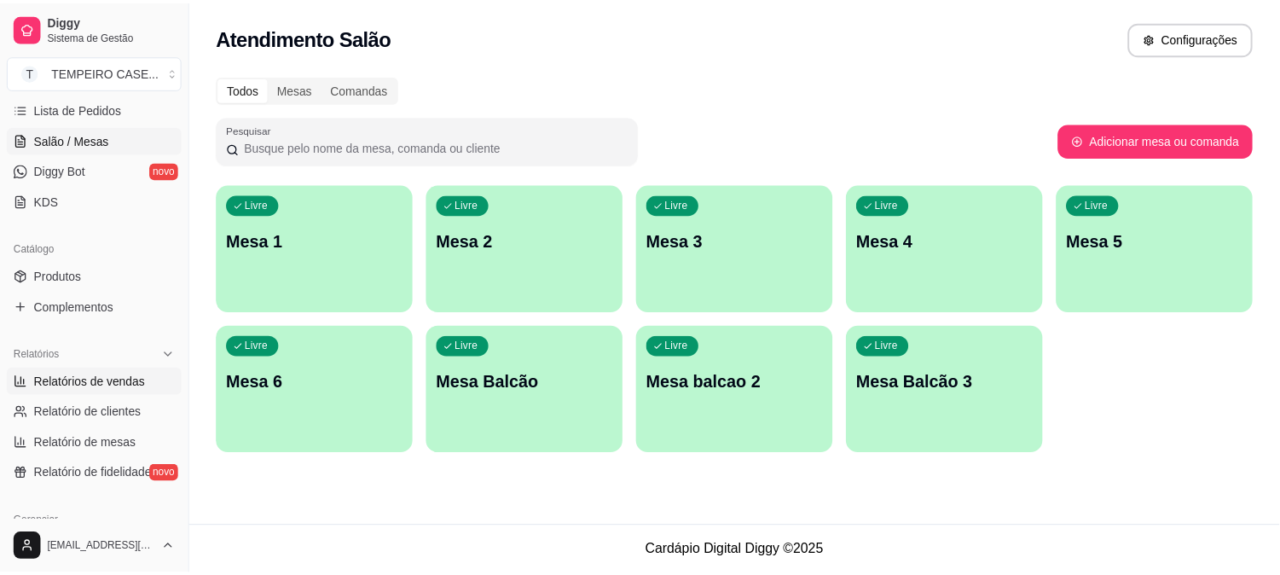
scroll to position [284, 0]
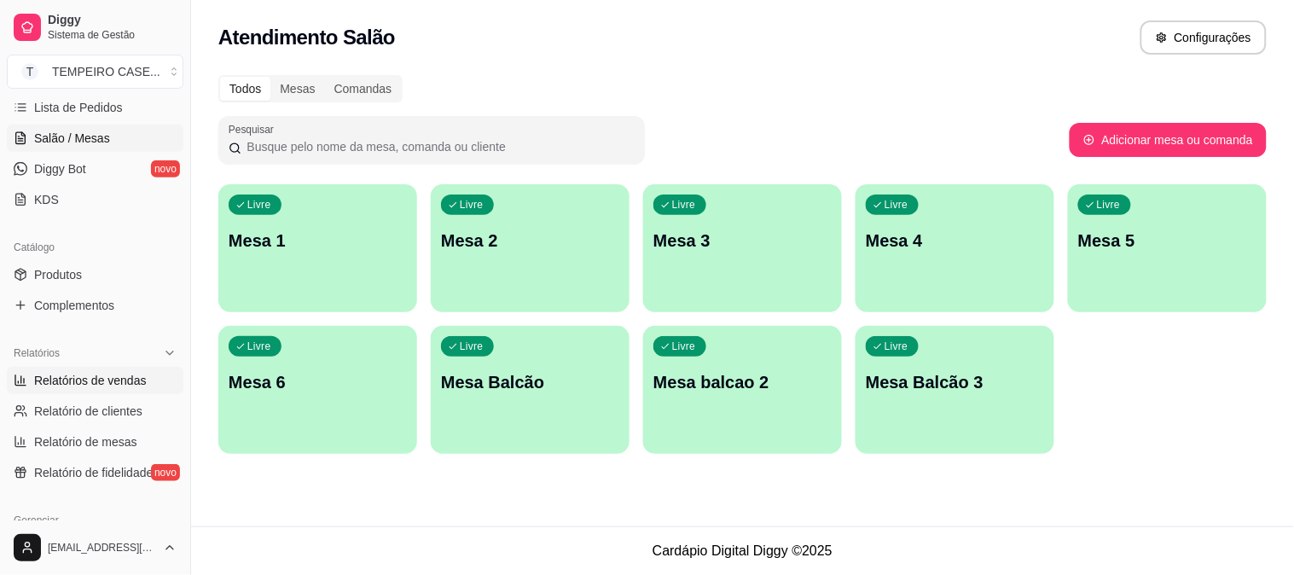
click span "Relatórios de vendas"
select select "ALL"
select select "0"
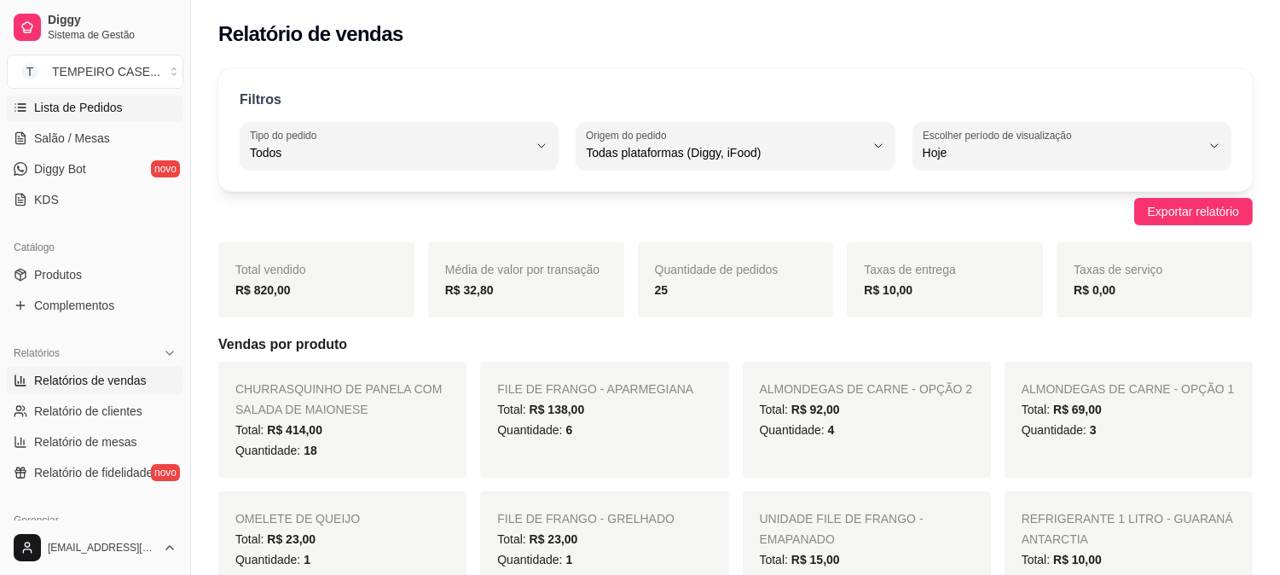
click link "Lista de Pedidos"
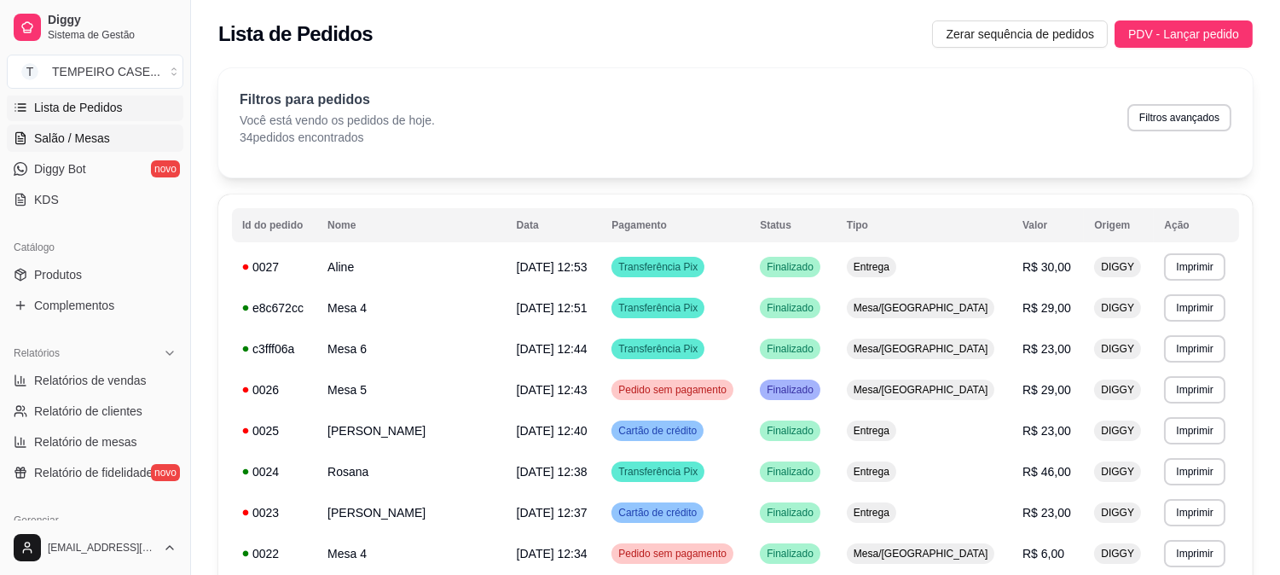
click span "Salão / Mesas"
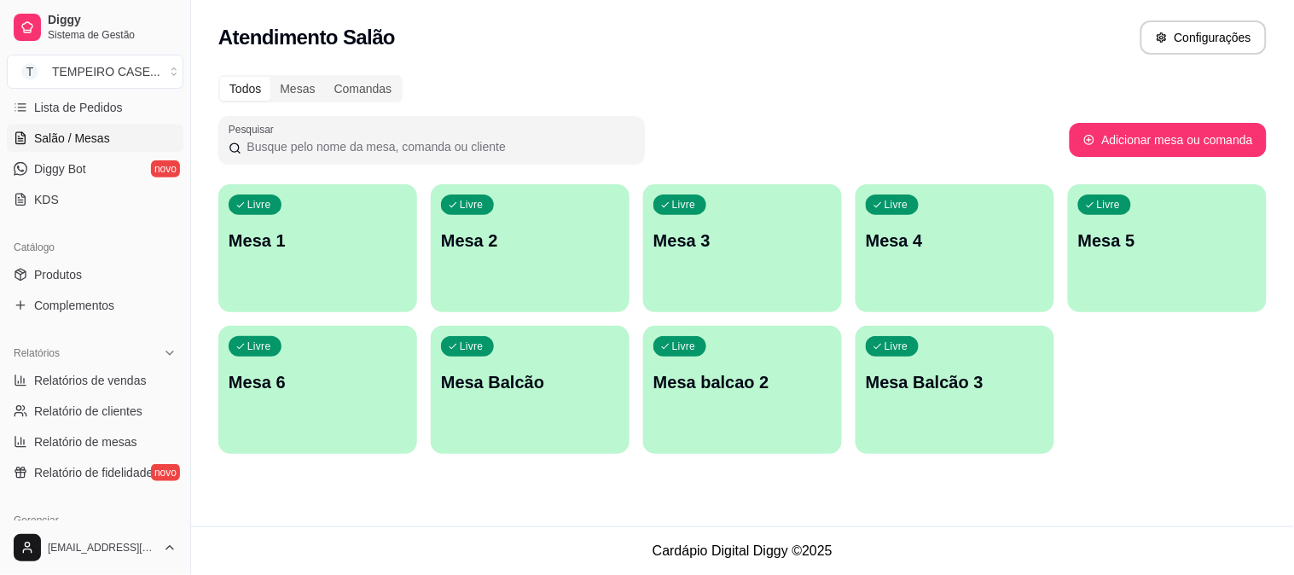
click div "Livre Mesa 2"
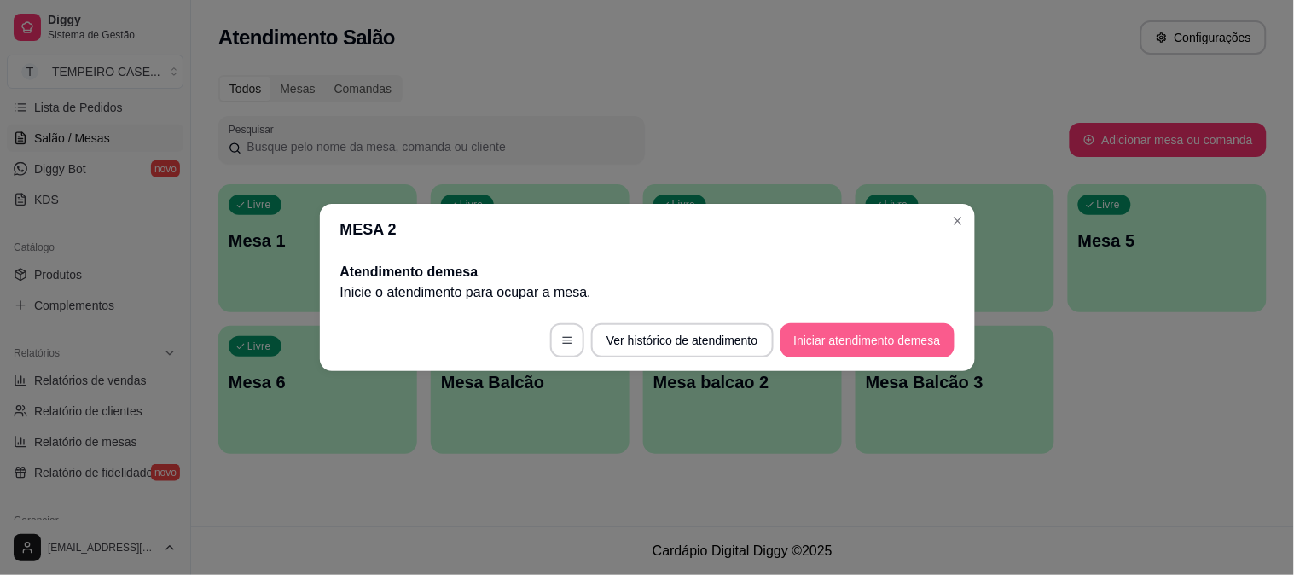
click button "Iniciar atendimento de mesa"
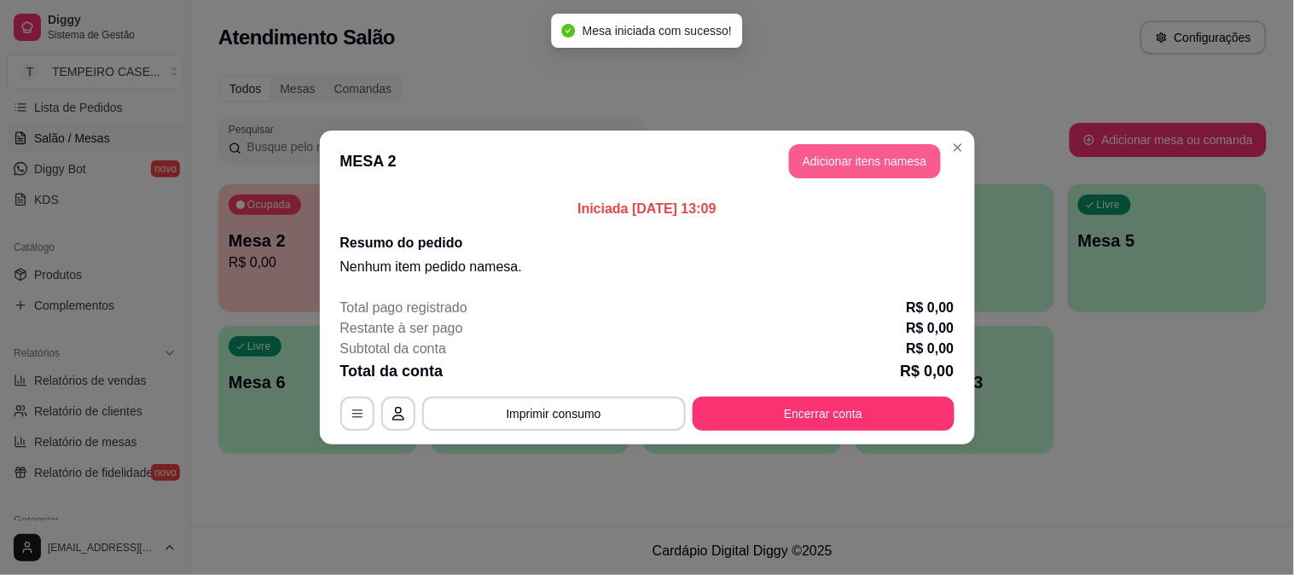
click button "Adicionar itens na mesa"
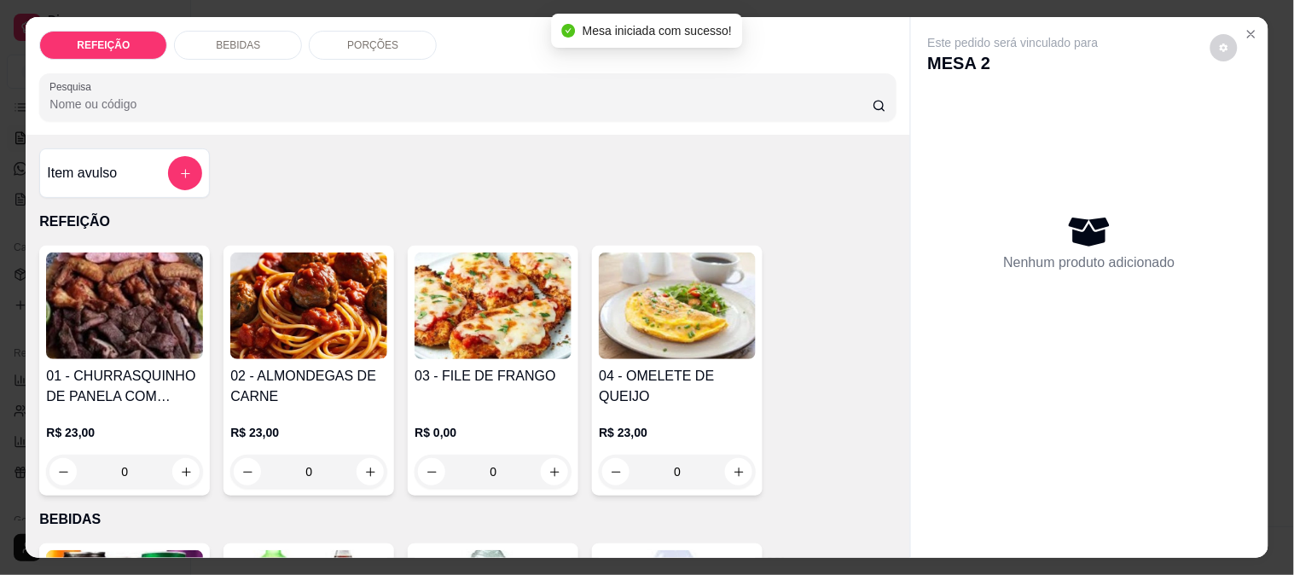
click img
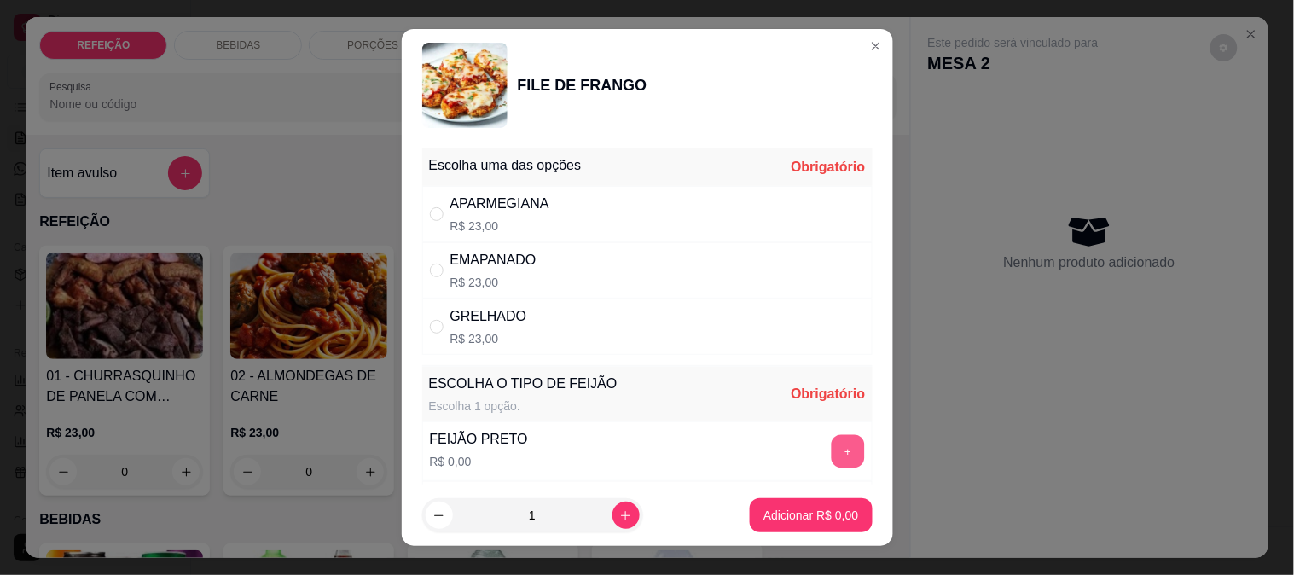
click button "+"
click div "APARMEGIANA R$ 23,00"
radio input "true"
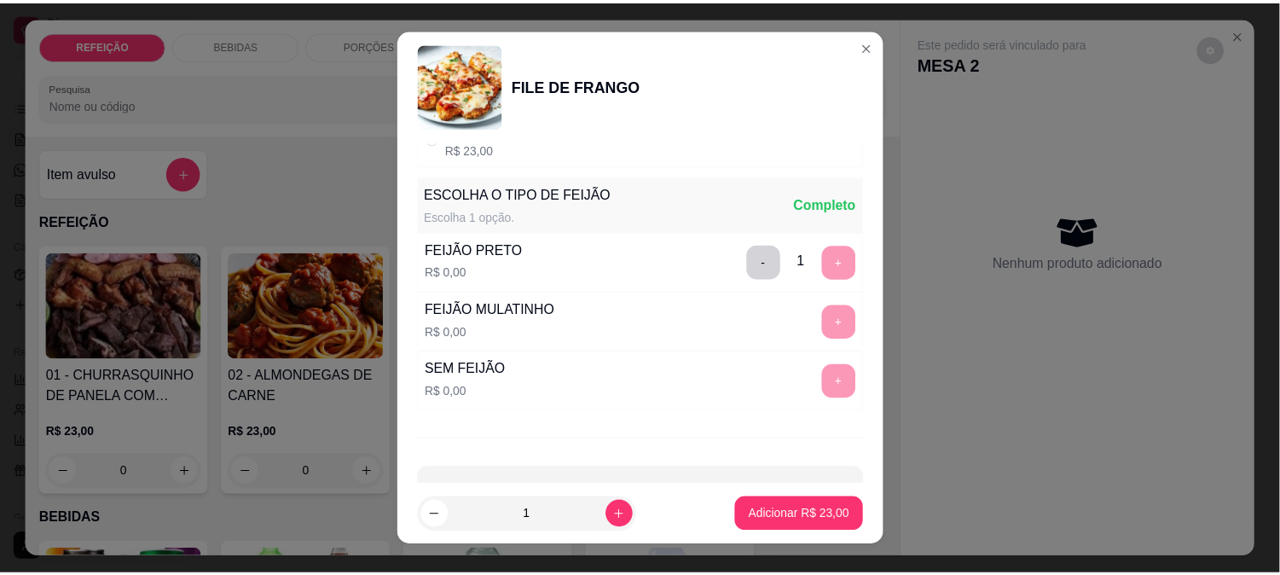
scroll to position [244, 0]
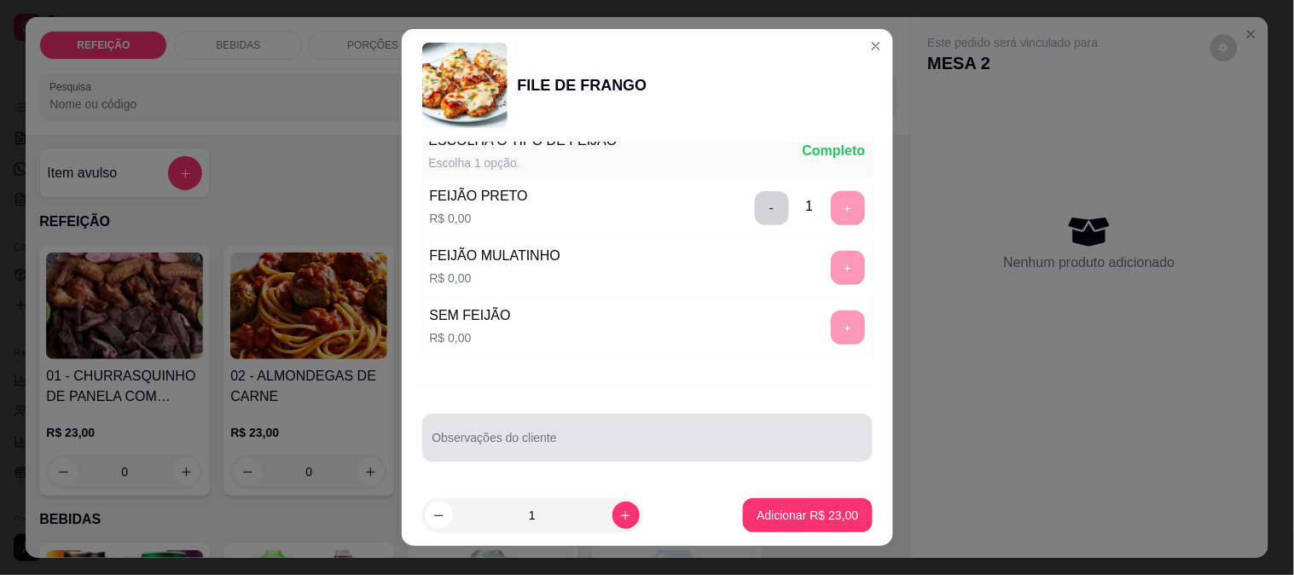
click div
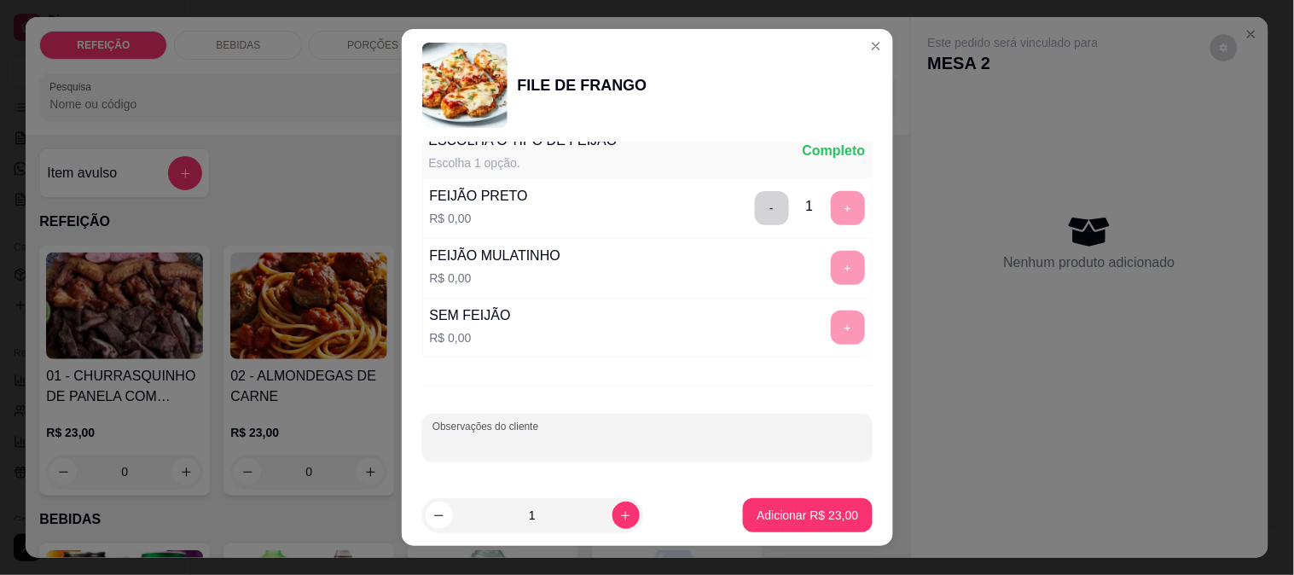
type input "s"
type input "SEM OREGANO"
click p "Adicionar R$ 23,00"
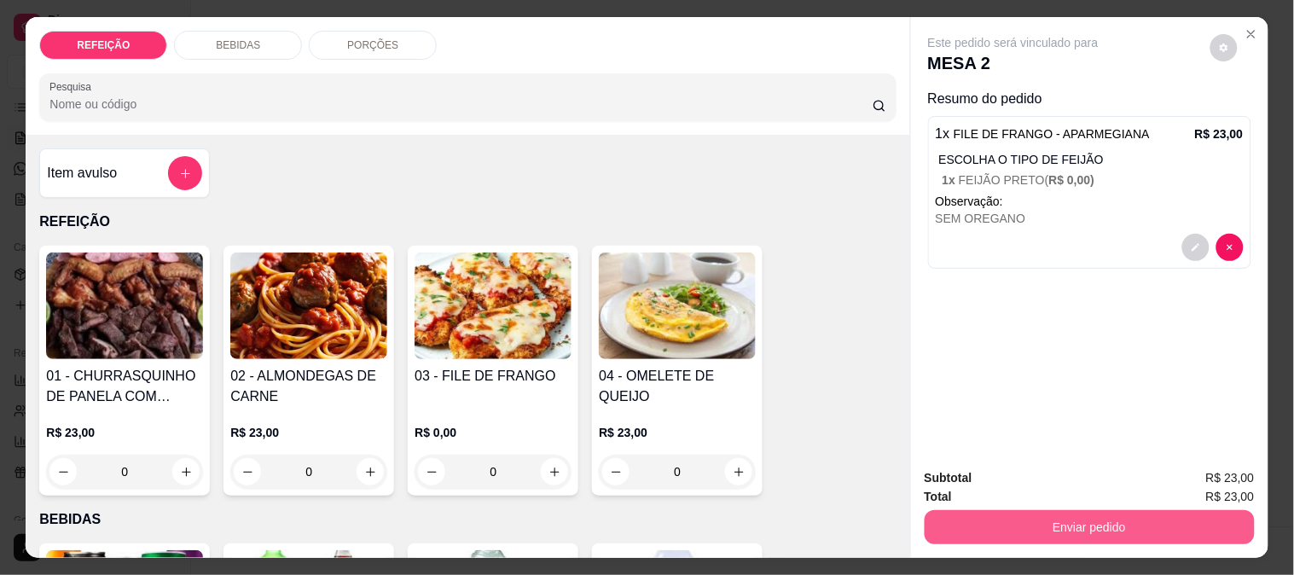
click button "Enviar pedido"
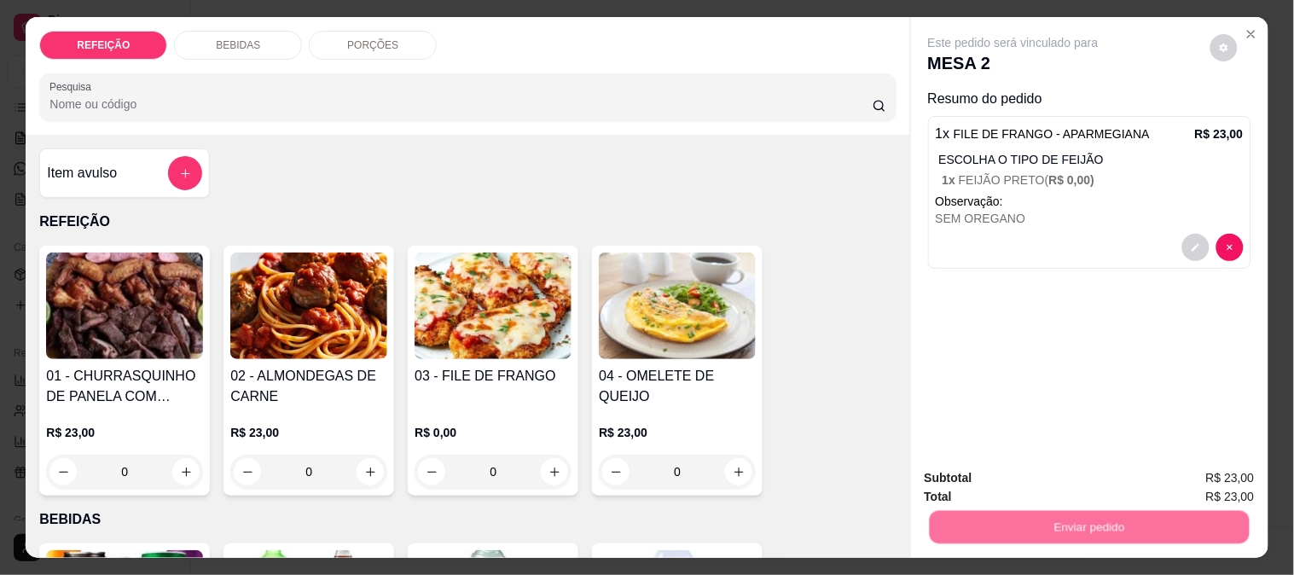
click button "Não registrar e enviar pedido"
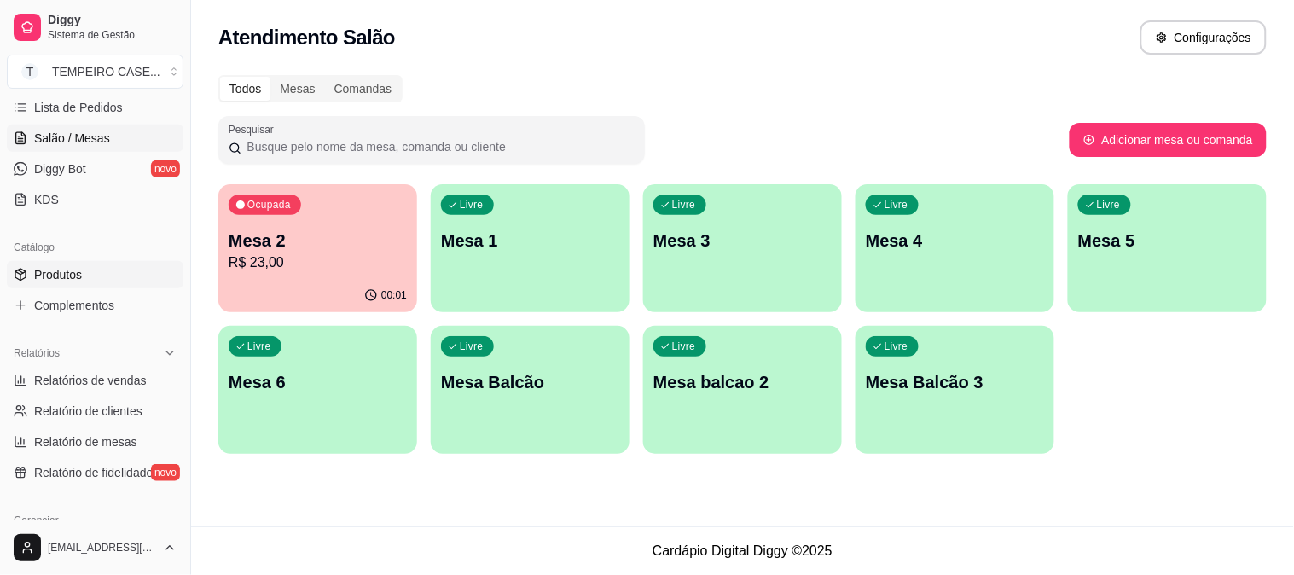
click span "Produtos"
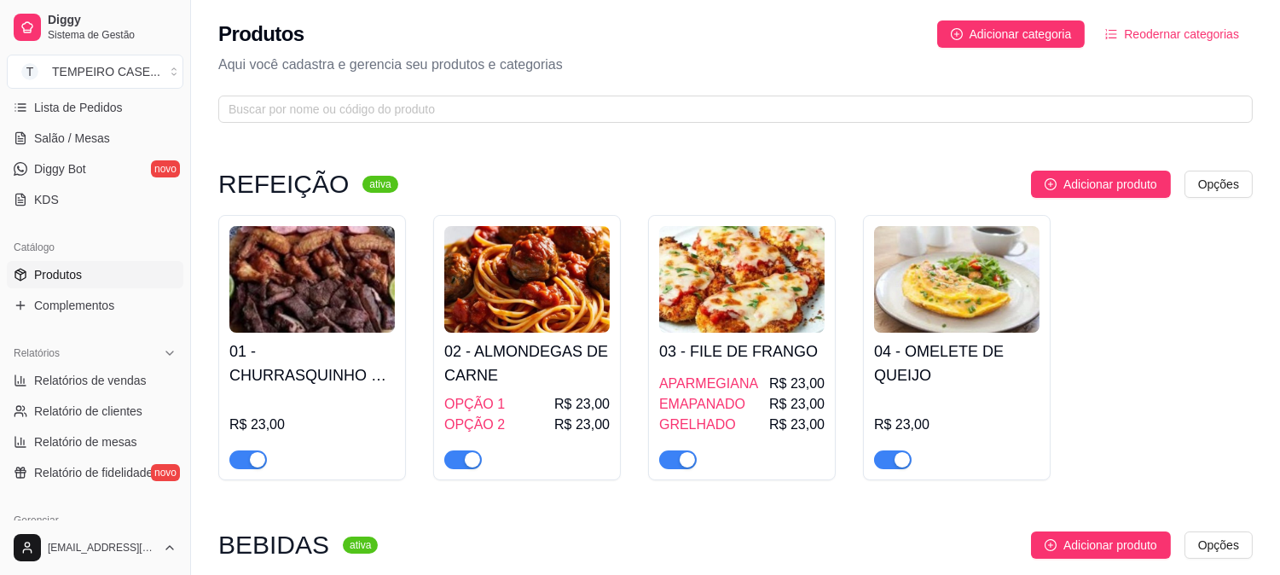
click img
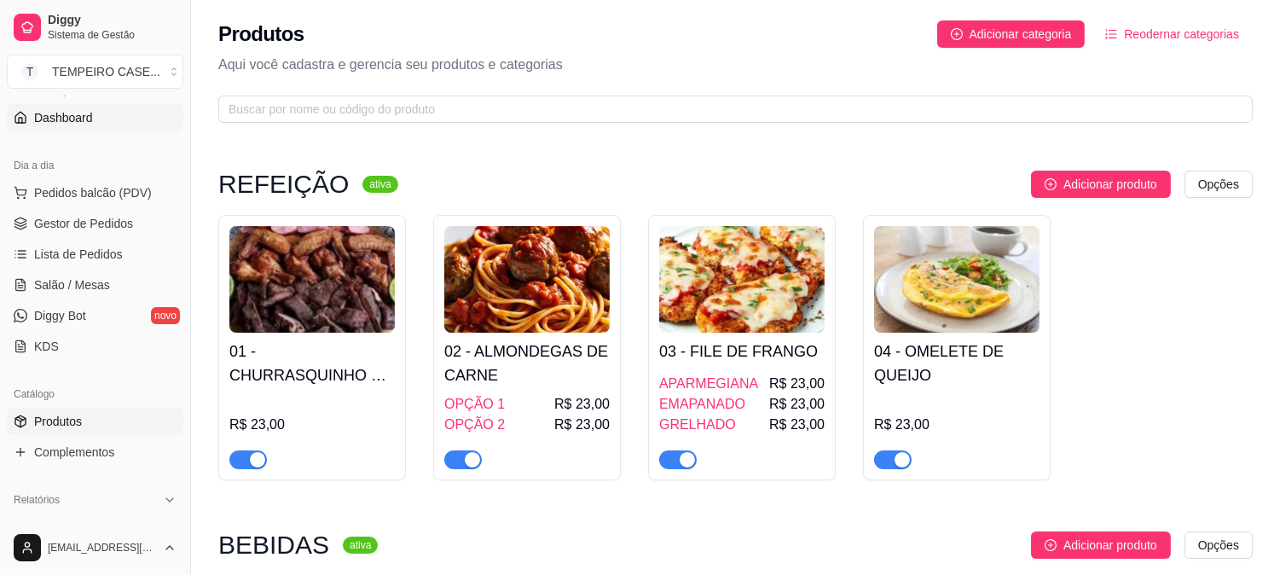
scroll to position [95, 0]
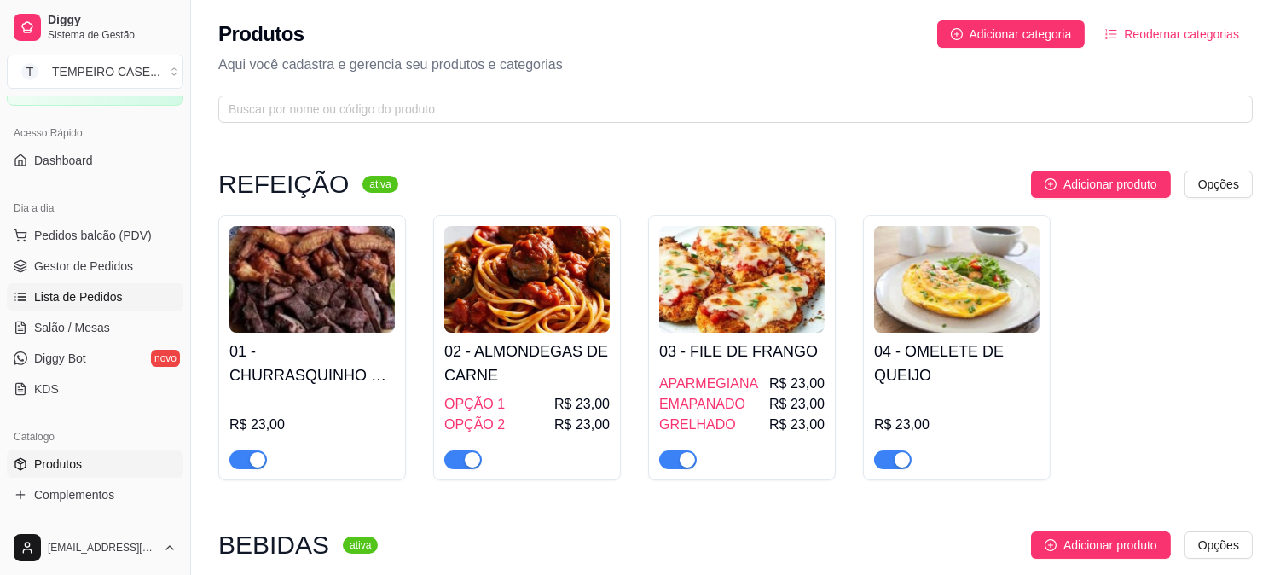
click link "Lista de Pedidos"
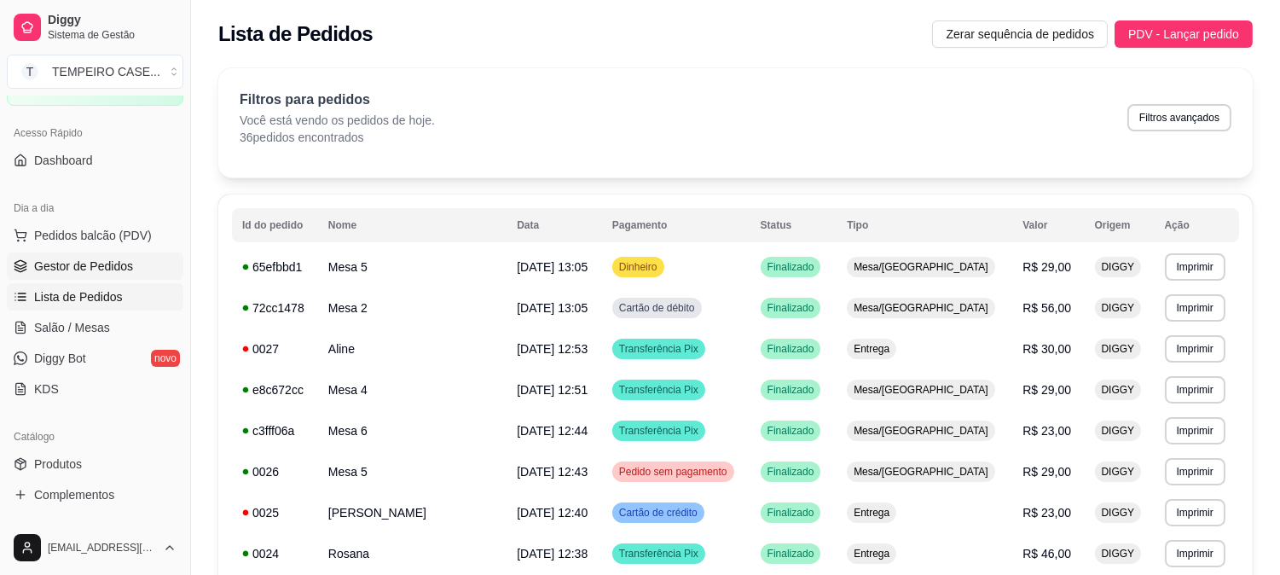
click span "Gestor de Pedidos"
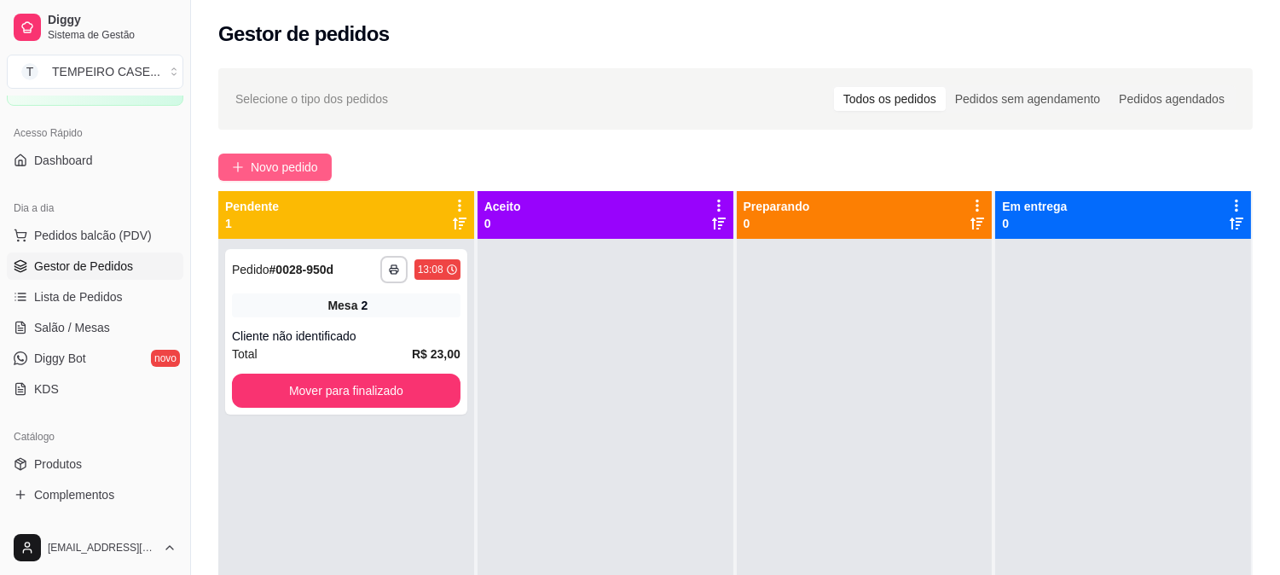
click span "Novo pedido"
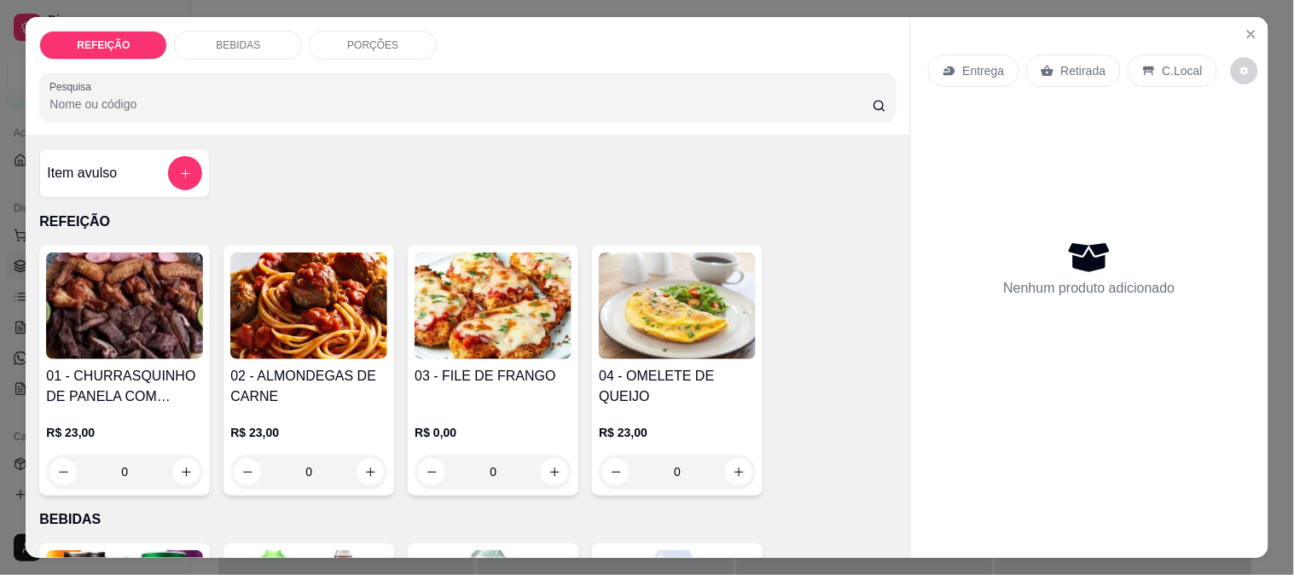
click img
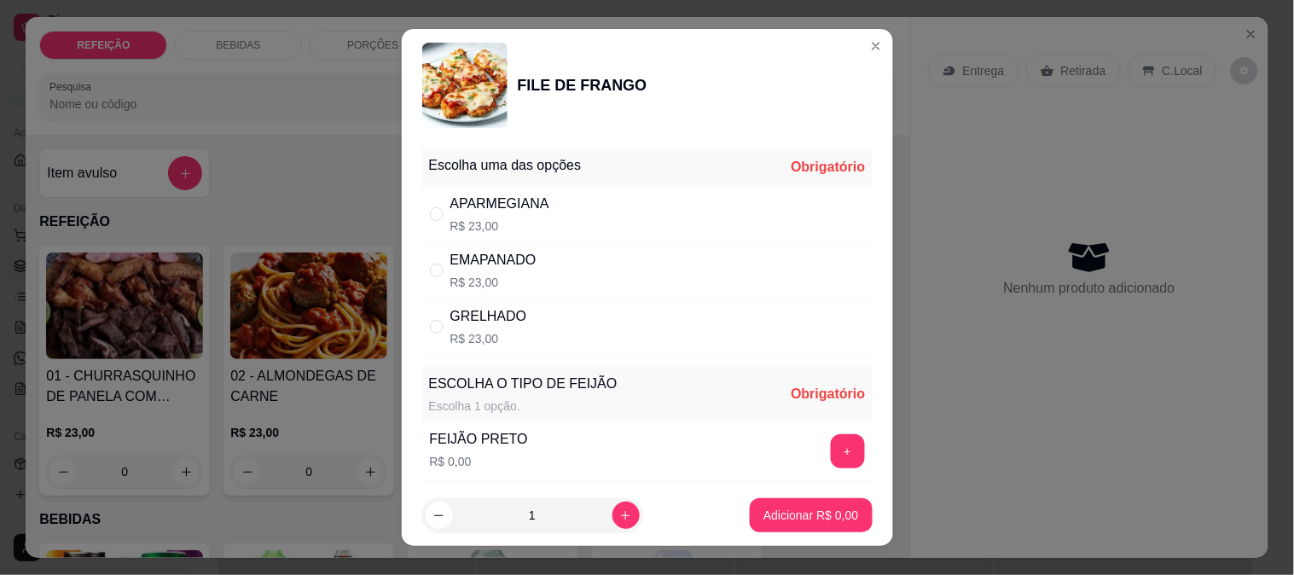
drag, startPoint x: 408, startPoint y: 189, endPoint x: 542, endPoint y: 216, distance: 137.3
click div "Escolha uma das opções Obrigatório APARMEGIANA R$ 23,00 EMAPANADO R$ 23,00 GREL…"
drag, startPoint x: 547, startPoint y: 217, endPoint x: 598, endPoint y: 229, distance: 51.7
click div "APARMEGIANA R$ 23,00"
radio input "true"
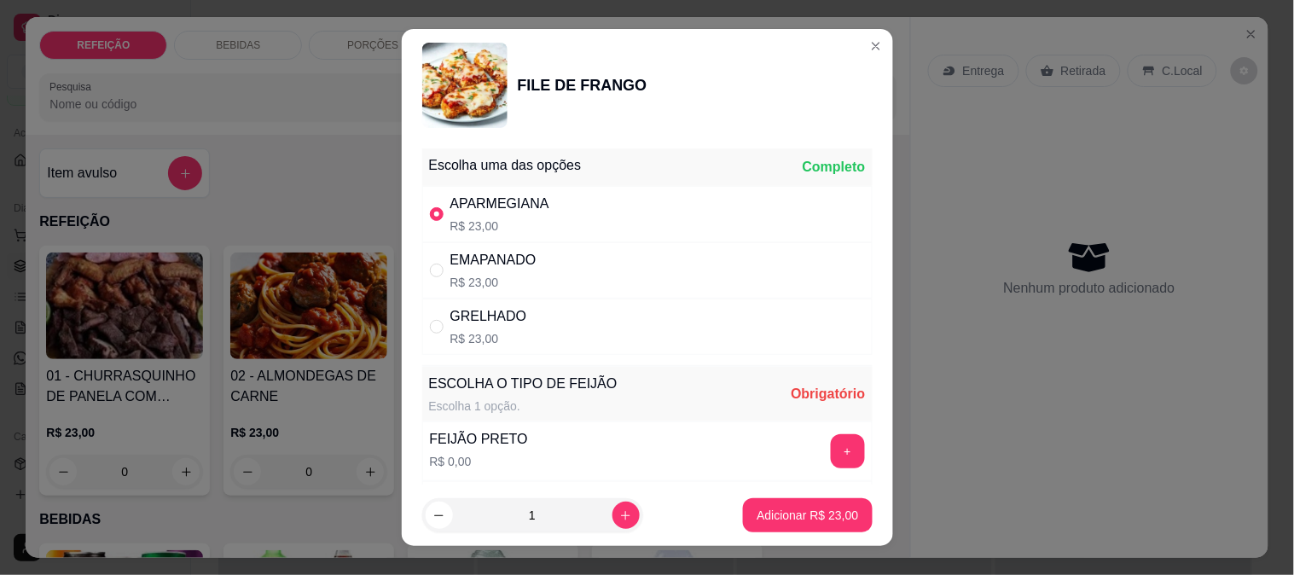
click button "+"
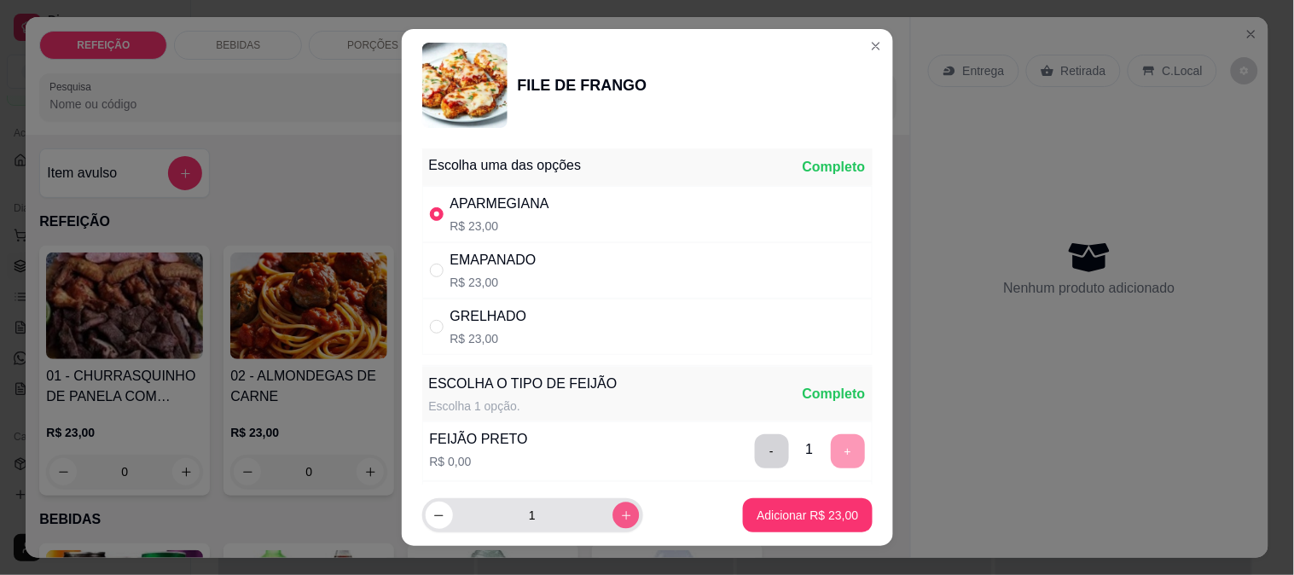
click button "increase-product-quantity"
type input "2"
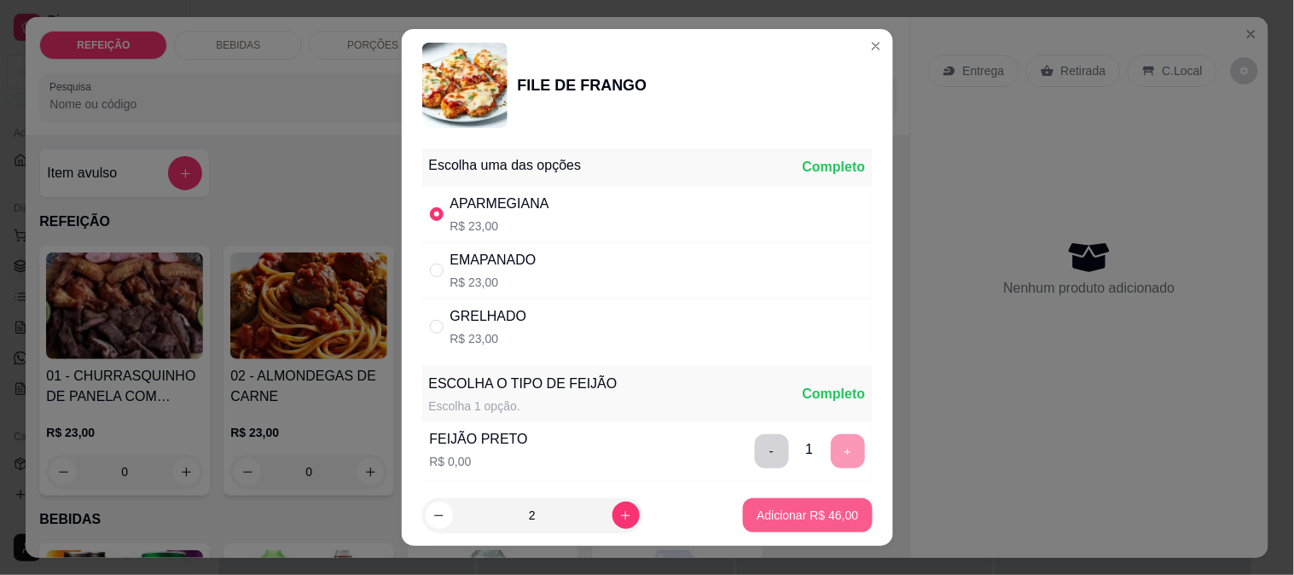
click button "Adicionar R$ 46,00"
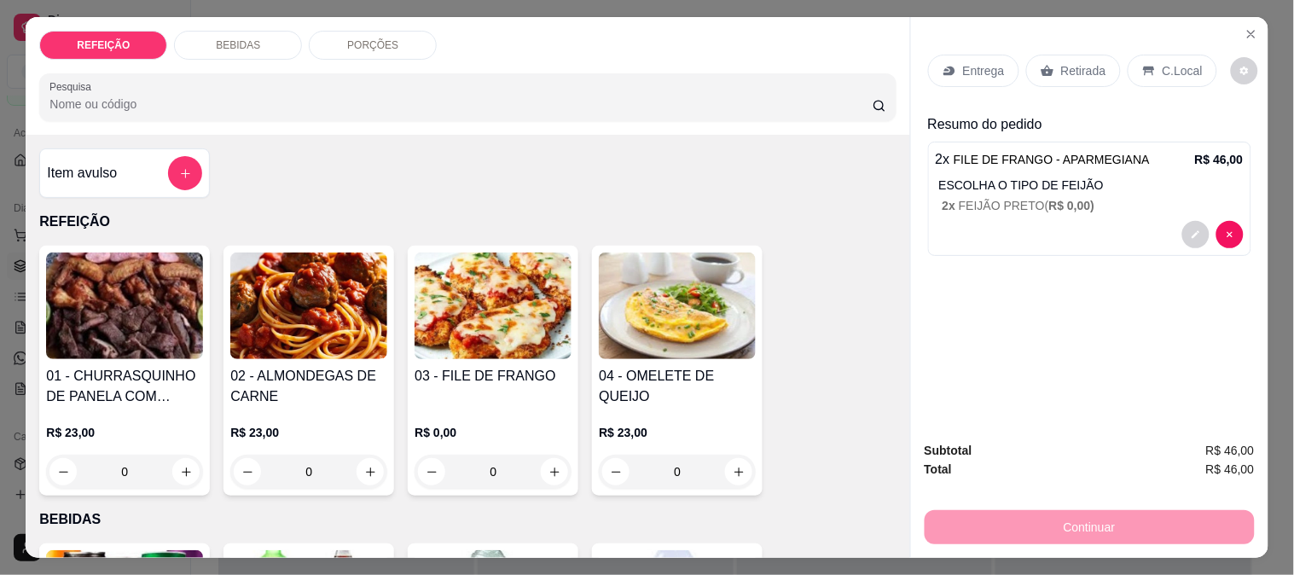
click icon
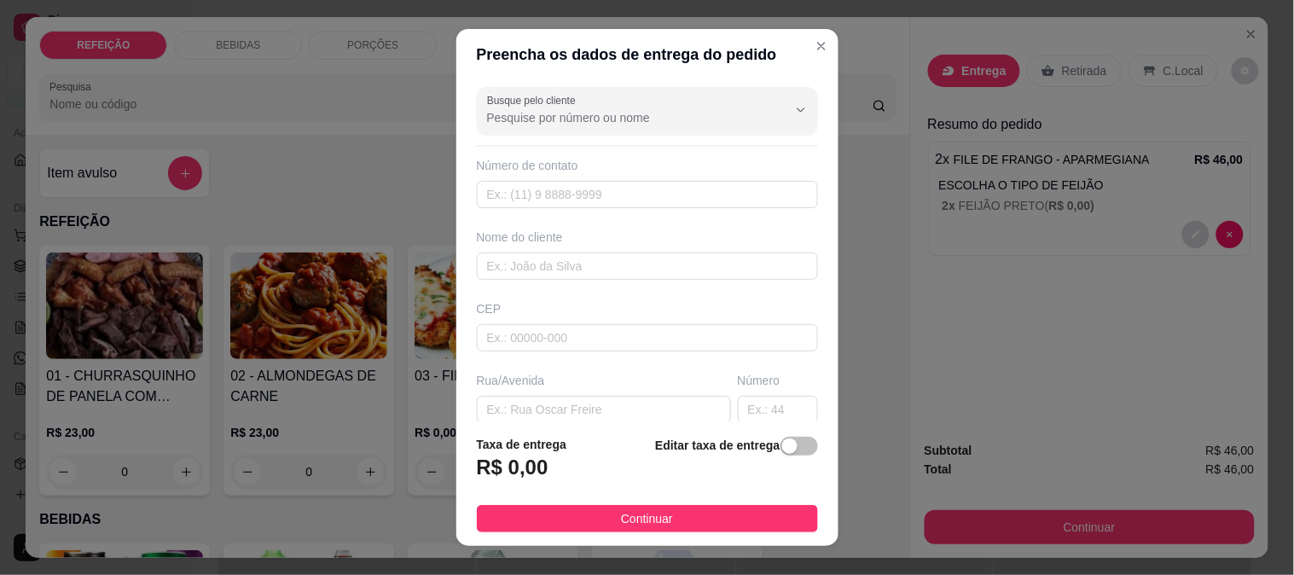
click input "Busque pelo cliente"
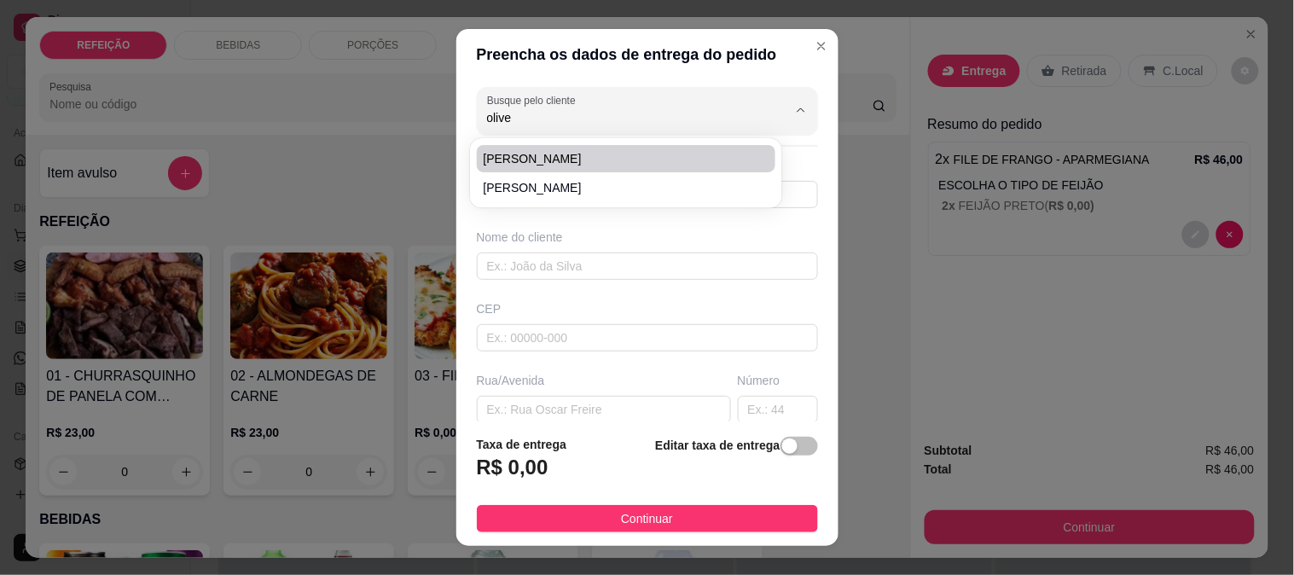
click span "[PERSON_NAME]"
type input "[PERSON_NAME]"
type input "8182533409"
type input "[PERSON_NAME]"
type input "Casa de [PERSON_NAME] rua [GEOGRAPHIC_DATA]"
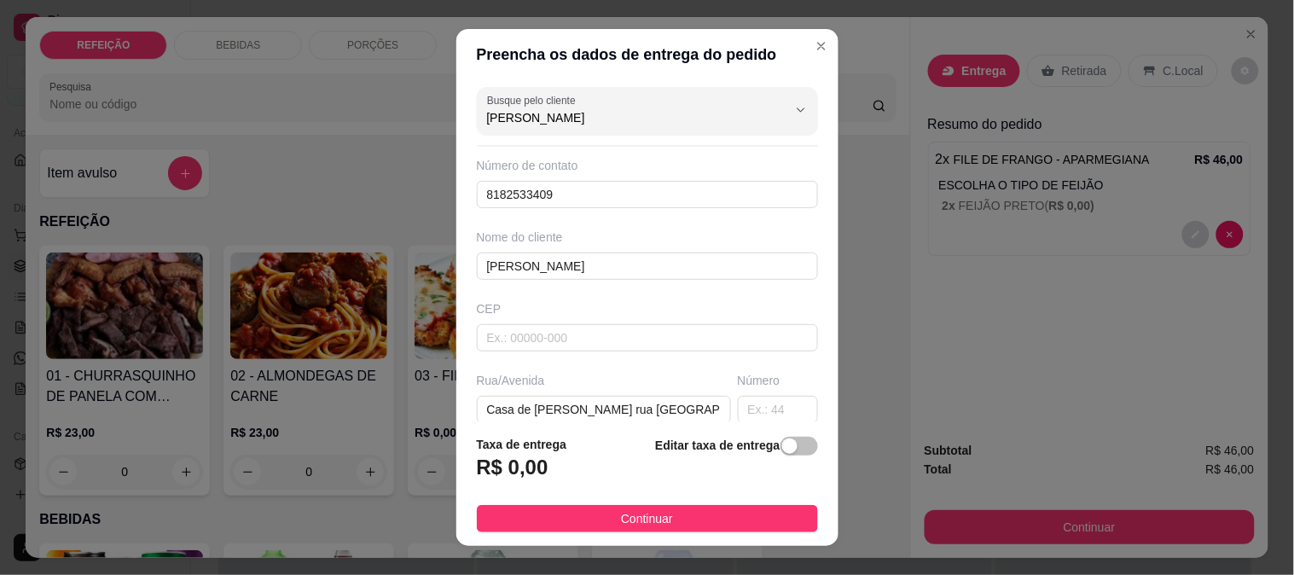
type input "[PERSON_NAME]"
click button "Continuar"
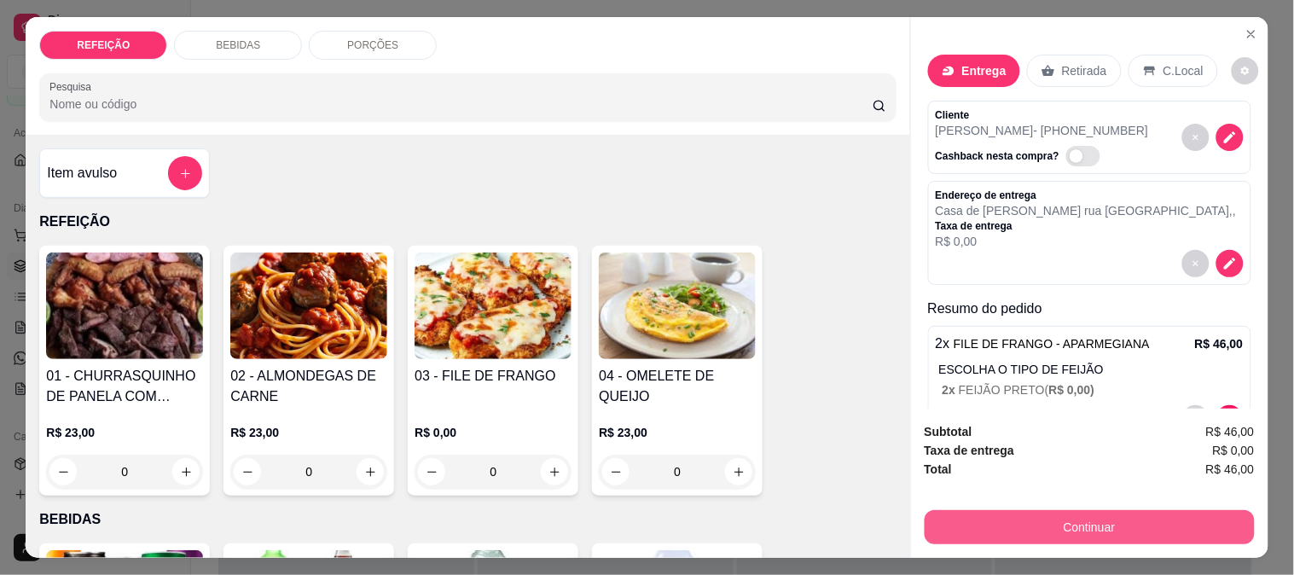
click button "Continuar"
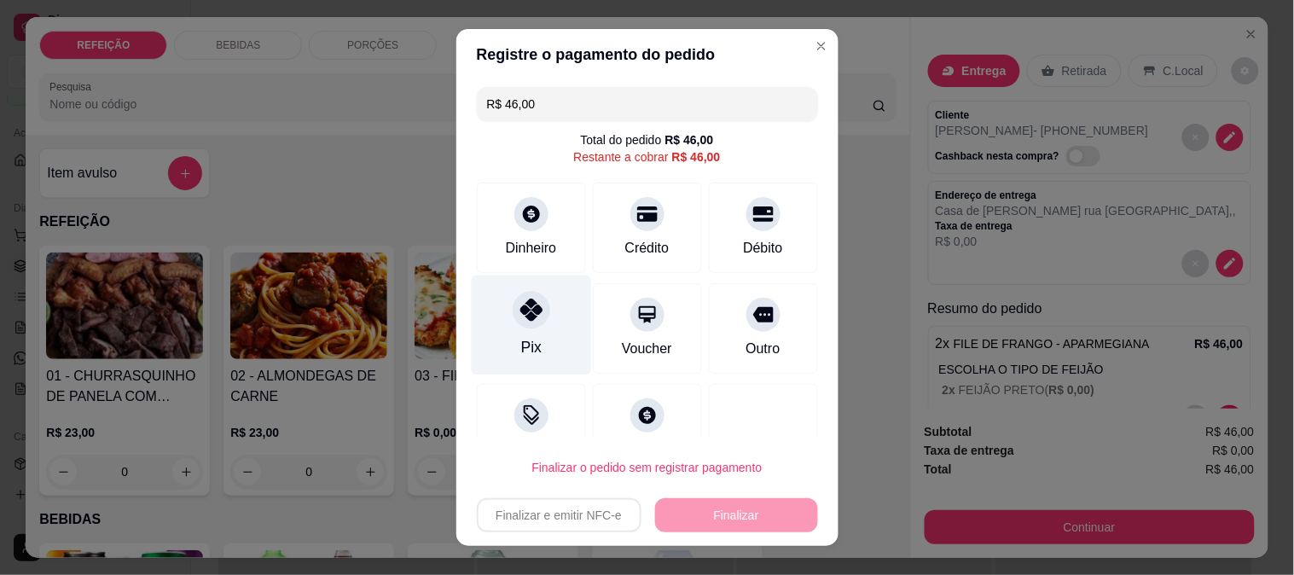
click icon
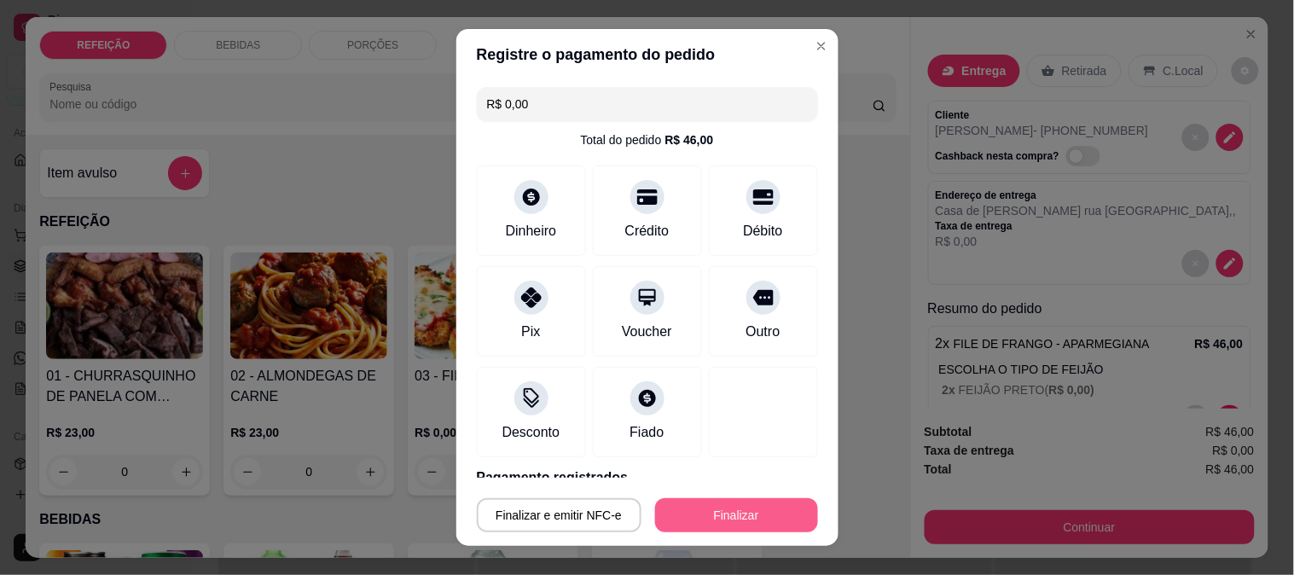
click button "Finalizar"
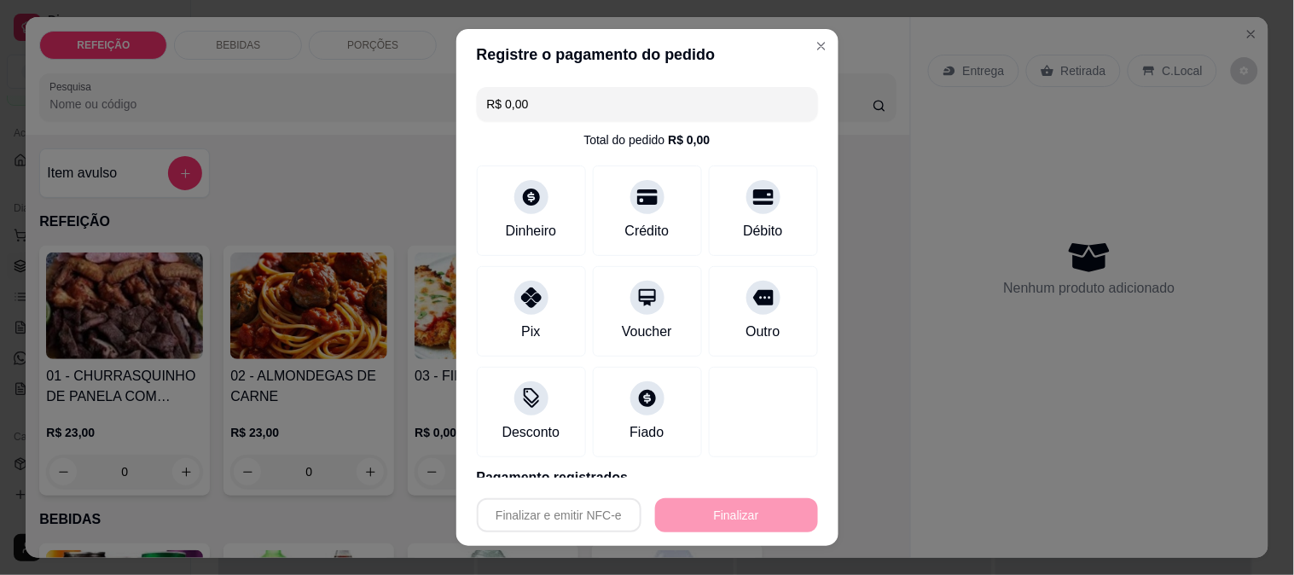
type input "-R$ 46,00"
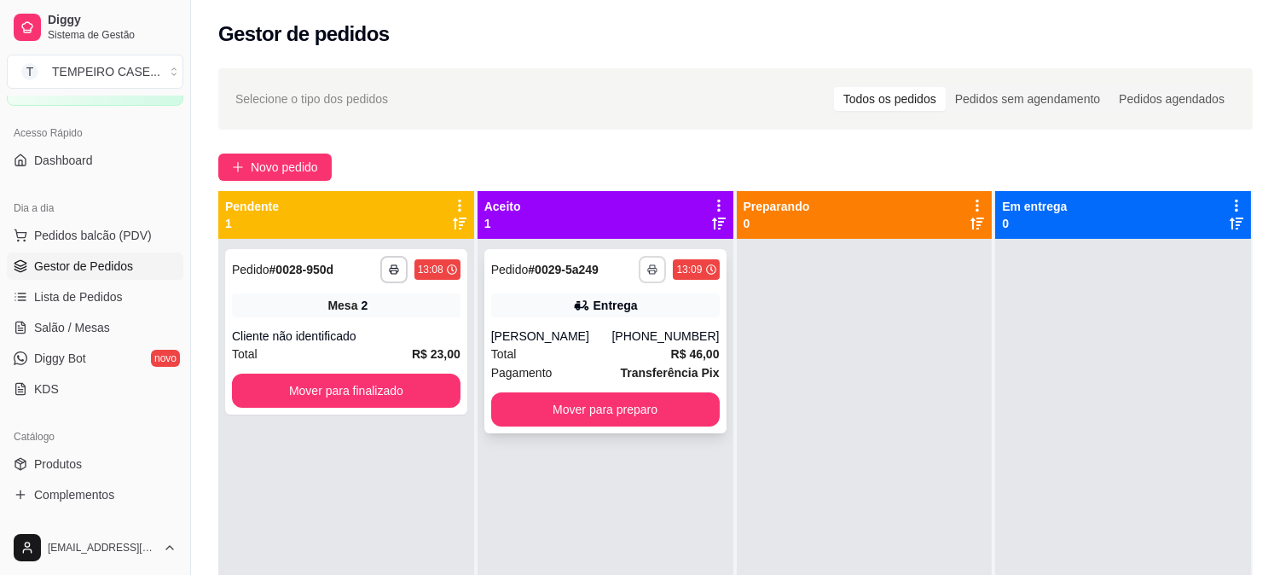
click icon "button"
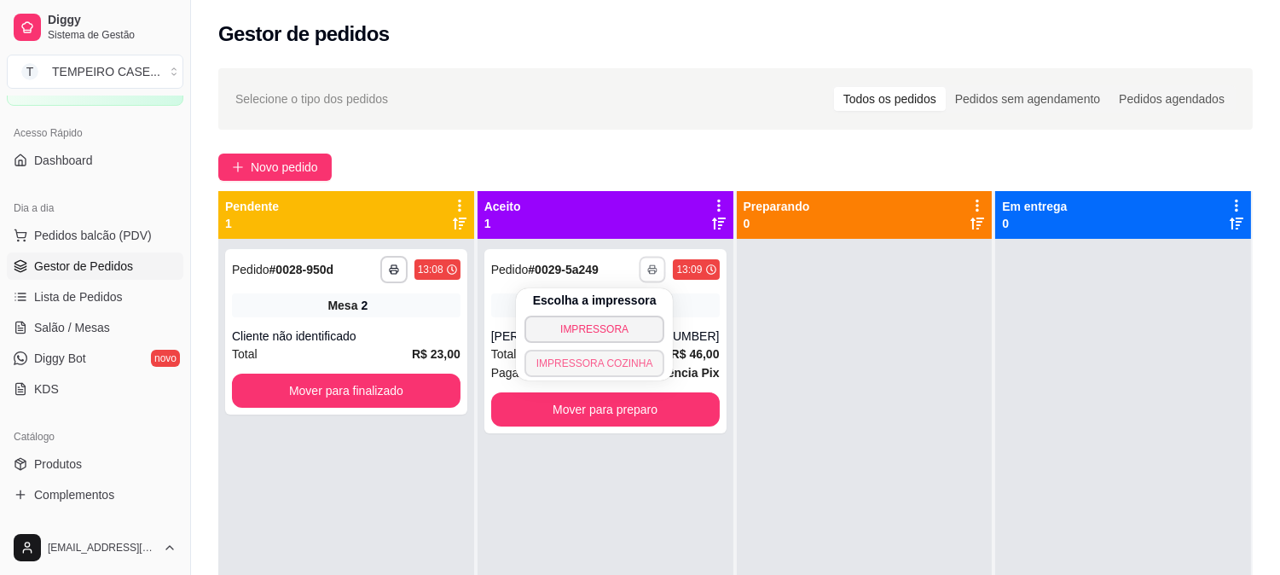
click button "IMPRESSORA COZINHA"
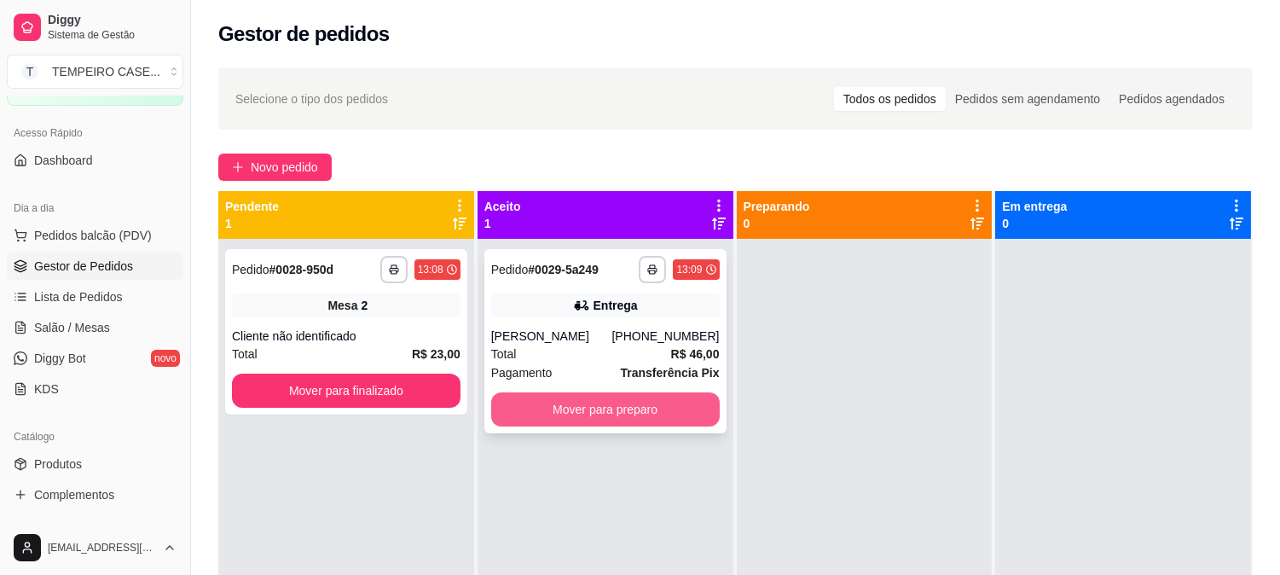
click button "Mover para preparo"
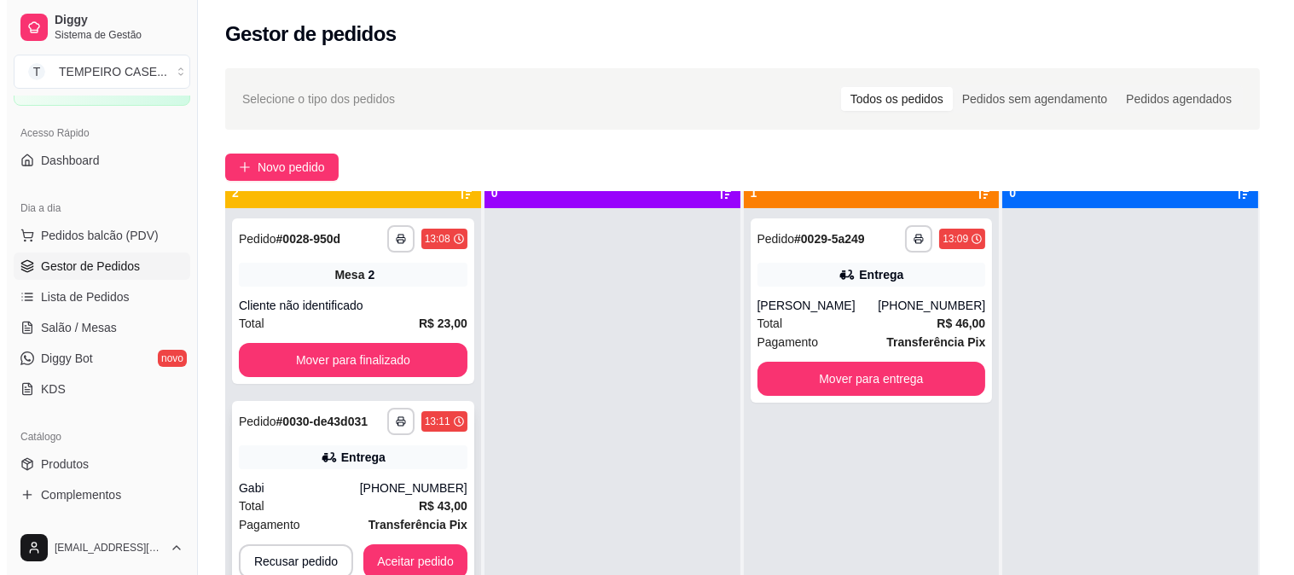
scroll to position [47, 0]
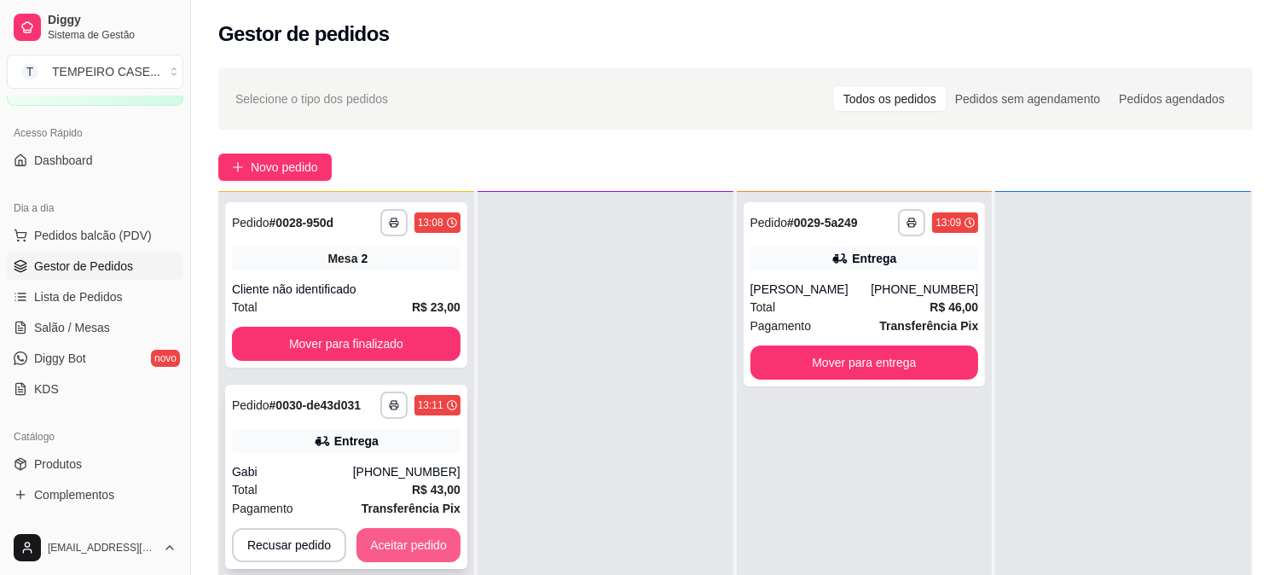
click button "Aceitar pedido"
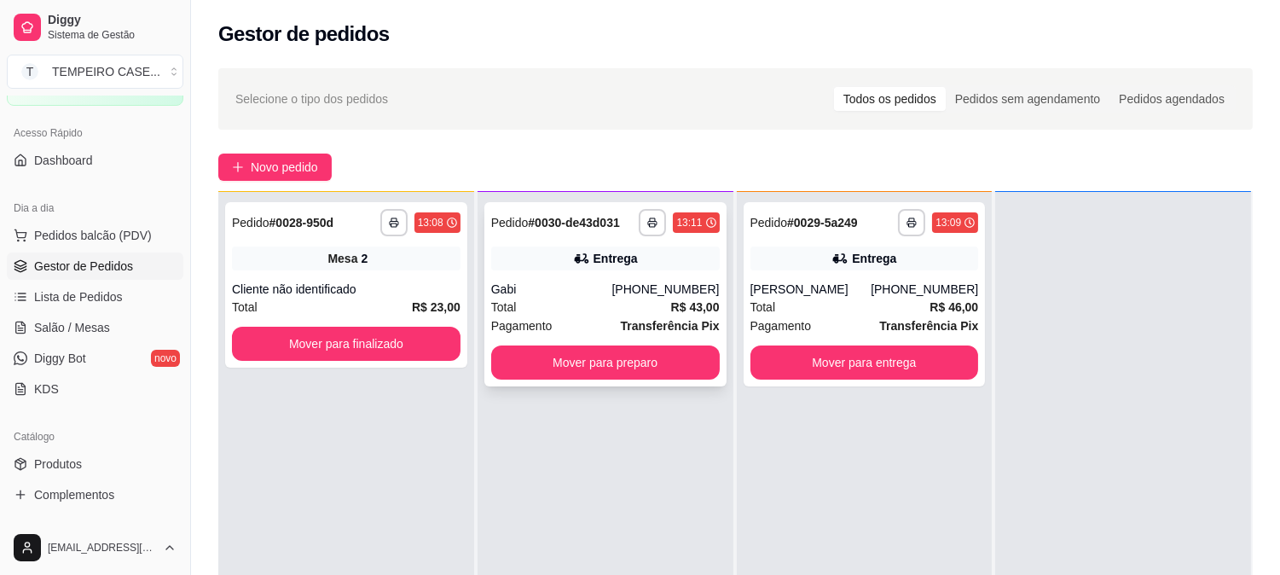
click div "[PHONE_NUMBER]"
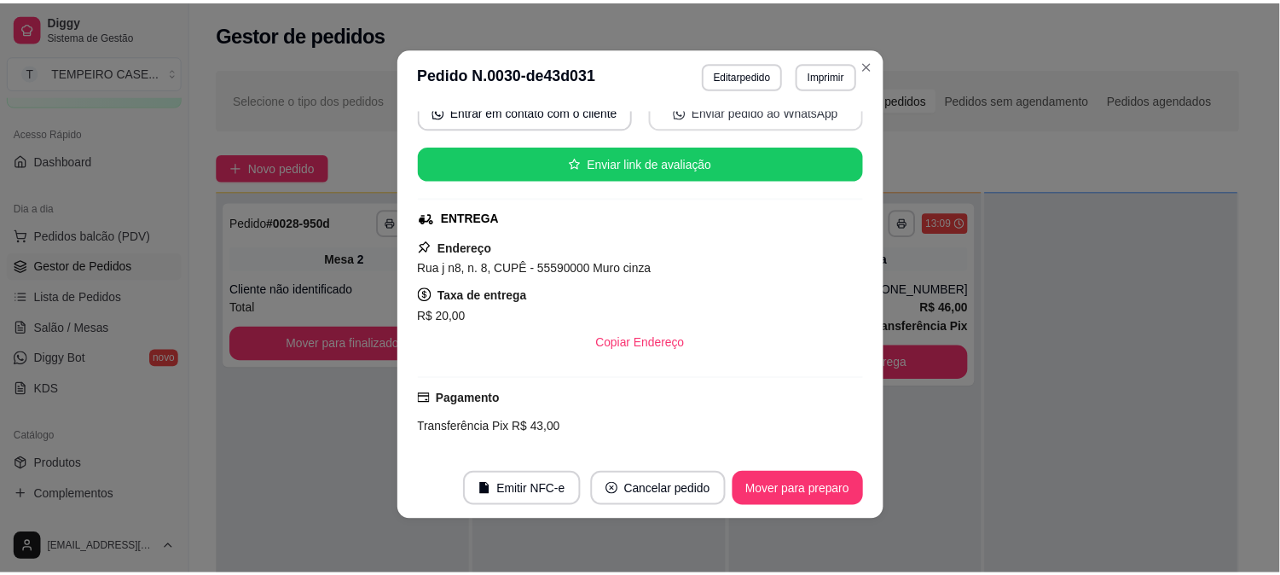
scroll to position [265, 0]
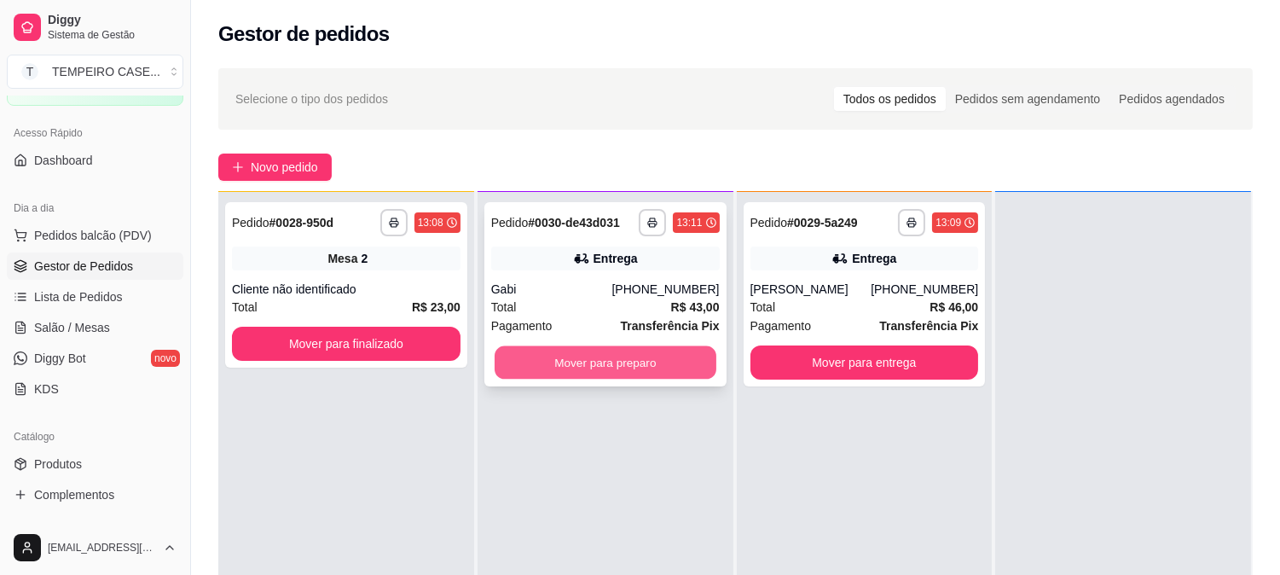
click button "Mover para preparo"
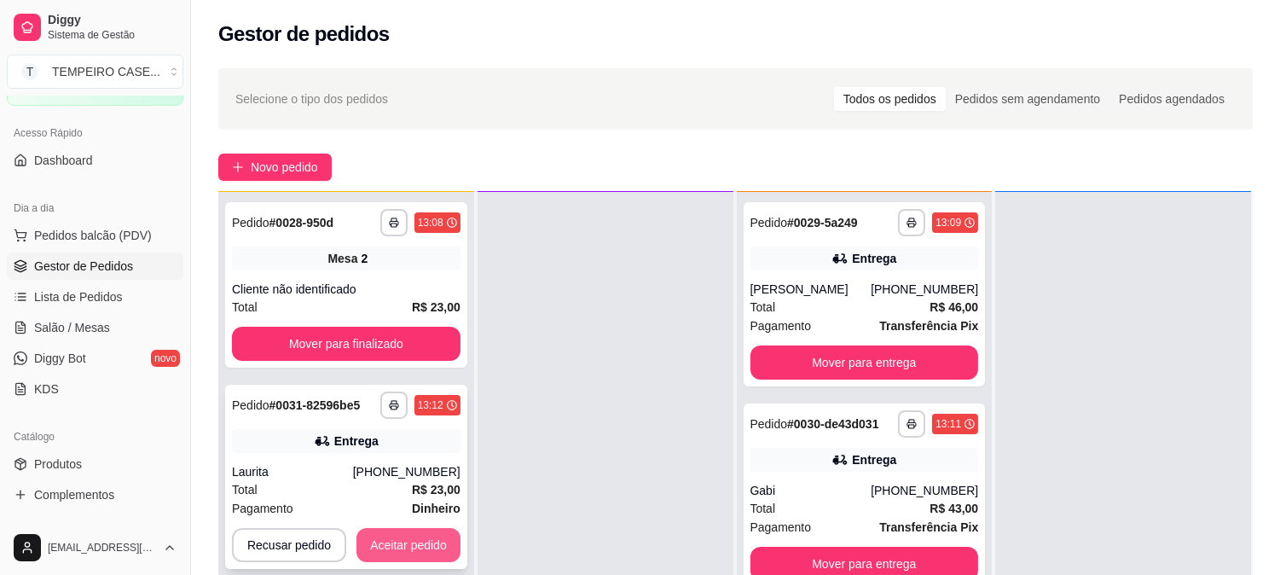
click button "Aceitar pedido"
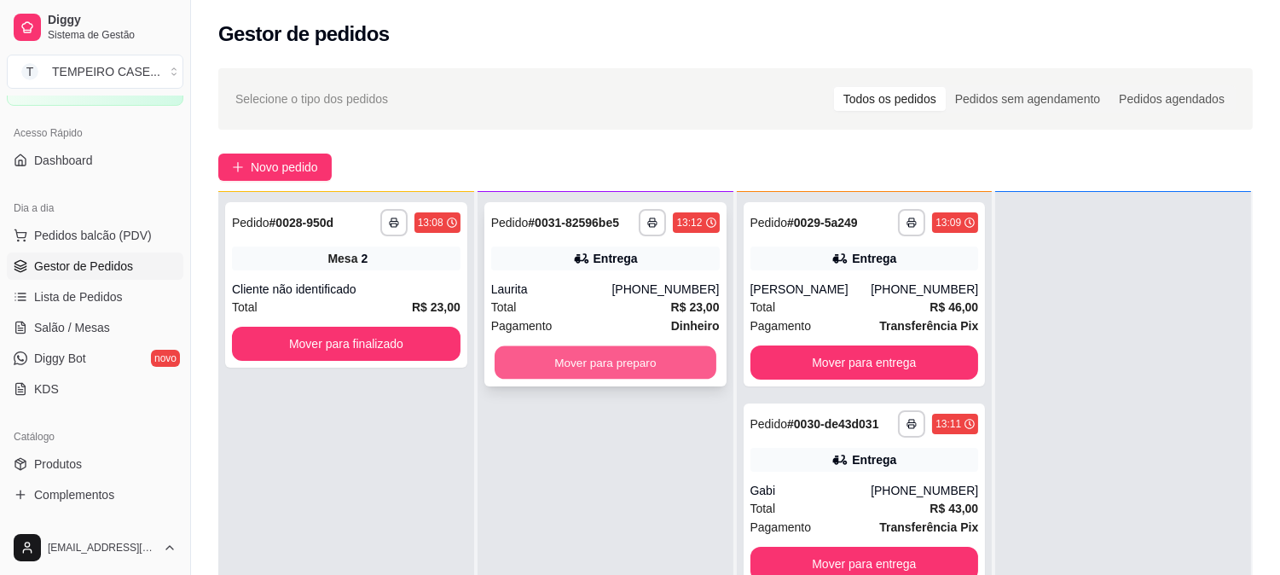
click button "Mover para preparo"
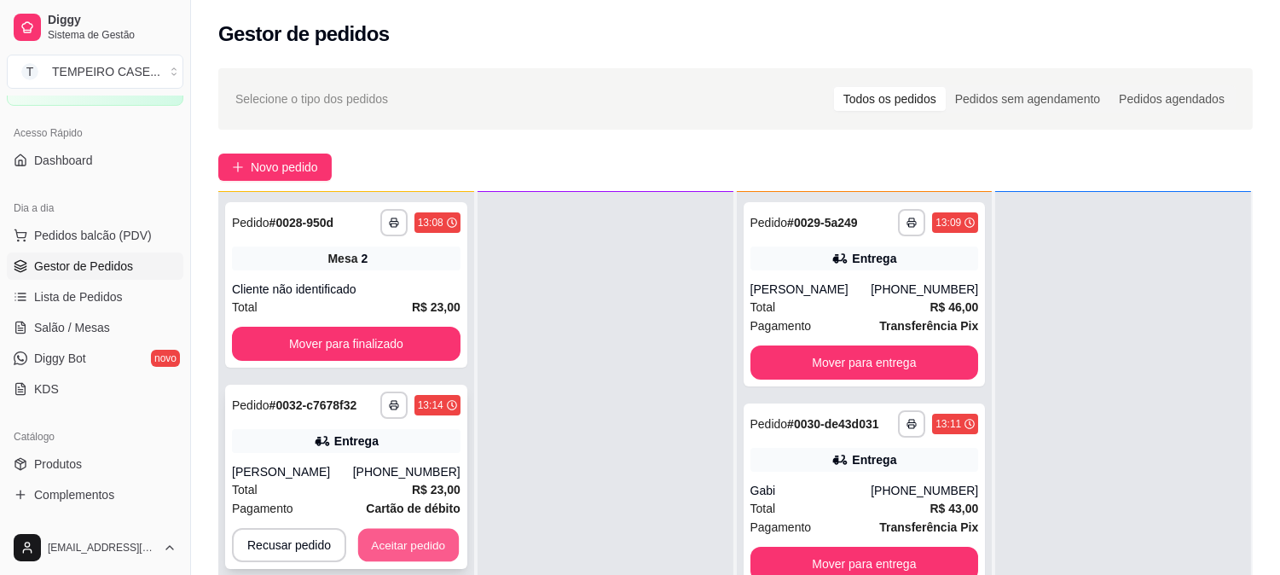
click button "Aceitar pedido"
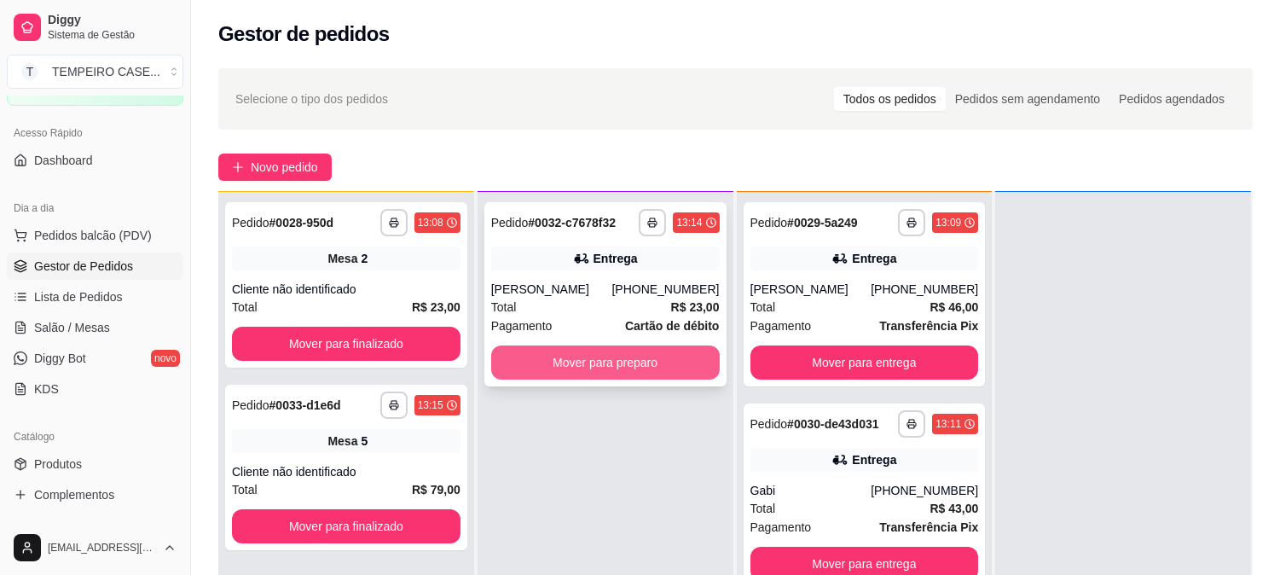
click button "Mover para preparo"
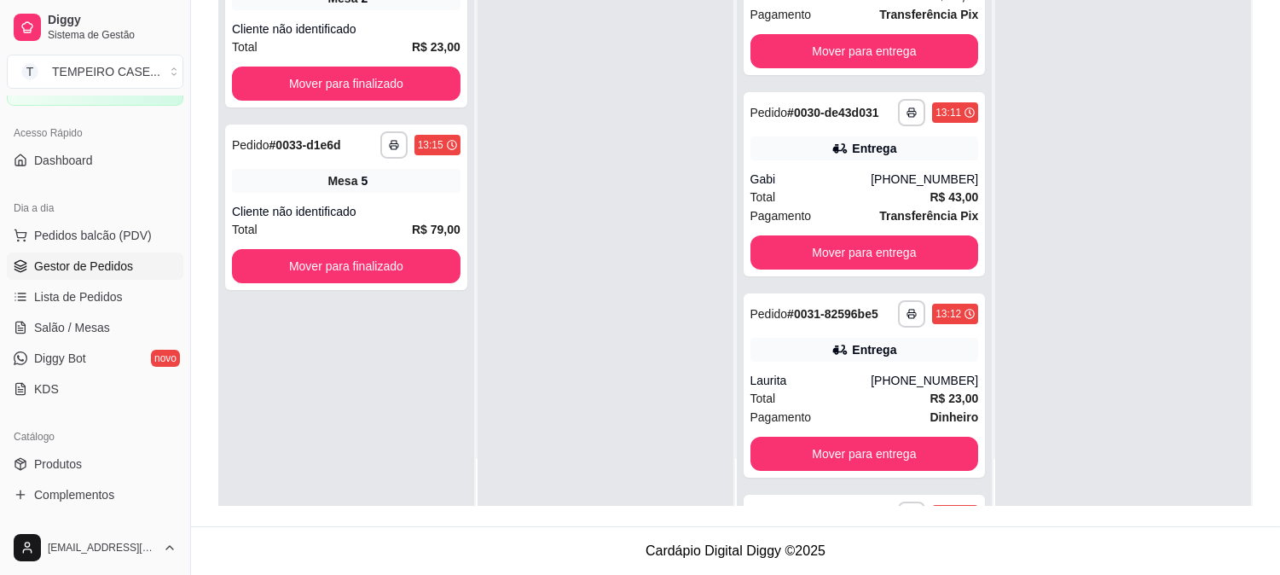
scroll to position [0, 0]
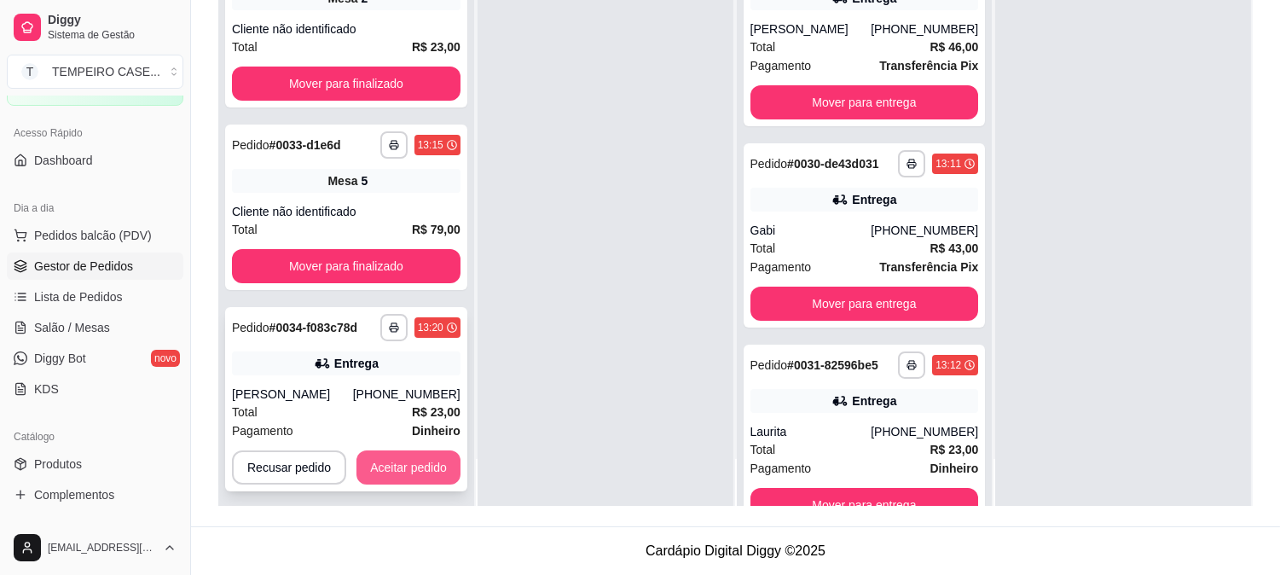
click button "Aceitar pedido"
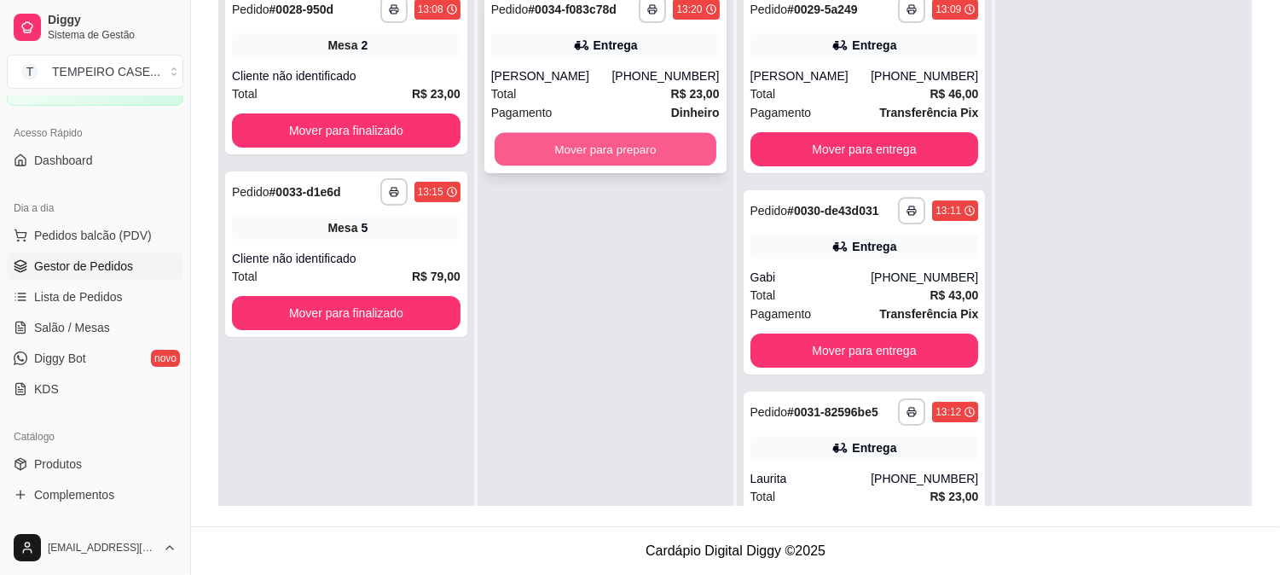
click button "Mover para preparo"
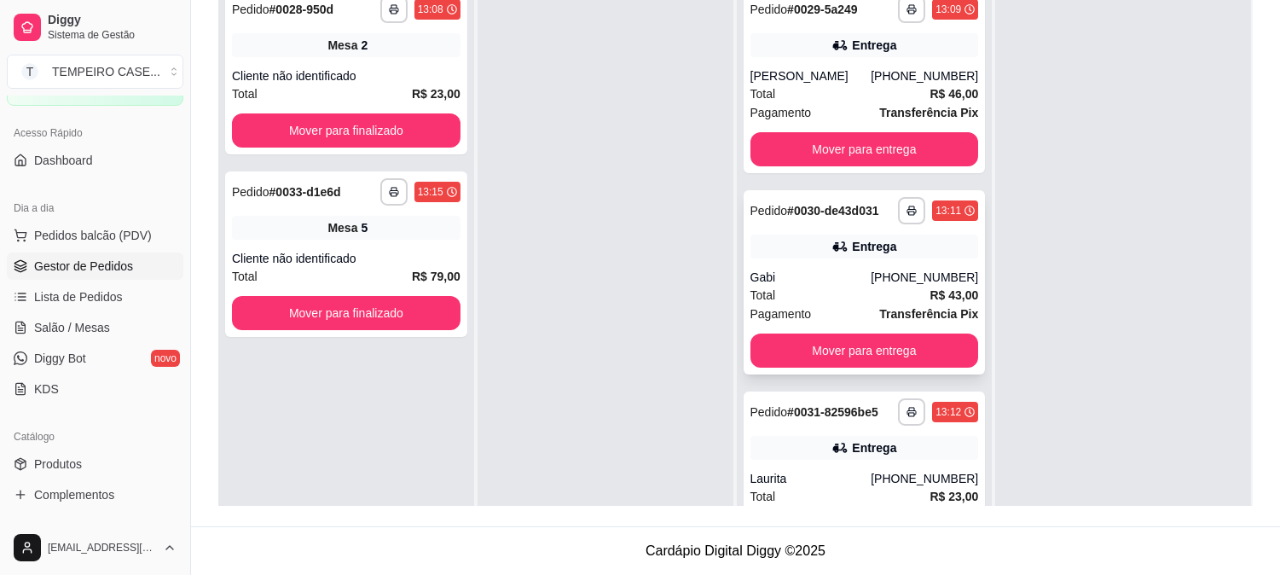
click div "Gabi"
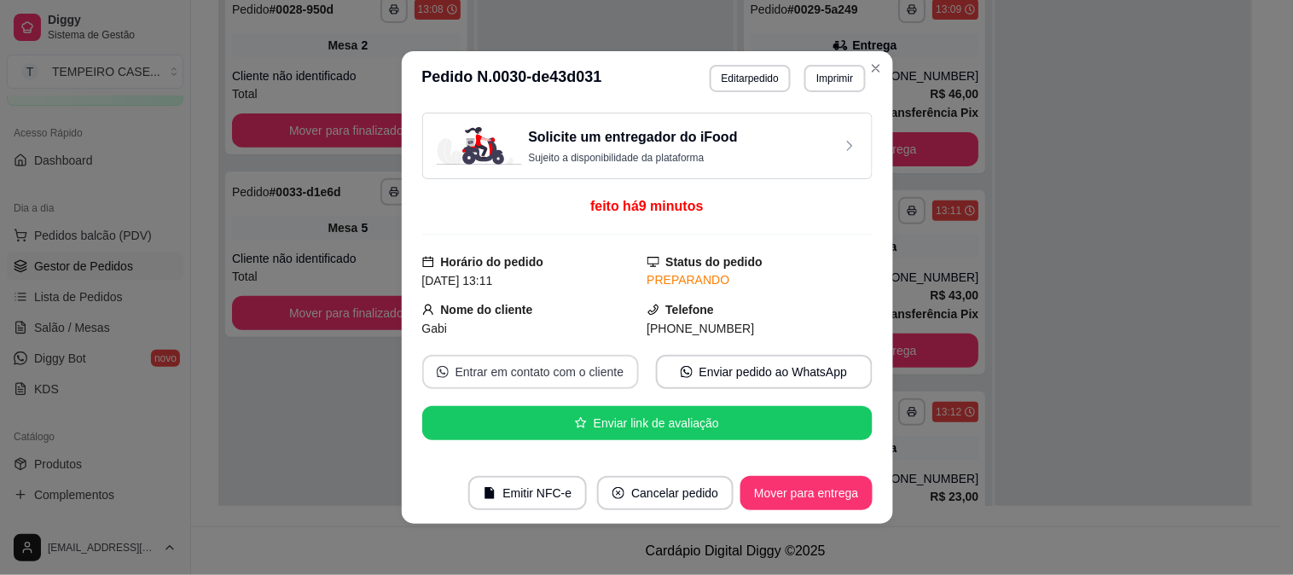
click button "Entrar em contato com o cliente"
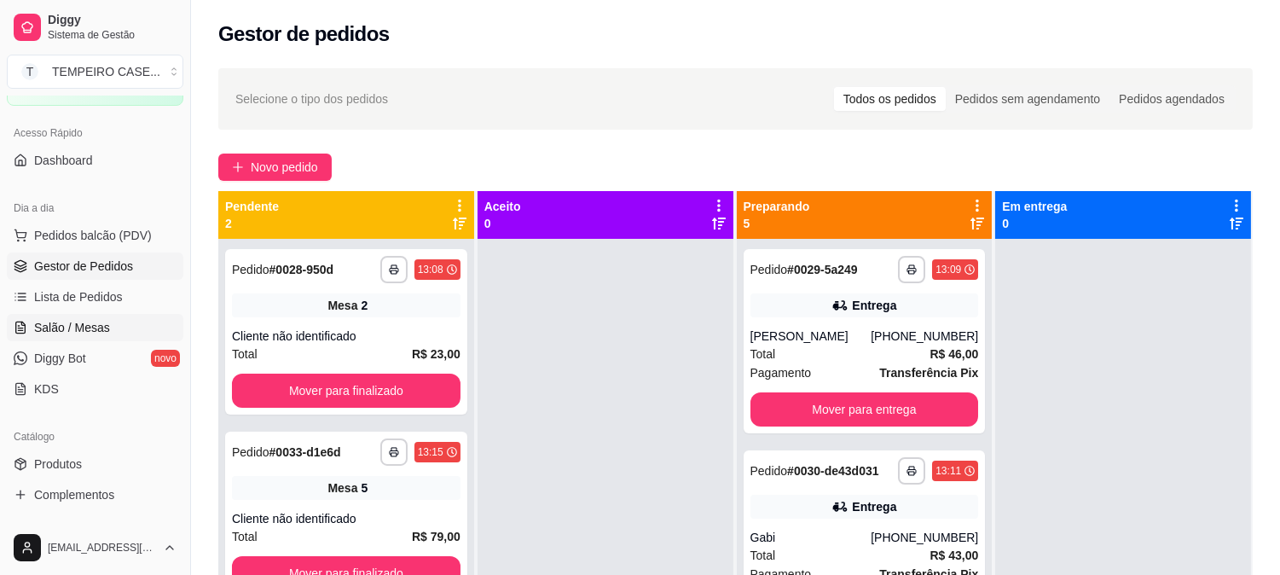
click link "Salão / Mesas"
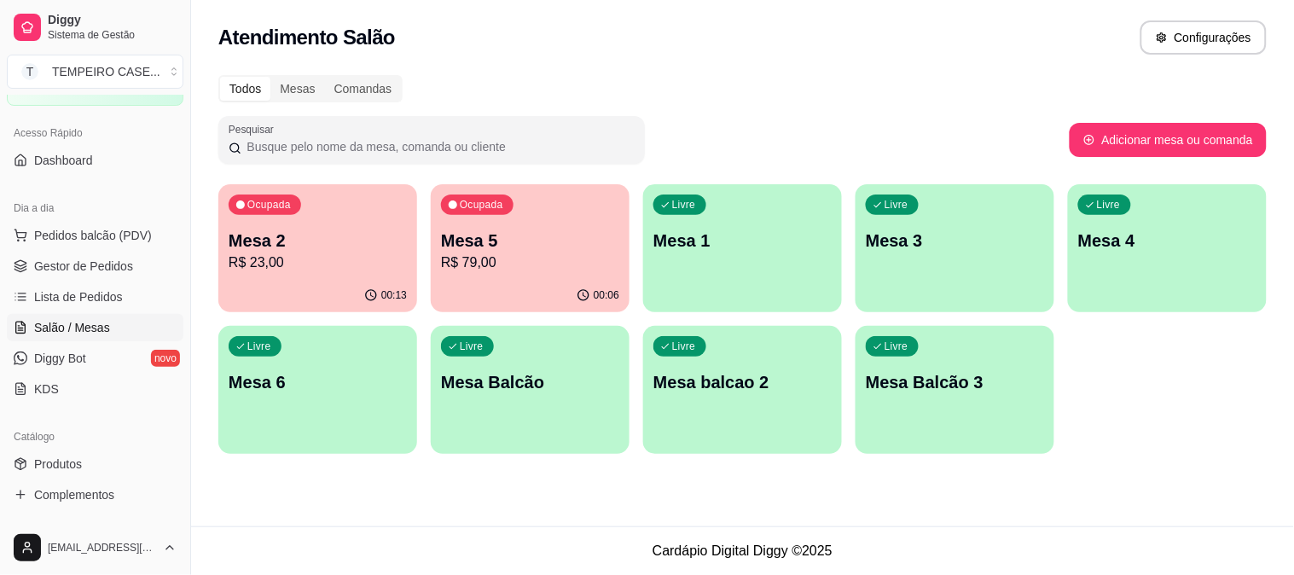
click p "Mesa 2"
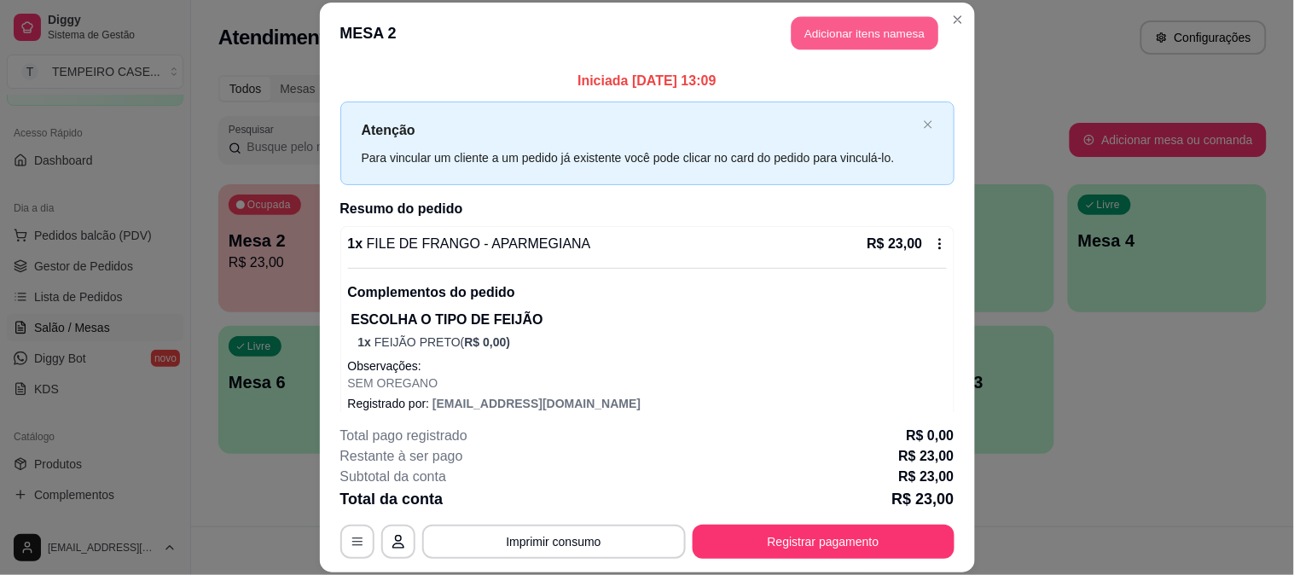
click button "Adicionar itens na mesa"
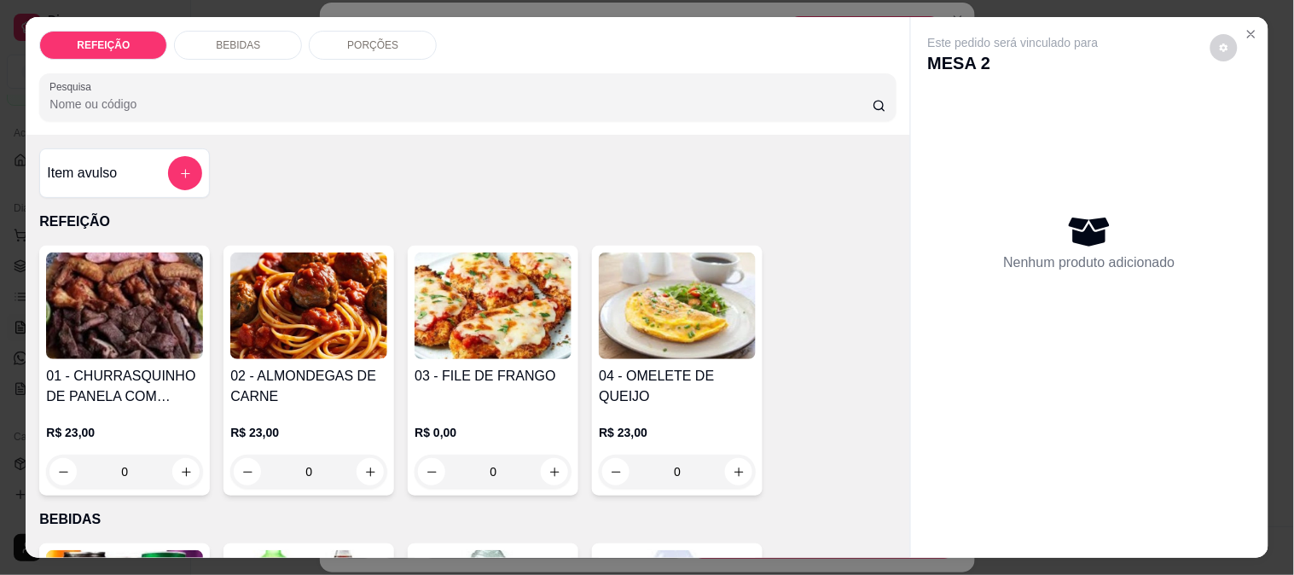
click div "BEBIDAS"
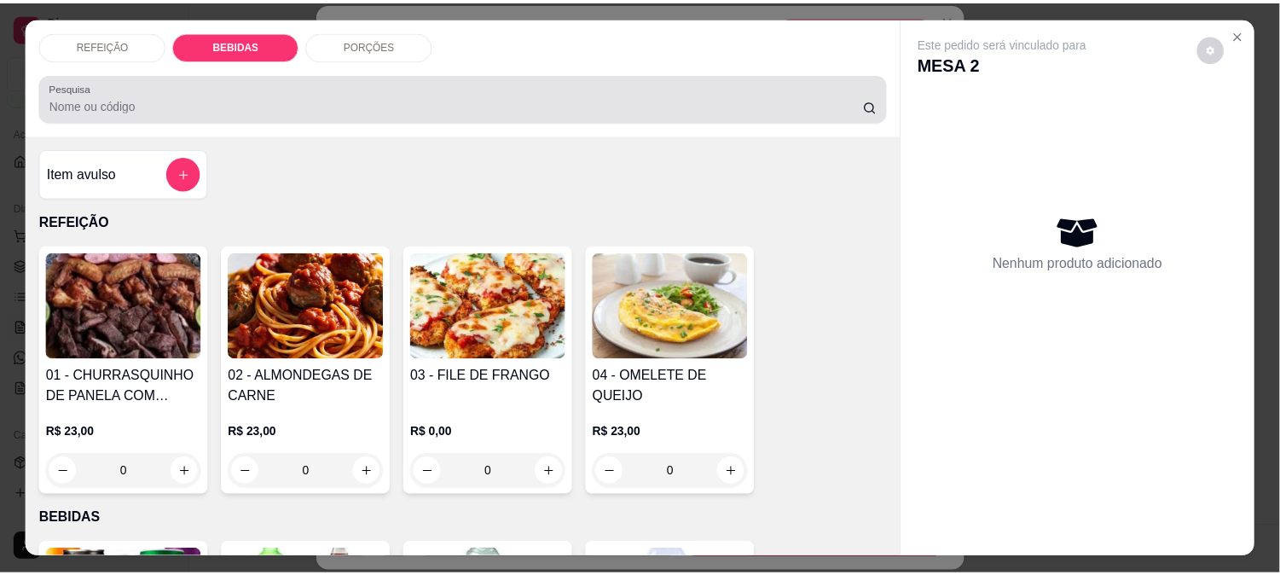
scroll to position [44, 0]
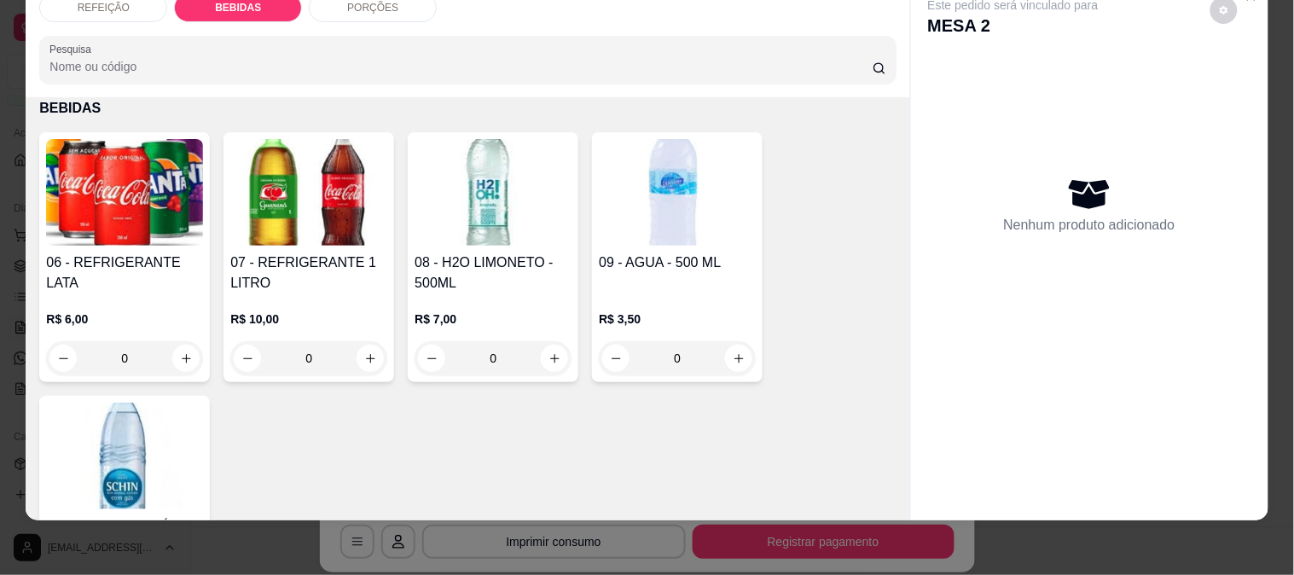
click img
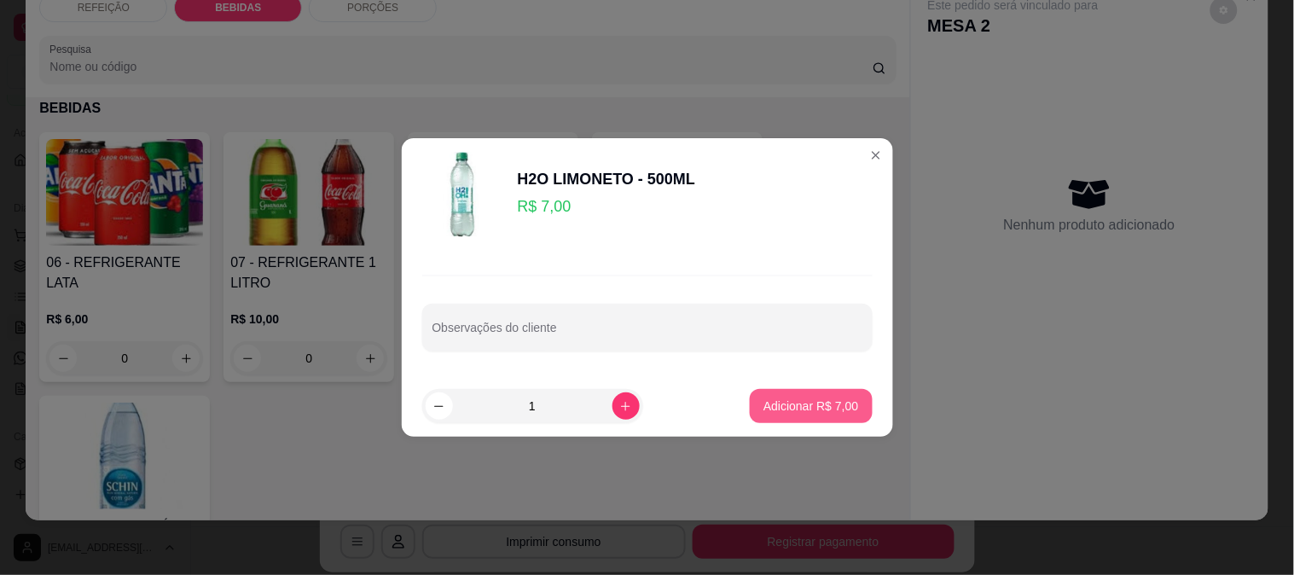
click button "Adicionar R$ 7,00"
type input "1"
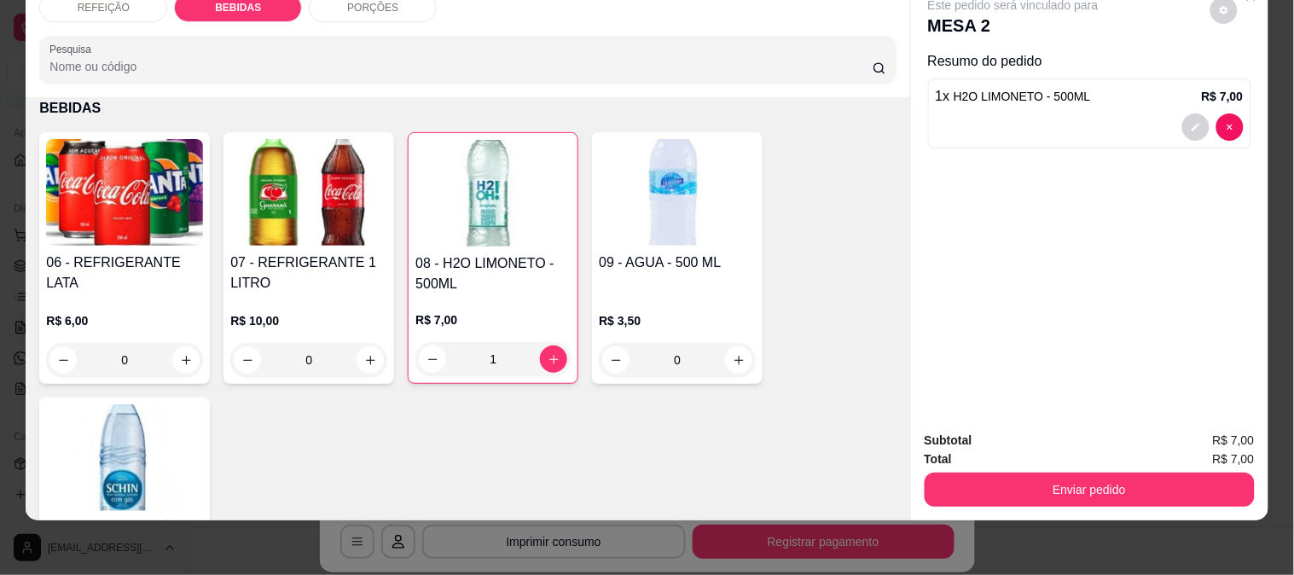
click div "Enviar pedido"
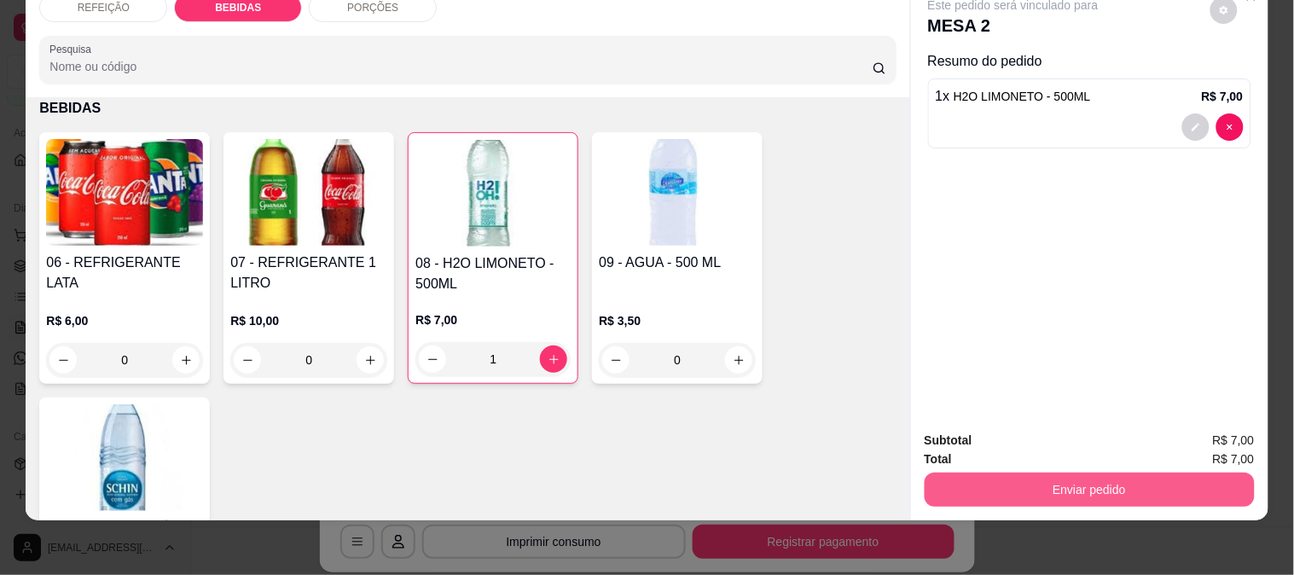
click button "Enviar pedido"
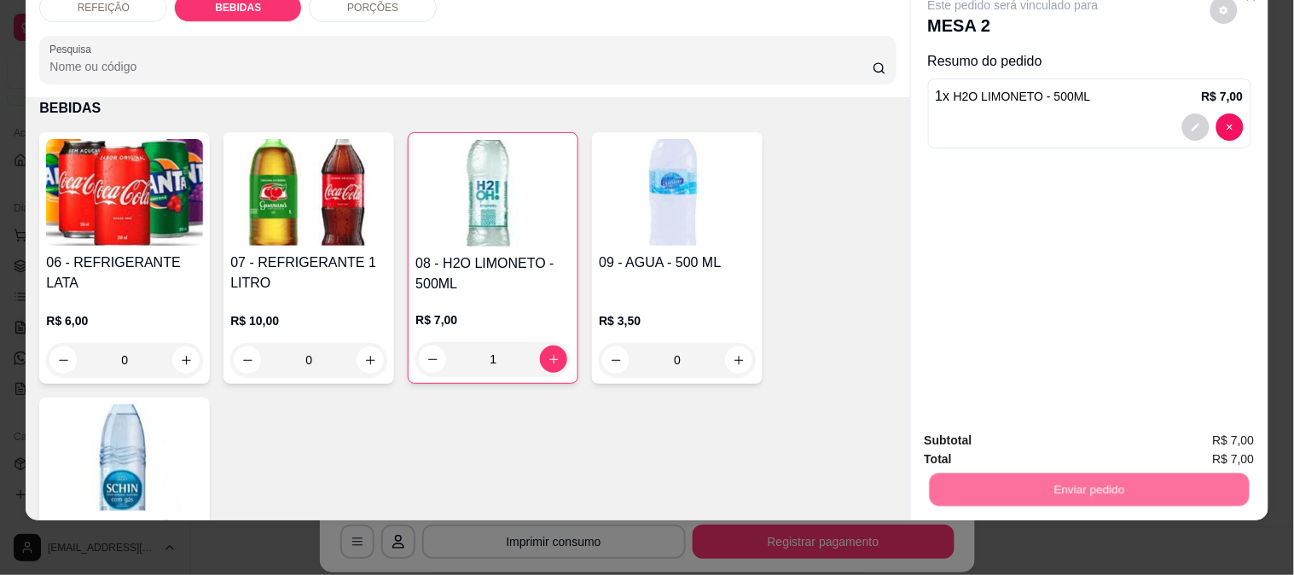
click button "Não registrar e enviar pedido"
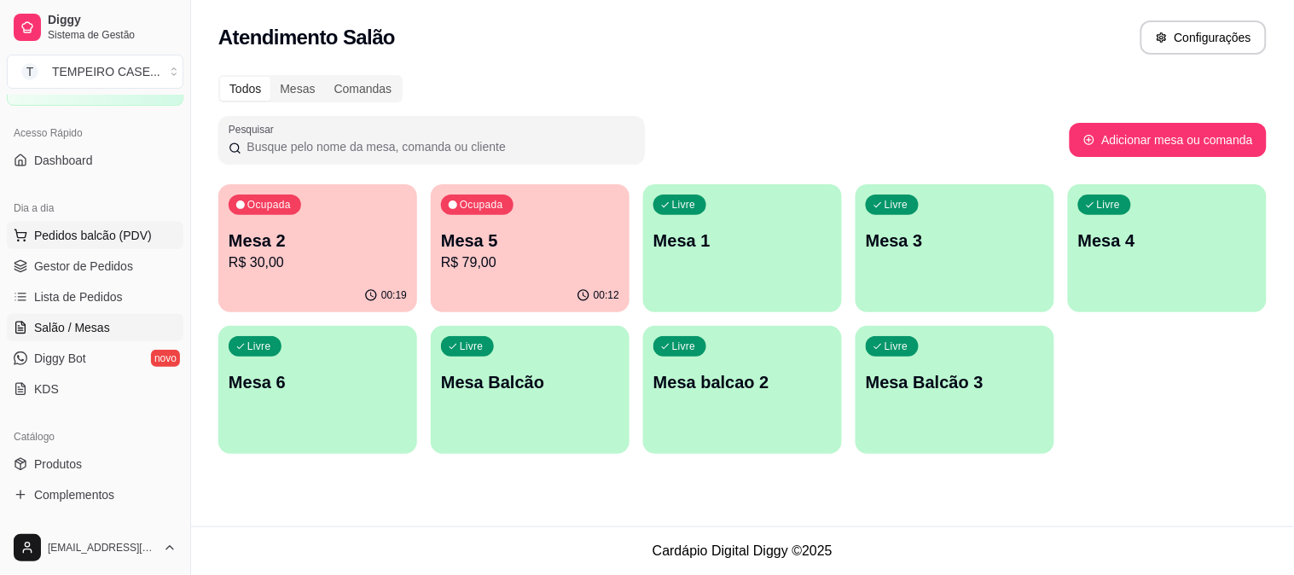
click button "Pedidos balcão (PDV)"
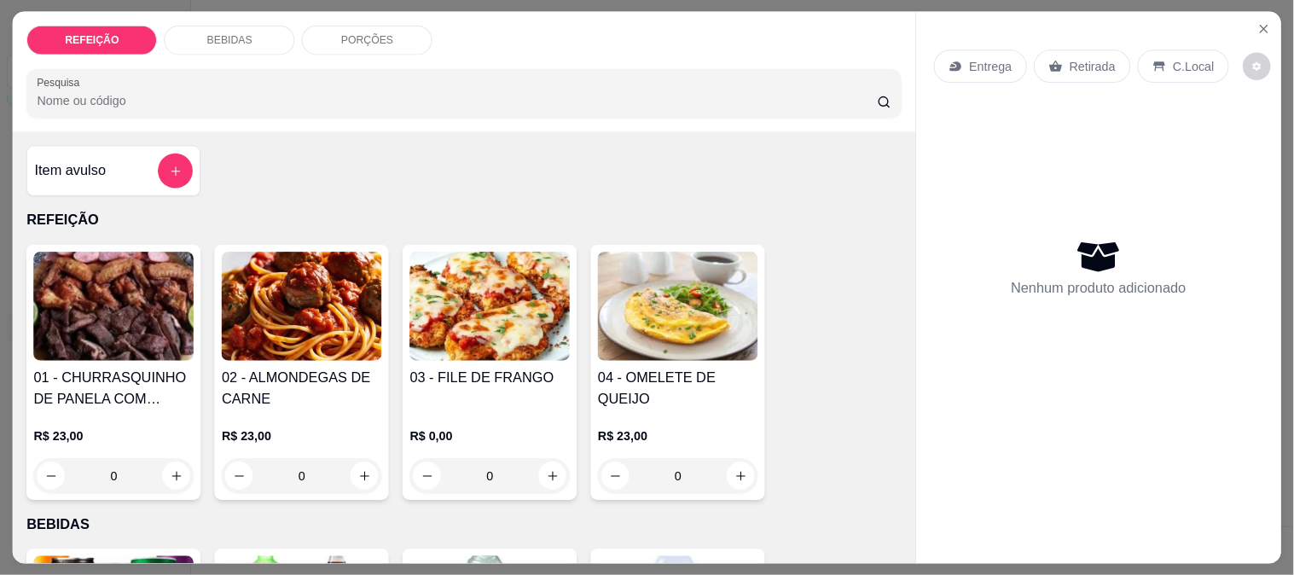
click img
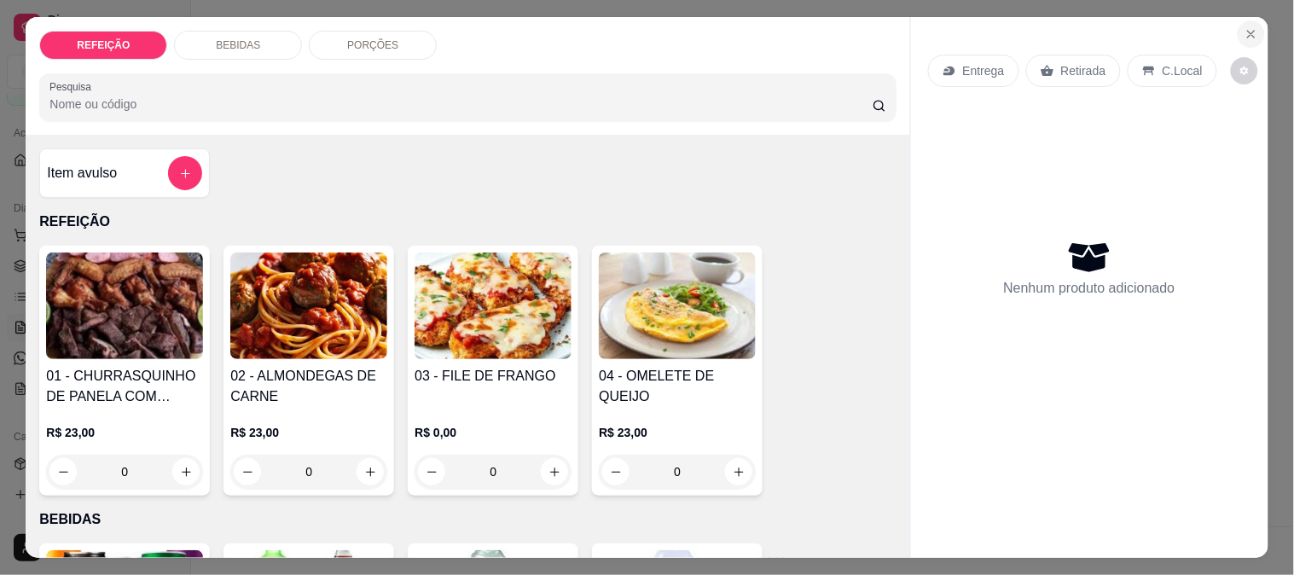
click button "Close"
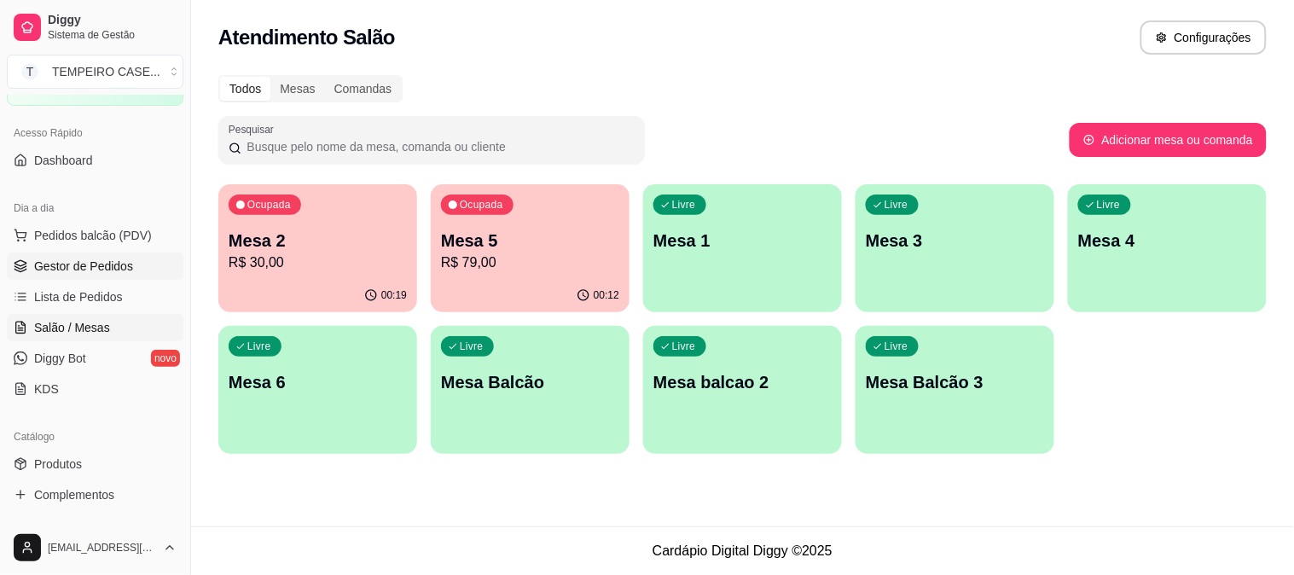
click span "Gestor de Pedidos"
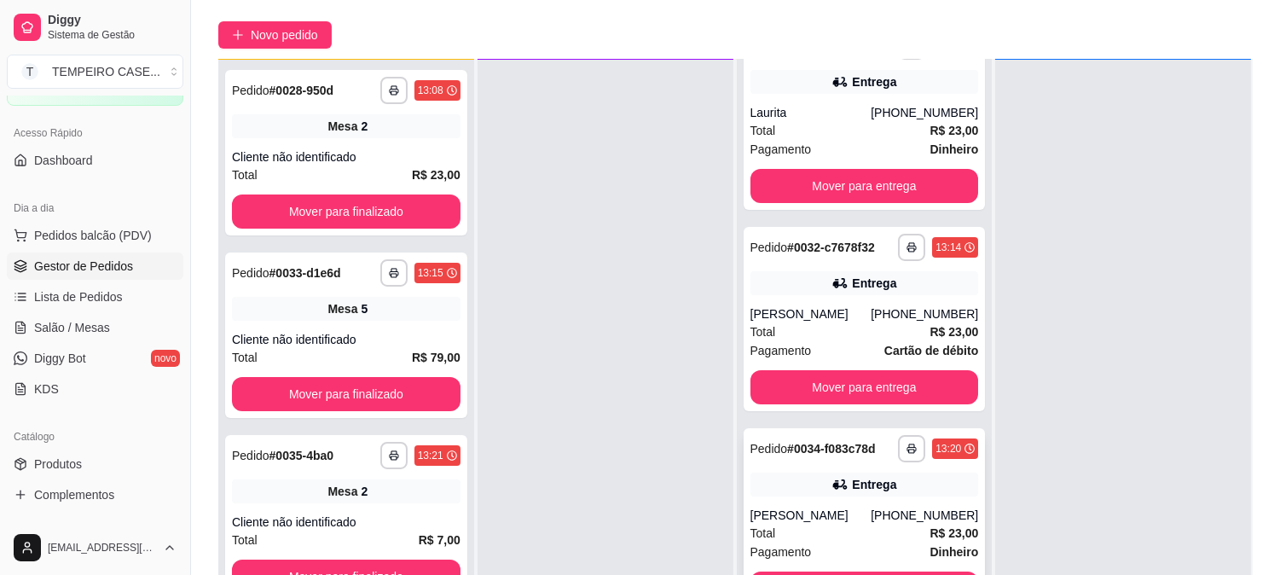
scroll to position [260, 0]
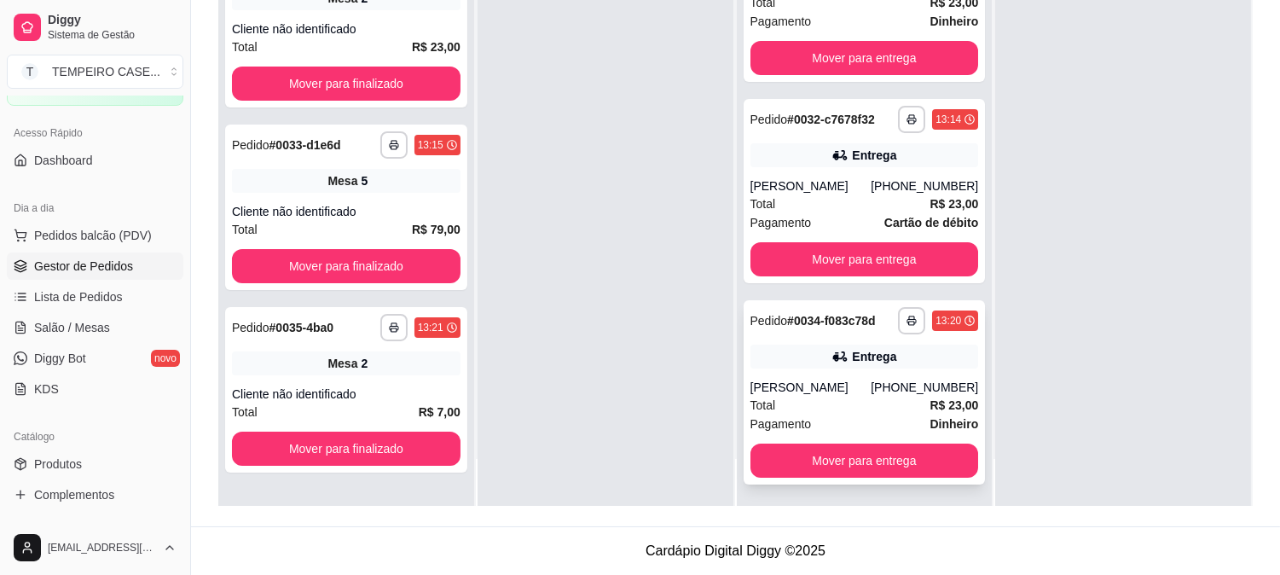
click div "**********"
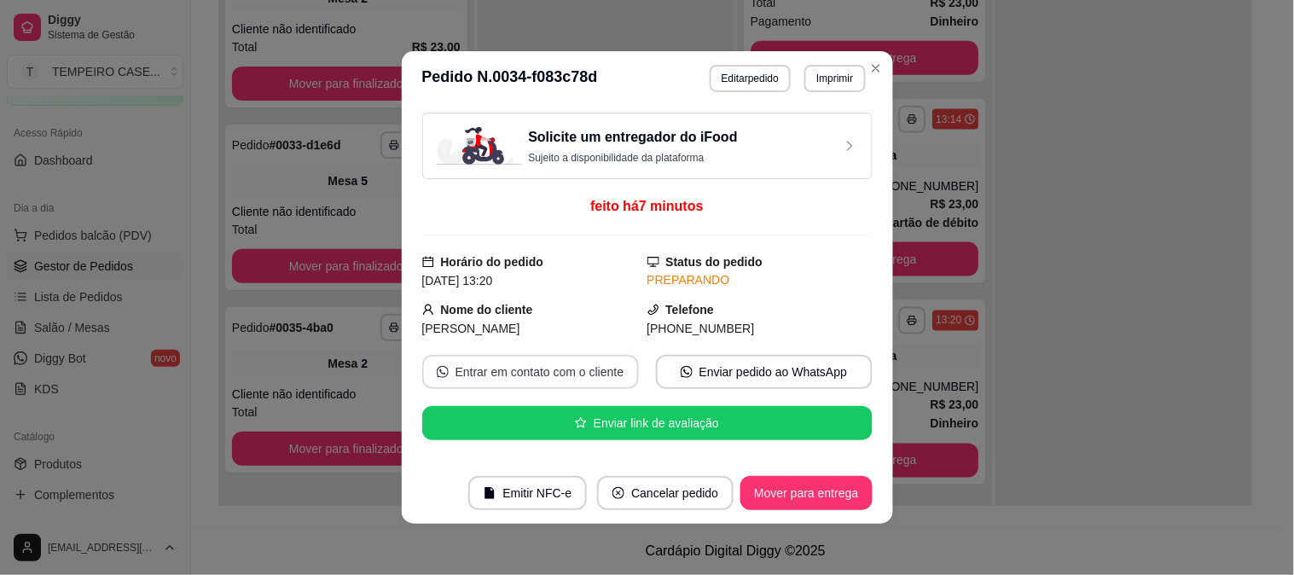
click button "Entrar em contato com o cliente"
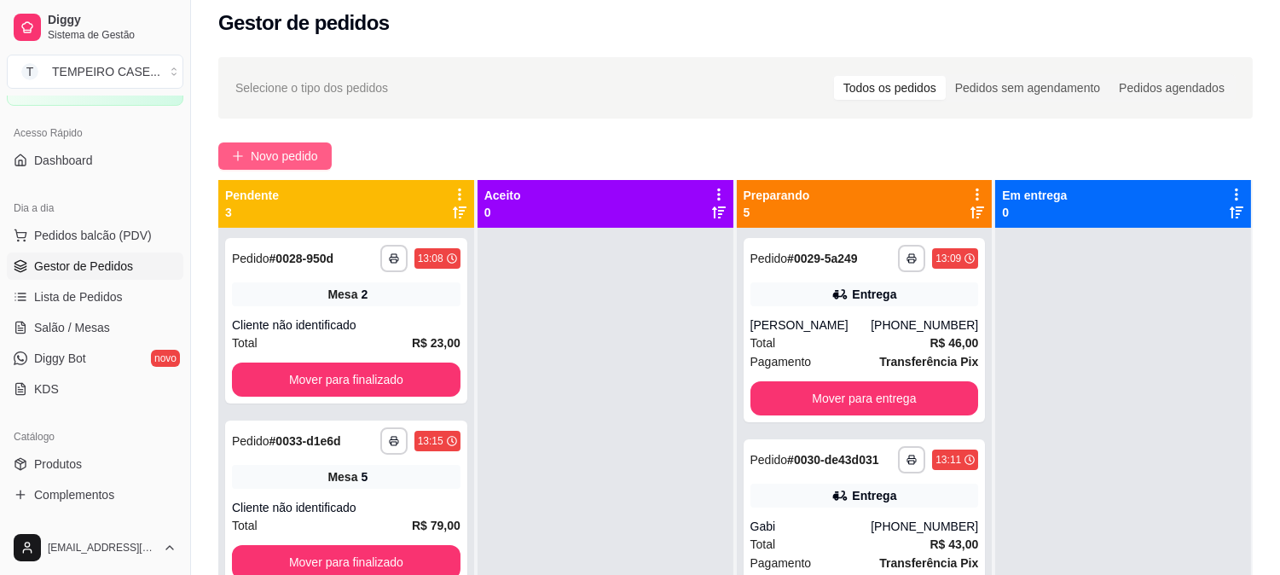
scroll to position [0, 0]
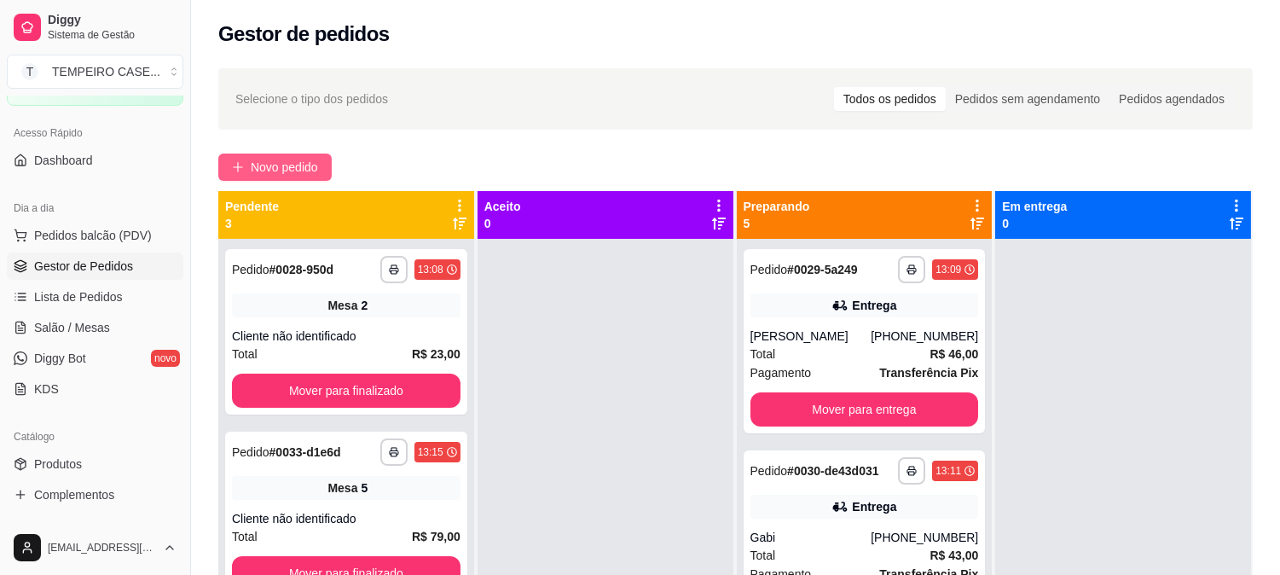
click span "Novo pedido"
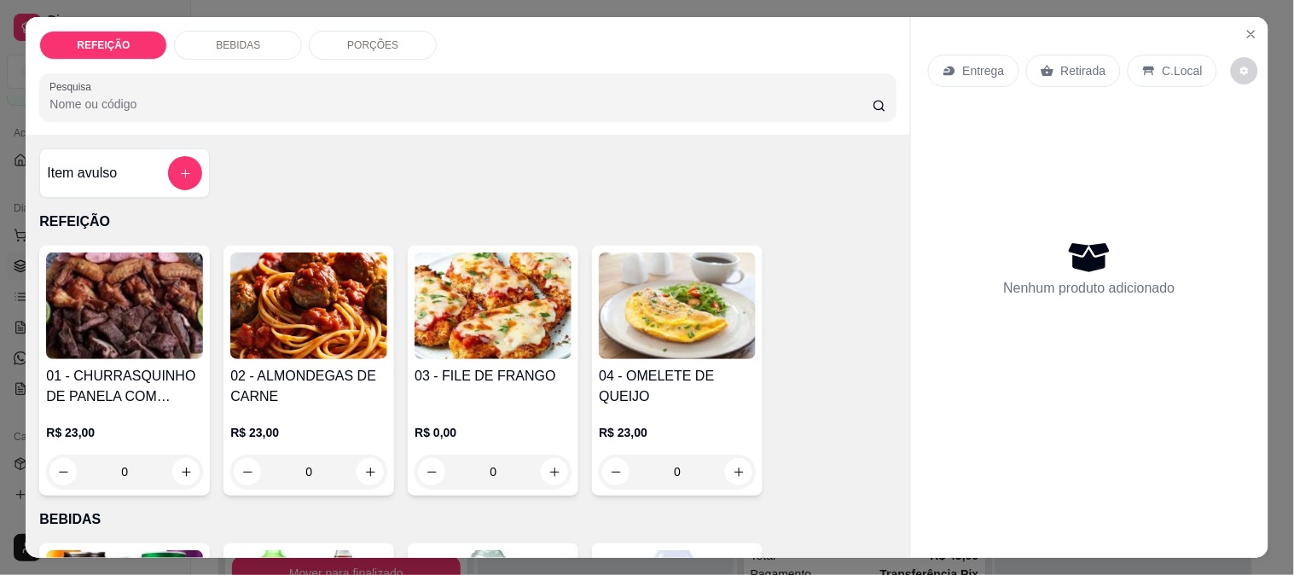
click img
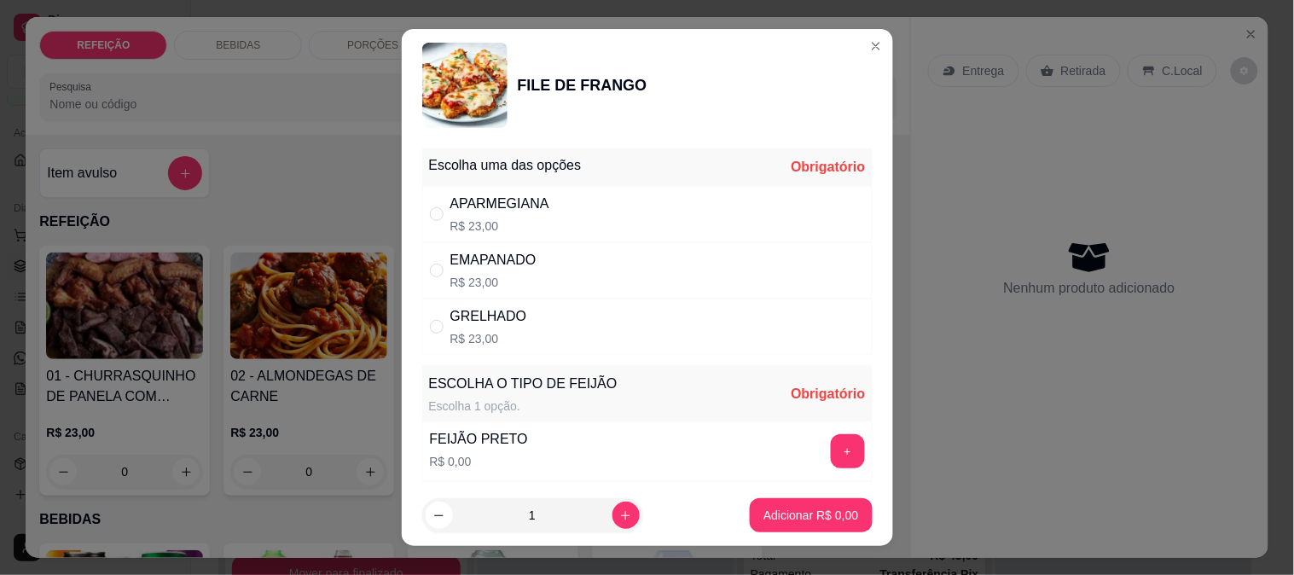
click div "EMAPANADO"
radio input "true"
click button "+"
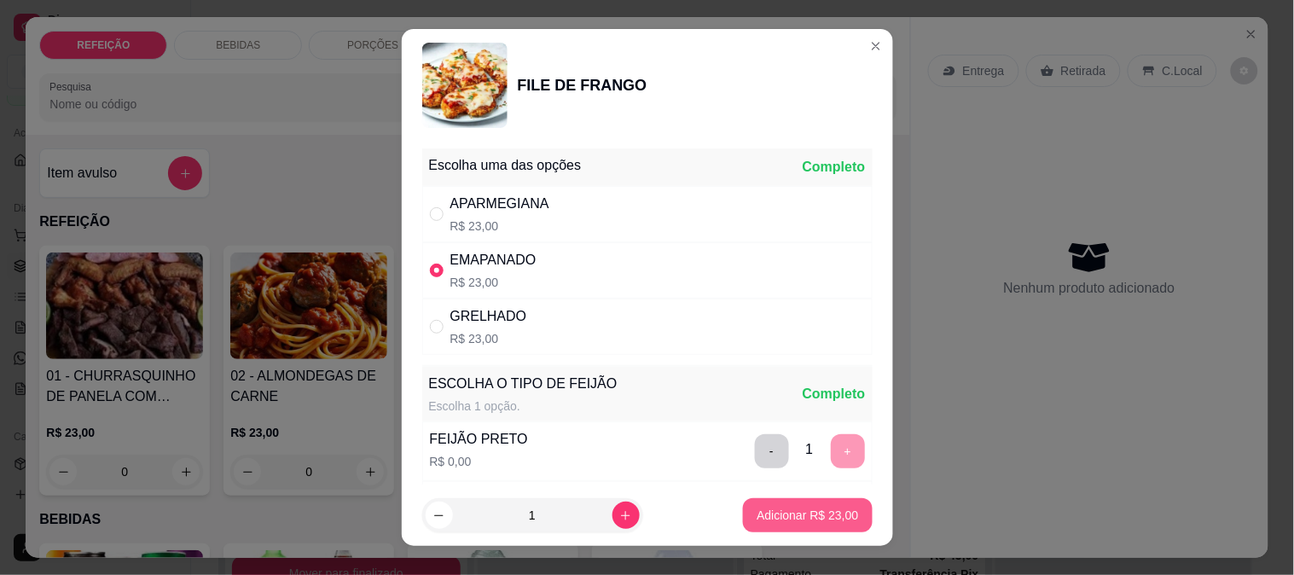
click p "Adicionar R$ 23,00"
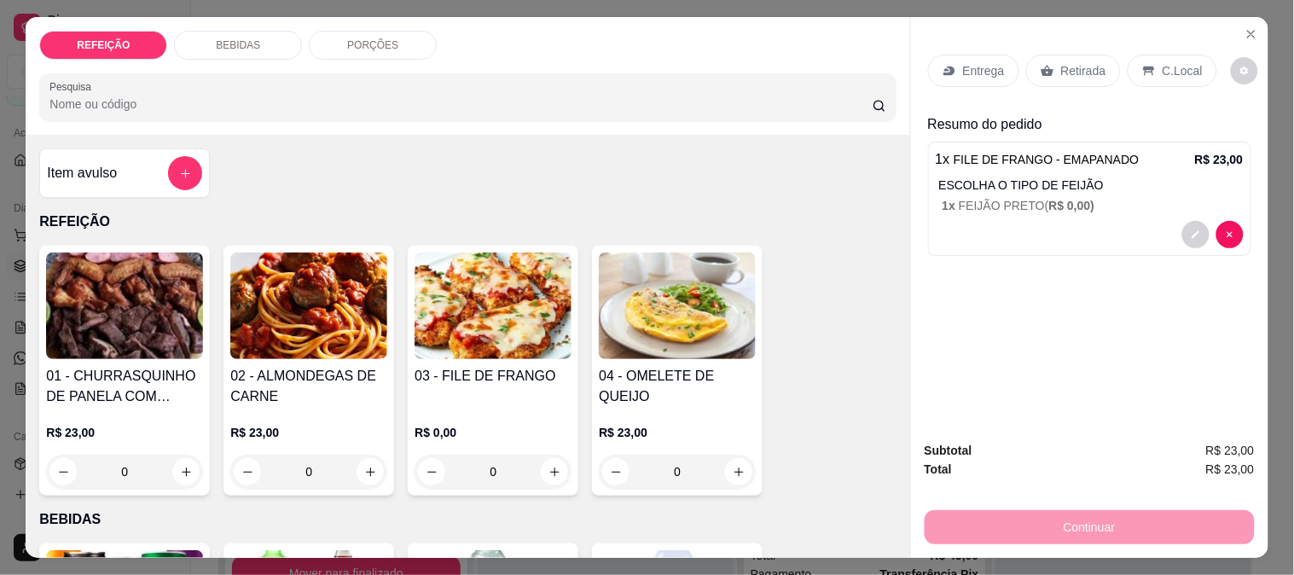
click p "Retirada"
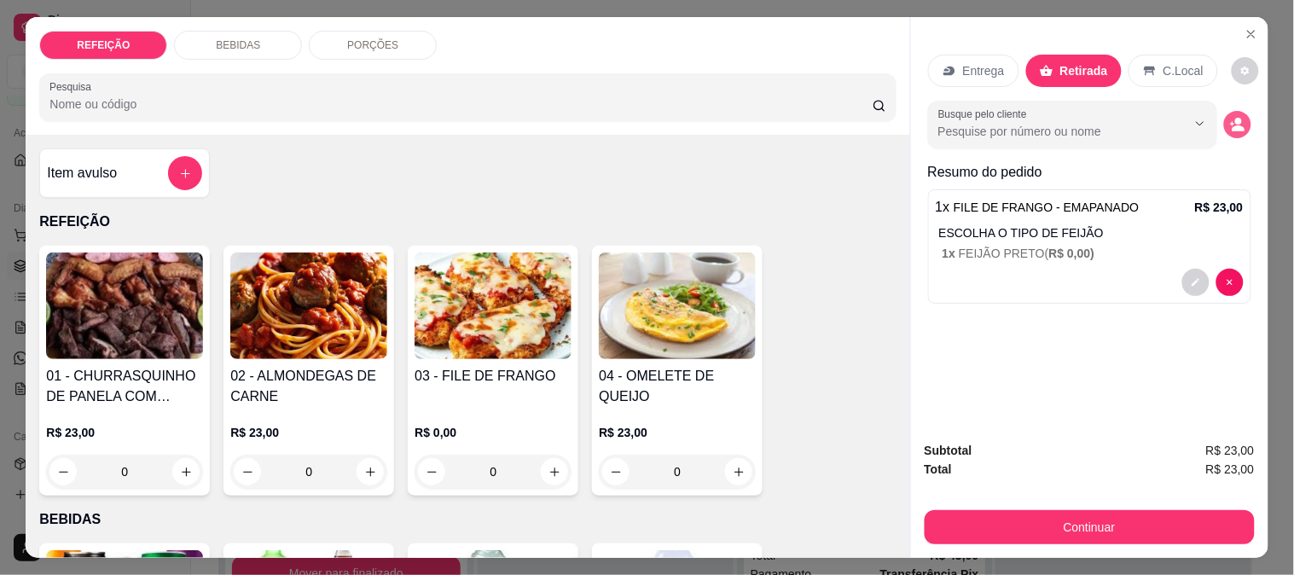
click icon "decrease-product-quantity"
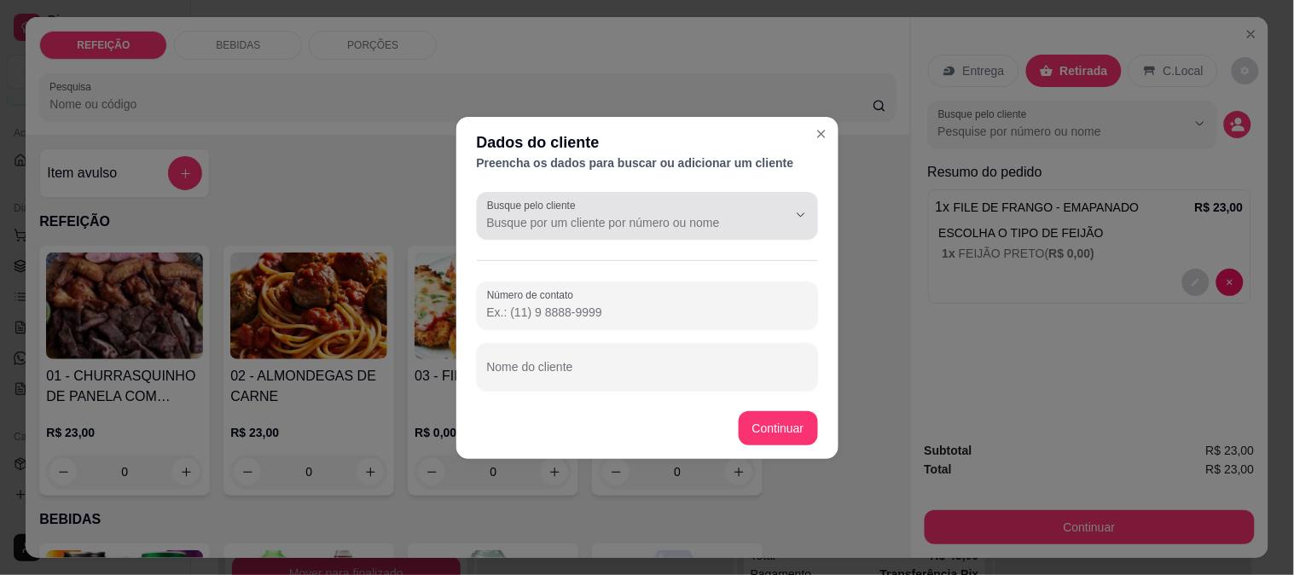
click input "Busque pelo cliente"
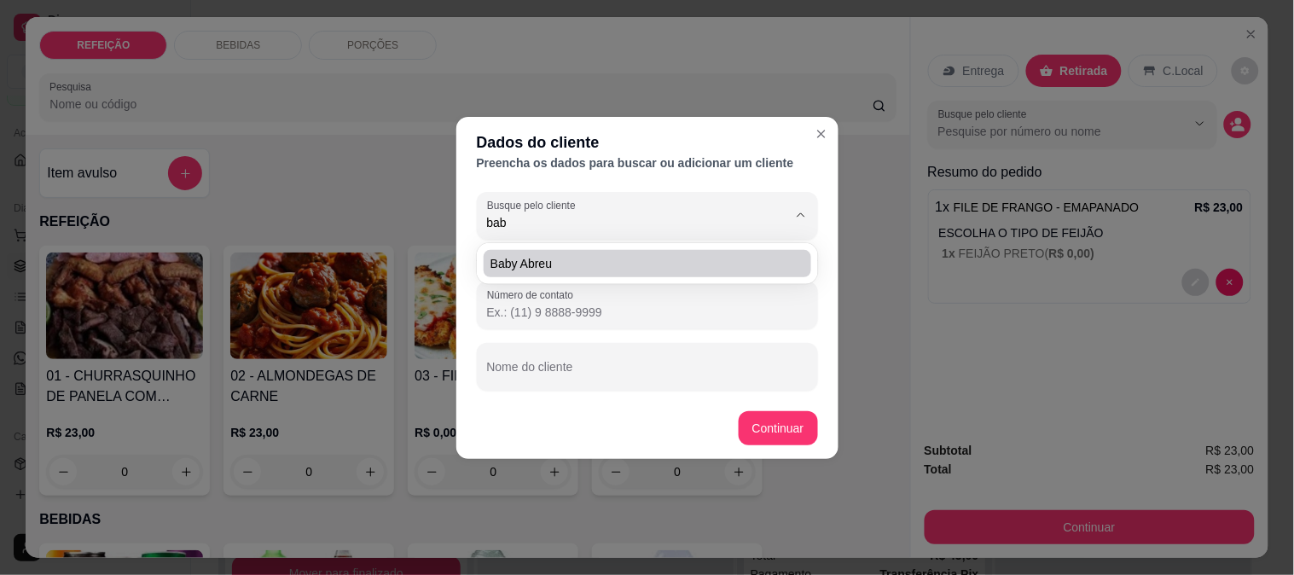
click li "Baby Abreu"
type input "Baby Abreu"
type input "[PHONE_NUMBER]"
type input "Baby Abreu"
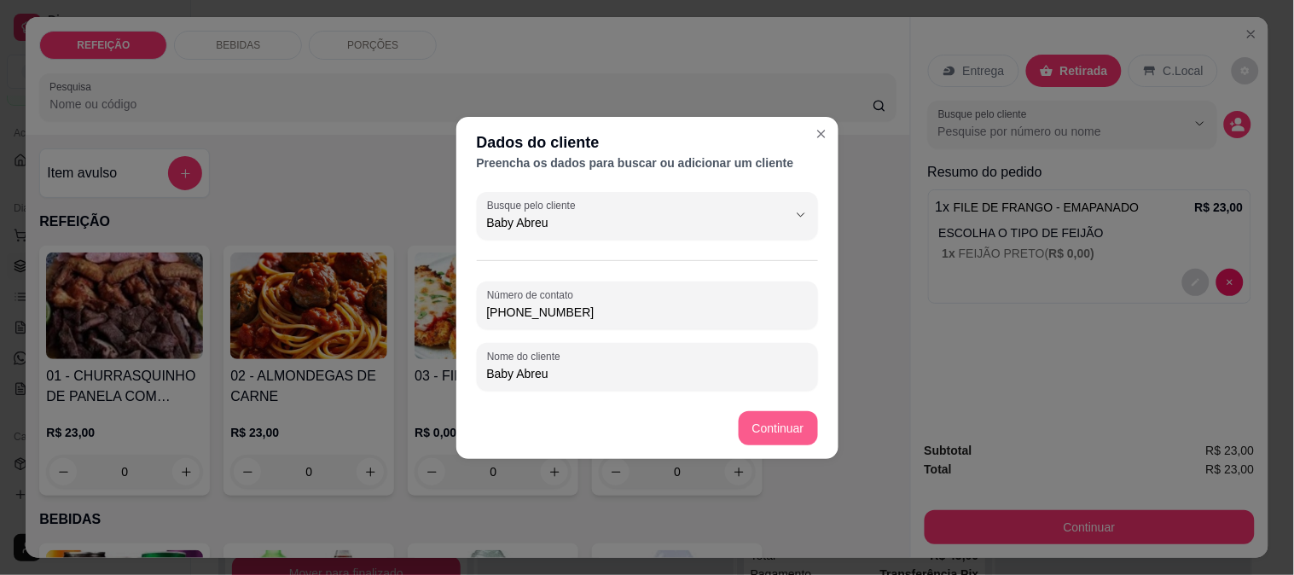
type input "Baby Abreu"
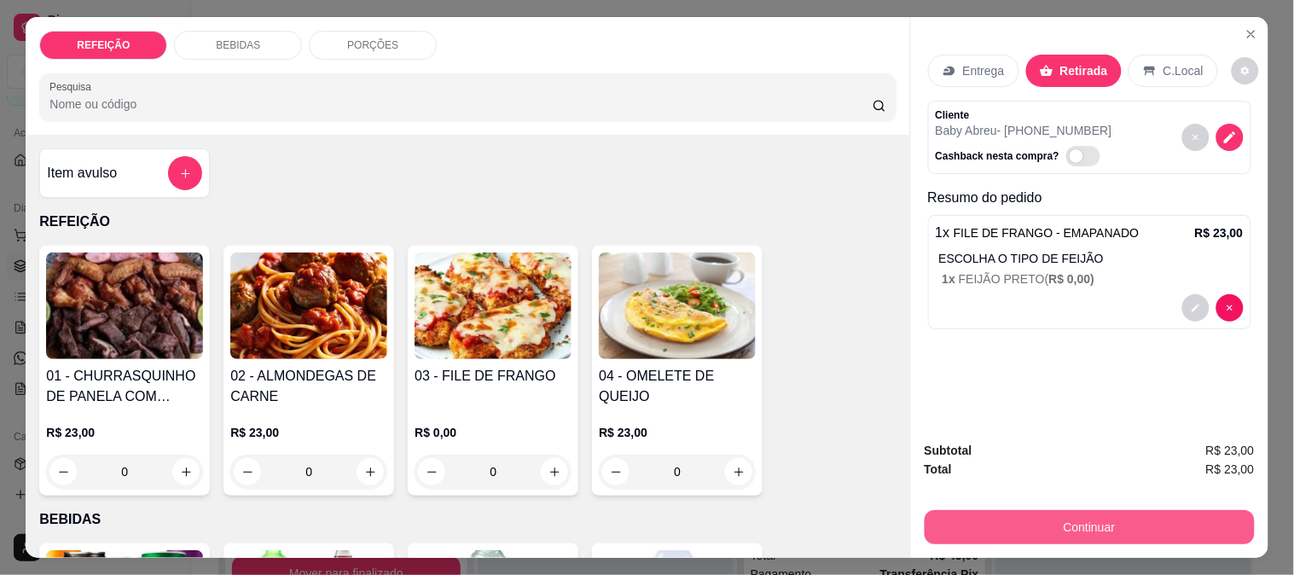
click button "Continuar"
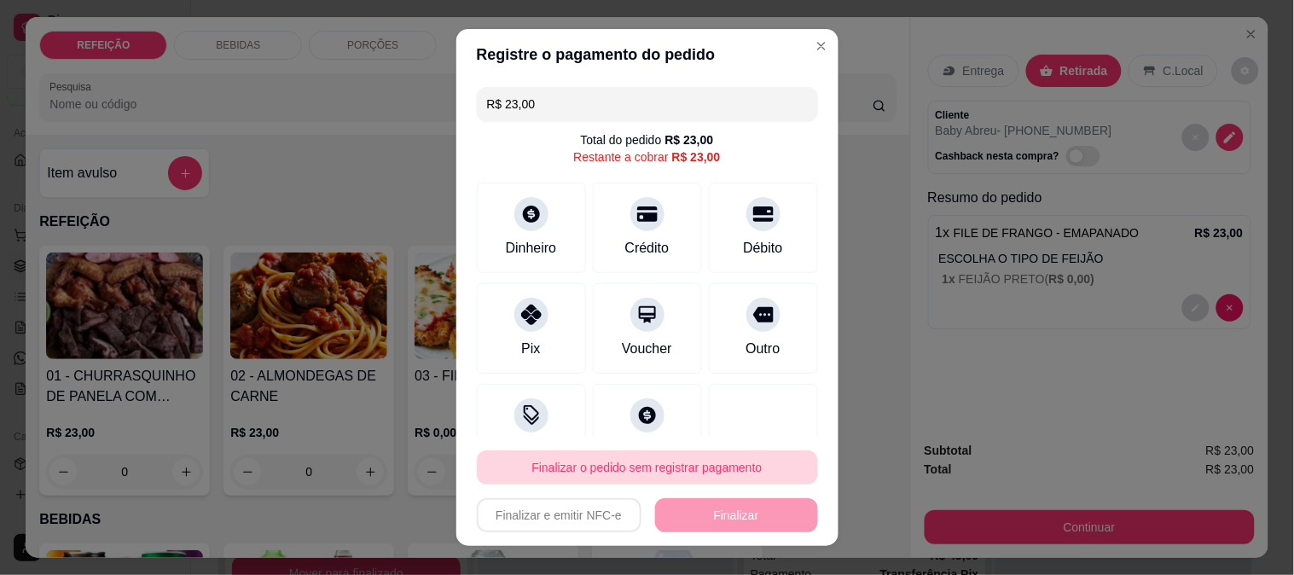
click button "Finalizar o pedido sem registrar pagamento"
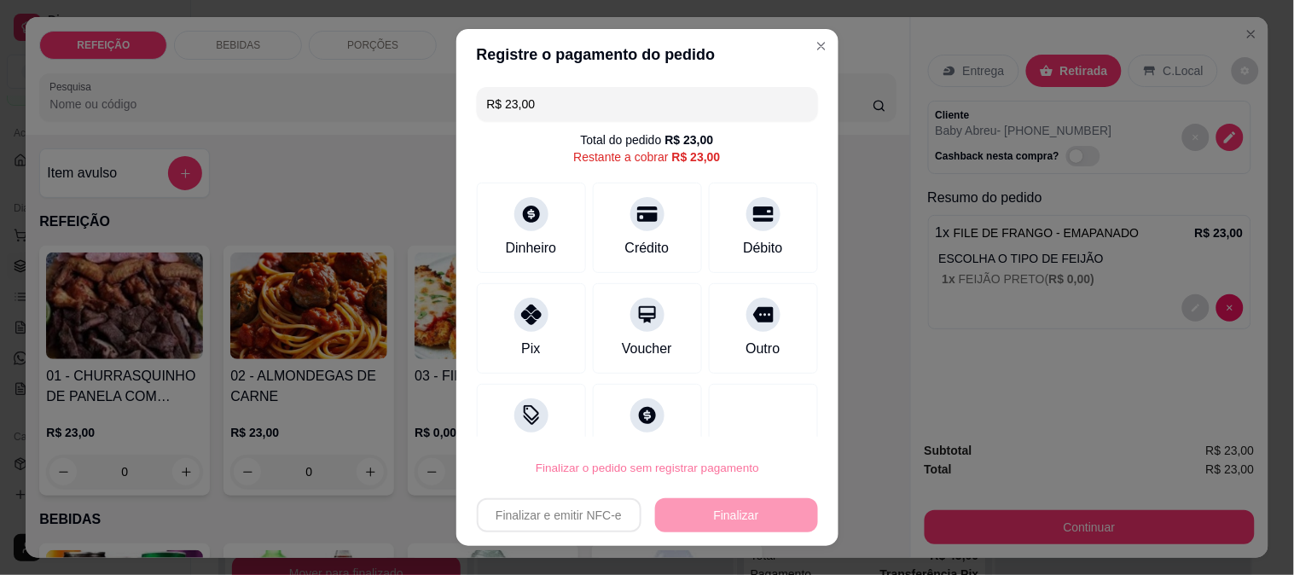
click button "Confirmar"
type input "R$ 0,00"
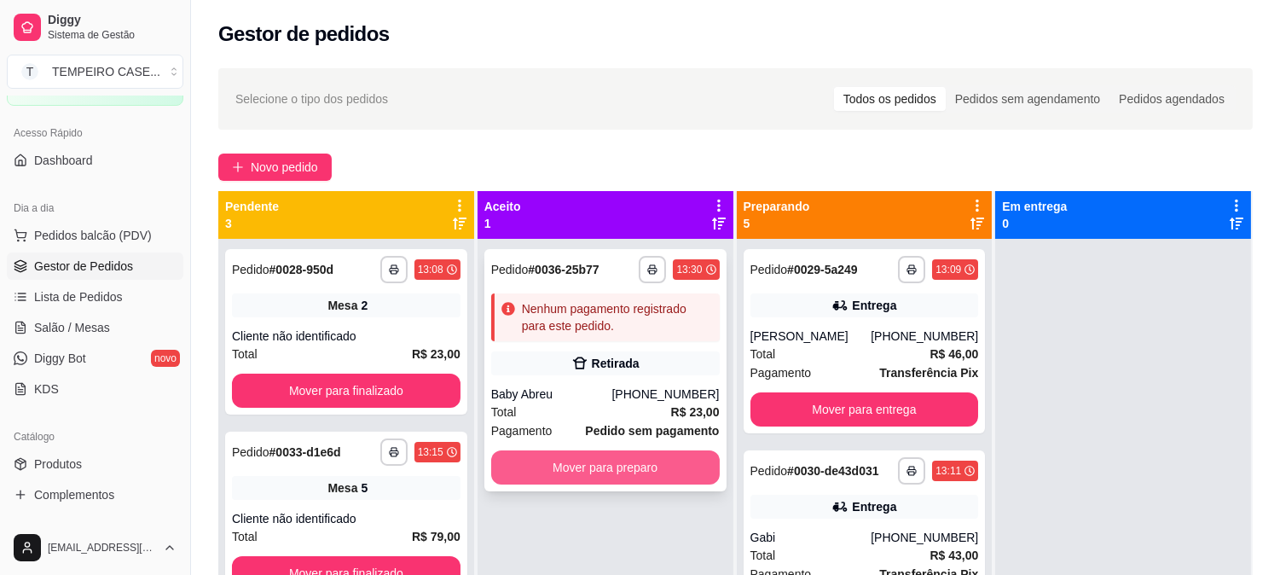
click button "Mover para preparo"
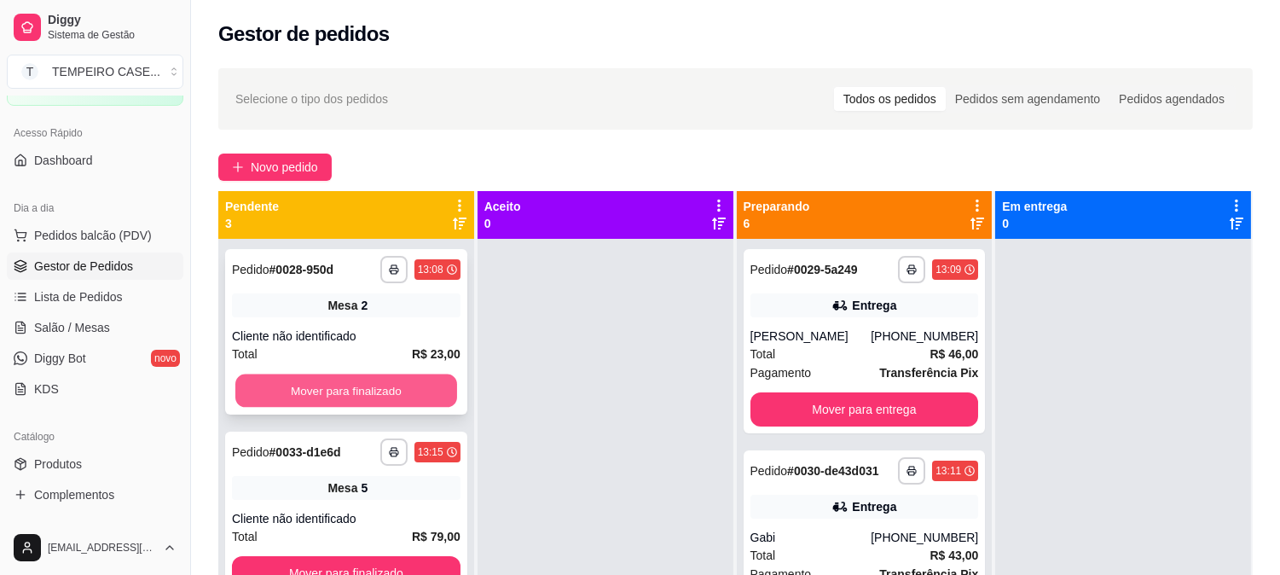
click button "Mover para finalizado"
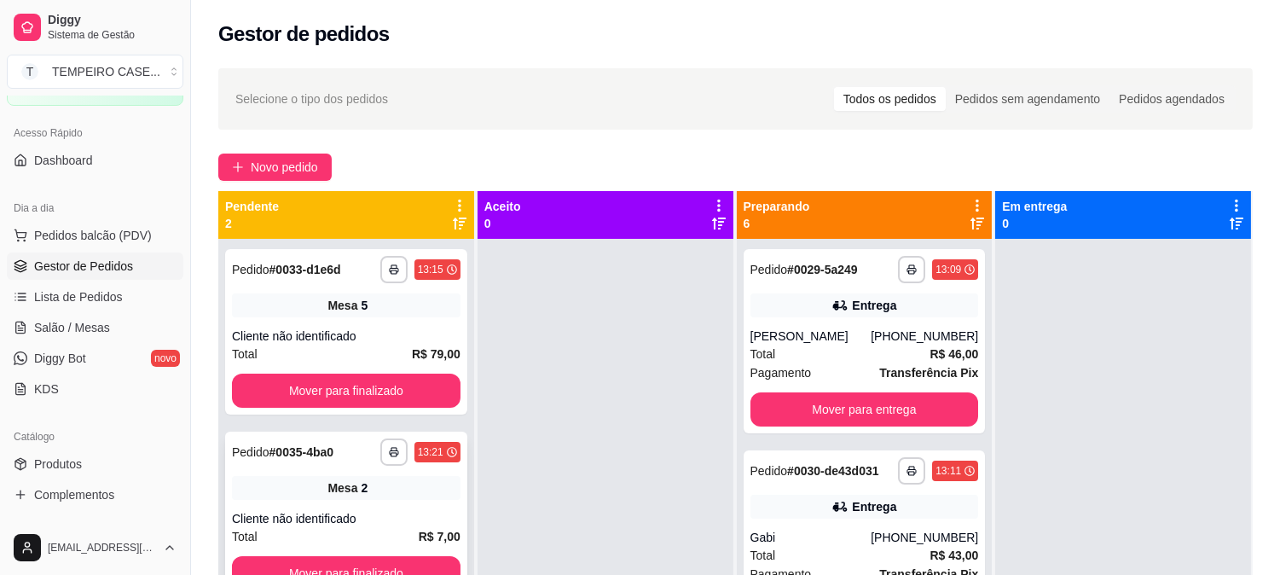
scroll to position [47, 0]
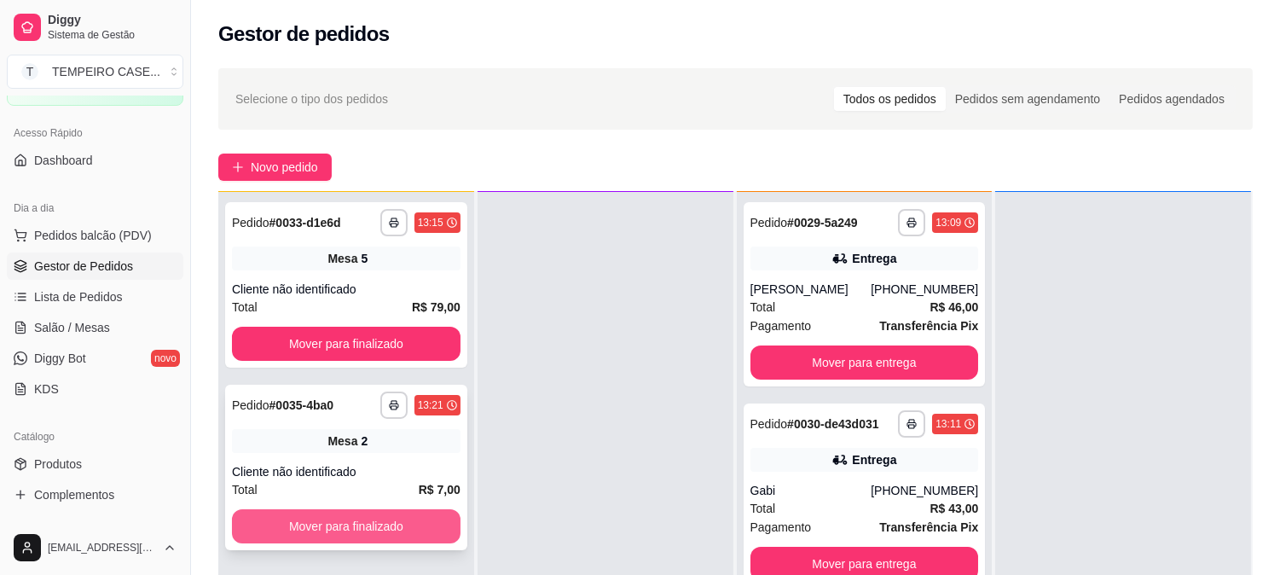
click button "Mover para finalizado"
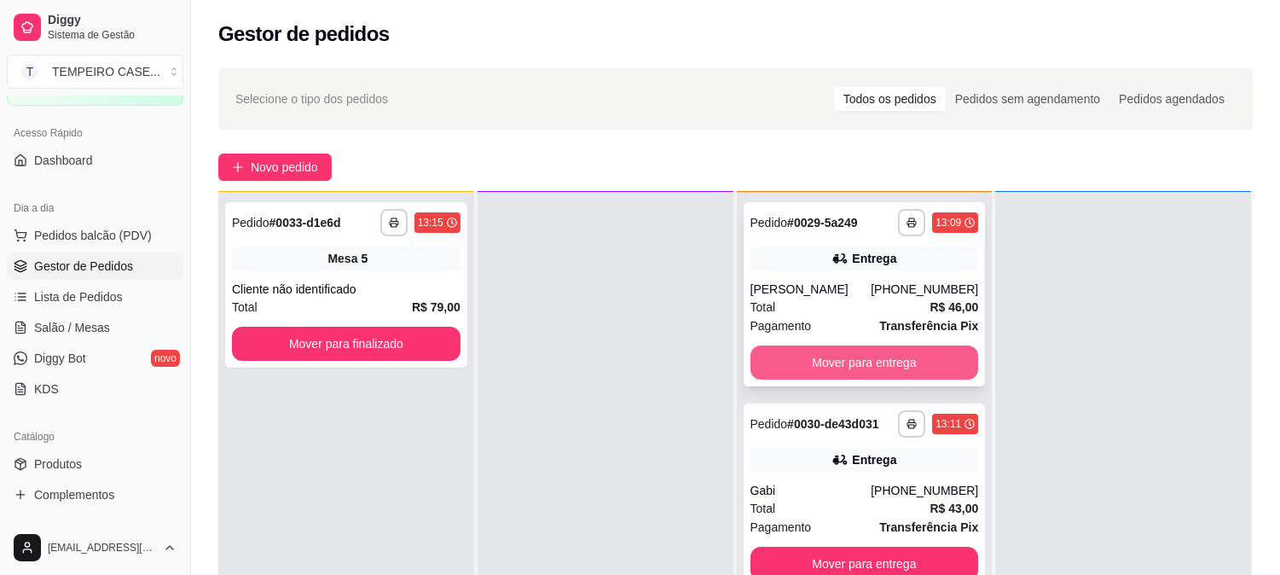
click div "**********"
click button "Mover para entrega"
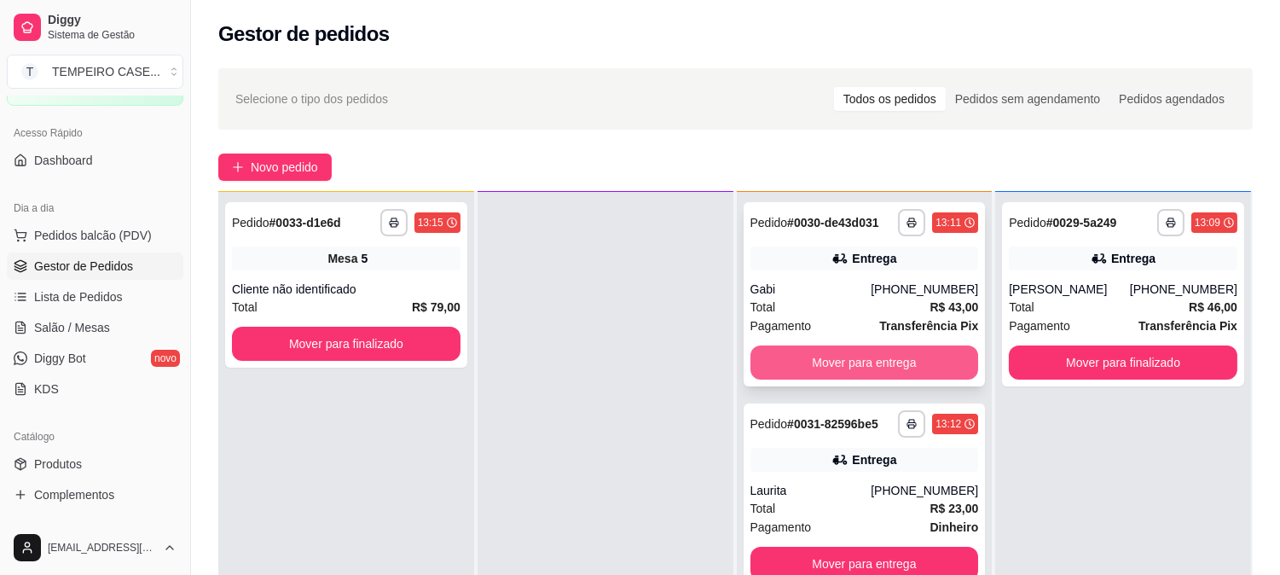
click button "Mover para entrega"
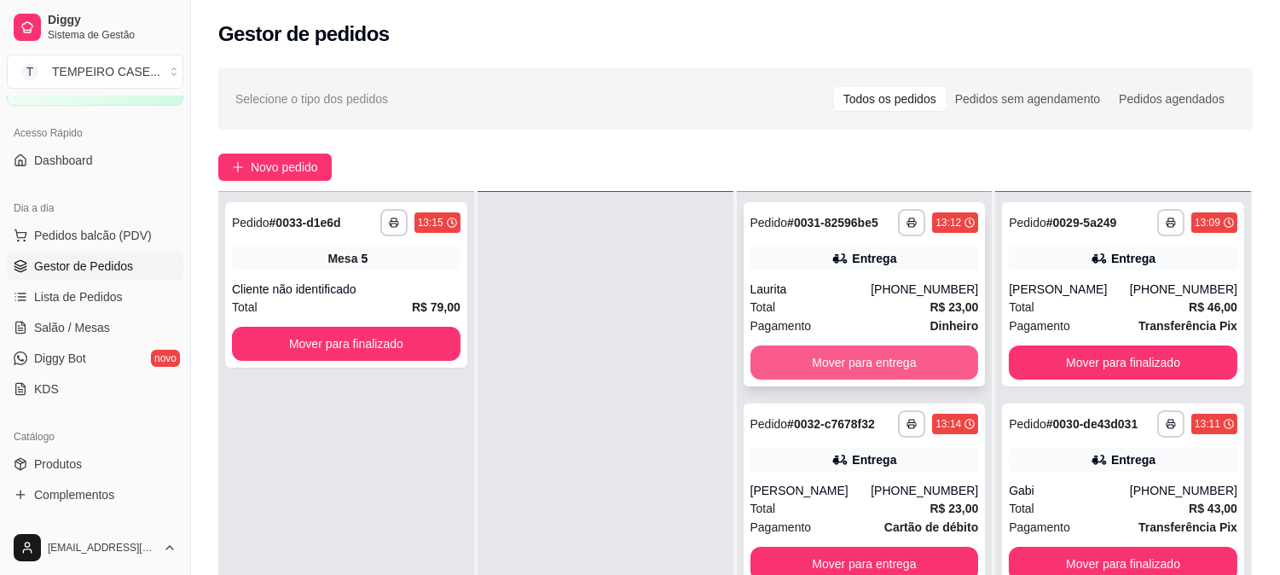
click button "Mover para entrega"
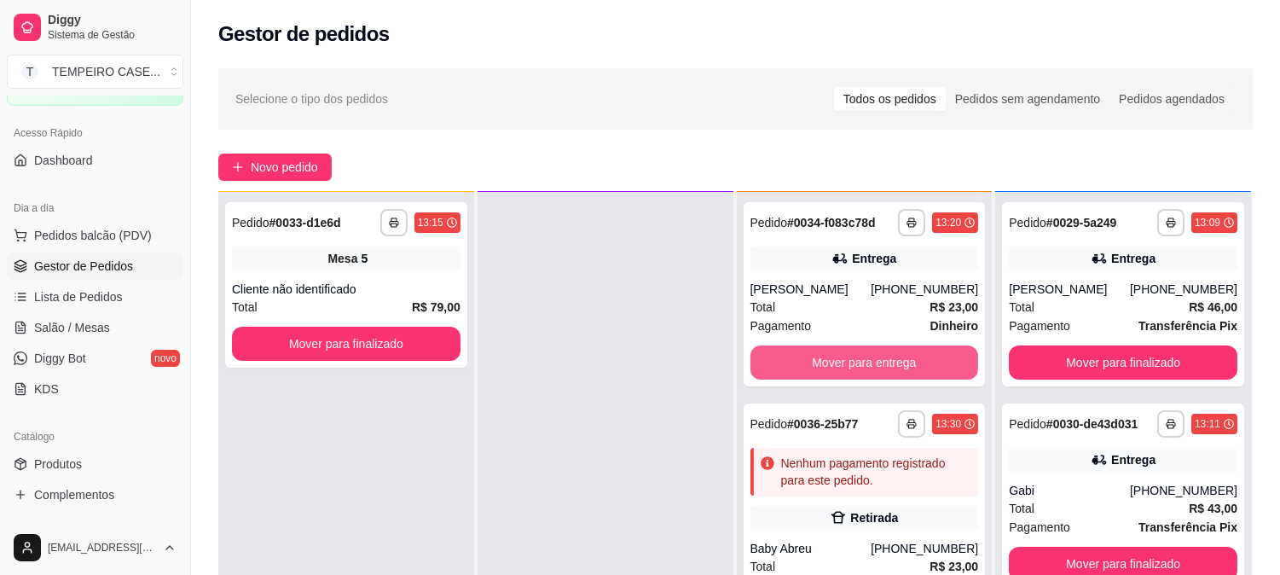
click button "Mover para entrega"
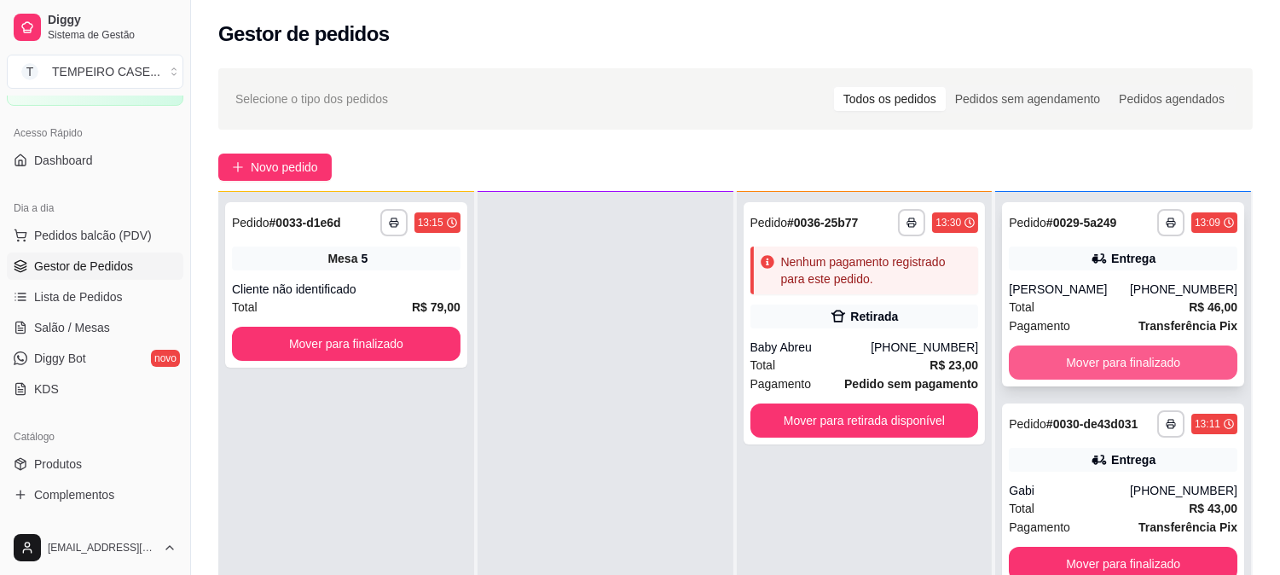
scroll to position [447, 0]
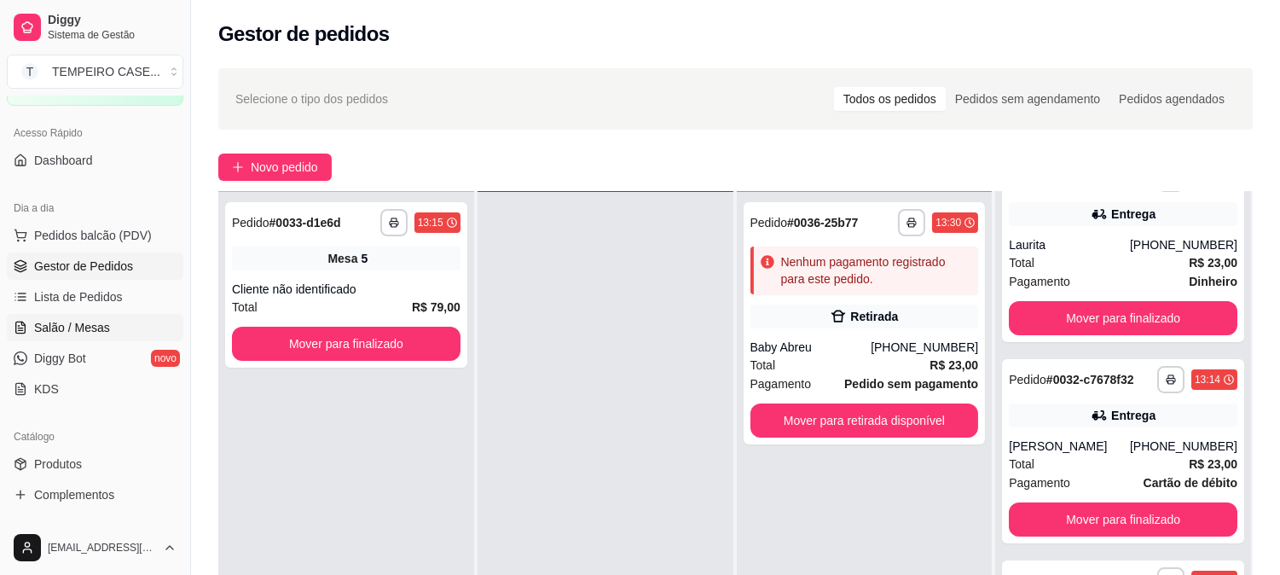
click span "Salão / Mesas"
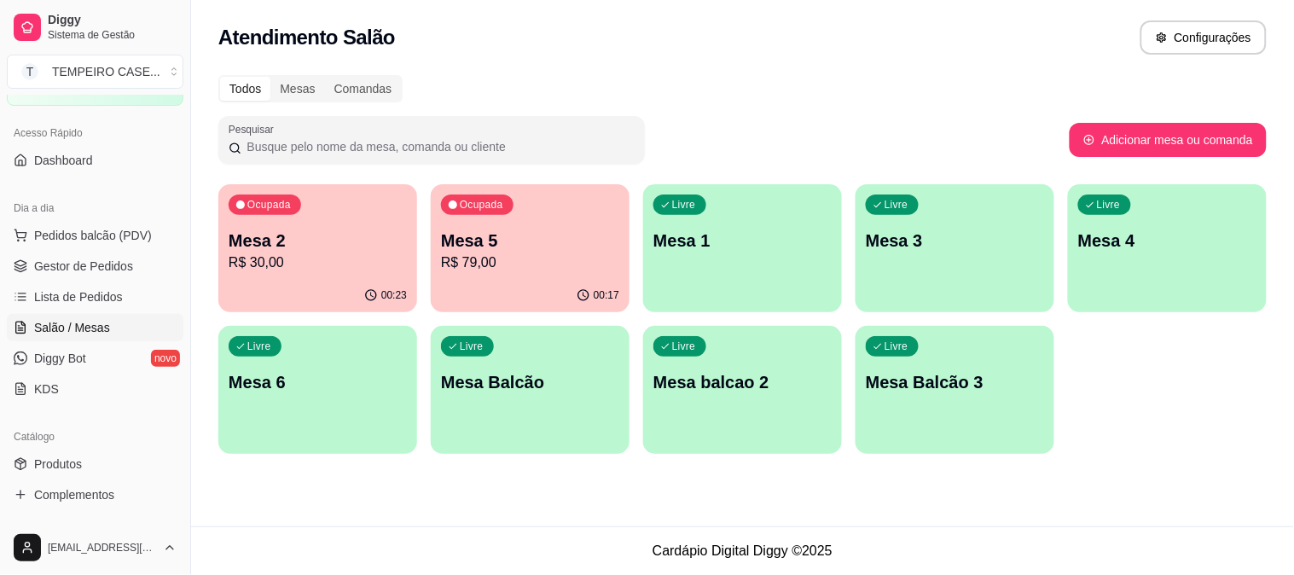
click p "Mesa 2"
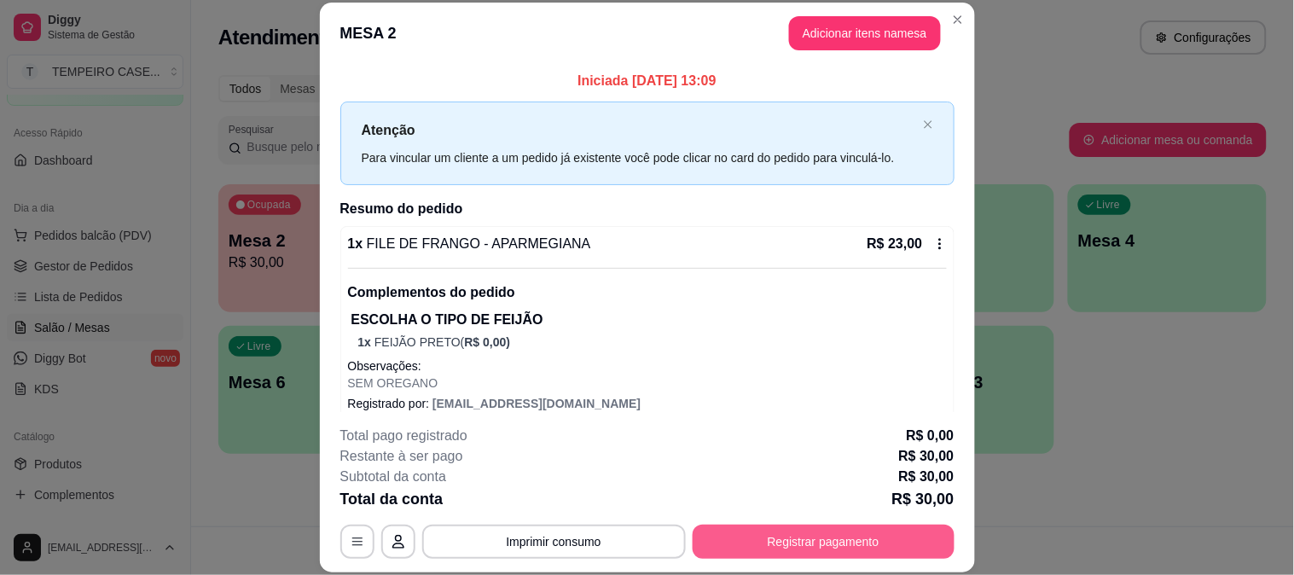
click button "Registrar pagamento"
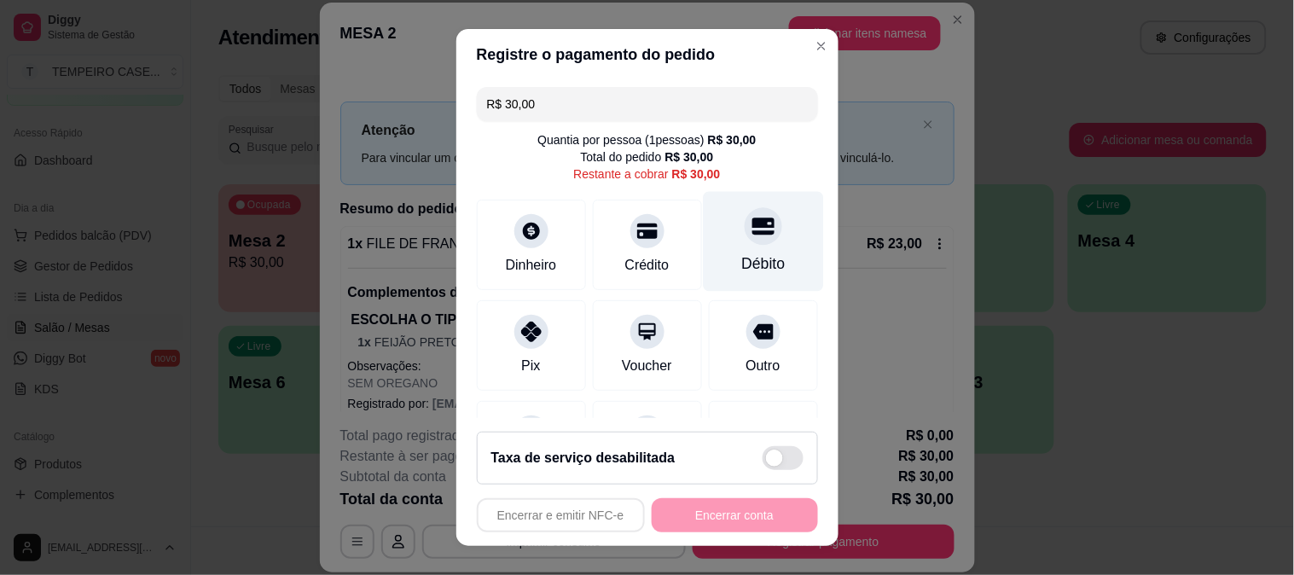
click div
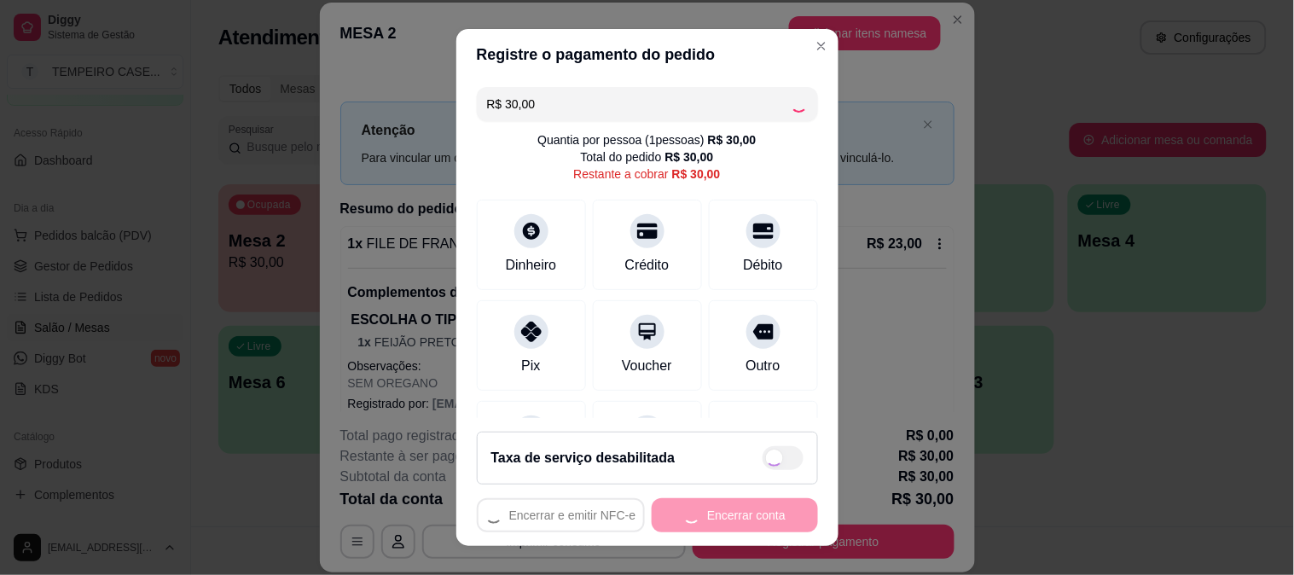
type input "R$ 0,00"
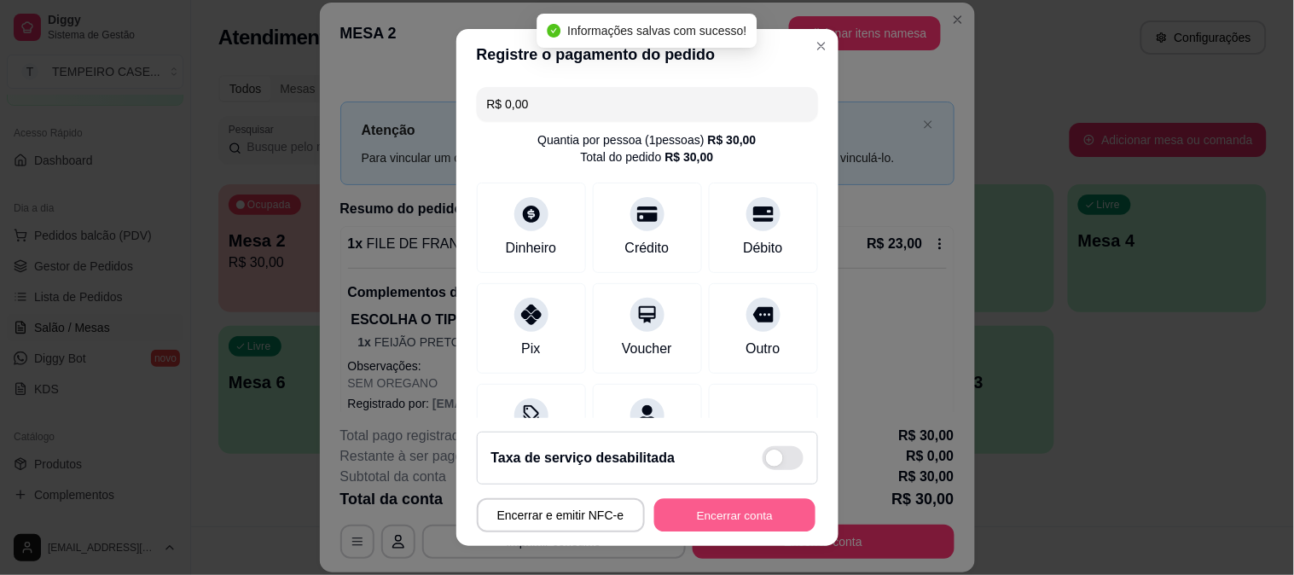
click button "Encerrar conta"
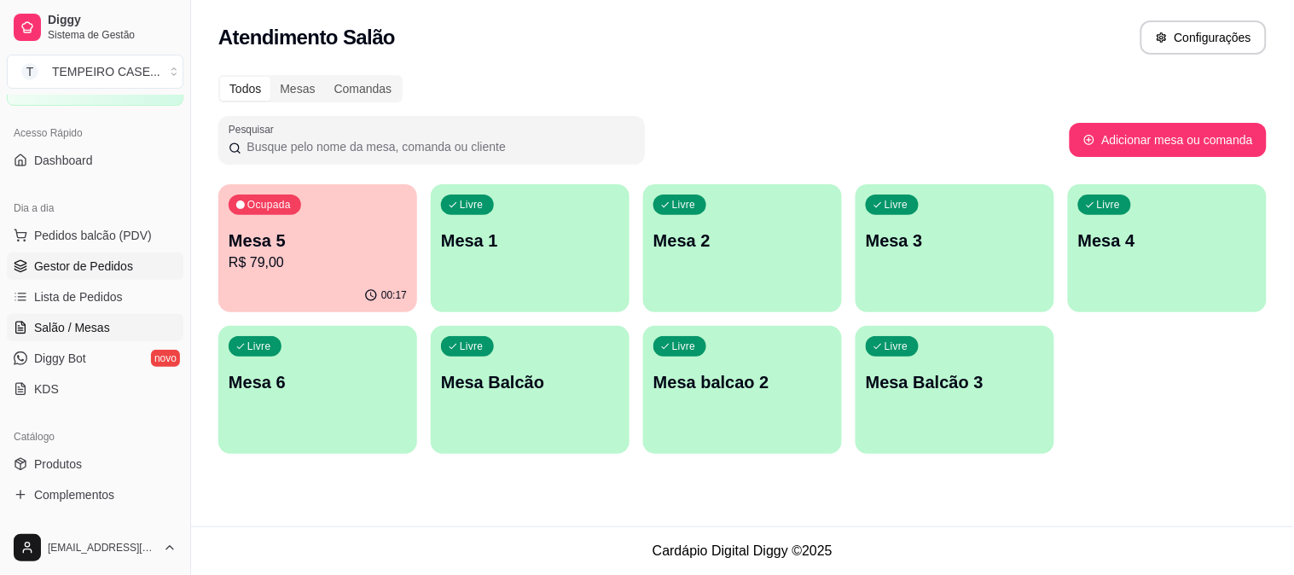
click span "Gestor de Pedidos"
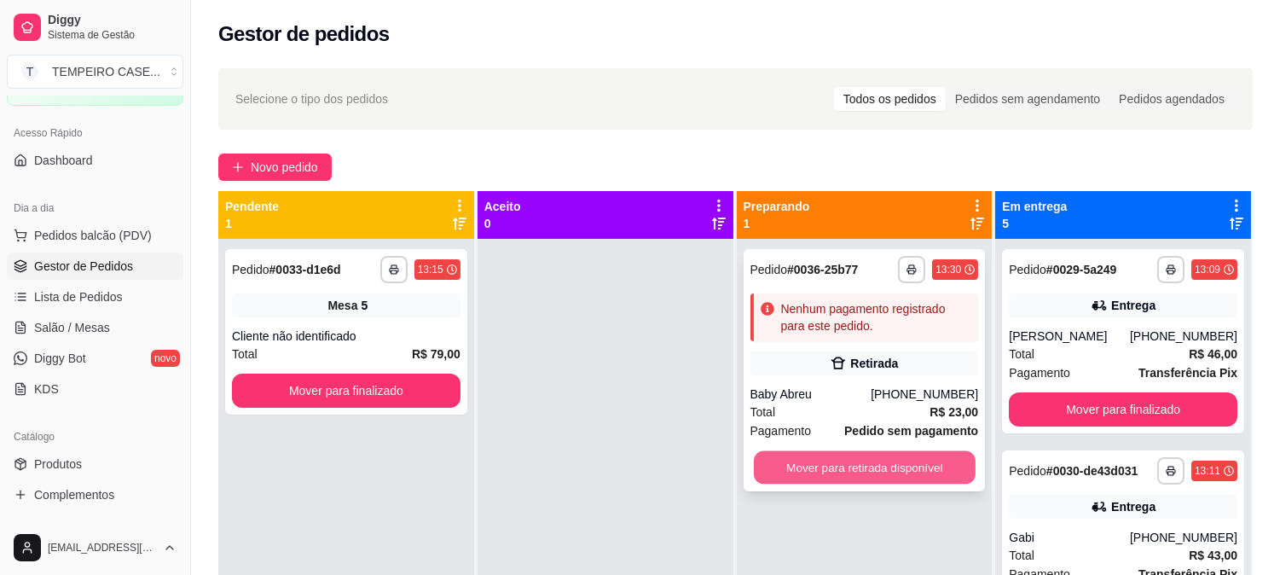
click button "Mover para retirada disponível"
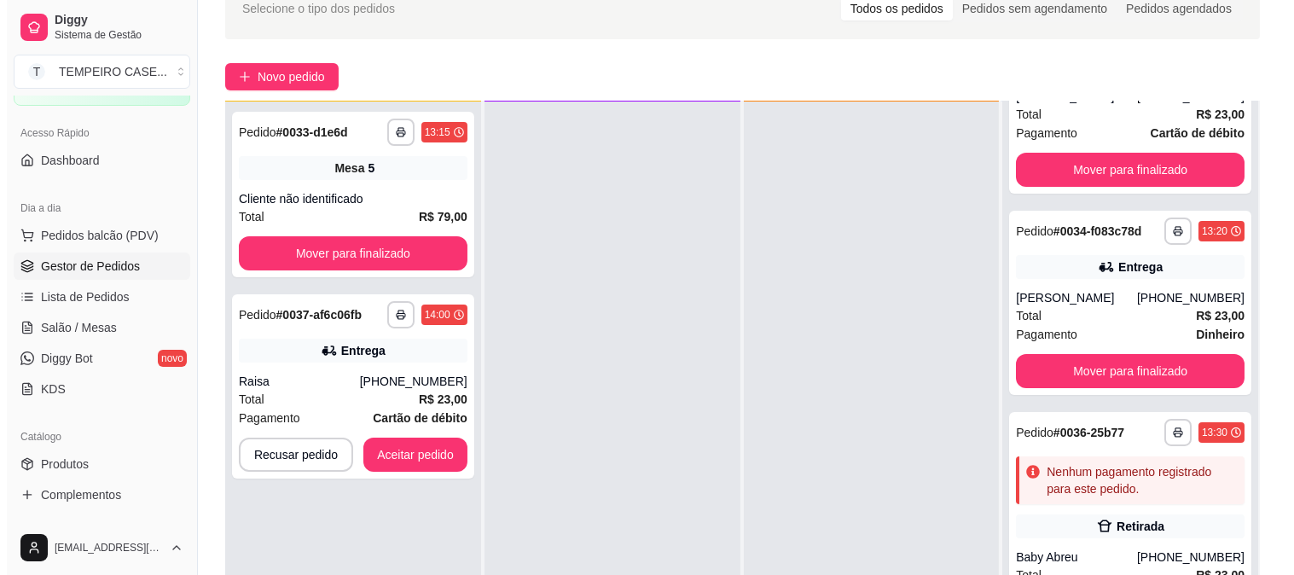
scroll to position [260, 0]
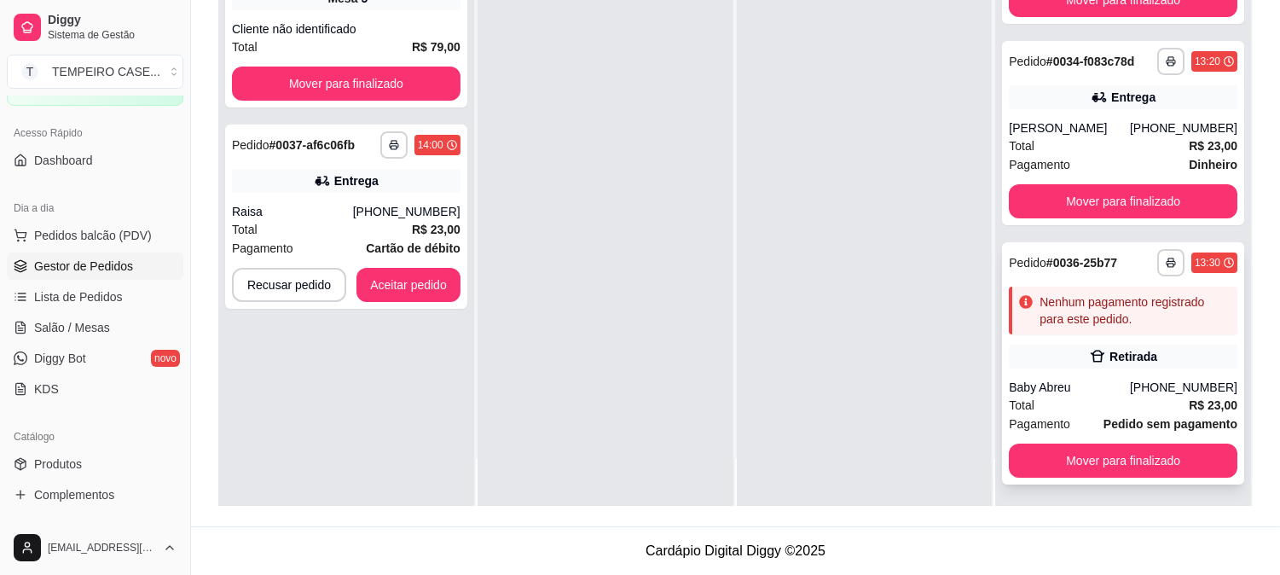
click div "**********"
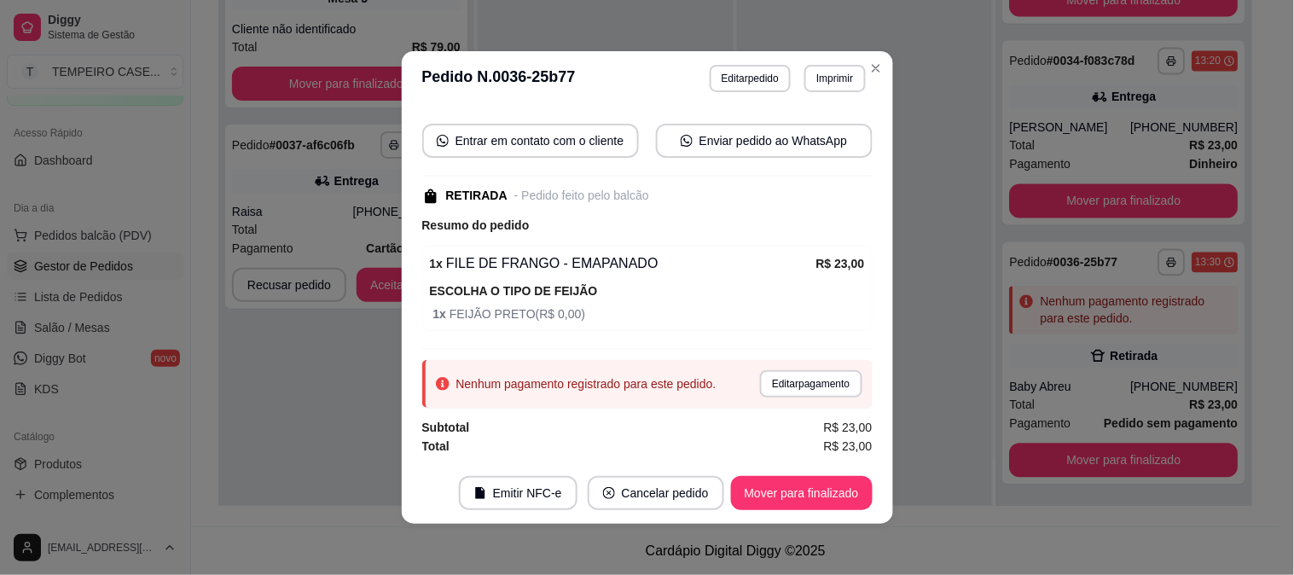
scroll to position [148, 0]
click button "Editar pagamento"
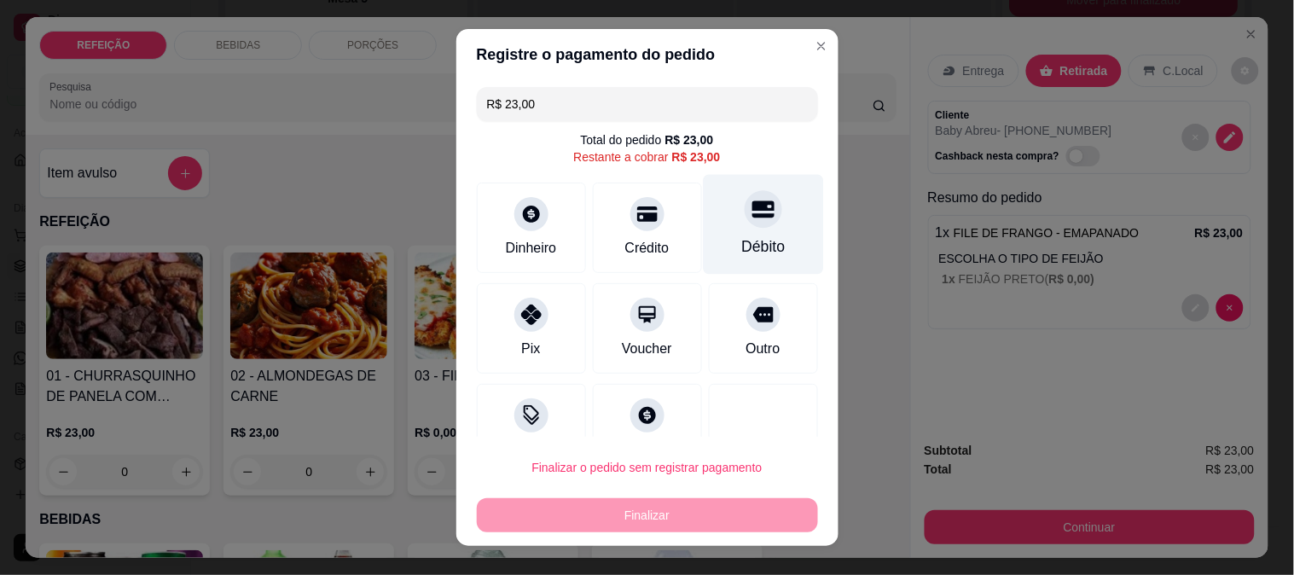
click div "Débito"
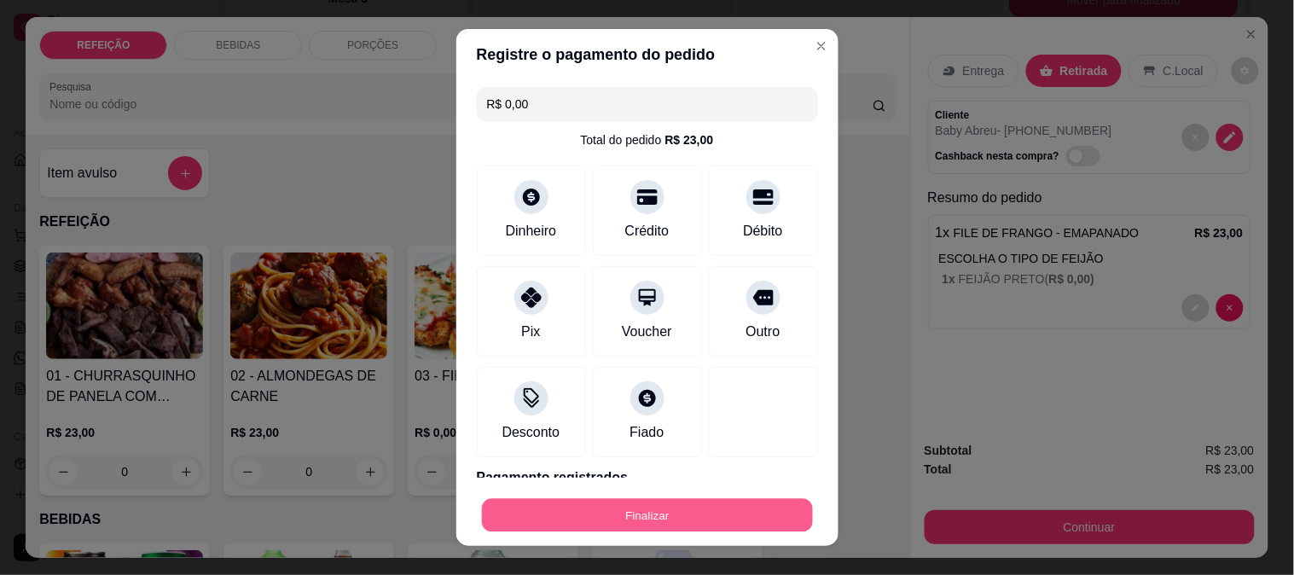
click button "Finalizar"
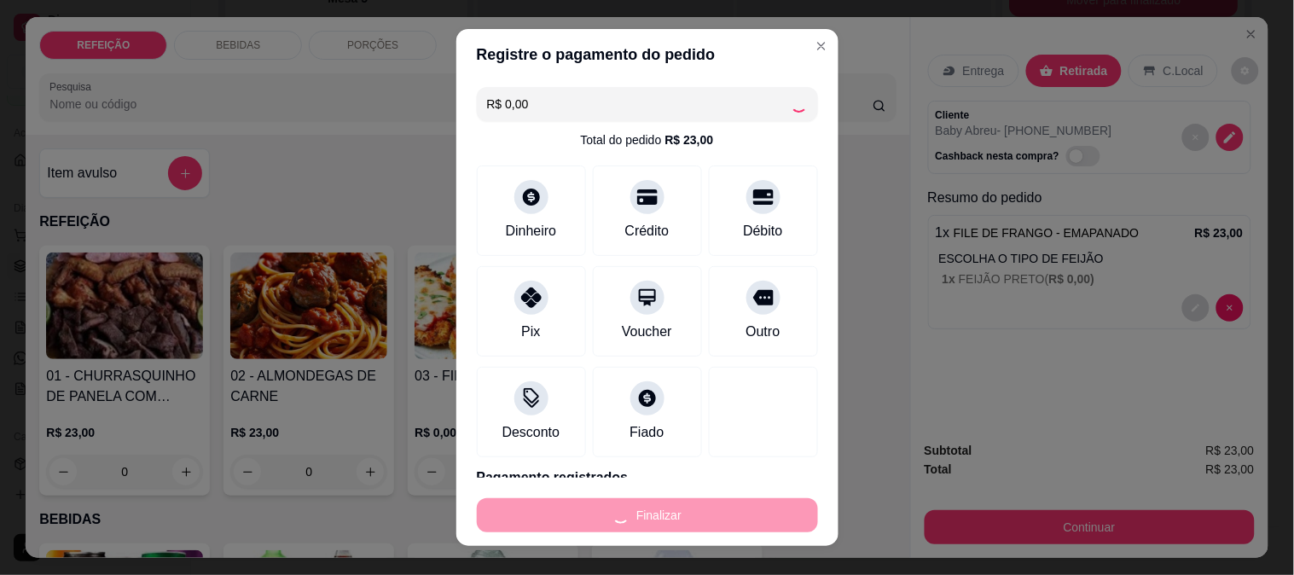
type input "-R$ 23,00"
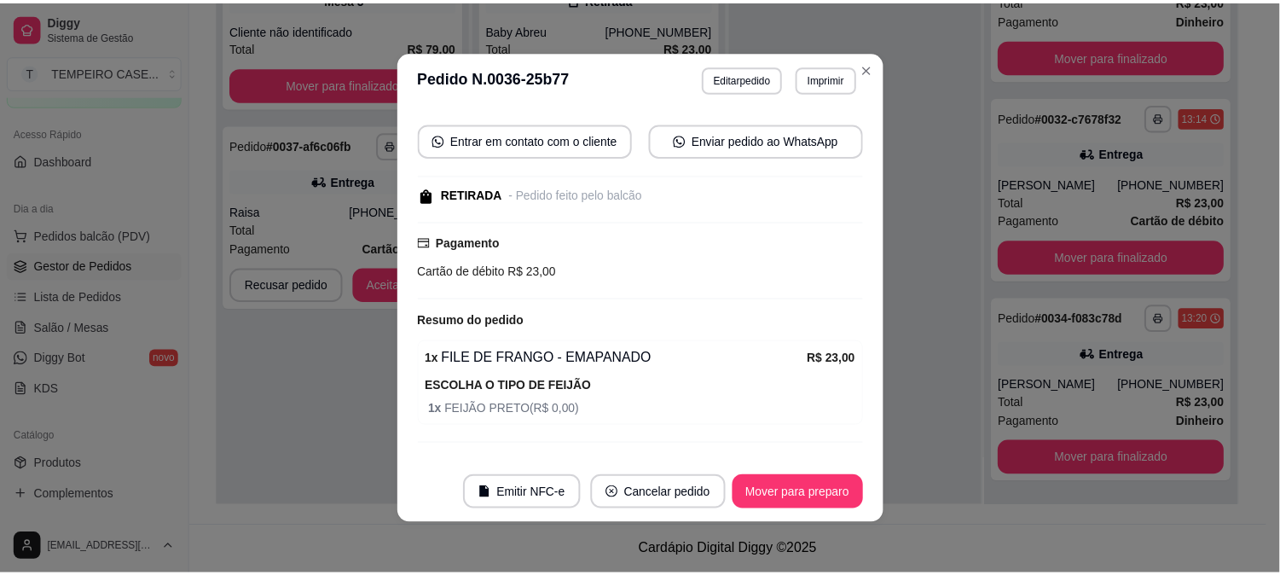
scroll to position [448, 0]
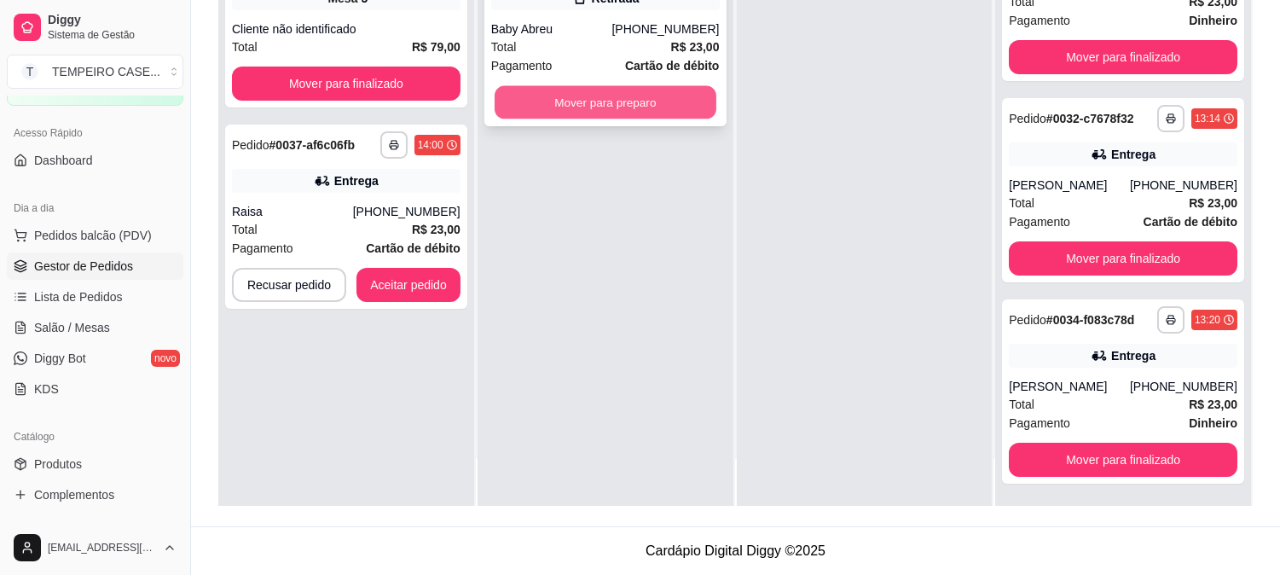
click button "Mover para preparo"
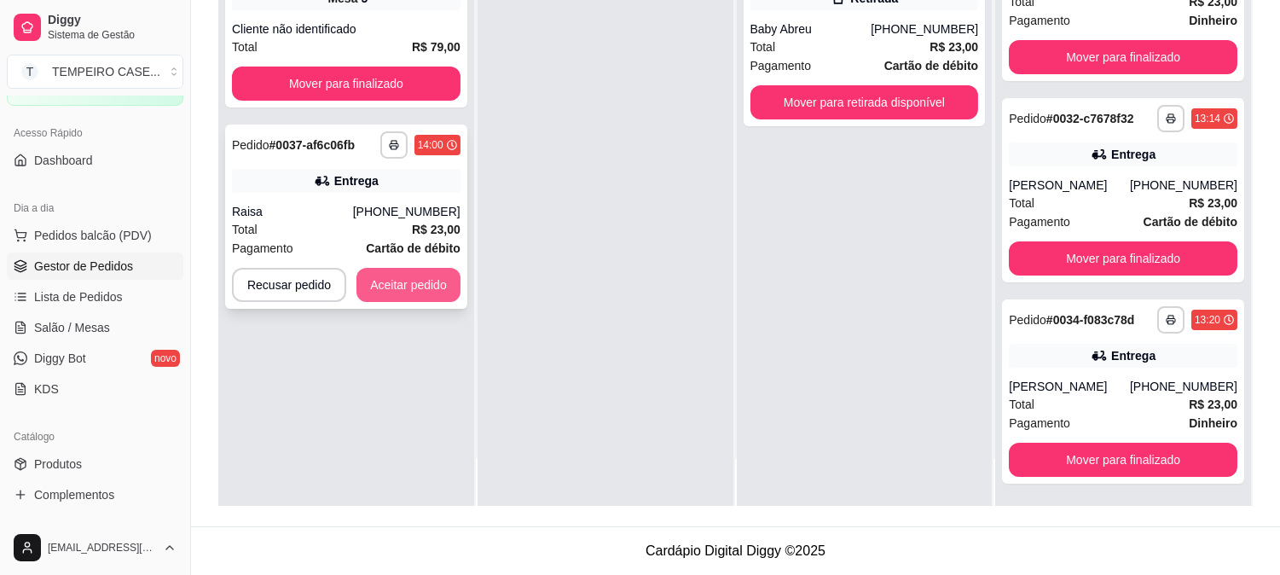
click button "Aceitar pedido"
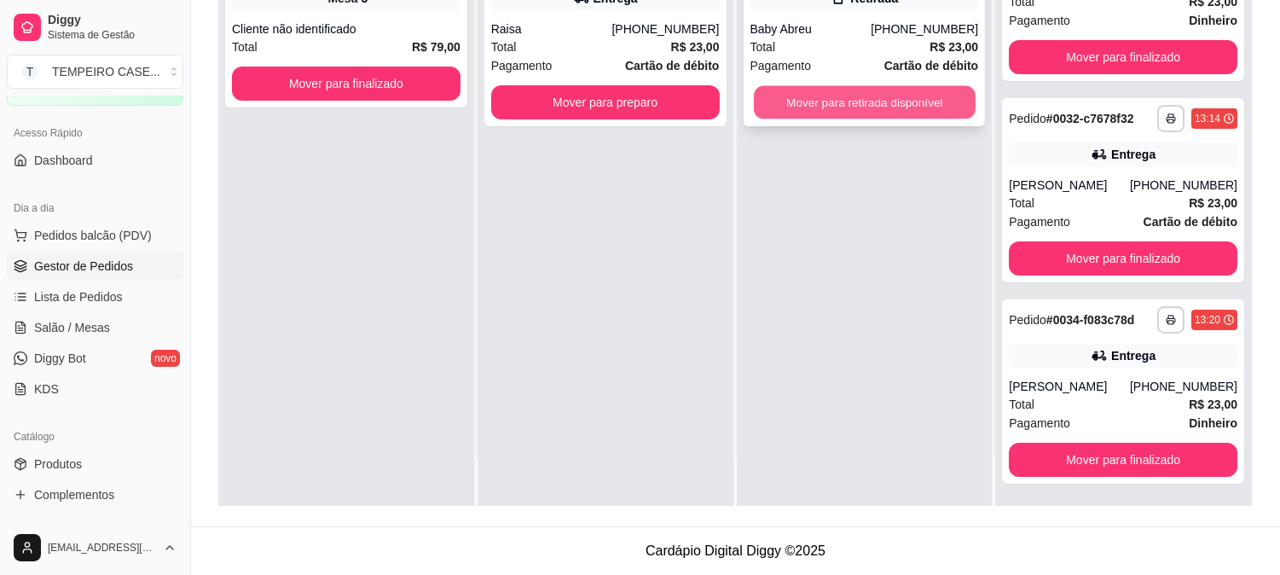
click button "Mover para retirada disponível"
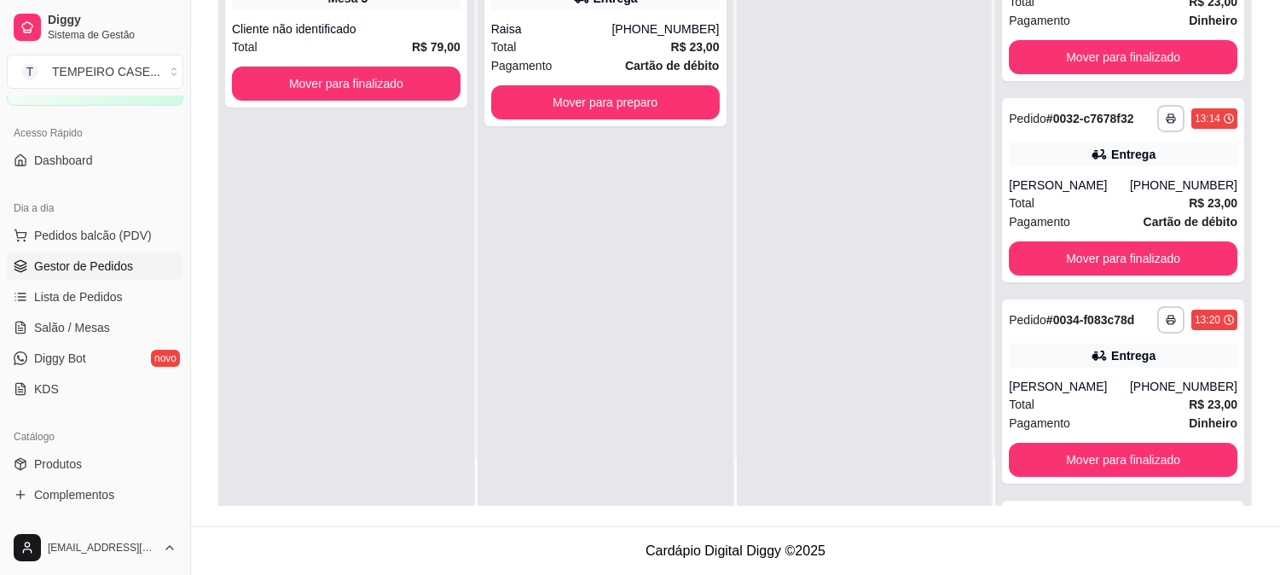
scroll to position [649, 0]
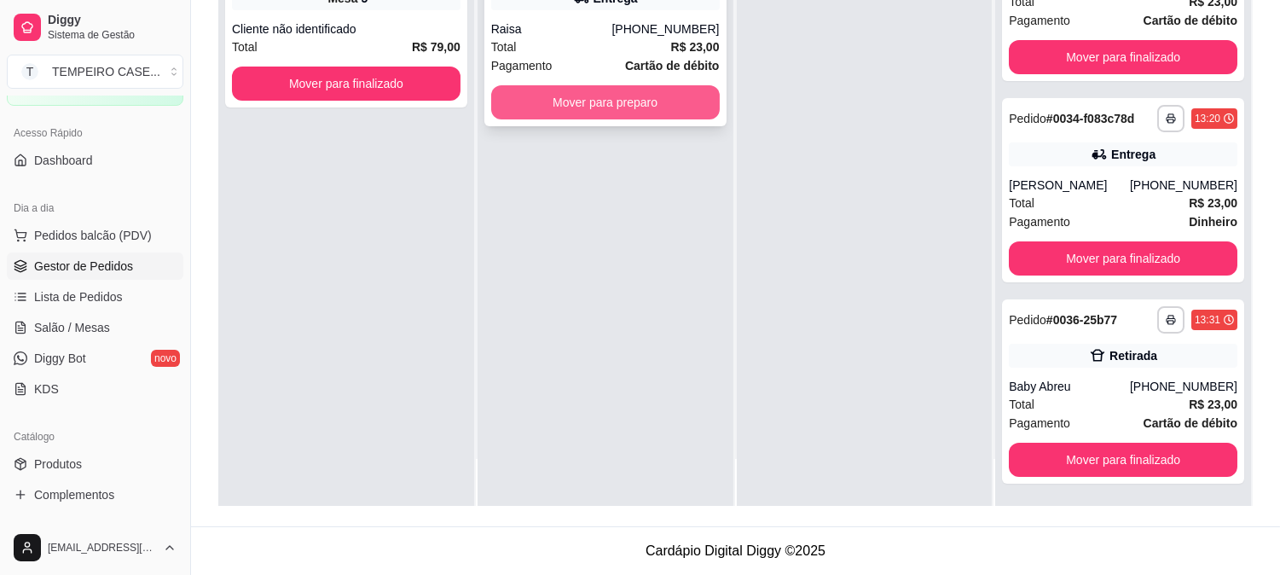
click button "Mover para preparo"
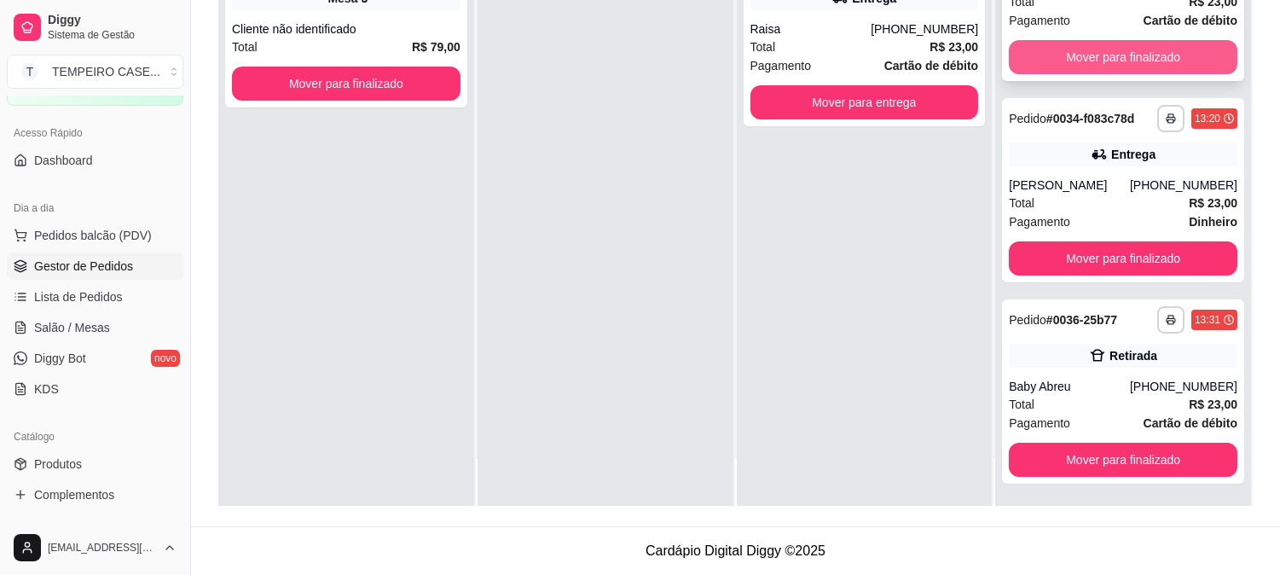
click button "Mover para finalizado"
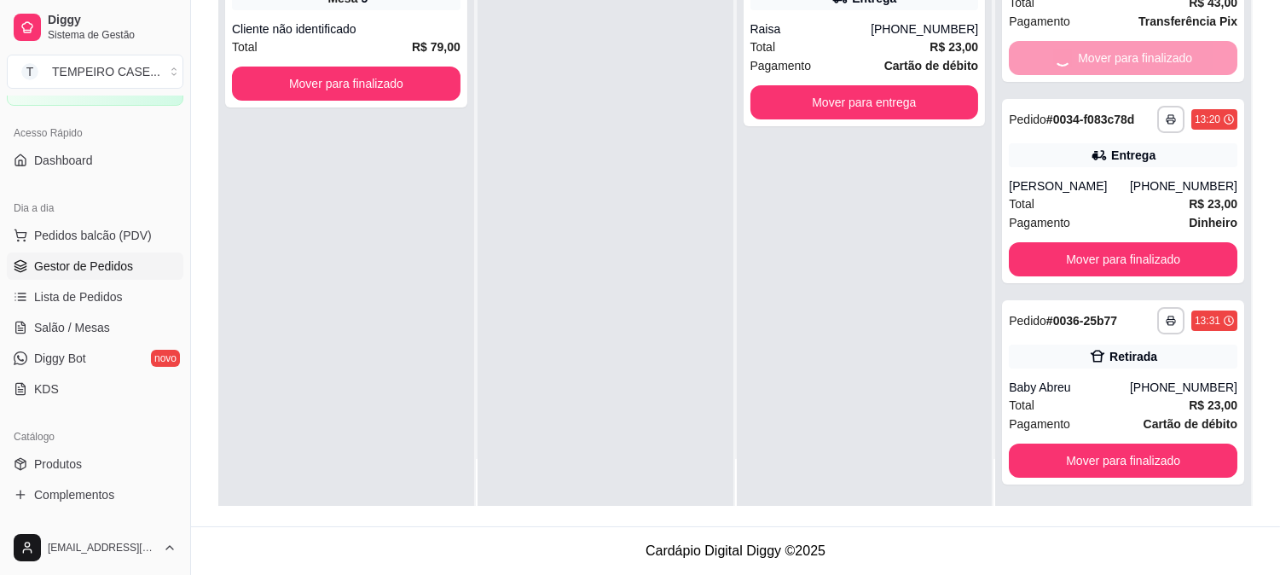
scroll to position [45, 0]
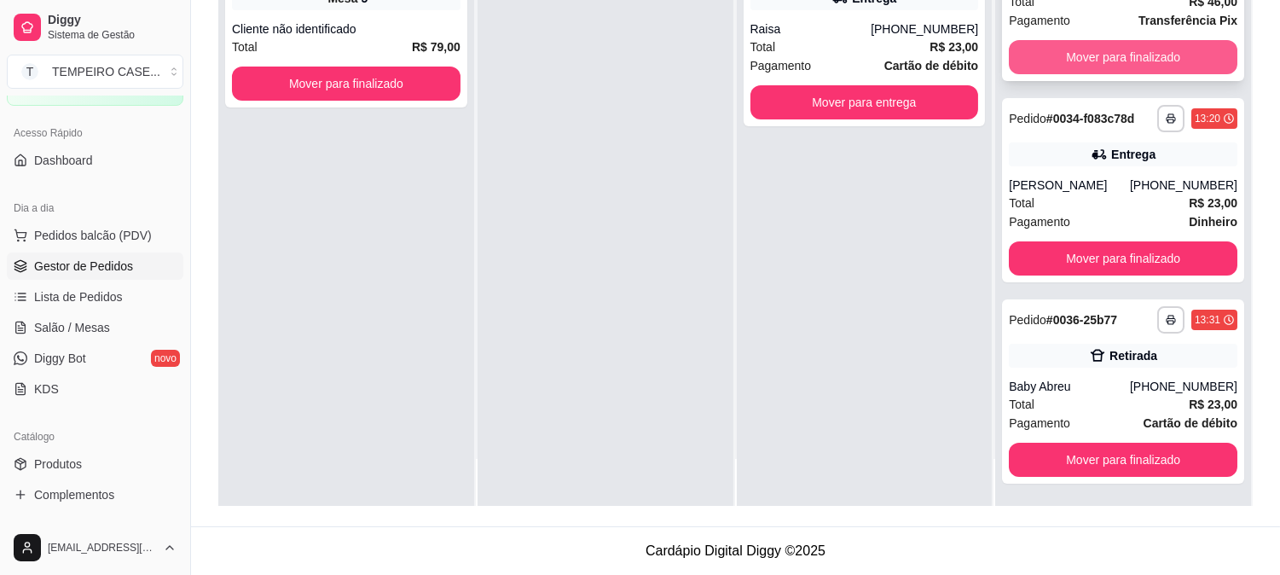
click button "Mover para finalizado"
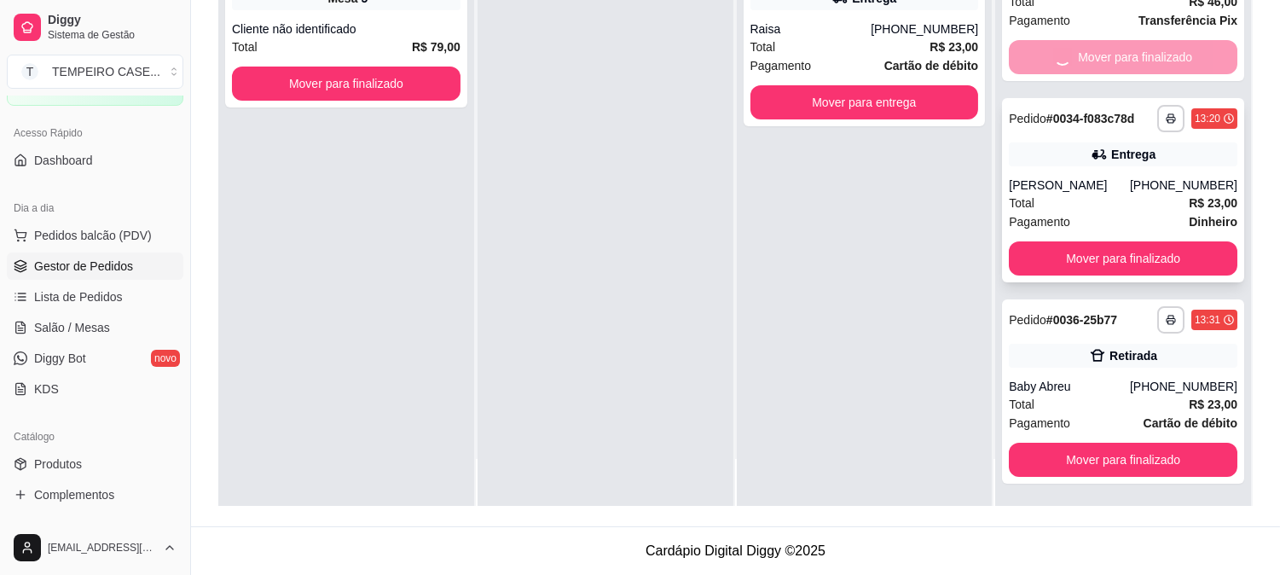
scroll to position [0, 0]
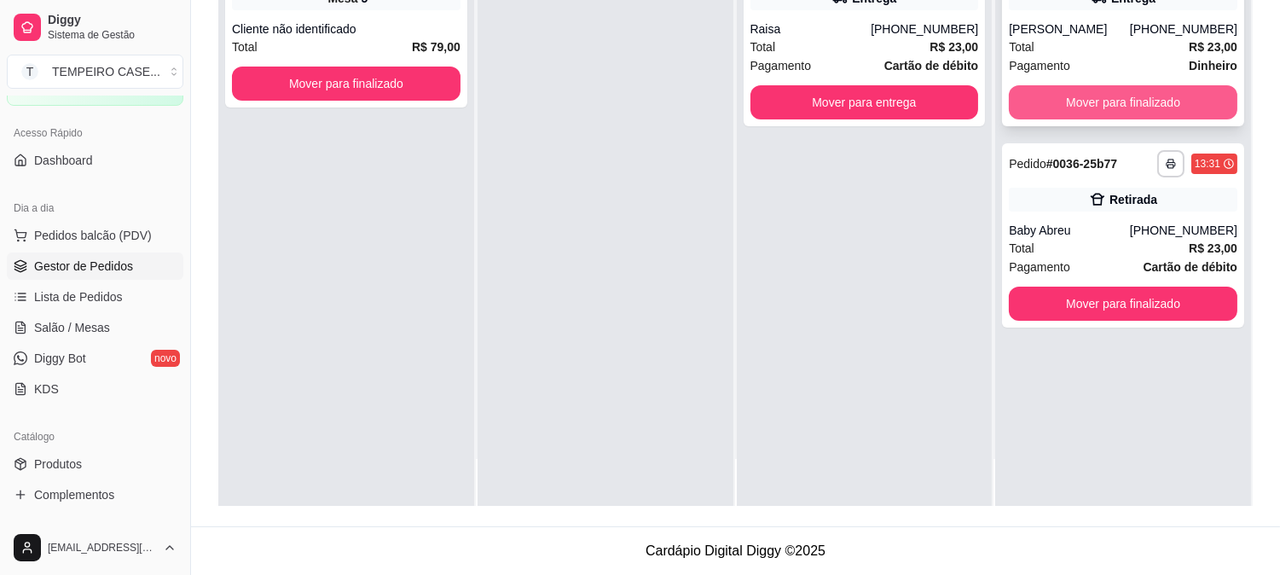
click button "Mover para finalizado"
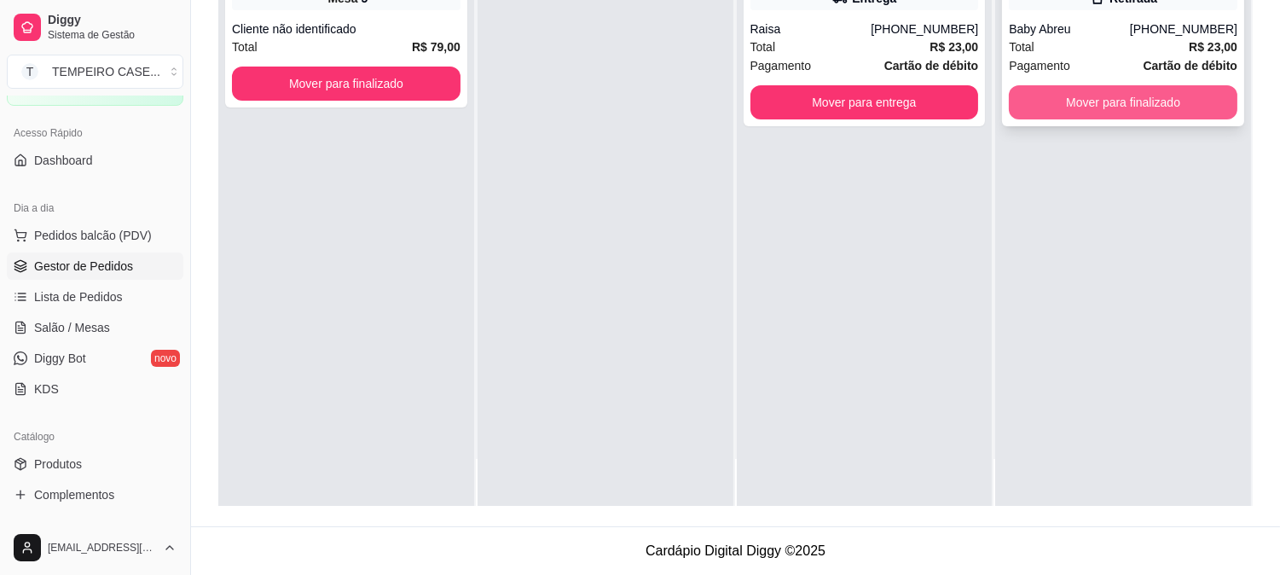
click button "Mover para finalizado"
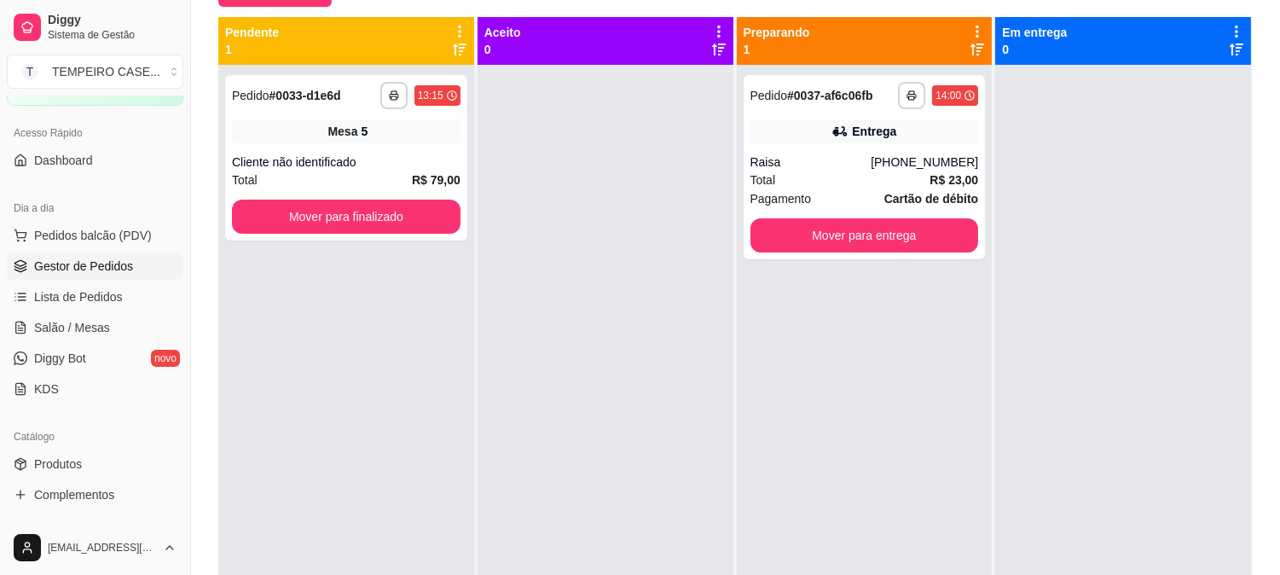
scroll to position [71, 0]
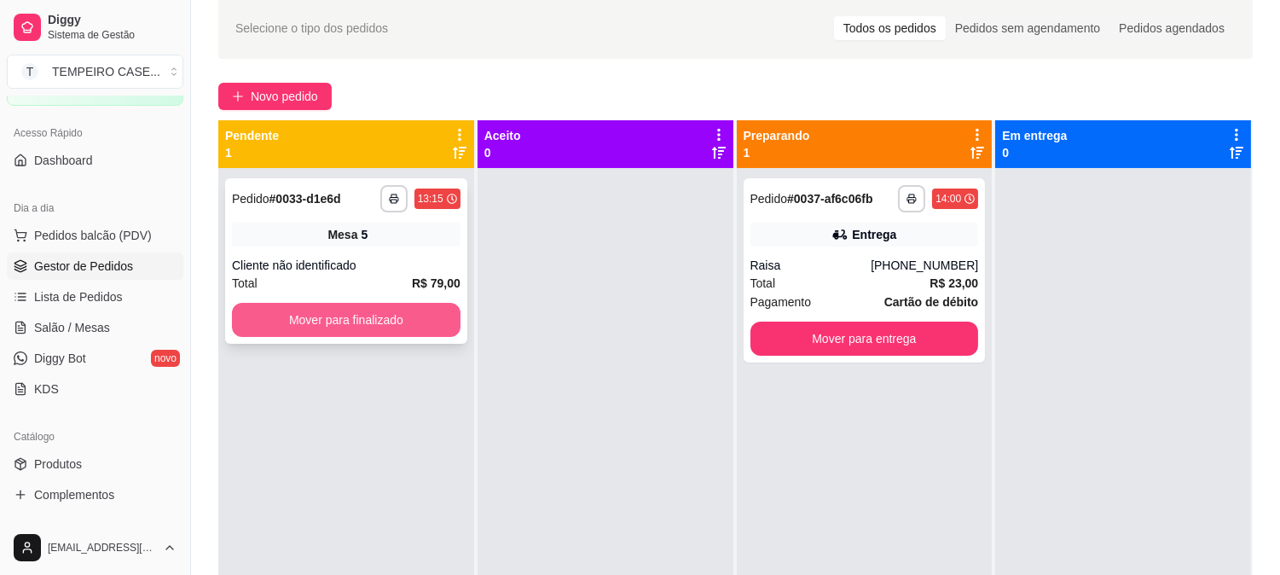
click button "Mover para finalizado"
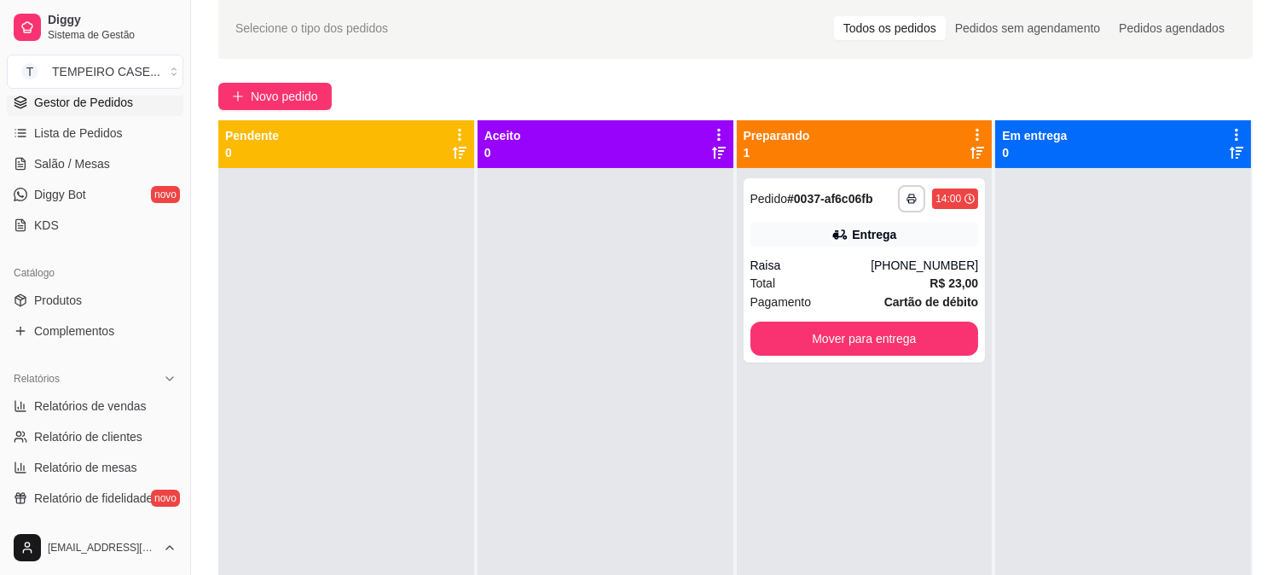
scroll to position [284, 0]
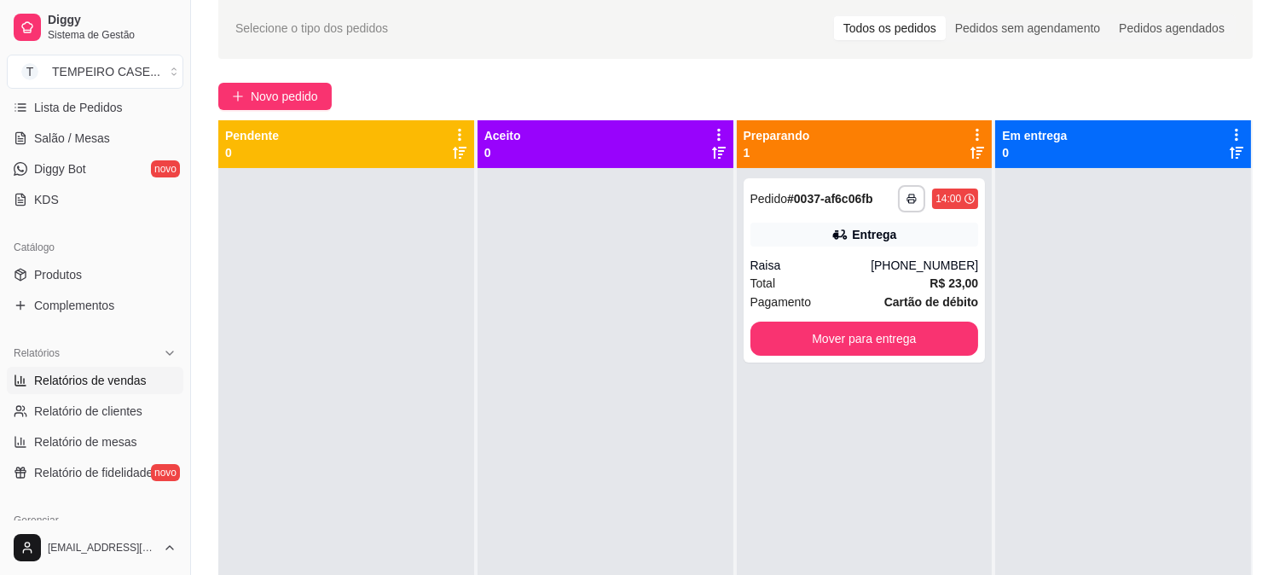
click span "Relatórios de vendas"
select select "ALL"
select select "0"
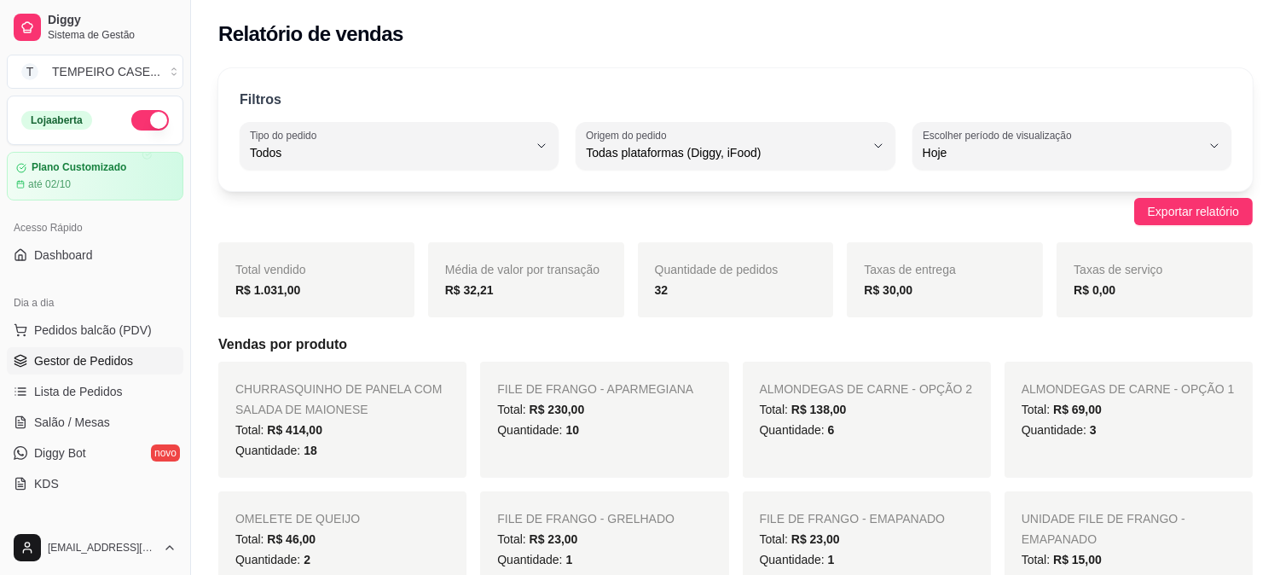
click span "Gestor de Pedidos"
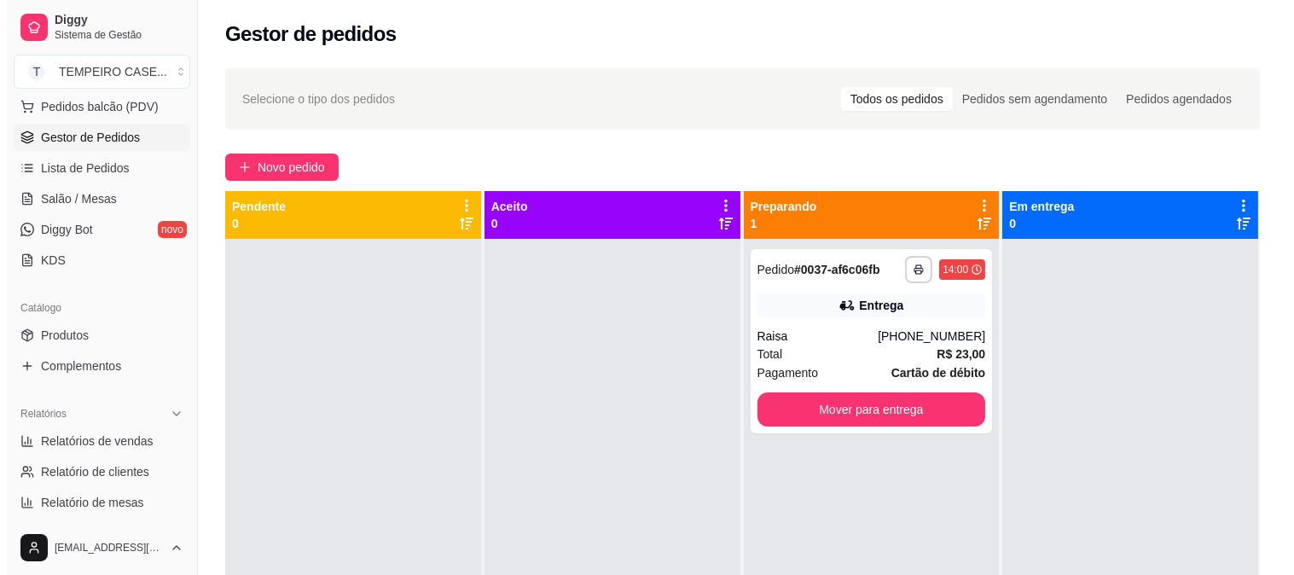
scroll to position [182, 0]
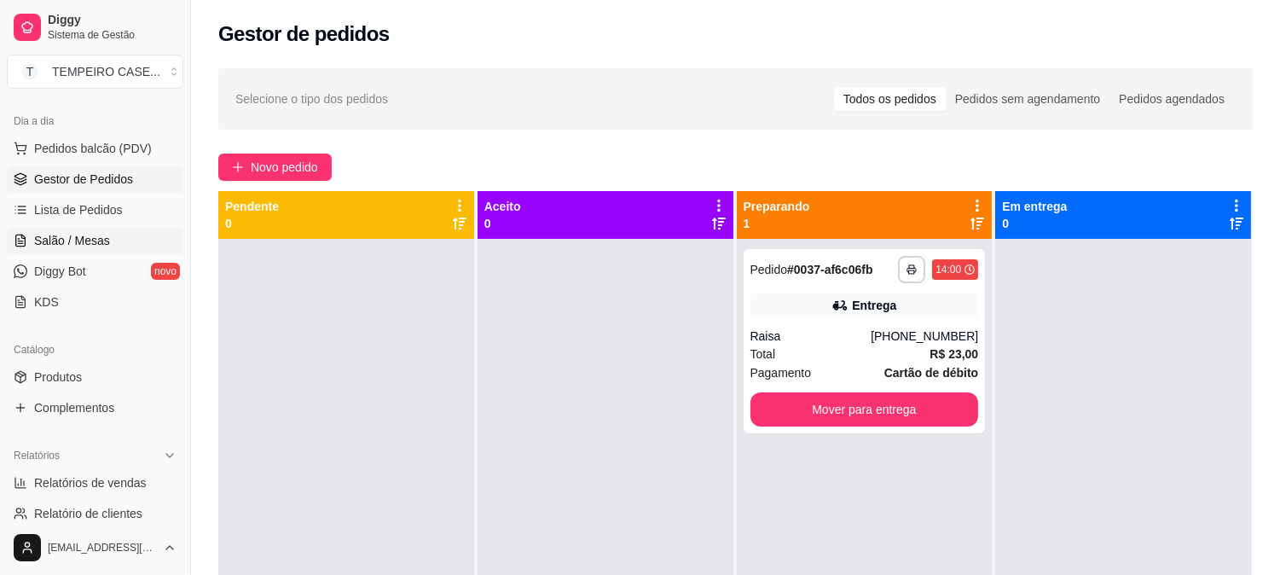
click link "Salão / Mesas"
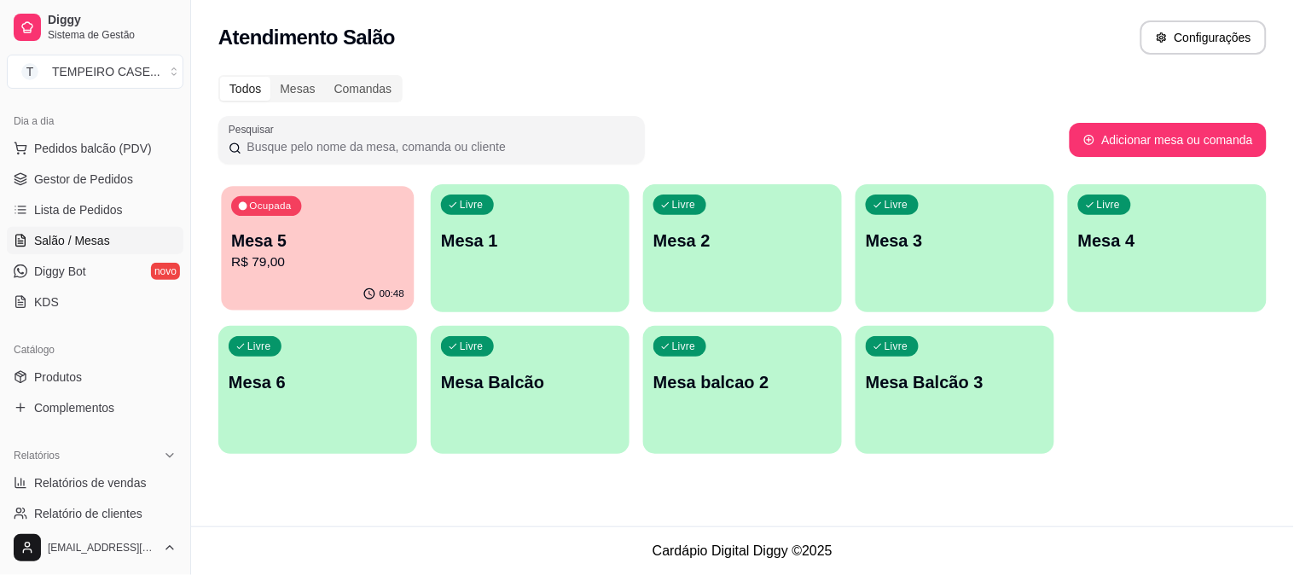
click p "R$ 79,00"
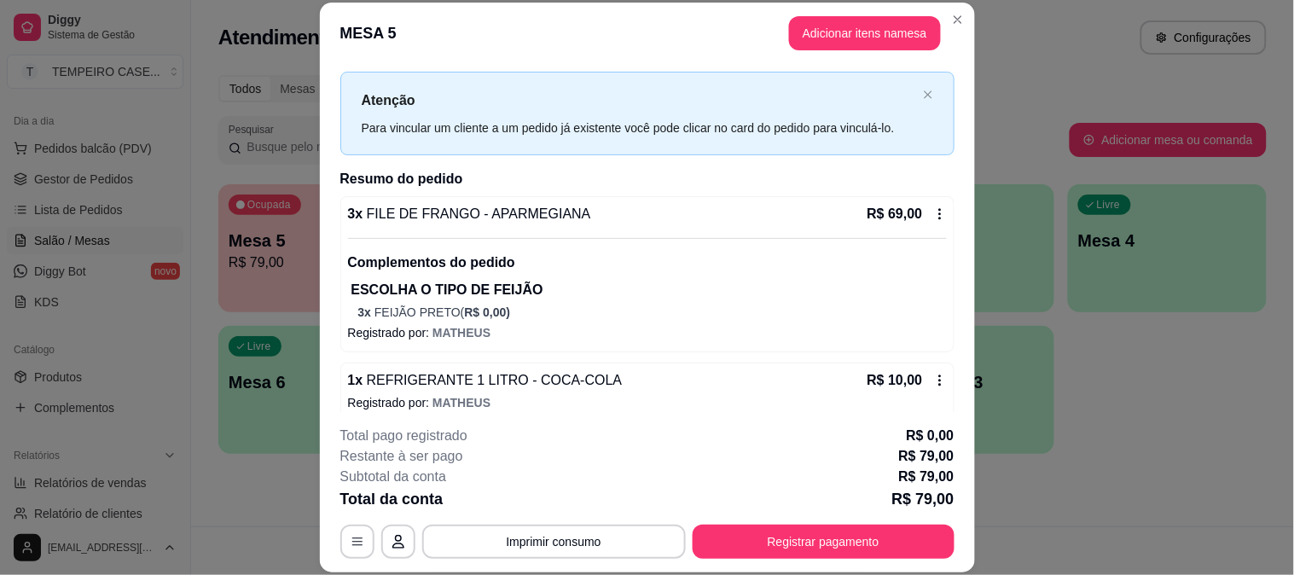
scroll to position [46, 0]
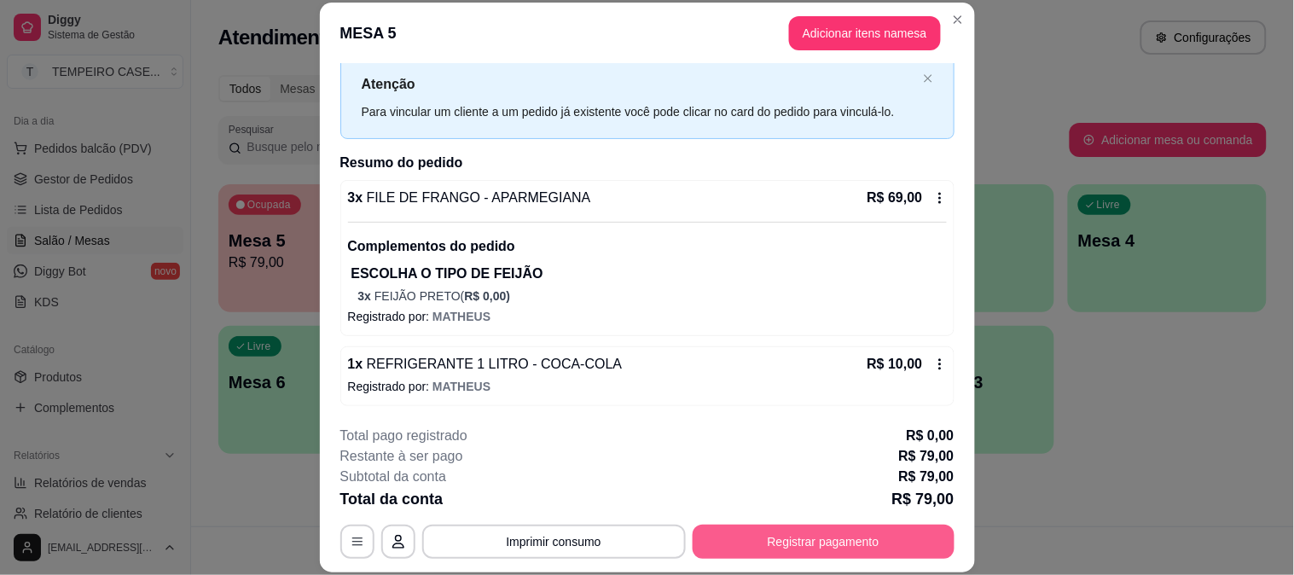
click button "Registrar pagamento"
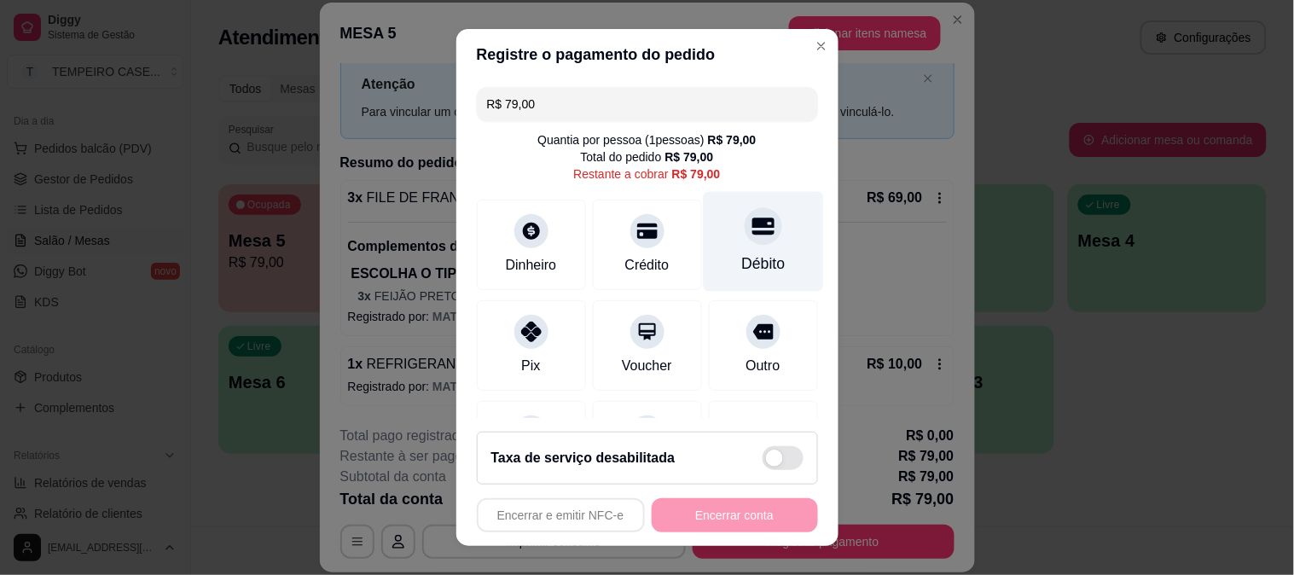
click div "Débito"
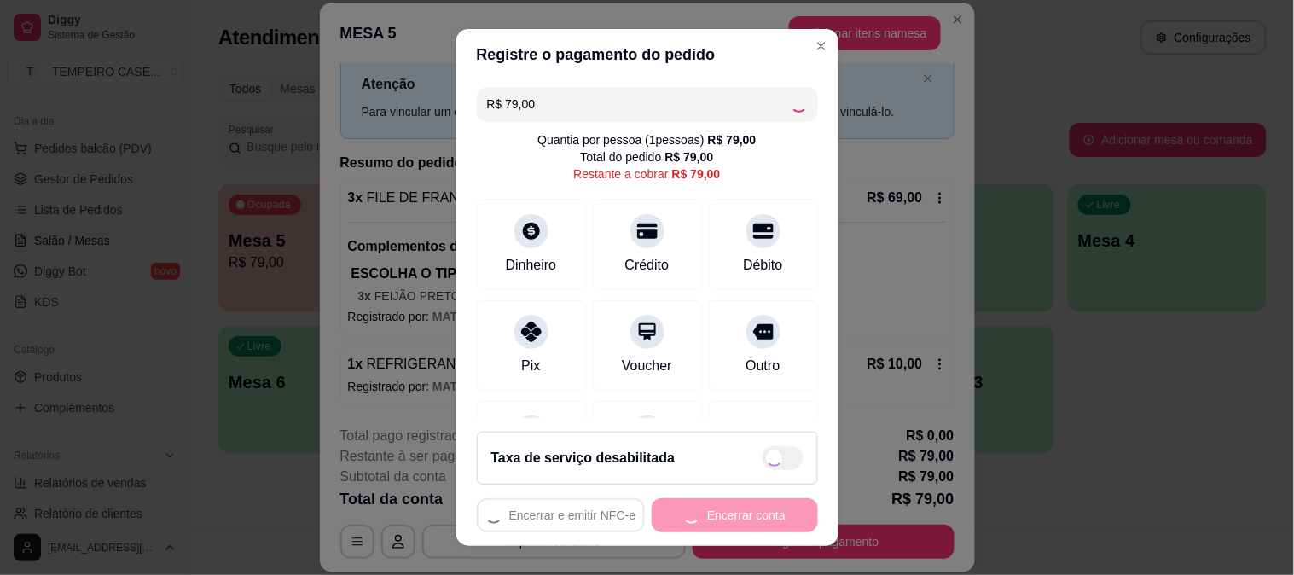
type input "R$ 0,00"
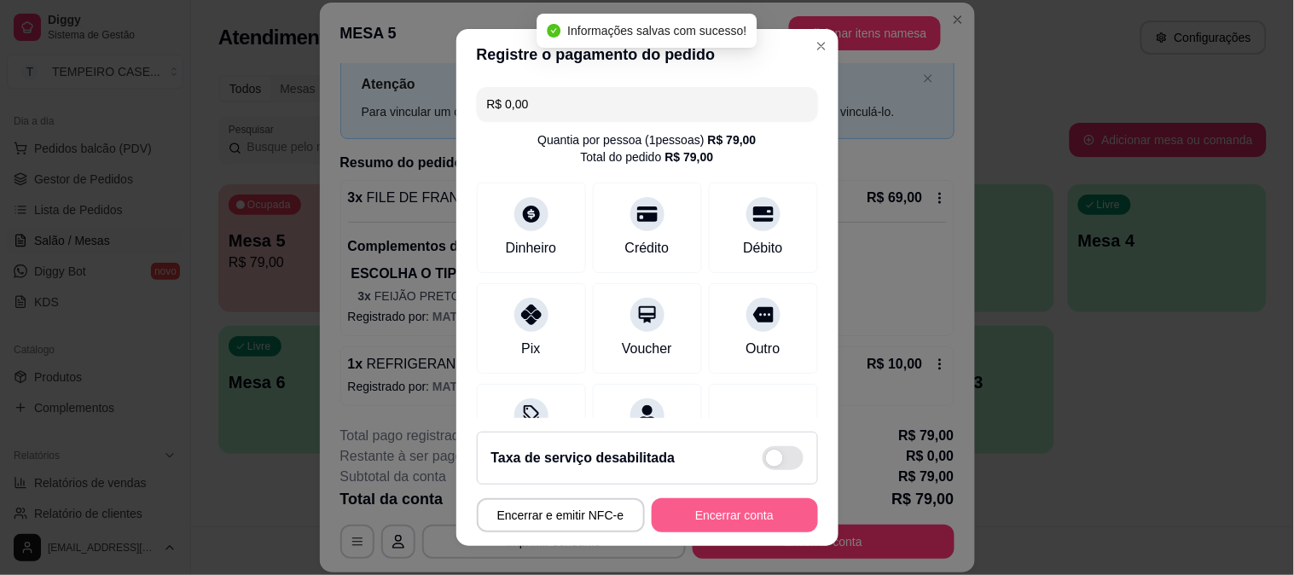
click button "Encerrar conta"
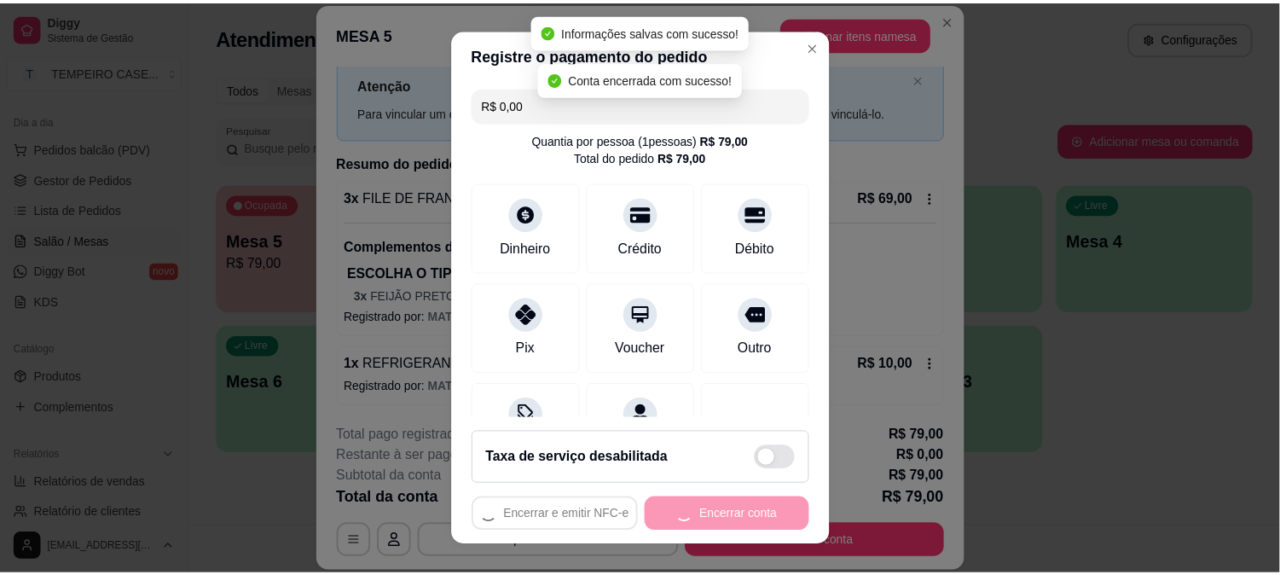
scroll to position [0, 0]
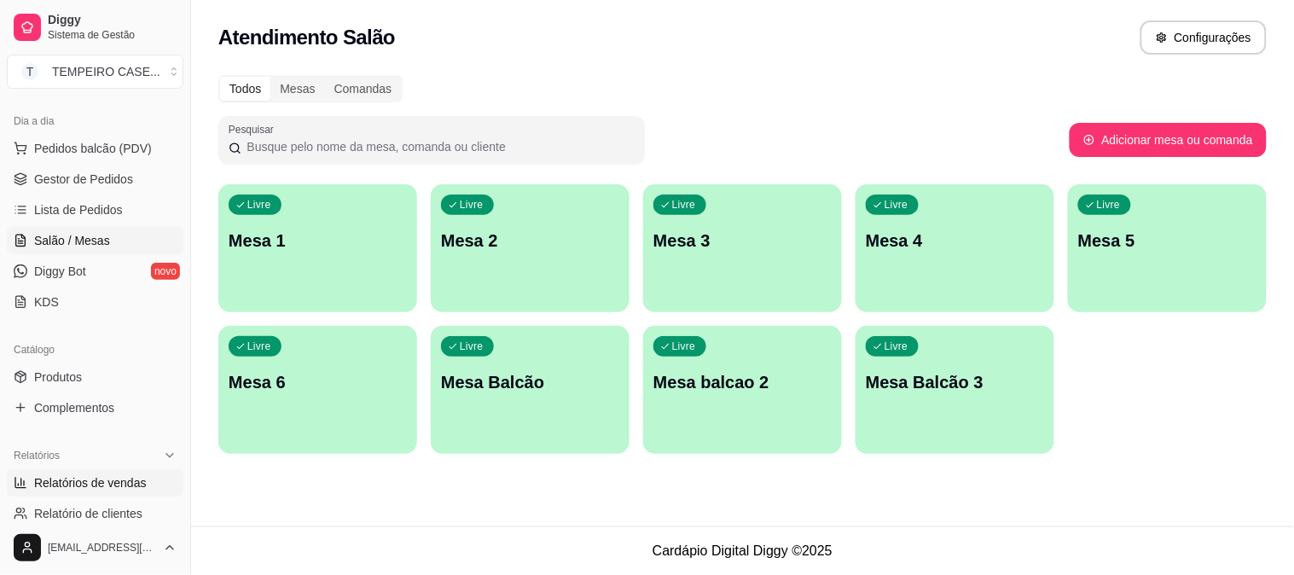
click span "Relatórios de vendas"
select select "ALL"
select select "0"
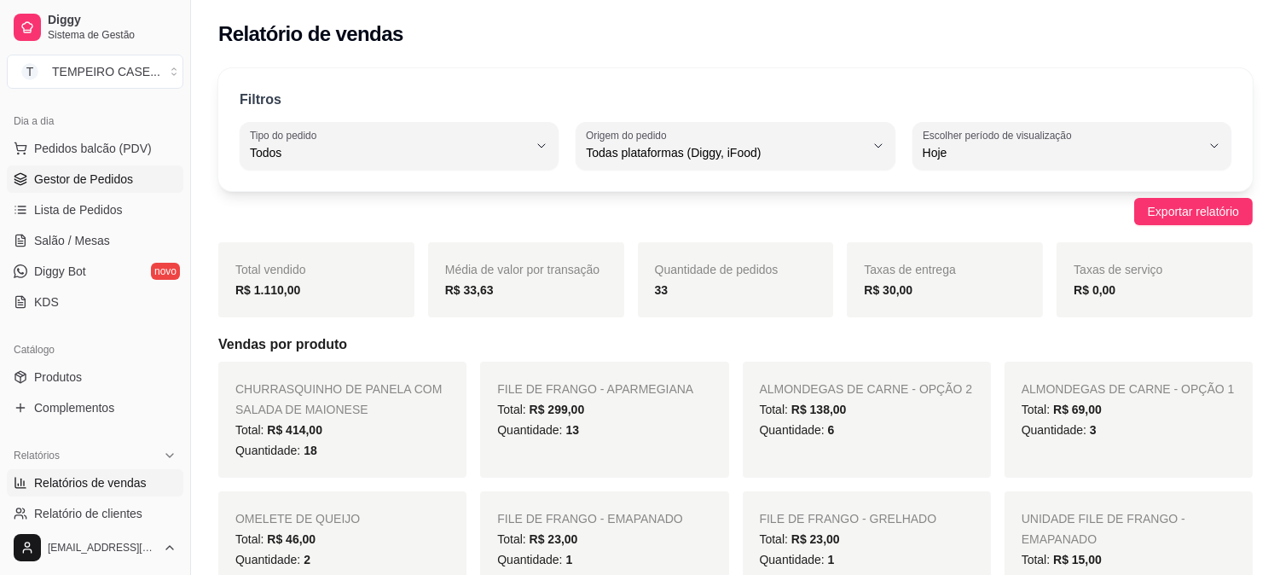
click span "Gestor de Pedidos"
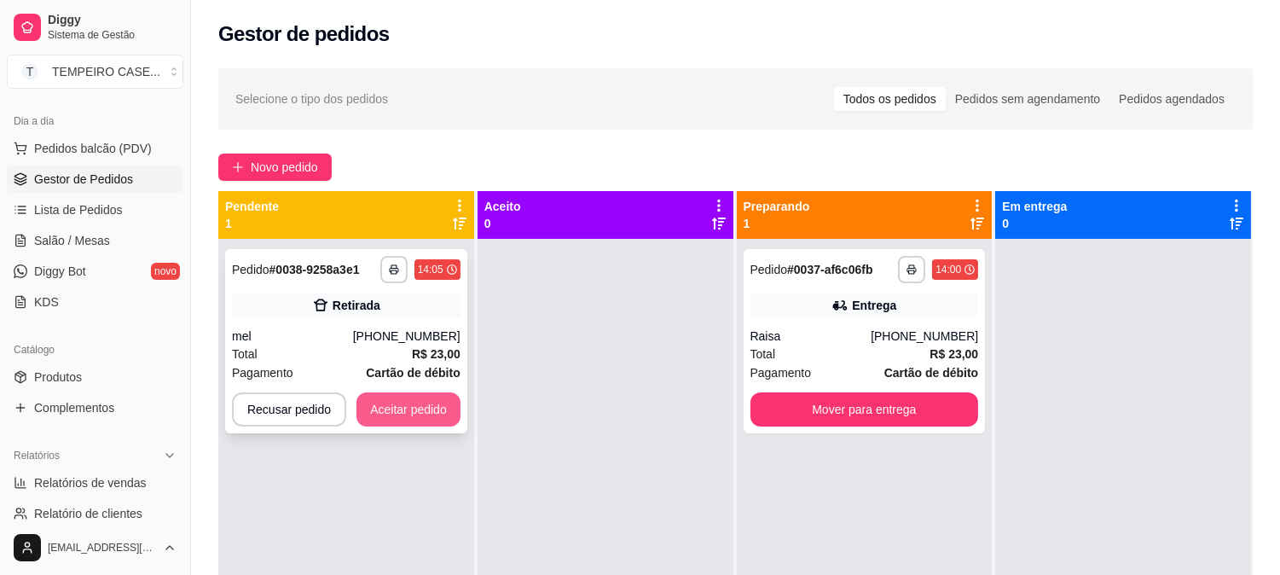
click button "Aceitar pedido"
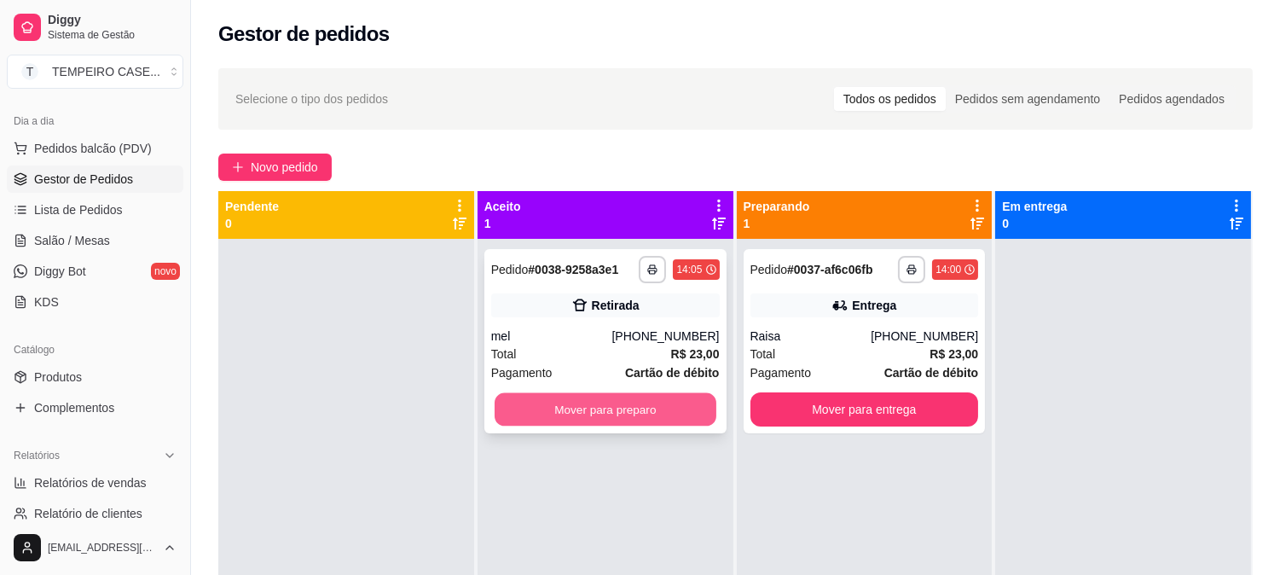
click button "Mover para preparo"
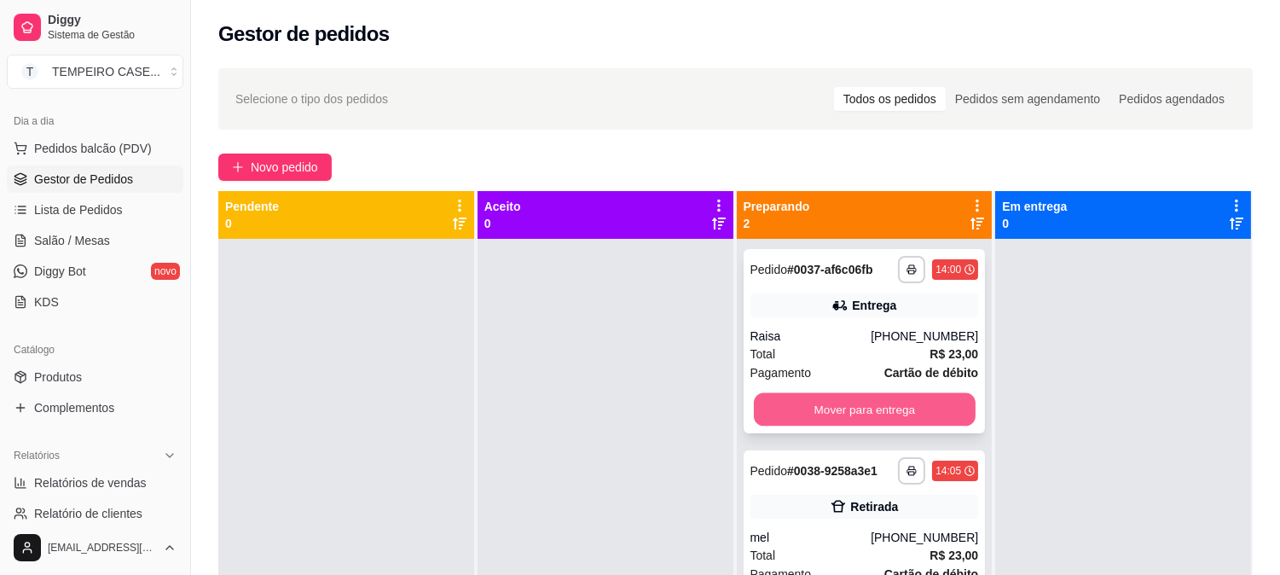
click button "Mover para entrega"
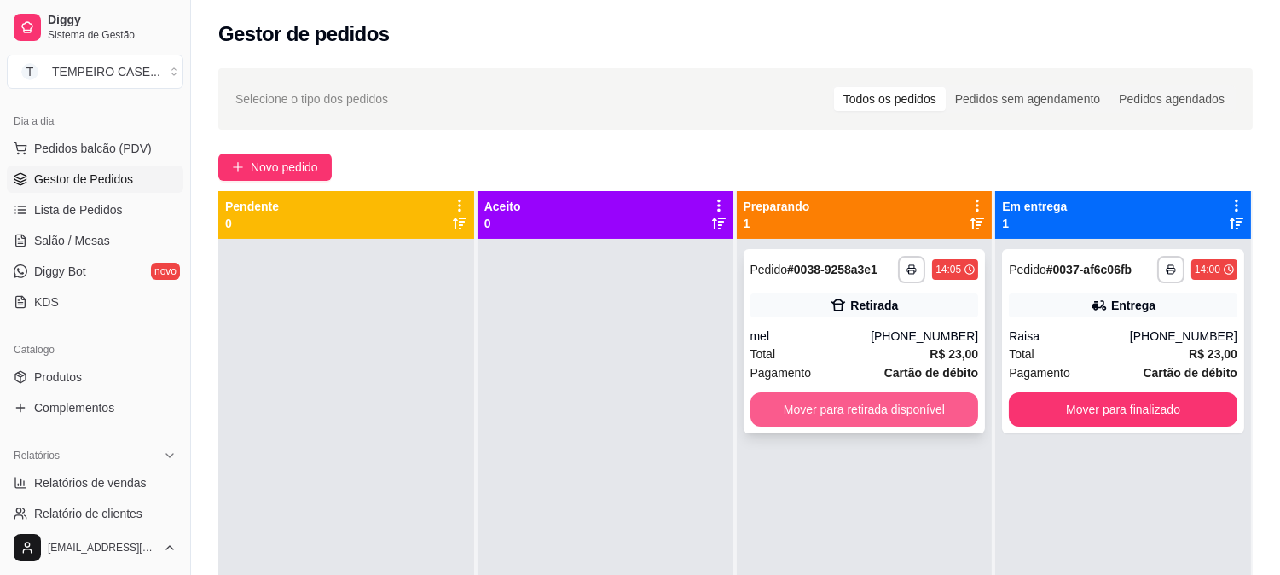
click button "Mover para retirada disponível"
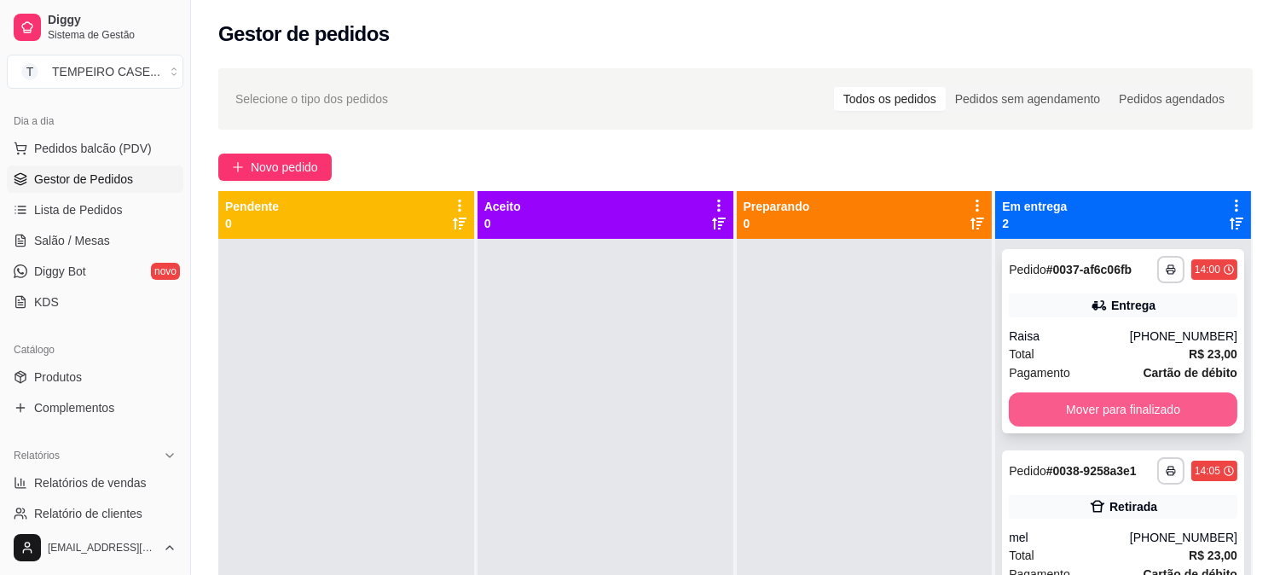
click button "Mover para finalizado"
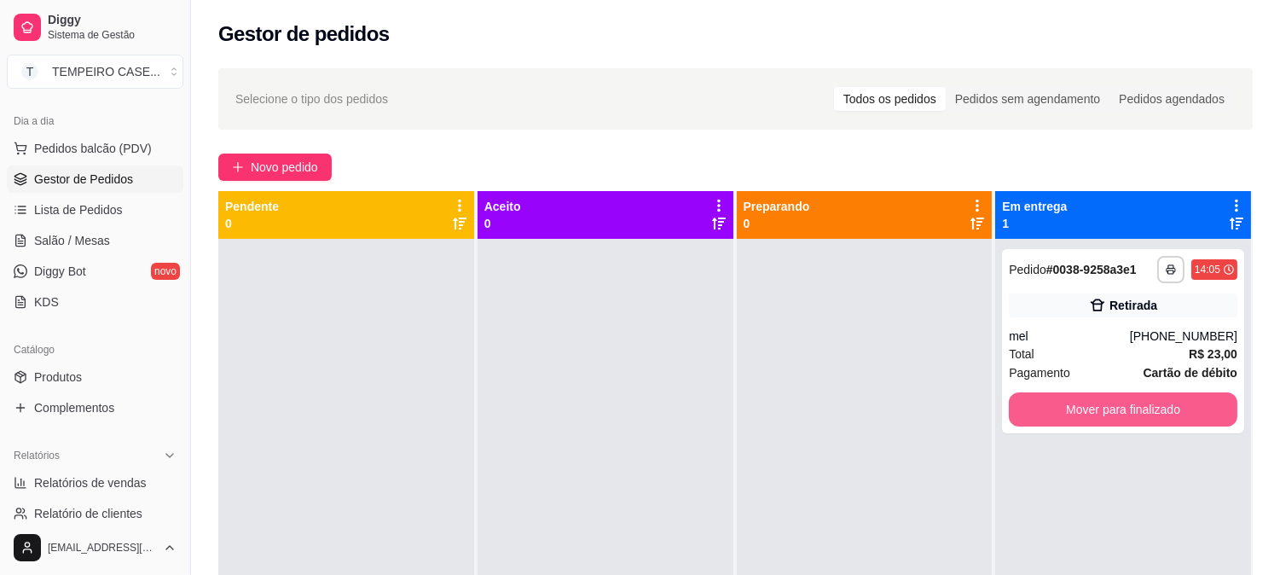
click button "Mover para finalizado"
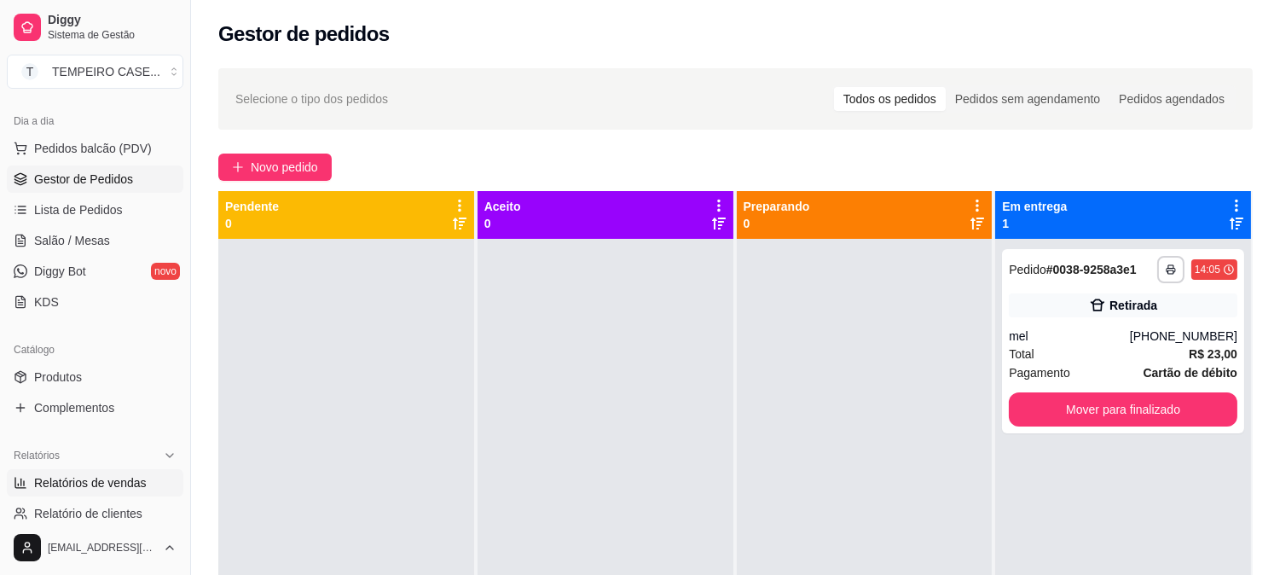
click span "Relatórios de vendas"
select select "ALL"
select select "0"
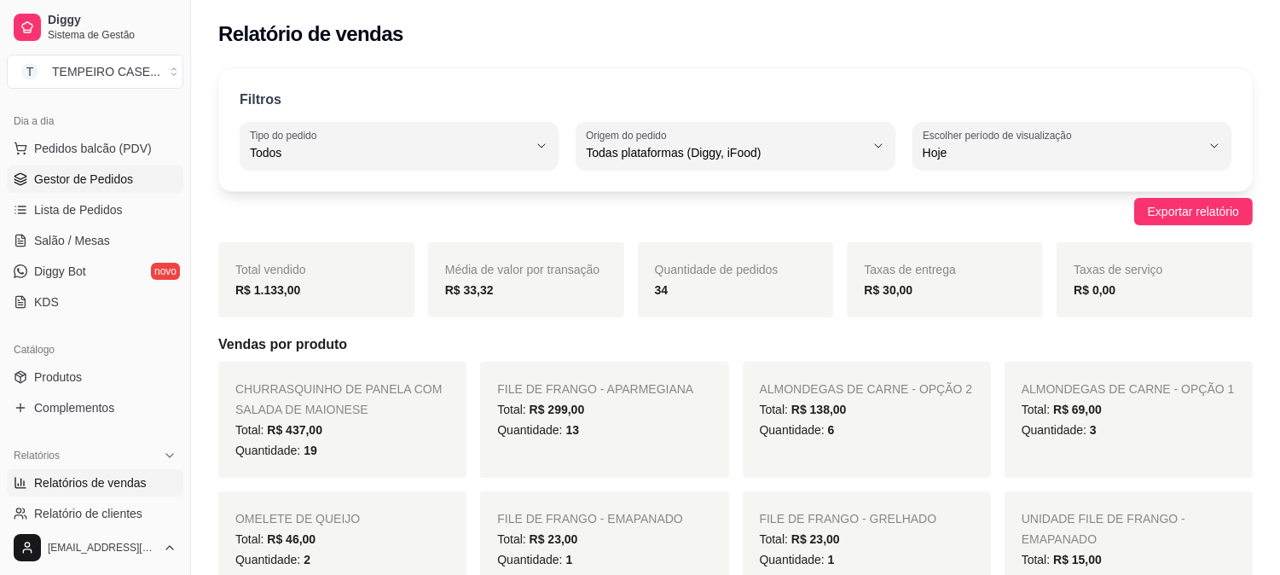
click link "Gestor de Pedidos"
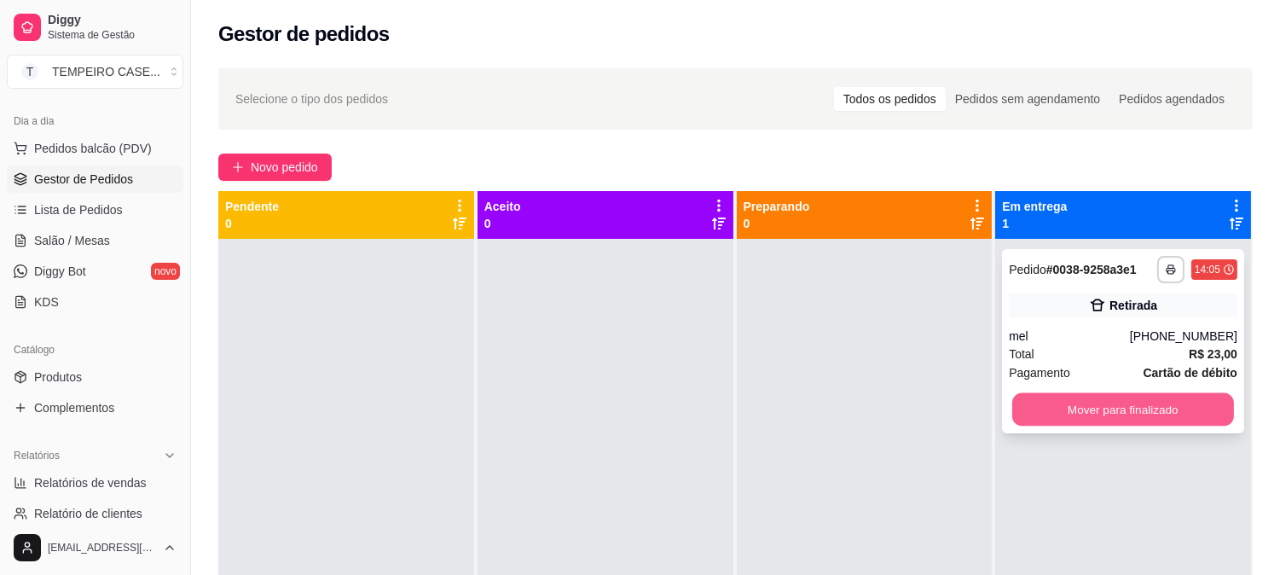
click button "Mover para finalizado"
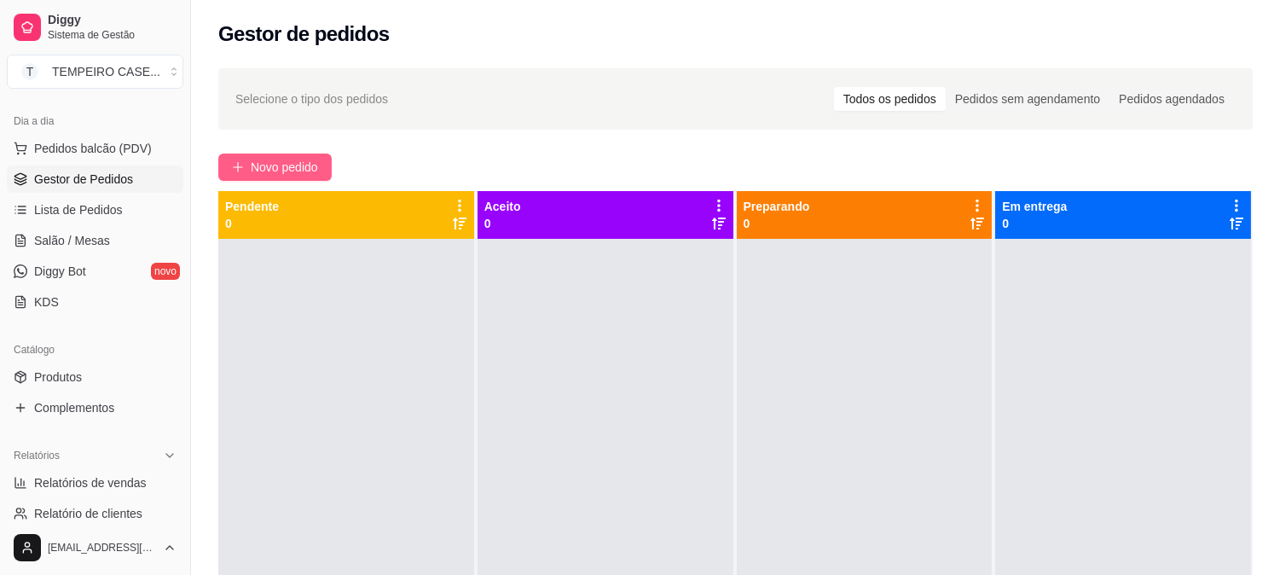
click button "Novo pedido"
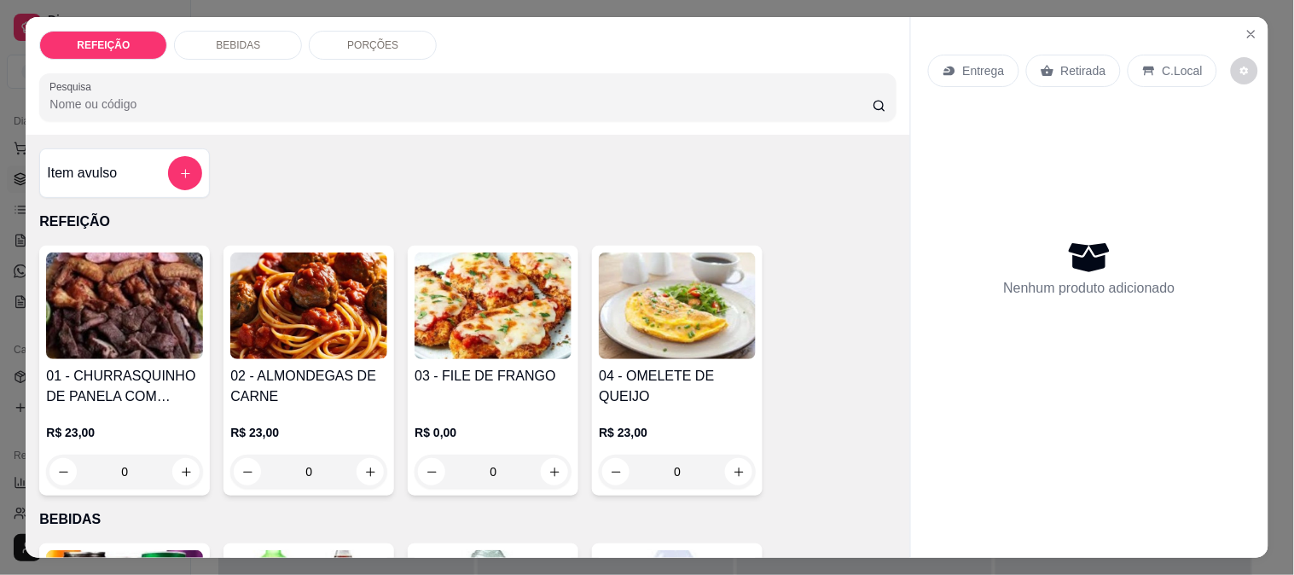
click img
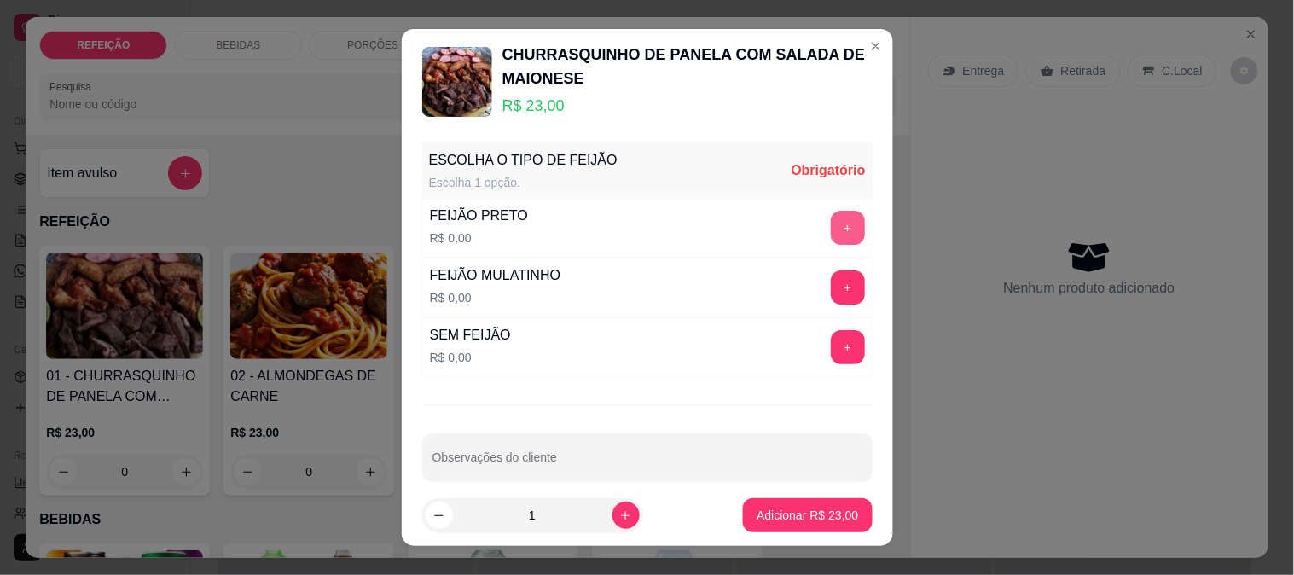
click button "+"
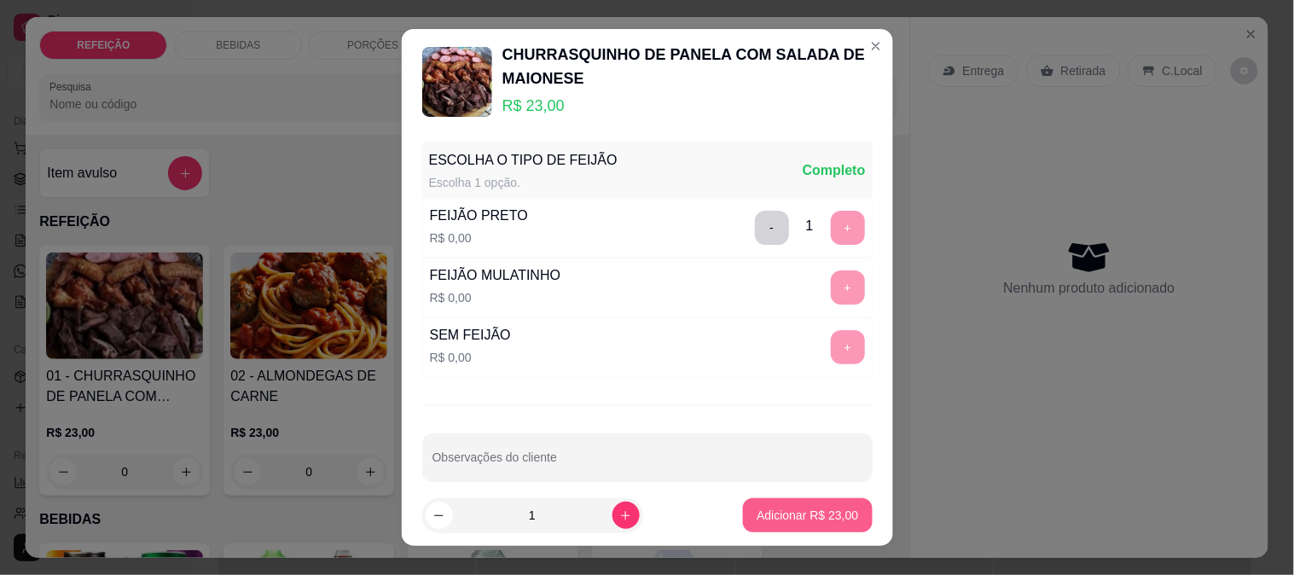
click p "Adicionar R$ 23,00"
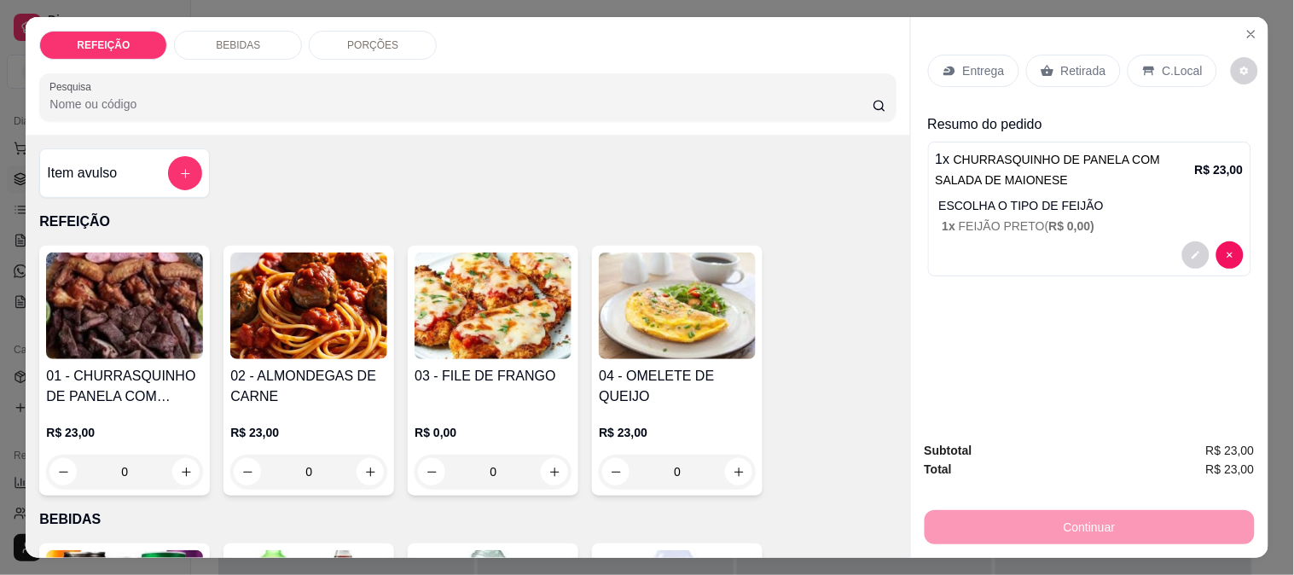
click p "Retirada"
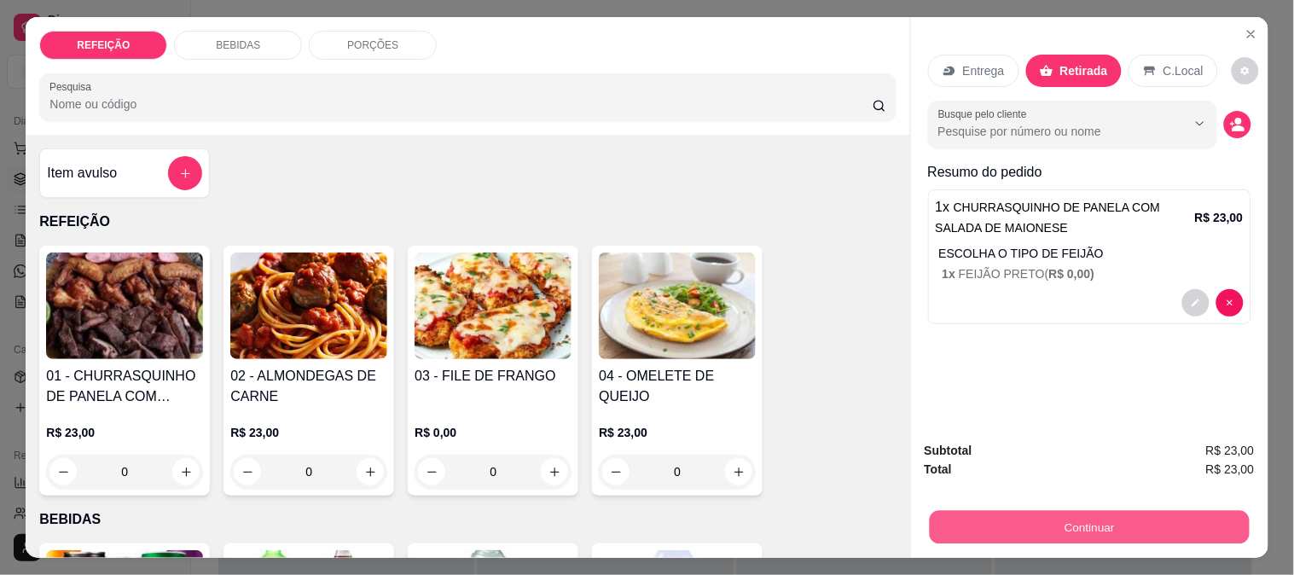
click button "Continuar"
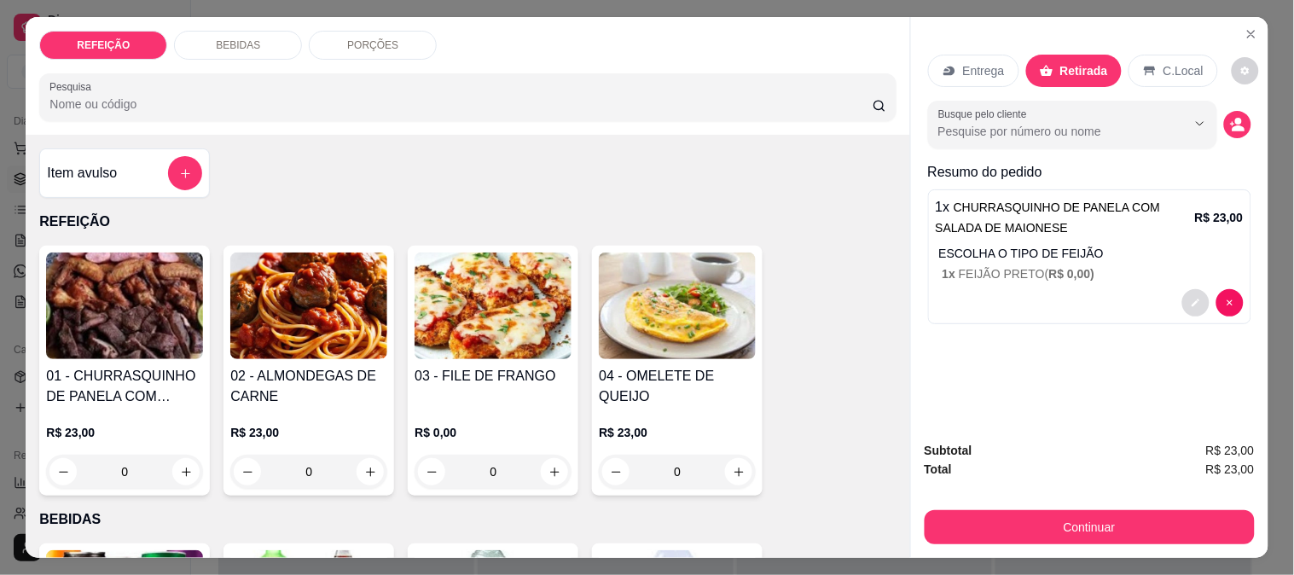
click icon "decrease-product-quantity"
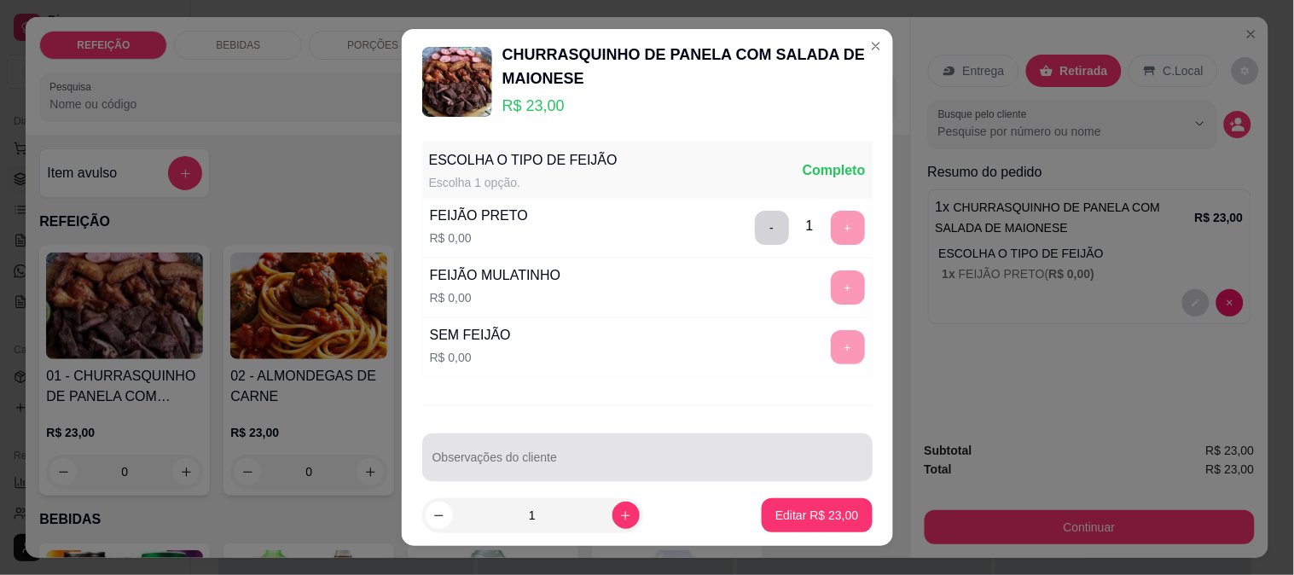
click div
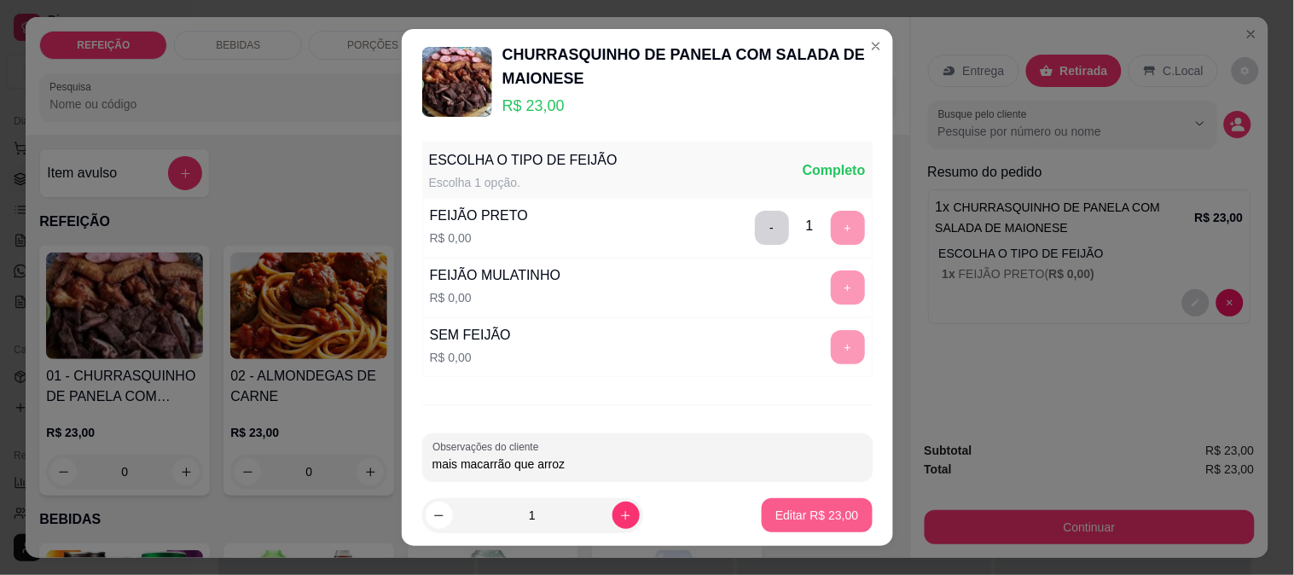
type input "mais macarrão que arroz"
click p "Editar R$ 23,00"
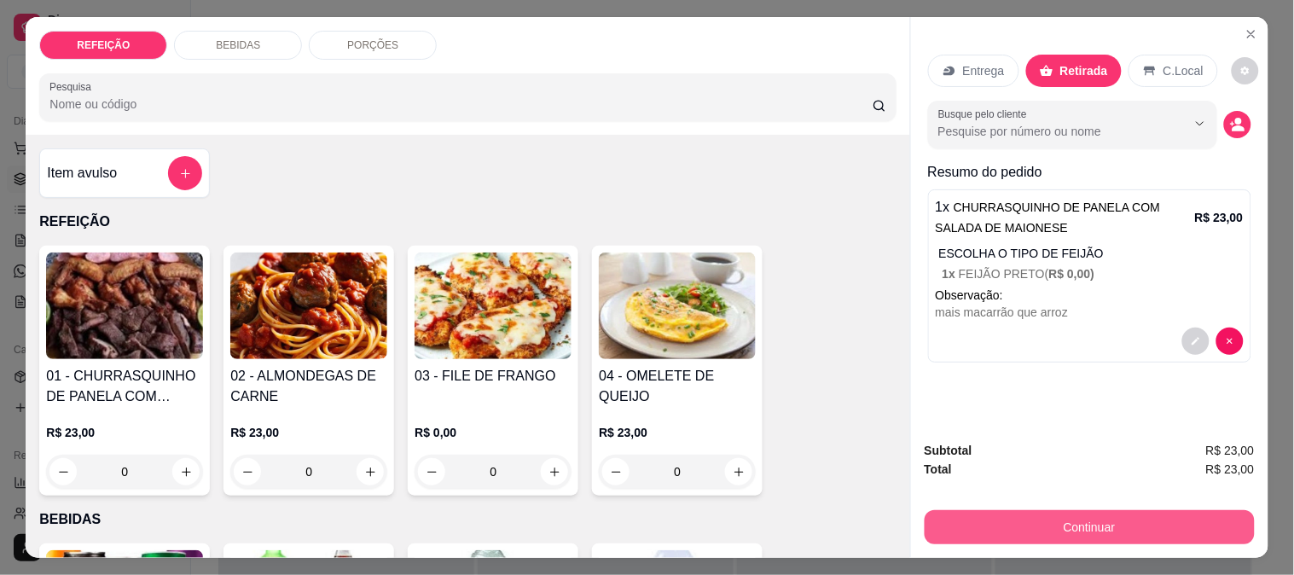
click button "Continuar"
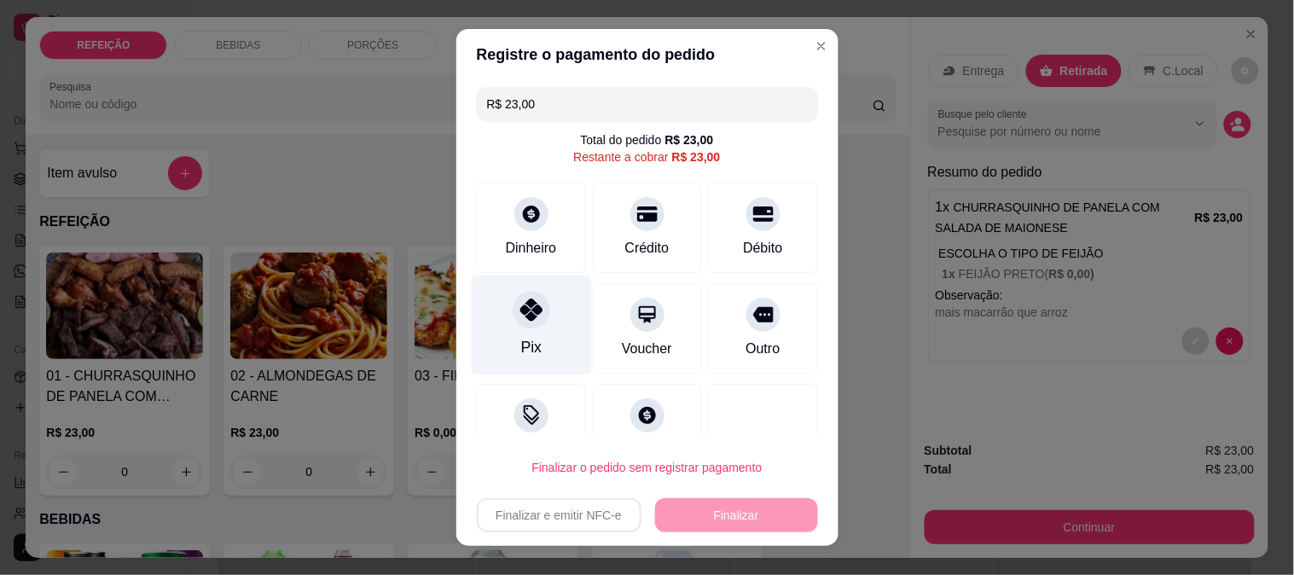
click div "Pix"
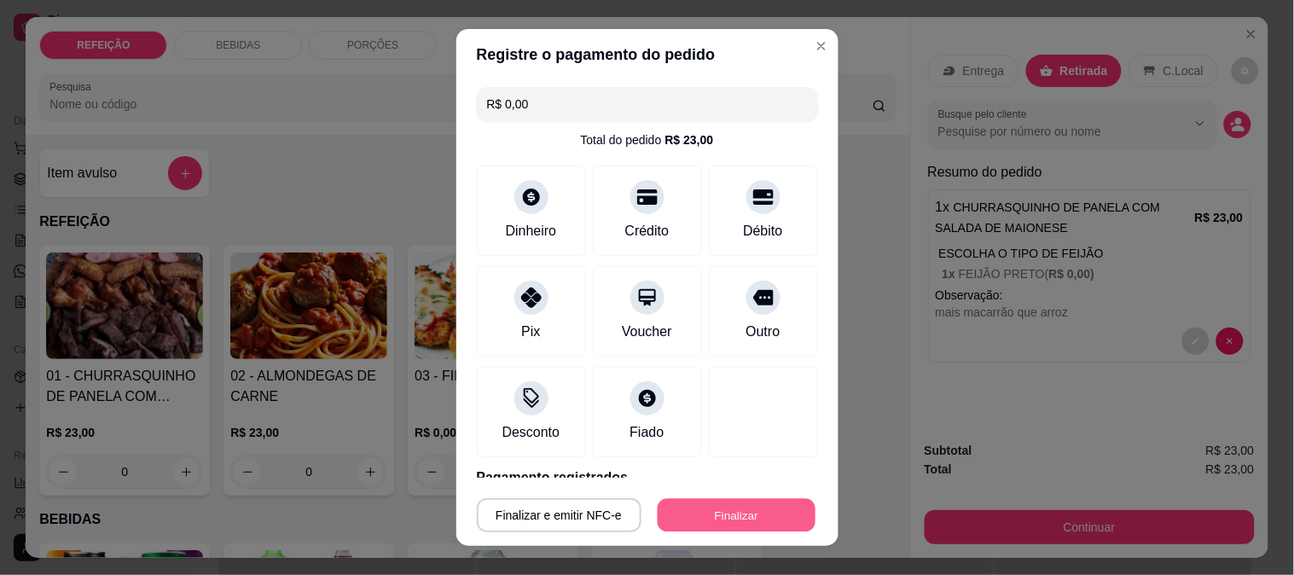
click button "Finalizar"
type input "-R$ 23,00"
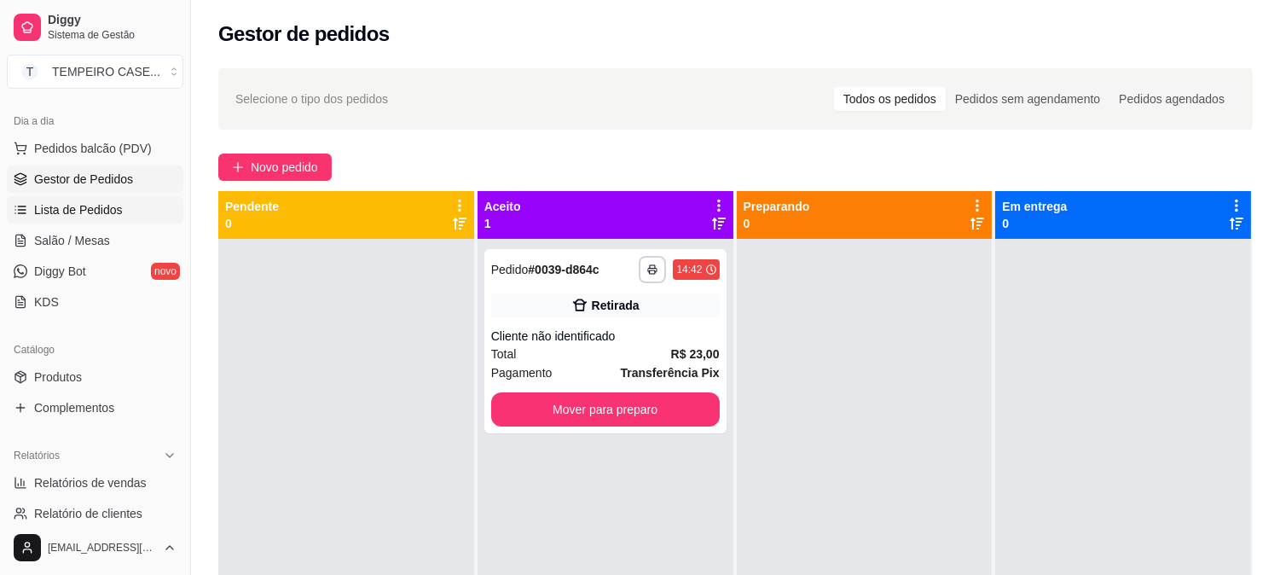
click span "Lista de Pedidos"
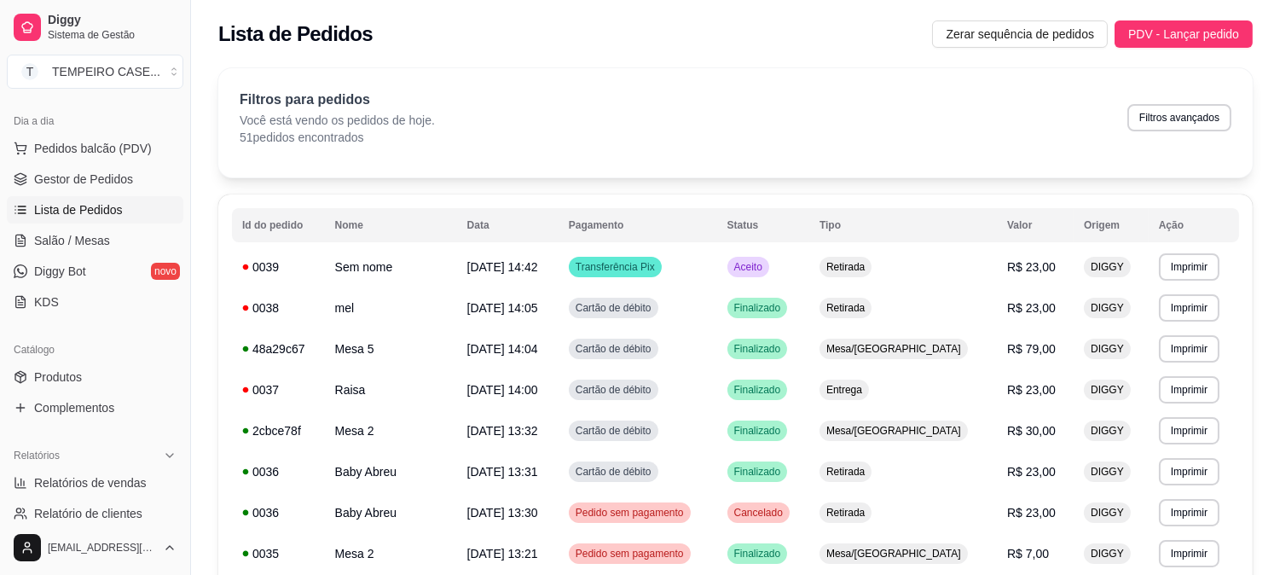
click ul "Pedidos balcão (PDV) Gestor de Pedidos Lista de Pedidos Salão / Mesas Diggy Bot…"
click link "Gestor de Pedidos"
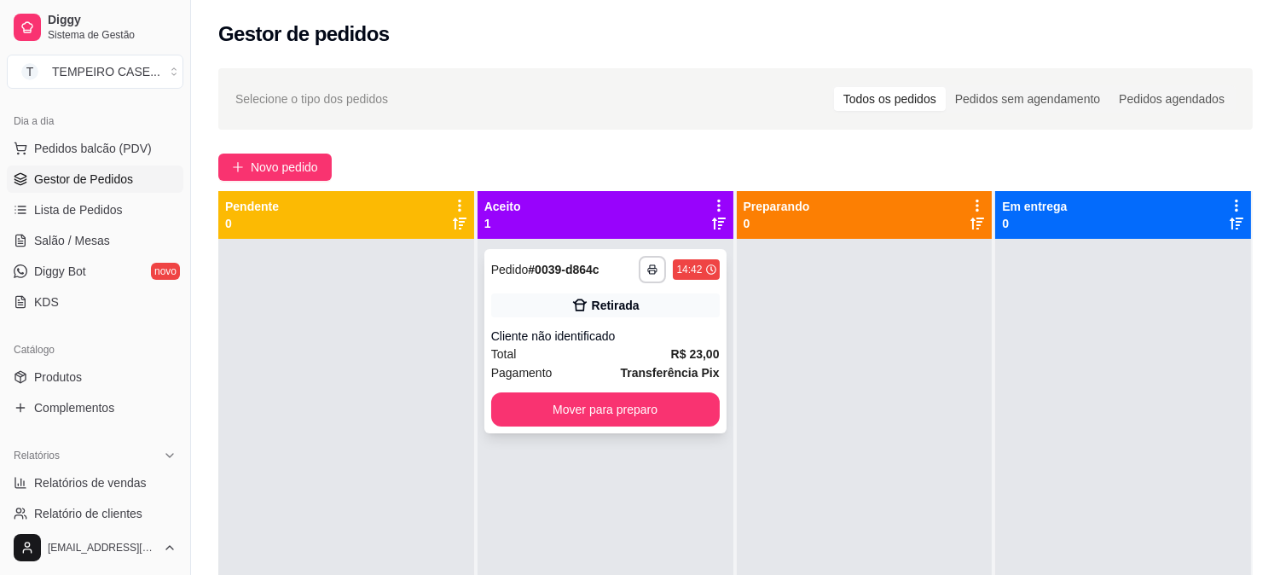
click button "Mover para preparo"
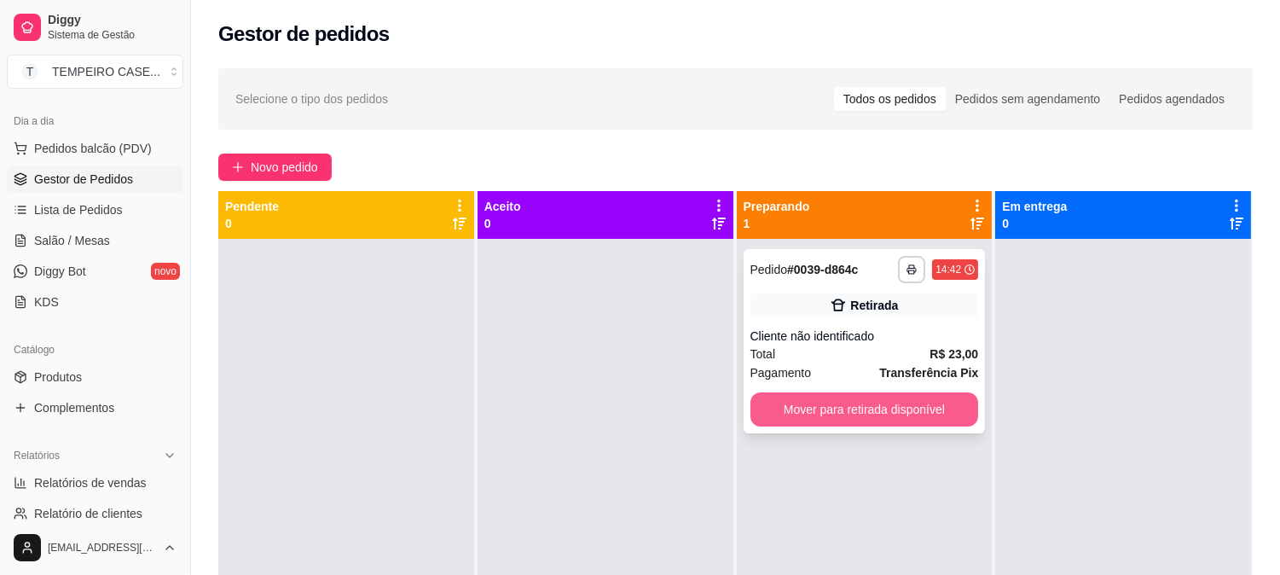
click button "Mover para retirada disponível"
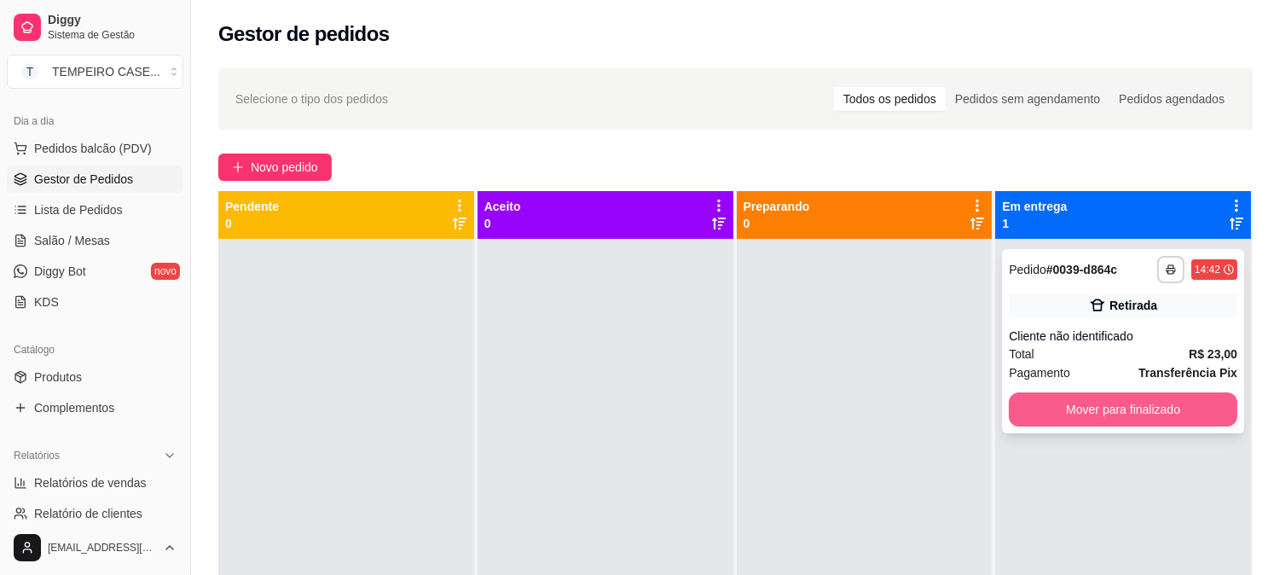
click button "Mover para finalizado"
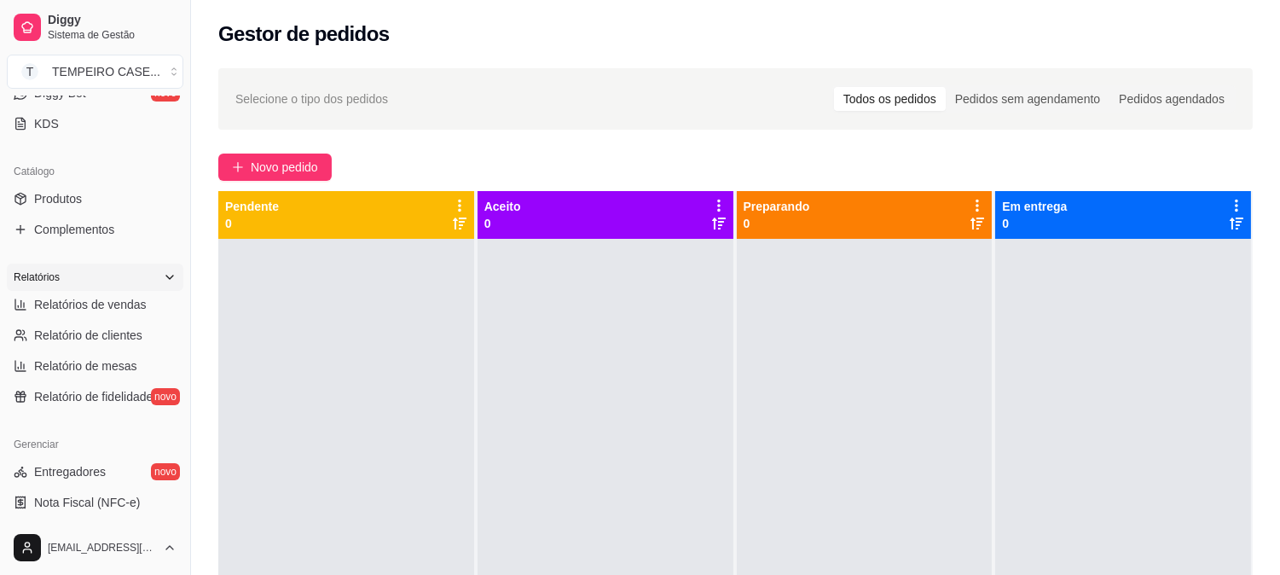
scroll to position [560, 0]
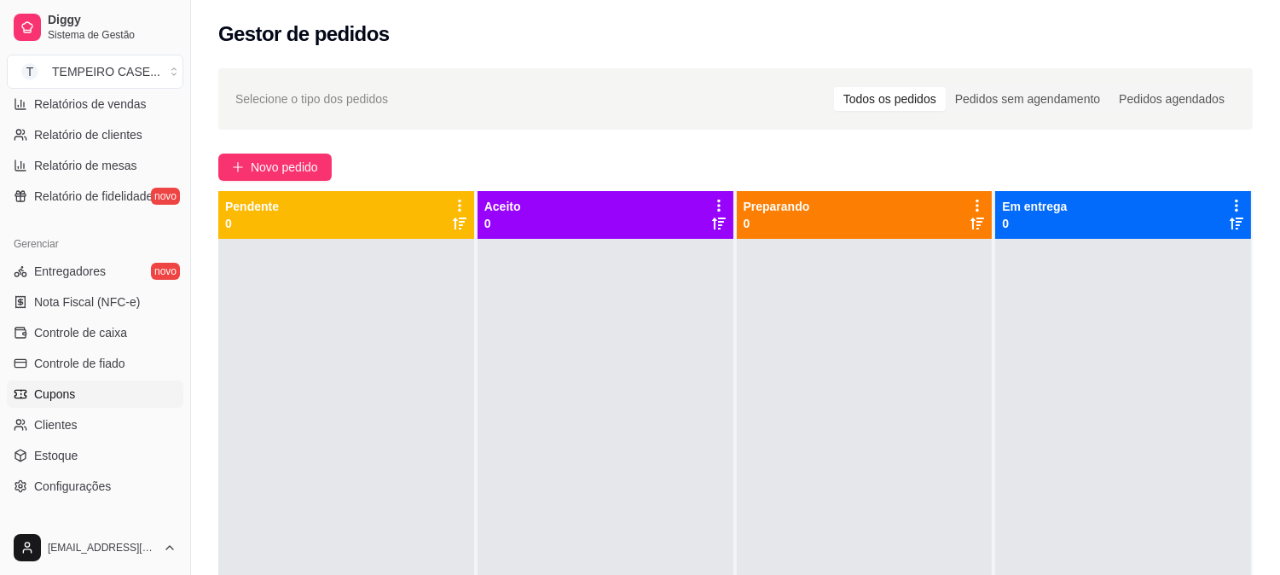
click link "Cupons"
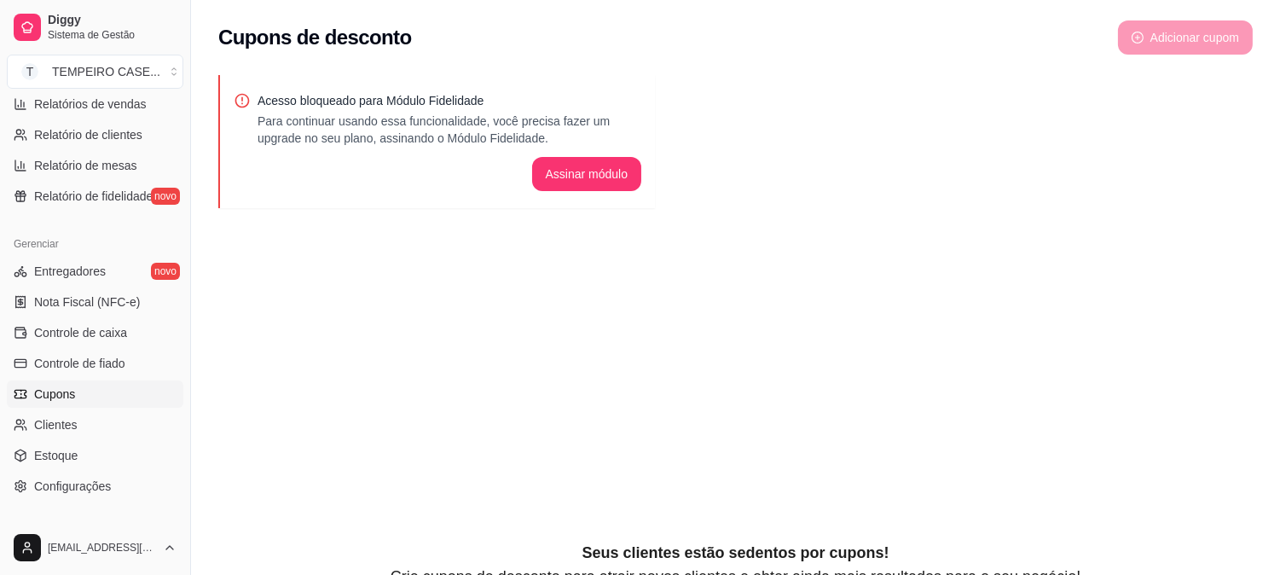
click ul "Entregadores novo Nota Fiscal (NFC-e) Controle de caixa Controle de fiado Cupon…"
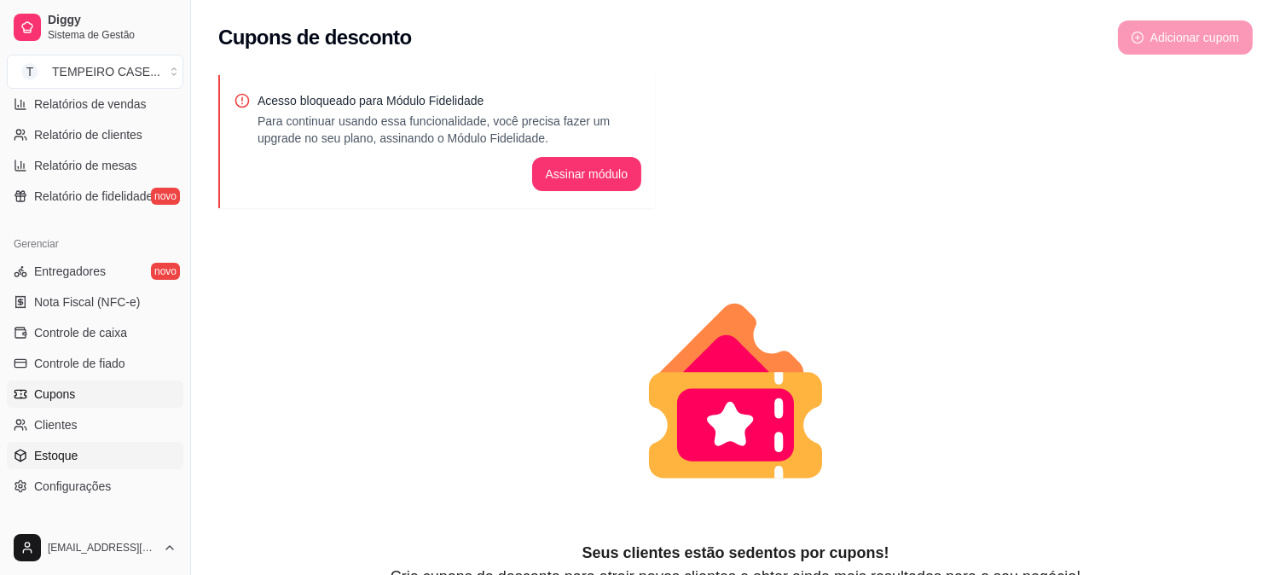
scroll to position [652, 0]
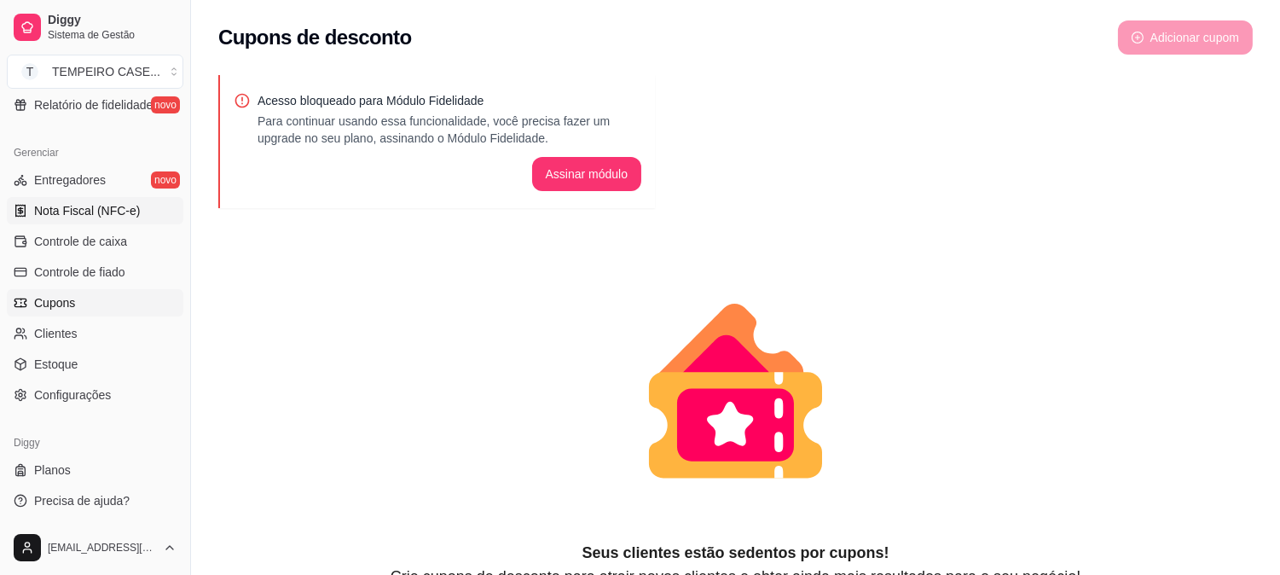
click span "Nota Fiscal (NFC-e)"
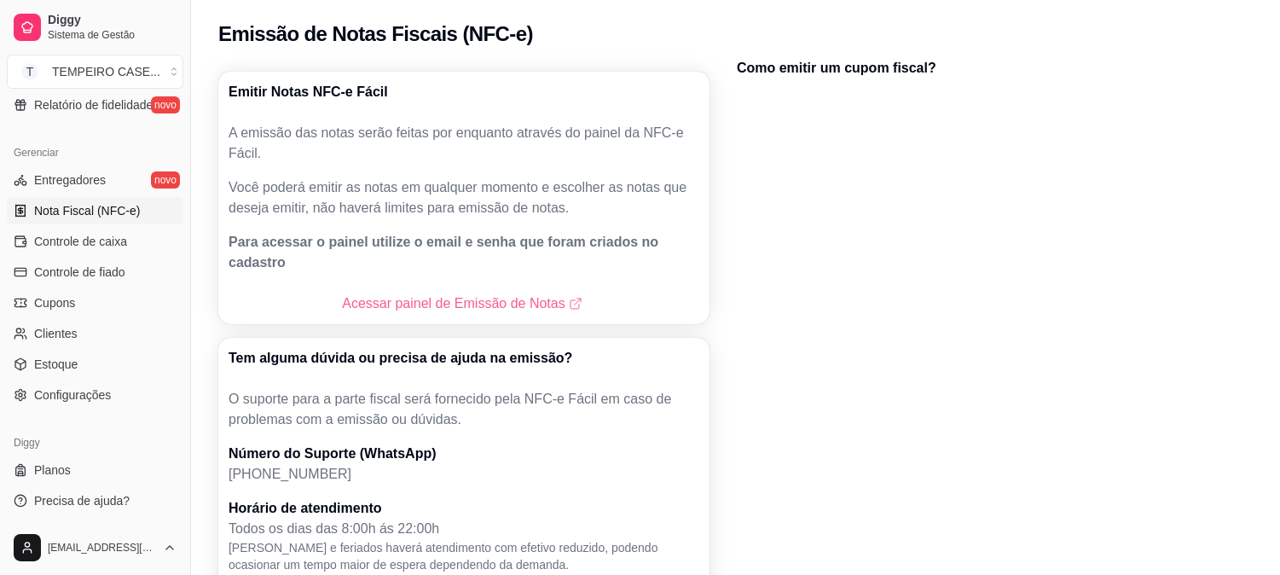
click link "Acessar painel de Emissão de Notas"
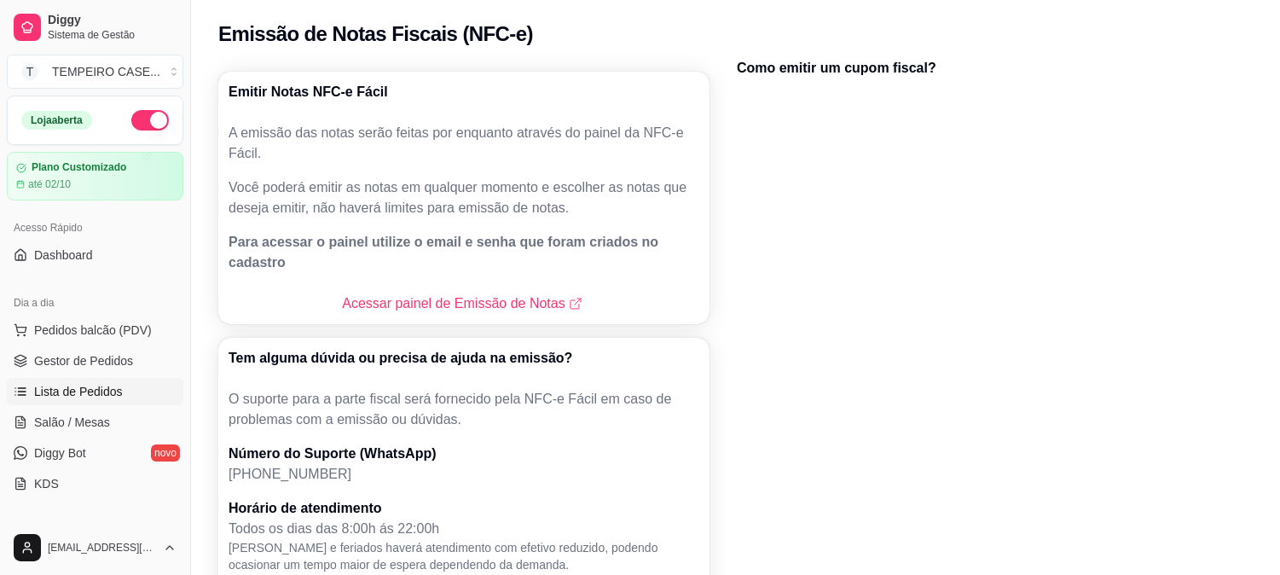
click span "Lista de Pedidos"
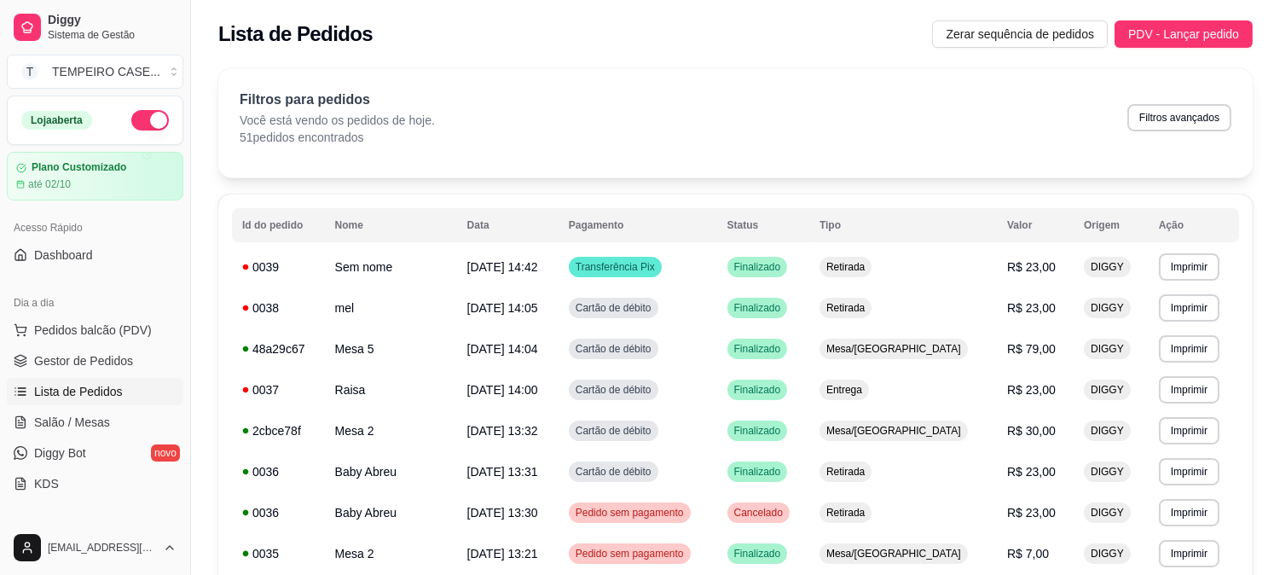
click div "Filtros para pedidos Você está vendo os pedidos de hoje. 51 pedidos encontrados…"
click button "Filtros avançados"
select select "0"
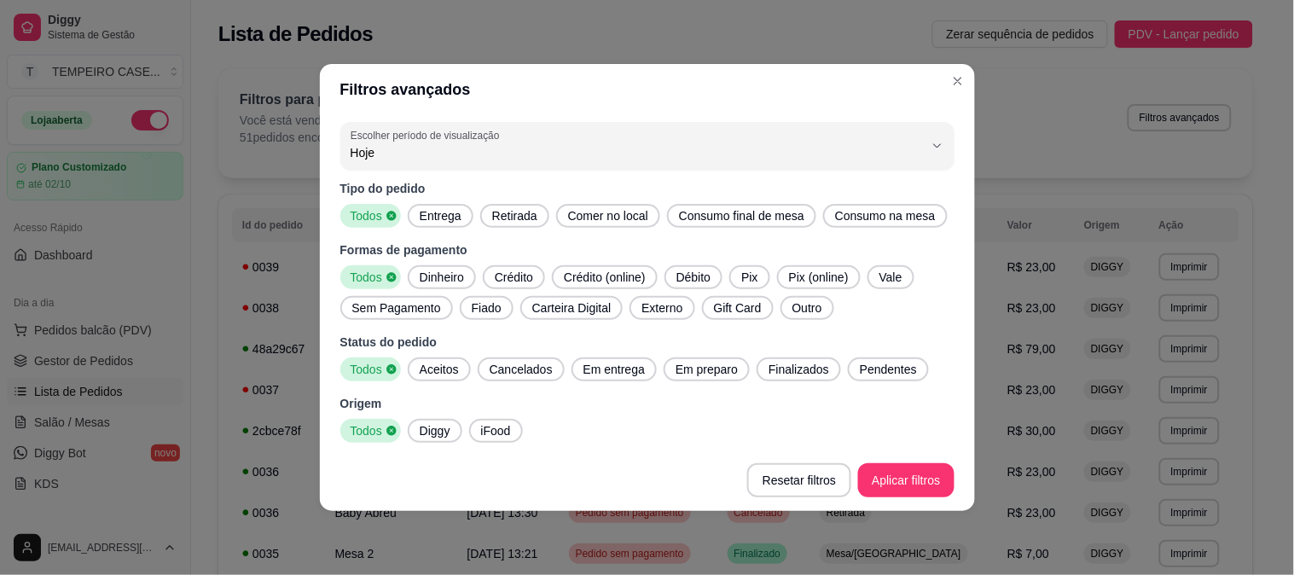
click span "Entrega"
drag, startPoint x: 445, startPoint y: 362, endPoint x: 637, endPoint y: 382, distance: 192.9
click span "Aceitos"
click span "Em entrega"
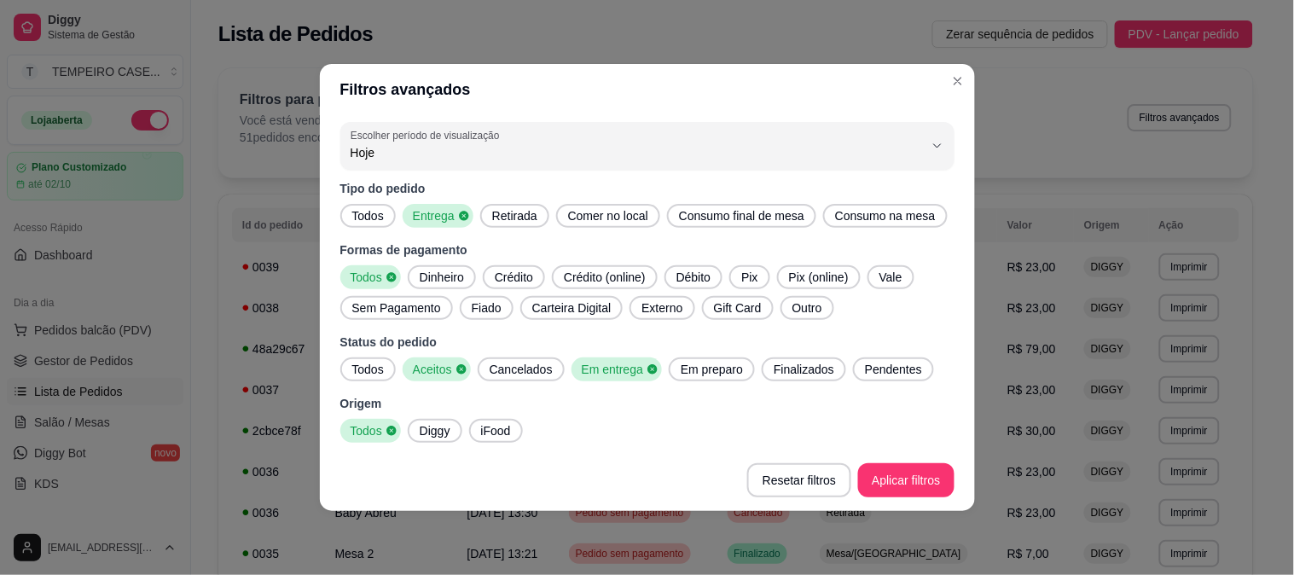
click span "Em preparo"
click span "Finalizados"
click span "Pendentes"
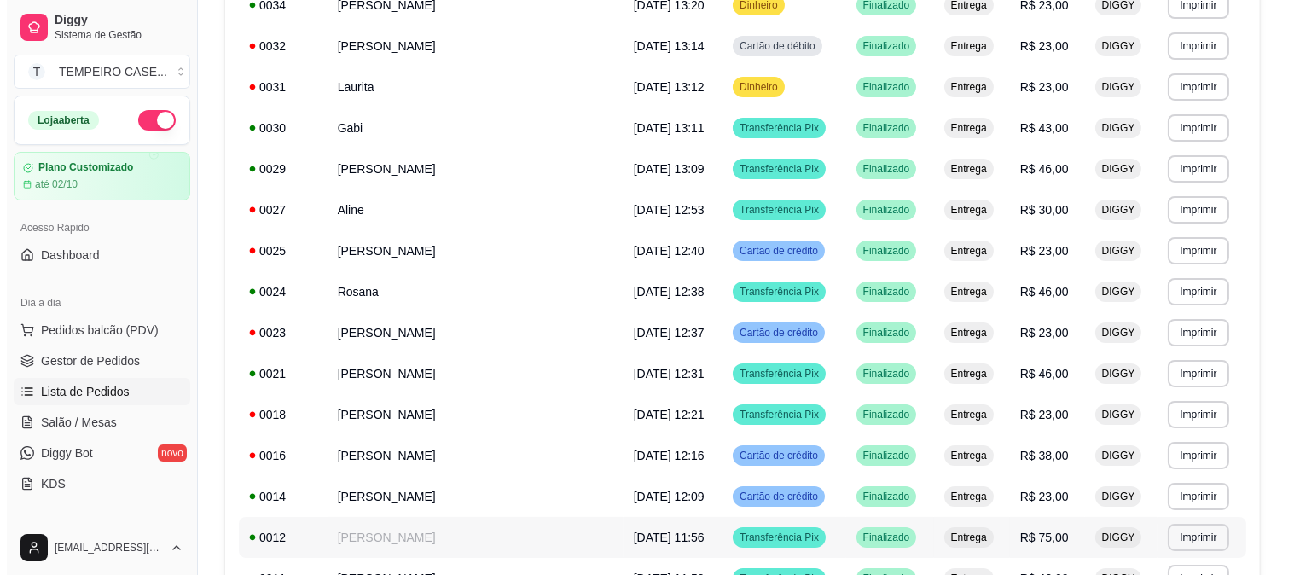
scroll to position [397, 0]
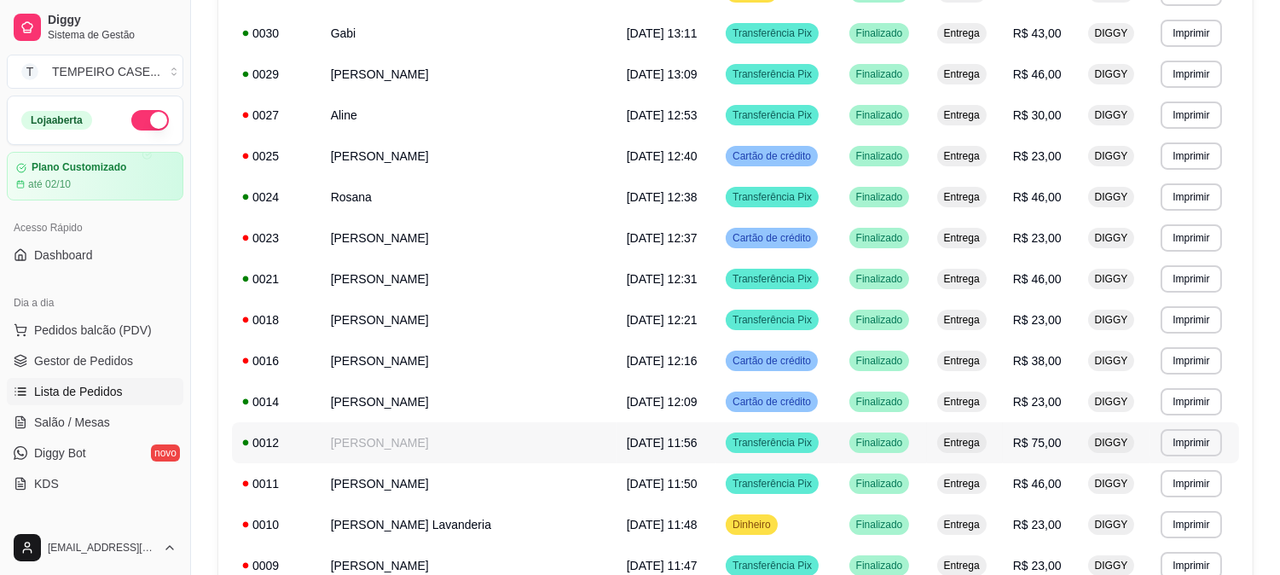
click td "[PERSON_NAME]"
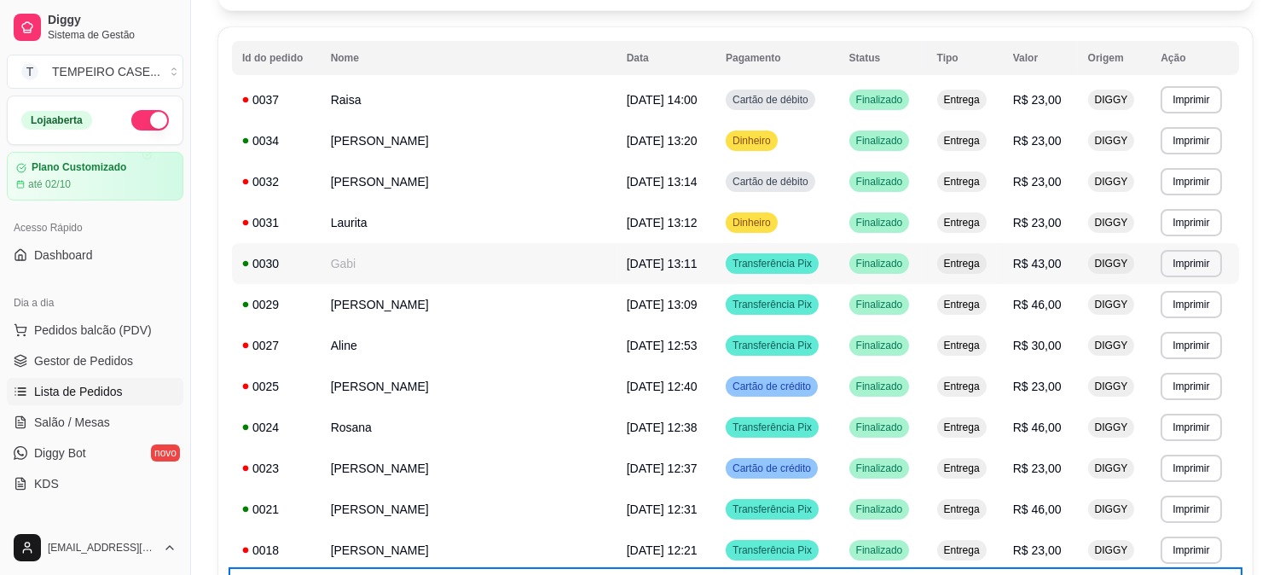
scroll to position [147, 0]
